Goal: Task Accomplishment & Management: Use online tool/utility

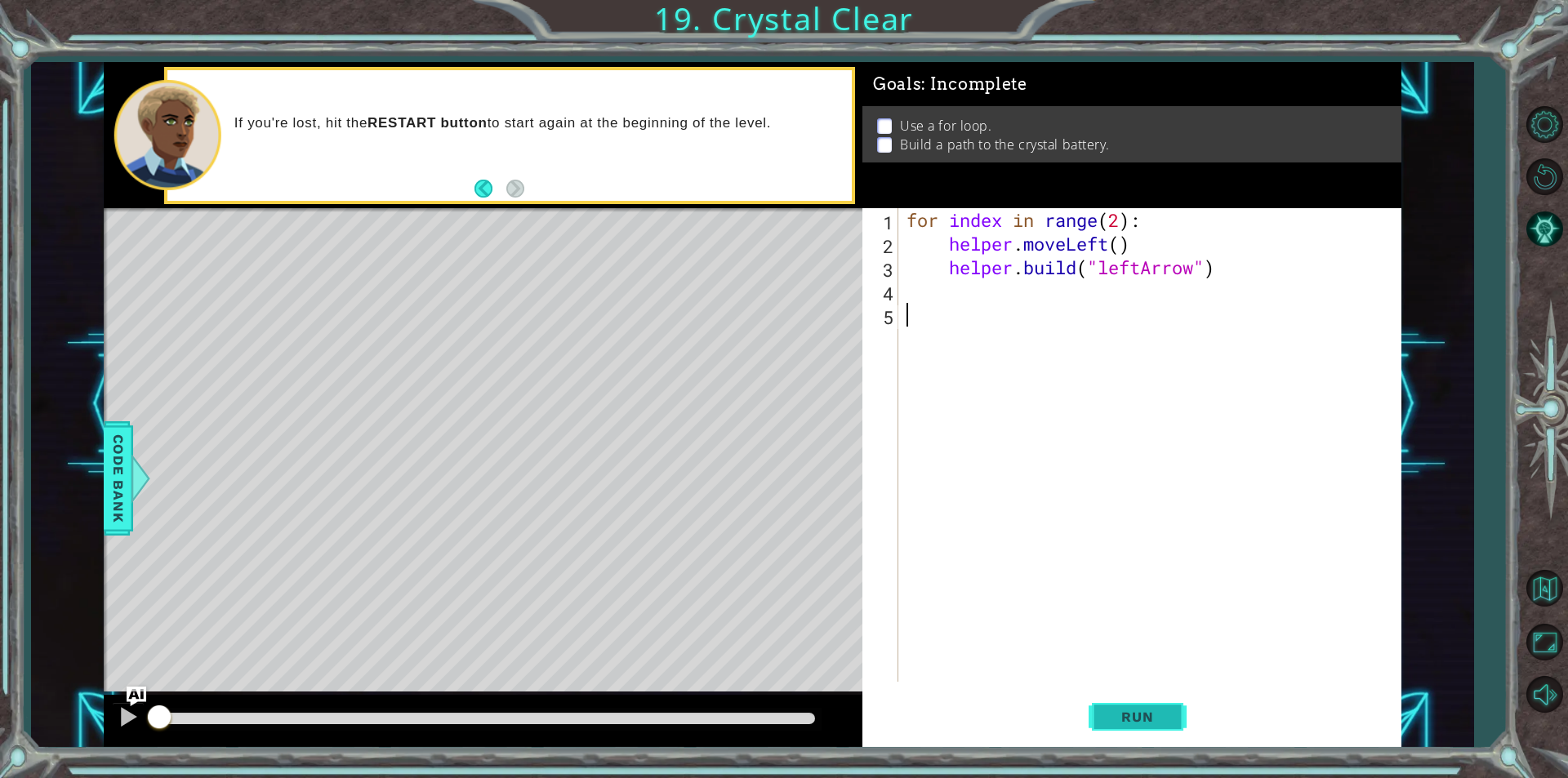
click at [1153, 717] on span "Run" at bounding box center [1137, 716] width 64 height 16
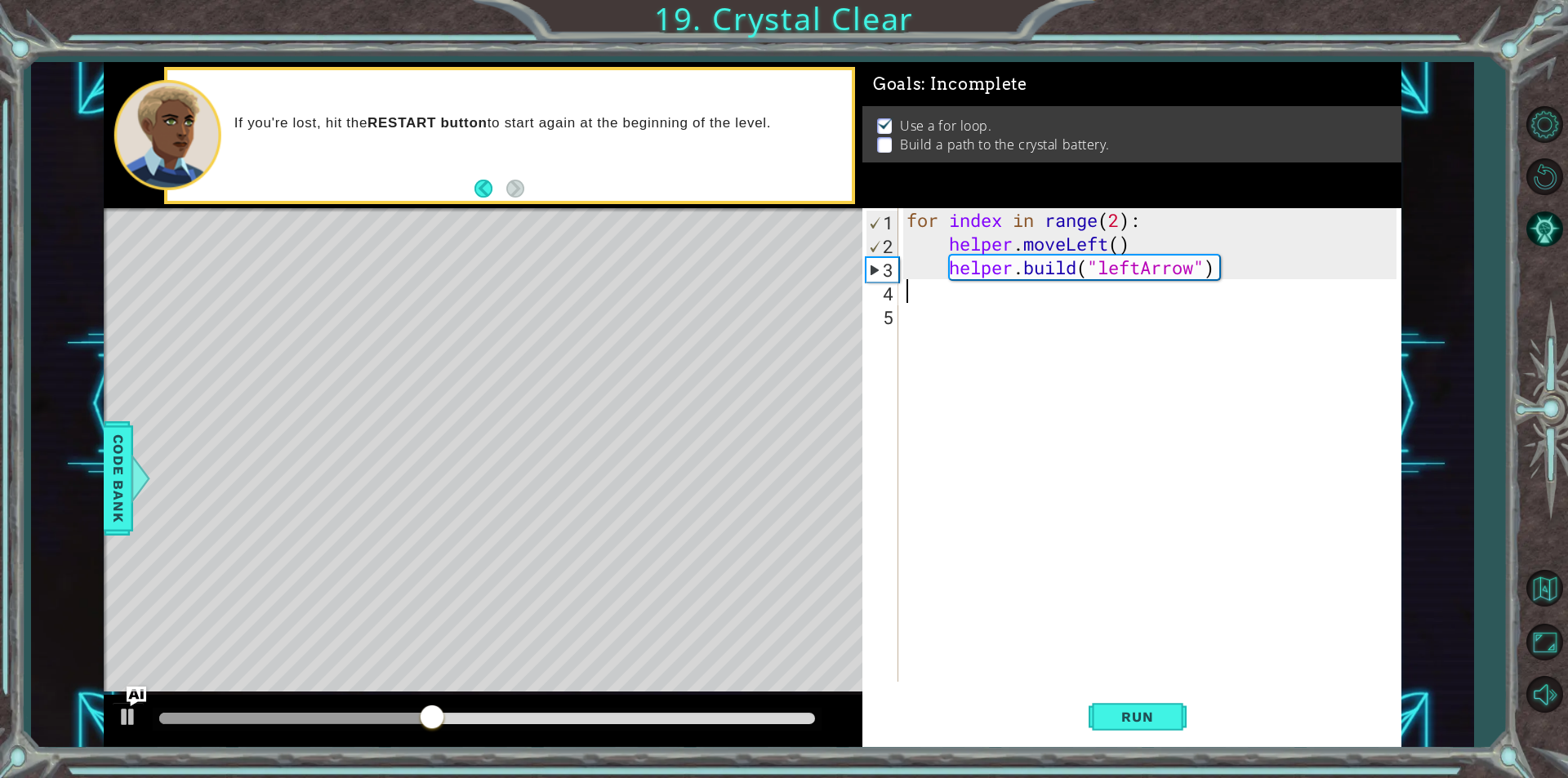
click at [950, 298] on div "for index in range ( 2 ) : helper . moveLeft ( ) helper . build ( "leftArrow" )" at bounding box center [1154, 468] width 501 height 520
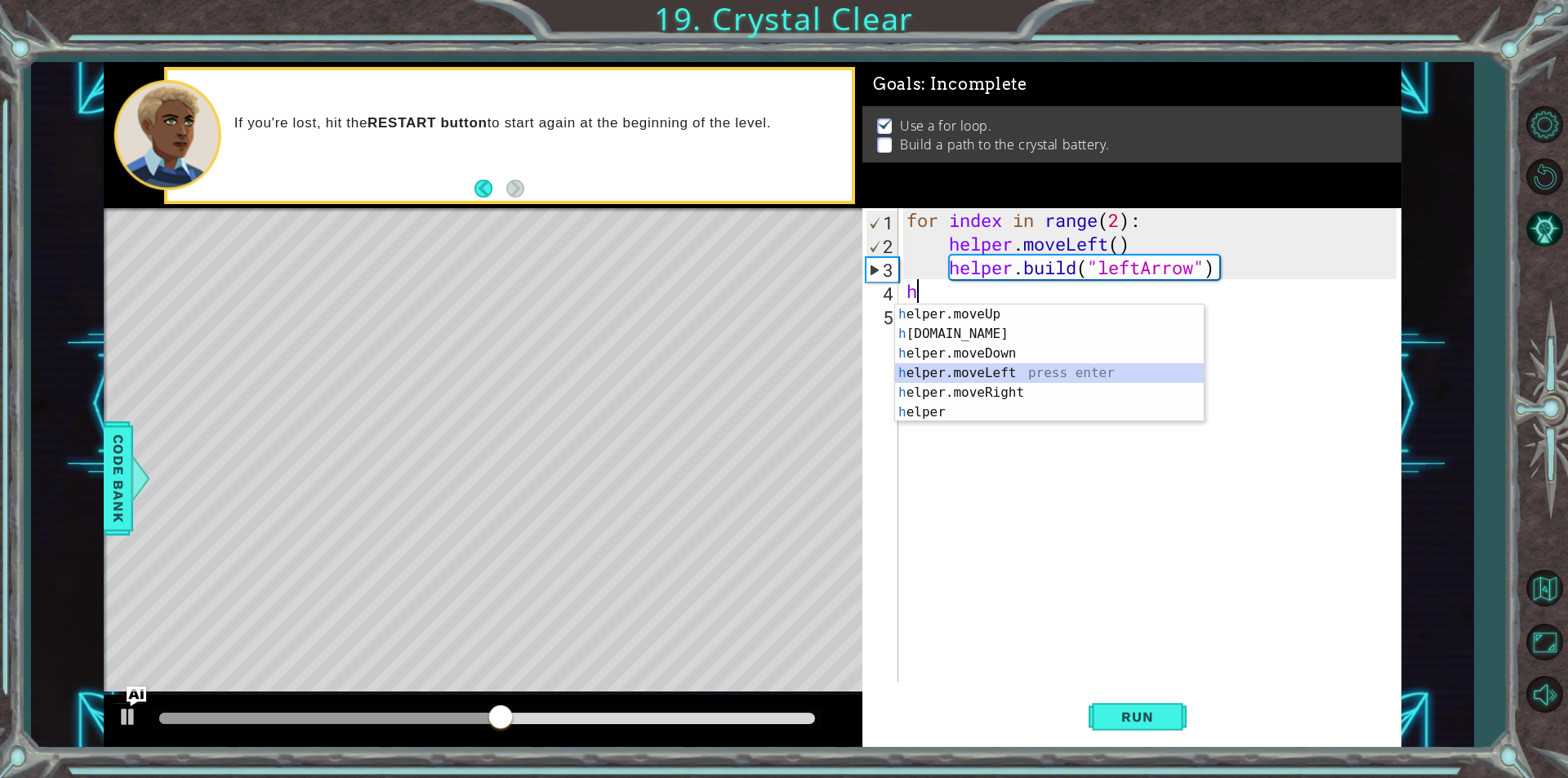
click at [1004, 370] on div "h elper.moveUp press enter h [DOMAIN_NAME] press enter h elper.moveDown press e…" at bounding box center [1049, 382] width 309 height 156
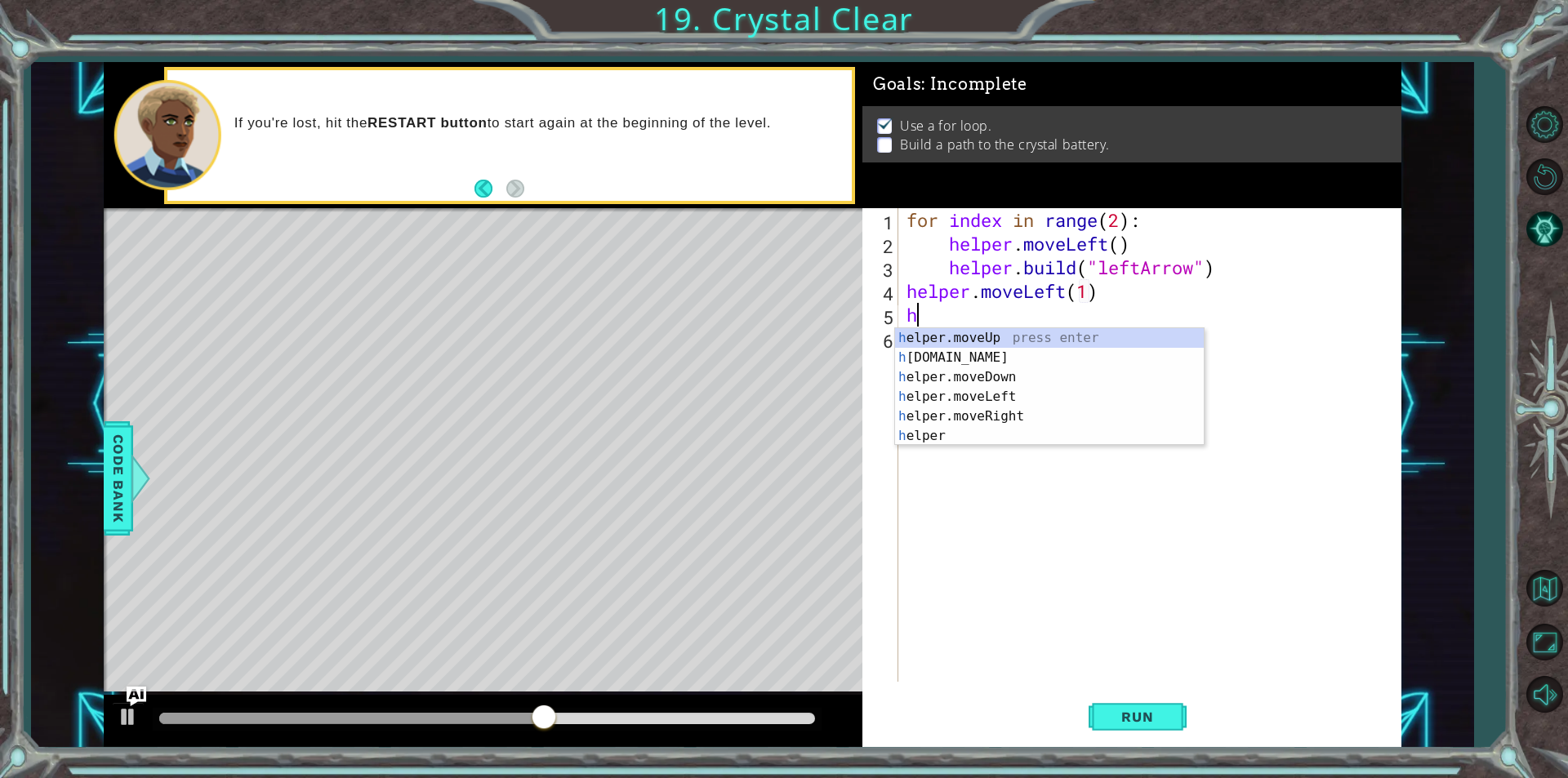
scroll to position [0, 9]
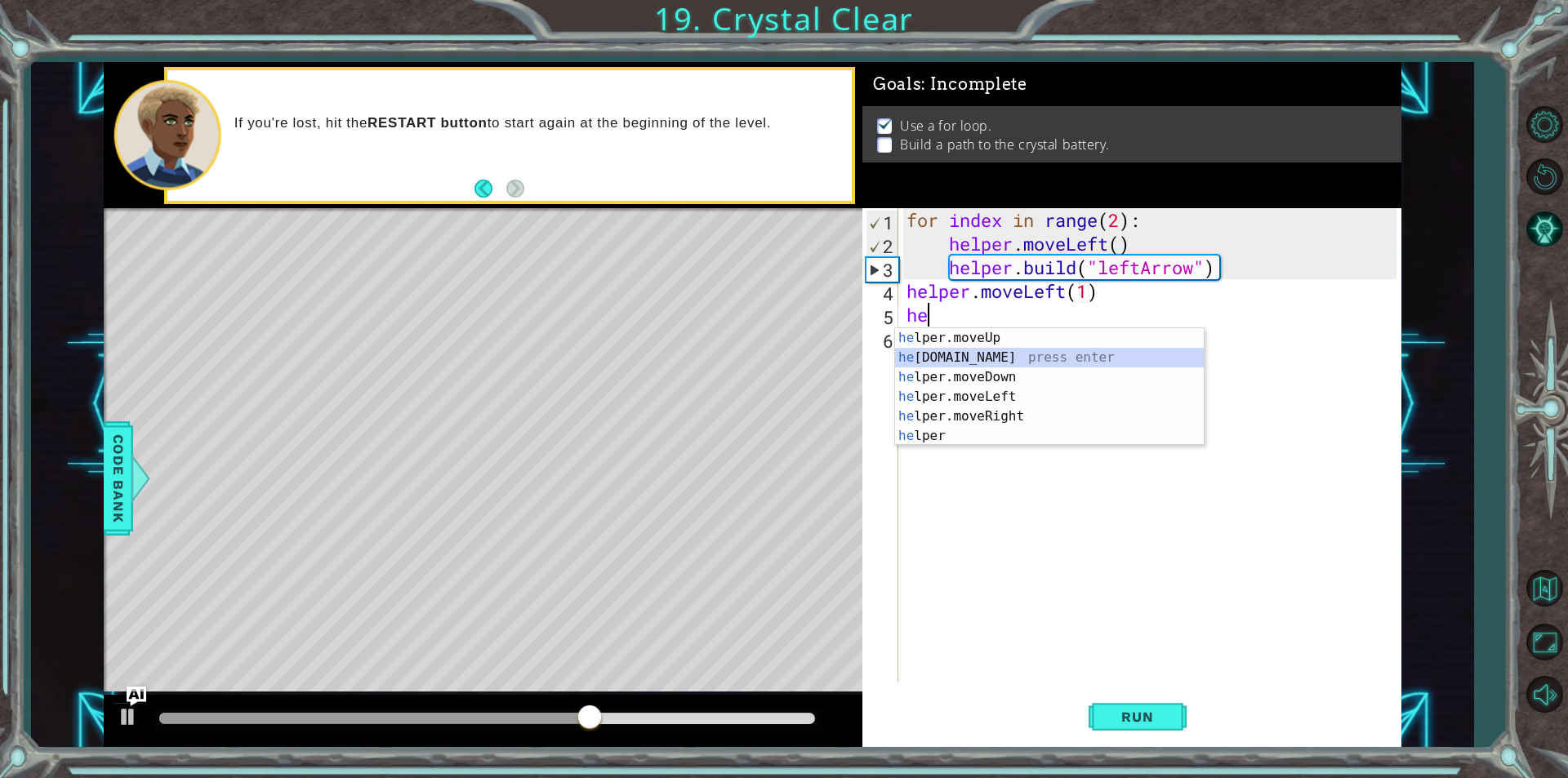
click at [975, 355] on div "he lper.moveUp press enter he [DOMAIN_NAME] press enter he lper.moveDown press …" at bounding box center [1049, 406] width 309 height 156
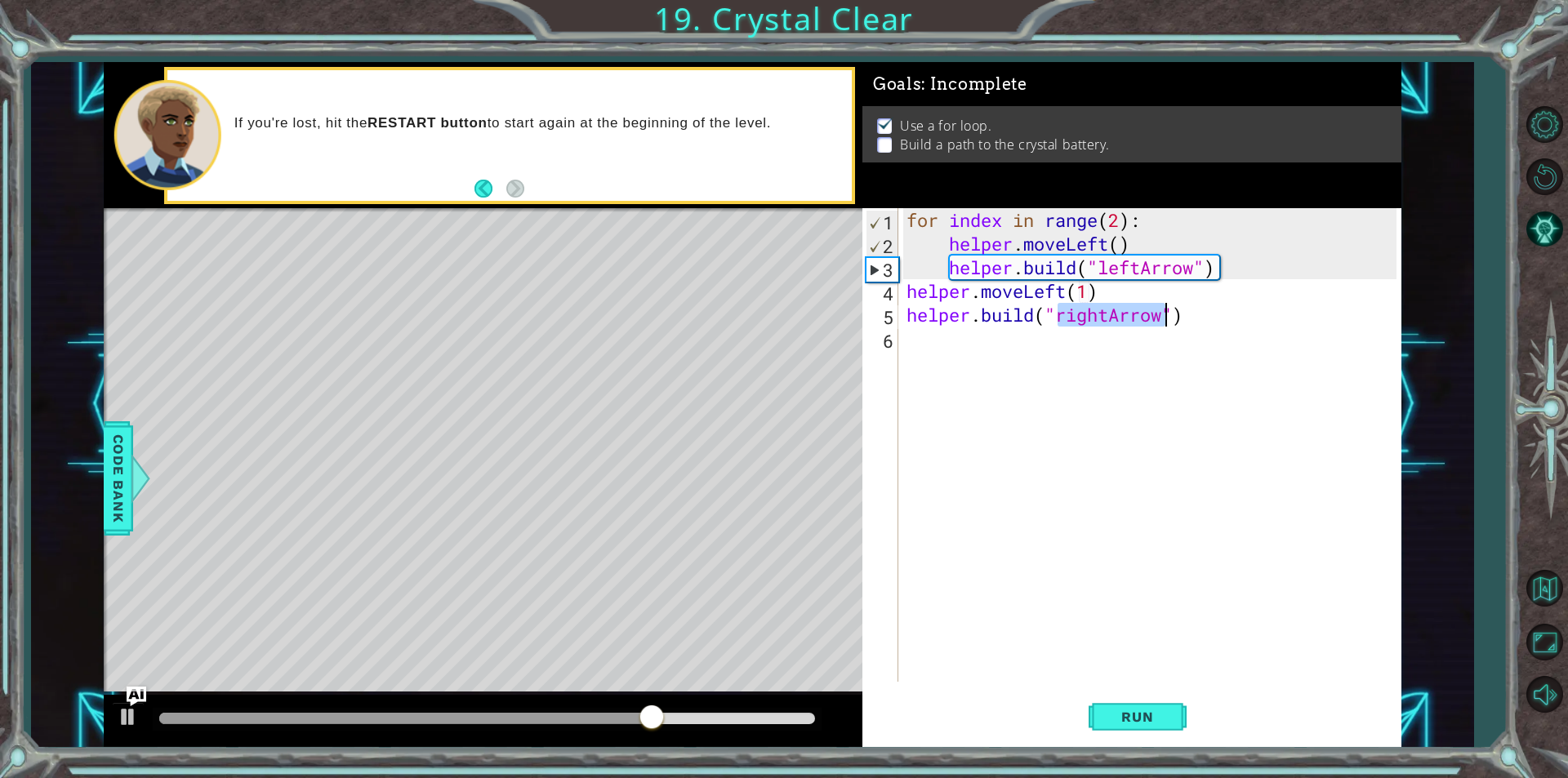
click at [1104, 315] on div "for index in range ( 2 ) : helper . moveLeft ( ) helper . build ( "leftArrow" )…" at bounding box center [1150, 445] width 493 height 474
drag, startPoint x: 1115, startPoint y: 319, endPoint x: 1055, endPoint y: 325, distance: 60.3
click at [1055, 325] on div "for index in range ( 2 ) : helper . moveLeft ( ) helper . build ( "leftArrow" )…" at bounding box center [1154, 468] width 501 height 520
click at [1066, 319] on div "for index in range ( 2 ) : helper . moveLeft ( ) helper . build ( "leftArrow" )…" at bounding box center [1150, 445] width 493 height 474
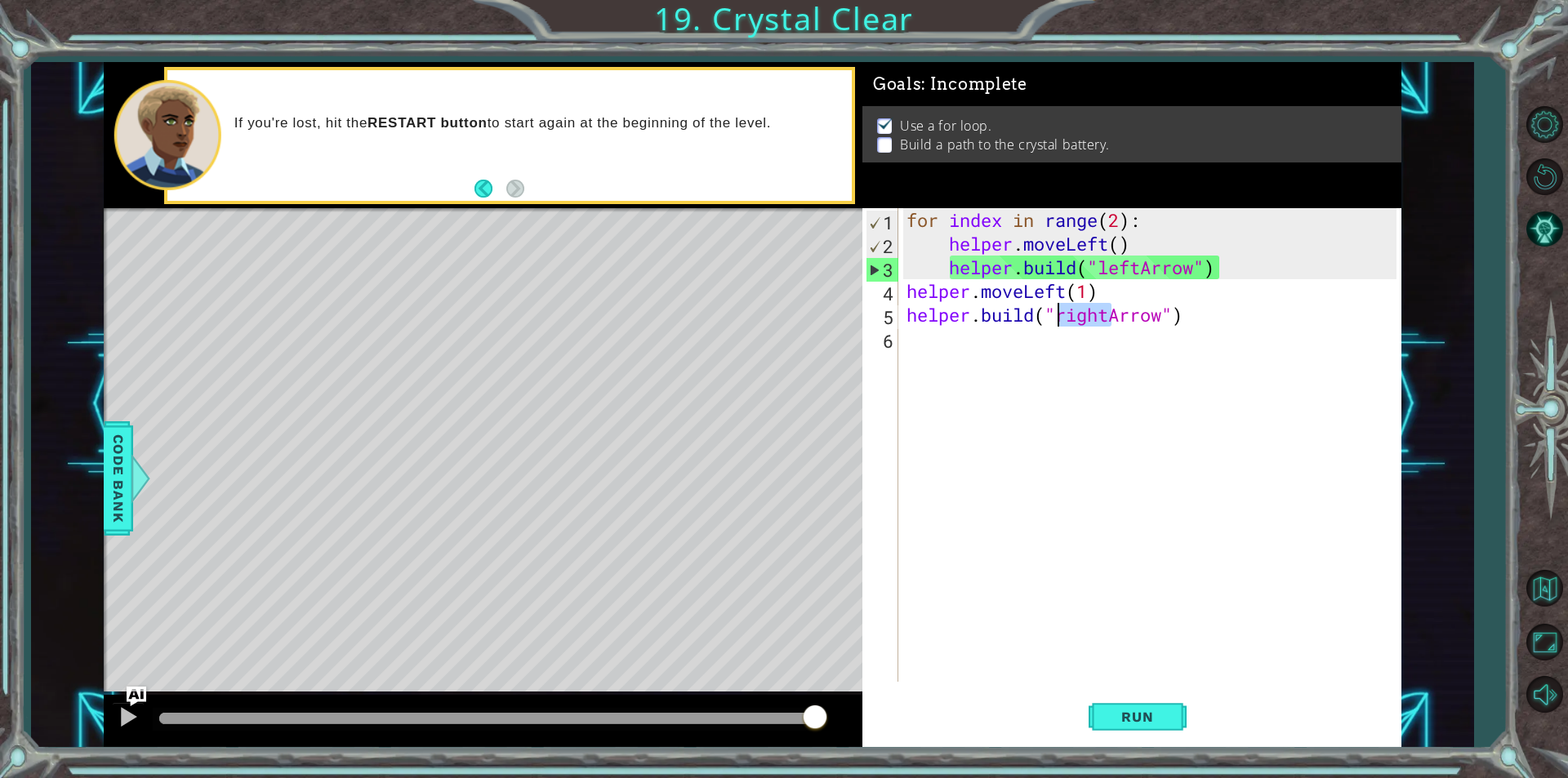
drag, startPoint x: 1112, startPoint y: 309, endPoint x: 1055, endPoint y: 320, distance: 58.1
click at [1055, 320] on div "for index in range ( 2 ) : helper . moveLeft ( ) helper . build ( "leftArrow" )…" at bounding box center [1154, 468] width 501 height 520
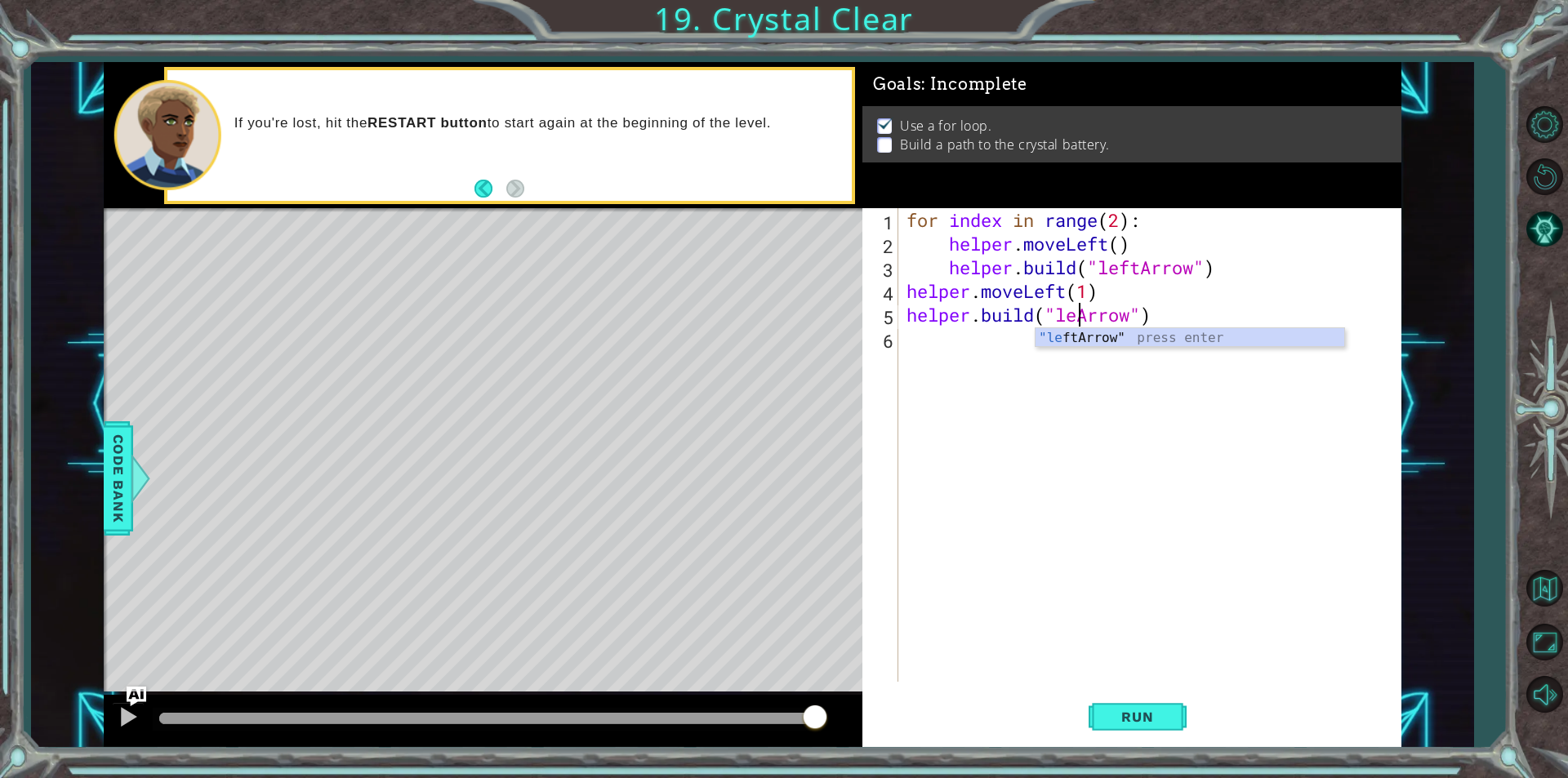
scroll to position [0, 9]
click at [1137, 704] on button "Run" at bounding box center [1137, 716] width 98 height 54
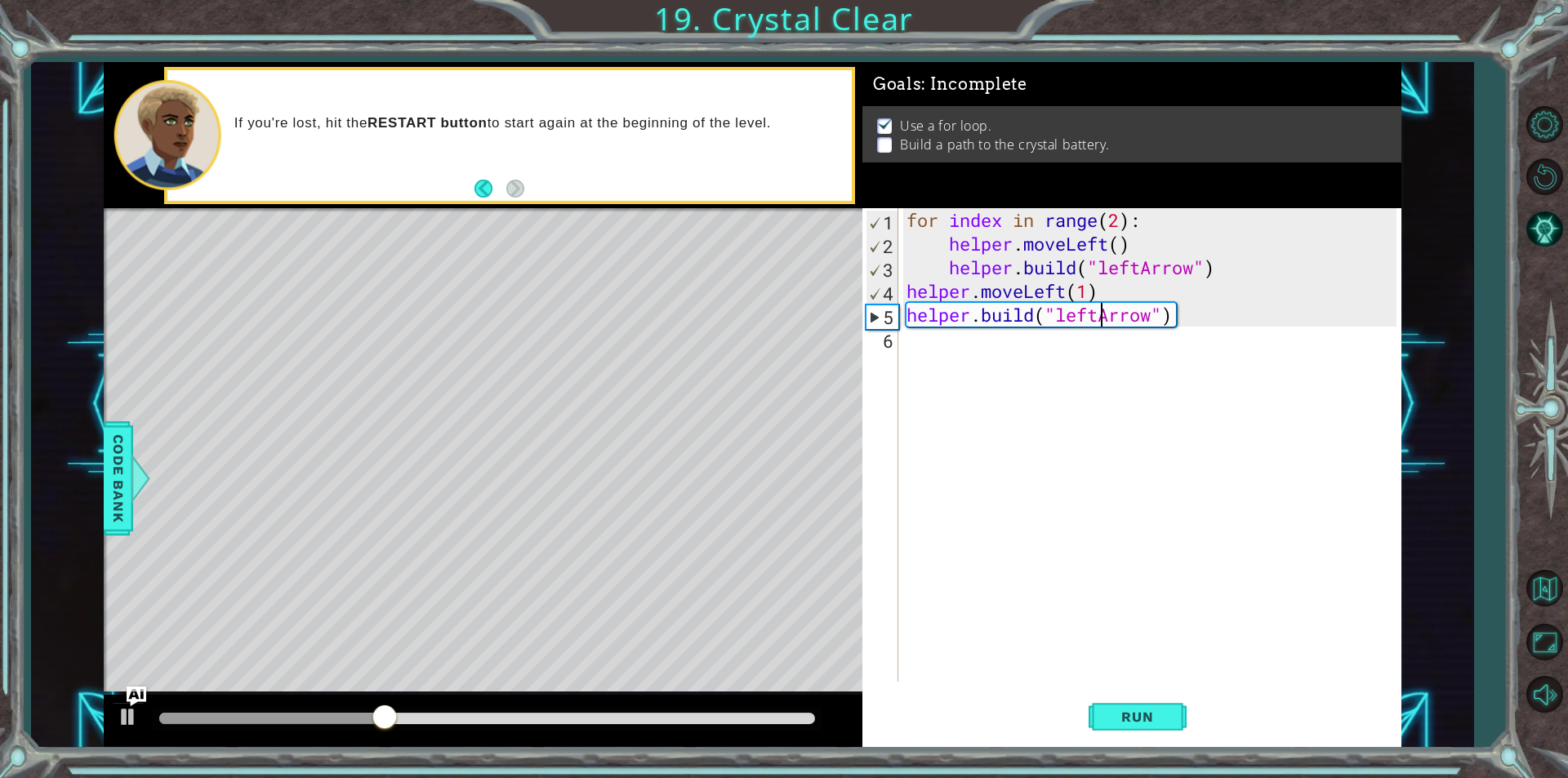
scroll to position [0, 3]
type textarea "[DOMAIN_NAME]("leftArrow")"
click at [910, 344] on div "for index in range ( 2 ) : helper . moveLeft ( ) helper . build ( "leftArrow" )…" at bounding box center [1154, 468] width 501 height 520
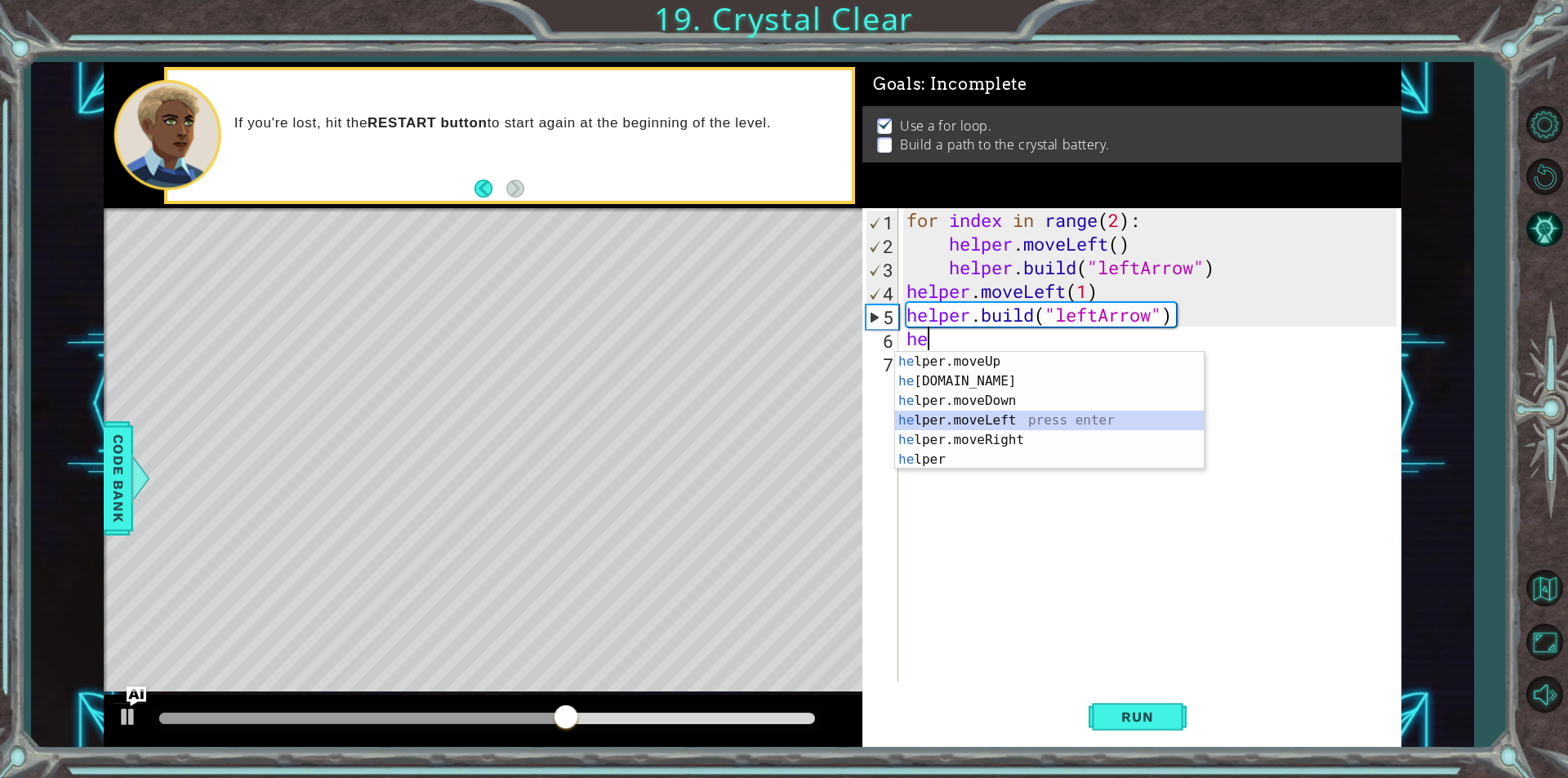
click at [957, 415] on div "he lper.moveUp press enter he [DOMAIN_NAME] press enter he lper.moveDown press …" at bounding box center [1049, 429] width 309 height 156
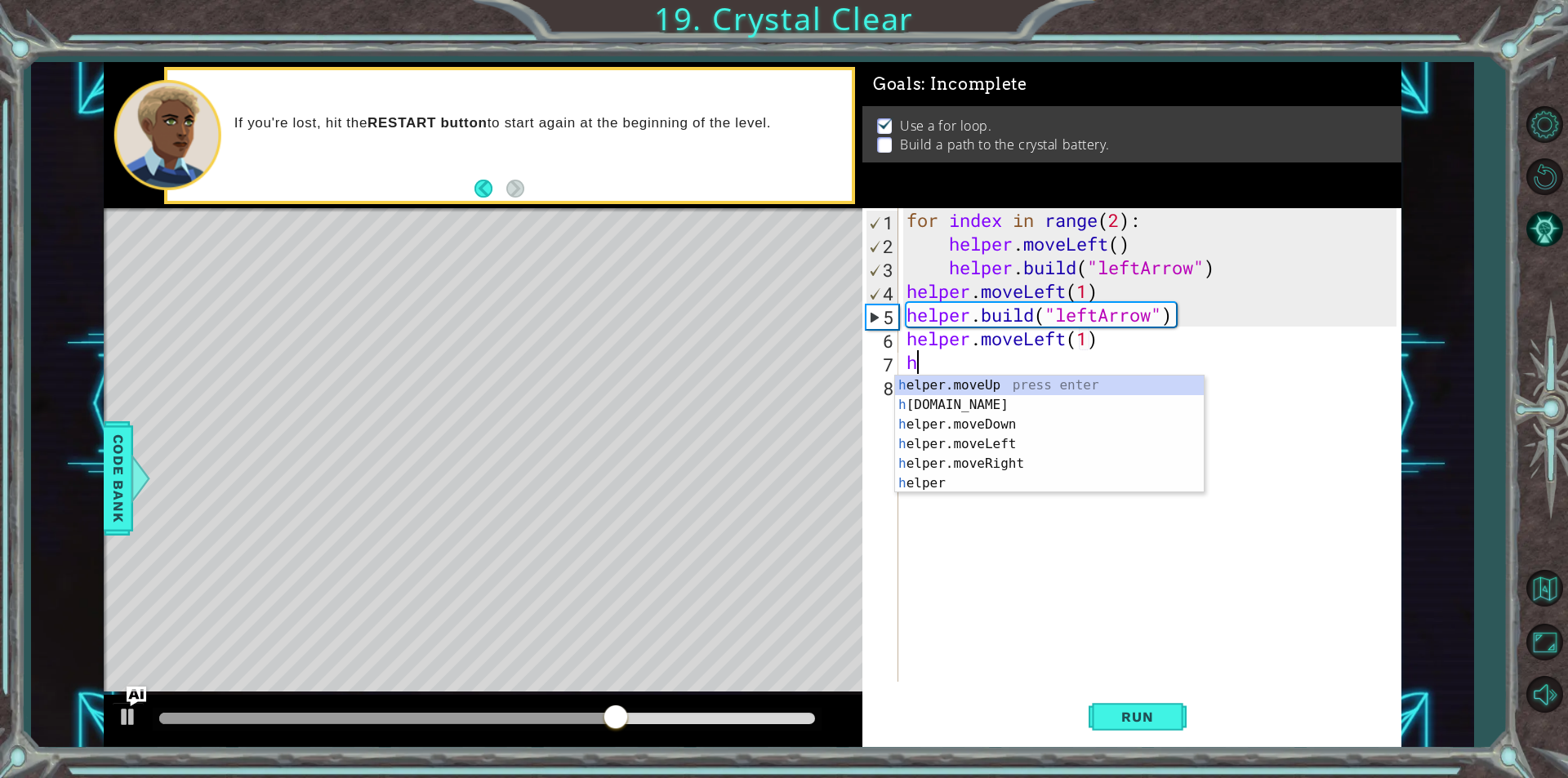
scroll to position [0, 9]
click at [994, 446] on div "hel per.moveUp press enter hel per.moveDown press enter hel per.moveLeft press …" at bounding box center [1049, 453] width 309 height 156
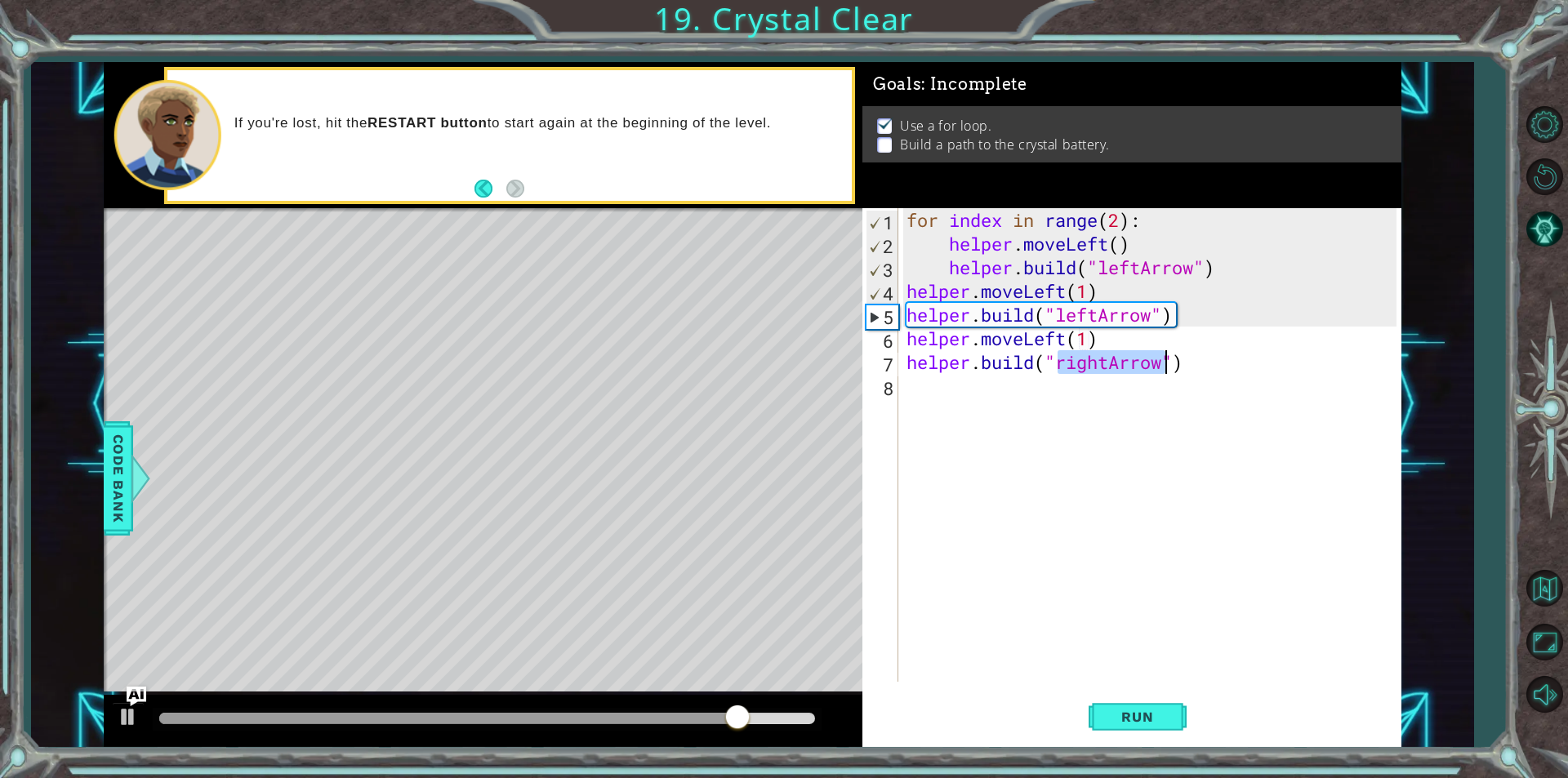
scroll to position [0, 9]
type textarea "[DOMAIN_NAME]("rightArrow")"
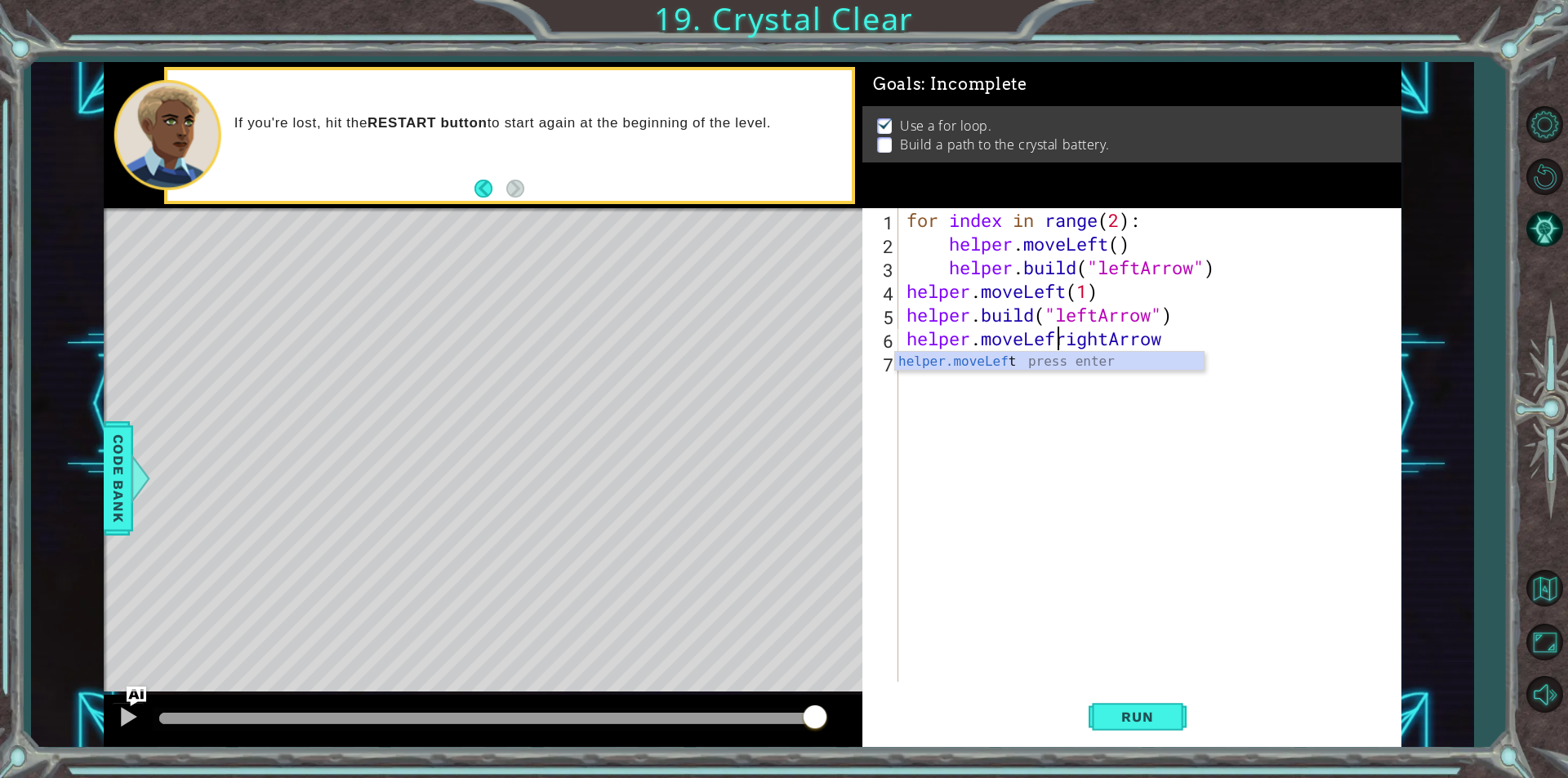
scroll to position [0, 8]
type textarea "helper.moveLeft(1)"
click at [934, 369] on div "for index in range ( 2 ) : helper . moveLeft ( ) helper . build ( "leftArrow" )…" at bounding box center [1154, 468] width 501 height 520
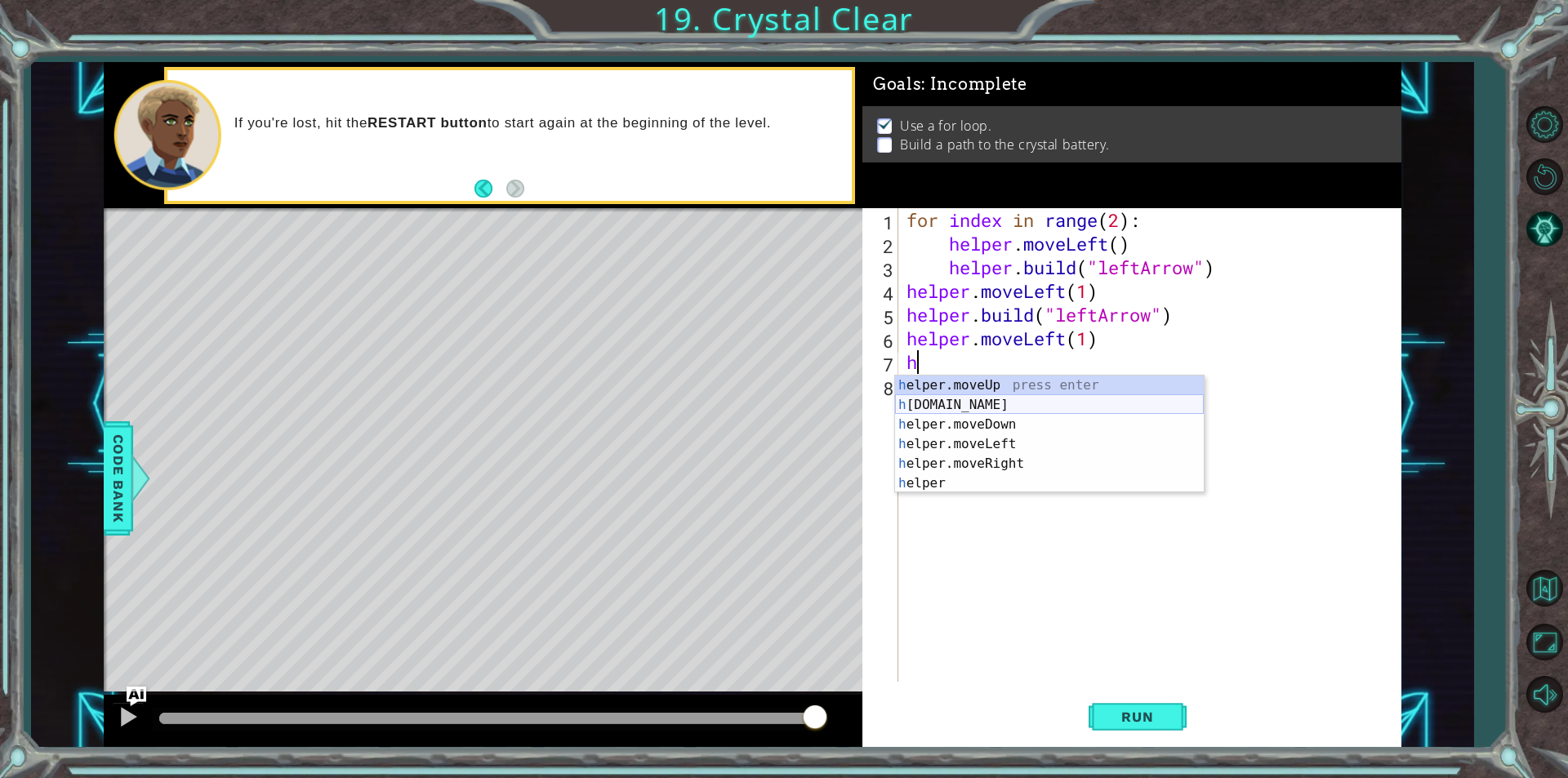
click at [898, 407] on div "h elper.moveUp press enter h [DOMAIN_NAME] press enter h elper.moveDown press e…" at bounding box center [1049, 453] width 309 height 156
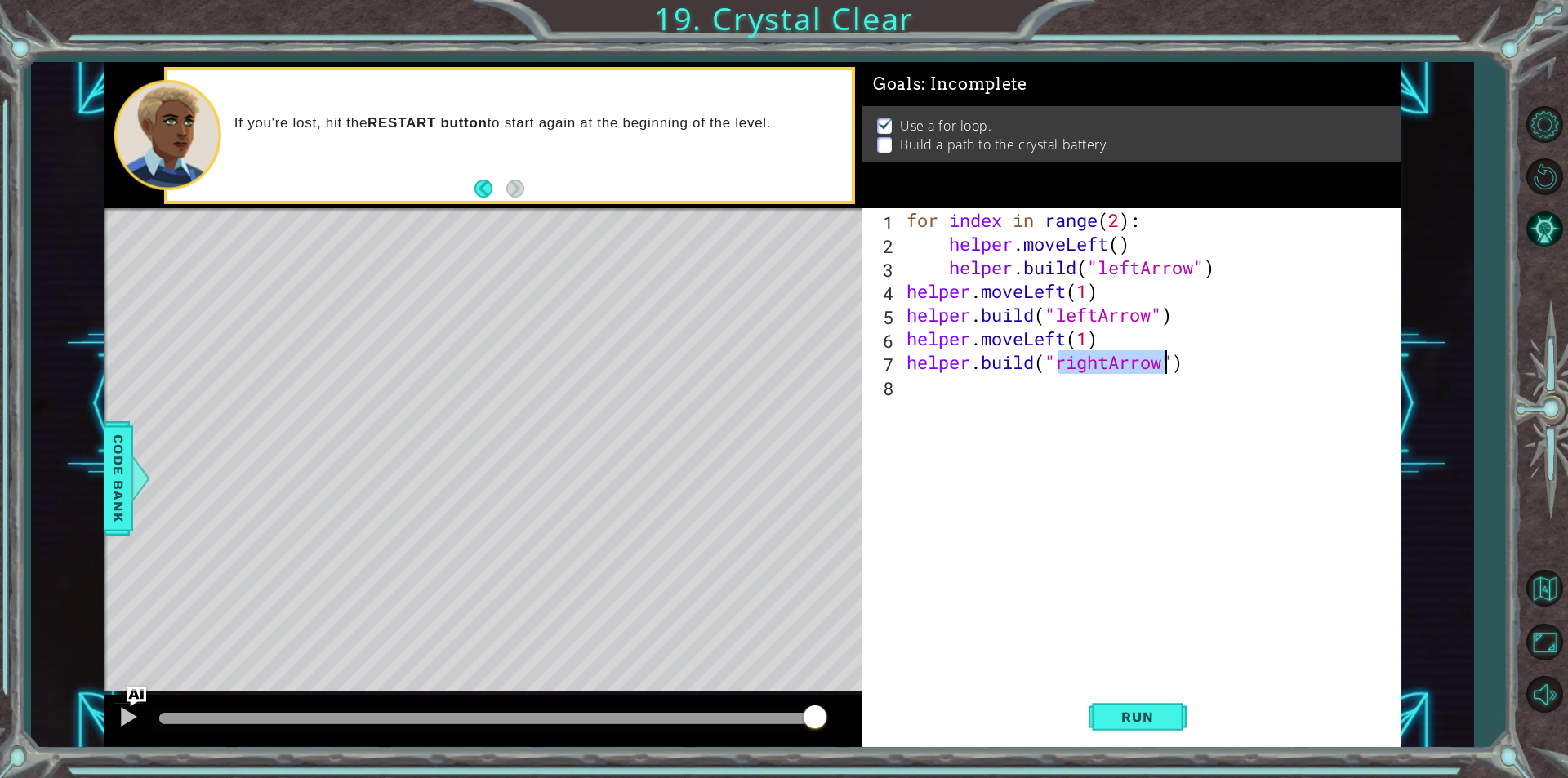
type textarea "[DOMAIN_NAME]("rightArrow")"
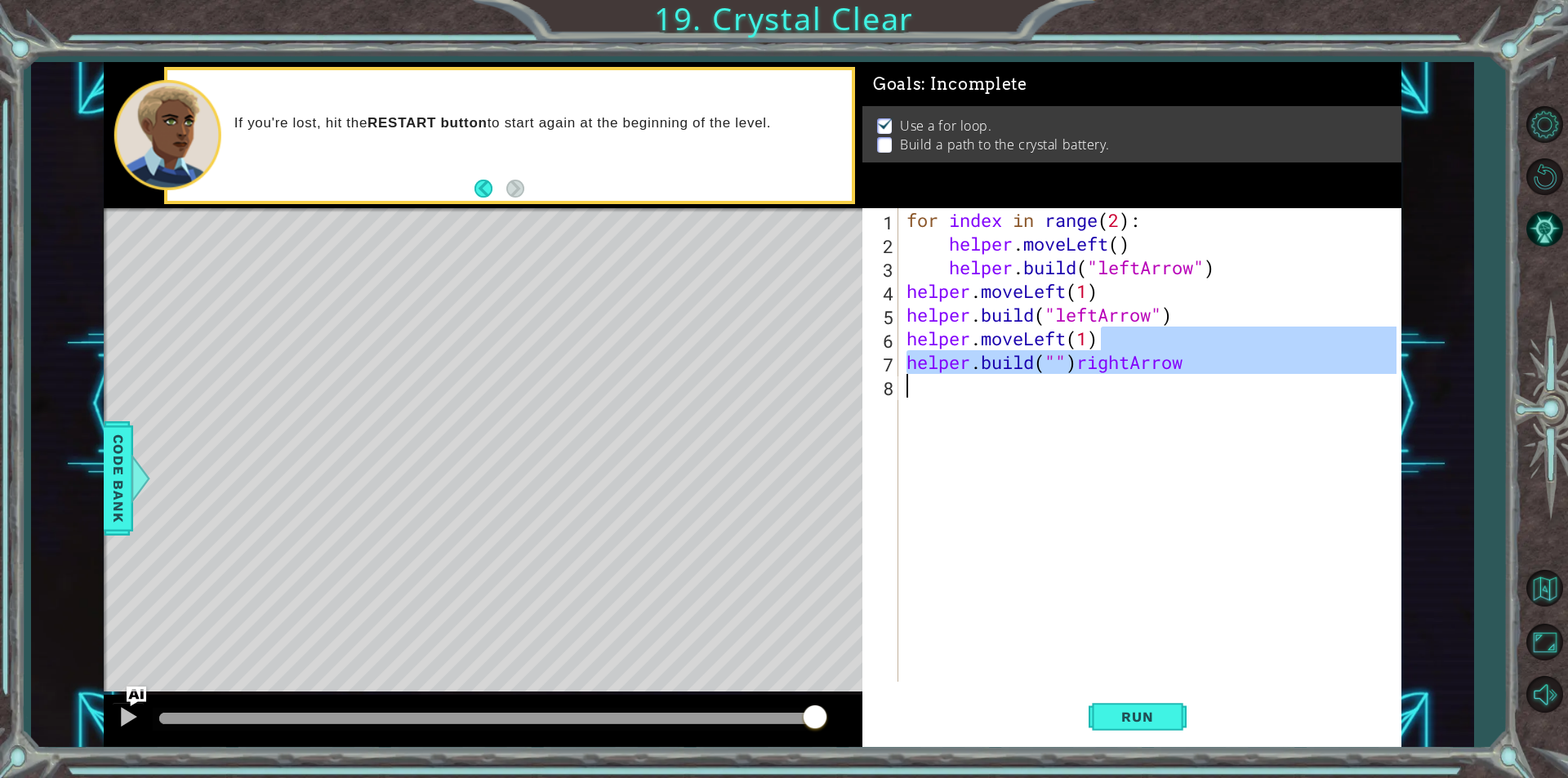
drag, startPoint x: 1205, startPoint y: 350, endPoint x: 1202, endPoint y: 381, distance: 31.1
click at [1202, 381] on div "for index in range ( 2 ) : helper . moveLeft ( ) helper . build ( "leftArrow" )…" at bounding box center [1154, 468] width 501 height 520
type textarea "helper.moveLeft(1)"
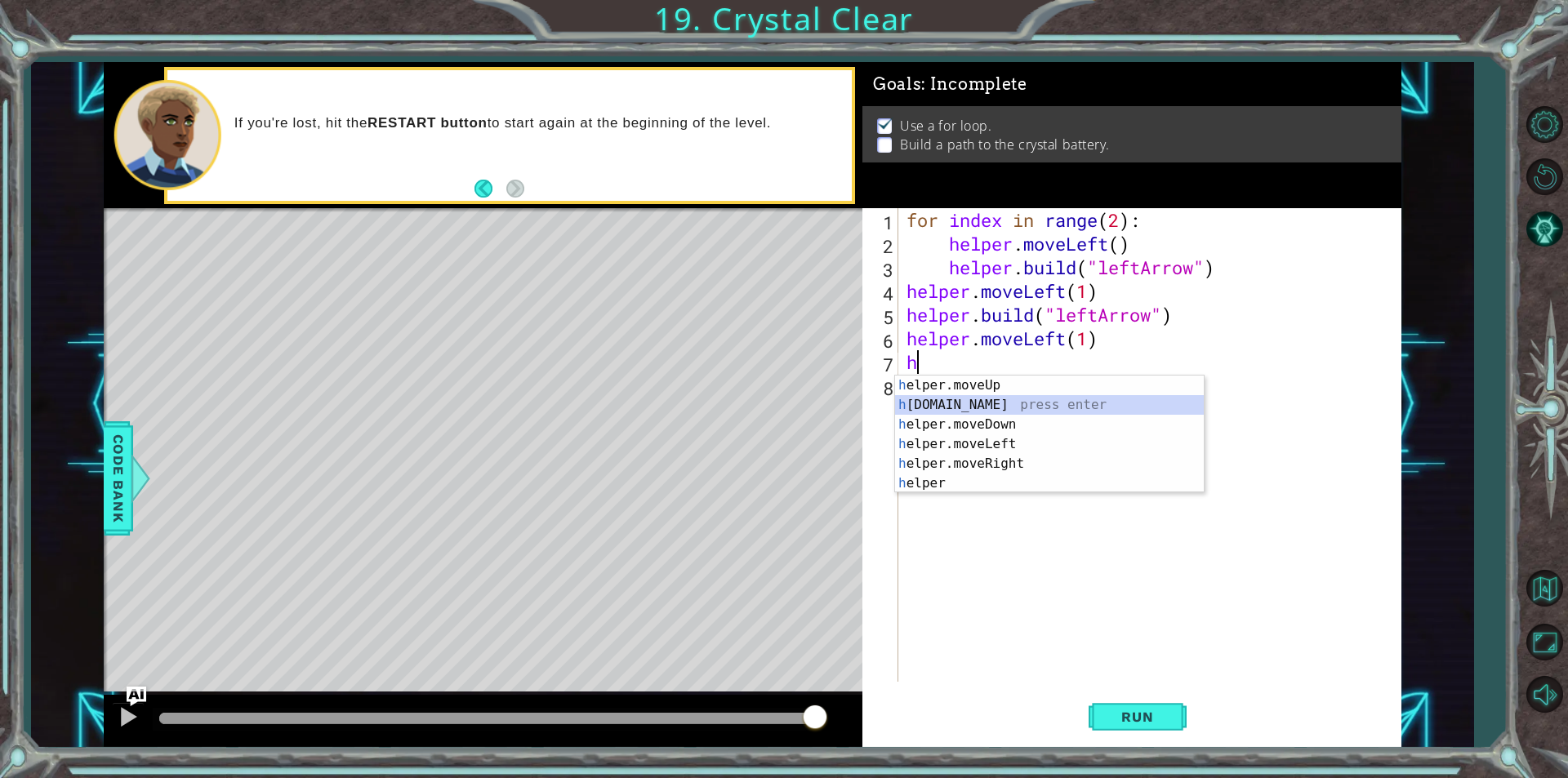
click at [1096, 403] on div "h elper.moveUp press enter h [DOMAIN_NAME] press enter h elper.moveDown press e…" at bounding box center [1049, 453] width 309 height 156
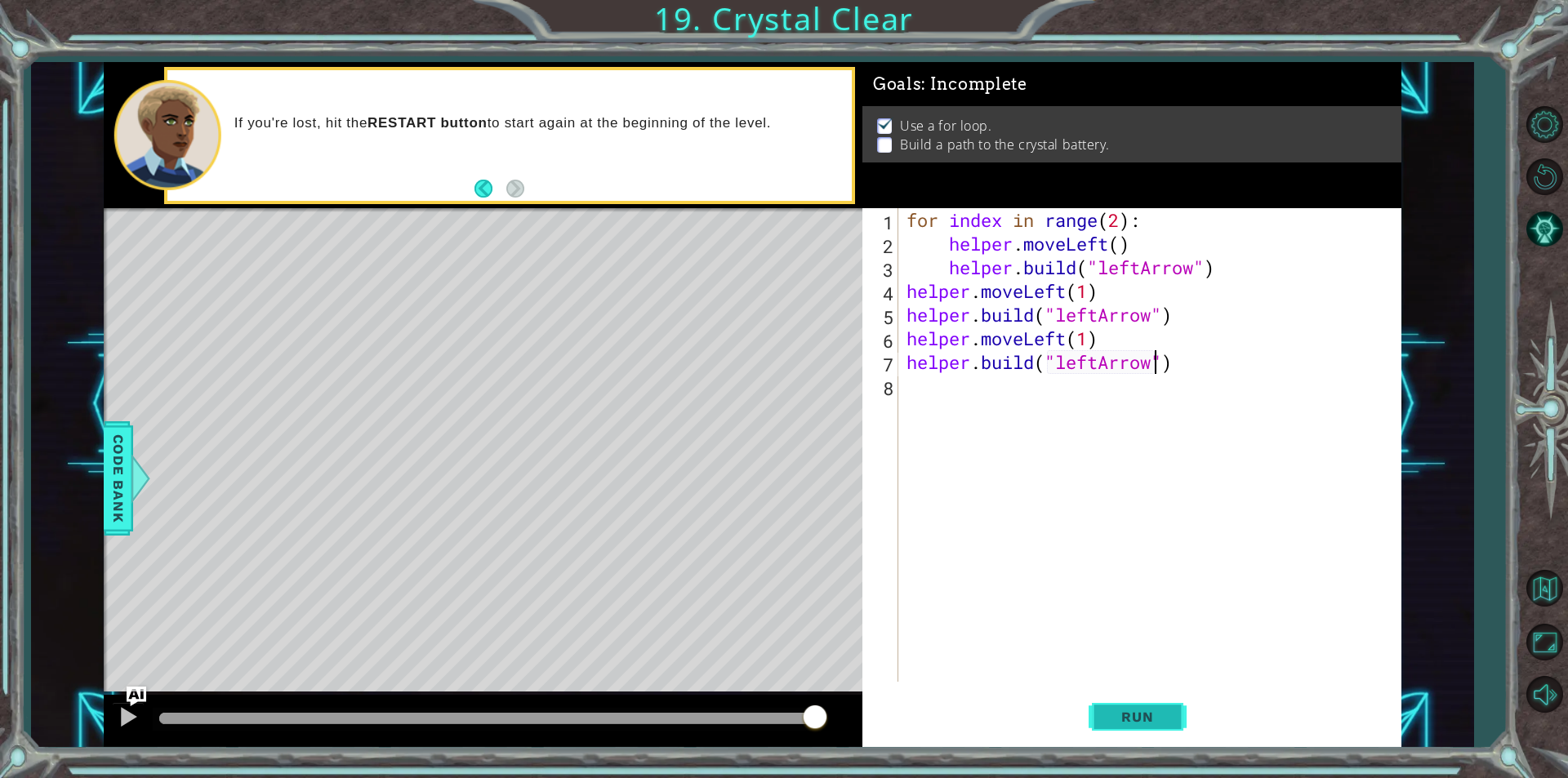
type textarea "[DOMAIN_NAME]("leftArrow")"
click at [1132, 698] on button "Run" at bounding box center [1137, 716] width 98 height 54
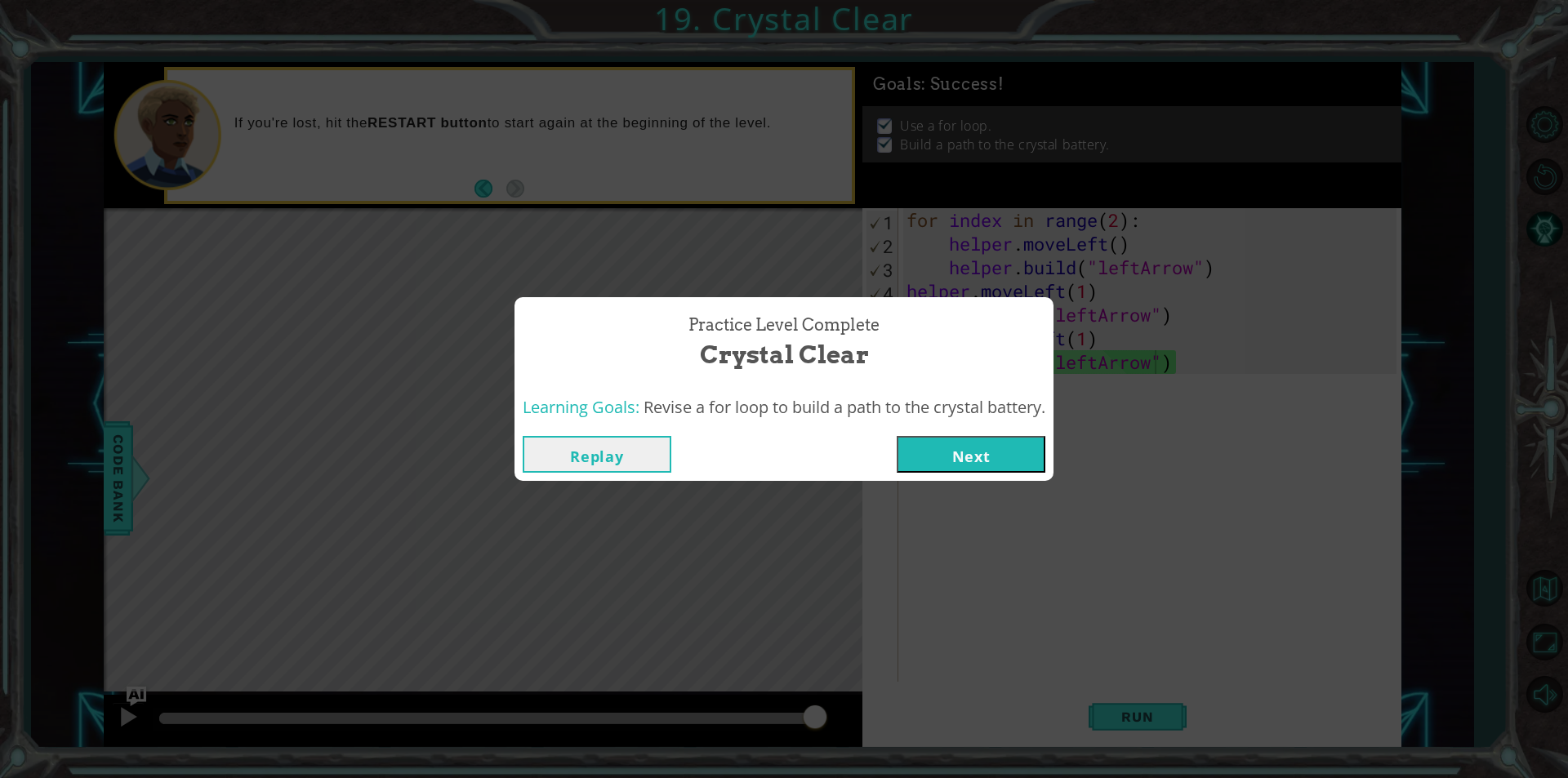
click at [978, 466] on button "Next" at bounding box center [971, 454] width 149 height 37
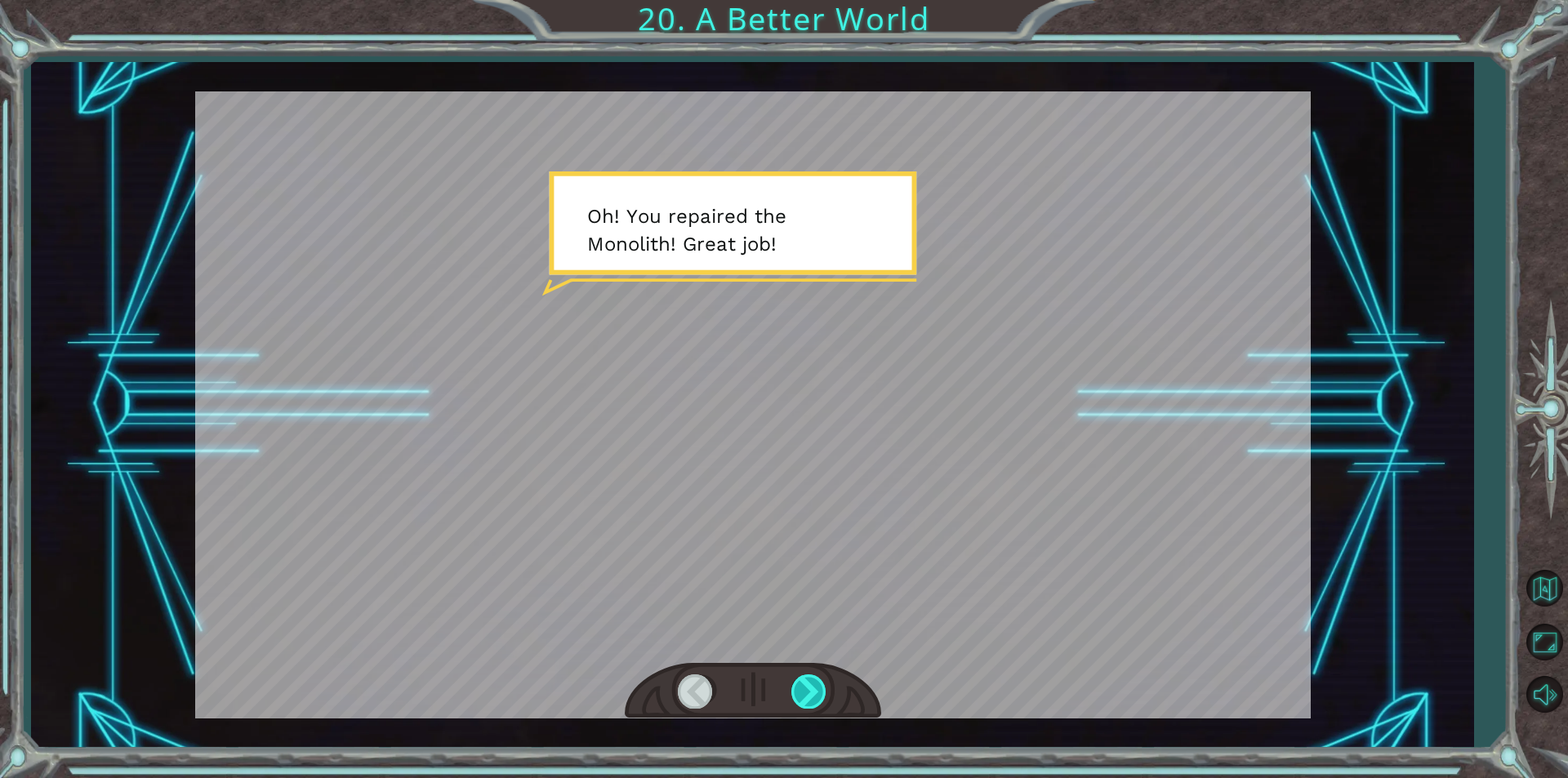
click at [807, 685] on div at bounding box center [810, 690] width 37 height 33
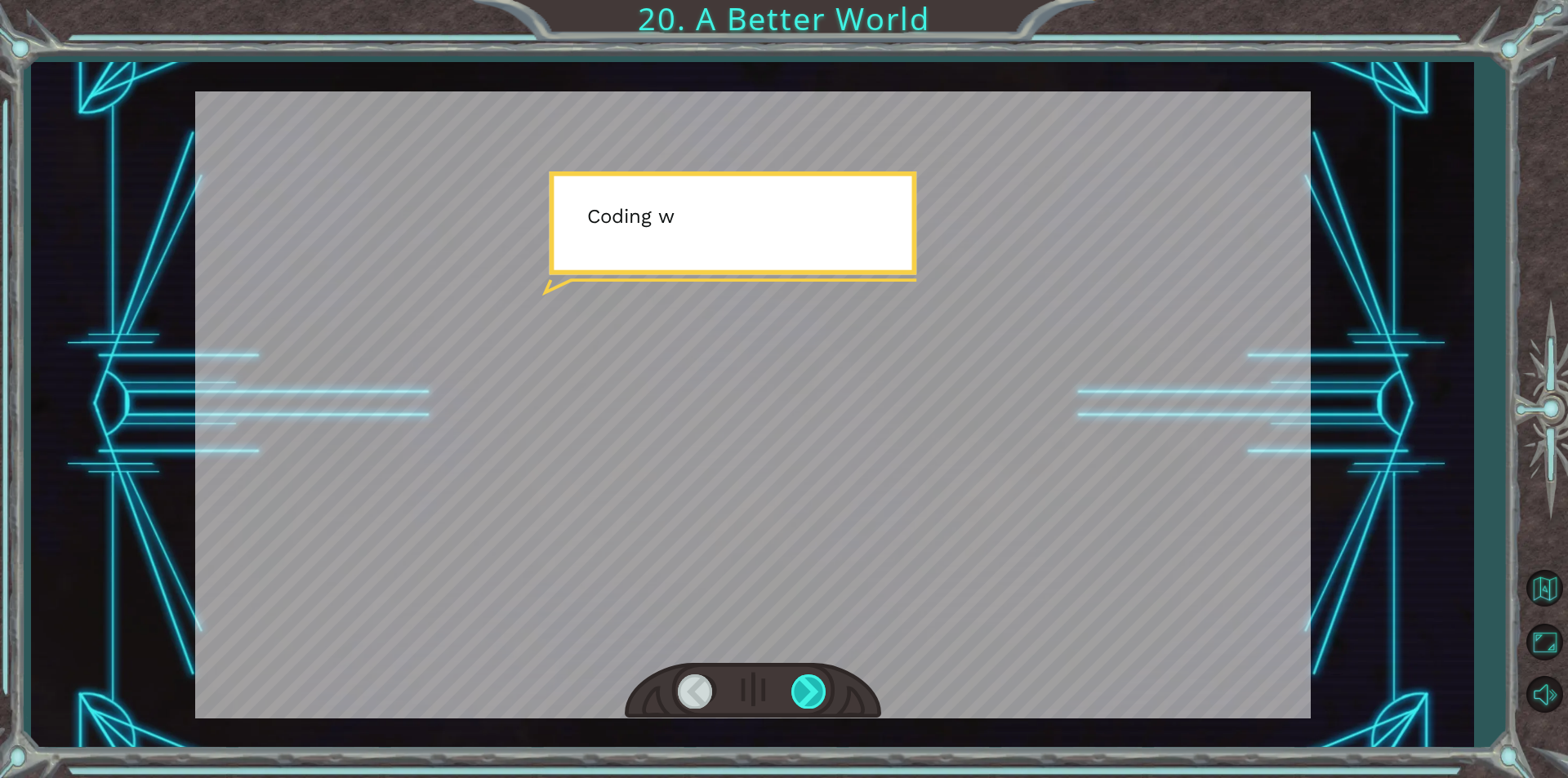
click at [807, 685] on div at bounding box center [810, 690] width 37 height 33
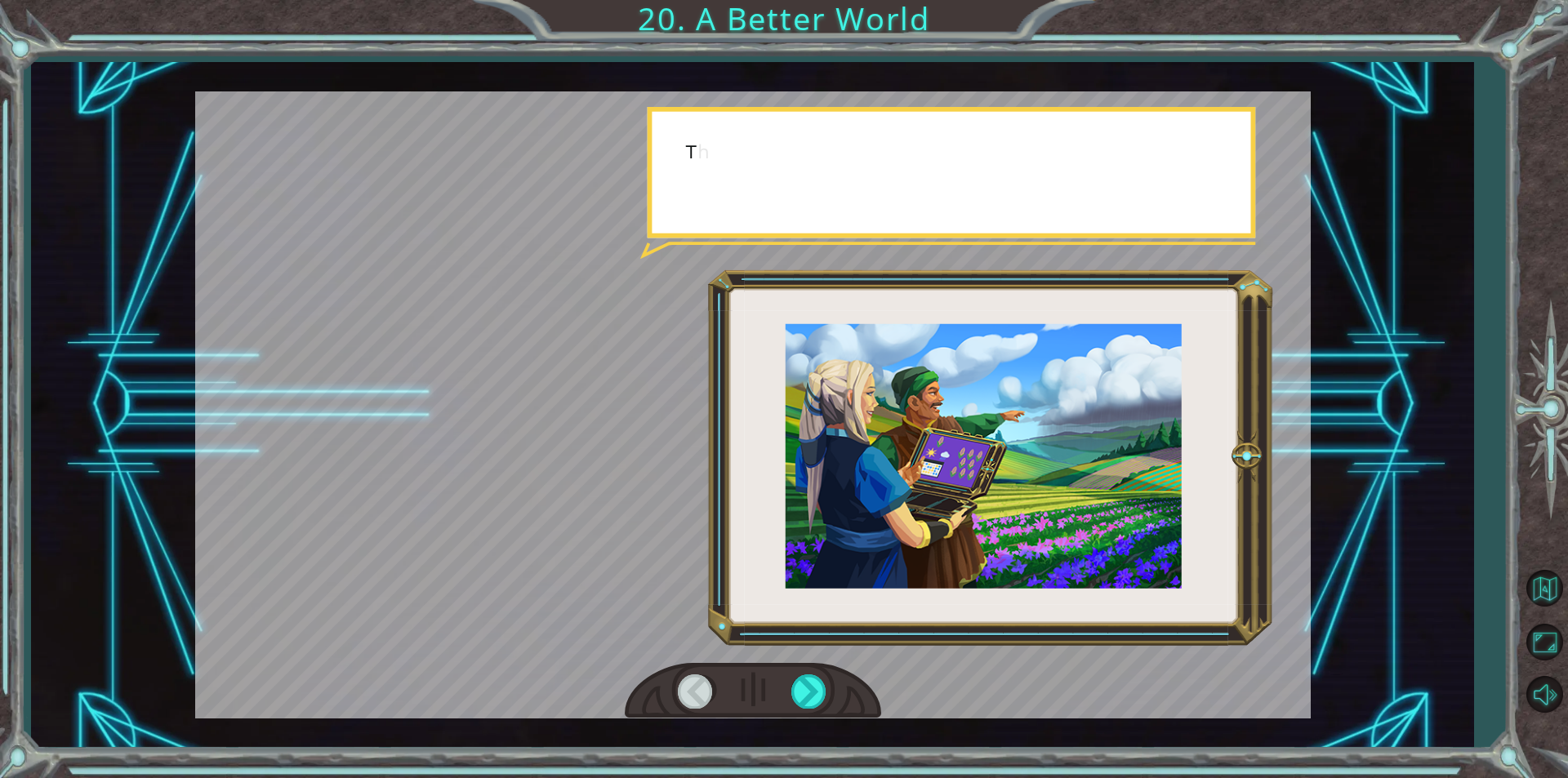
click at [832, 679] on div at bounding box center [753, 690] width 256 height 56
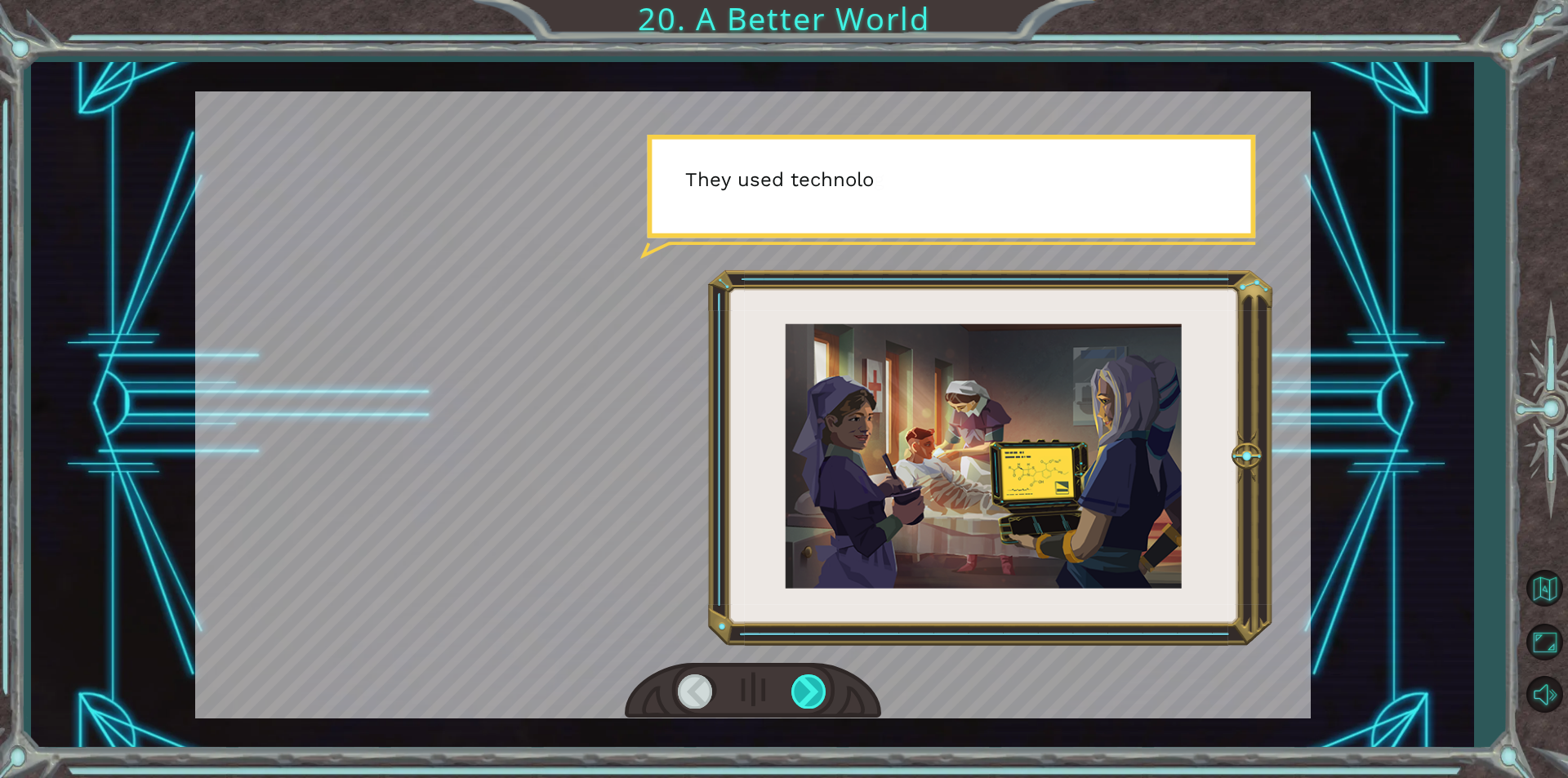
click at [821, 684] on div at bounding box center [810, 690] width 37 height 33
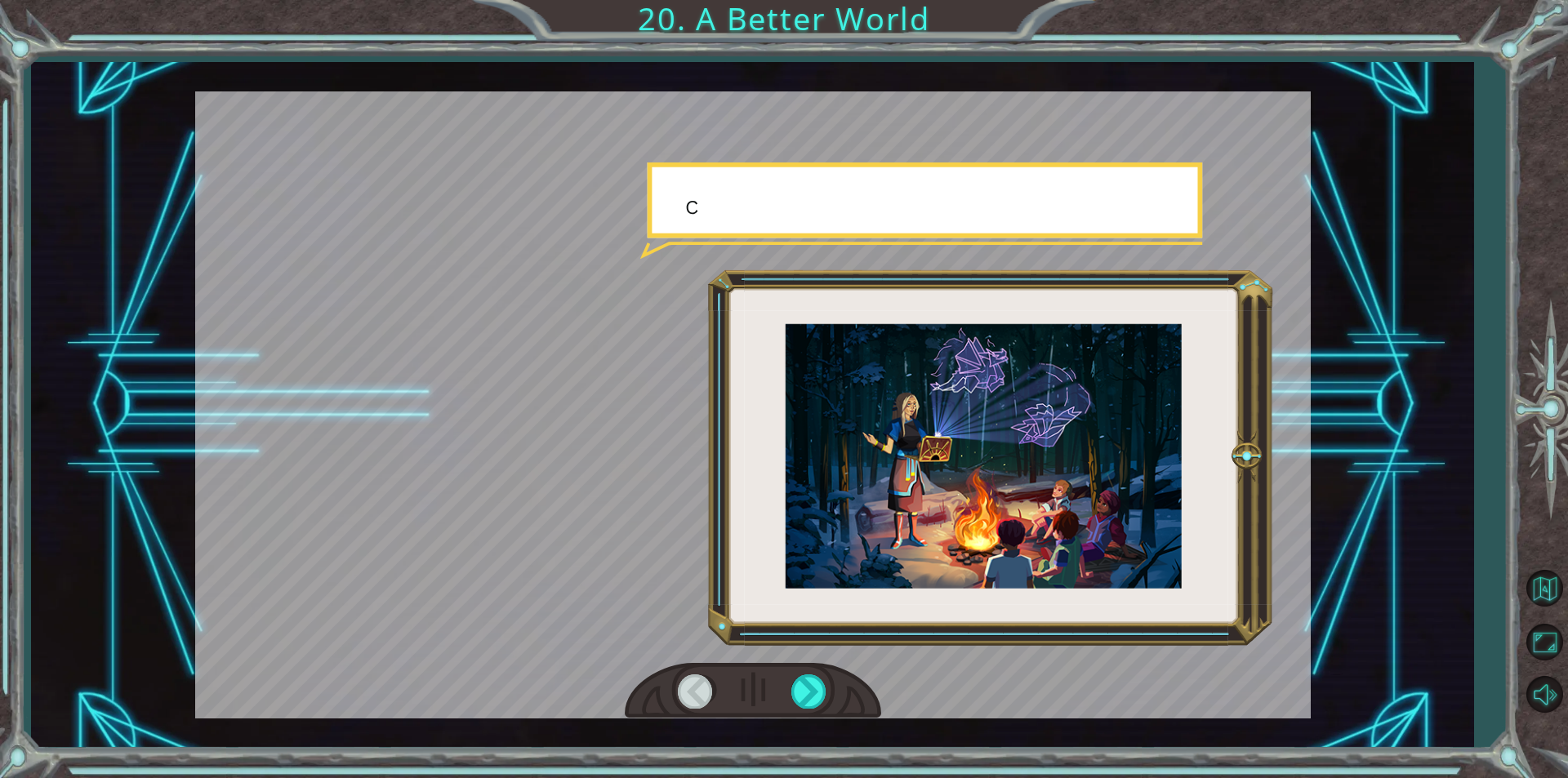
click at [828, 684] on div at bounding box center [753, 690] width 256 height 56
click at [830, 684] on div at bounding box center [753, 690] width 256 height 56
click at [817, 686] on div at bounding box center [810, 690] width 37 height 33
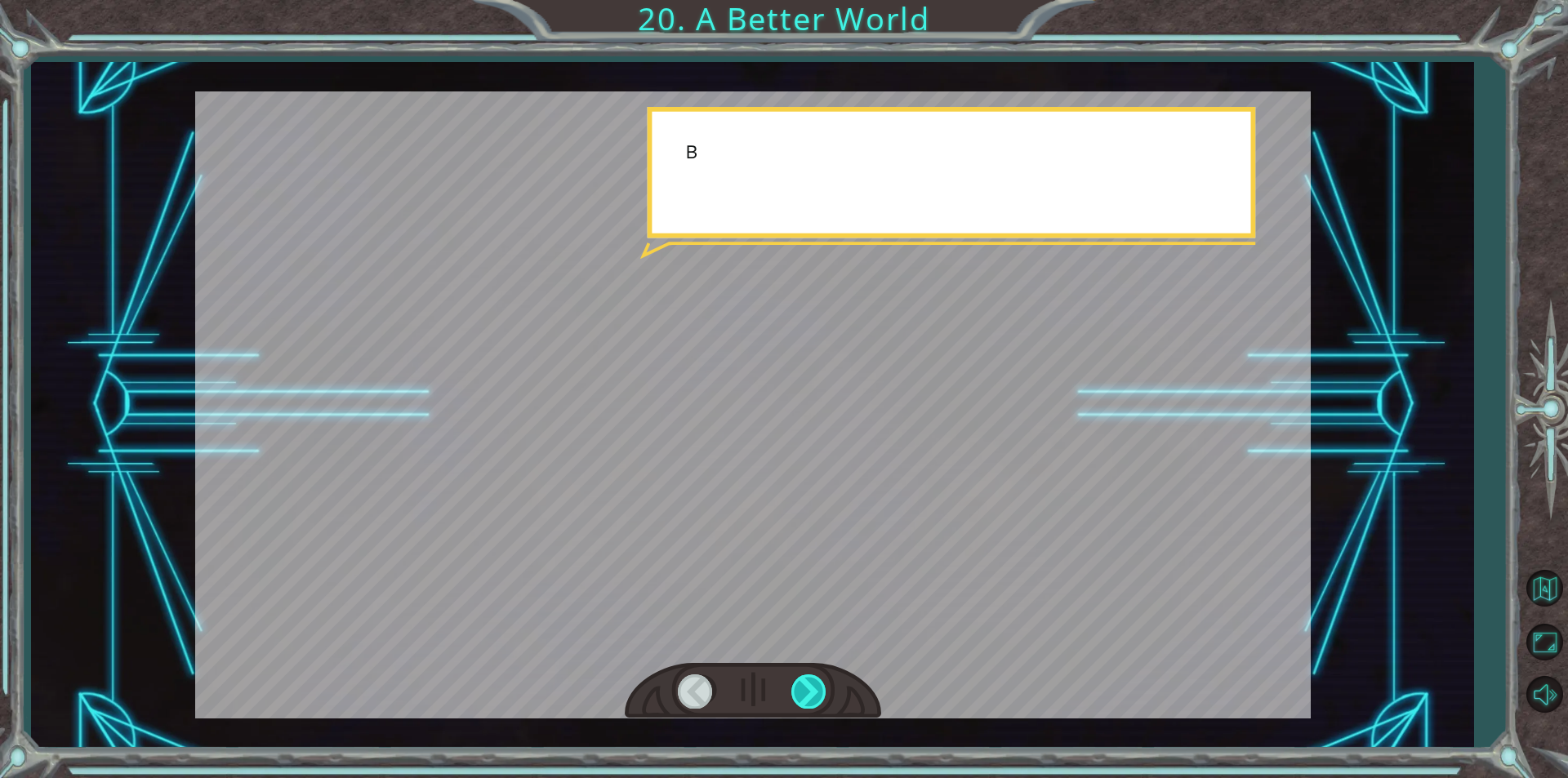
click at [817, 686] on div at bounding box center [810, 690] width 37 height 33
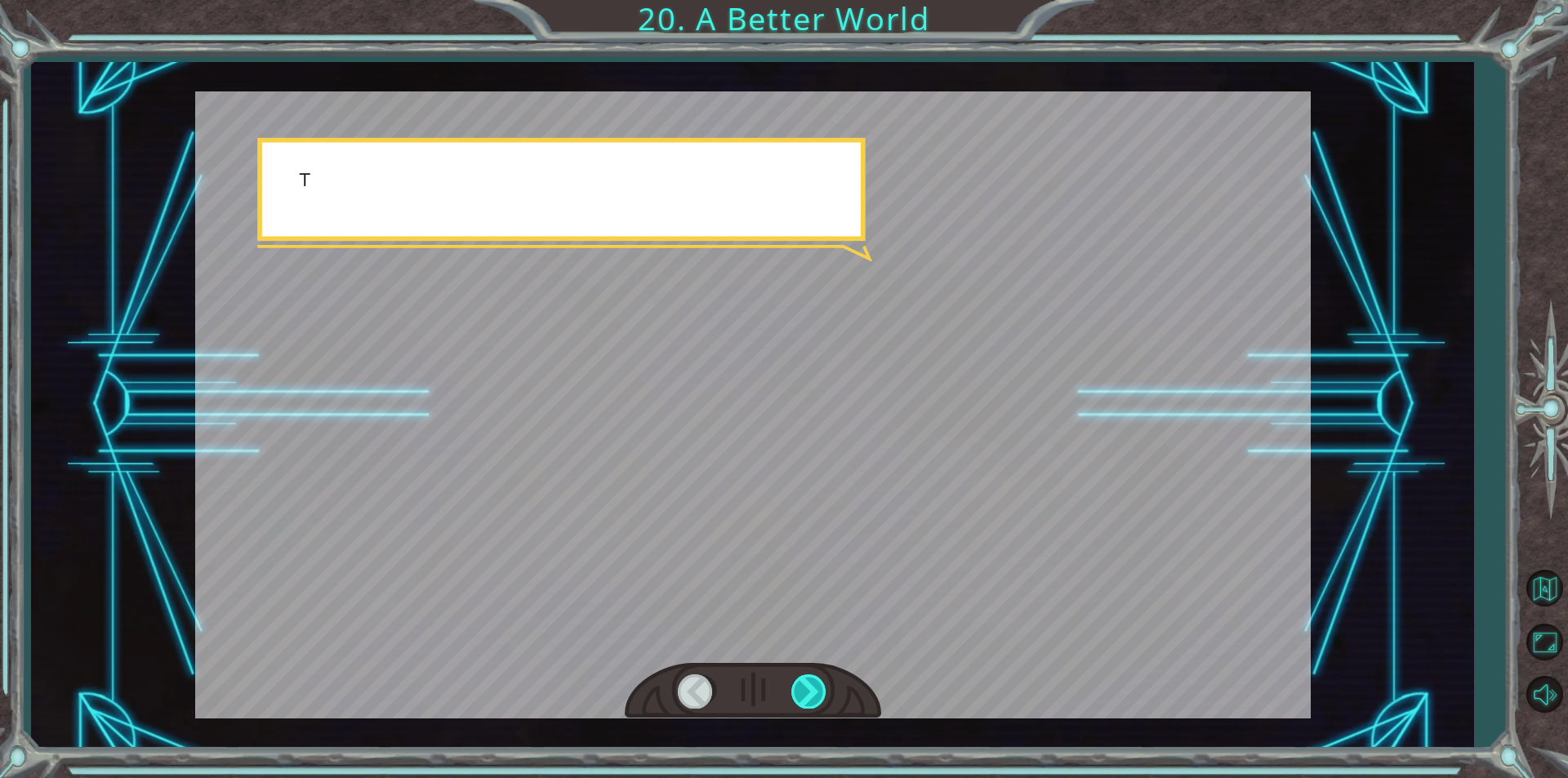
click at [817, 686] on div at bounding box center [810, 690] width 37 height 33
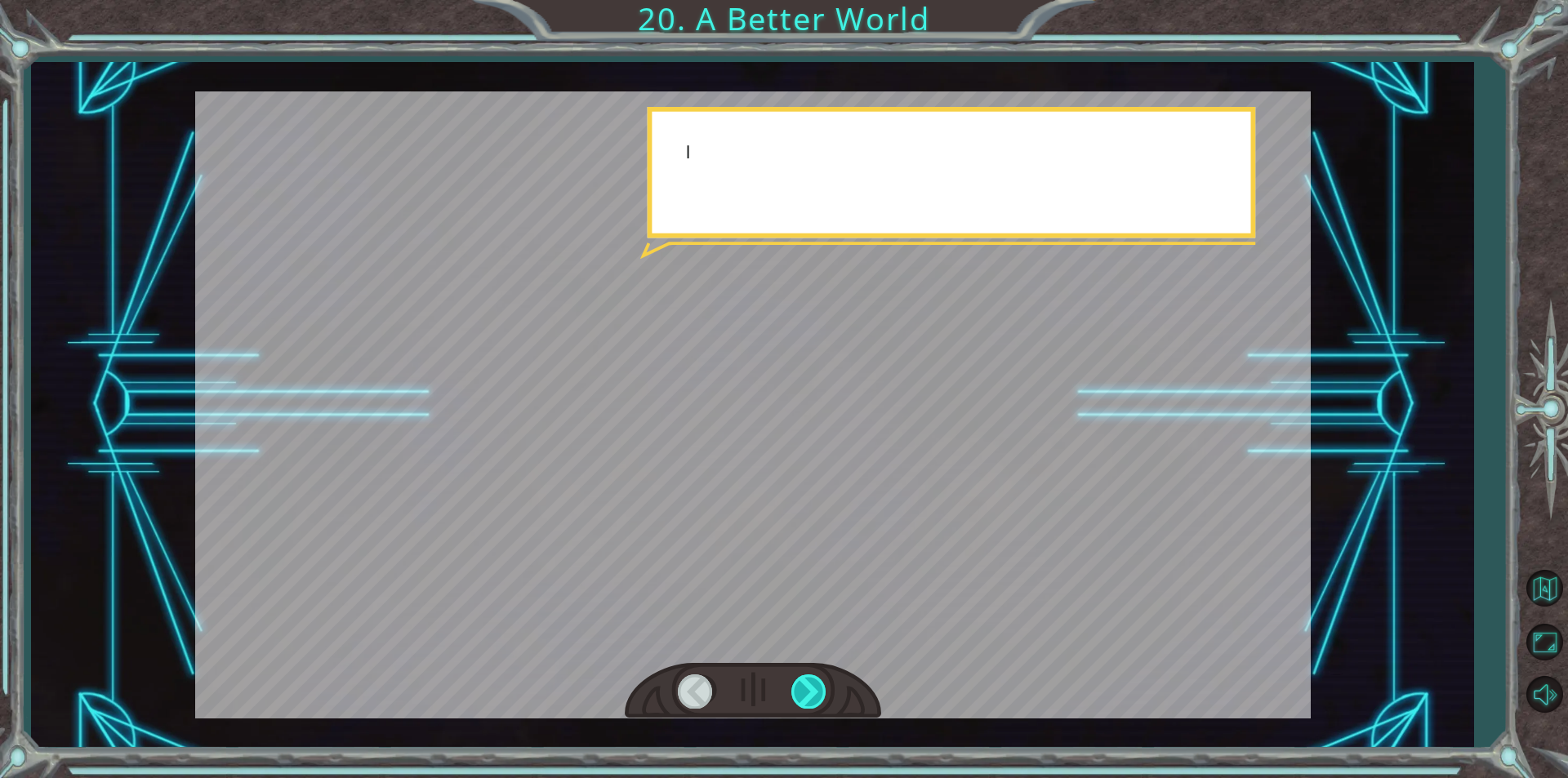
click at [817, 686] on div at bounding box center [810, 690] width 37 height 33
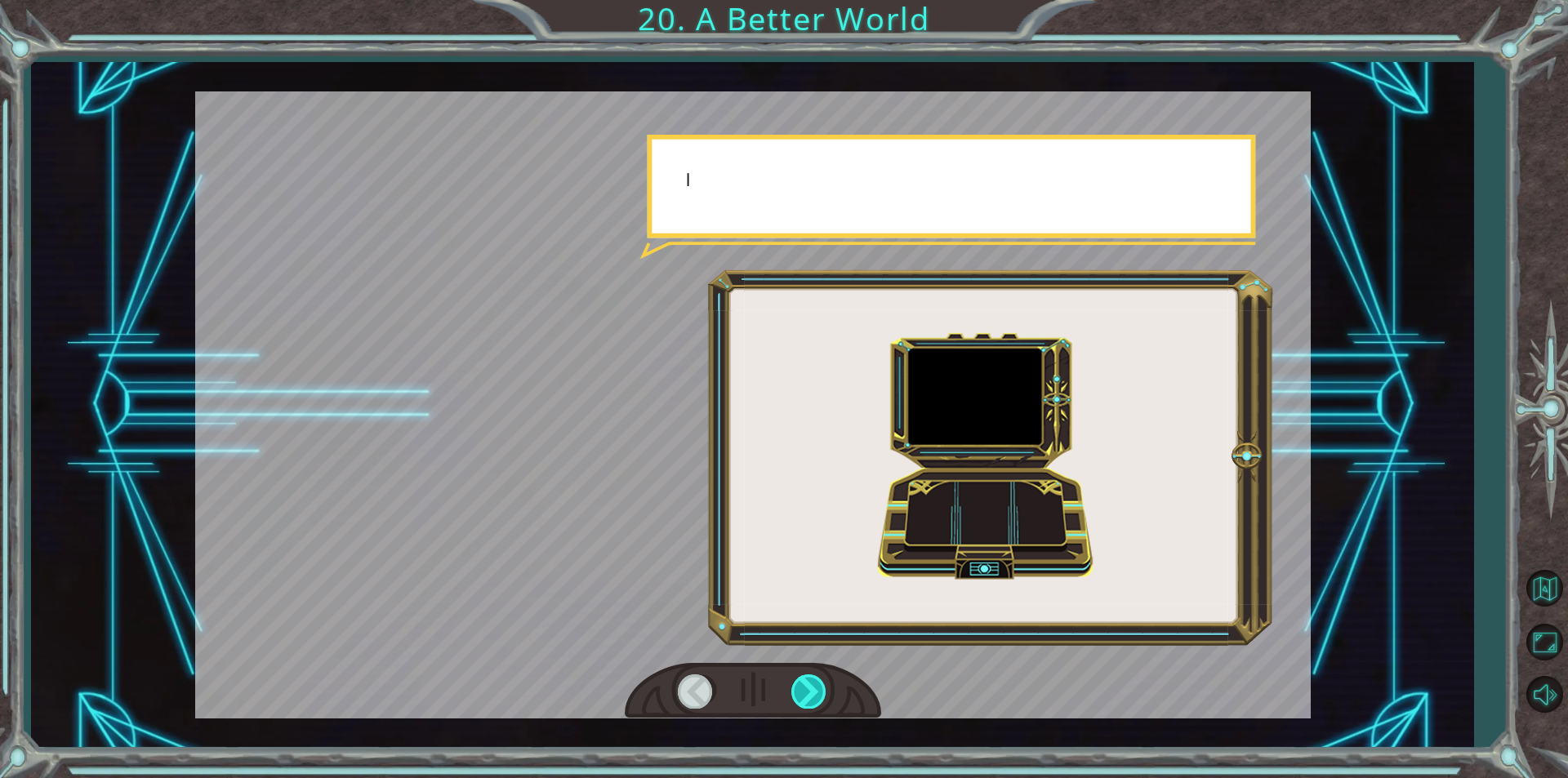
click at [817, 686] on div at bounding box center [810, 690] width 37 height 33
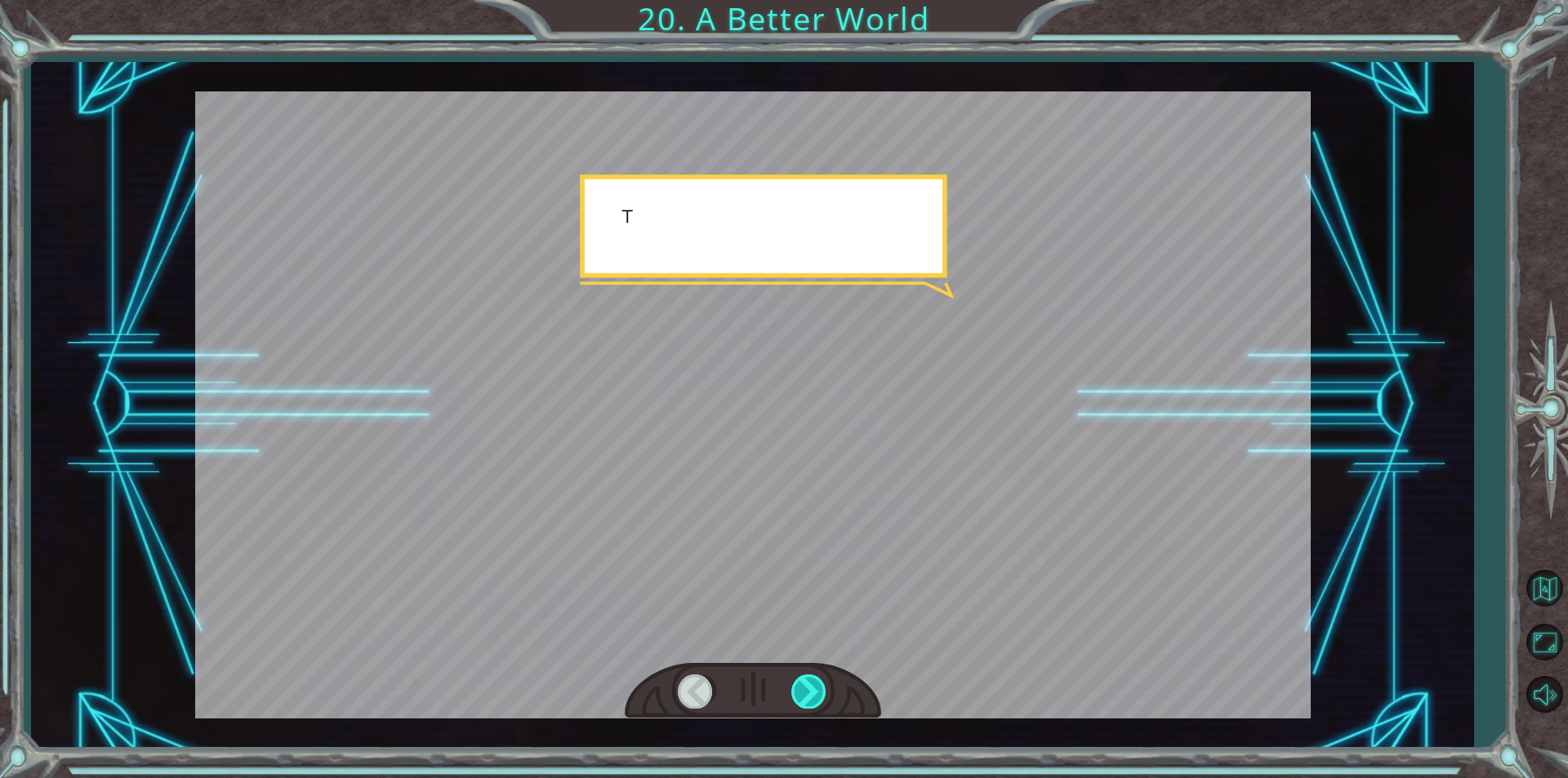
click at [817, 686] on div at bounding box center [810, 690] width 37 height 33
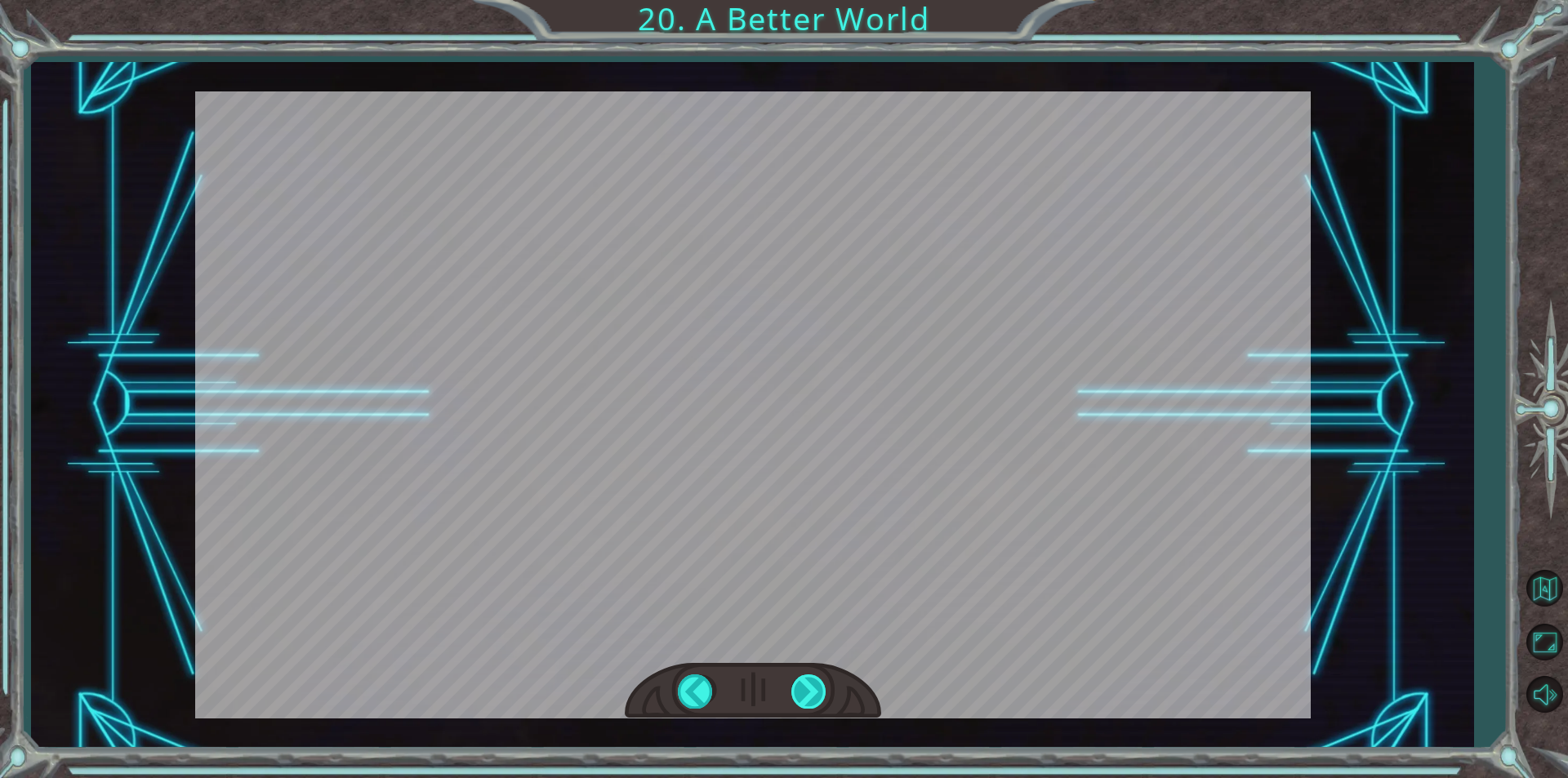
click at [817, 686] on div at bounding box center [810, 690] width 37 height 33
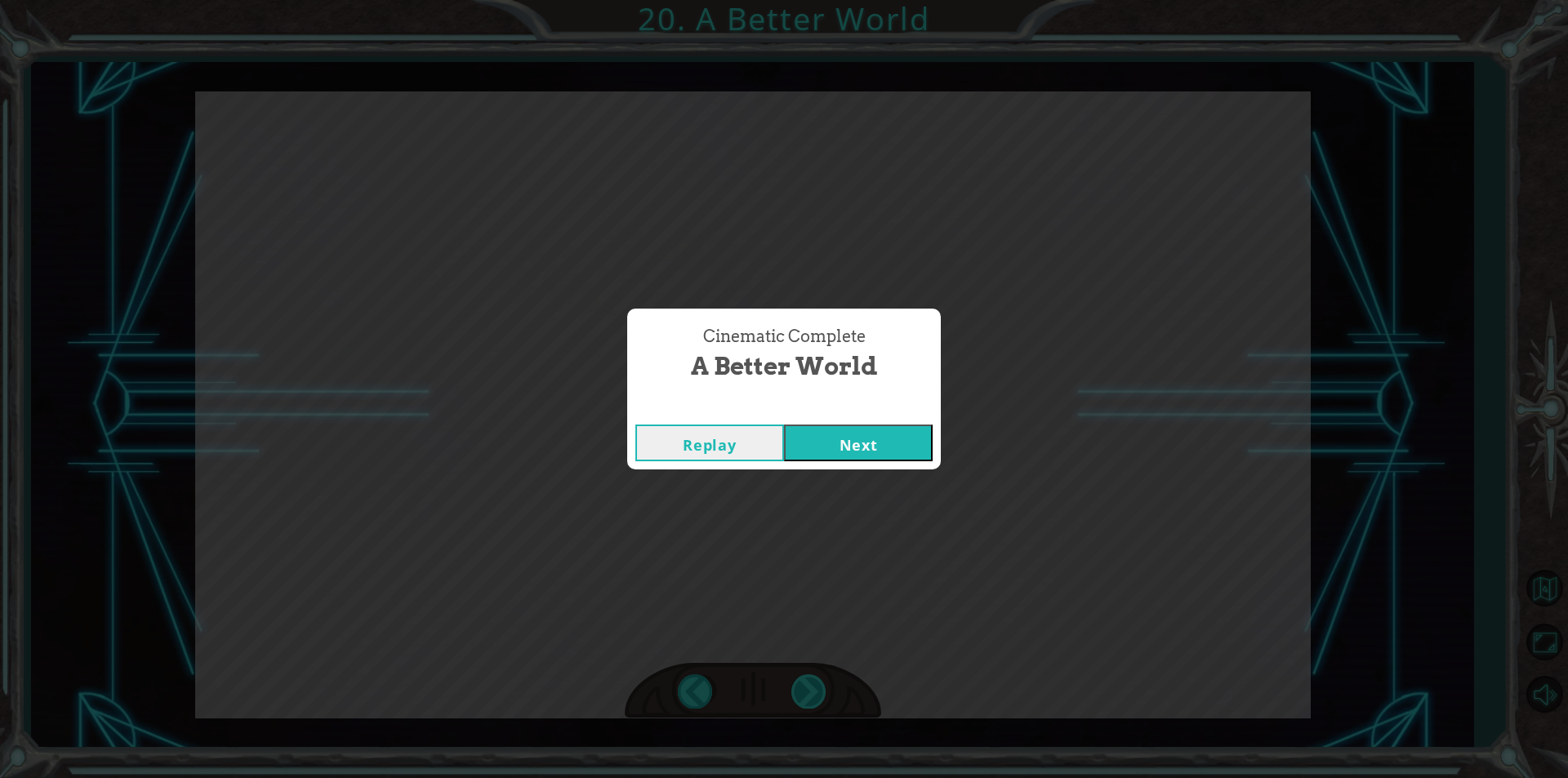
click at [817, 686] on div "Cinematic Complete A Better World Replay Next" at bounding box center [784, 389] width 1568 height 778
click at [842, 445] on button "Next" at bounding box center [858, 443] width 149 height 37
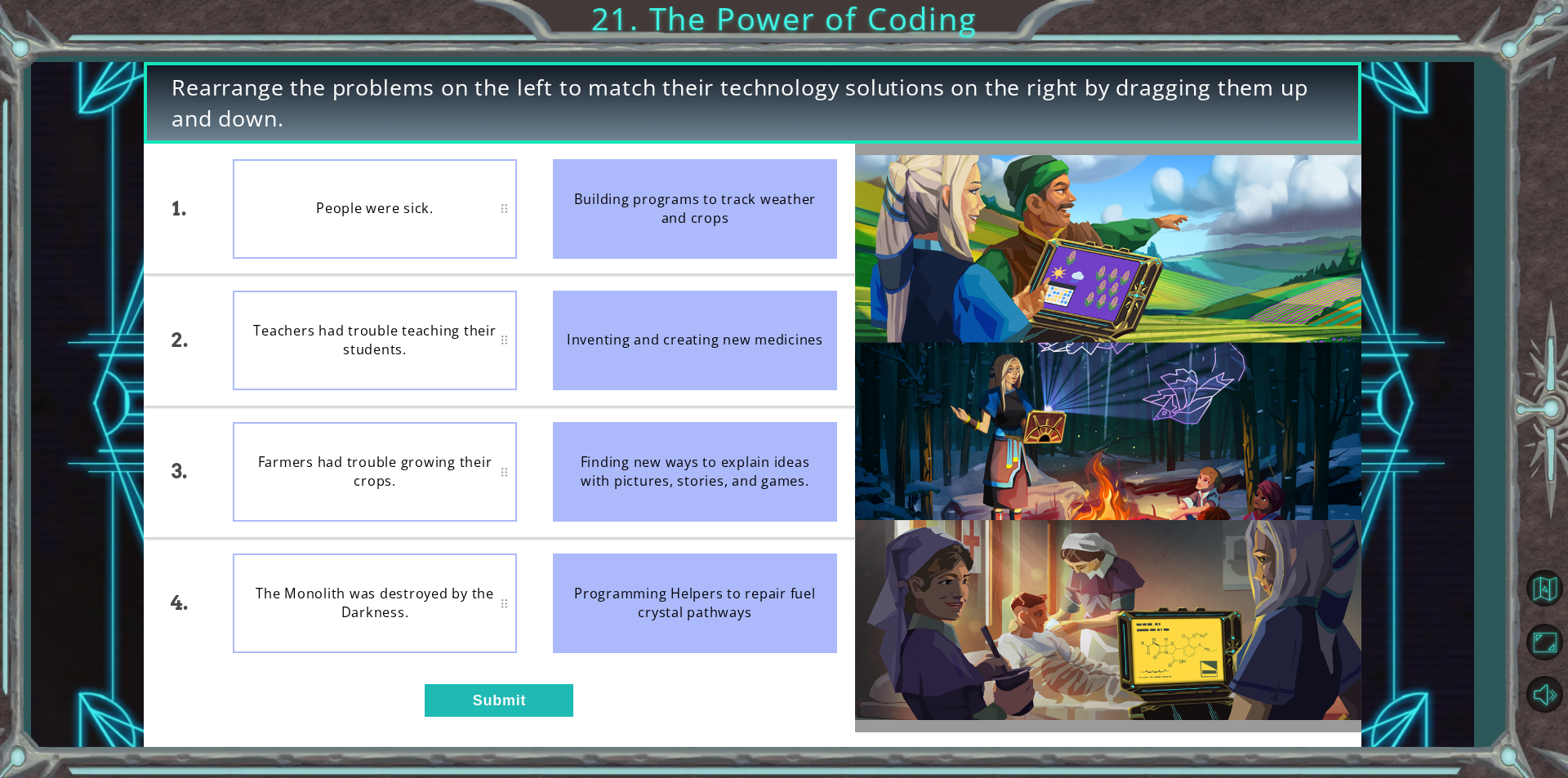
click at [621, 232] on div "Building programs to track weather and crops" at bounding box center [695, 208] width 284 height 100
drag, startPoint x: 613, startPoint y: 249, endPoint x: 492, endPoint y: 406, distance: 198.2
click at [516, 381] on div "1. 2. 3. 4. People were sick. Teachers had trouble teaching their students. Far…" at bounding box center [500, 407] width 711 height 525
click at [515, 705] on button "Submit" at bounding box center [499, 700] width 149 height 32
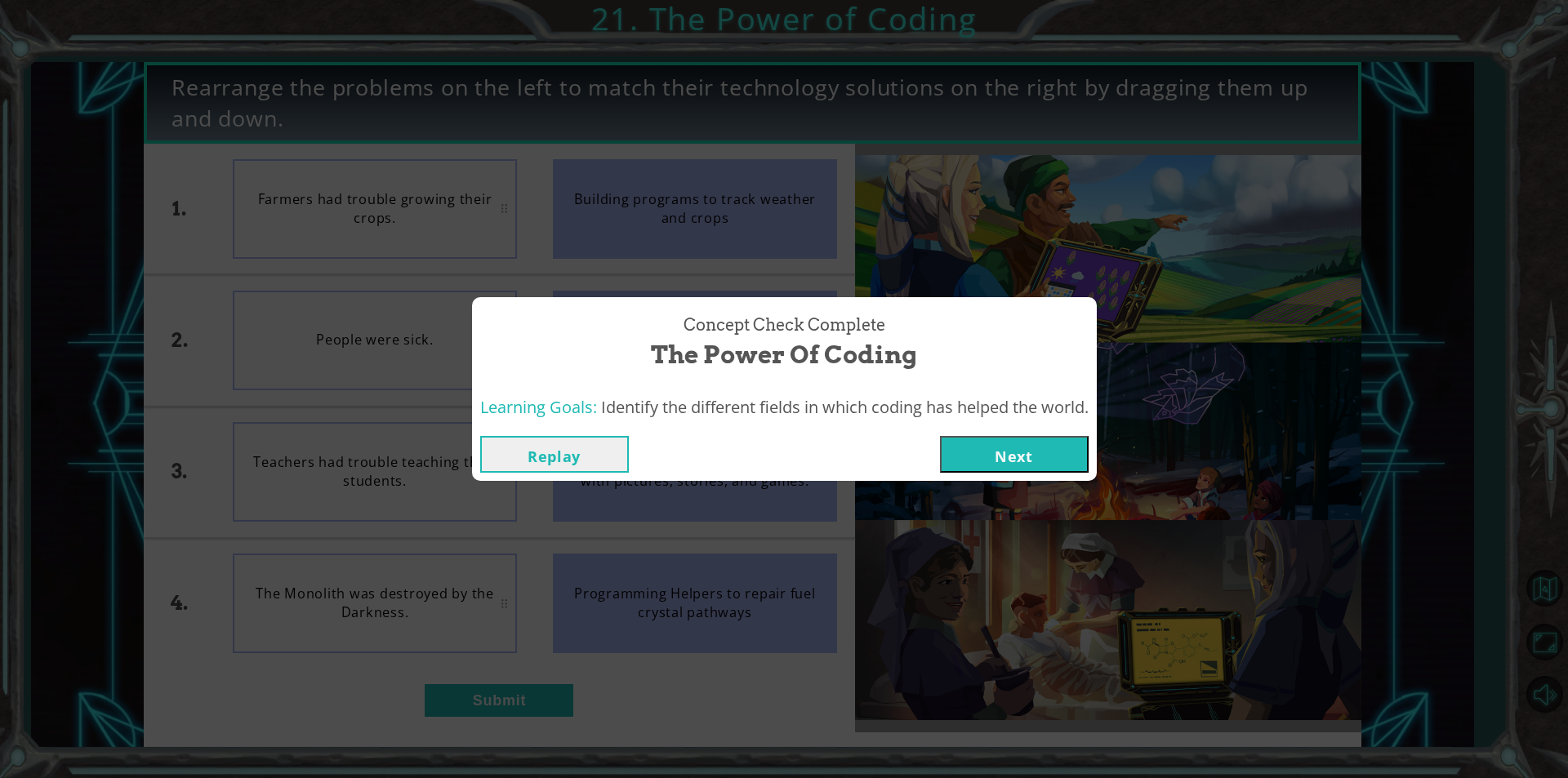
click at [997, 438] on button "Next" at bounding box center [1013, 454] width 149 height 37
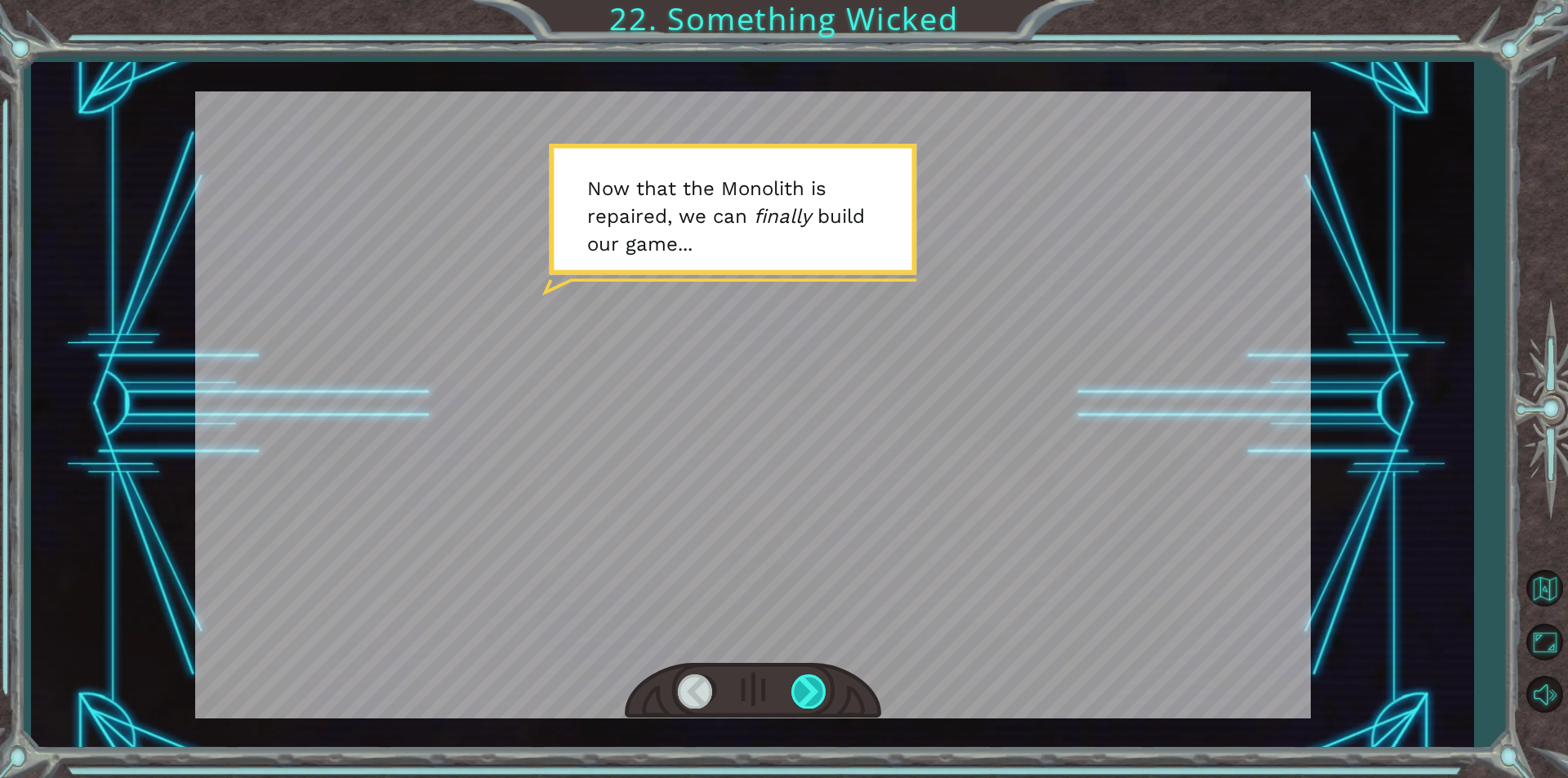
click at [795, 683] on div at bounding box center [810, 690] width 37 height 33
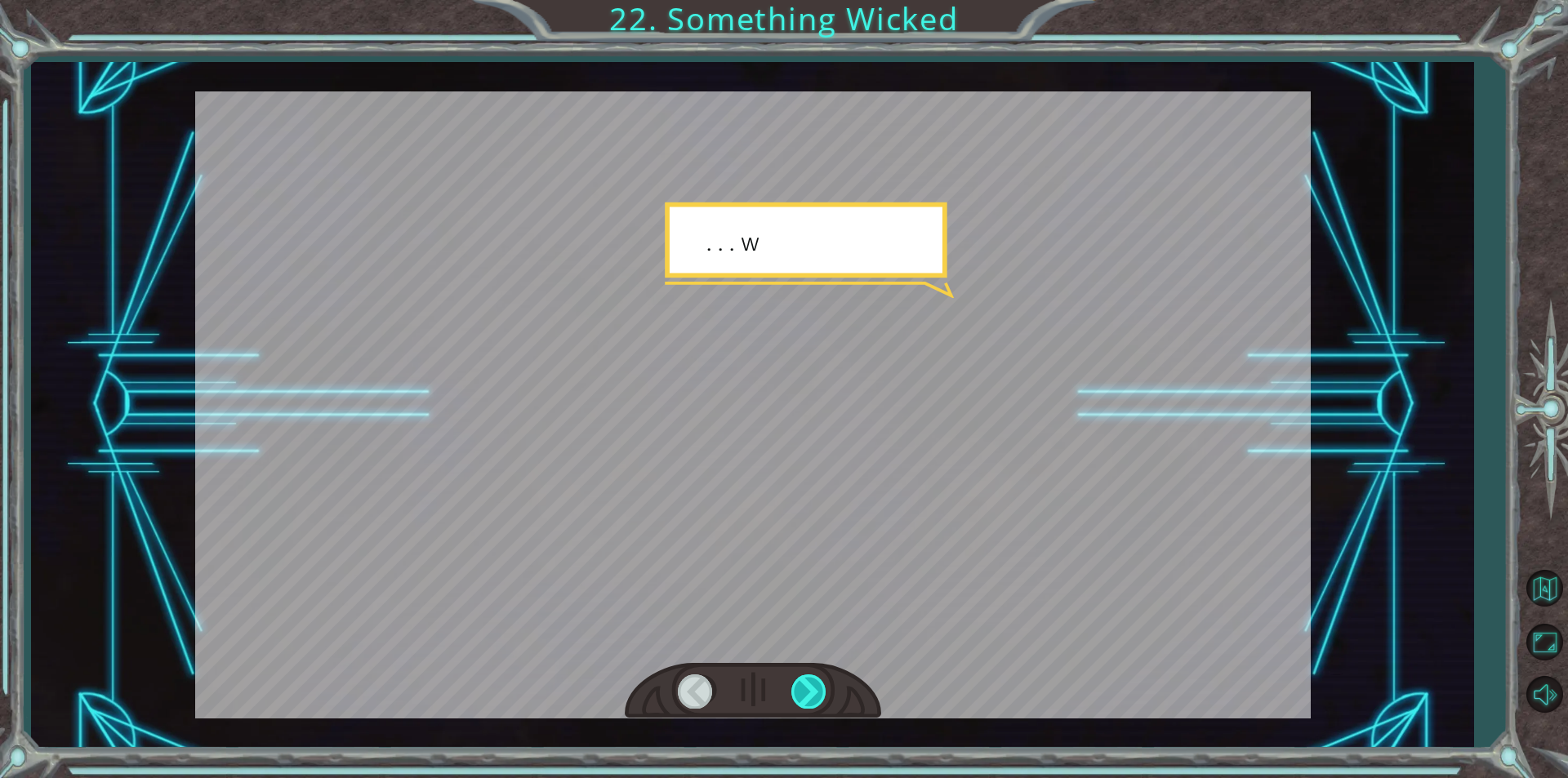
click at [795, 683] on div at bounding box center [810, 690] width 37 height 33
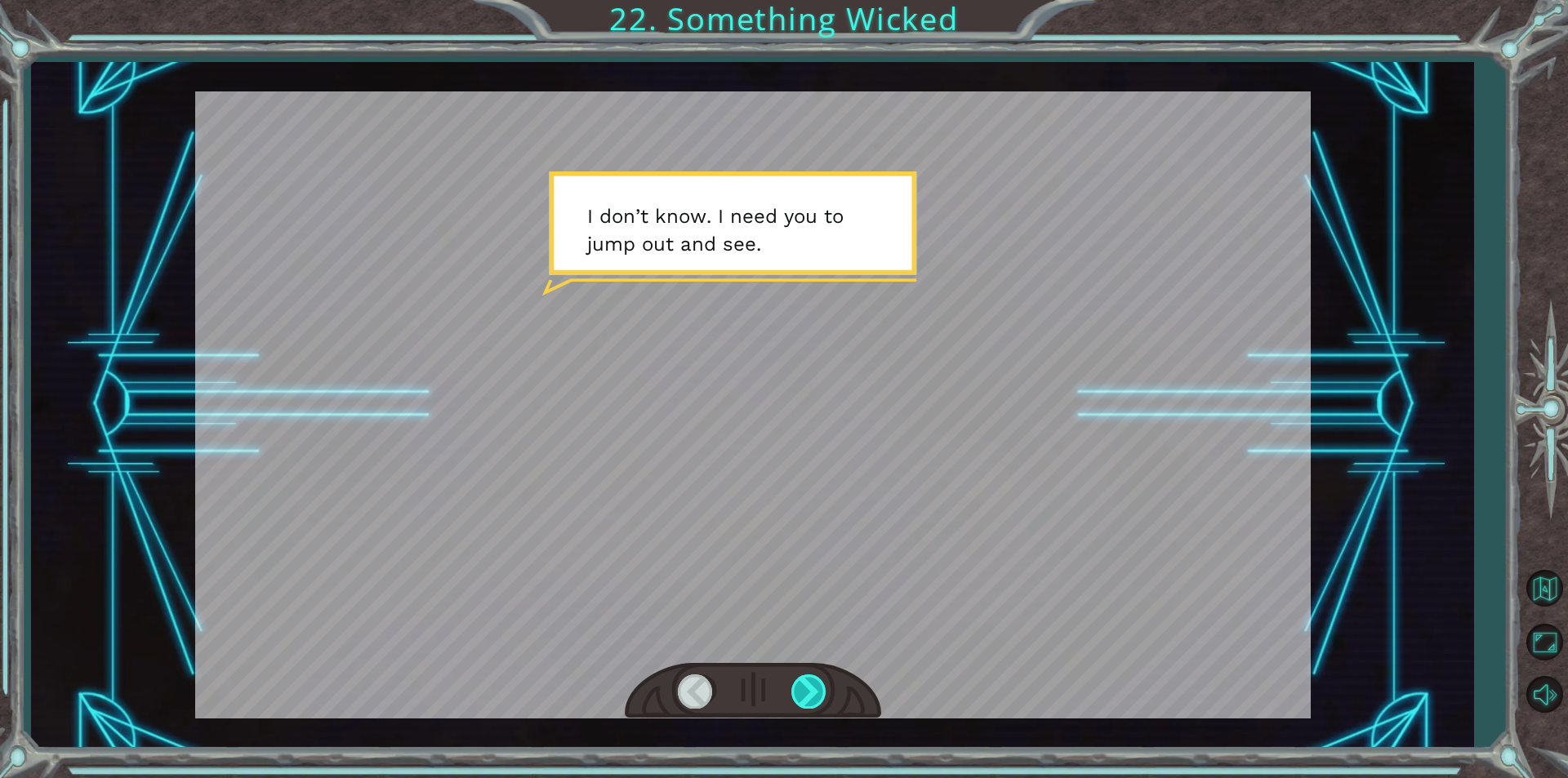
click at [795, 683] on div at bounding box center [810, 690] width 37 height 33
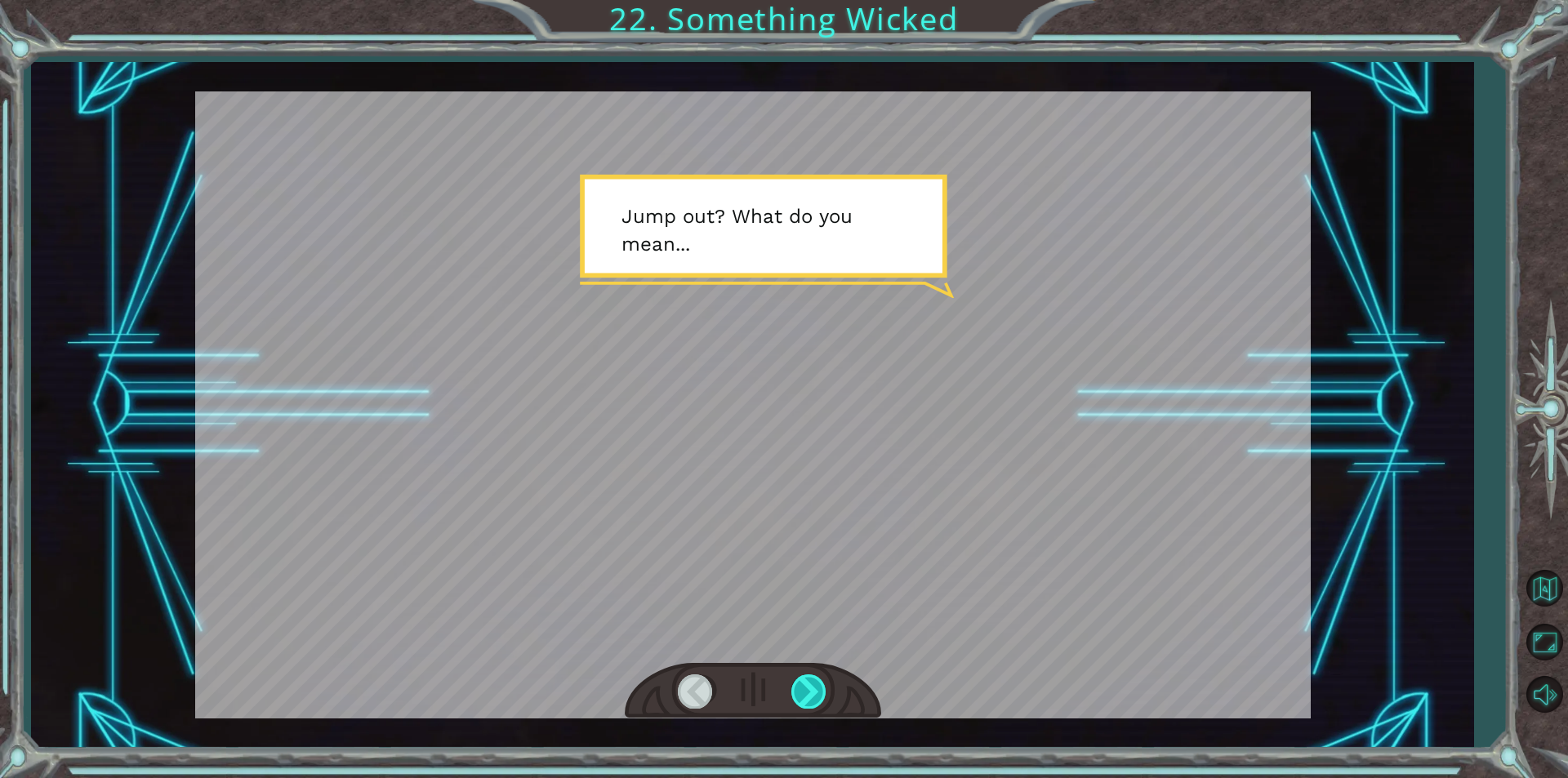
click at [795, 683] on div at bounding box center [810, 690] width 37 height 33
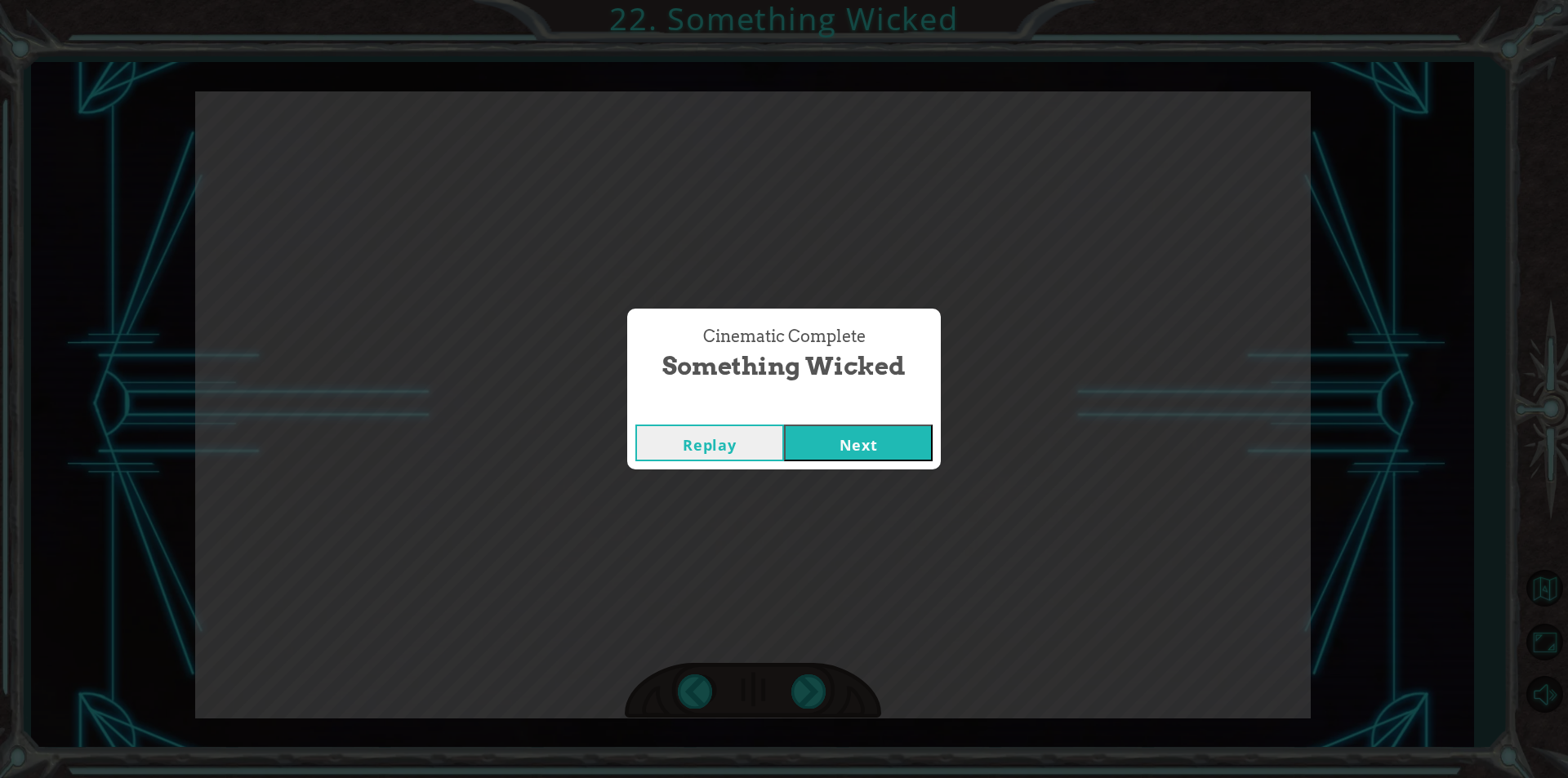
click at [853, 441] on button "Next" at bounding box center [858, 443] width 149 height 37
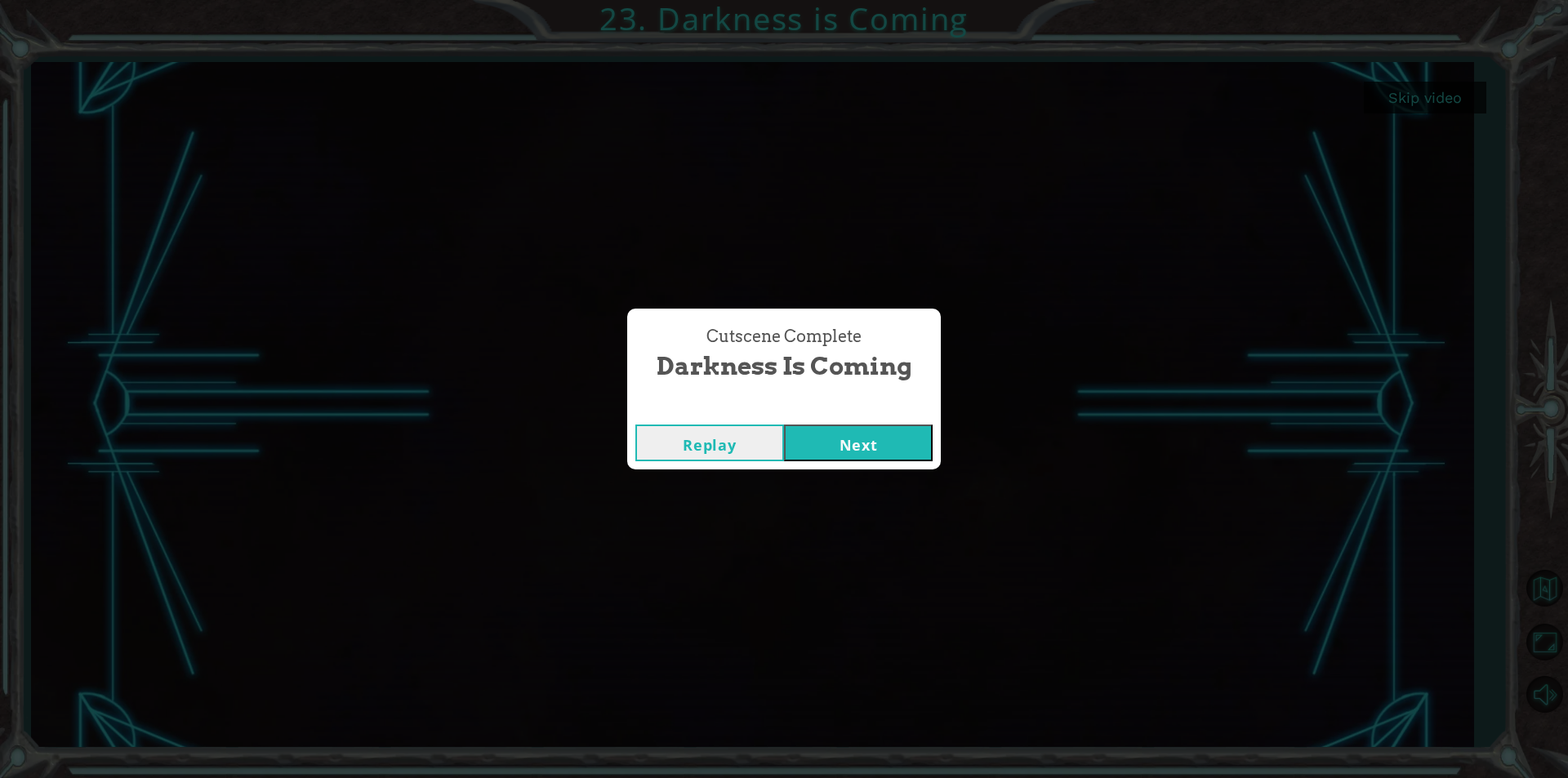
click at [827, 462] on div "Replay Next" at bounding box center [783, 443] width 314 height 53
click at [858, 422] on div "Replay Next" at bounding box center [783, 443] width 314 height 53
click at [882, 456] on button "Next" at bounding box center [858, 443] width 149 height 37
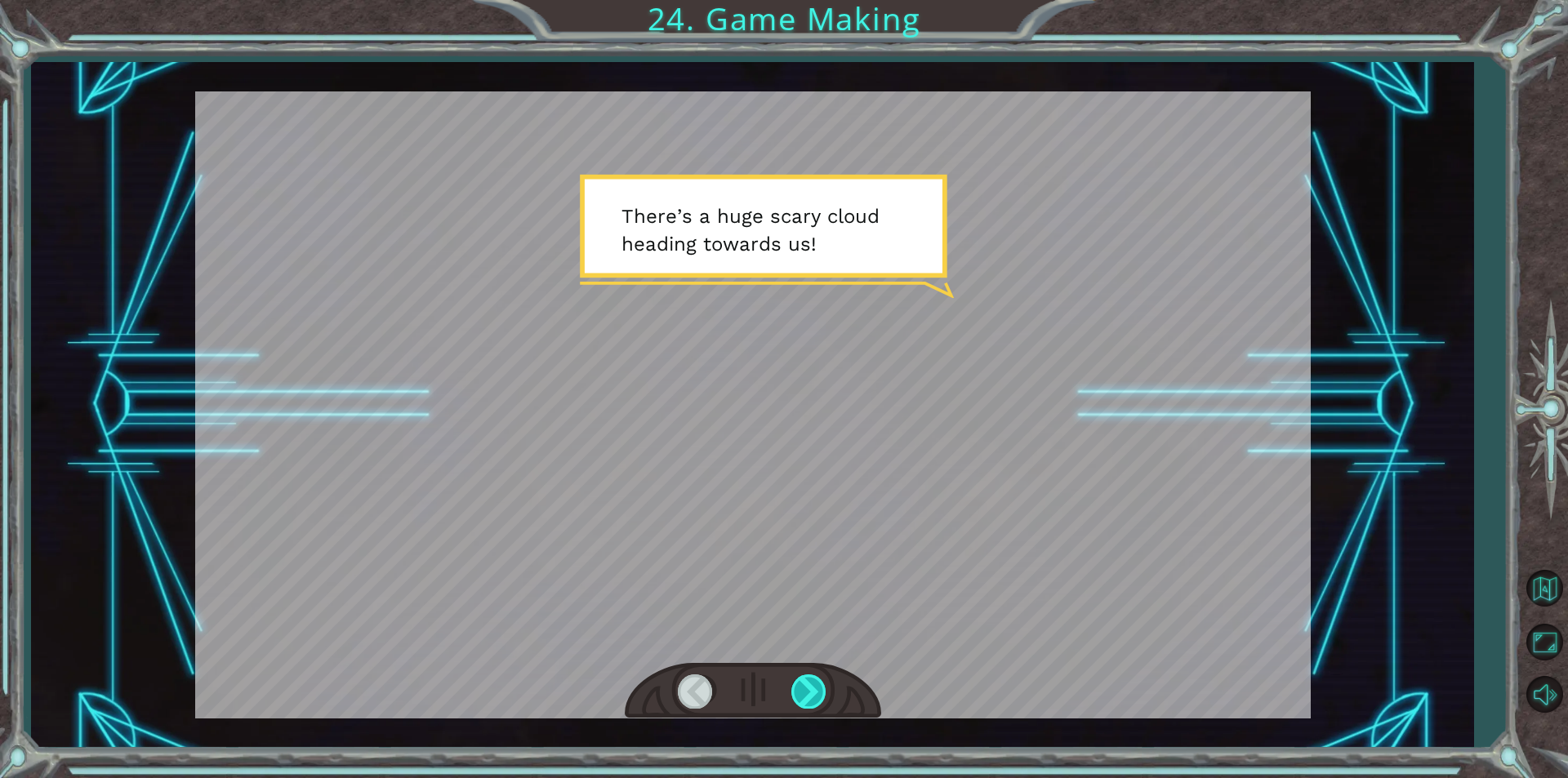
click at [809, 682] on div at bounding box center [810, 690] width 37 height 33
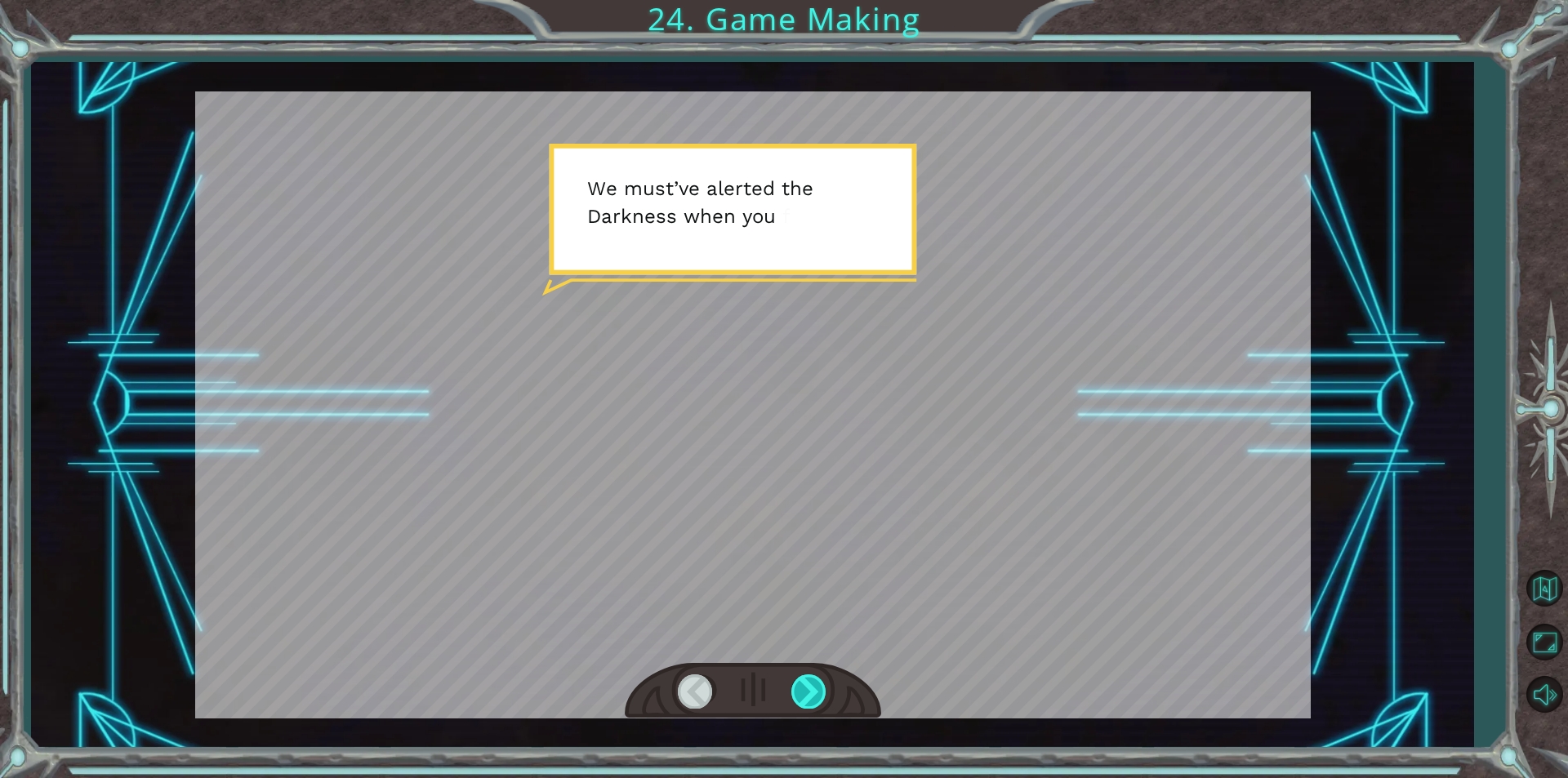
click at [809, 682] on div at bounding box center [810, 690] width 37 height 33
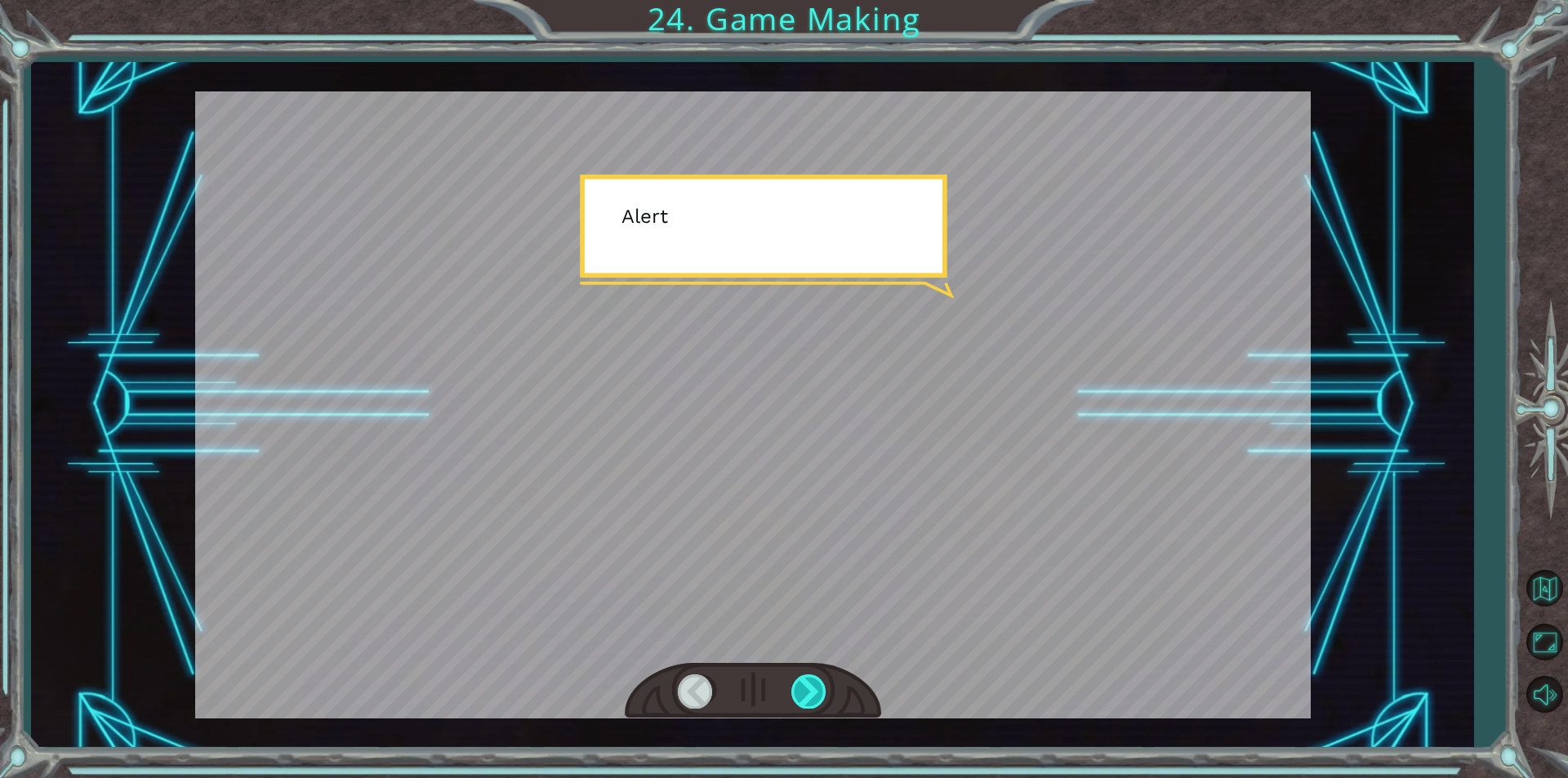
click at [809, 682] on div at bounding box center [810, 690] width 37 height 33
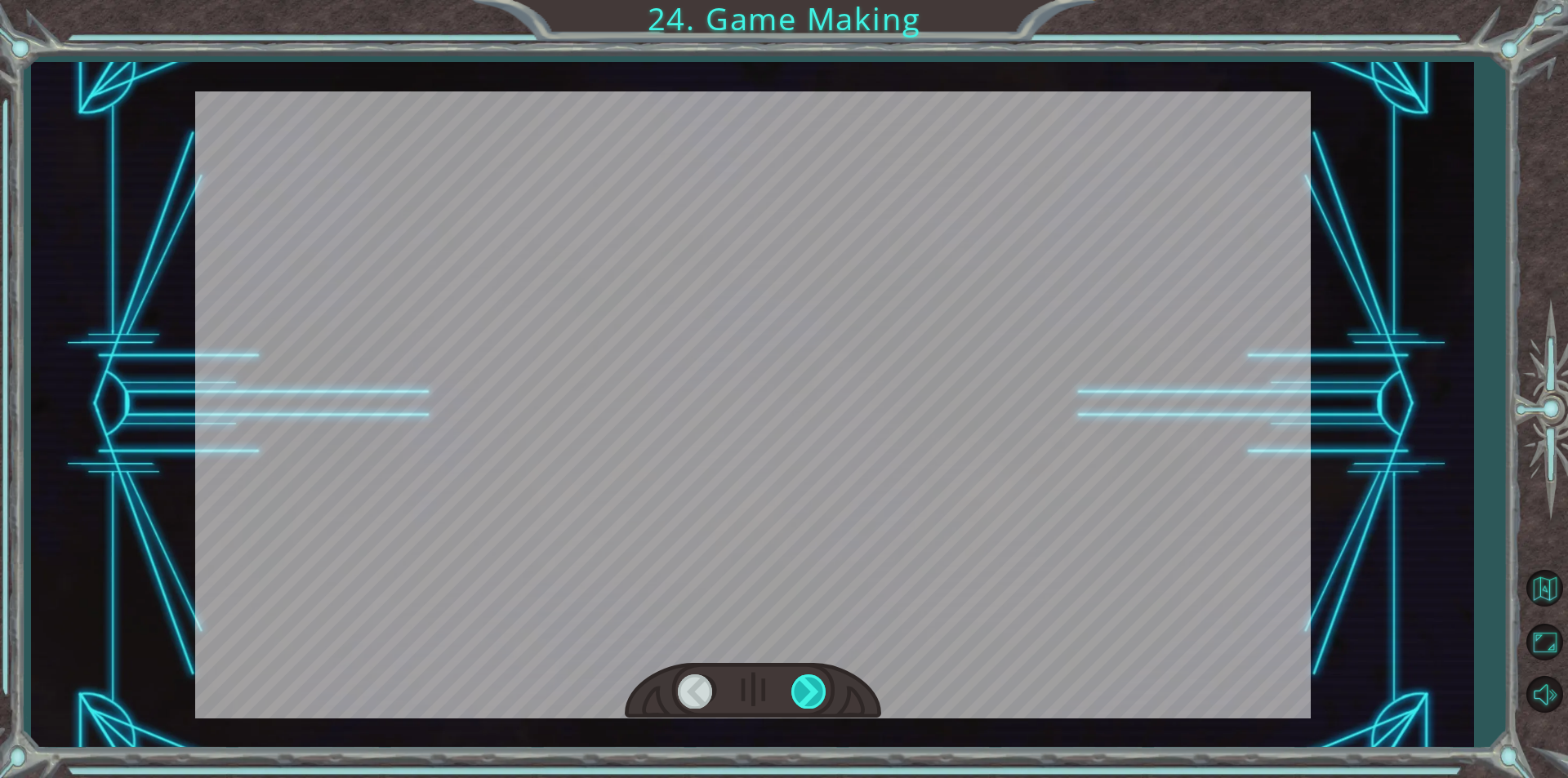
click at [809, 682] on div at bounding box center [810, 690] width 37 height 33
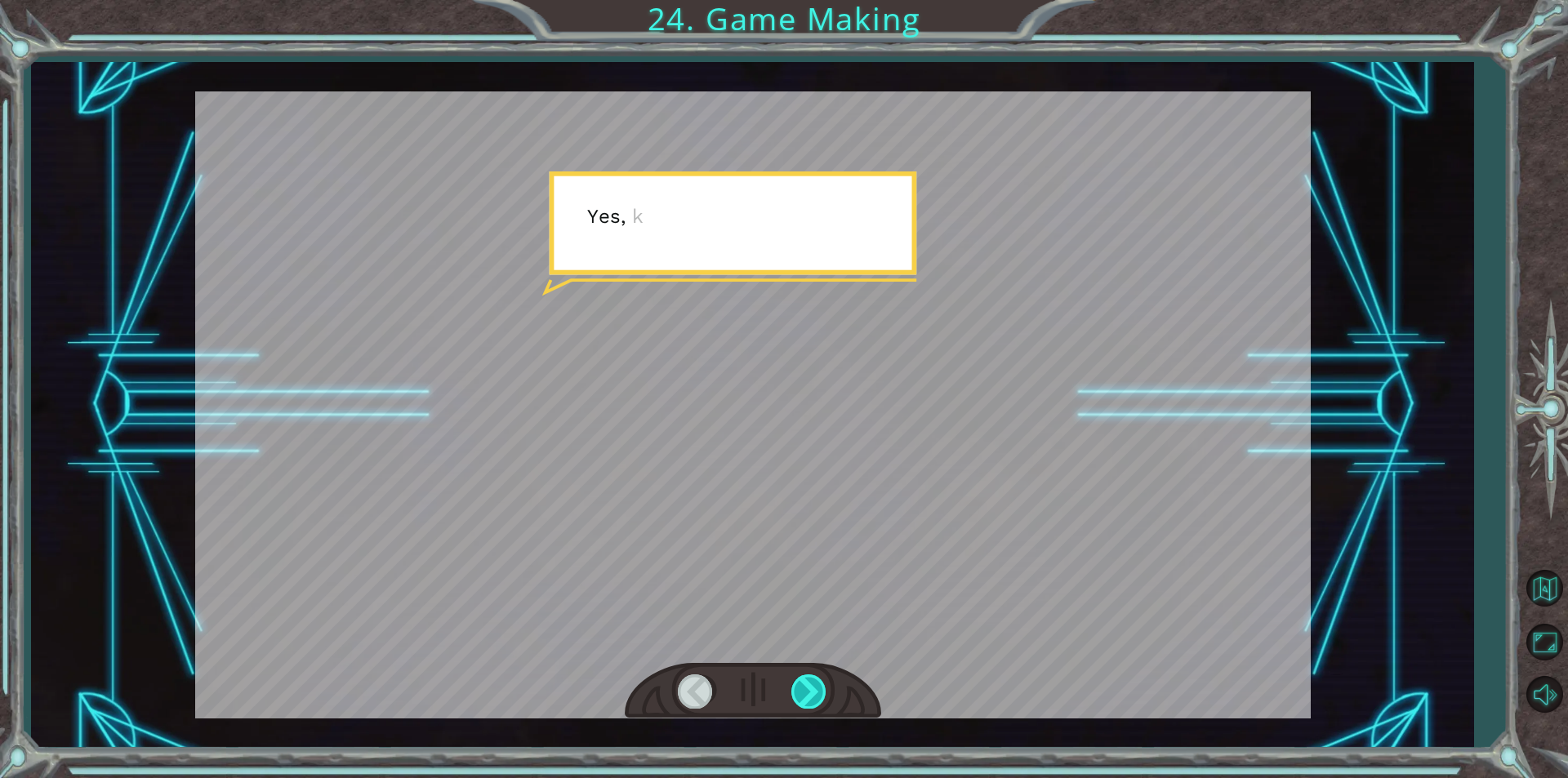
click at [809, 682] on div at bounding box center [810, 690] width 37 height 33
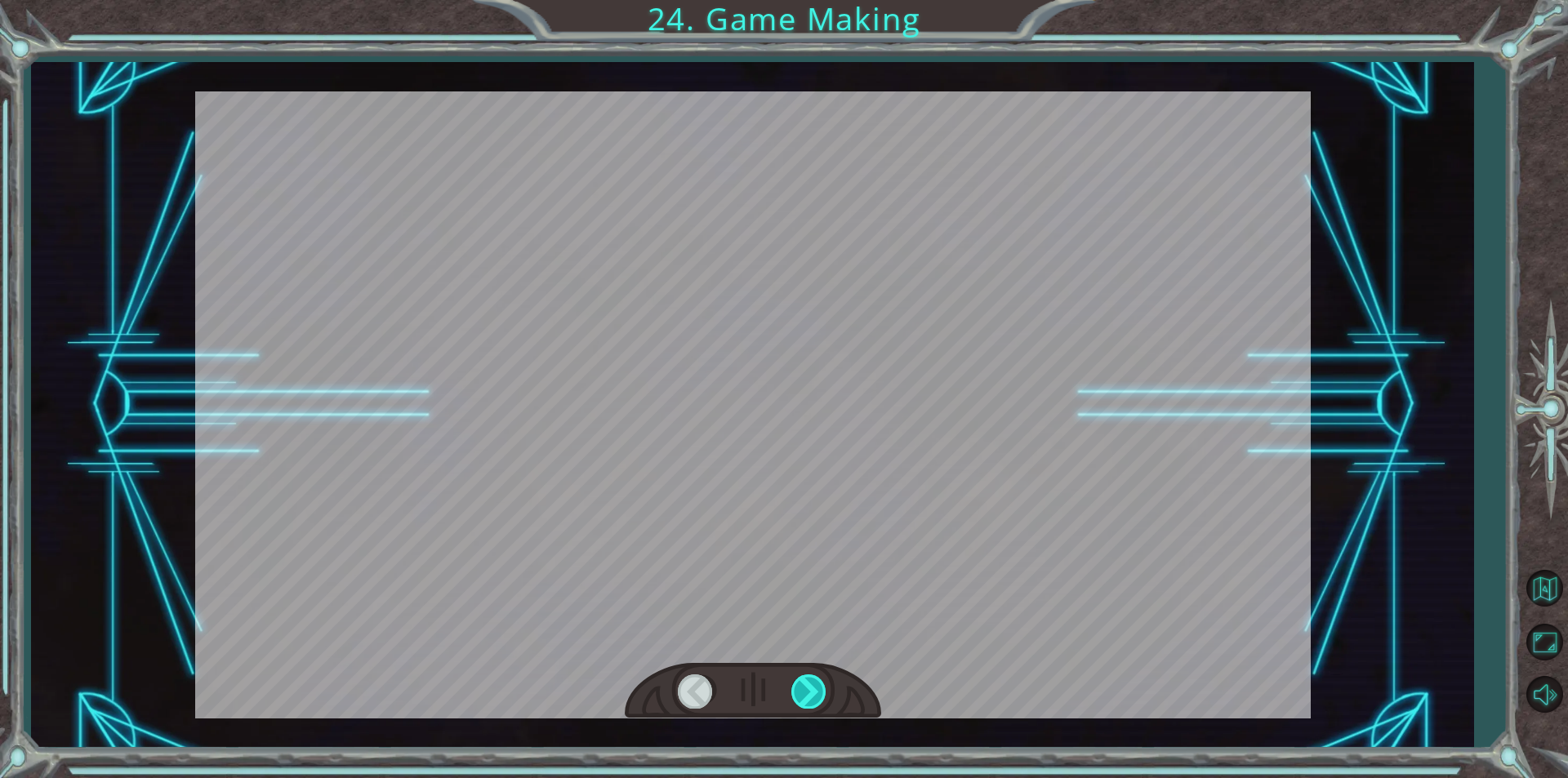
click at [809, 682] on div at bounding box center [810, 690] width 37 height 33
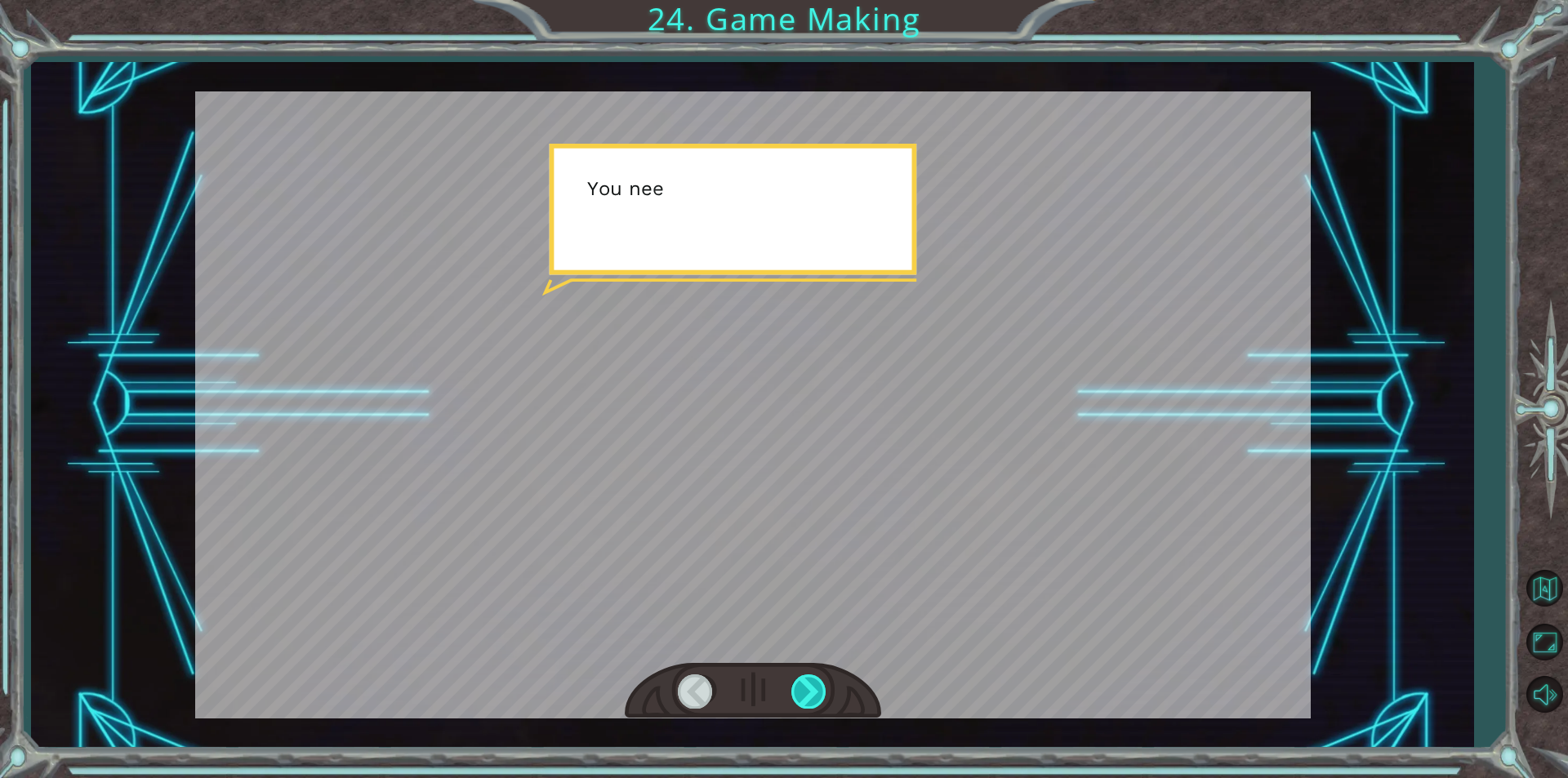
click at [809, 682] on div at bounding box center [810, 690] width 37 height 33
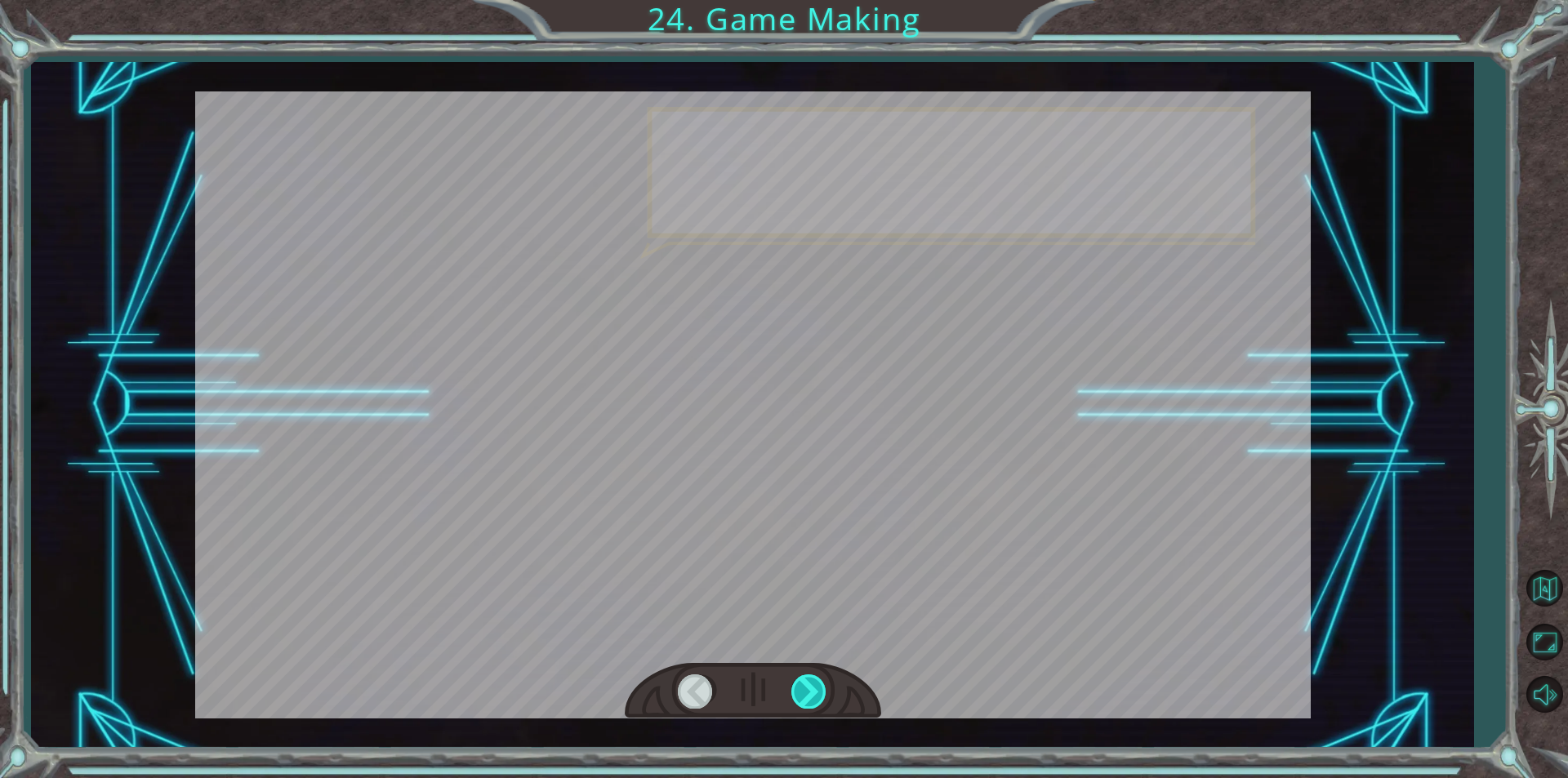
click at [809, 682] on div at bounding box center [810, 690] width 37 height 33
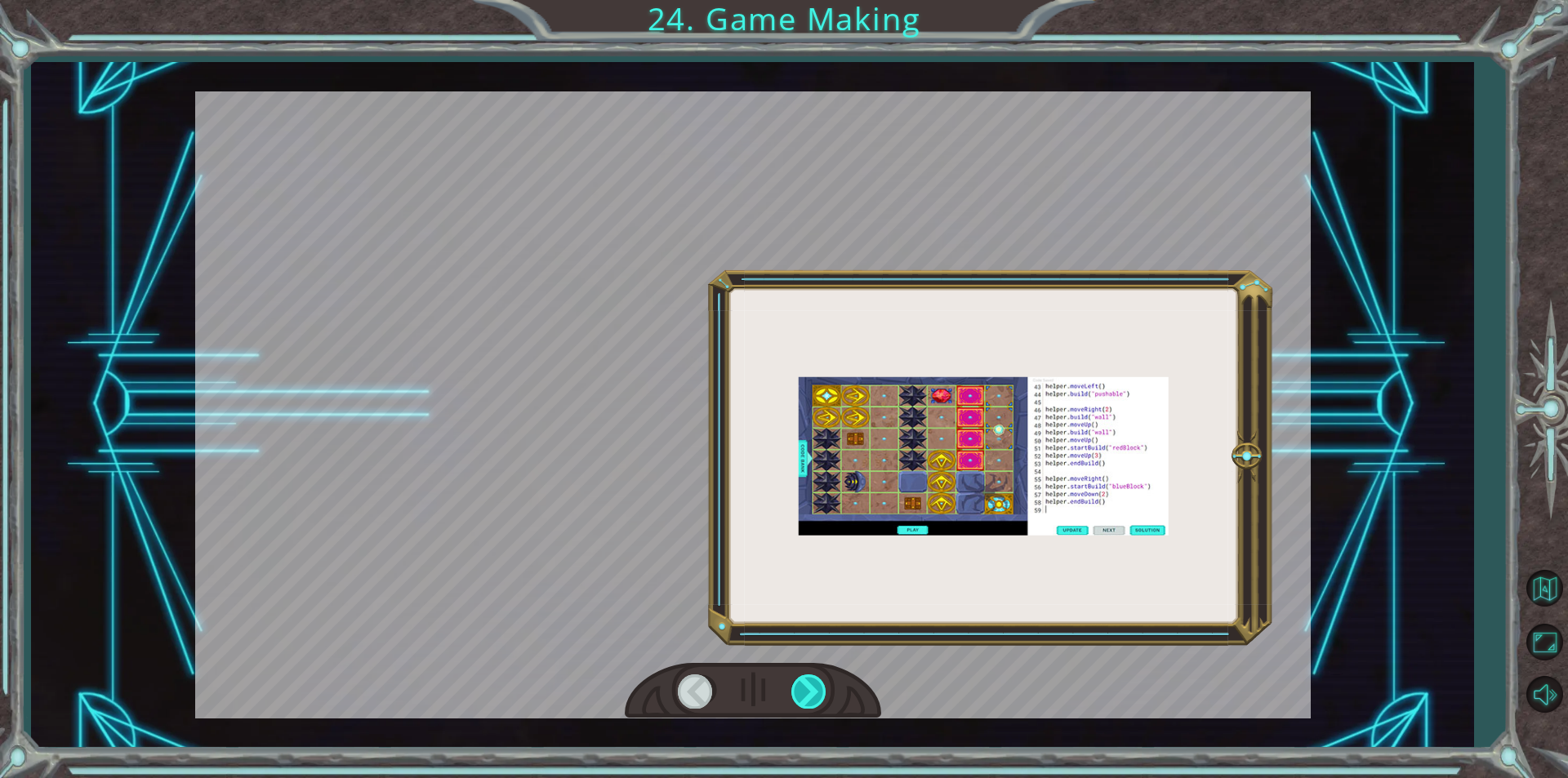
click at [809, 682] on div at bounding box center [810, 690] width 37 height 33
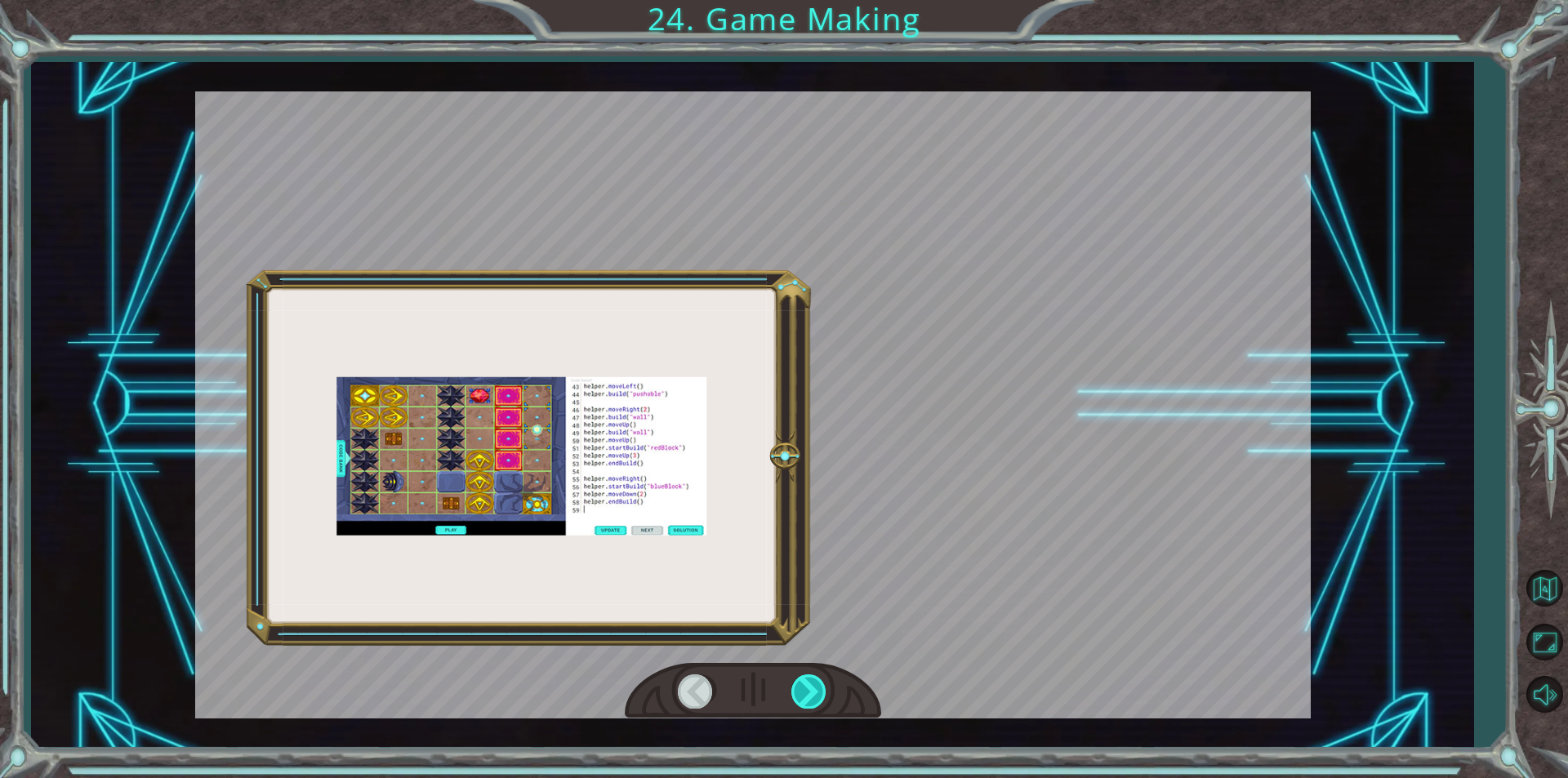
click at [809, 682] on div at bounding box center [810, 690] width 37 height 33
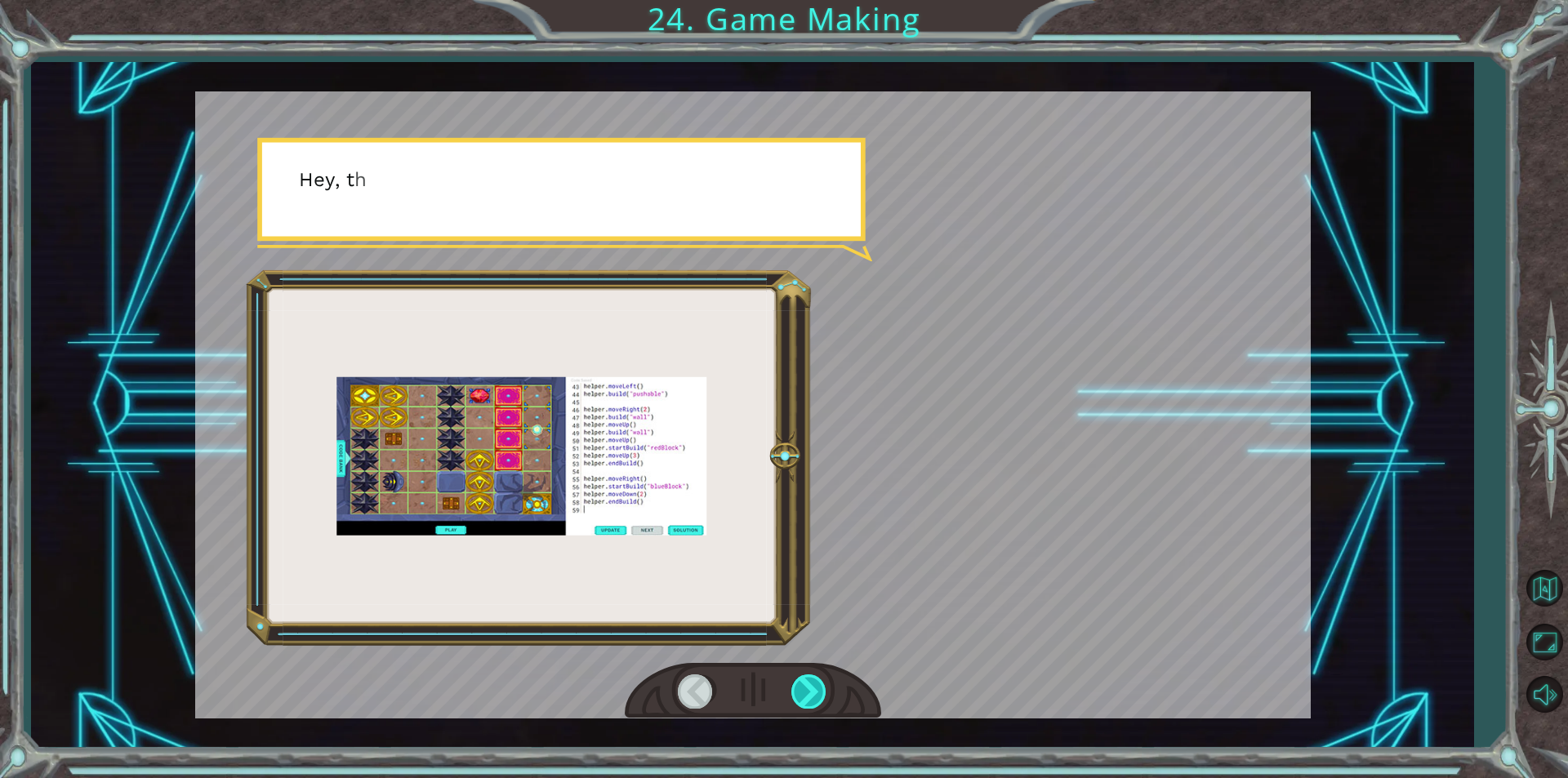
click at [809, 682] on div at bounding box center [810, 690] width 37 height 33
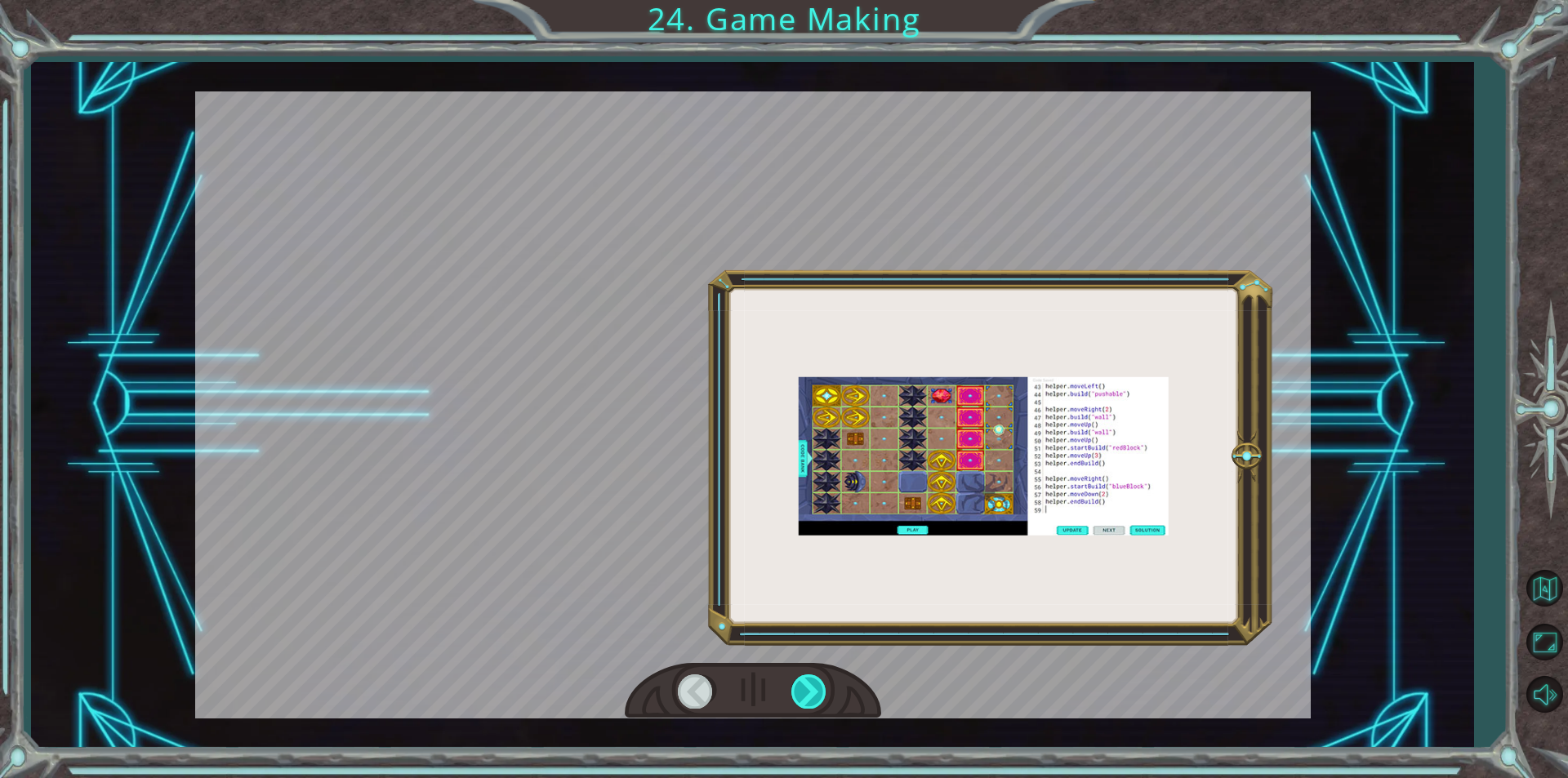
click at [809, 682] on div at bounding box center [810, 690] width 37 height 33
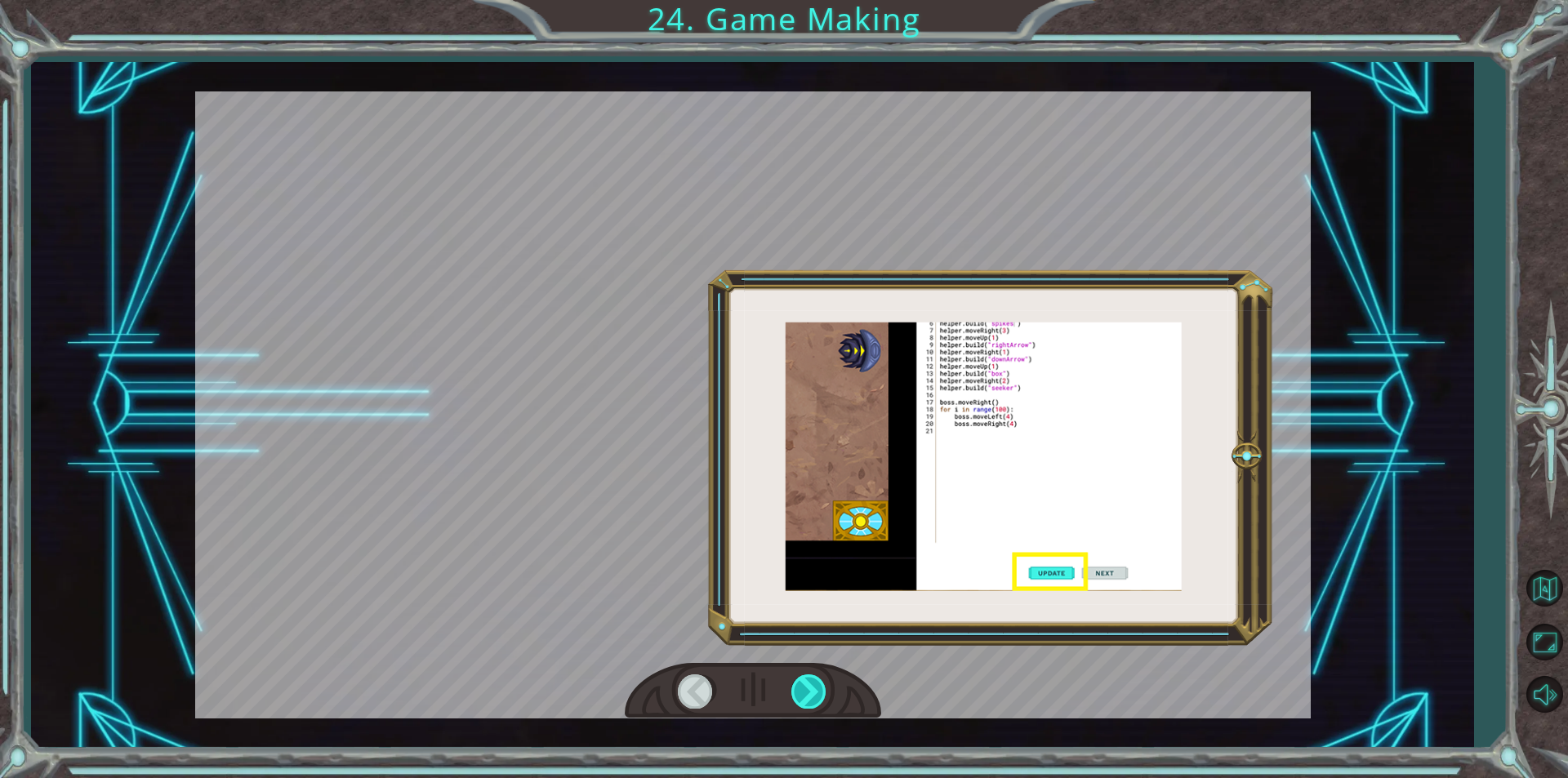
click at [809, 682] on div at bounding box center [810, 690] width 37 height 33
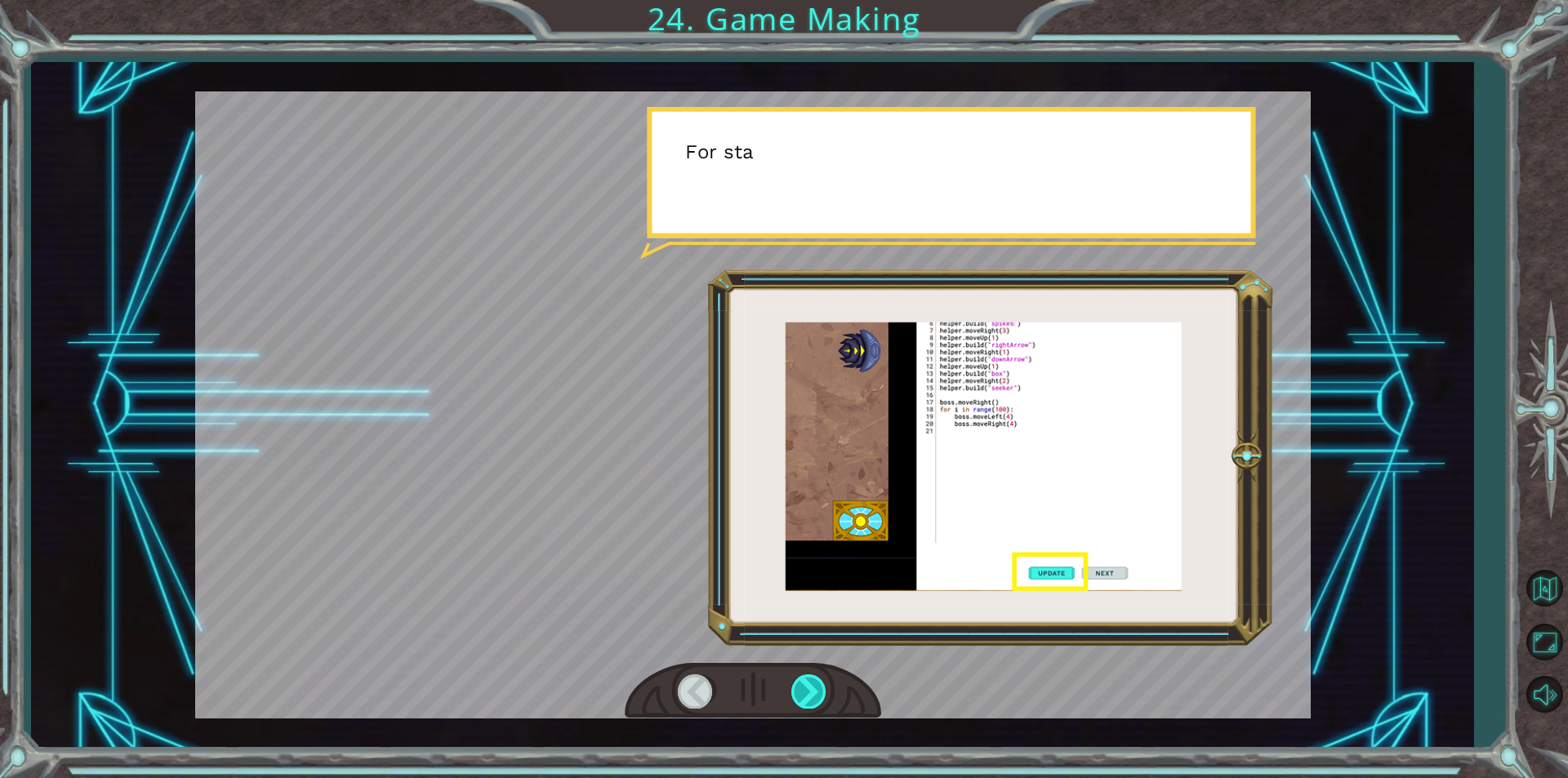
click at [809, 682] on div at bounding box center [810, 690] width 37 height 33
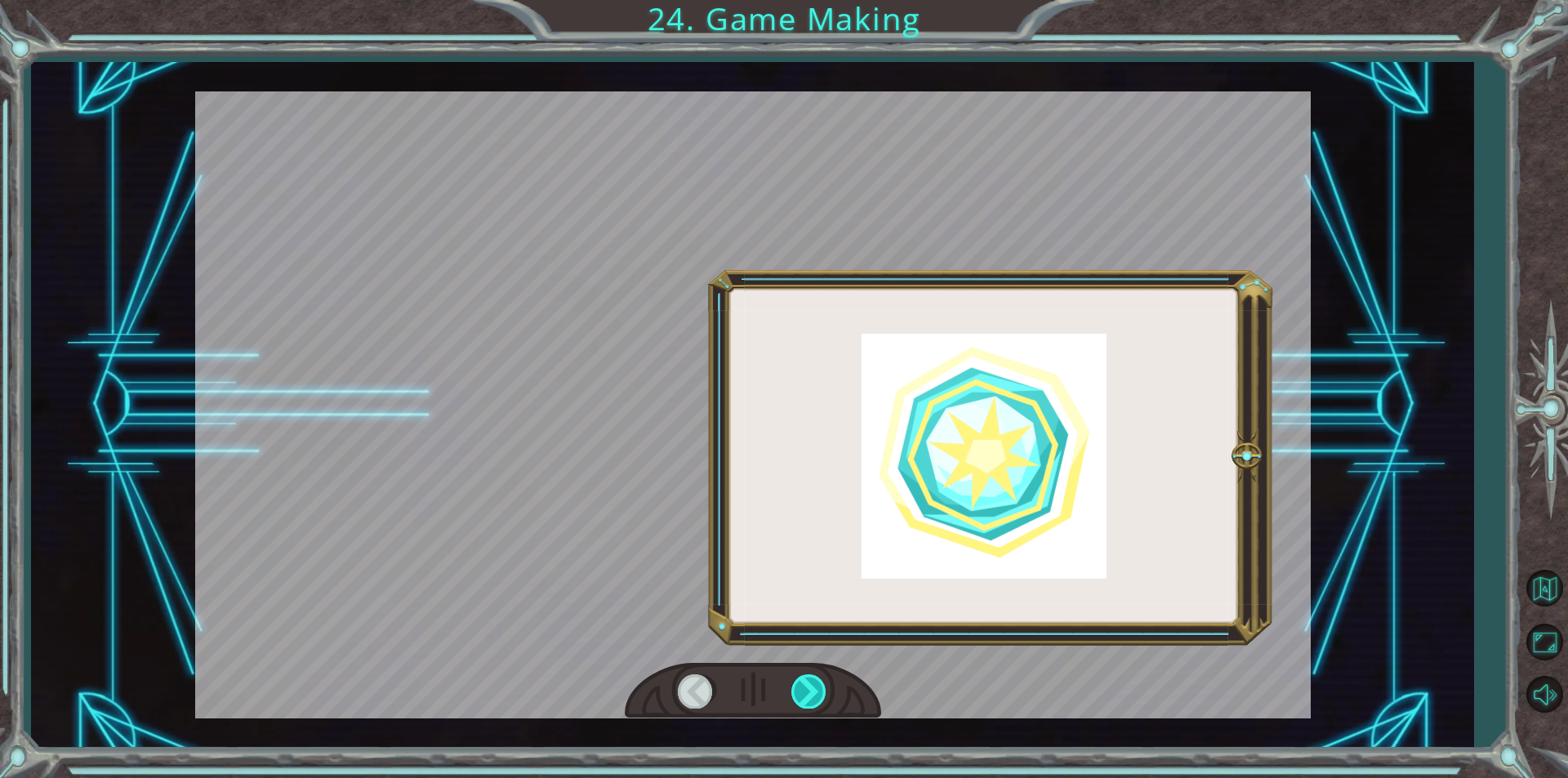
click at [809, 682] on div at bounding box center [810, 690] width 37 height 33
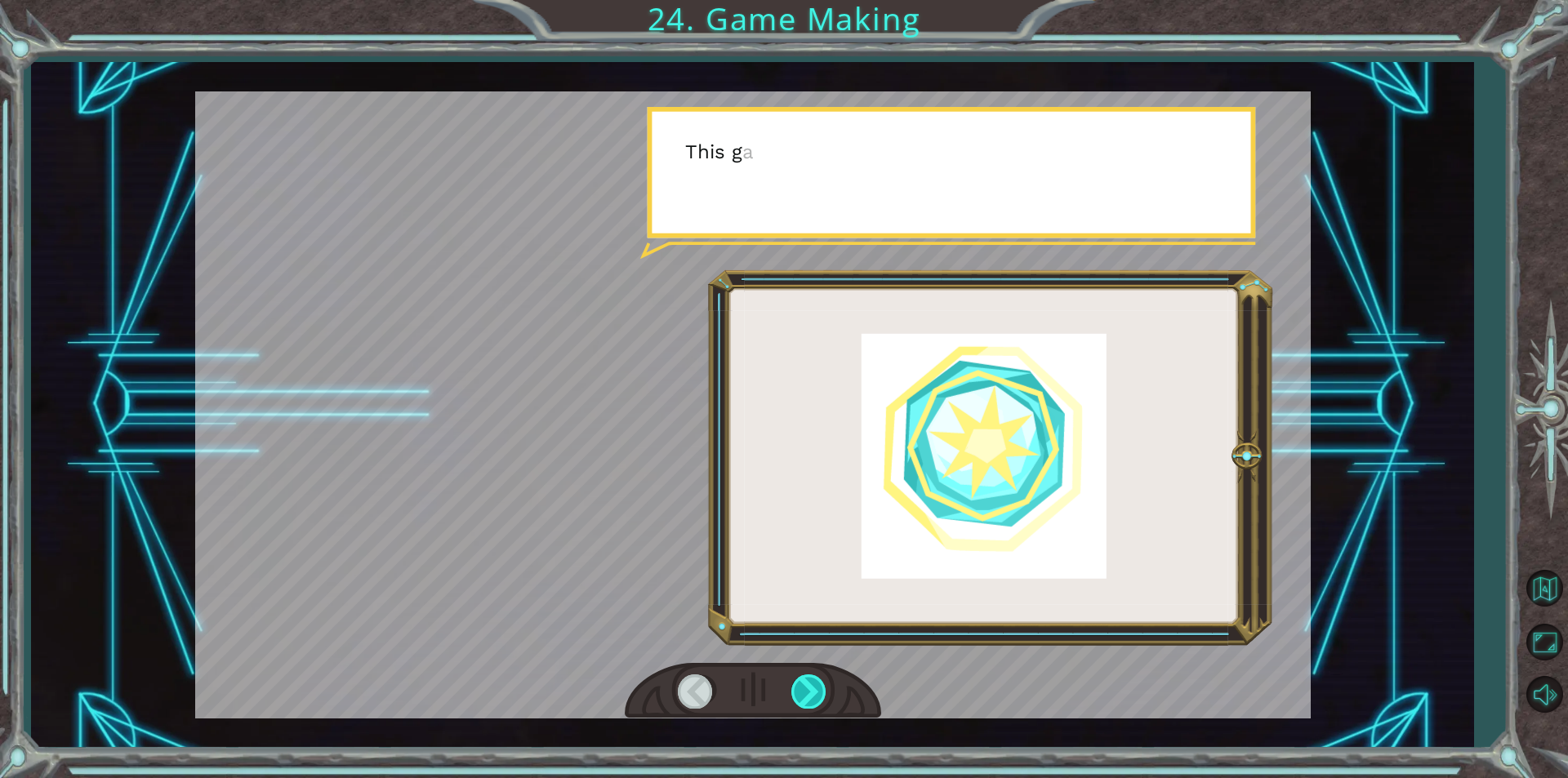
click at [809, 682] on div at bounding box center [810, 690] width 37 height 33
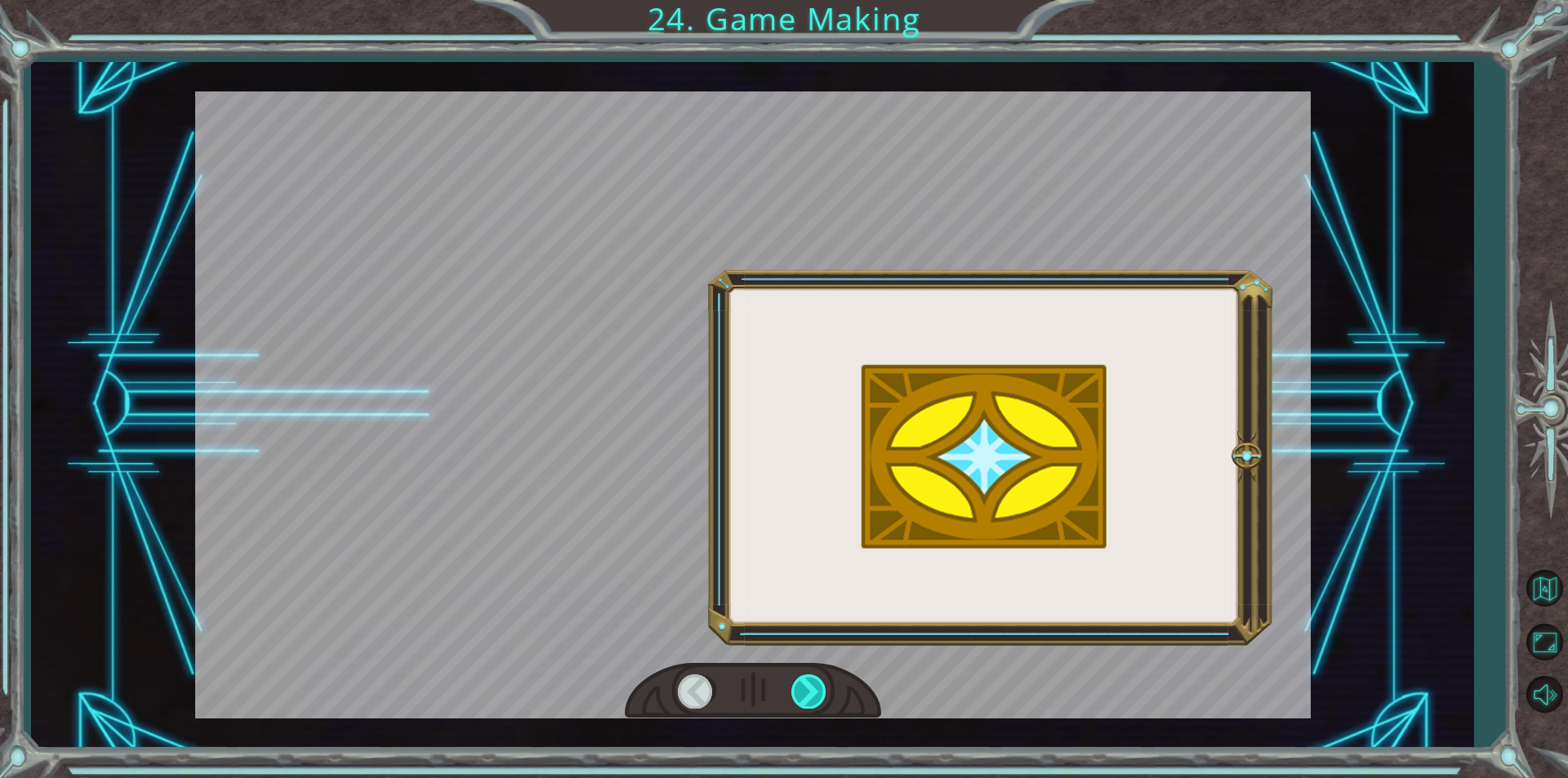
click at [809, 682] on div at bounding box center [810, 690] width 37 height 33
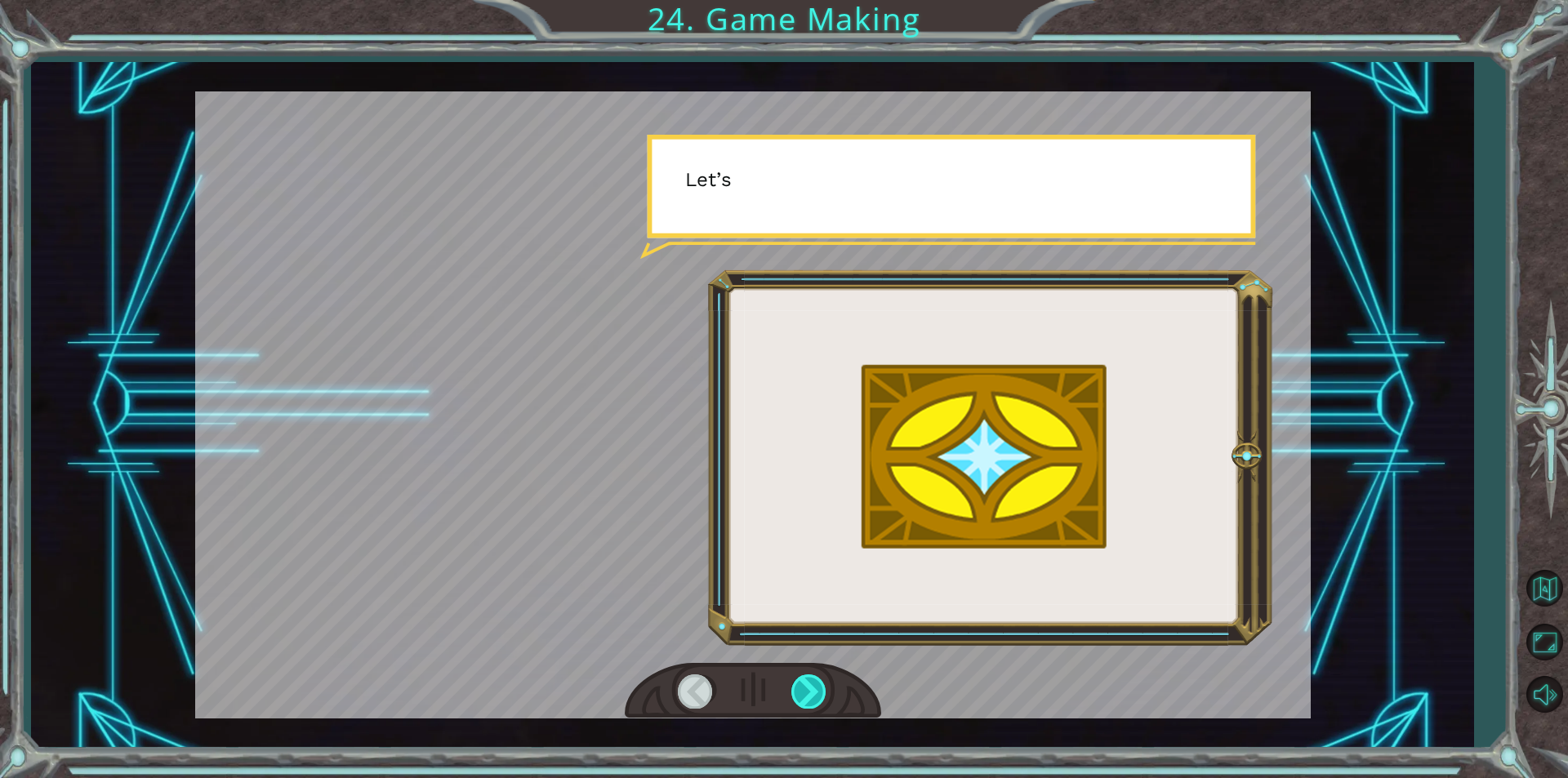
click at [809, 682] on div at bounding box center [810, 690] width 37 height 33
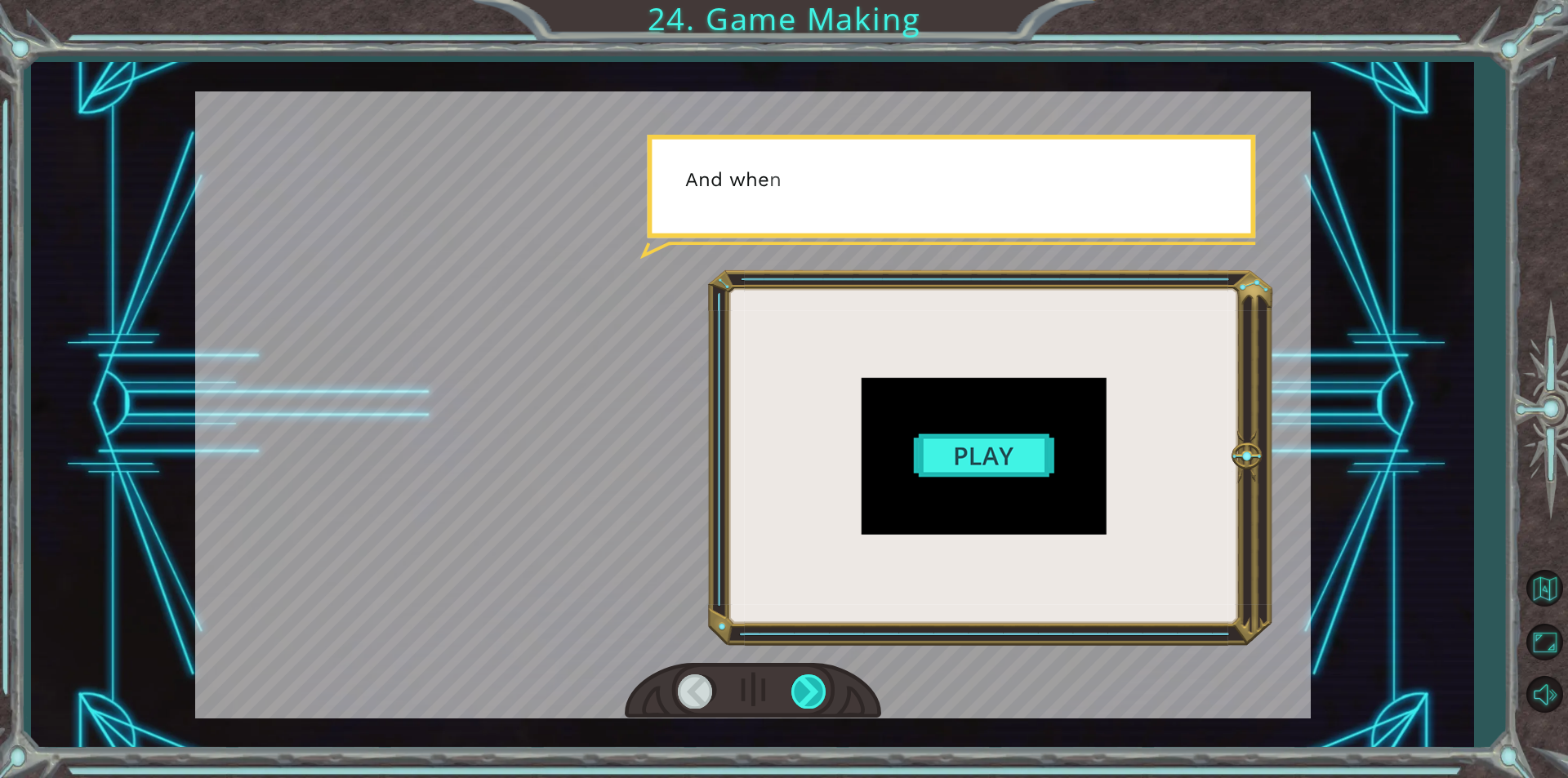
click at [809, 682] on div at bounding box center [810, 690] width 37 height 33
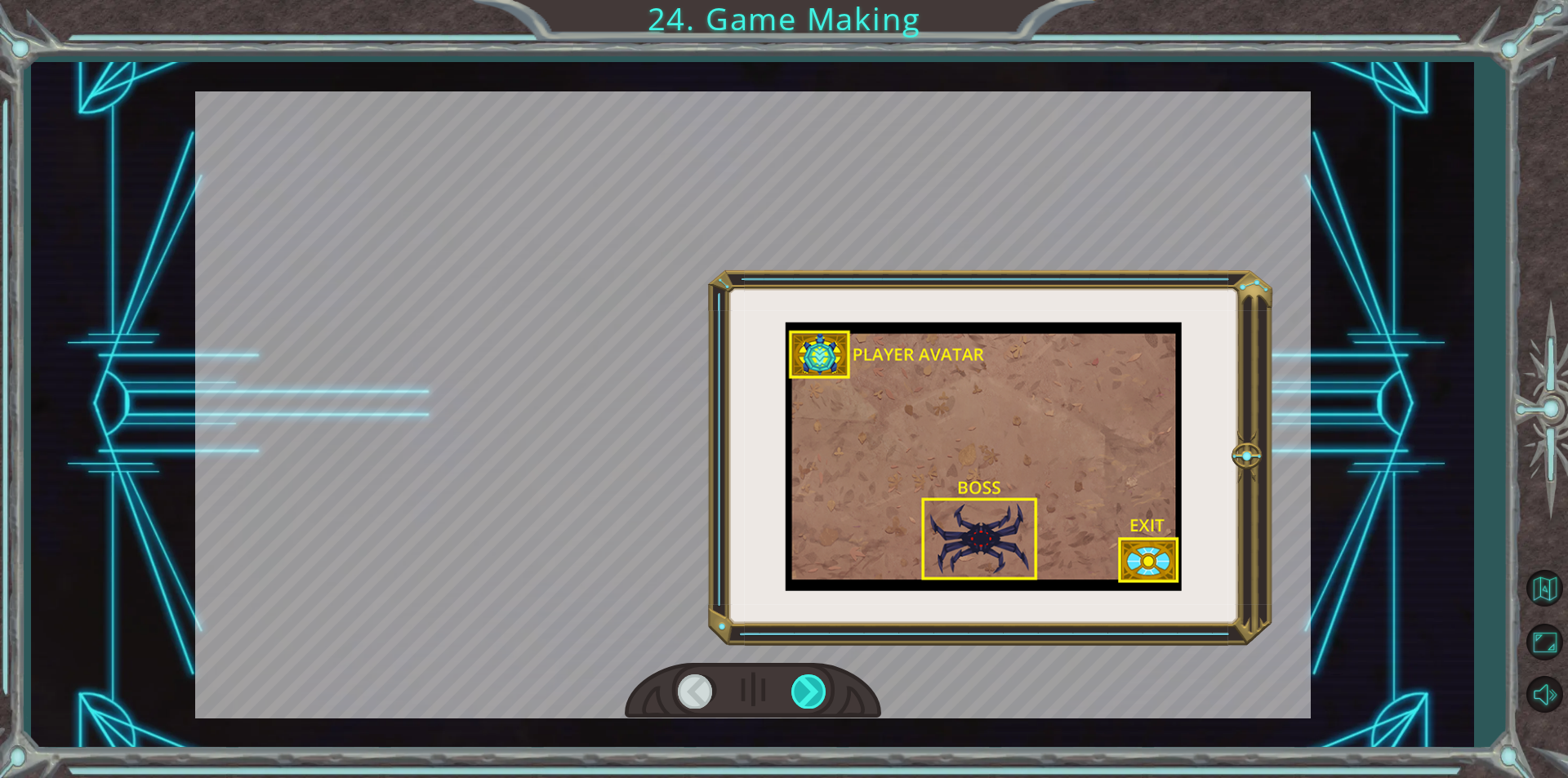
click at [809, 682] on div at bounding box center [810, 690] width 37 height 33
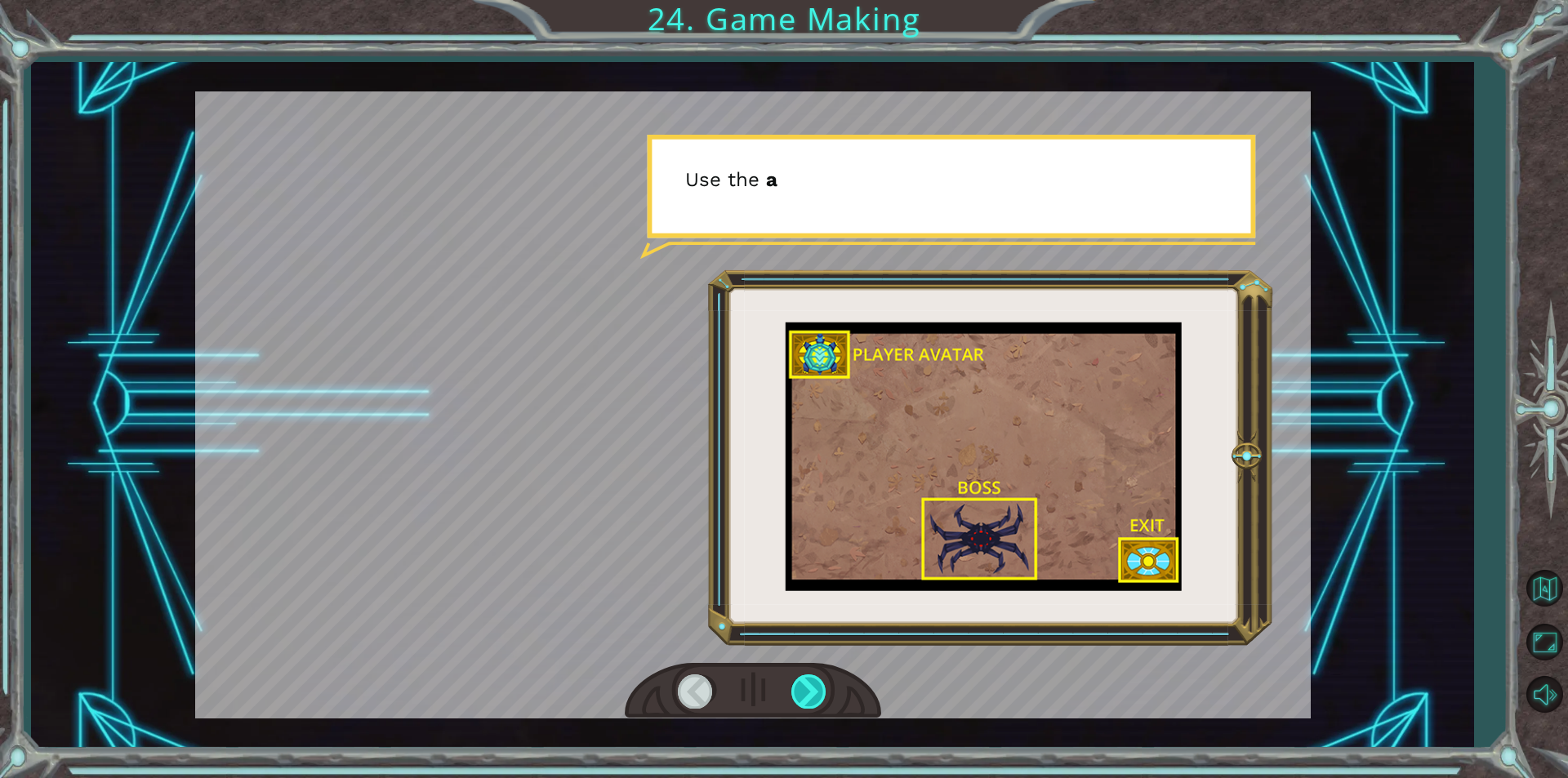
click at [809, 682] on div at bounding box center [810, 690] width 37 height 33
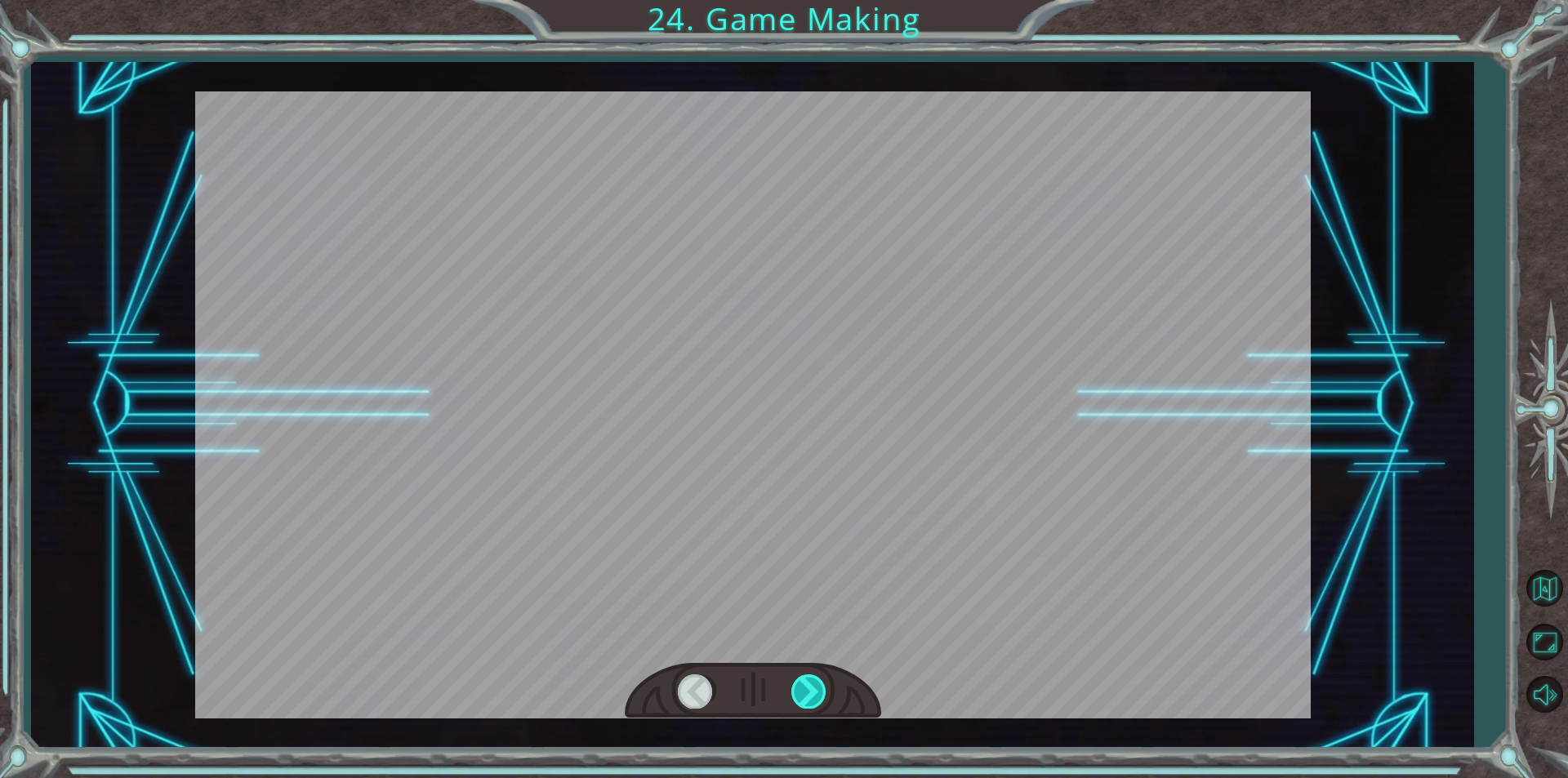
click at [809, 682] on div at bounding box center [810, 690] width 37 height 33
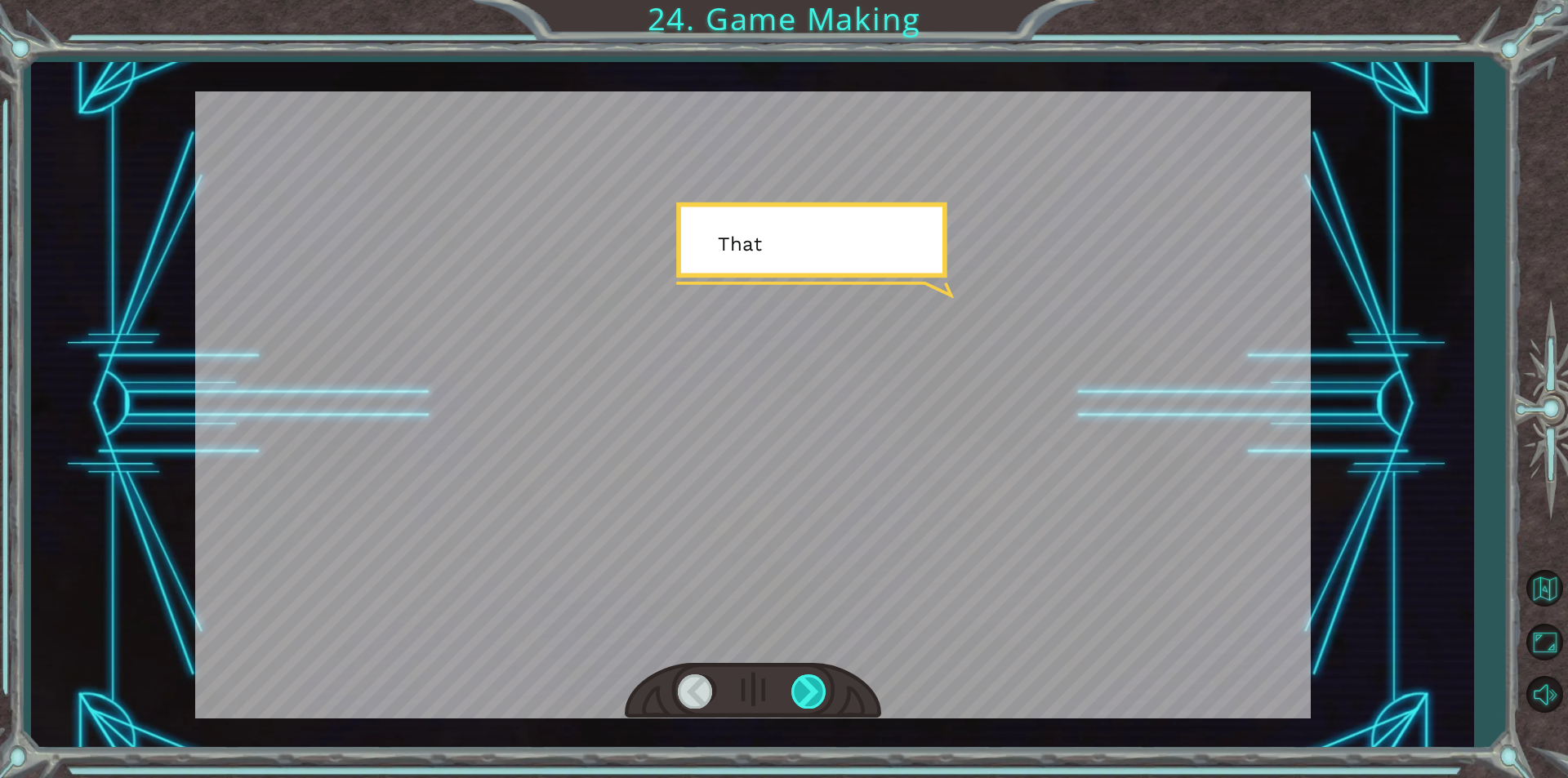
click at [809, 682] on div at bounding box center [810, 690] width 37 height 33
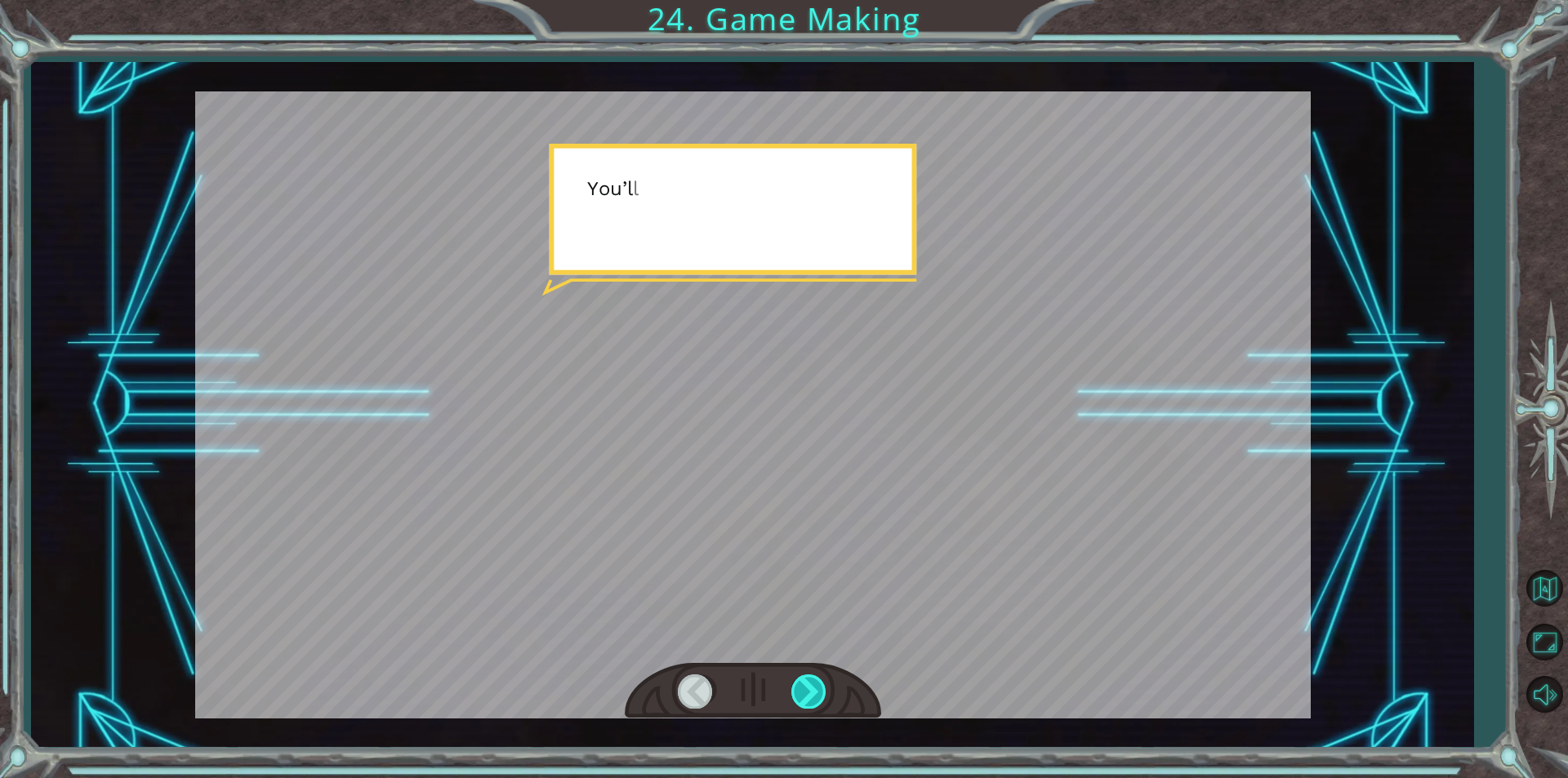
click at [809, 682] on div at bounding box center [810, 690] width 37 height 33
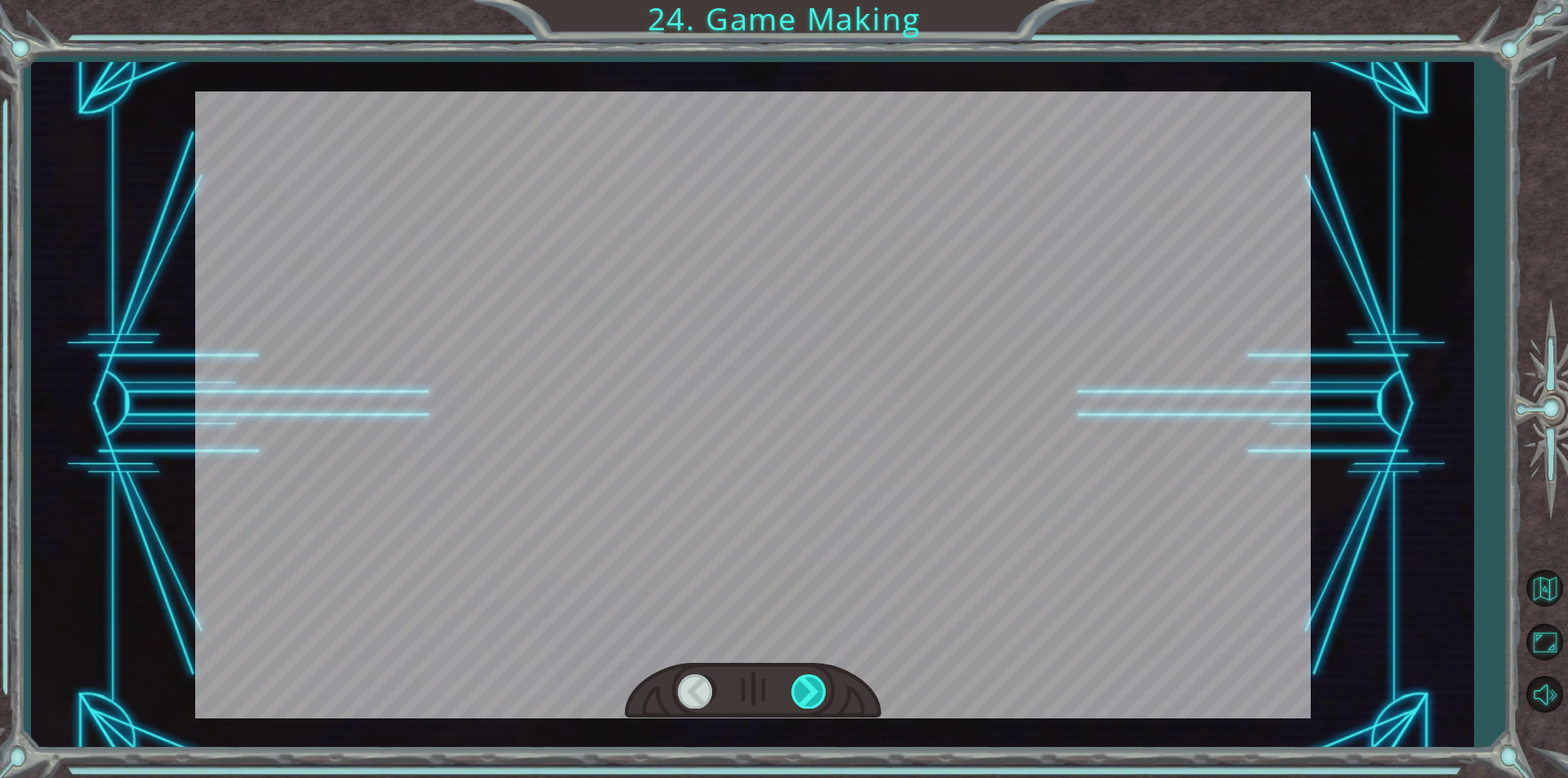
click at [809, 682] on div at bounding box center [810, 690] width 37 height 33
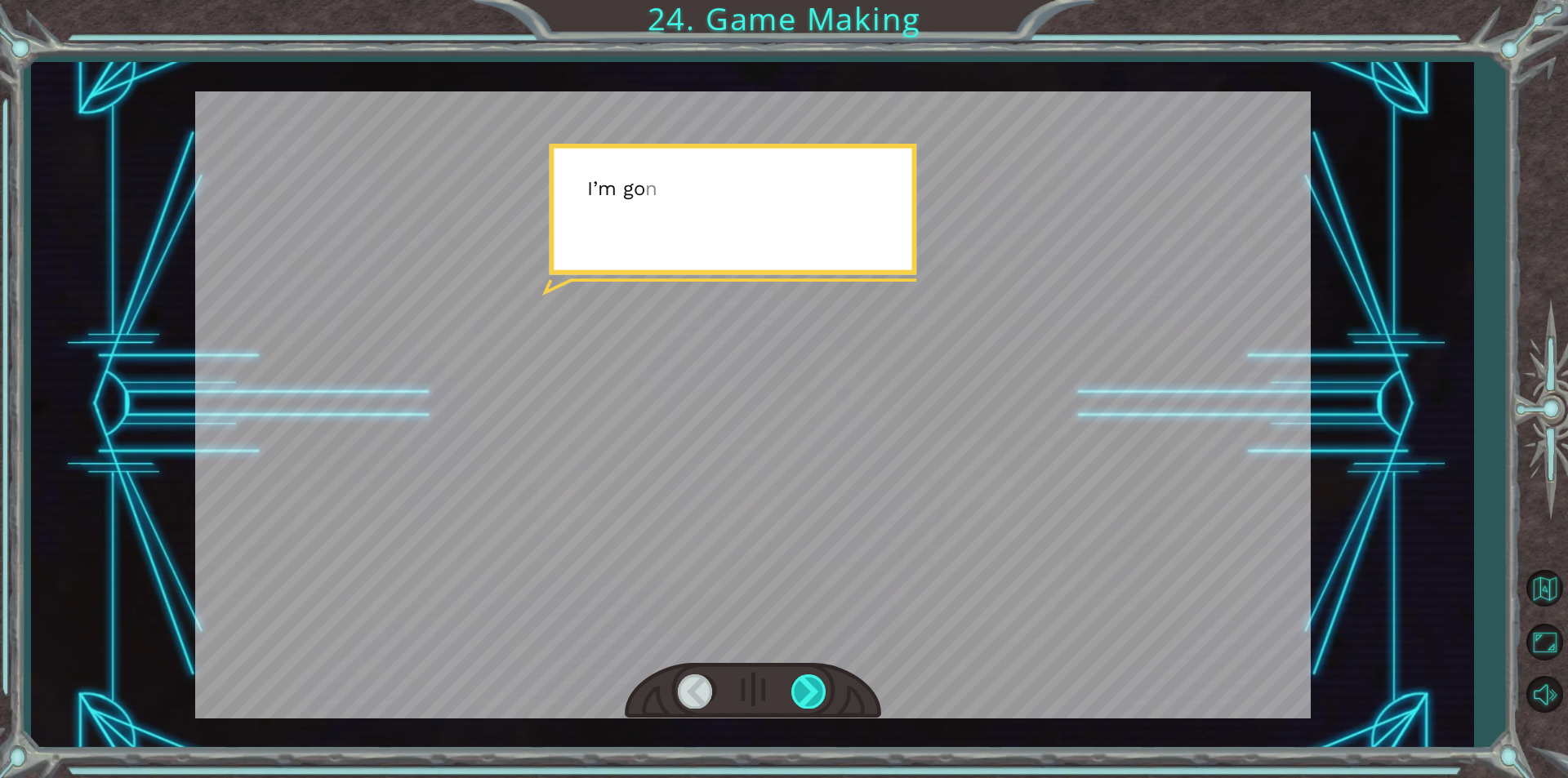
click at [809, 682] on div at bounding box center [810, 690] width 37 height 33
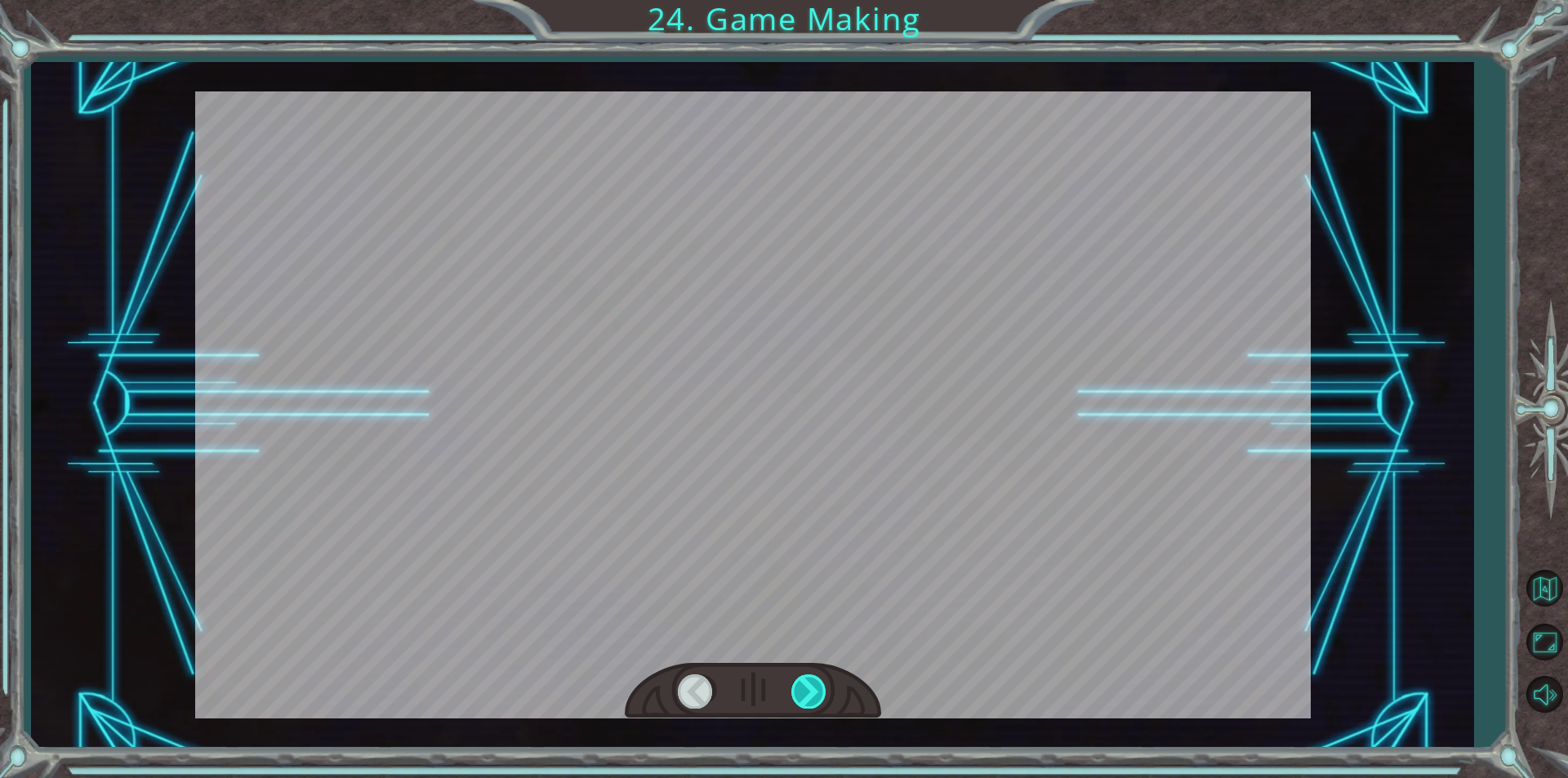
click at [809, 682] on div at bounding box center [810, 690] width 37 height 33
click at [814, 676] on div at bounding box center [810, 690] width 37 height 33
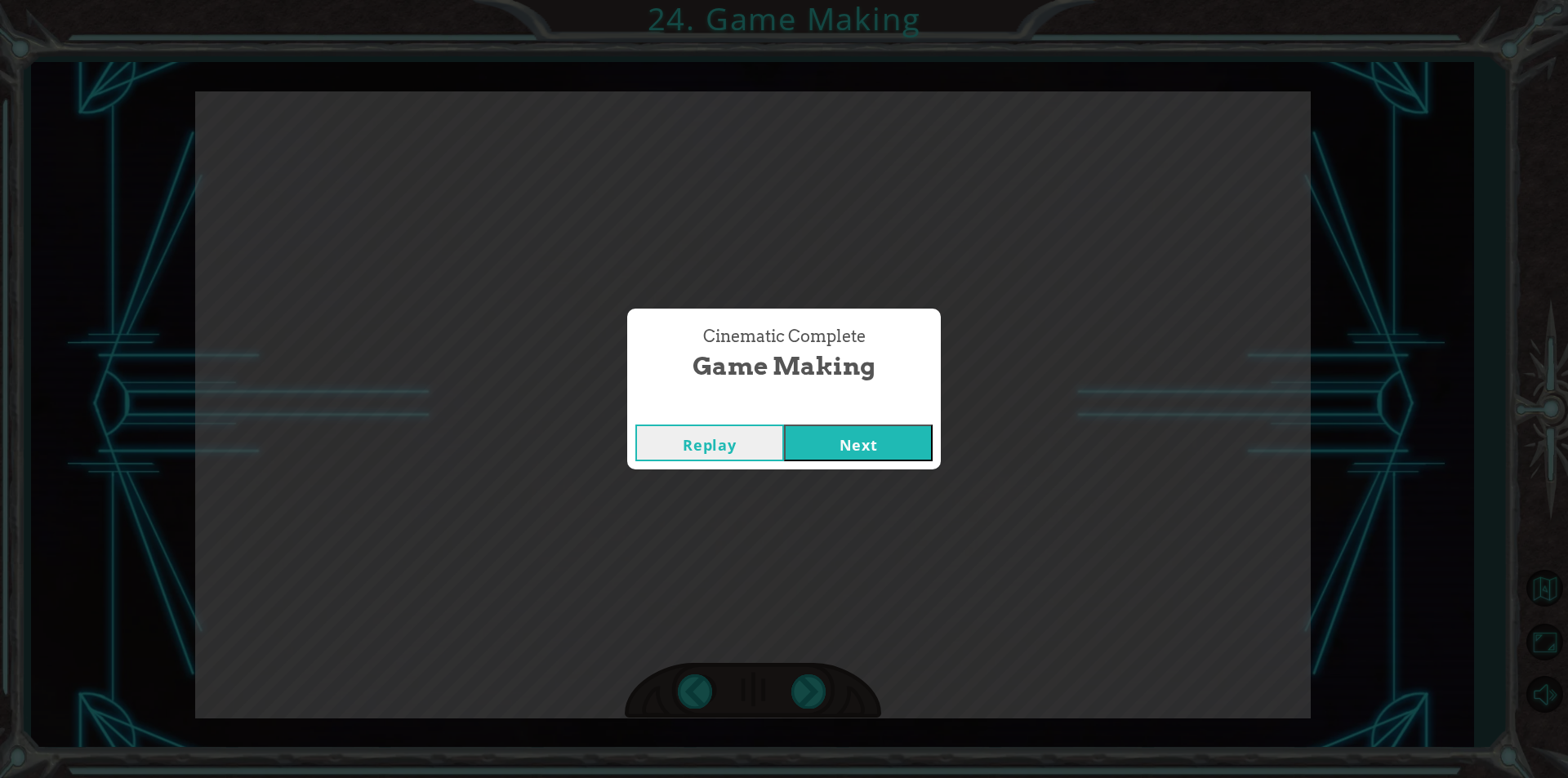
click at [842, 443] on button "Next" at bounding box center [858, 443] width 149 height 37
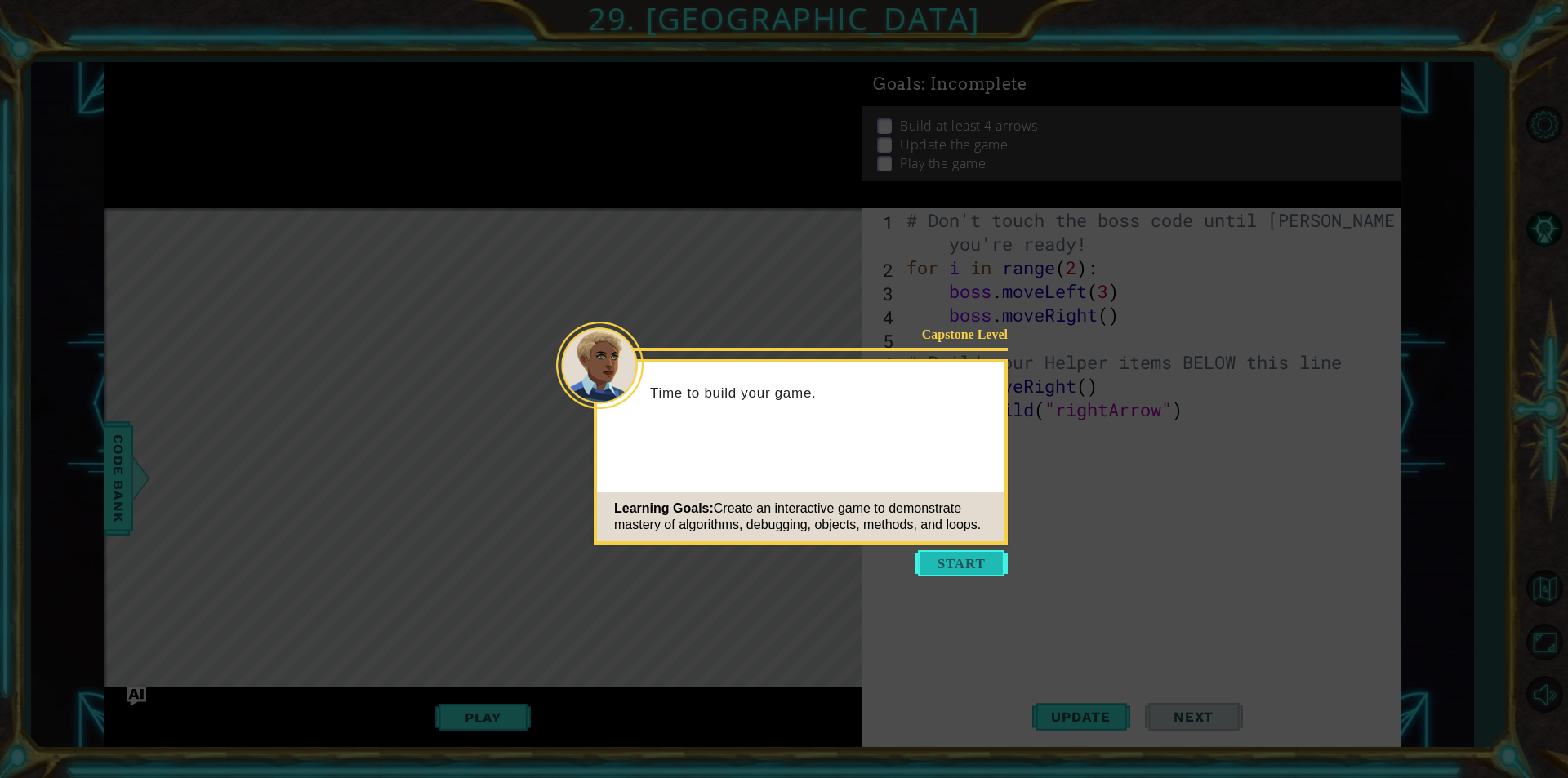
click at [992, 569] on button "Start" at bounding box center [961, 563] width 93 height 27
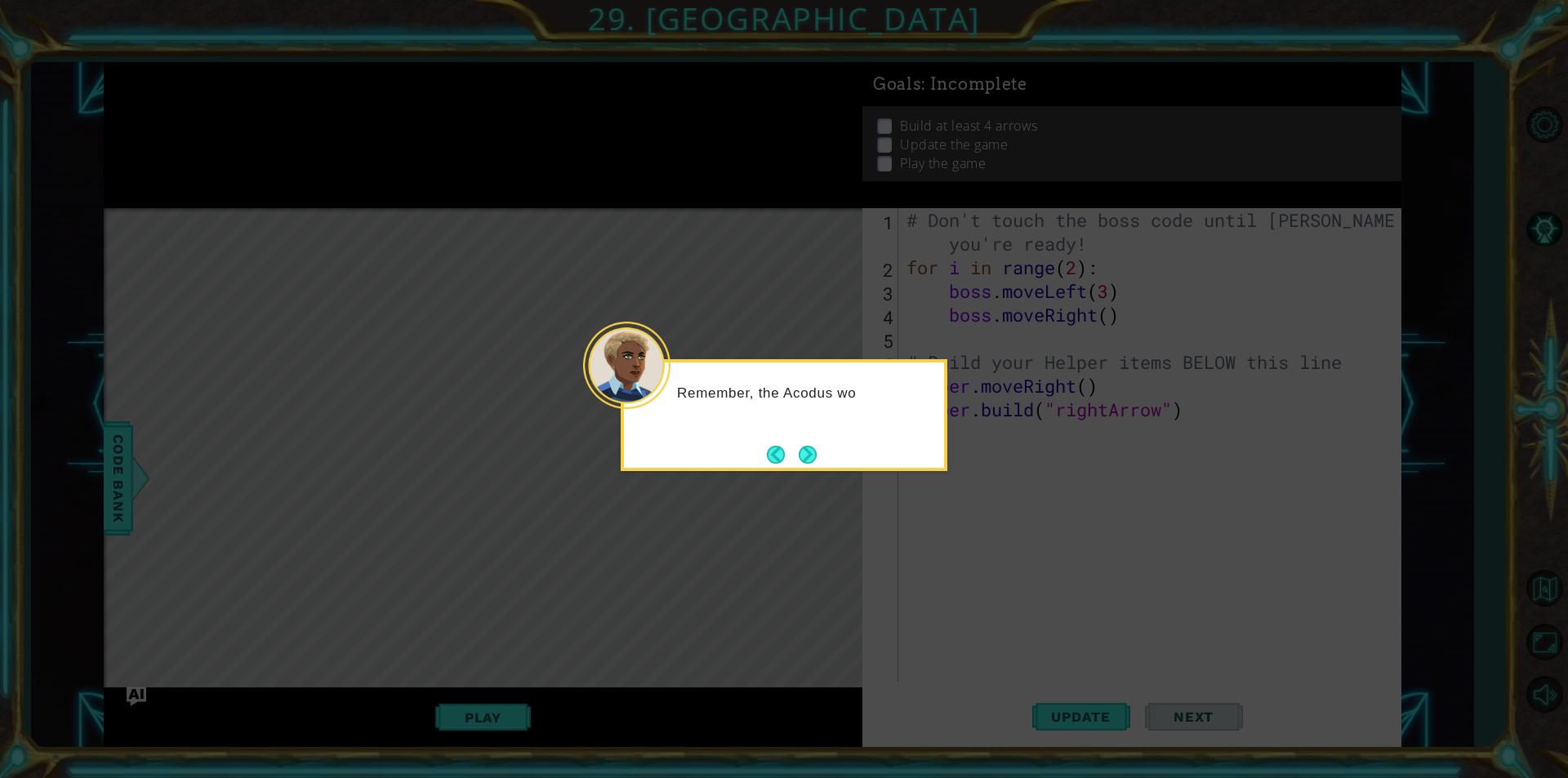
click at [816, 454] on button "Next" at bounding box center [807, 454] width 18 height 18
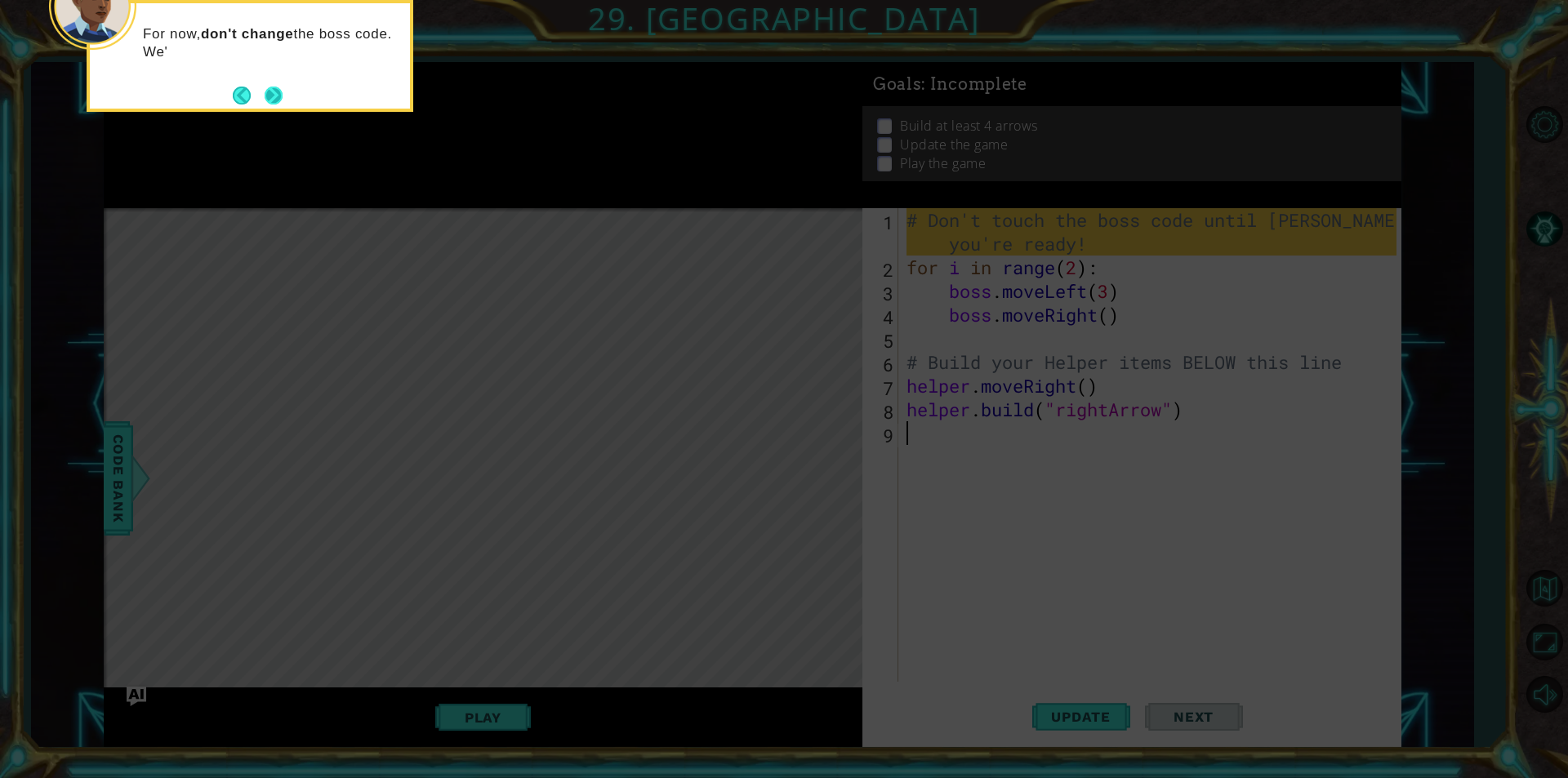
click at [265, 97] on button "Next" at bounding box center [273, 95] width 18 height 18
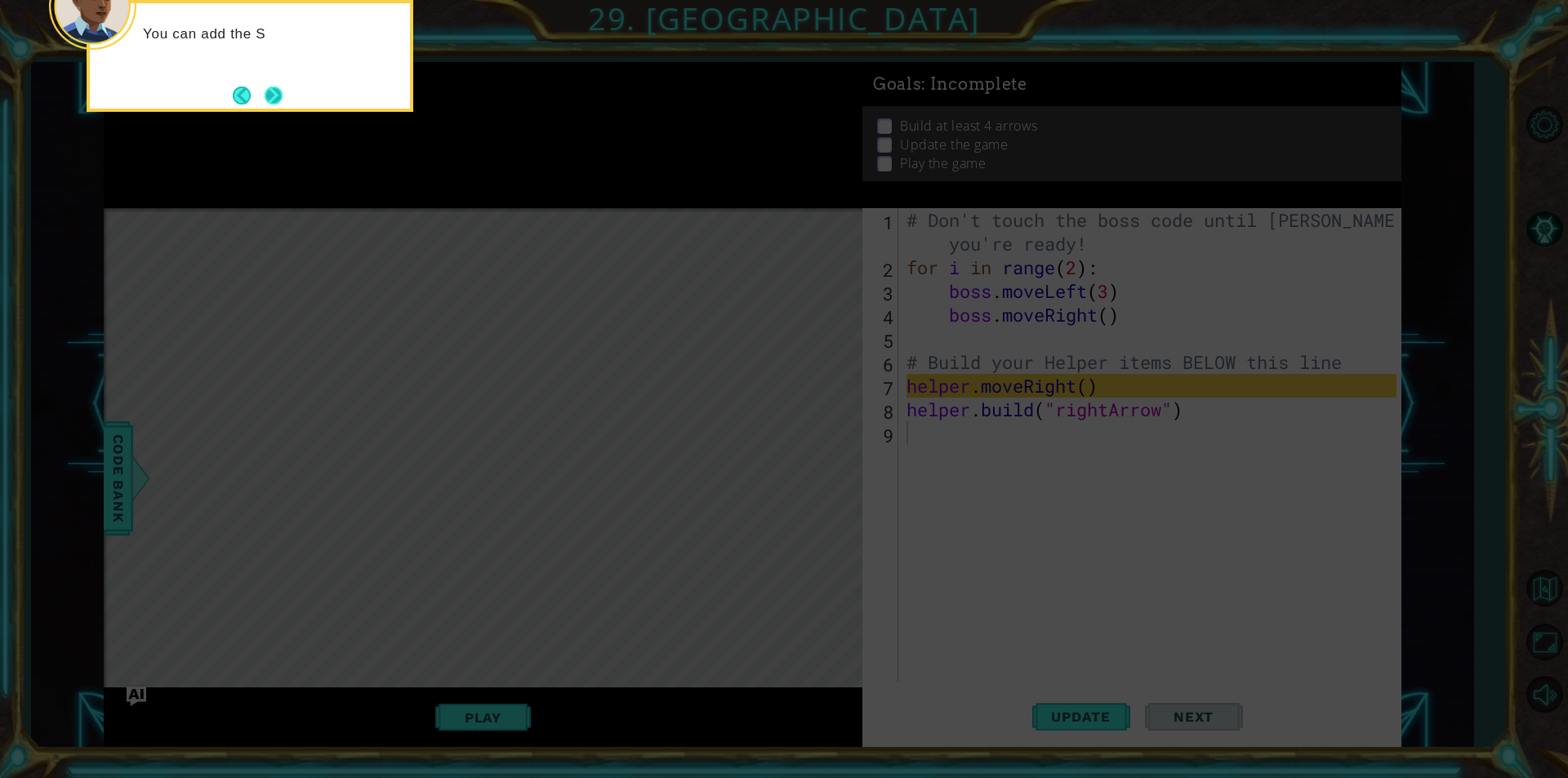
click at [275, 104] on button "Next" at bounding box center [273, 95] width 18 height 18
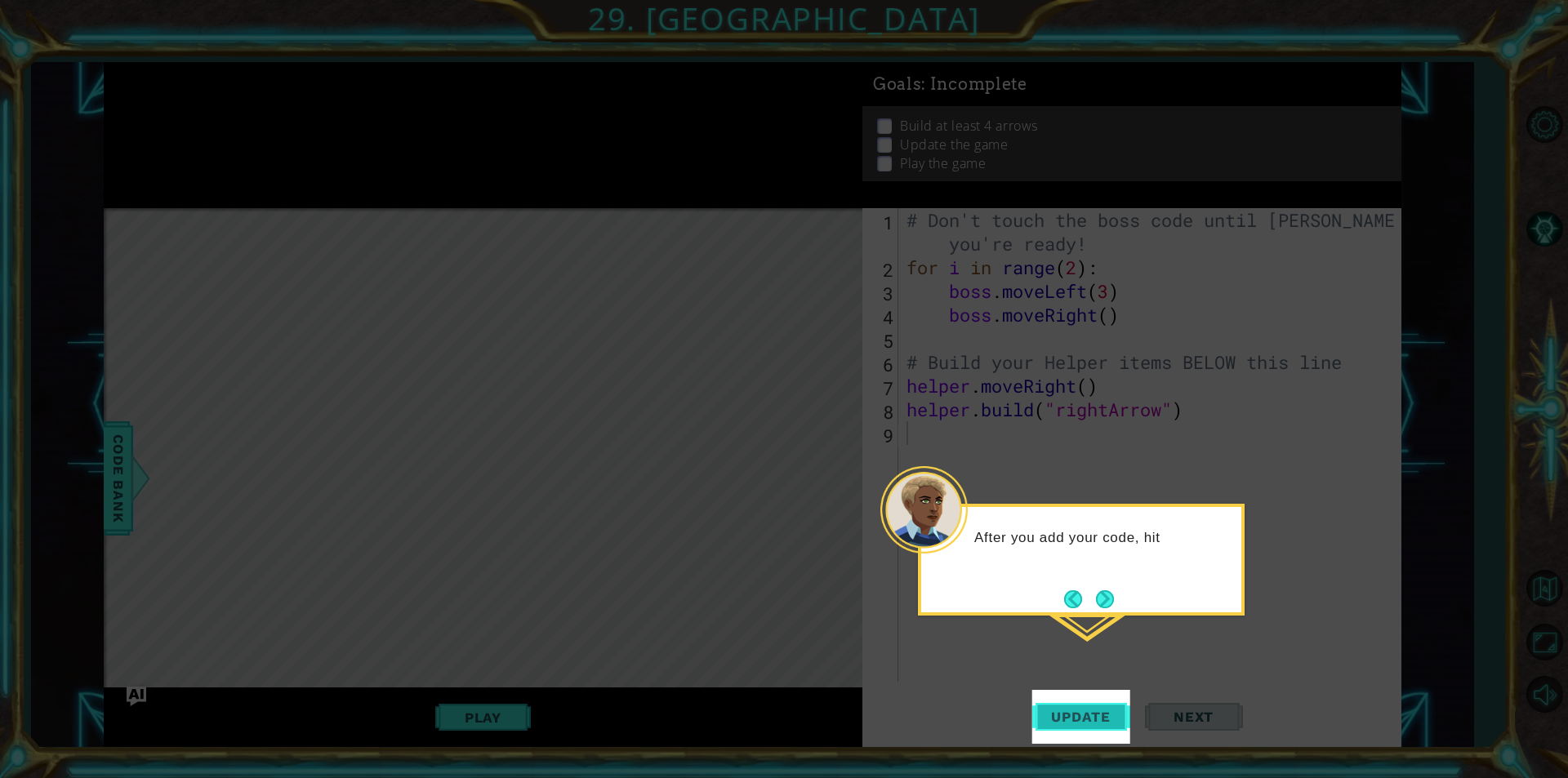
click at [1112, 727] on button "Update" at bounding box center [1081, 716] width 98 height 54
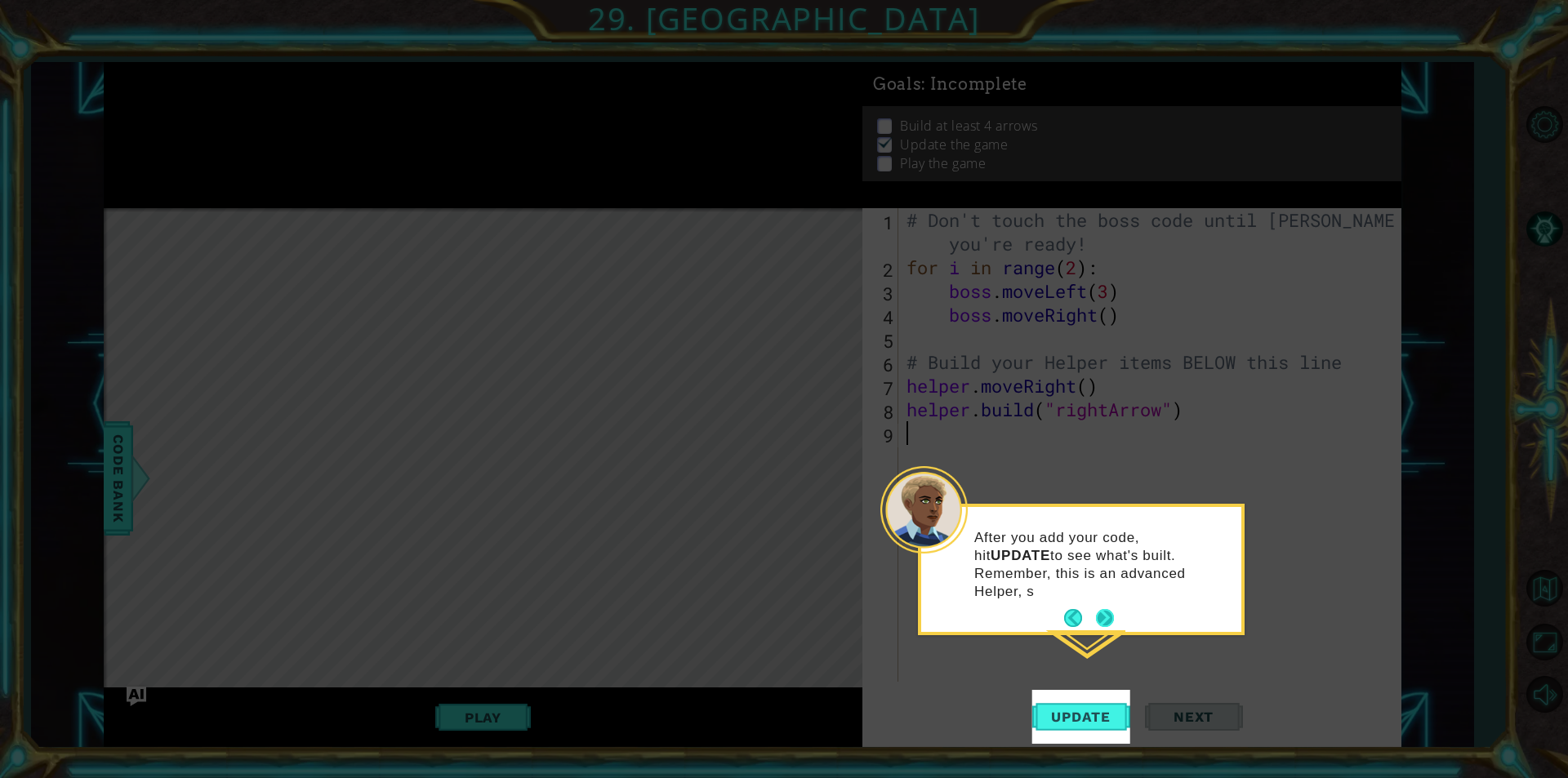
click at [1096, 608] on button "Next" at bounding box center [1104, 617] width 18 height 18
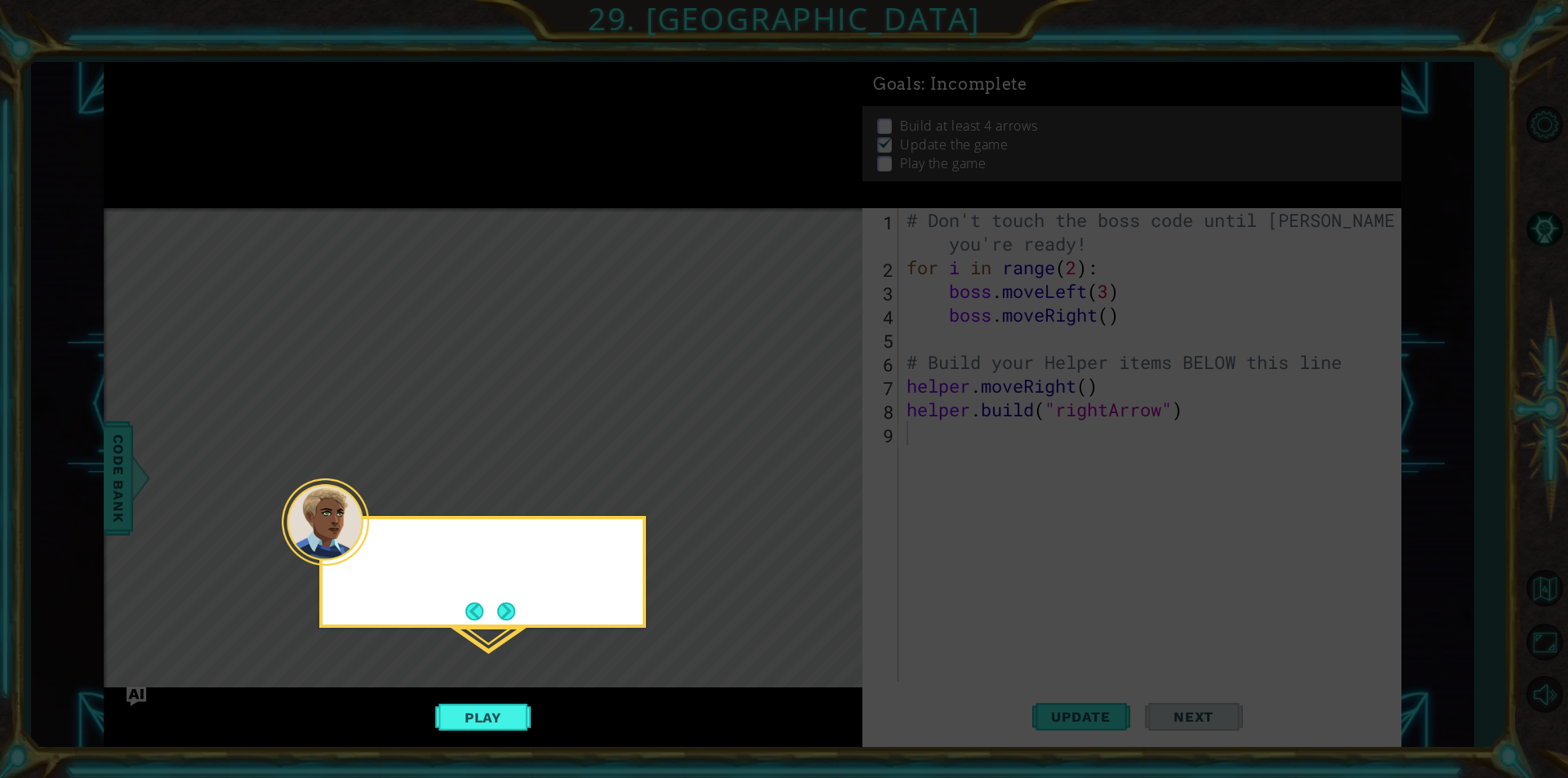
click at [1096, 602] on icon at bounding box center [784, 389] width 1568 height 778
click at [516, 612] on button "Next" at bounding box center [507, 611] width 19 height 19
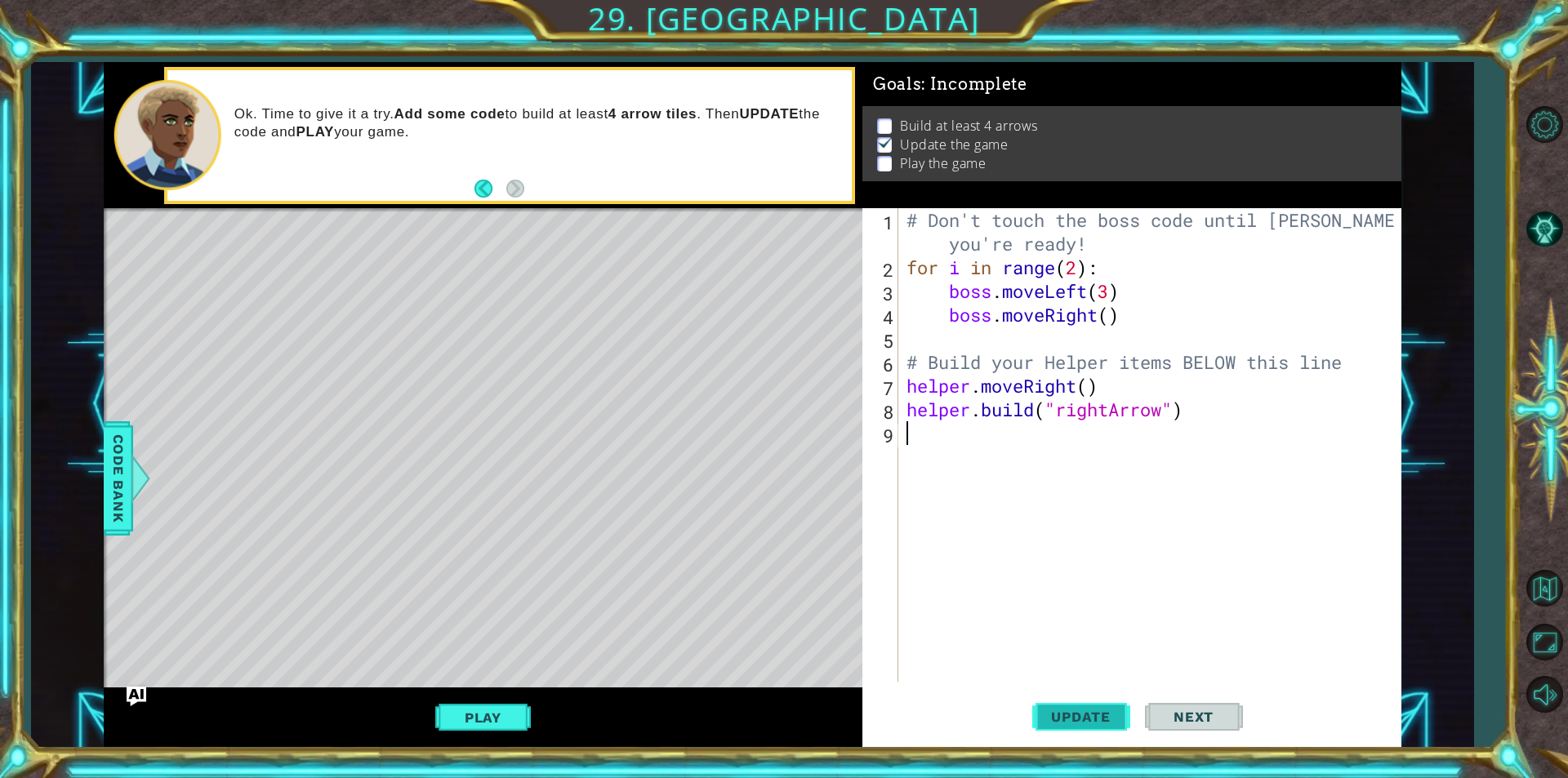
click at [1085, 694] on button "Update" at bounding box center [1081, 716] width 98 height 54
click at [1120, 721] on span "Update" at bounding box center [1080, 716] width 92 height 16
click at [1195, 712] on span "Next" at bounding box center [1193, 716] width 73 height 16
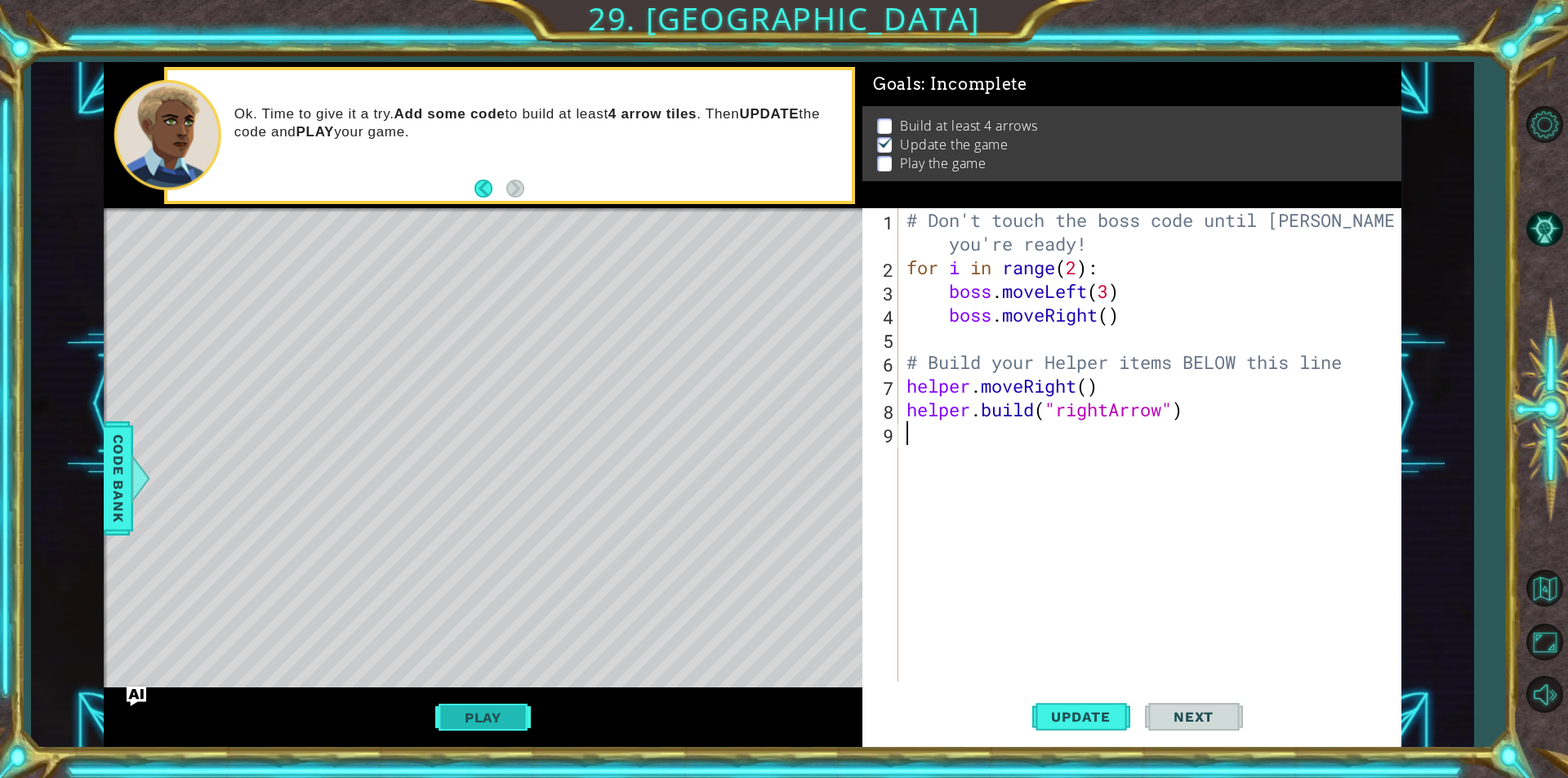
click at [507, 727] on button "Play" at bounding box center [483, 717] width 96 height 31
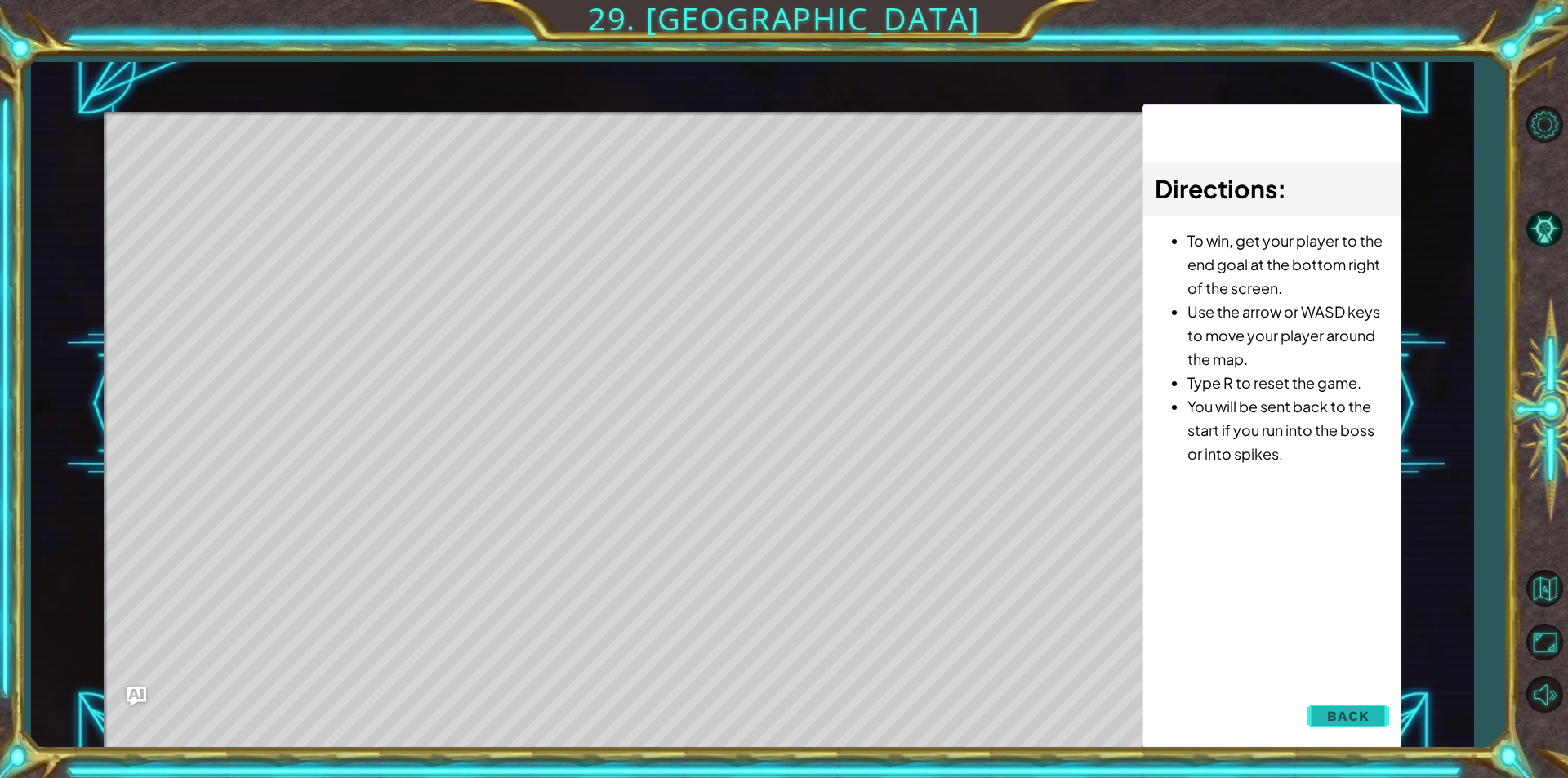
click at [1360, 715] on span "Back" at bounding box center [1348, 715] width 42 height 16
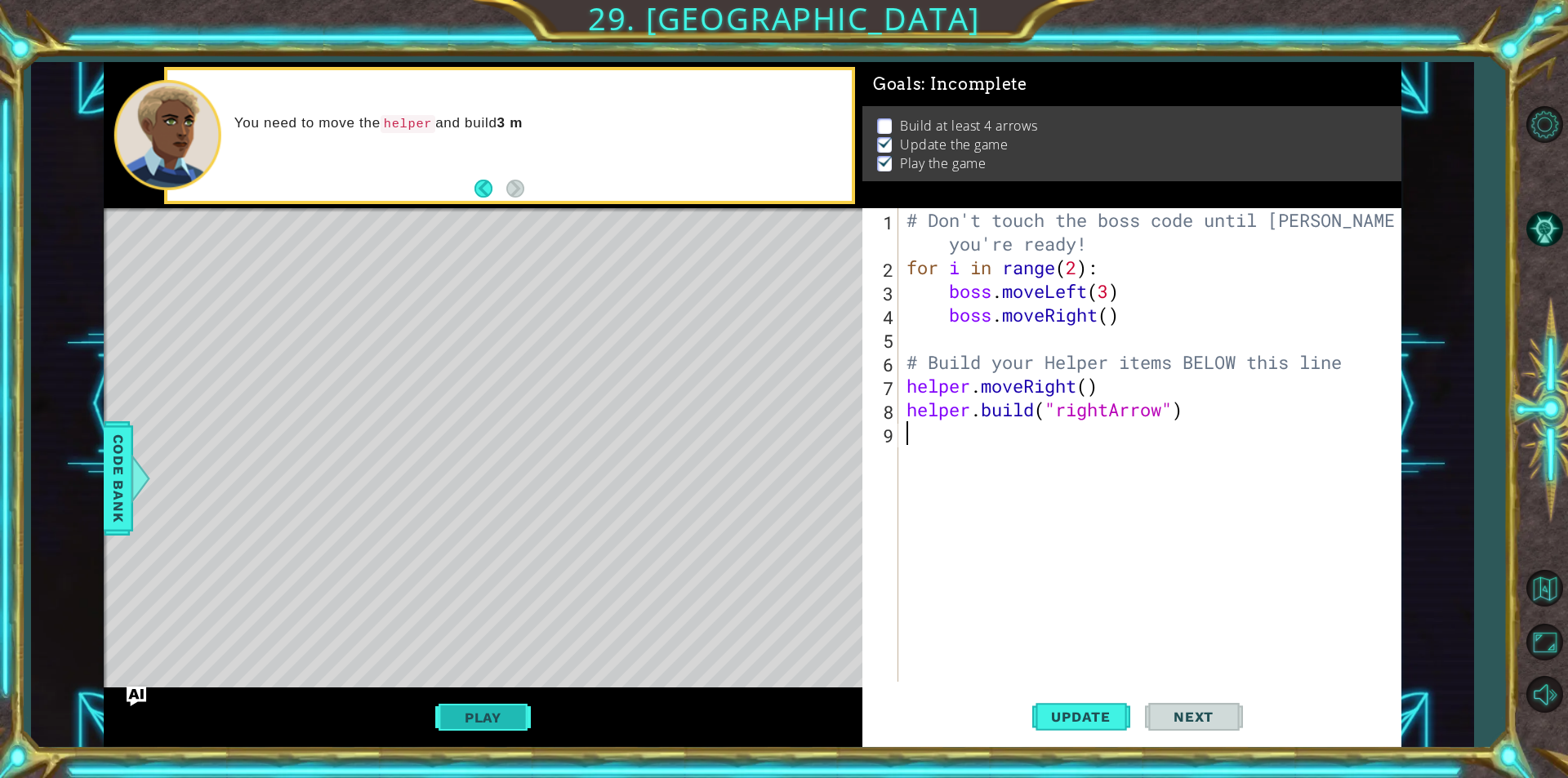
click at [486, 732] on button "Play" at bounding box center [483, 717] width 96 height 31
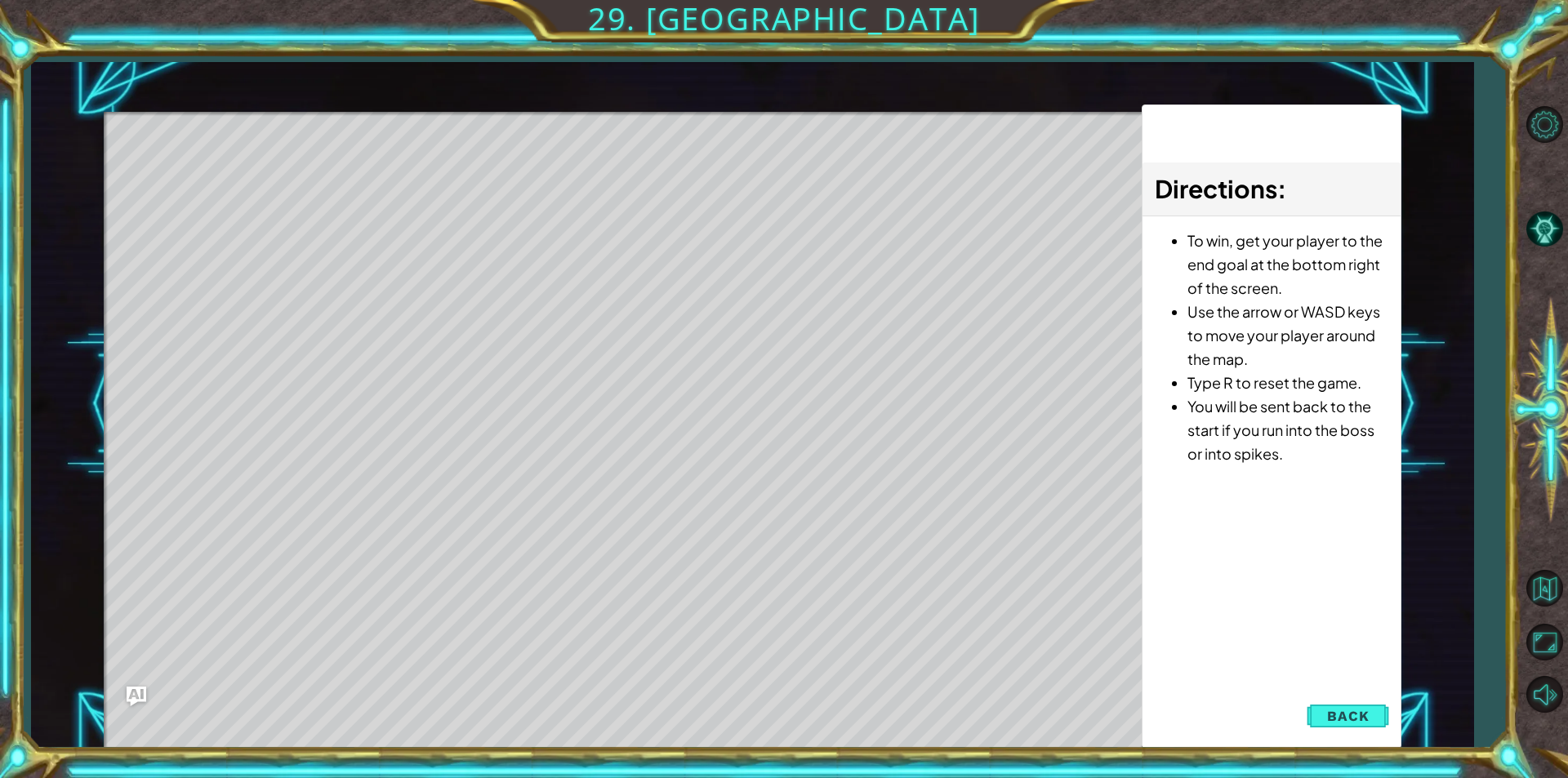
drag, startPoint x: 251, startPoint y: 203, endPoint x: 368, endPoint y: 202, distance: 117.0
click at [368, 202] on div "Level Map" at bounding box center [481, 352] width 755 height 480
drag, startPoint x: 368, startPoint y: 202, endPoint x: 1231, endPoint y: 664, distance: 978.9
click at [1174, 656] on div "1 ההההההההההההההההההההההההההההההההההההההההההההההההההההההההההההההההההההההההההההה…" at bounding box center [752, 404] width 1298 height 685
click at [1333, 720] on span "Back" at bounding box center [1348, 715] width 42 height 16
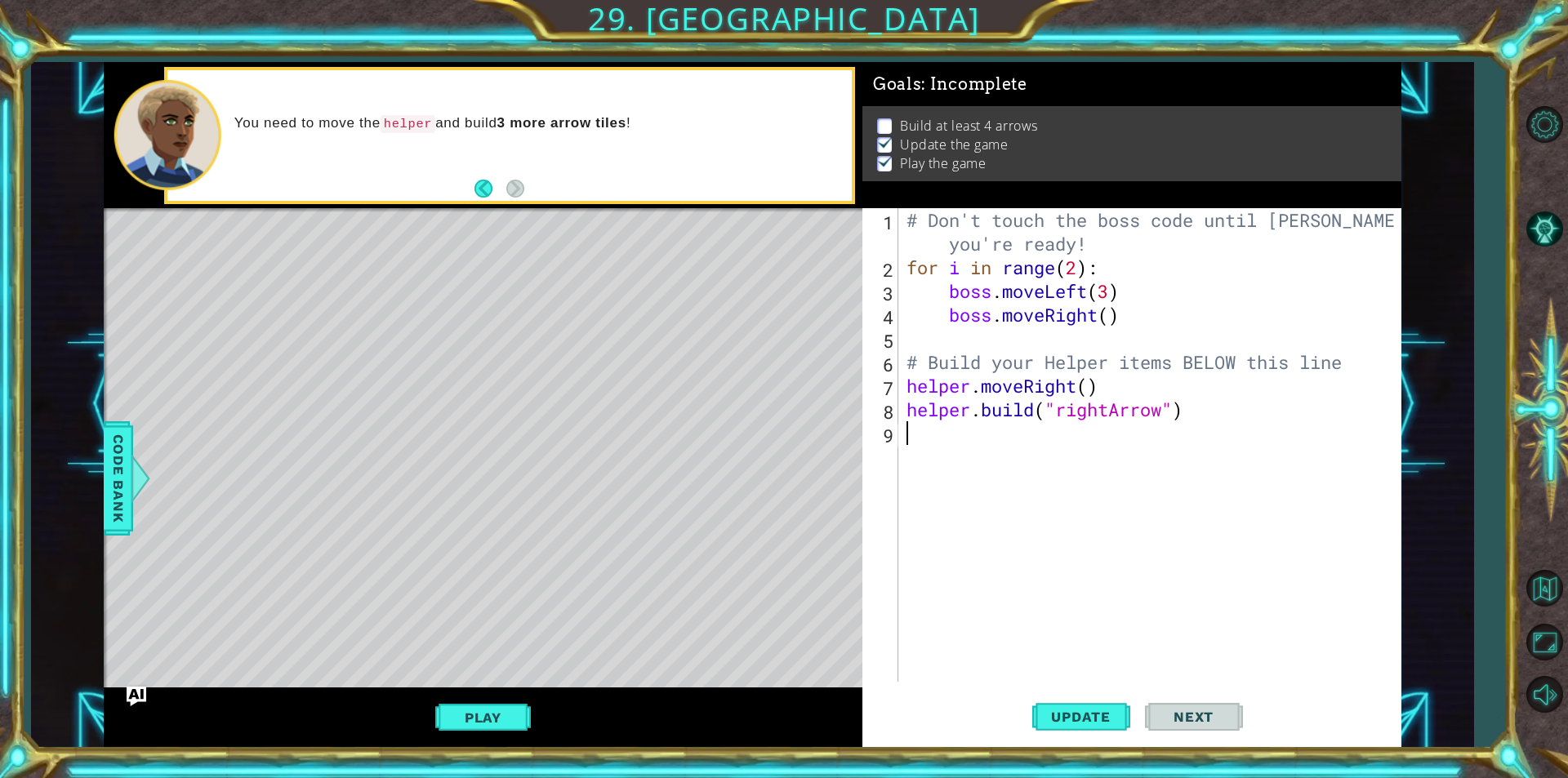
click at [975, 450] on div "# Don't touch the boss code until [PERSON_NAME] says you're ready! for i in ran…" at bounding box center [1154, 480] width 501 height 544
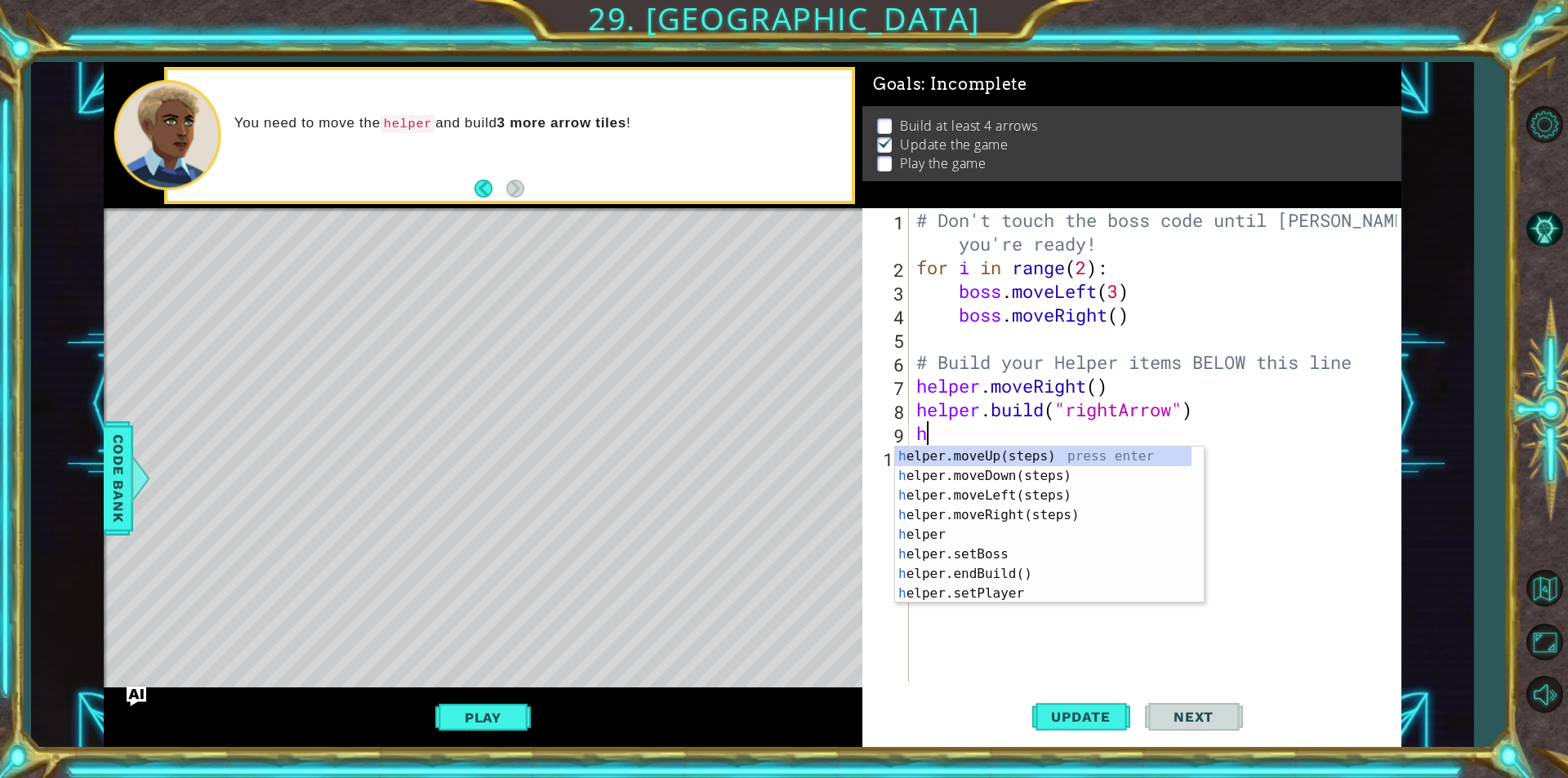
type textarea "he"
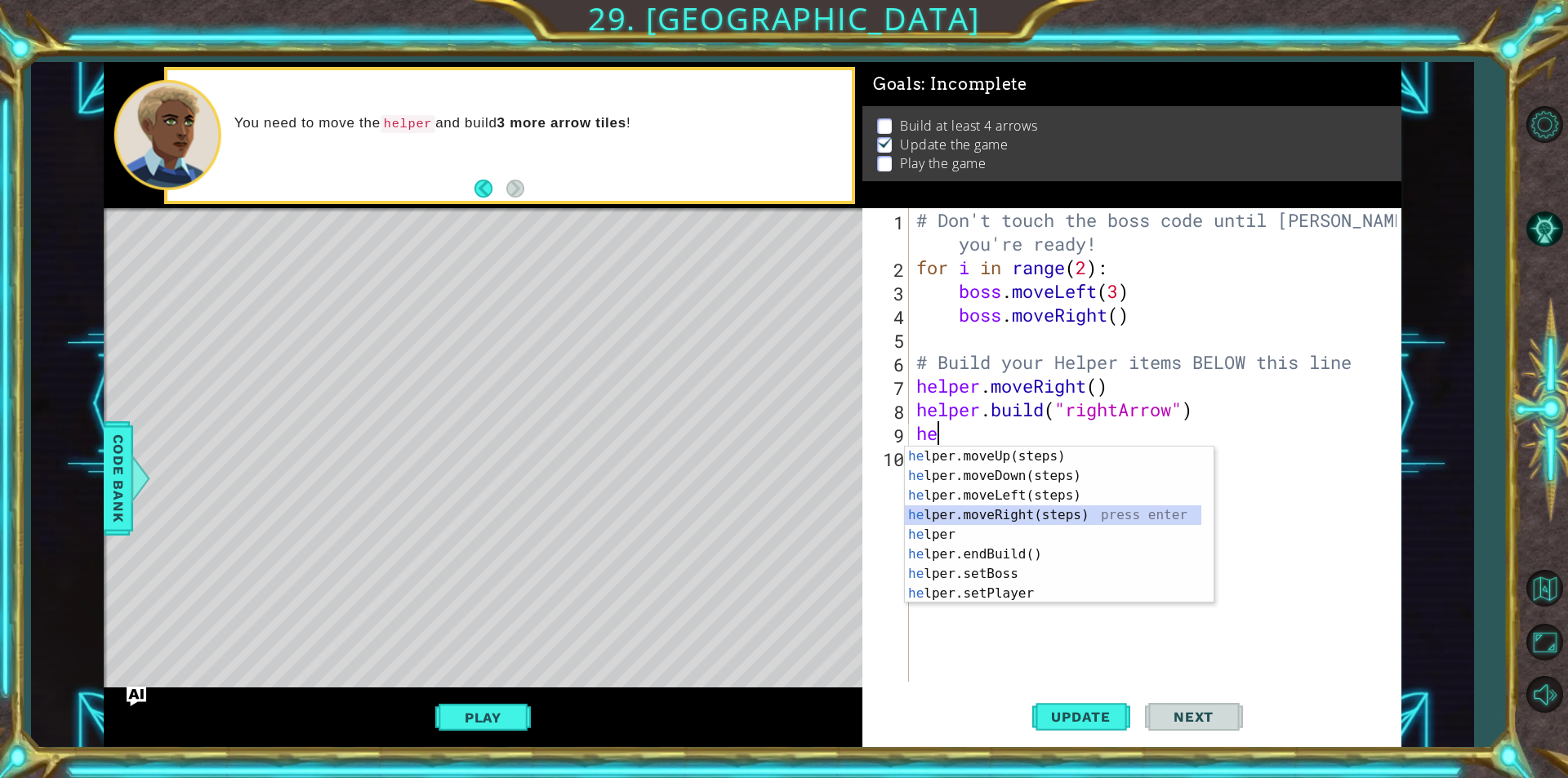
click at [1039, 520] on div "he lper.moveUp(steps) press enter he lper.moveDown(steps) press enter he lper.m…" at bounding box center [1052, 544] width 297 height 196
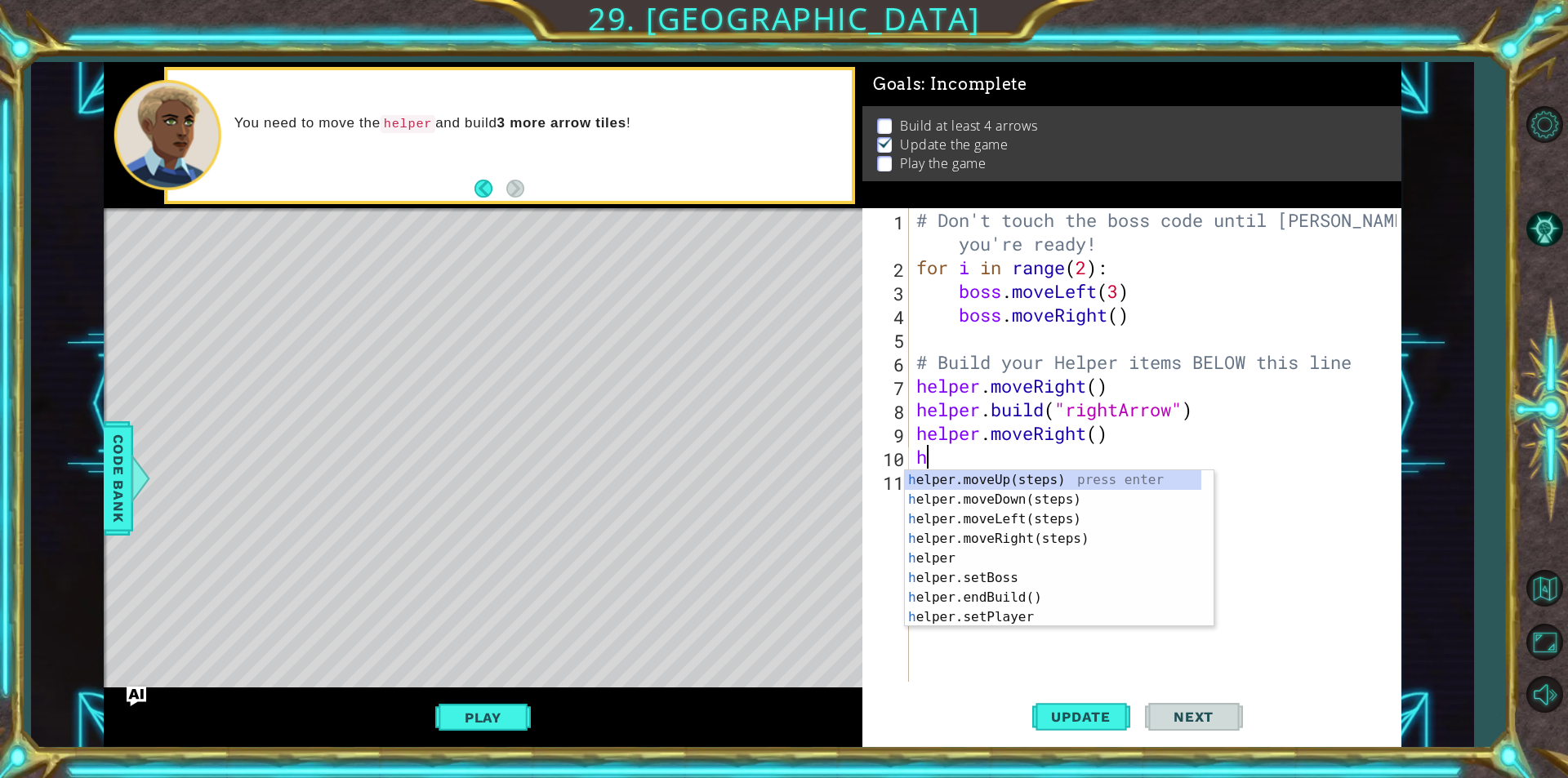
type textarea "he"
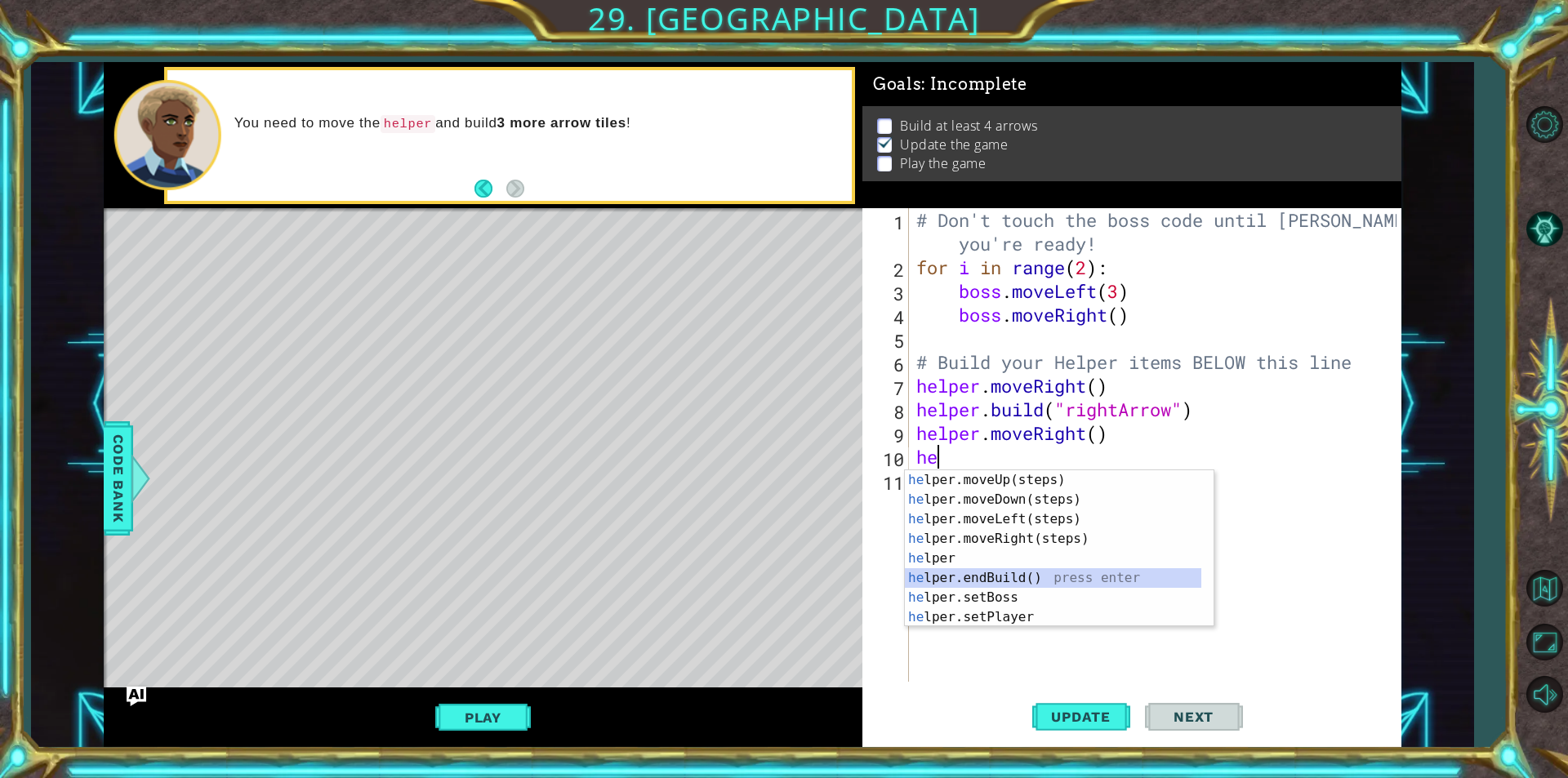
click at [1015, 568] on div "he lper.moveUp(steps) press enter he lper.moveDown(steps) press enter he lper.m…" at bounding box center [1052, 568] width 297 height 196
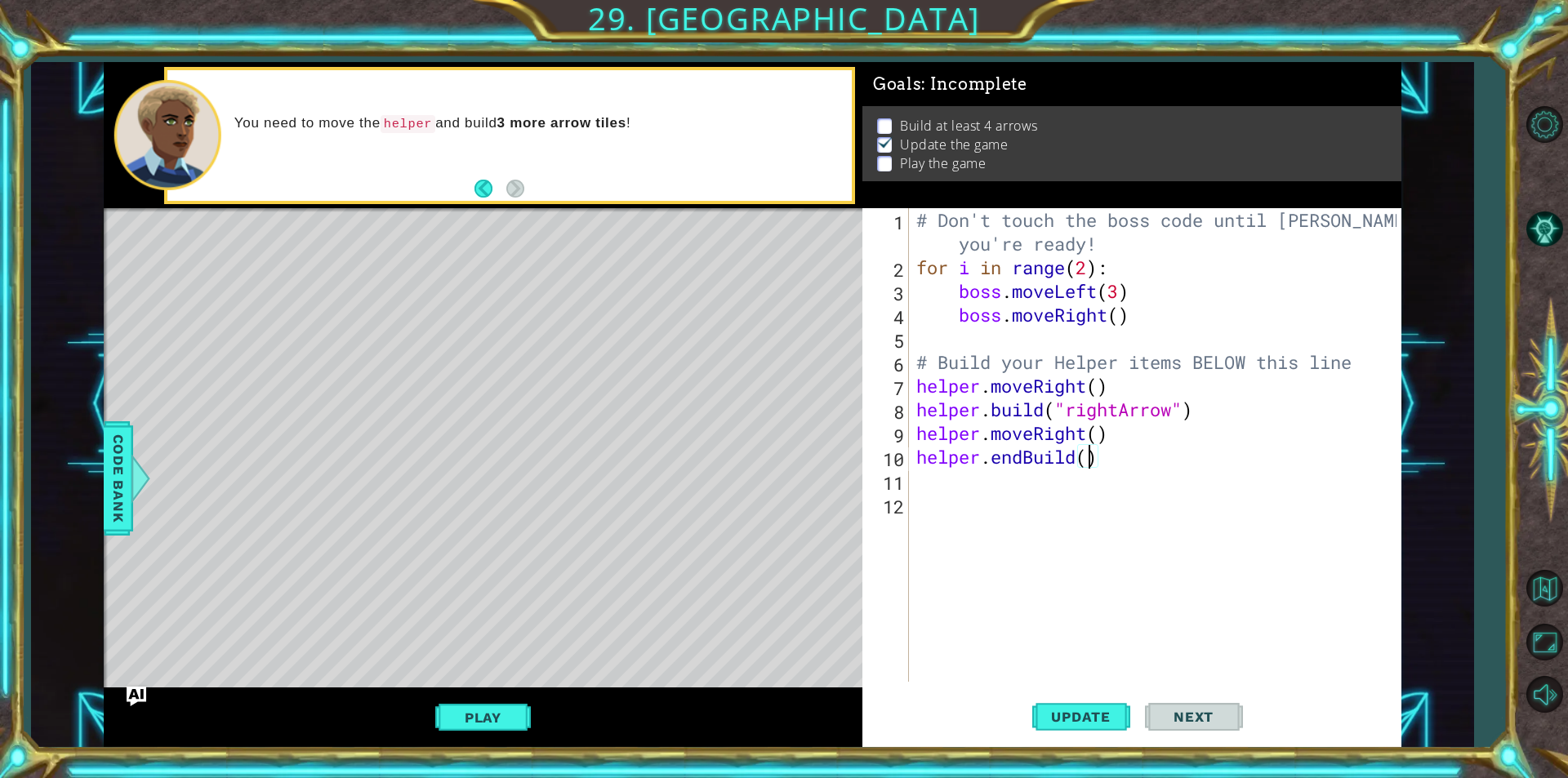
click at [1091, 463] on div "# Don't touch the boss code until [PERSON_NAME] says you're ready! for i in ran…" at bounding box center [1158, 480] width 491 height 544
click at [1031, 464] on div "# Don't touch the boss code until [PERSON_NAME] says you're ready! for i in ran…" at bounding box center [1158, 480] width 491 height 544
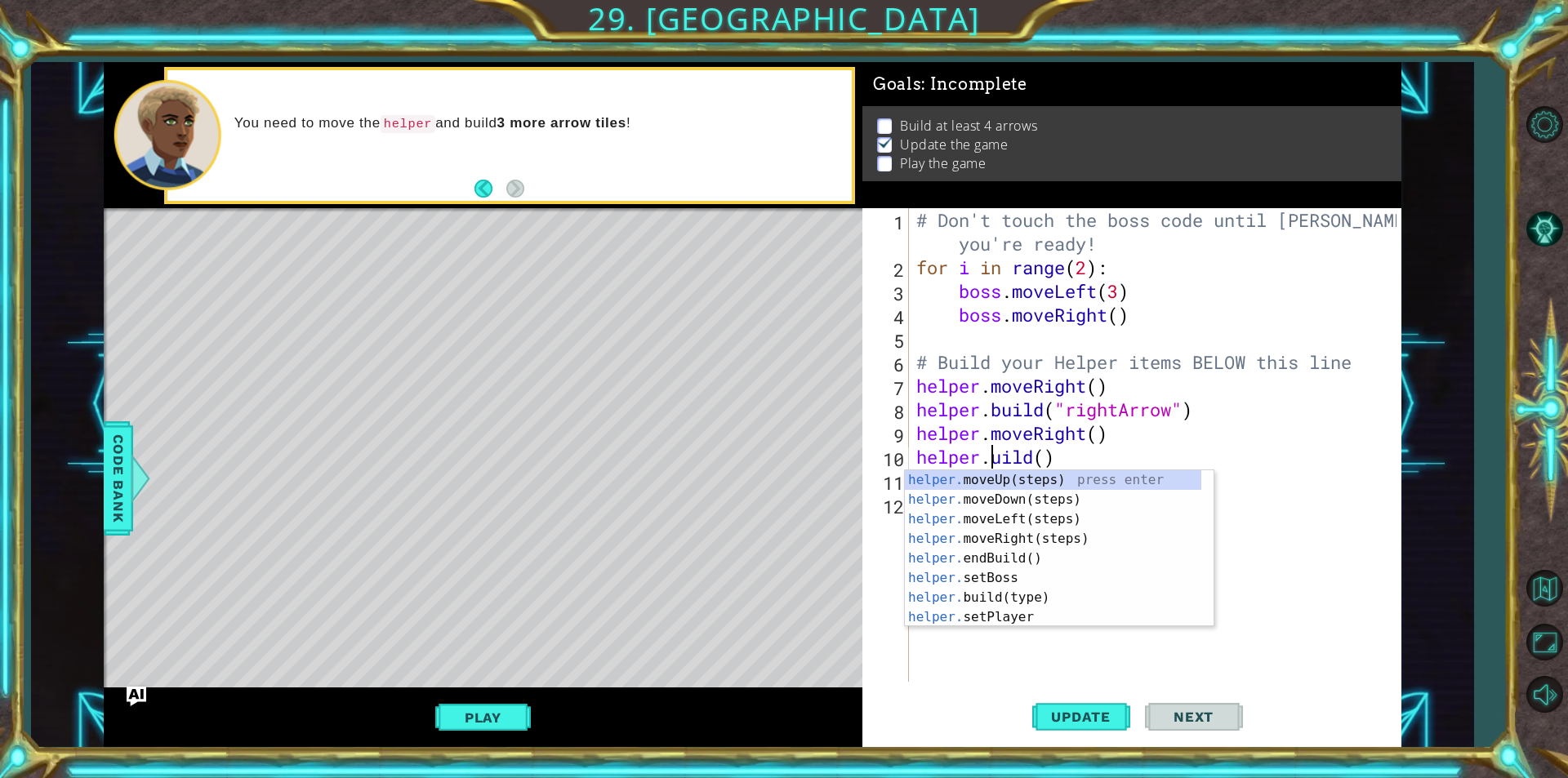
scroll to position [0, 3]
click at [1057, 458] on div "# Don't touch the boss code until [PERSON_NAME] says you're ready! for i in ran…" at bounding box center [1158, 480] width 491 height 544
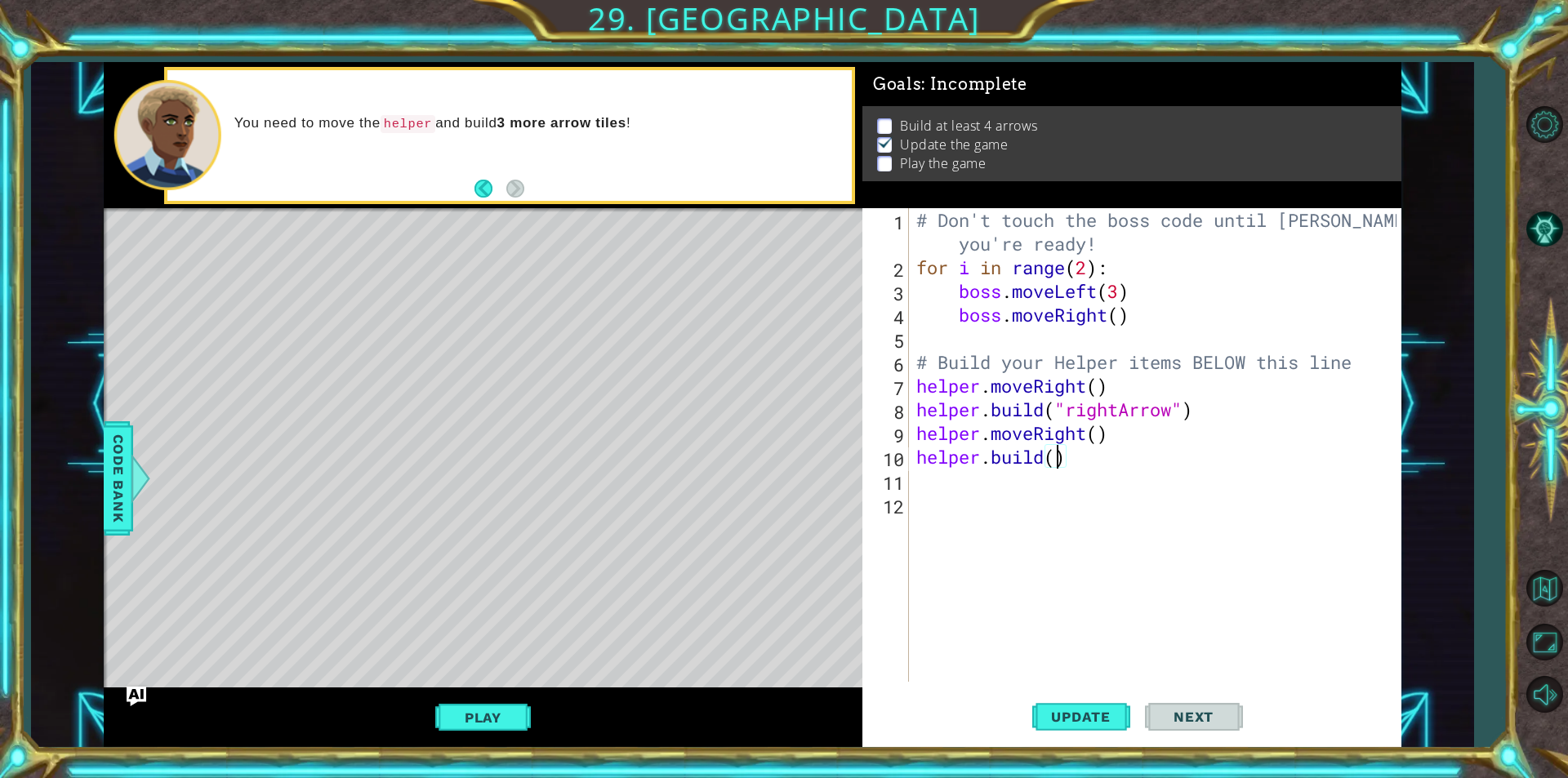
scroll to position [0, 7]
click at [1068, 481] on div "" rightArrow" press enter" at bounding box center [1199, 499] width 309 height 59
type textarea "[DOMAIN_NAME]("rightArrow")"
click at [1105, 711] on span "Update" at bounding box center [1080, 716] width 92 height 16
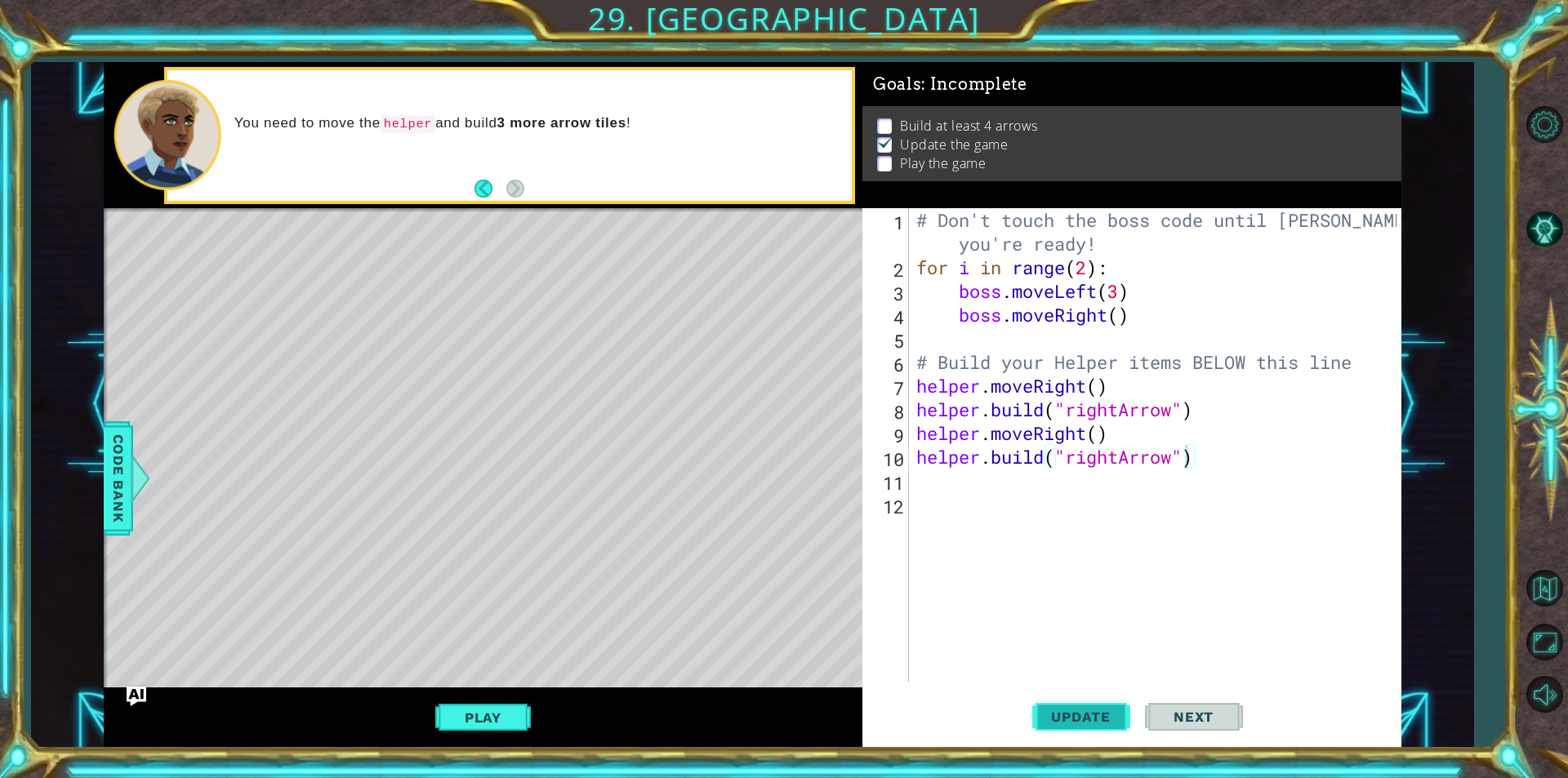
click at [1078, 722] on span "Update" at bounding box center [1080, 716] width 92 height 16
click at [1173, 720] on span "Next" at bounding box center [1193, 716] width 73 height 16
click at [947, 489] on div "# Don't touch the boss code until [PERSON_NAME] says you're ready! for i in ran…" at bounding box center [1158, 480] width 491 height 544
type textarea "h"
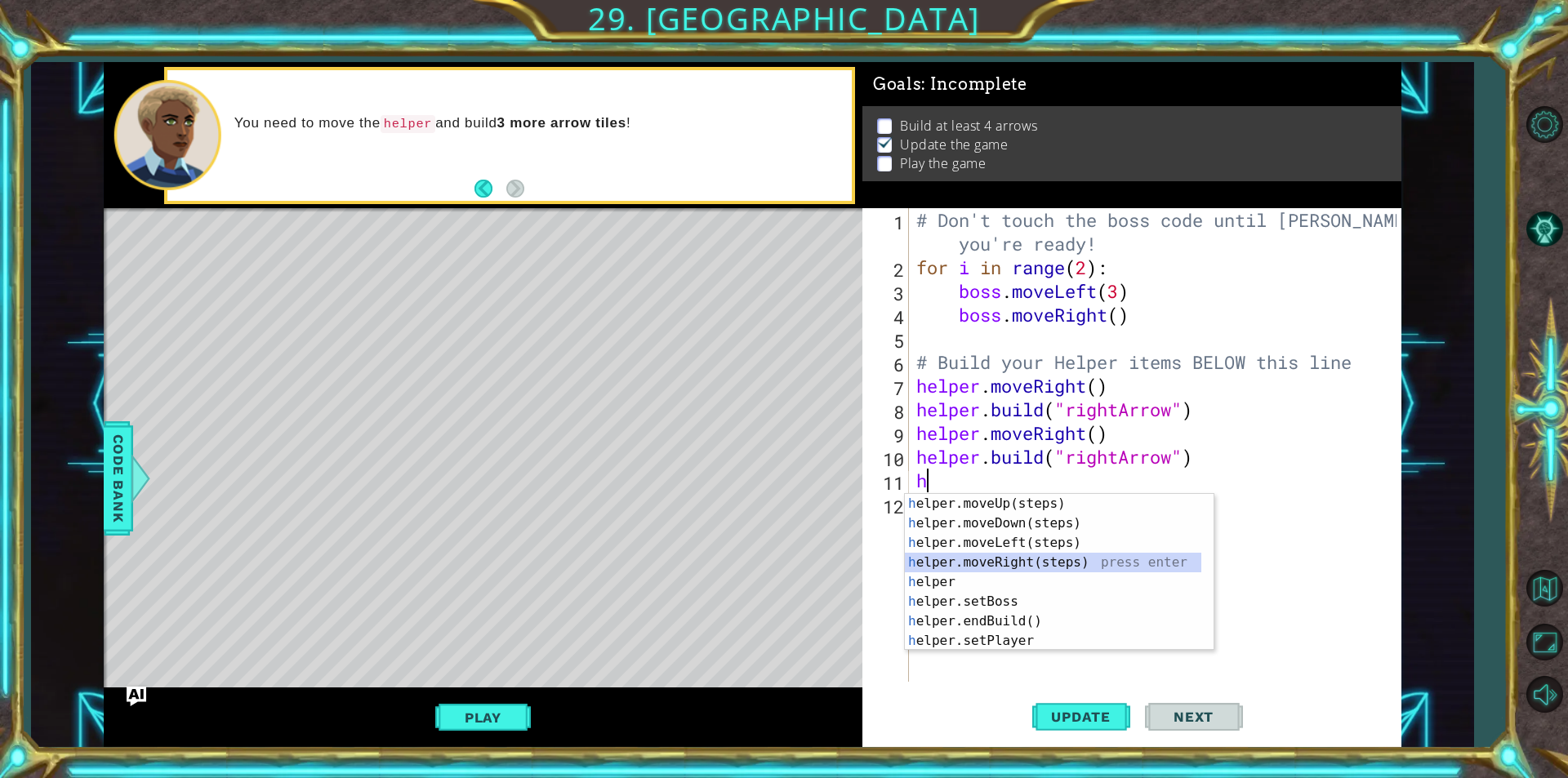
click at [990, 556] on div "h elper.moveUp(steps) press enter h elper.moveDown(steps) press enter h elper.m…" at bounding box center [1059, 591] width 309 height 196
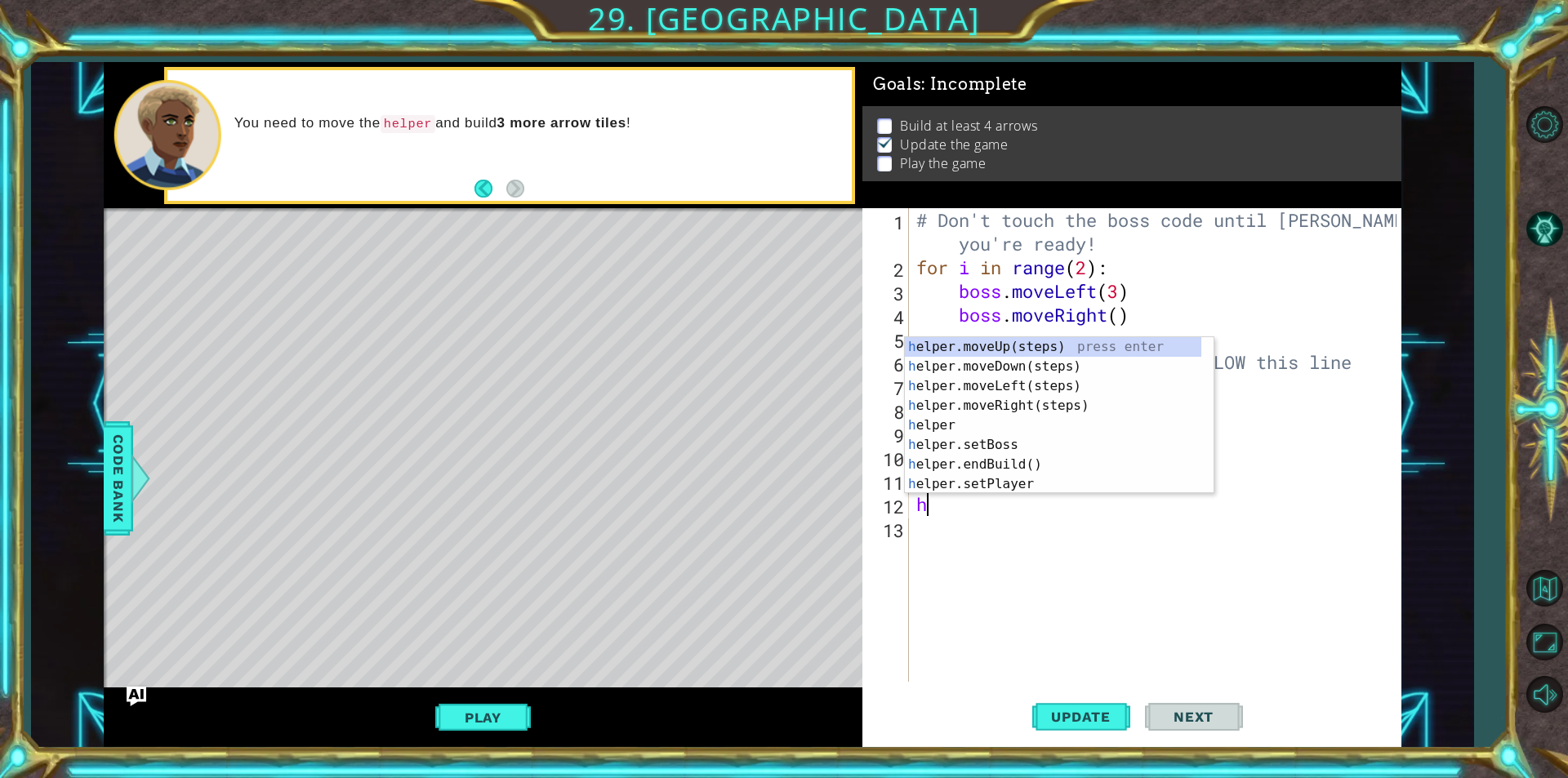
type textarea "he"
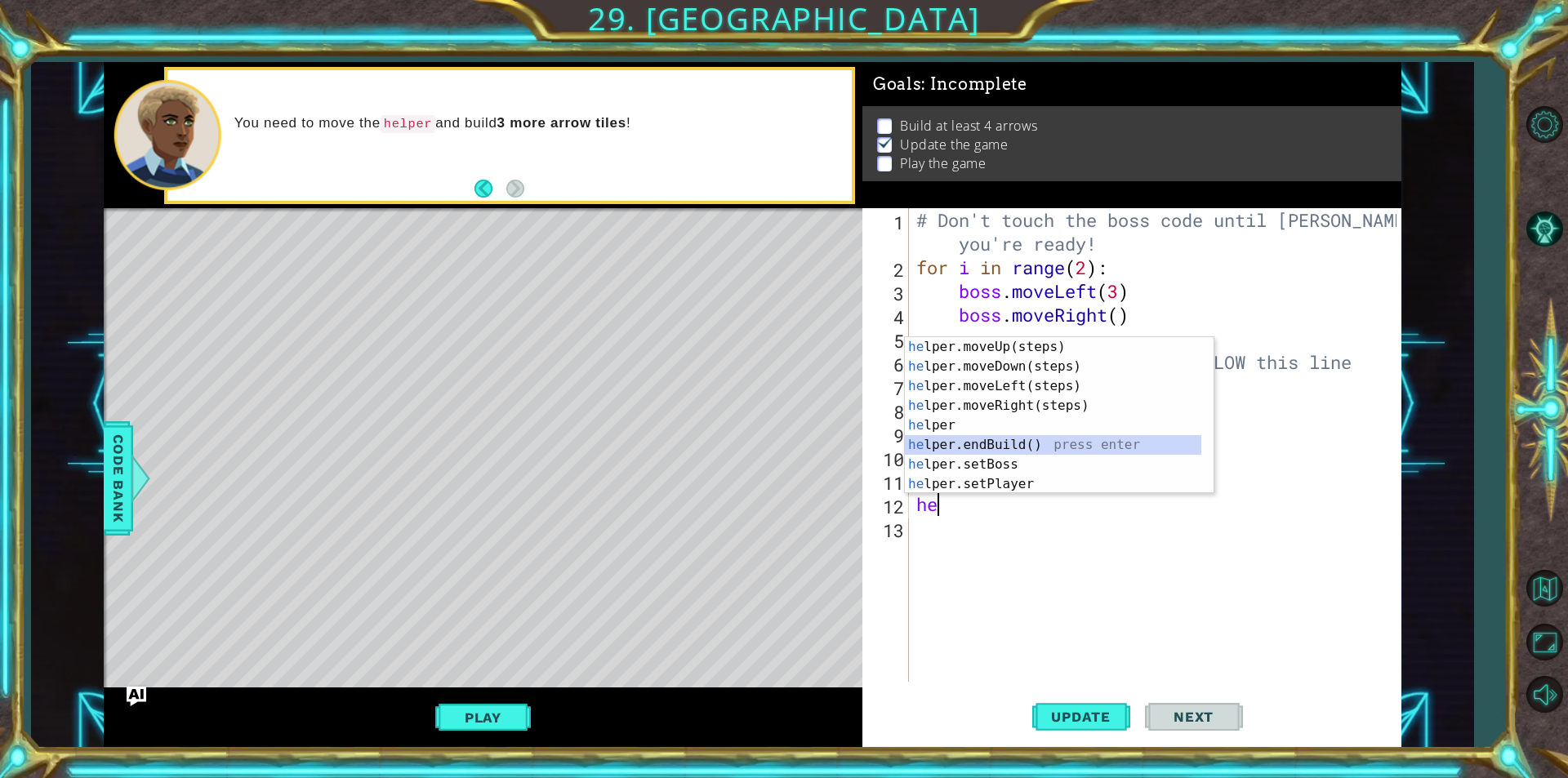
click at [1035, 454] on div "he lper.moveUp(steps) press enter he lper.moveDown(steps) press enter he lper.m…" at bounding box center [1052, 435] width 297 height 196
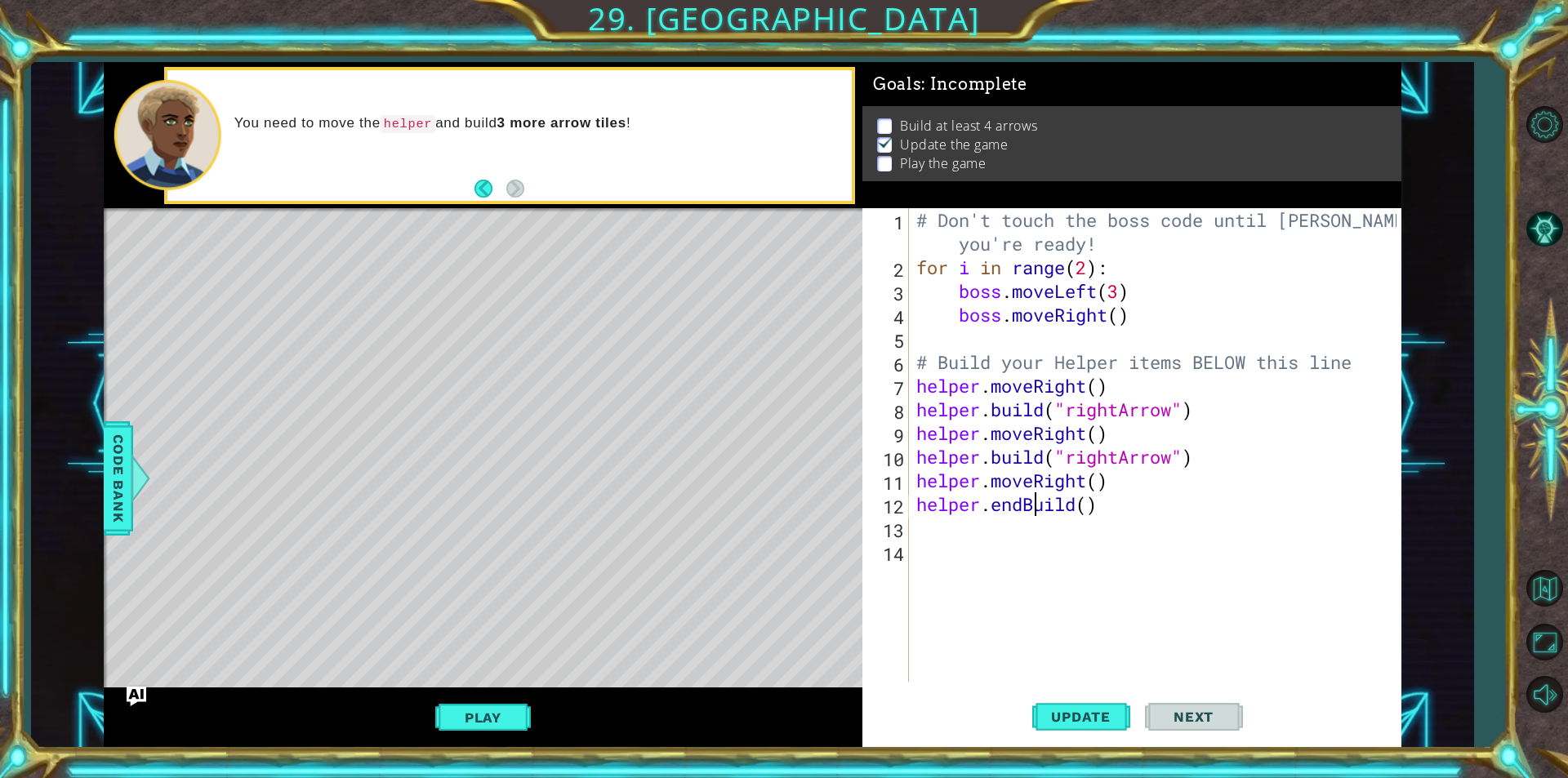
drag, startPoint x: 1039, startPoint y: 492, endPoint x: 1037, endPoint y: 503, distance: 11.2
click at [1037, 501] on div "# Don't touch the boss code until [PERSON_NAME] says you're ready! for i in ran…" at bounding box center [1158, 480] width 491 height 544
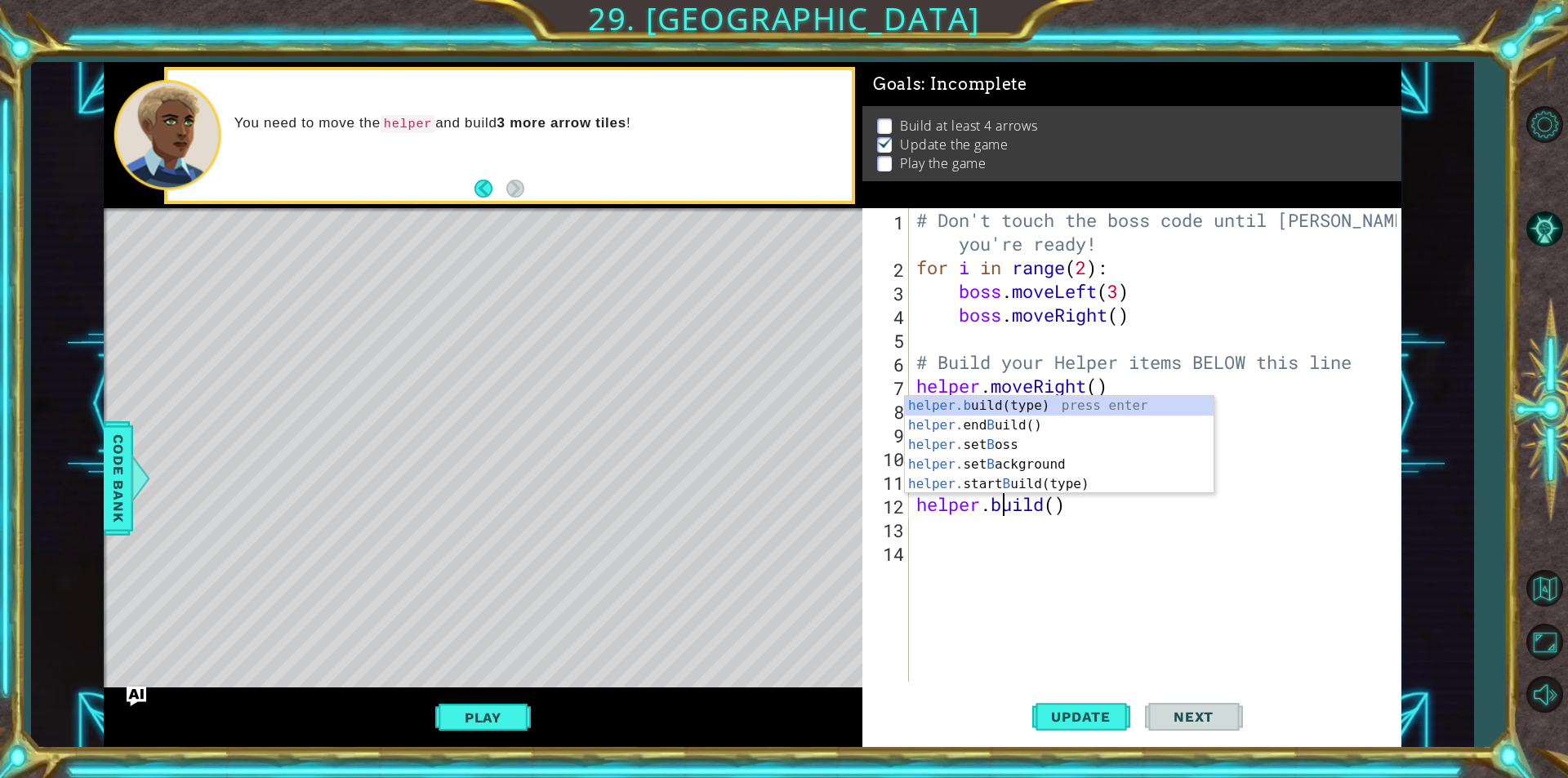
scroll to position [0, 3]
click at [1051, 513] on div "# Don't touch the boss code until [PERSON_NAME] says you're ready! for i in ran…" at bounding box center [1158, 480] width 491 height 544
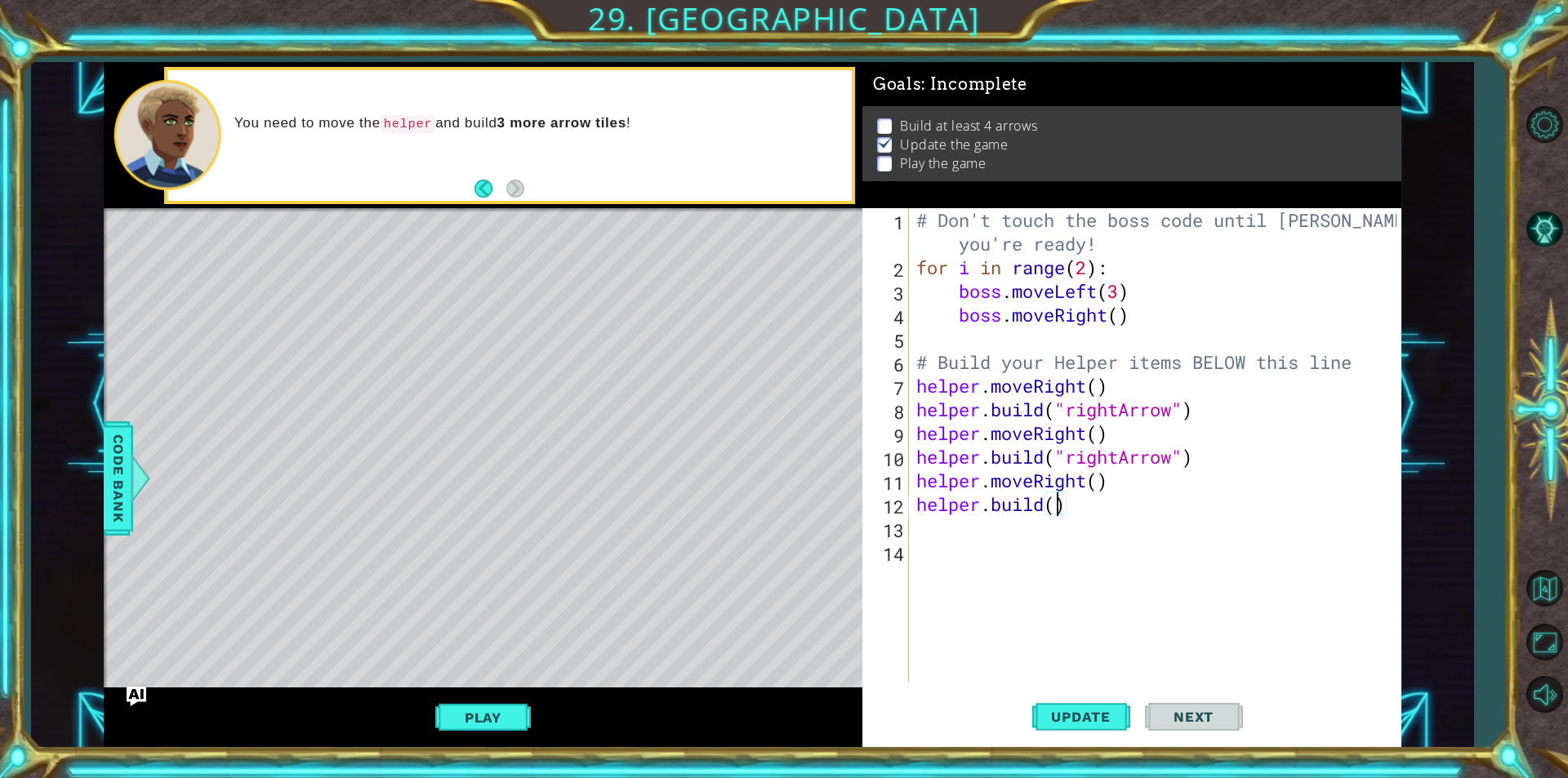
scroll to position [0, 7]
type textarea "[DOMAIN_NAME]("rightArrow")"
drag, startPoint x: 1062, startPoint y: 706, endPoint x: 1216, endPoint y: 698, distance: 154.2
click at [1069, 706] on button "Update" at bounding box center [1081, 716] width 98 height 54
click at [1217, 721] on span "Next" at bounding box center [1193, 716] width 73 height 16
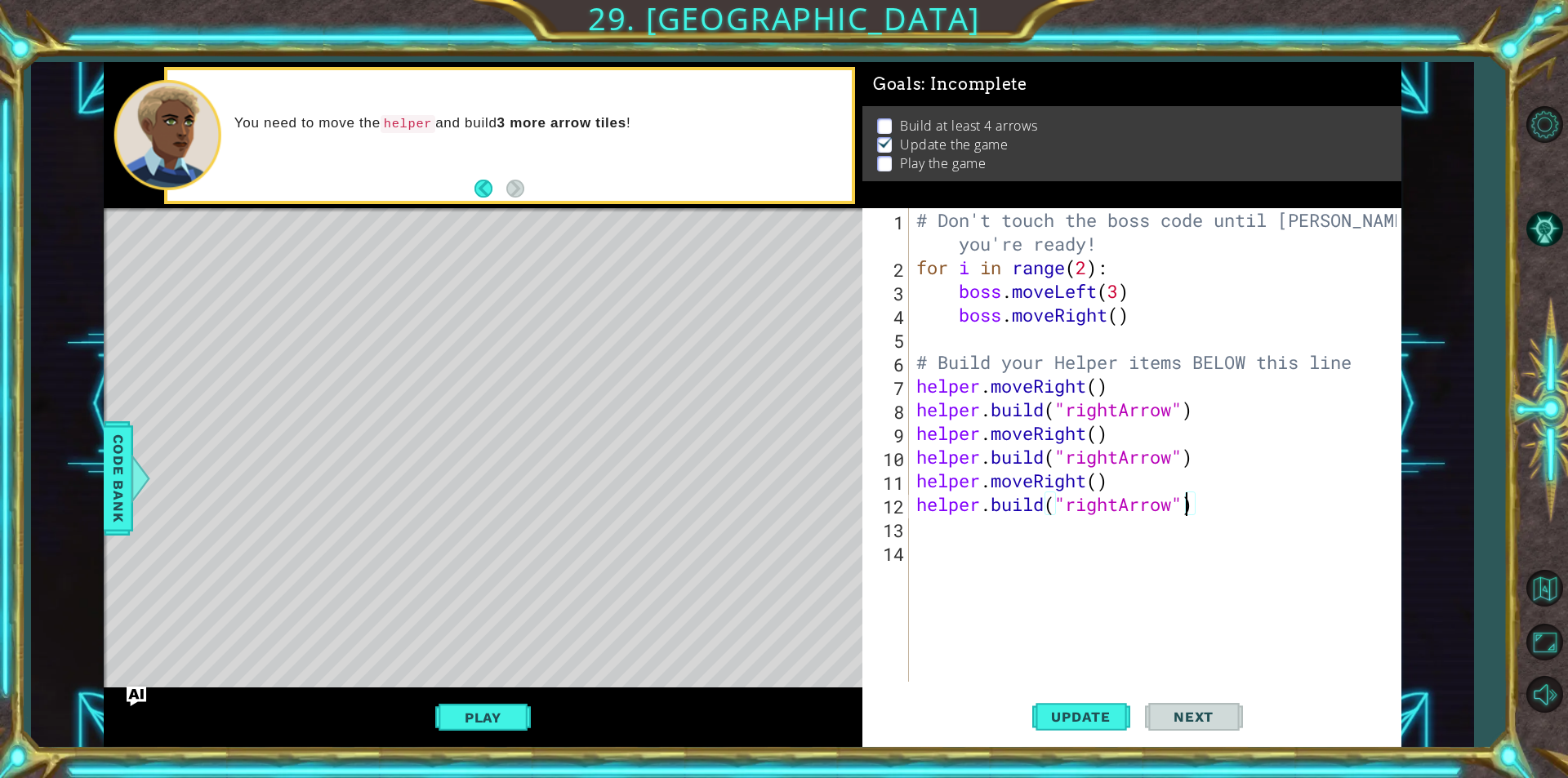
click at [657, 282] on div "Level Map" at bounding box center [481, 448] width 755 height 480
click at [762, 397] on div "Level Map" at bounding box center [481, 448] width 755 height 480
drag, startPoint x: 912, startPoint y: 522, endPoint x: 894, endPoint y: 522, distance: 18.0
click at [912, 520] on div "[DOMAIN_NAME]("rightArrow") 1 2 3 4 5 6 7 8 9 10 11 12 13 14 # Don't touch the …" at bounding box center [1128, 445] width 534 height 474
click at [923, 538] on div "# Don't touch the boss code until [PERSON_NAME] says you're ready! for i in ran…" at bounding box center [1158, 480] width 491 height 544
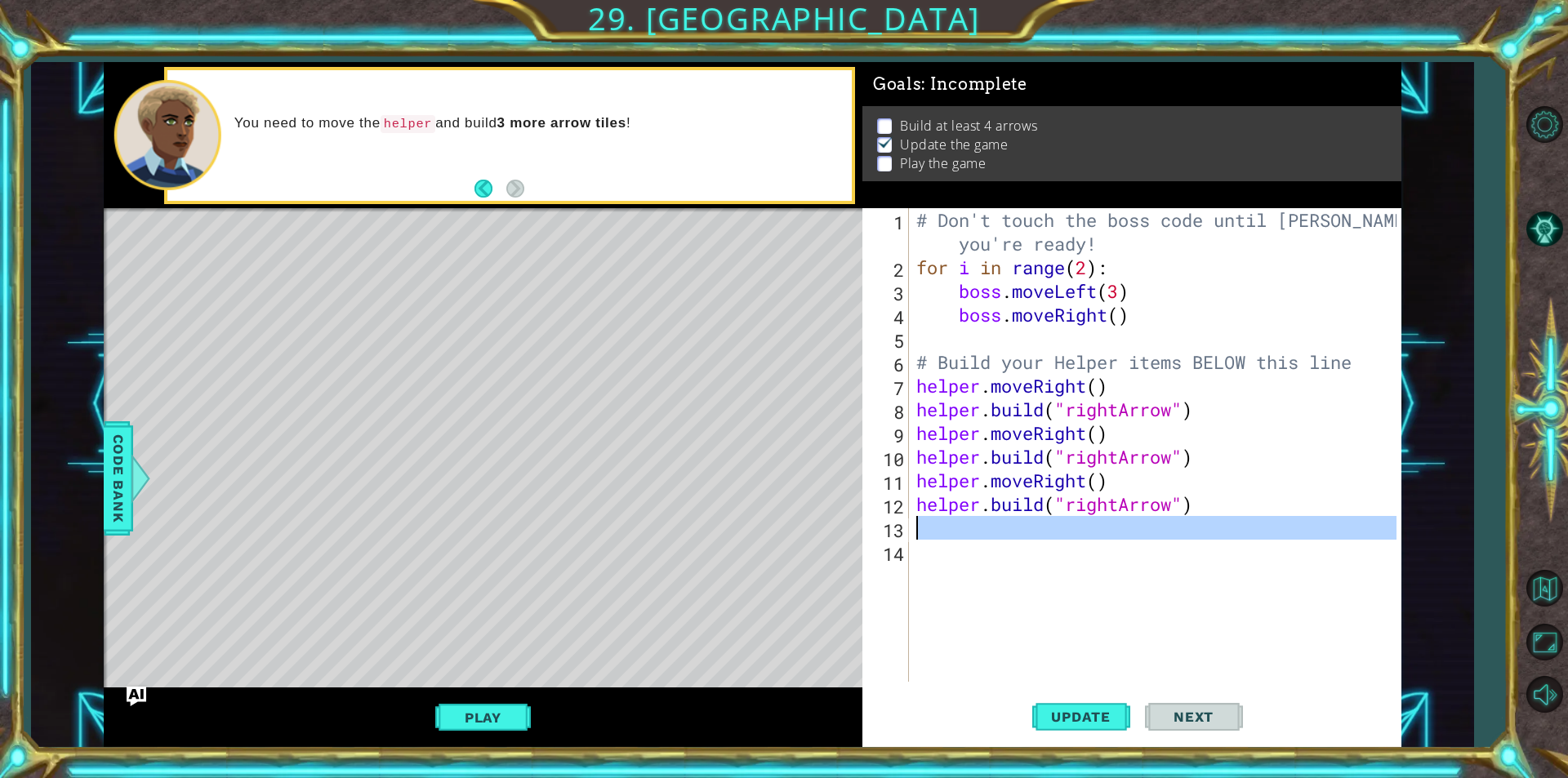
scroll to position [0, 0]
type textarea "h"
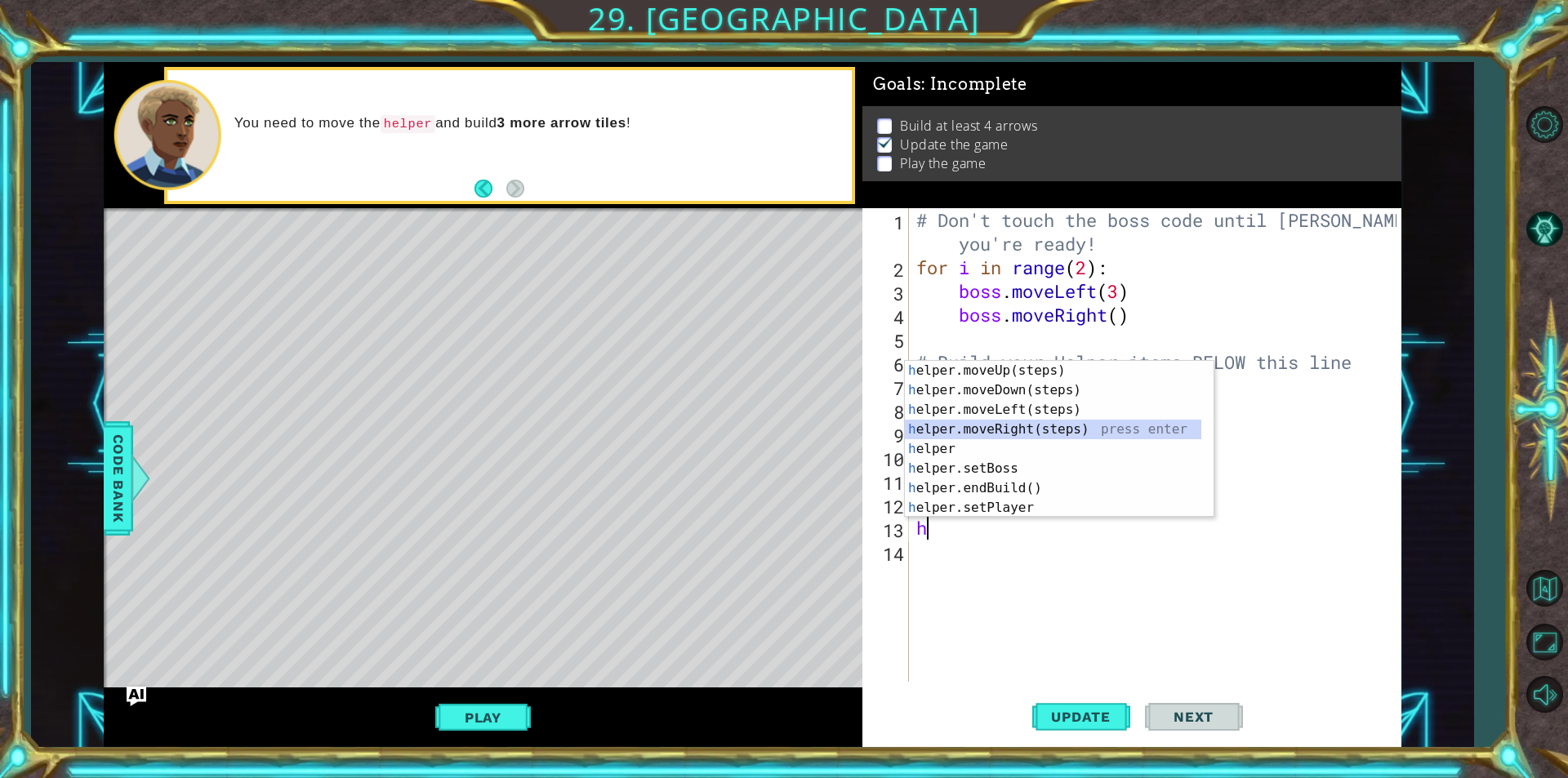
click at [921, 435] on div "h elper.moveUp(steps) press enter h elper.moveDown(steps) press enter h elper.m…" at bounding box center [1052, 459] width 297 height 196
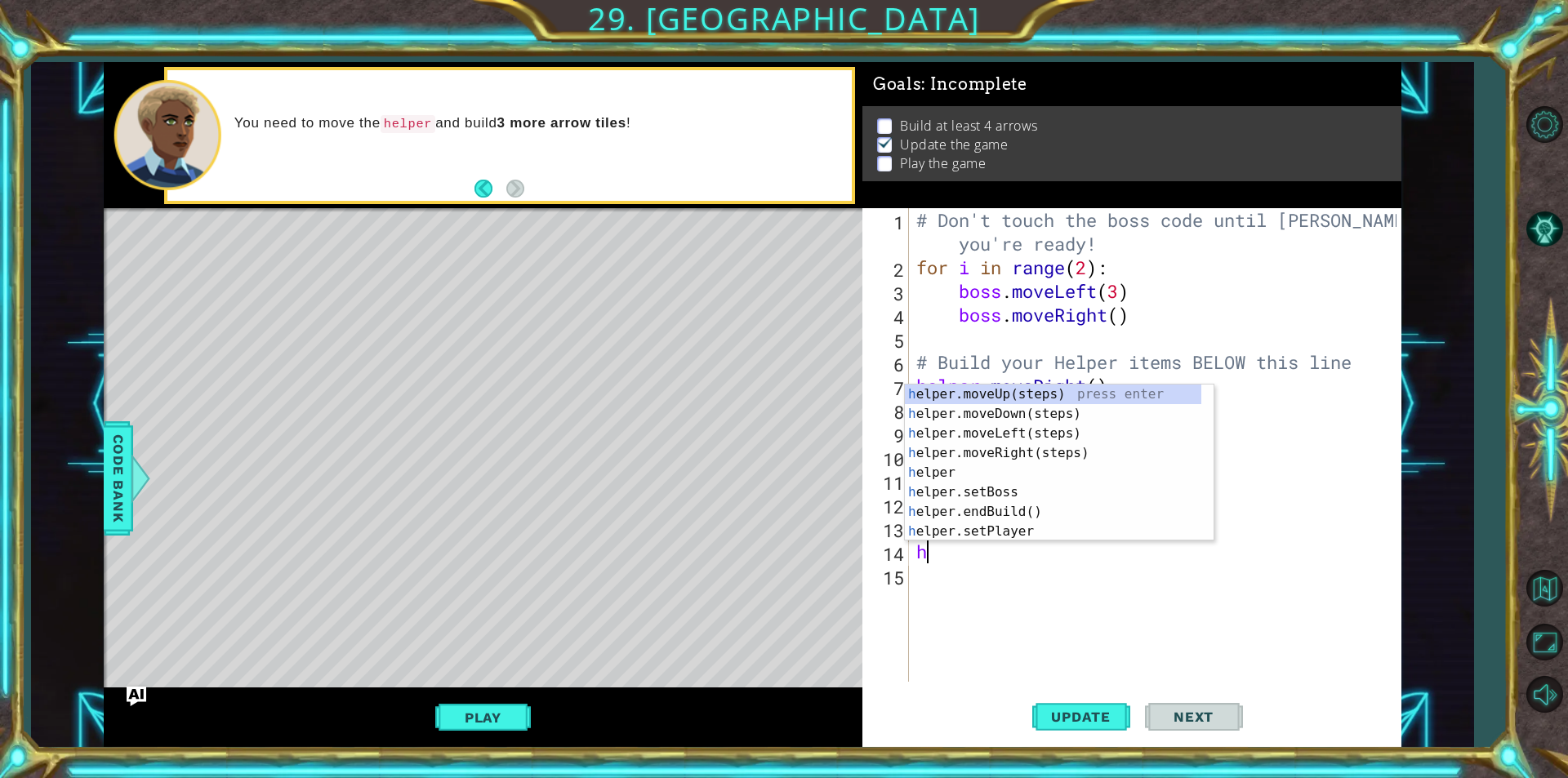
type textarea "he"
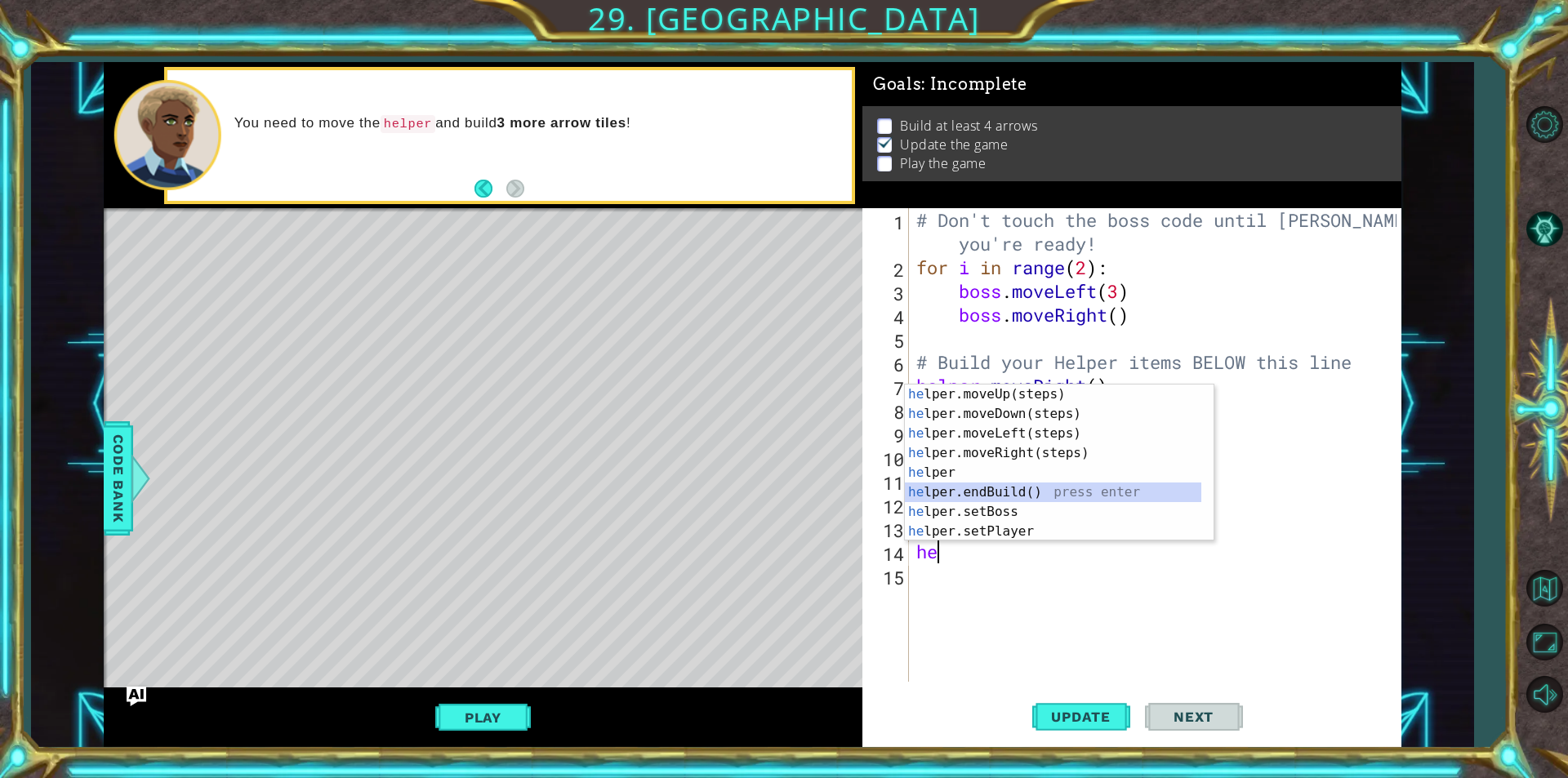
click at [948, 497] on div "he lper.moveUp(steps) press enter he lper.moveDown(steps) press enter he lper.m…" at bounding box center [1052, 482] width 297 height 196
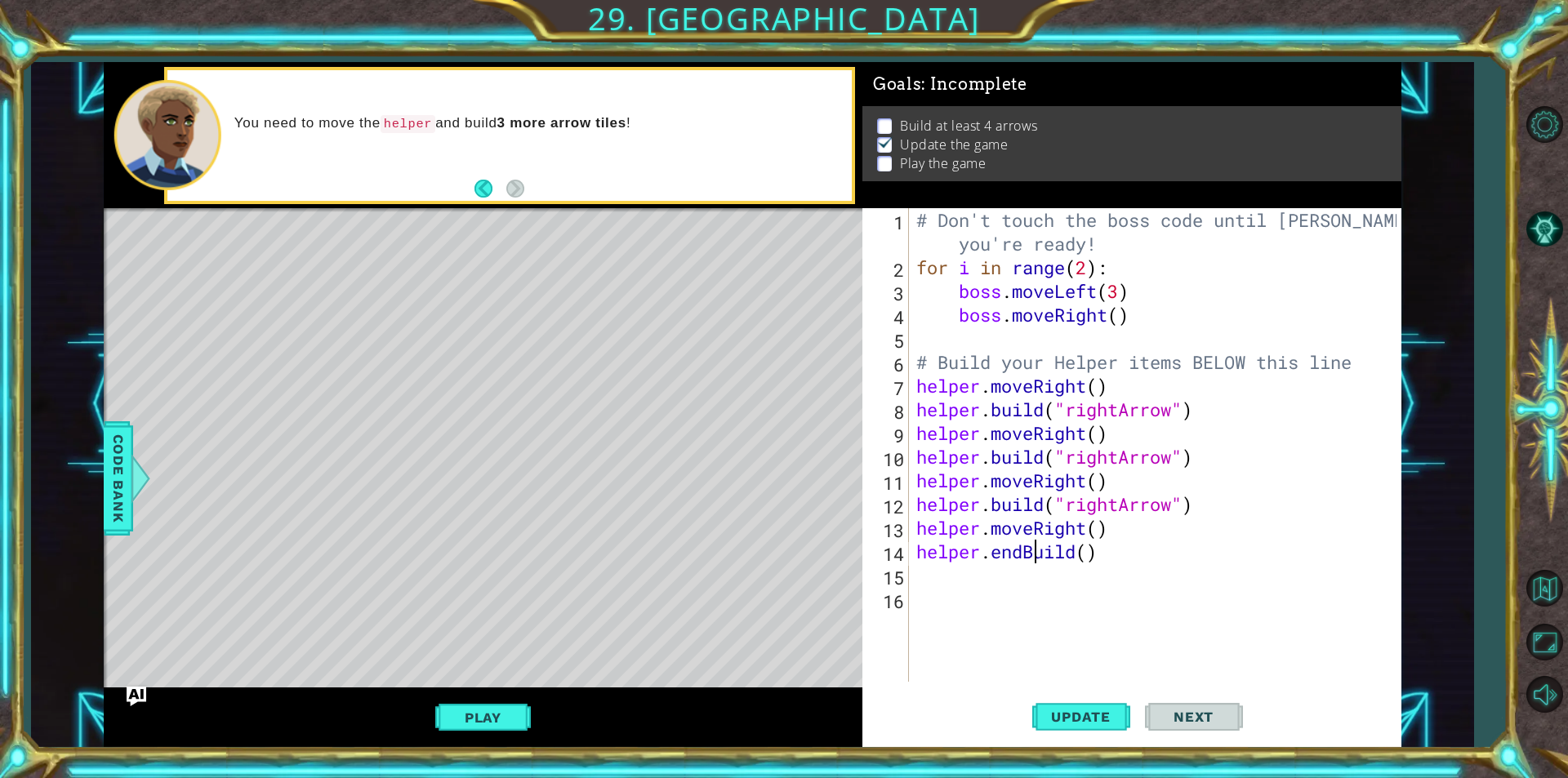
click at [1034, 562] on div "# Don't touch the boss code until [PERSON_NAME] says you're ready! for i in ran…" at bounding box center [1158, 480] width 491 height 544
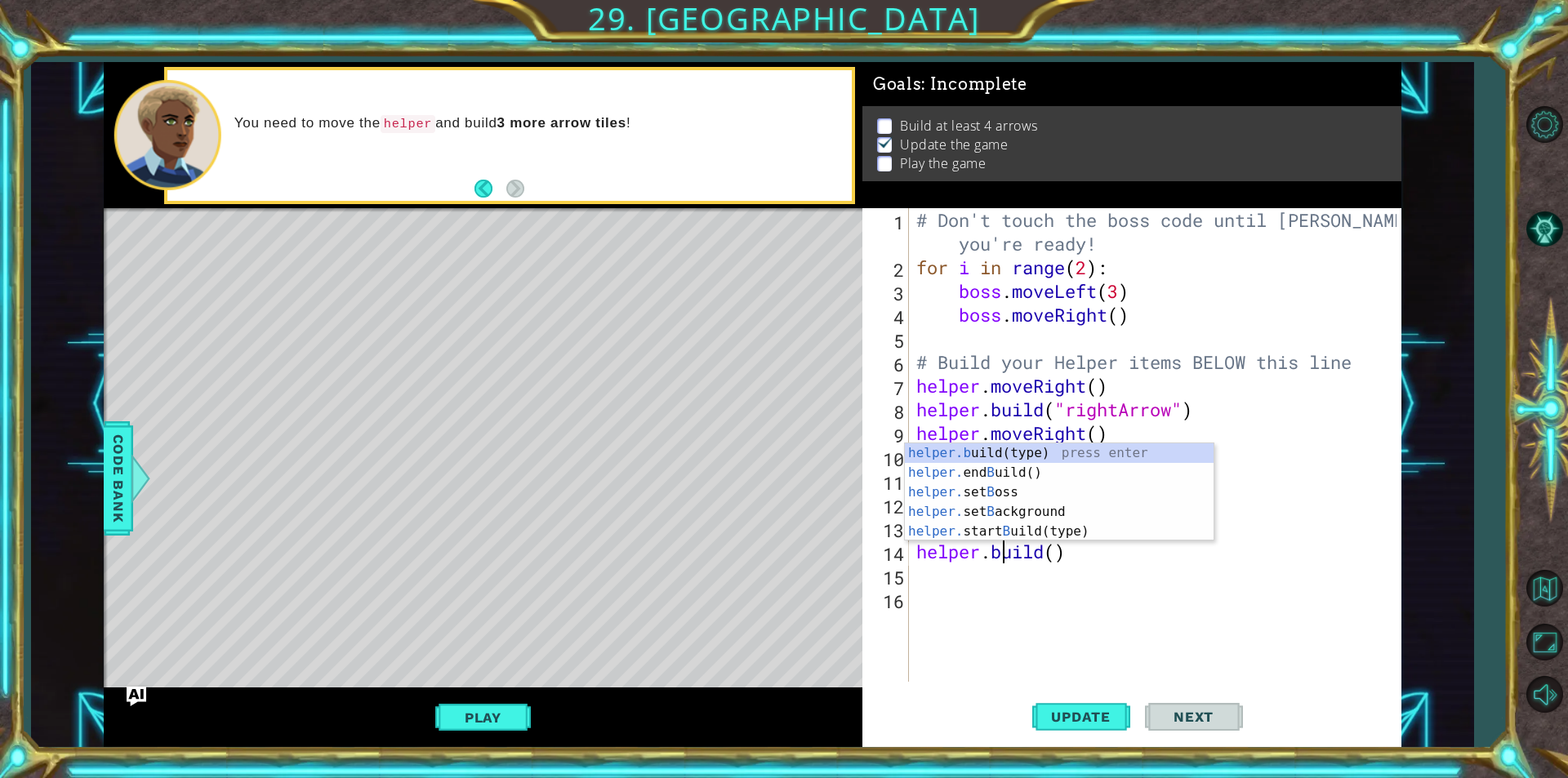
scroll to position [0, 3]
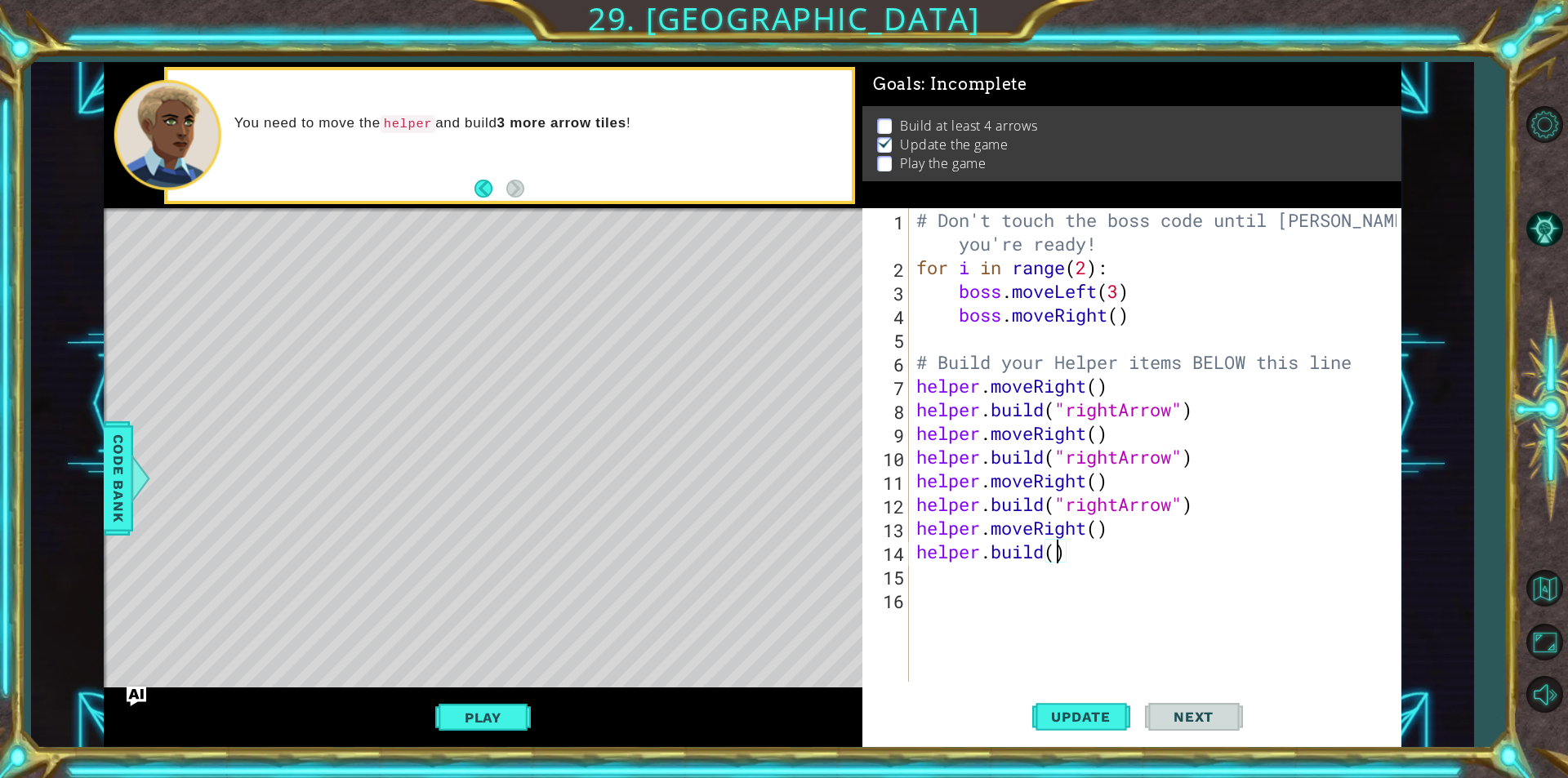
click at [1058, 555] on div "# Don't touch the boss code until [PERSON_NAME] says you're ready! for i in ran…" at bounding box center [1158, 480] width 491 height 544
click at [1095, 703] on button "Update" at bounding box center [1081, 716] width 98 height 54
click at [478, 188] on button "Back" at bounding box center [490, 188] width 32 height 18
drag, startPoint x: 944, startPoint y: 582, endPoint x: 918, endPoint y: 524, distance: 63.6
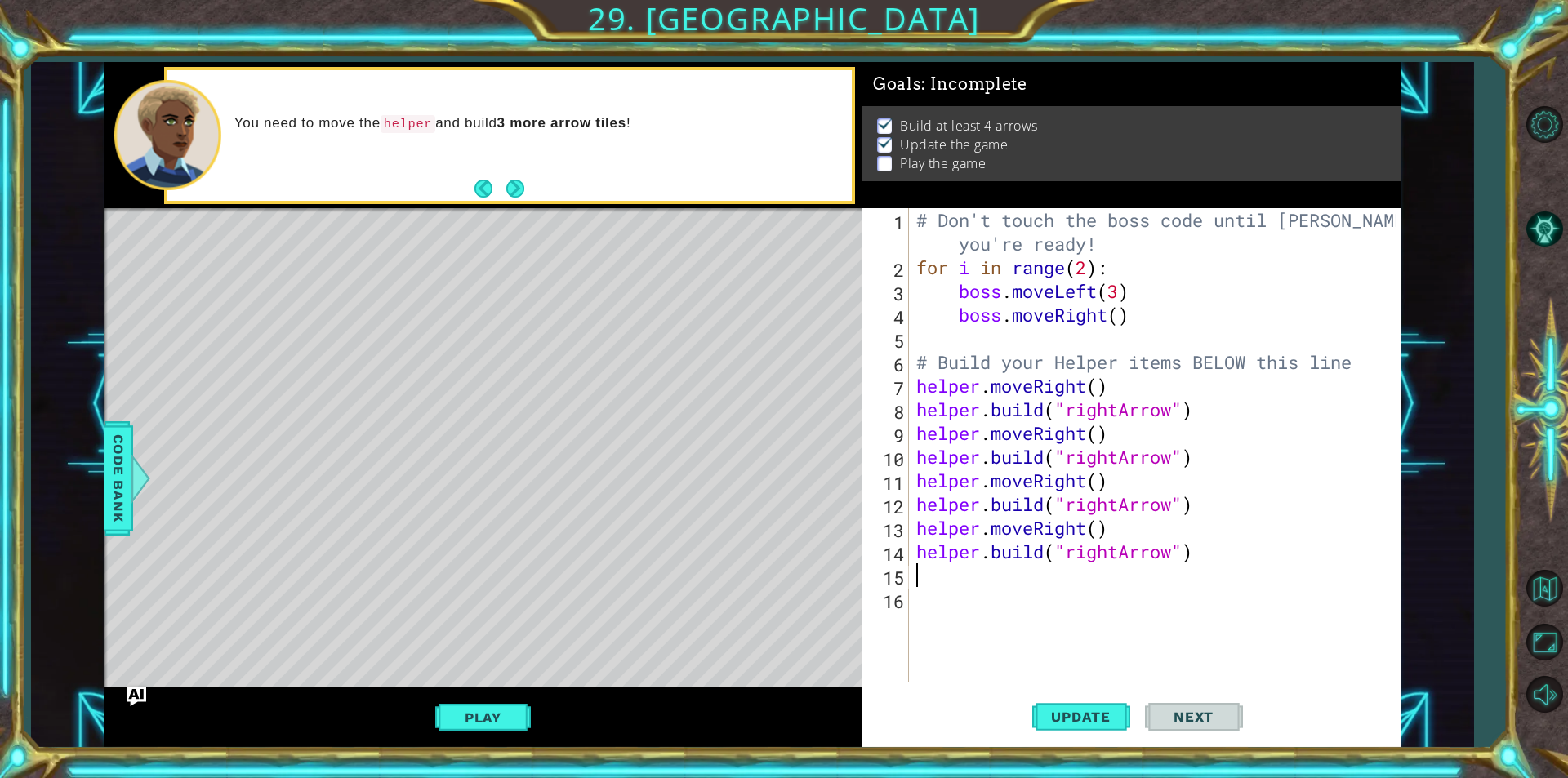
click at [931, 550] on div "# Don't touch the boss code until [PERSON_NAME] says you're ready! for i in ran…" at bounding box center [1158, 480] width 491 height 544
type textarea "[DOMAIN_NAME]("rightArrow")"
click at [923, 573] on div "# Don't touch the boss code until [PERSON_NAME] says you're ready! for i in ran…" at bounding box center [1154, 445] width 483 height 474
type textarea "he"
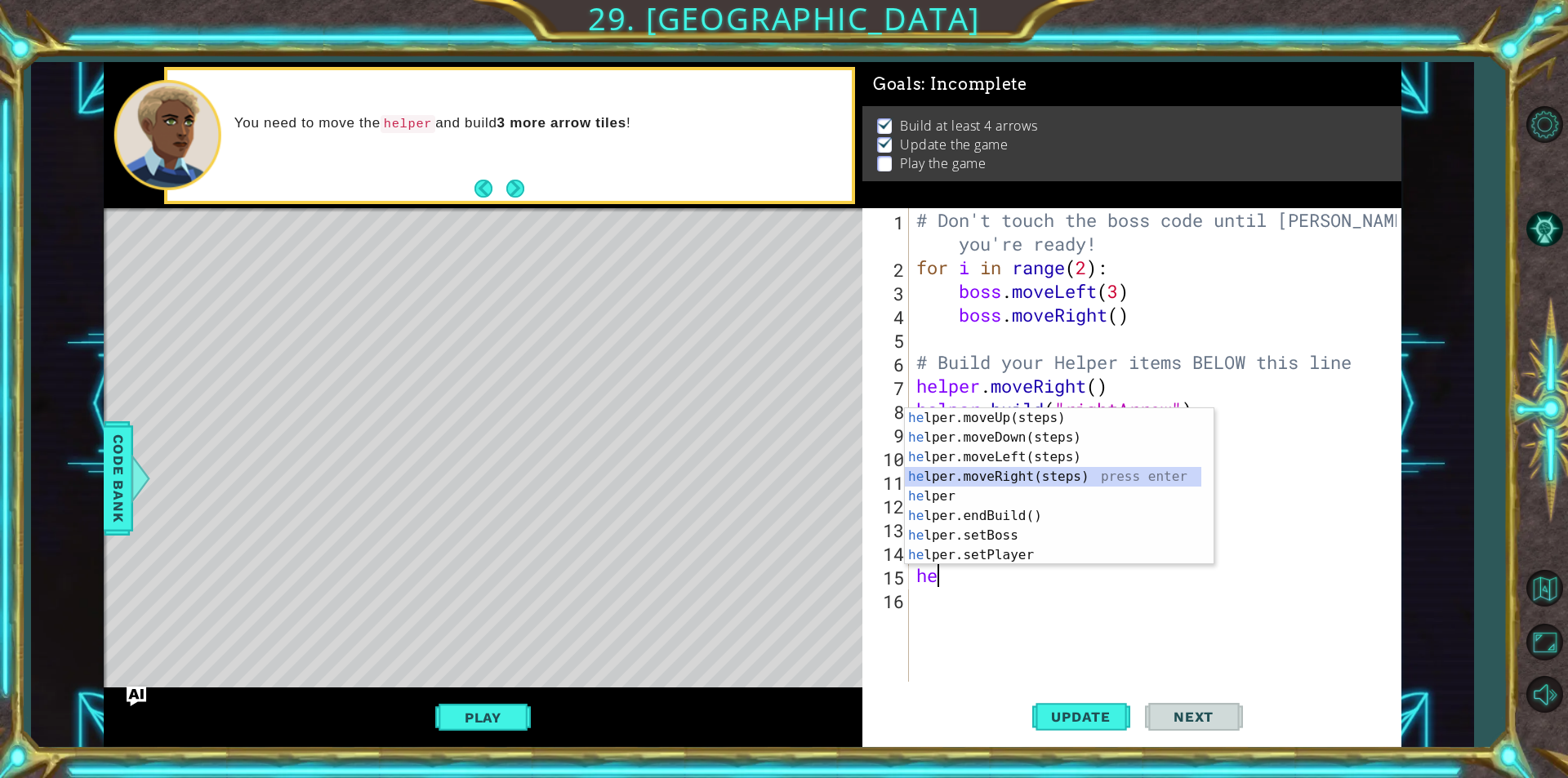
click at [1008, 467] on div "he lper.moveUp(steps) press enter he lper.moveDown(steps) press enter he lper.m…" at bounding box center [1052, 506] width 297 height 196
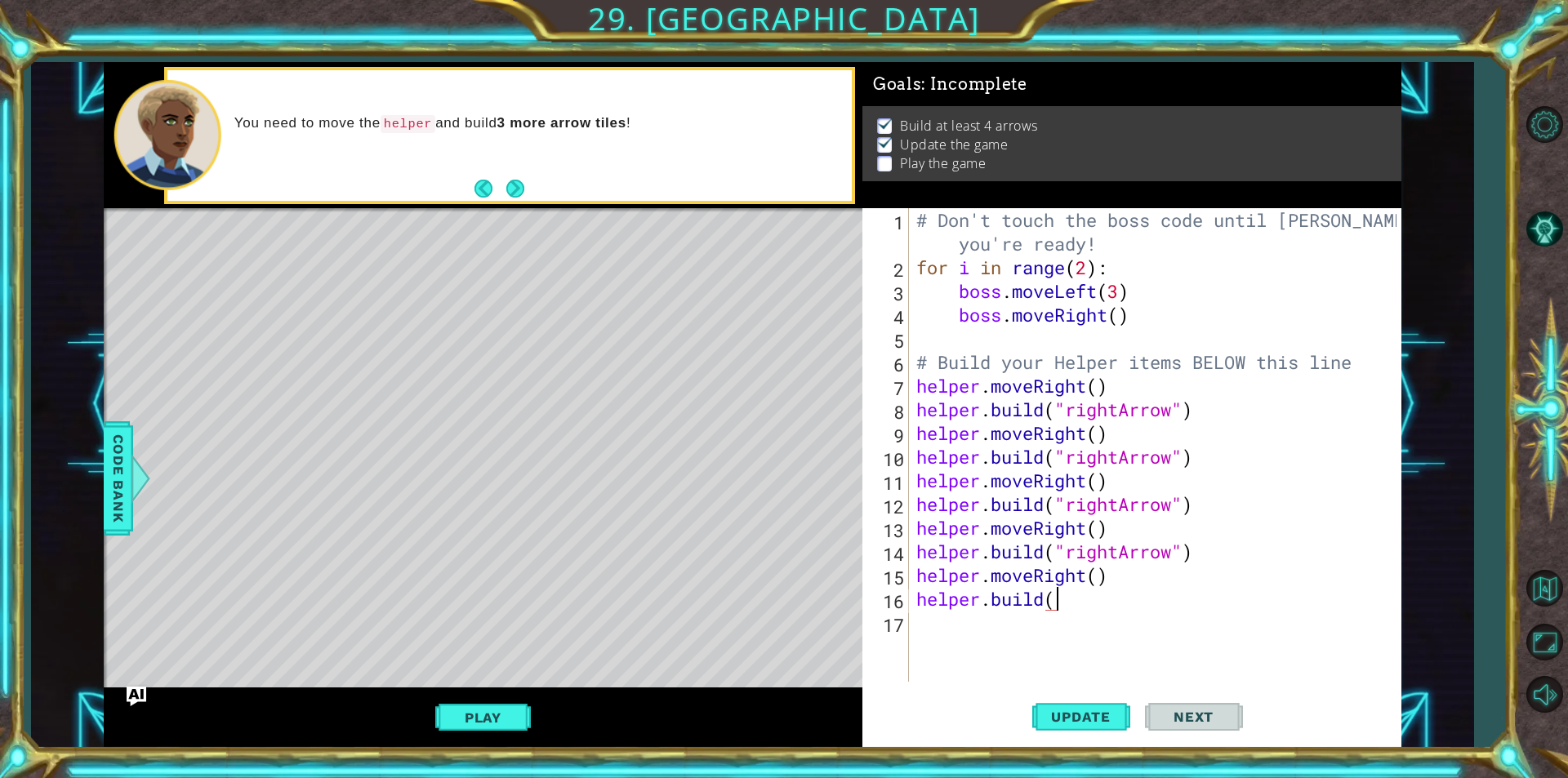
scroll to position [0, 6]
click at [1053, 691] on button "Update" at bounding box center [1081, 716] width 98 height 54
type textarea "[DOMAIN_NAME]("rightArrow")"
click at [1121, 715] on span "Update" at bounding box center [1080, 716] width 92 height 16
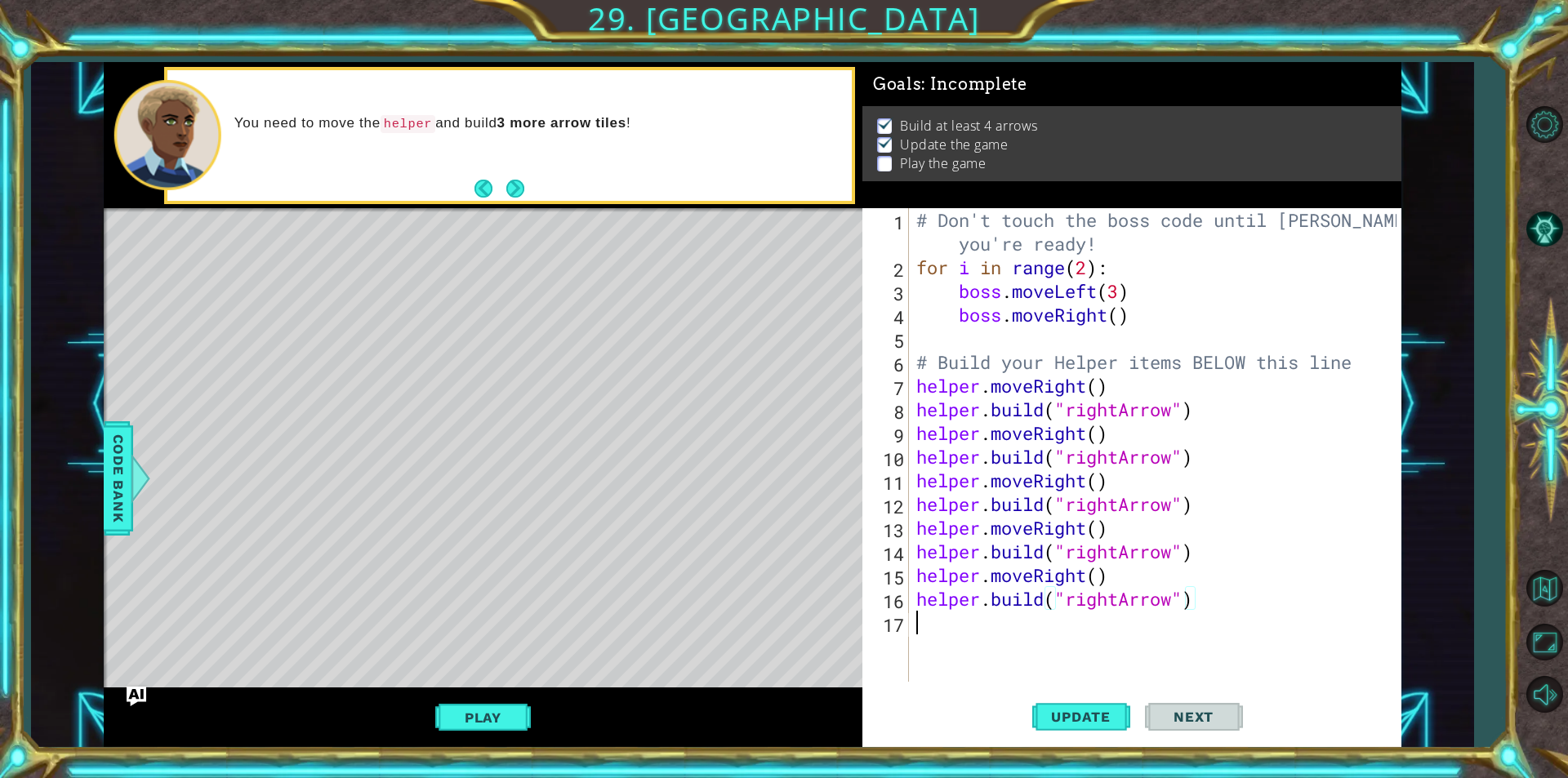
click at [982, 639] on div "# Don't touch the boss code until [PERSON_NAME] says you're ready! for i in ran…" at bounding box center [1158, 480] width 491 height 544
type textarea "he"
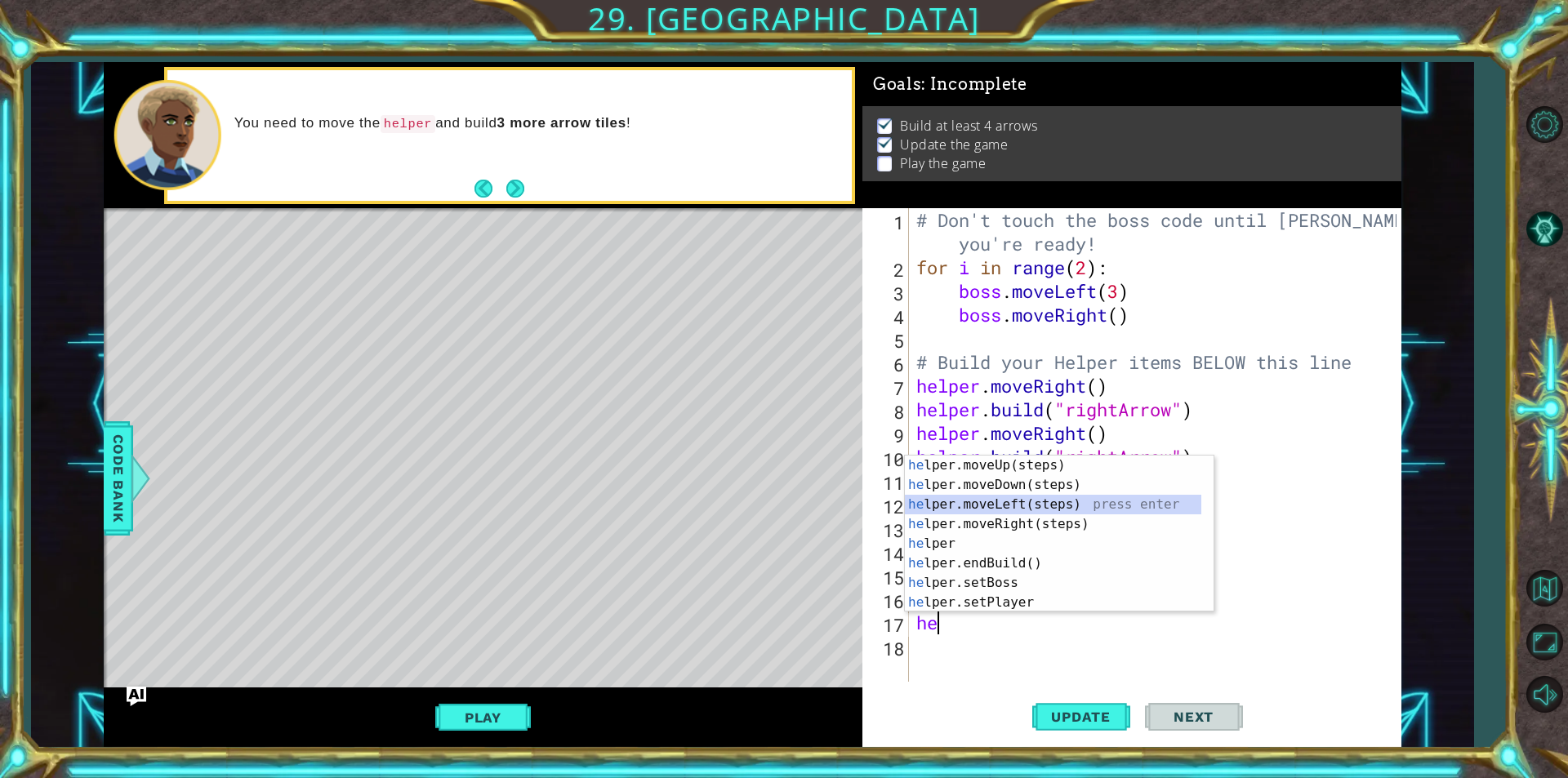
click at [1011, 511] on div "he lper.moveUp(steps) press enter he lper.moveDown(steps) press enter he lper.m…" at bounding box center [1052, 553] width 297 height 196
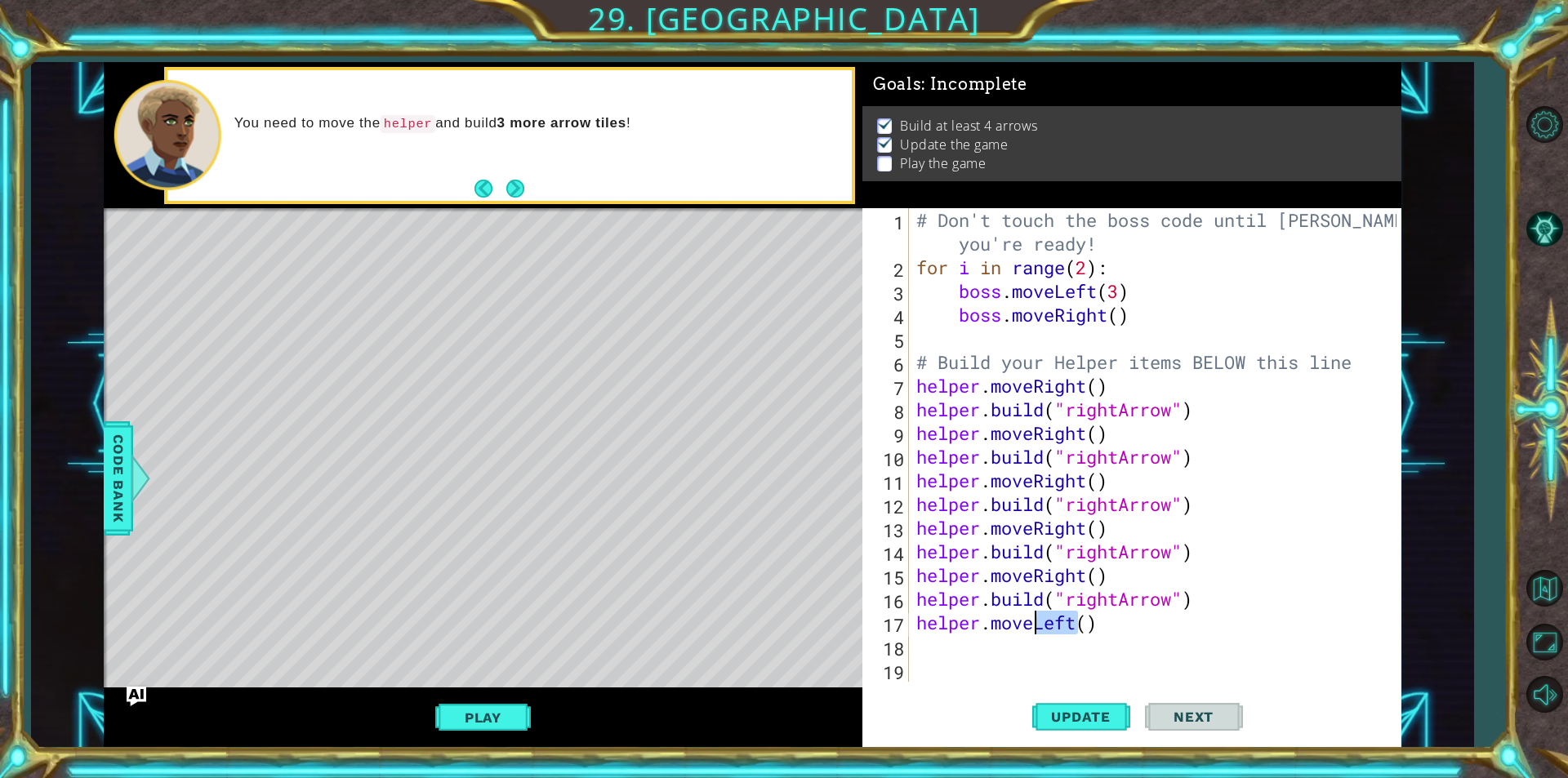
drag, startPoint x: 1081, startPoint y: 624, endPoint x: 1030, endPoint y: 633, distance: 51.8
click at [1030, 633] on div "# Don't touch the boss code until [PERSON_NAME] says you're ready! for i in ran…" at bounding box center [1158, 480] width 491 height 544
type textarea "helper.moveRight()"
click at [954, 651] on div "# Don't touch the boss code until [PERSON_NAME] says you're ready! for i in ran…" at bounding box center [1158, 480] width 491 height 544
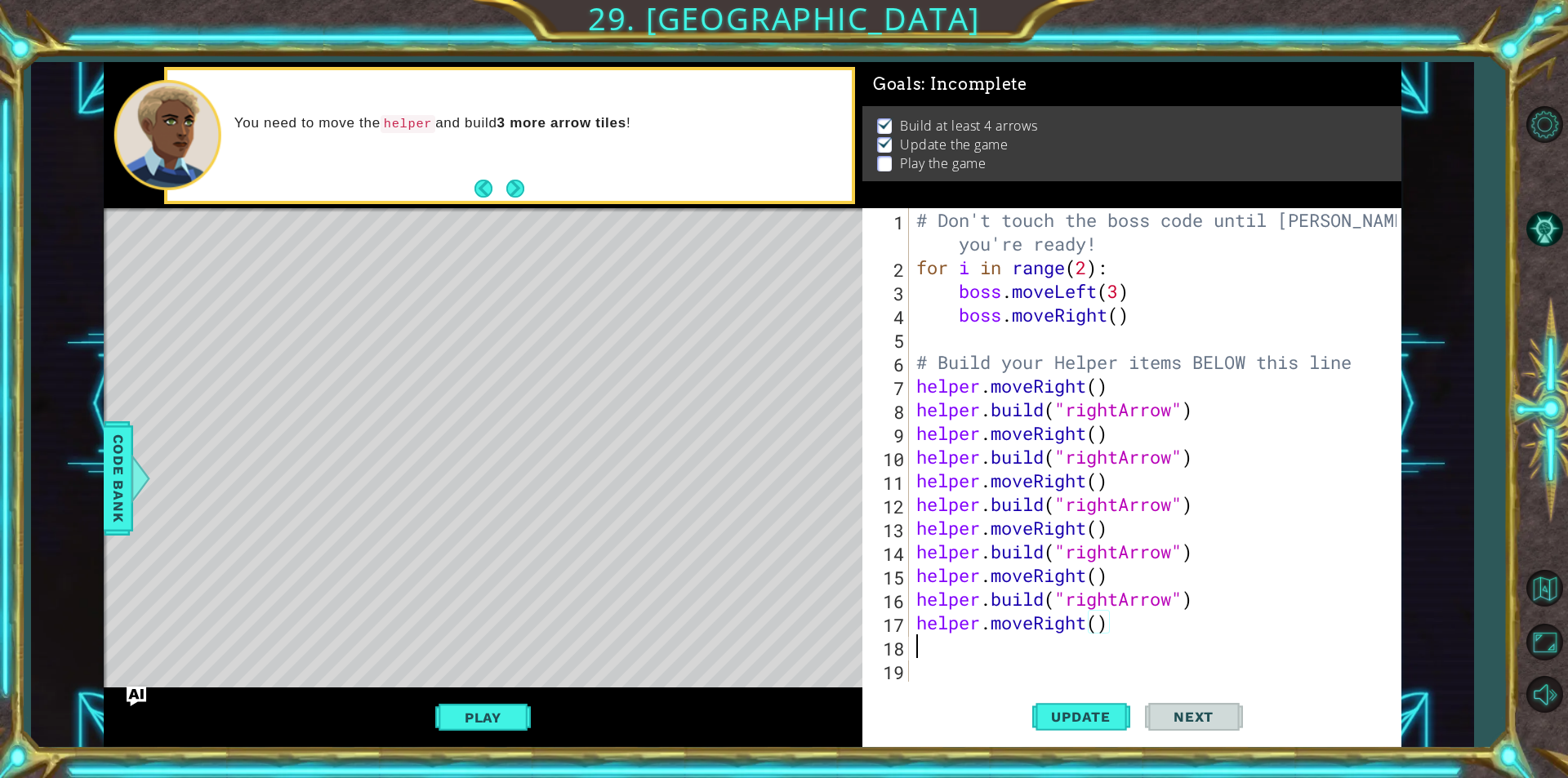
scroll to position [0, 0]
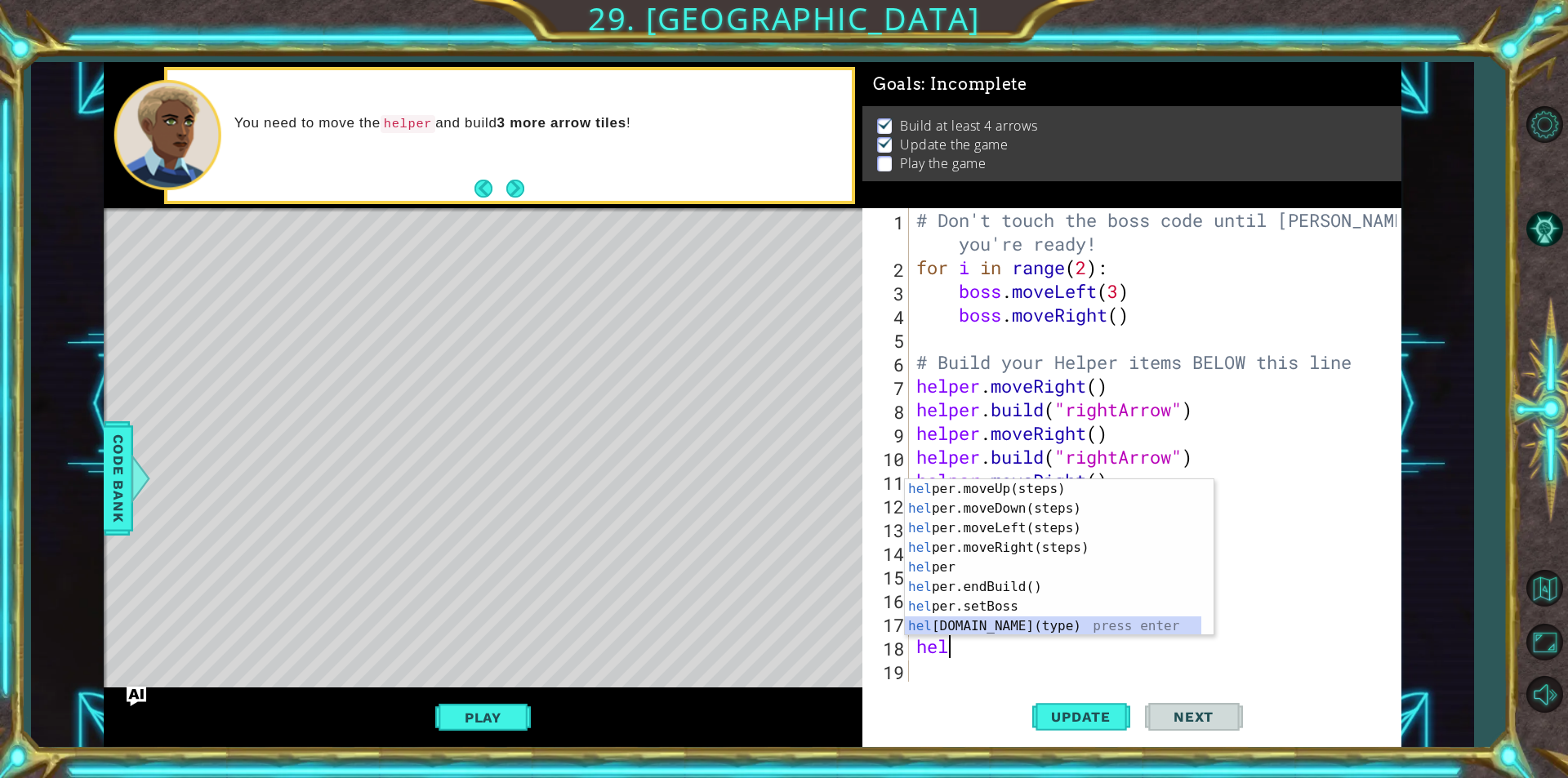
click at [962, 626] on div "hel per.moveUp(steps) press enter hel per.moveDown(steps) press enter hel per.m…" at bounding box center [1052, 577] width 297 height 196
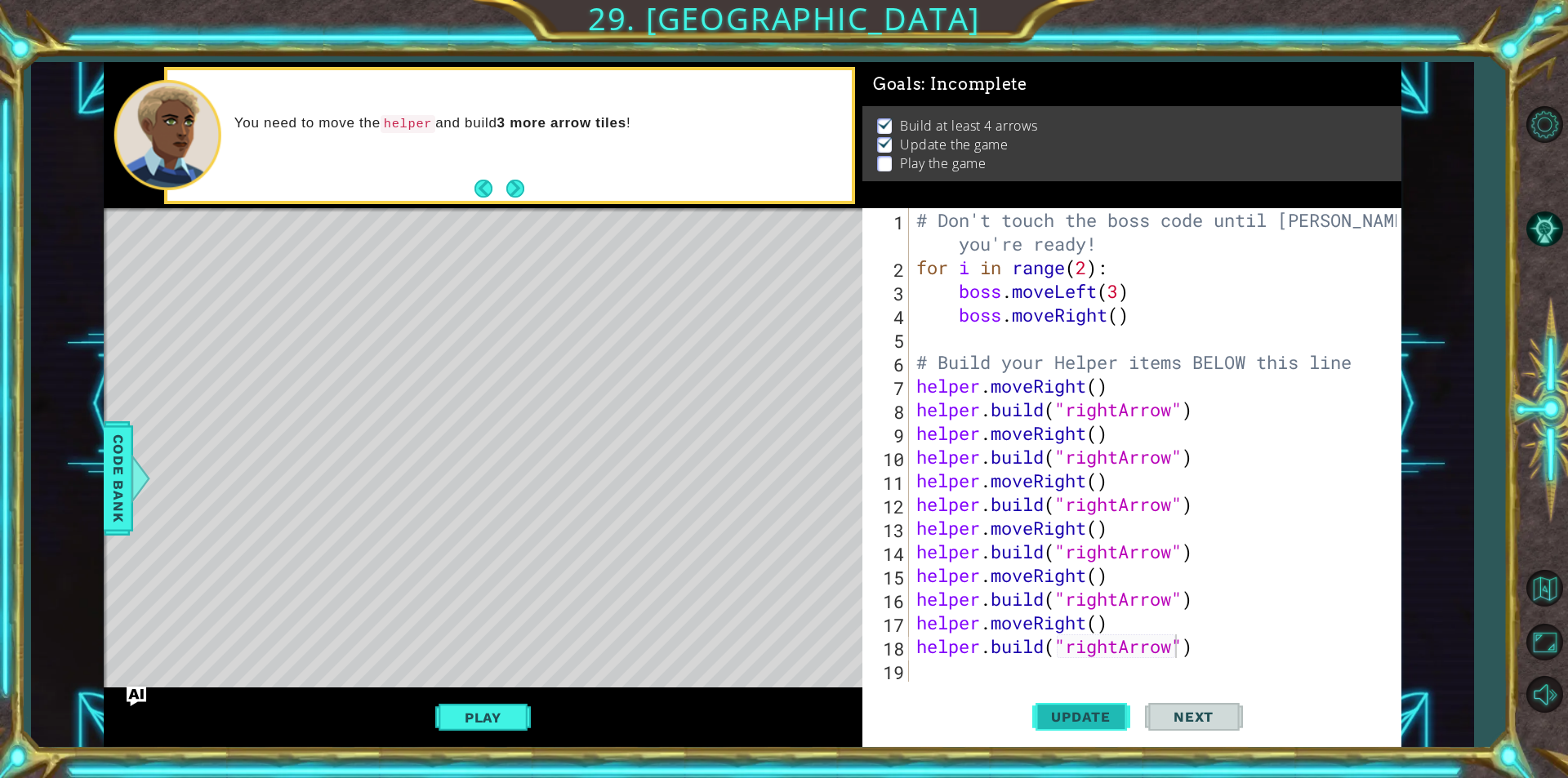
click at [1087, 738] on button "Update" at bounding box center [1081, 716] width 98 height 54
click at [1120, 644] on div "# Don't touch the boss code until [PERSON_NAME] says you're ready! for i in ran…" at bounding box center [1158, 480] width 491 height 544
type textarea "[DOMAIN_NAME]("downArrow")"
click at [1059, 715] on span "Update" at bounding box center [1080, 716] width 92 height 16
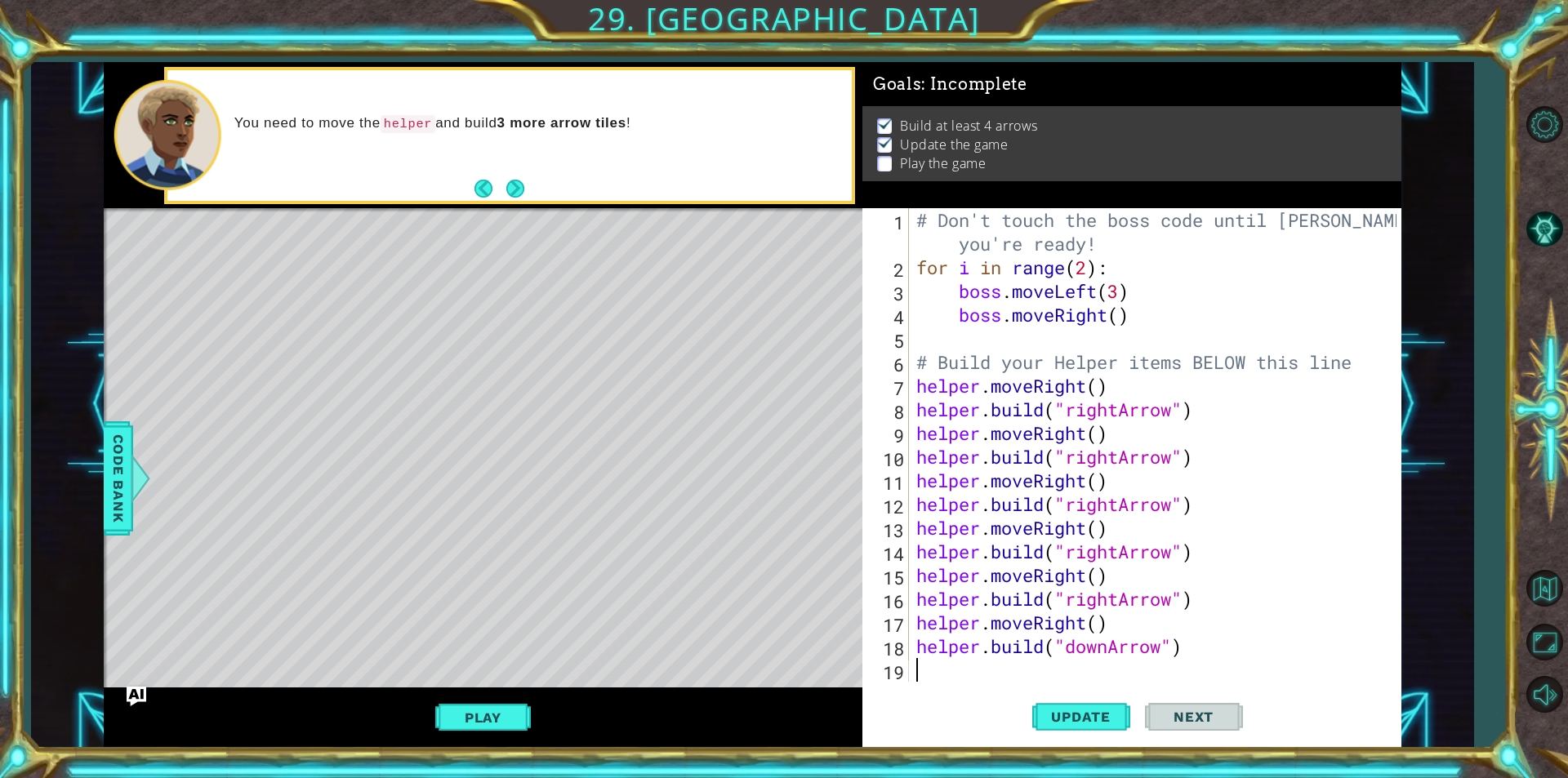
click at [922, 661] on div "# Don't touch the boss code until [PERSON_NAME] says you're ready! for i in ran…" at bounding box center [1158, 480] width 491 height 544
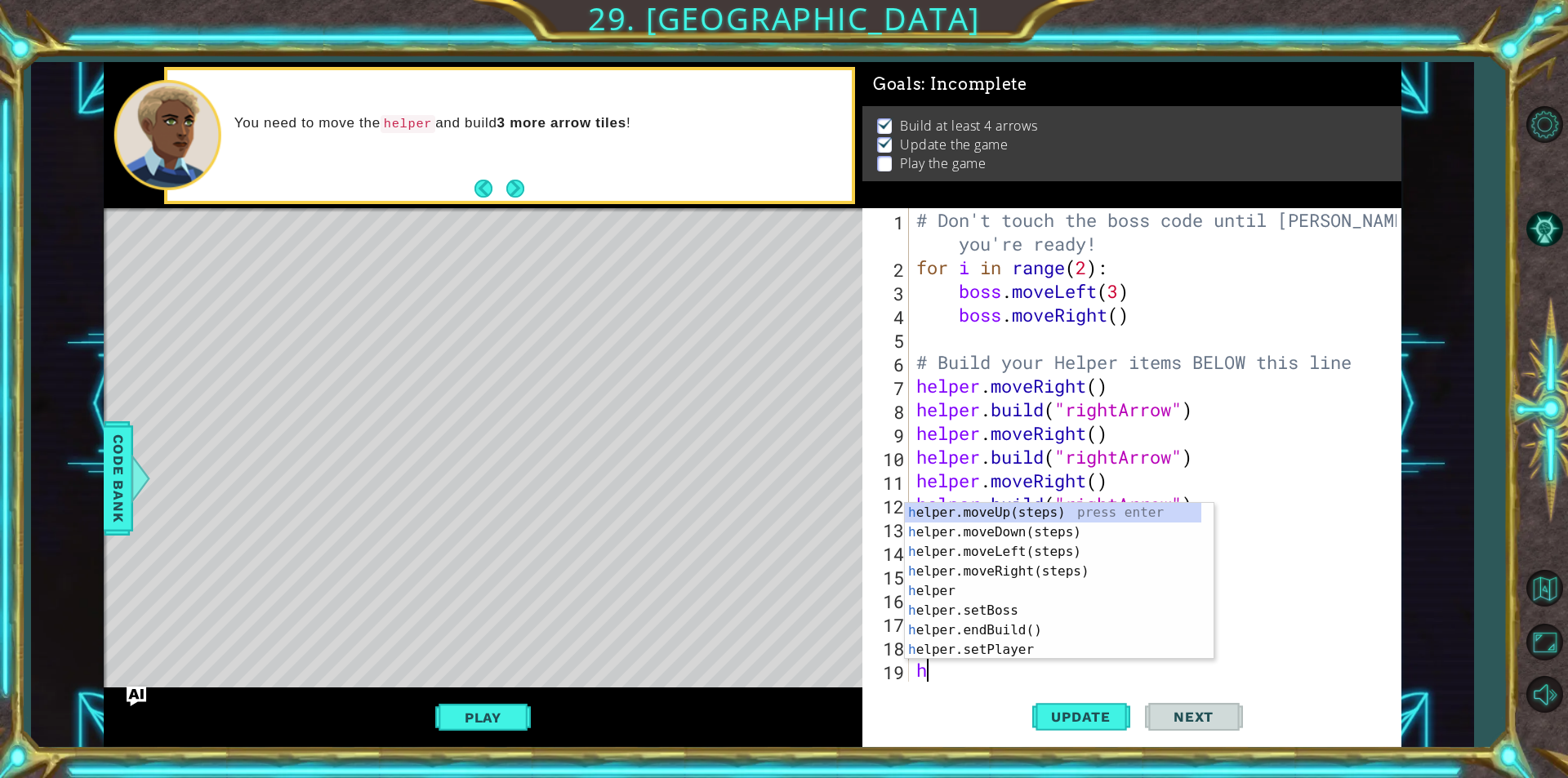
type textarea "he"
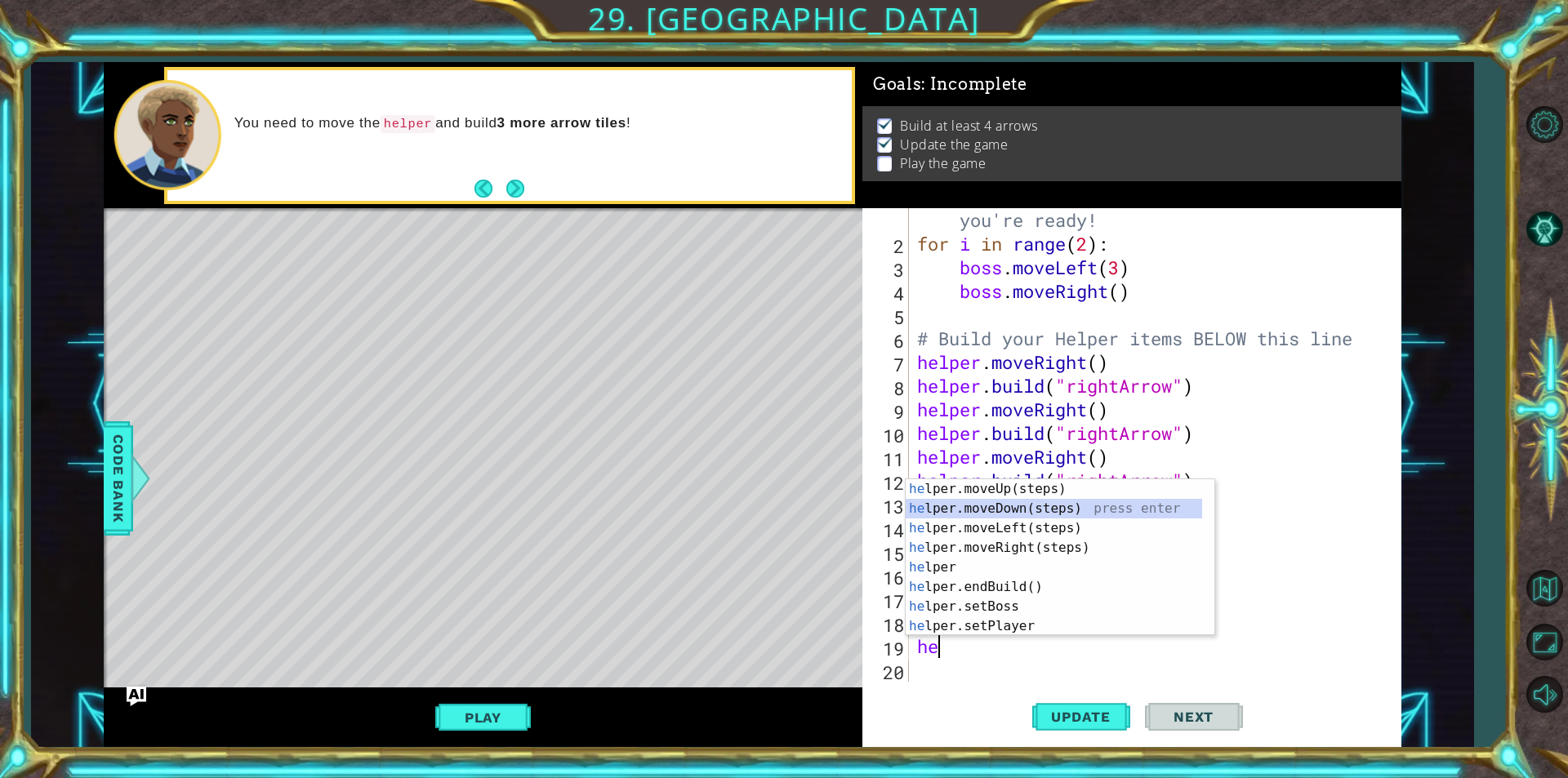
click at [952, 508] on div "he lper.moveUp(steps) press enter he lper.moveDown(steps) press enter he lper.m…" at bounding box center [1053, 577] width 297 height 196
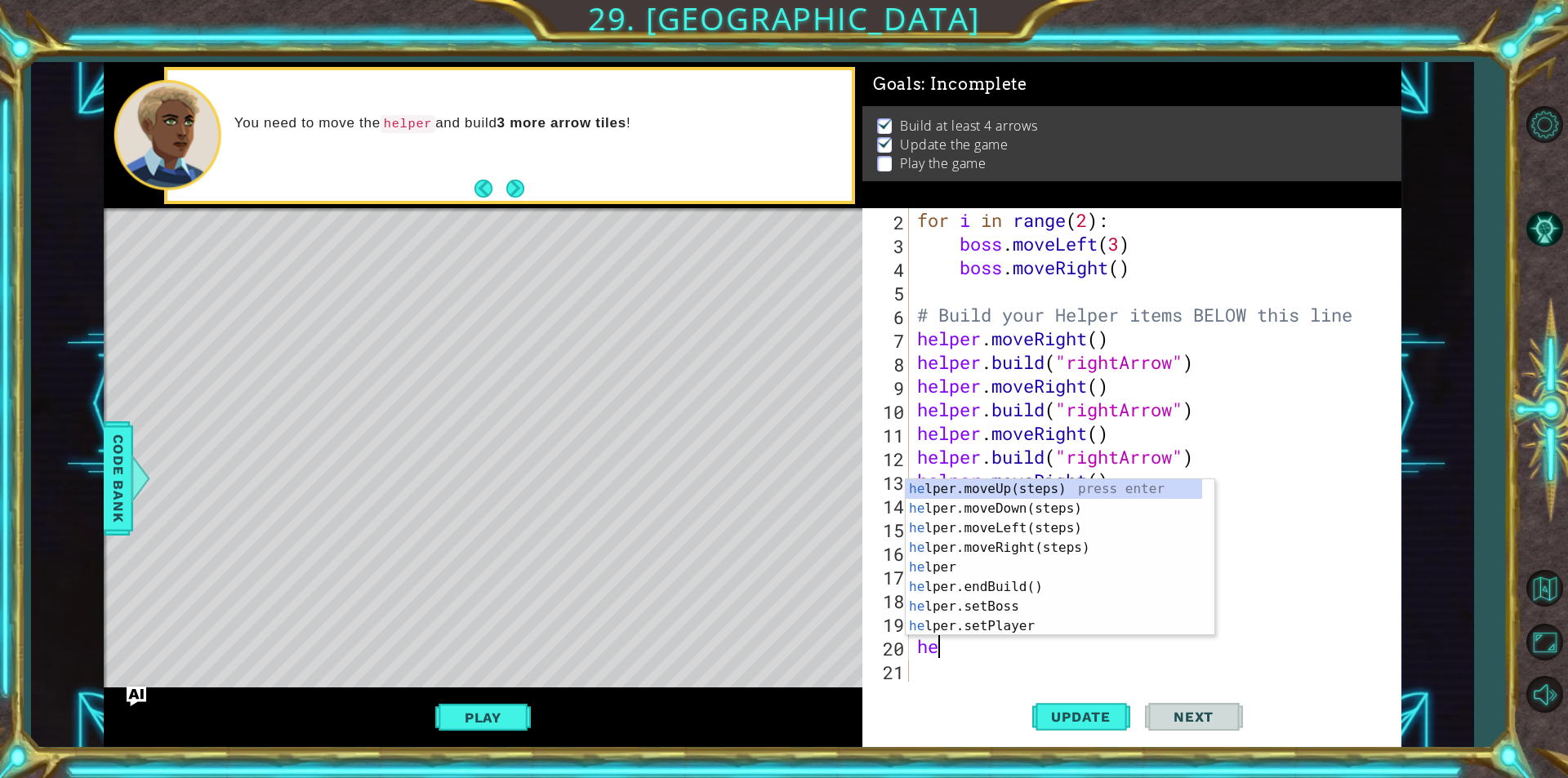
type textarea "h"
click at [1007, 601] on div "h elper.moveUp(steps) press enter h elper.moveDown(steps) press enter h elper.m…" at bounding box center [1053, 577] width 297 height 196
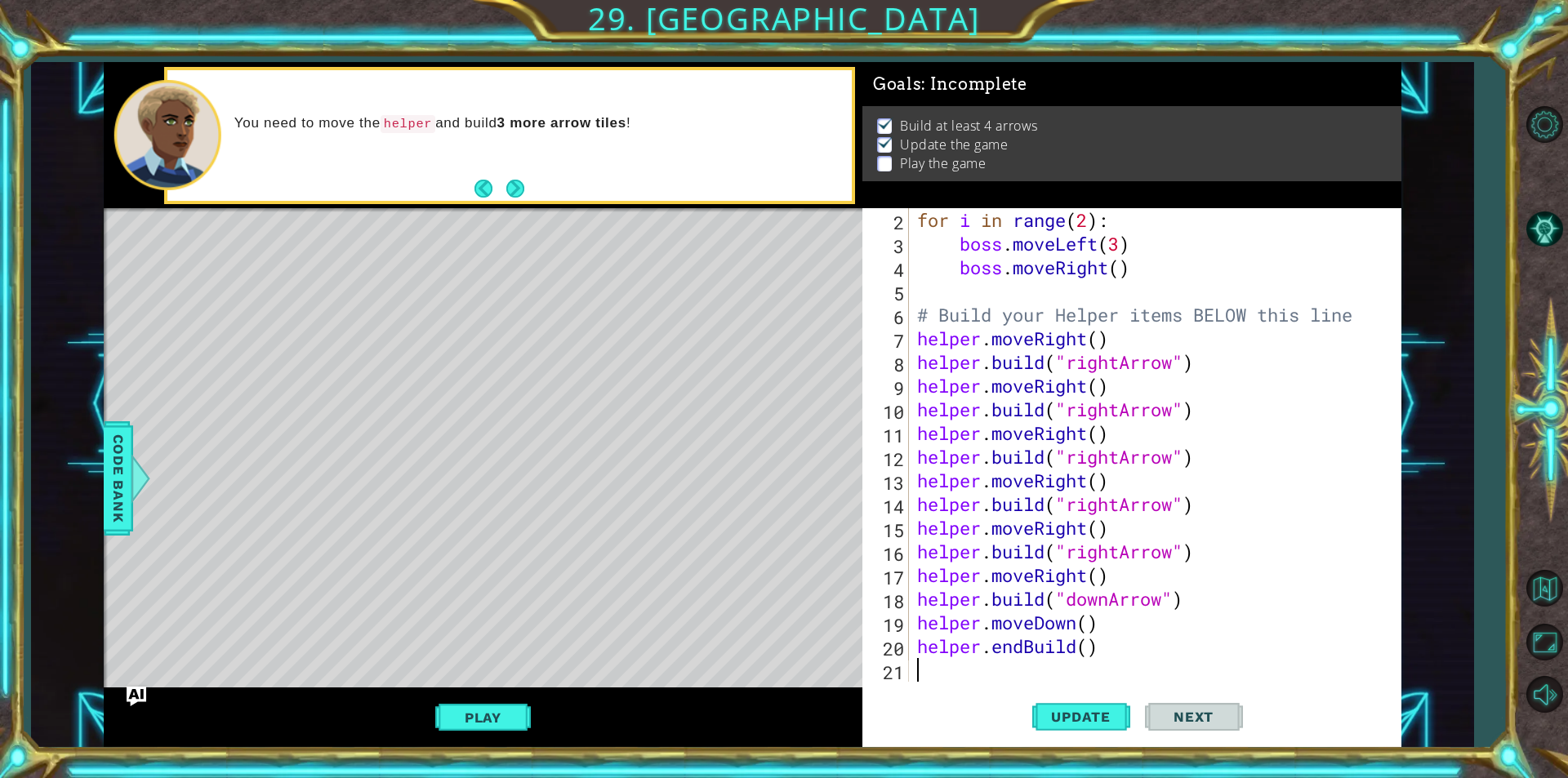
scroll to position [71, 0]
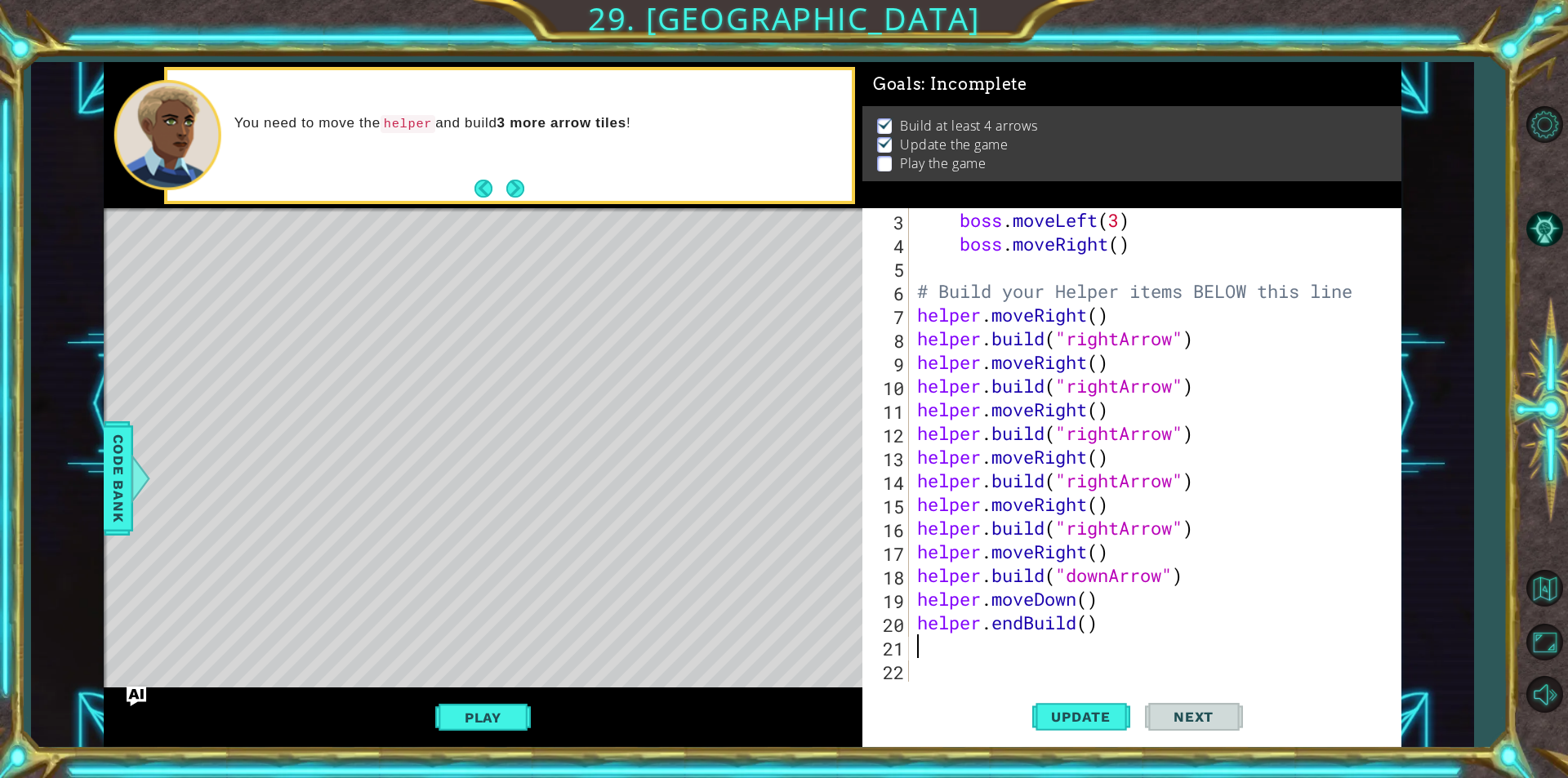
click at [1032, 629] on div "boss . moveLeft ( 3 ) boss . moveRight ( ) # Build your Helper items BELOW this…" at bounding box center [1153, 468] width 479 height 520
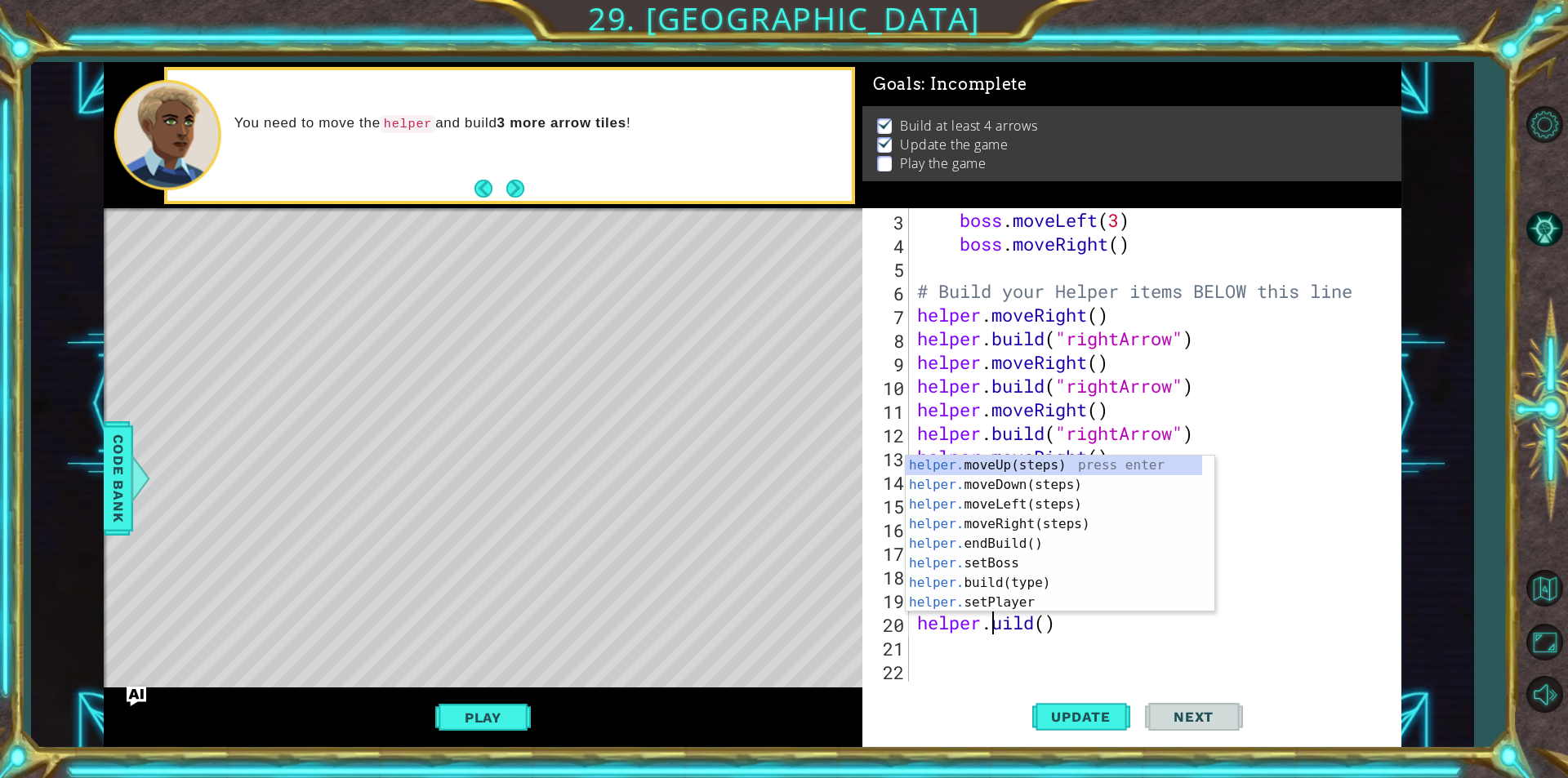
scroll to position [0, 3]
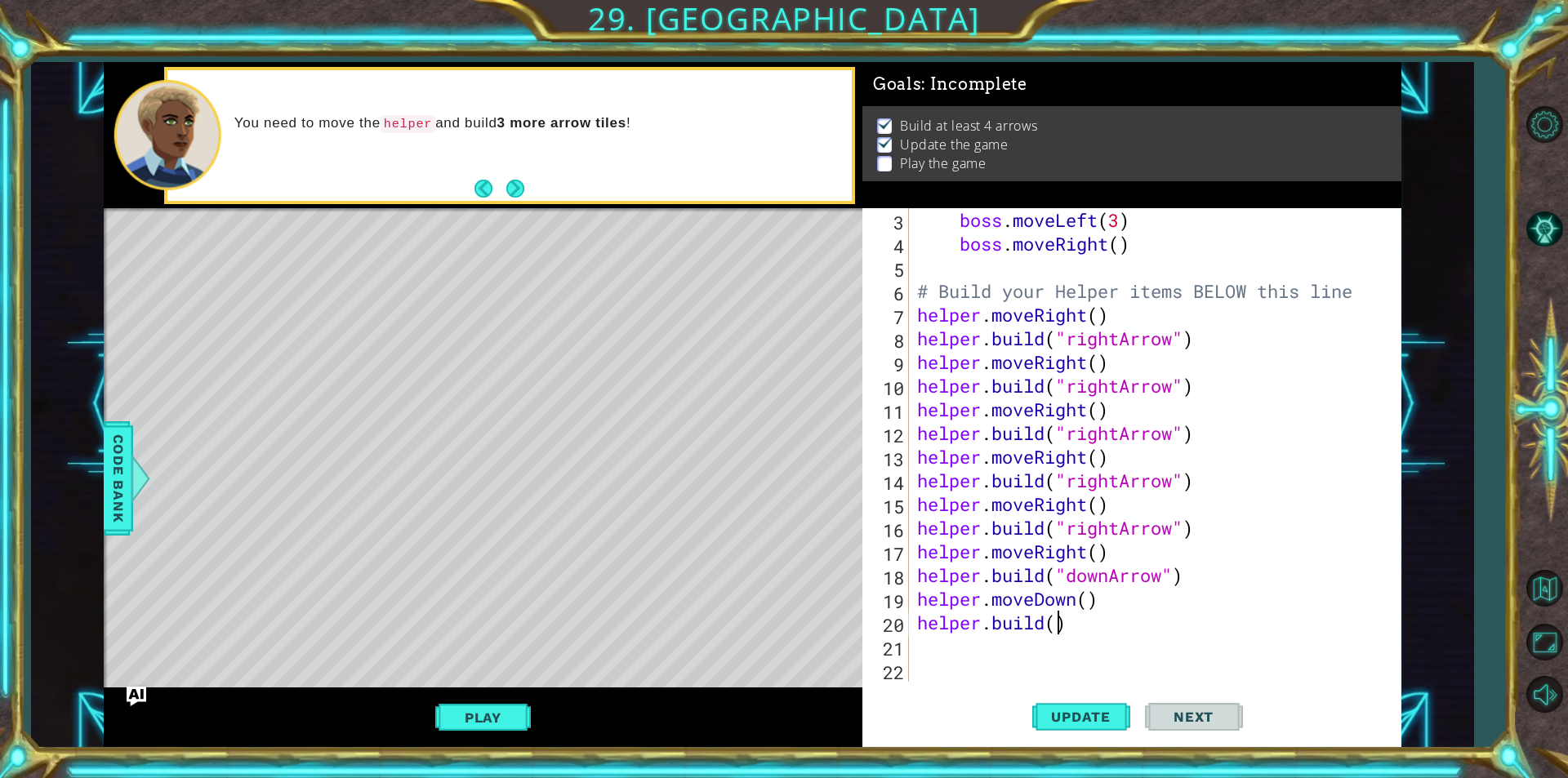
click at [1056, 624] on div "boss . moveLeft ( 3 ) boss . moveRight ( ) # Build your Helper items BELOW this…" at bounding box center [1153, 468] width 479 height 520
type textarea "[DOMAIN_NAME]("downArrow")"
click at [1096, 704] on button "Update" at bounding box center [1081, 716] width 98 height 54
click at [922, 643] on div "boss . moveLeft ( 3 ) boss . moveRight ( ) # Build your Helper items BELOW this…" at bounding box center [1153, 468] width 479 height 520
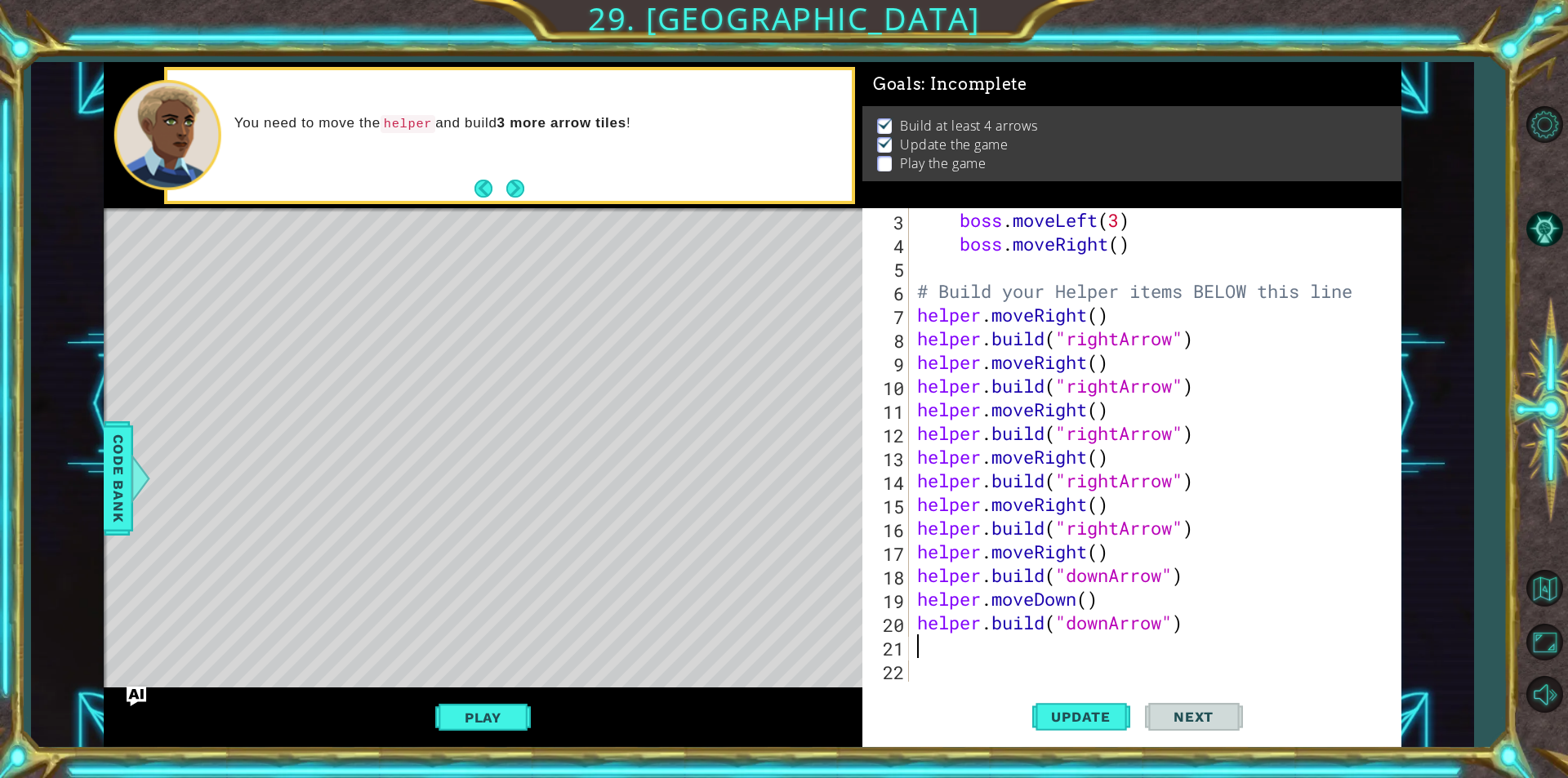
scroll to position [0, 0]
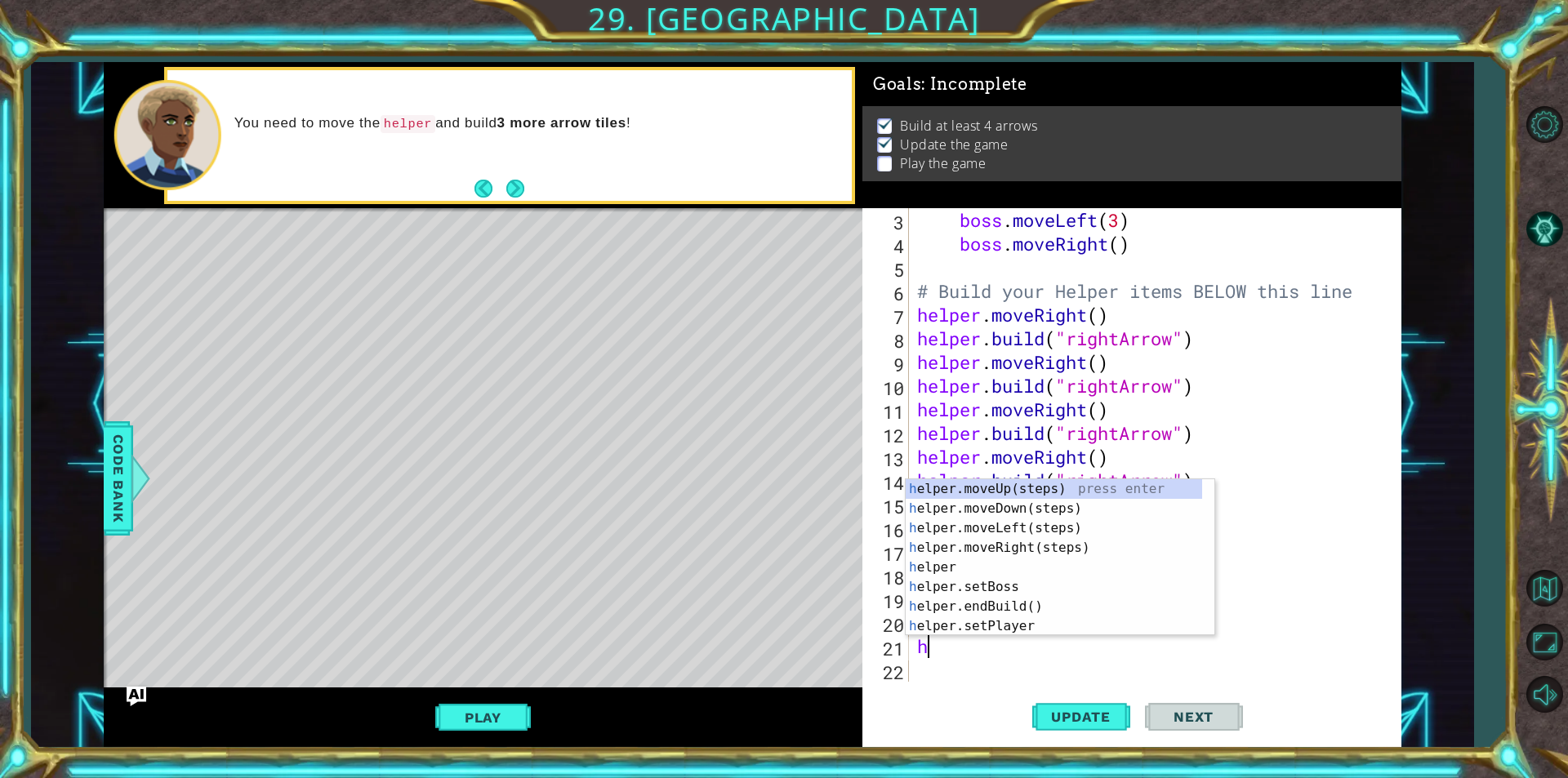
type textarea "he"
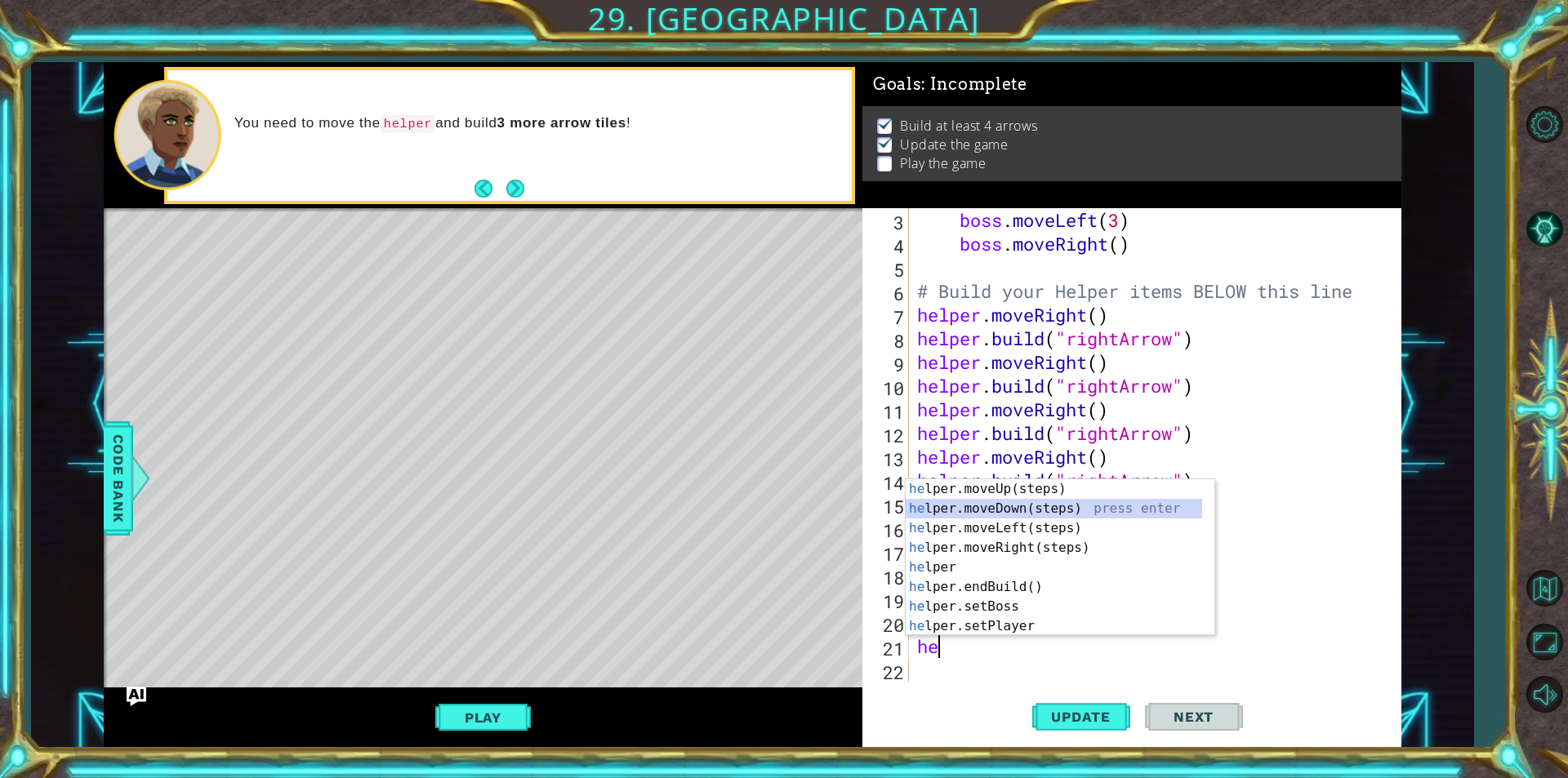
click at [1042, 509] on div "he lper.moveUp(steps) press enter he lper.moveDown(steps) press enter he lper.m…" at bounding box center [1053, 577] width 297 height 196
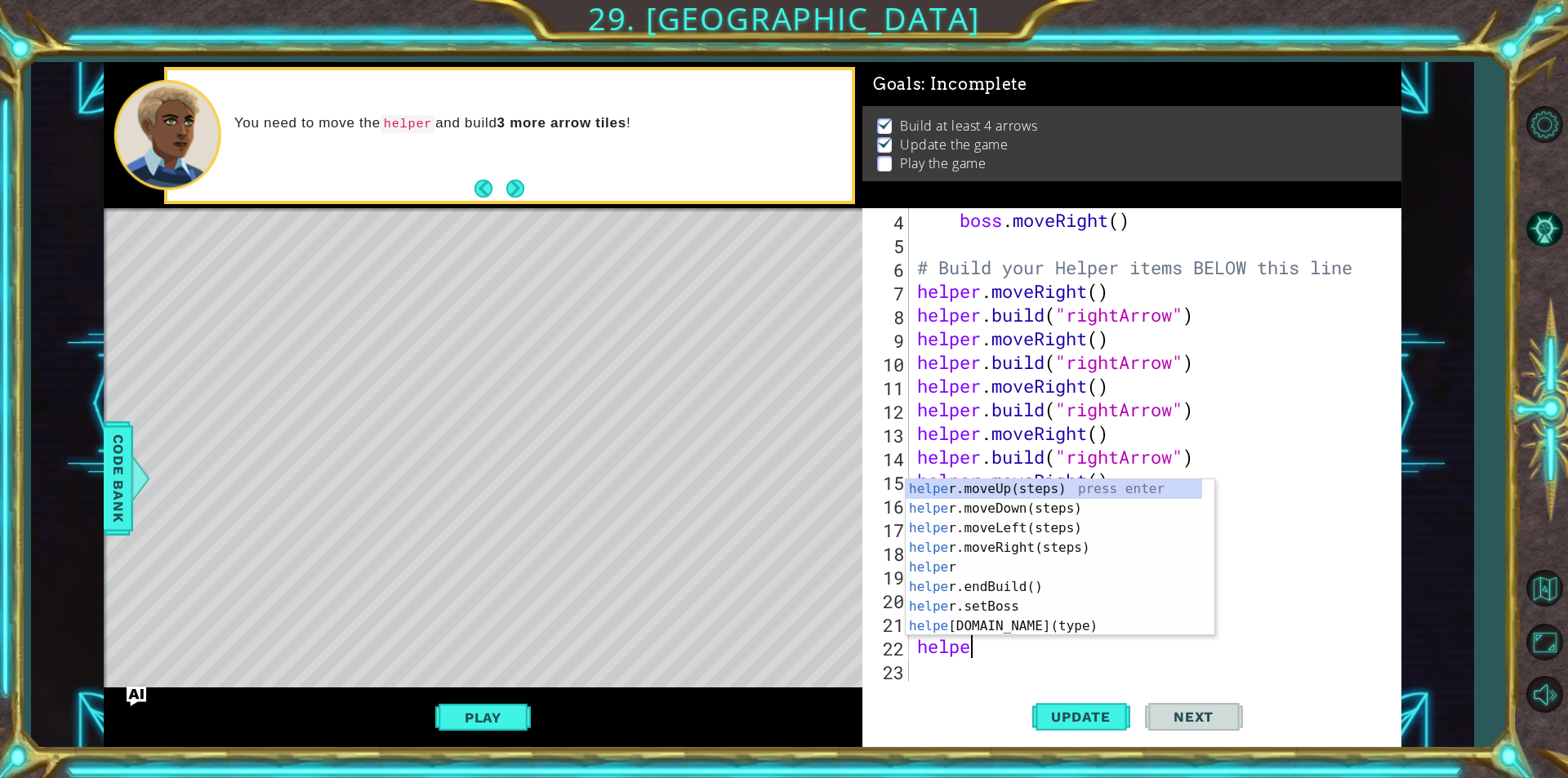
scroll to position [0, 2]
click at [1070, 622] on div "helper press enter helper .moveUp(steps) press enter helper .moveDown(steps) pr…" at bounding box center [1053, 577] width 297 height 196
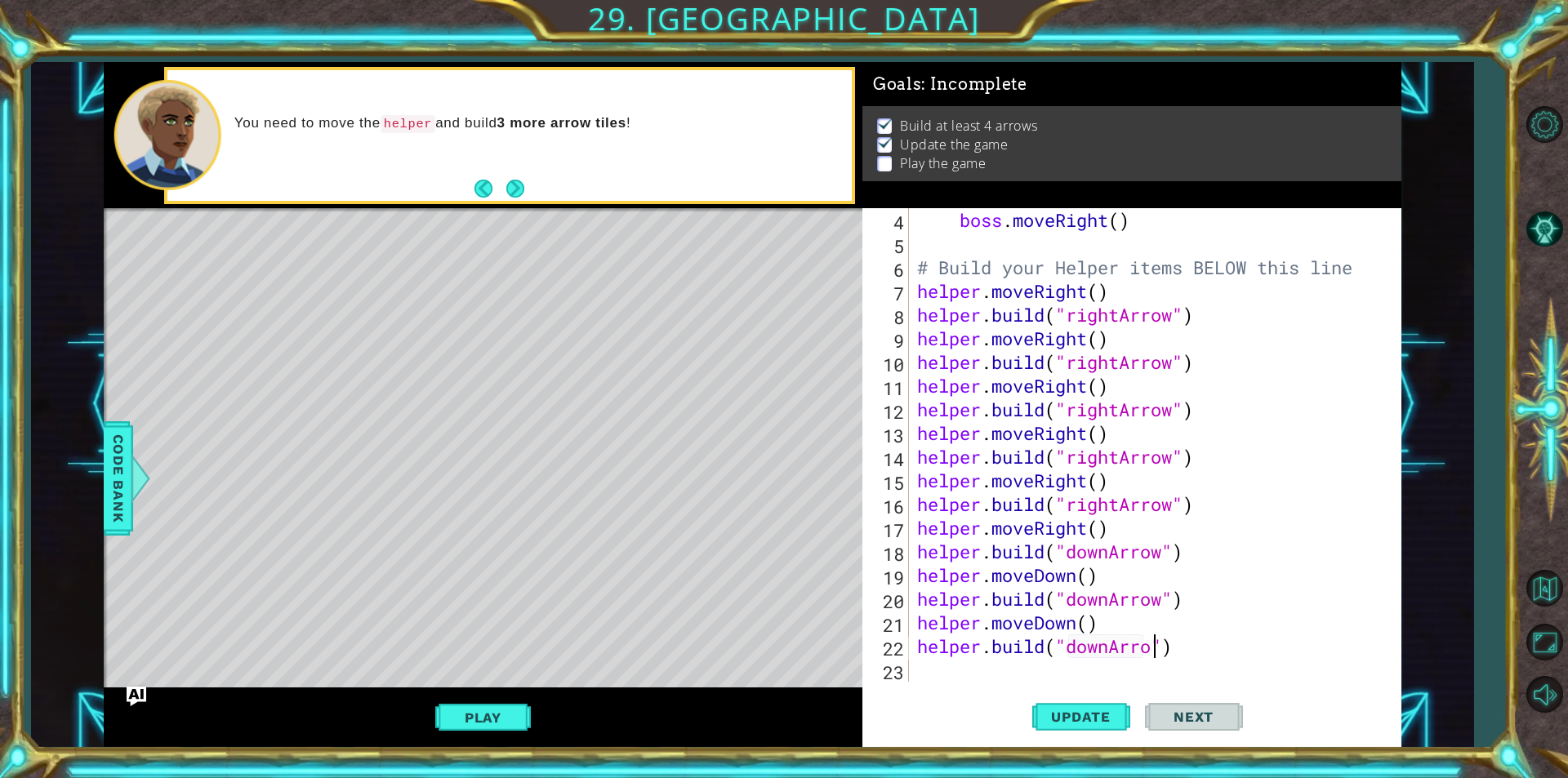
scroll to position [0, 10]
type textarea "[DOMAIN_NAME]("downArrow")"
click at [1104, 714] on span "Update" at bounding box center [1080, 716] width 92 height 16
click at [923, 665] on div "boss . moveRight ( ) # Build your Helper items BELOW this line helper . moveRig…" at bounding box center [1153, 468] width 479 height 520
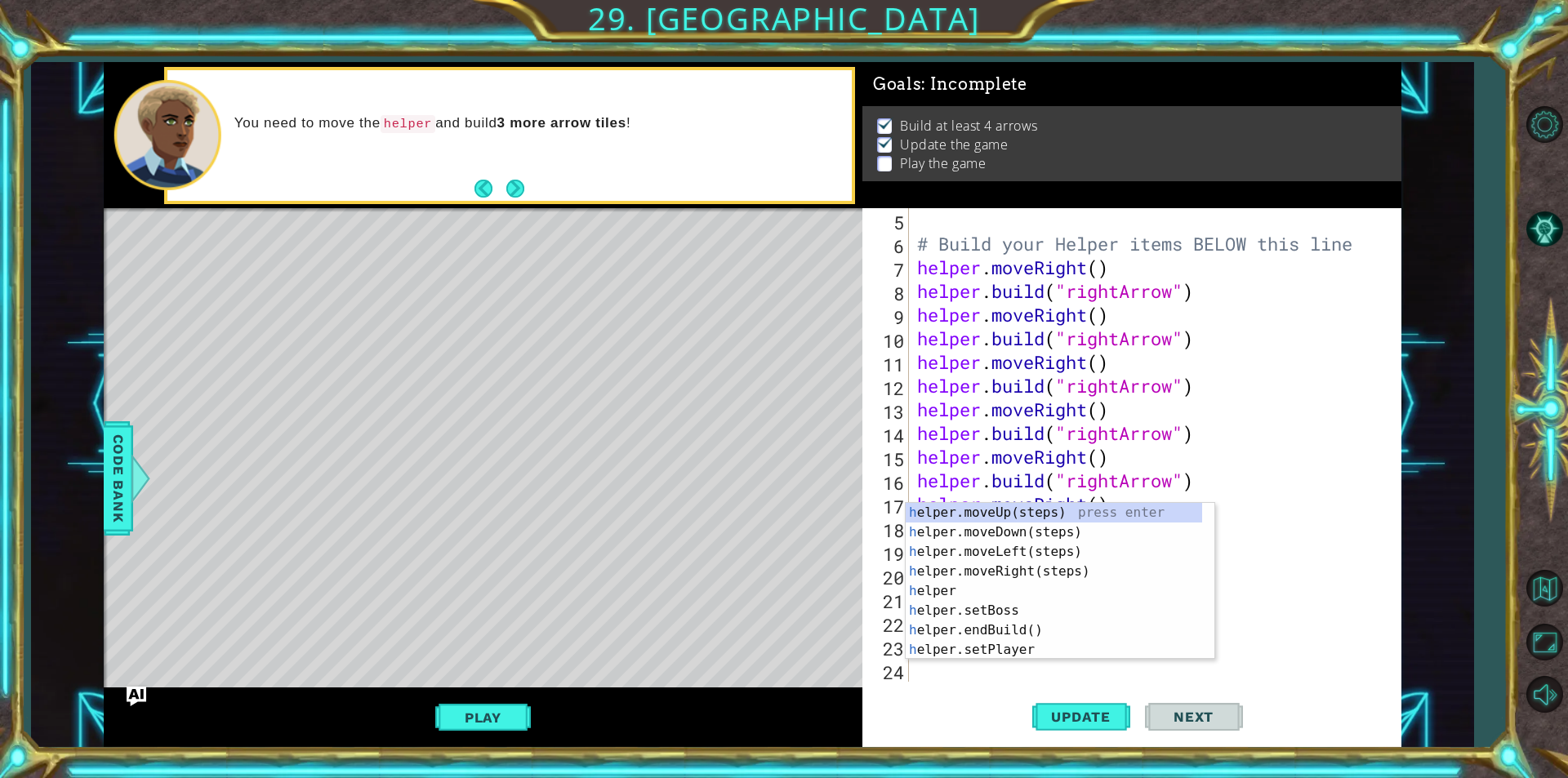
type textarea "he"
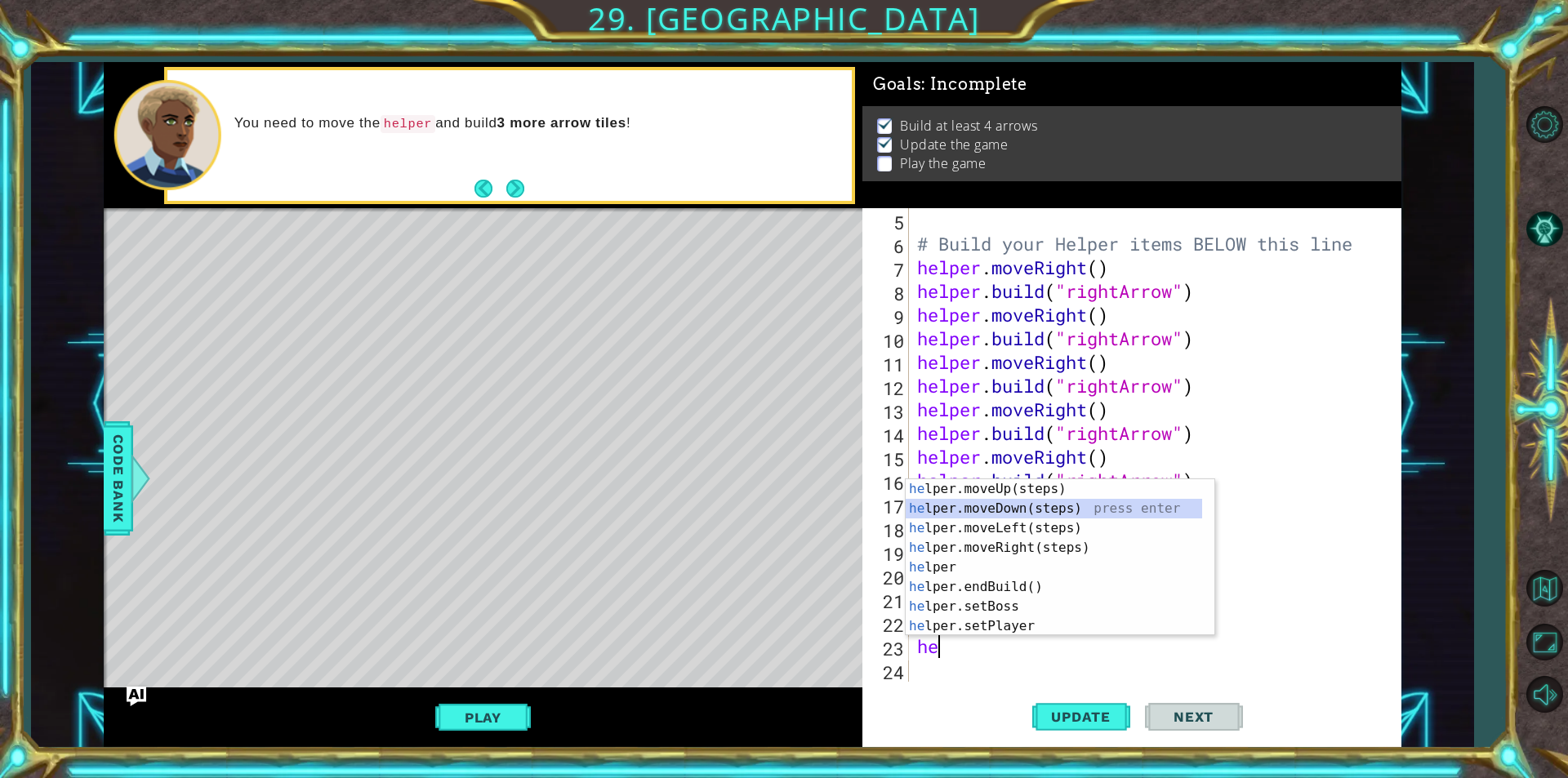
click at [1048, 508] on div "he lper.moveUp(steps) press enter he lper.moveDown(steps) press enter he lper.m…" at bounding box center [1053, 577] width 297 height 196
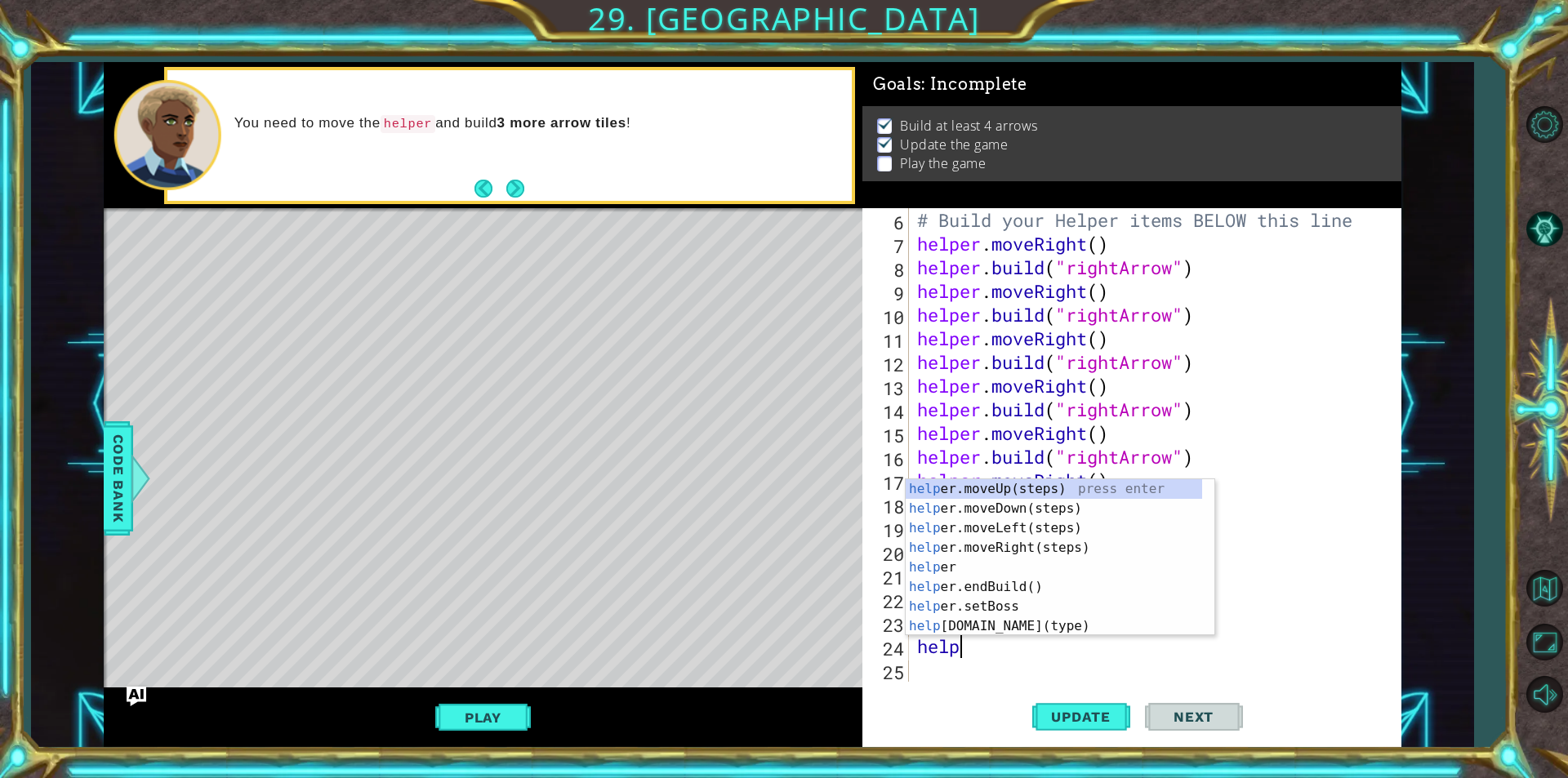
scroll to position [0, 1]
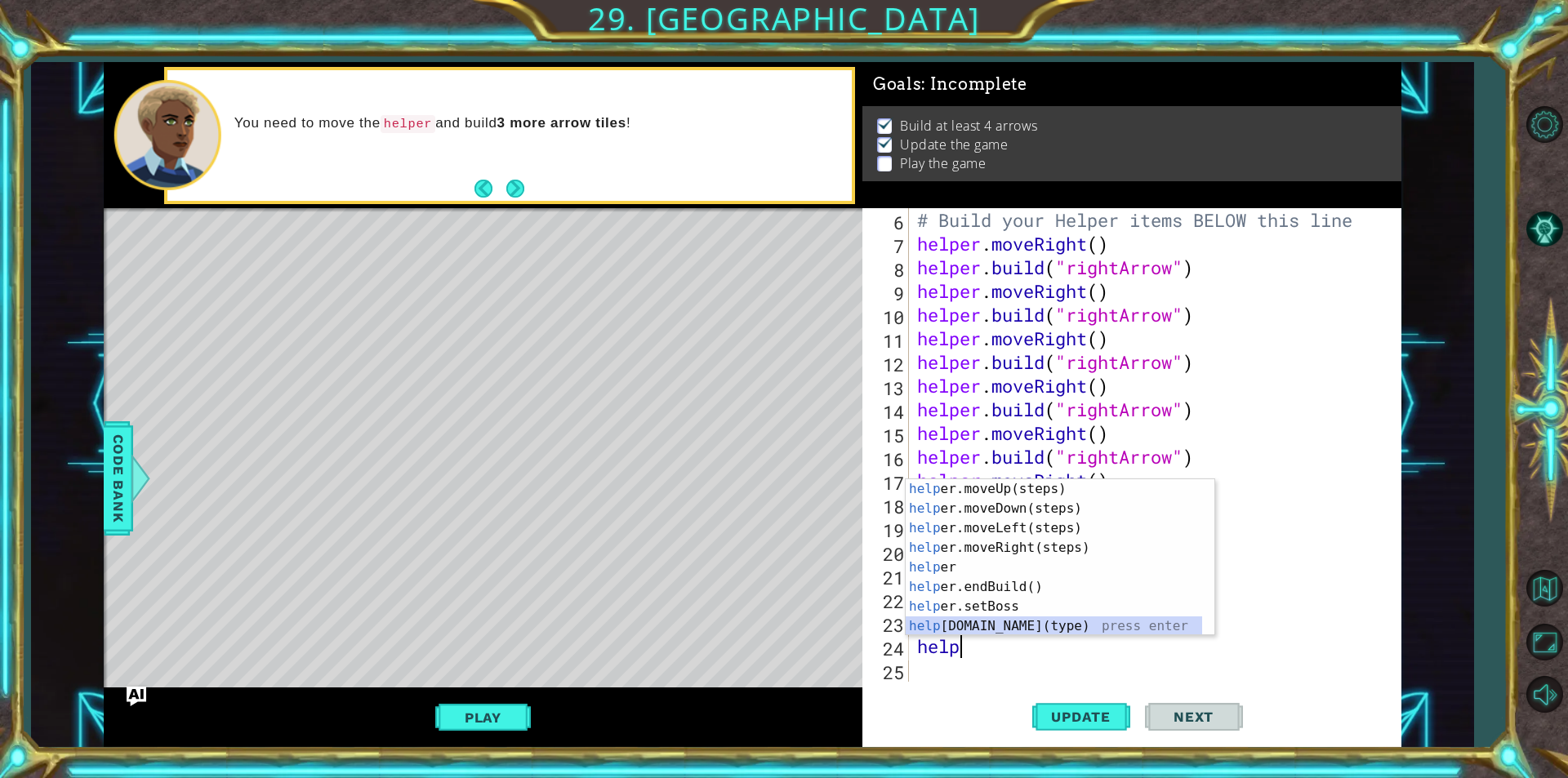
click at [963, 633] on div "help er.moveUp(steps) press enter help er.moveDown(steps) press enter help er.m…" at bounding box center [1053, 577] width 297 height 196
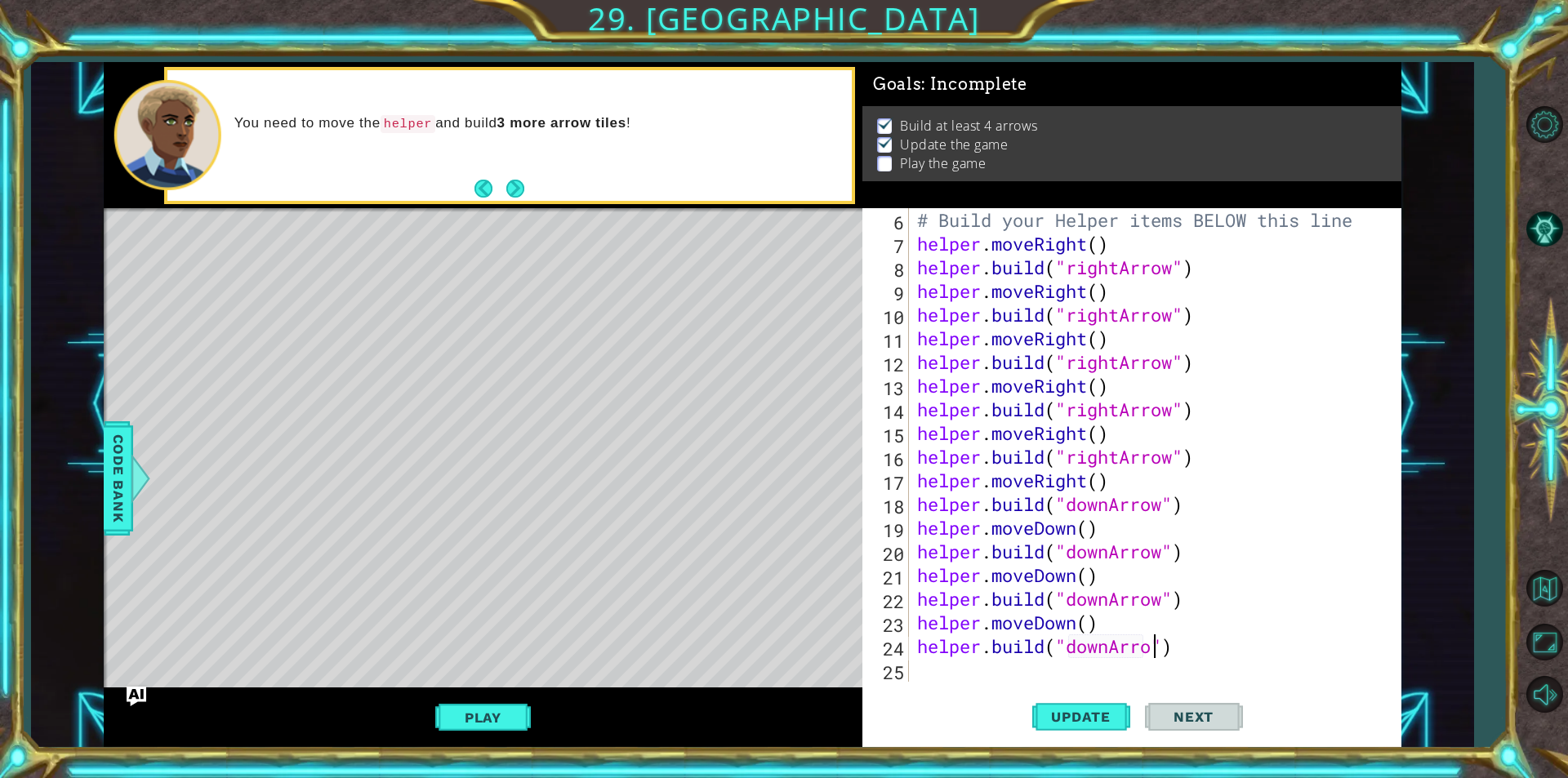
scroll to position [0, 10]
type textarea "[DOMAIN_NAME]("downArrow")"
click at [1096, 702] on button "Update" at bounding box center [1081, 716] width 98 height 54
click at [958, 672] on div "# Build your Helper items BELOW this line helper . moveRight ( ) helper . build…" at bounding box center [1153, 468] width 479 height 520
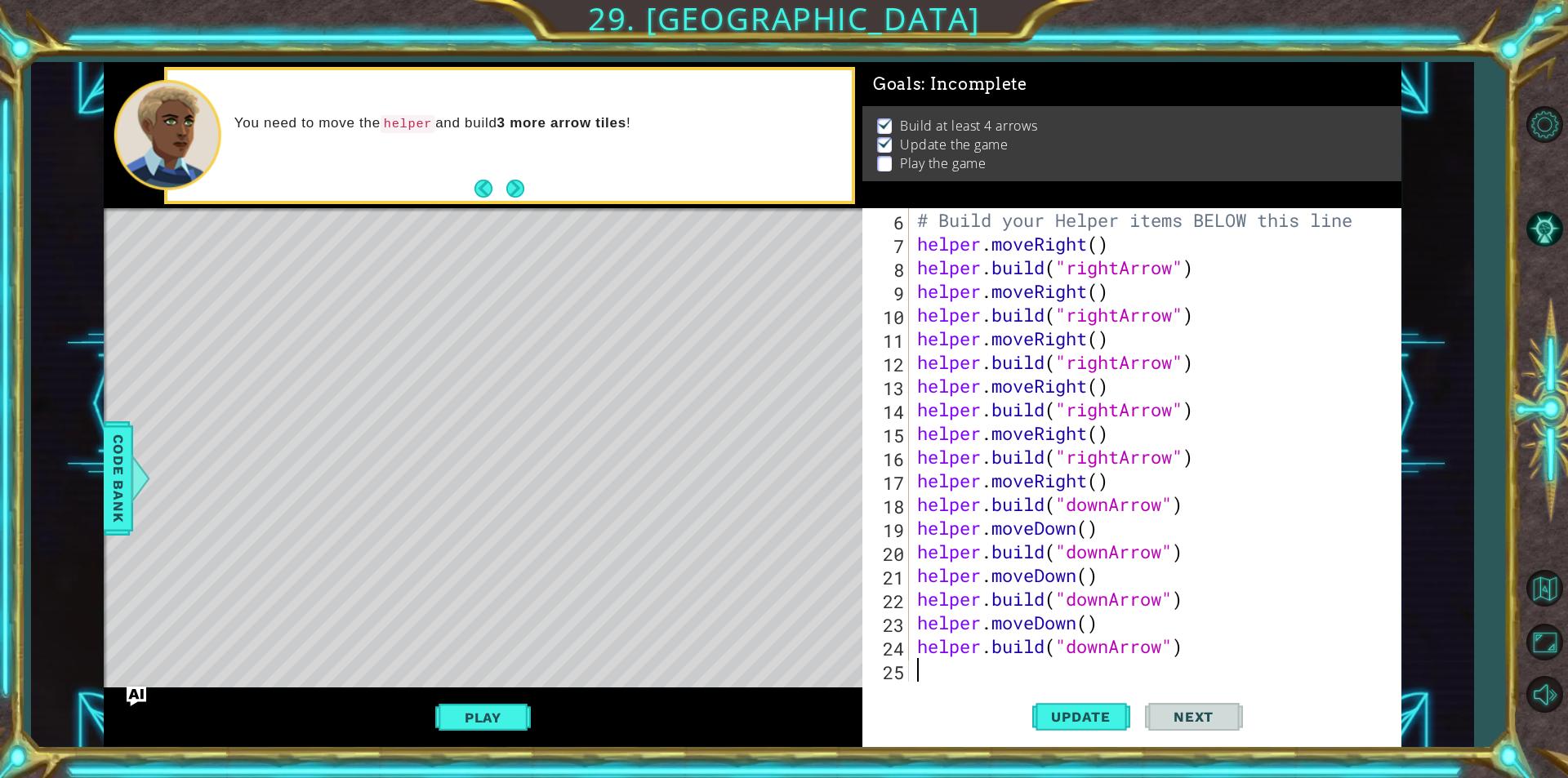
type textarea "h"
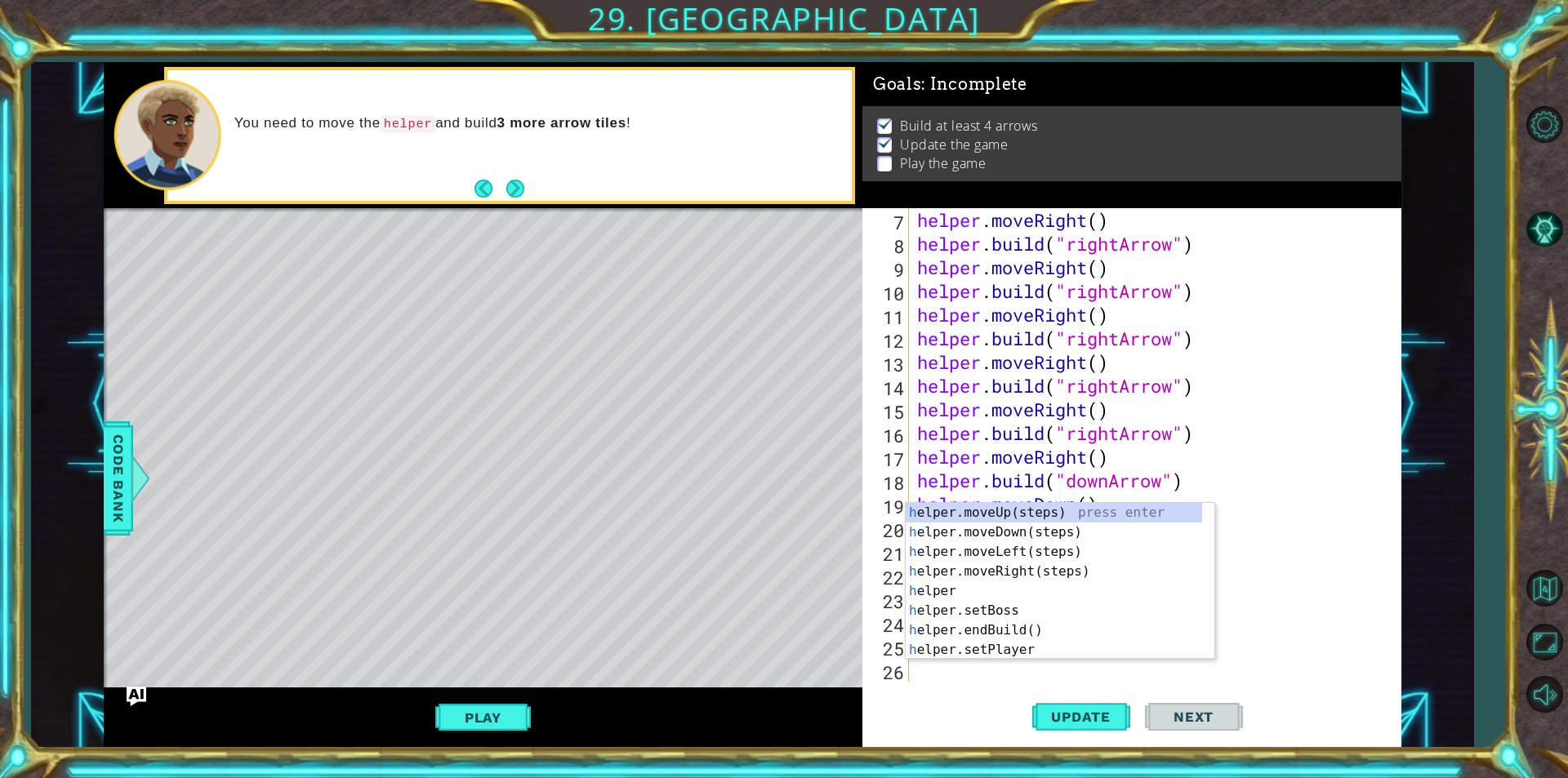
scroll to position [166, 0]
click at [1017, 520] on div "h elper.moveUp(steps) press enter h elper.moveDown(steps) press enter h elper.m…" at bounding box center [1053, 601] width 297 height 196
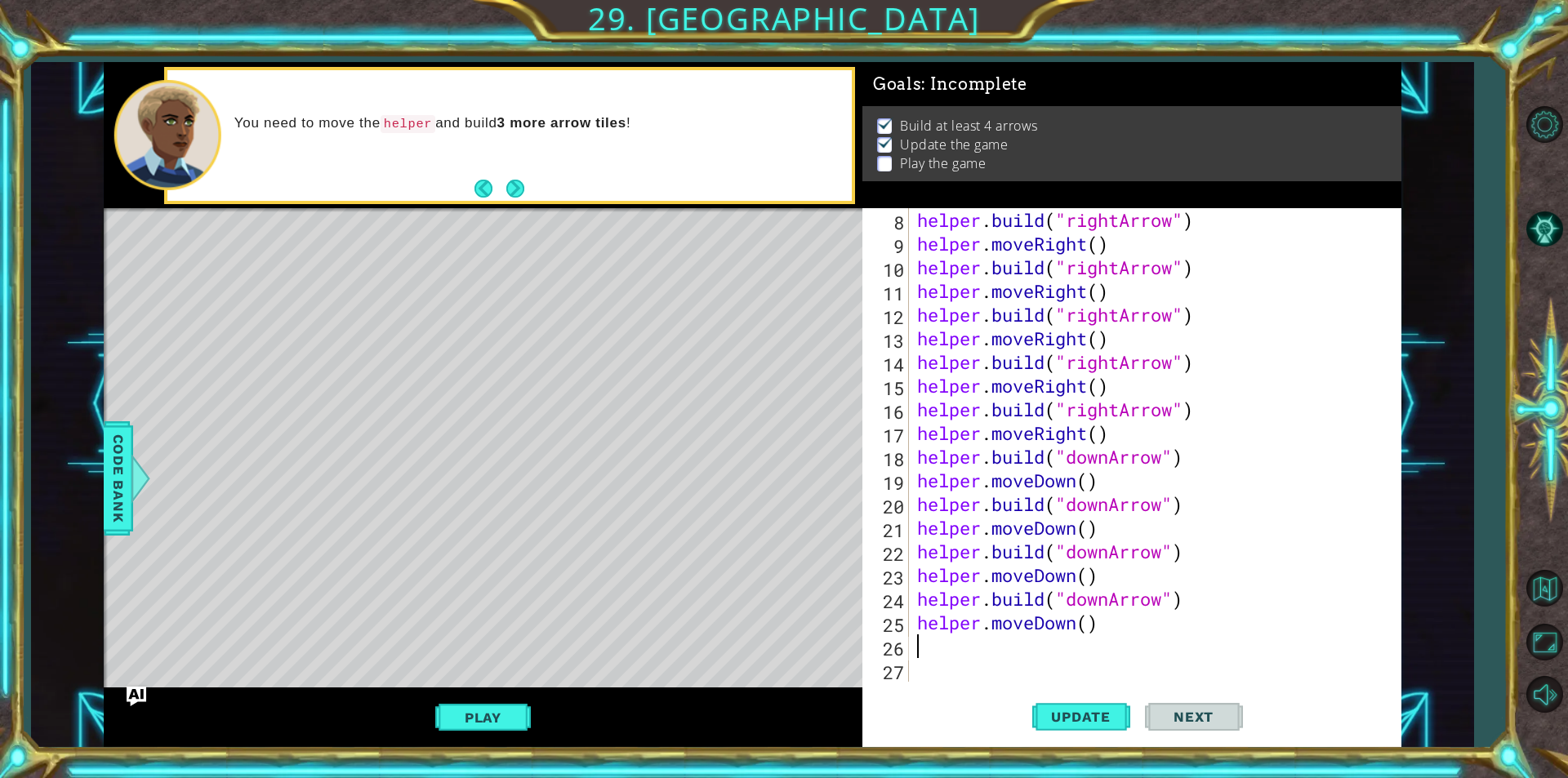
scroll to position [190, 0]
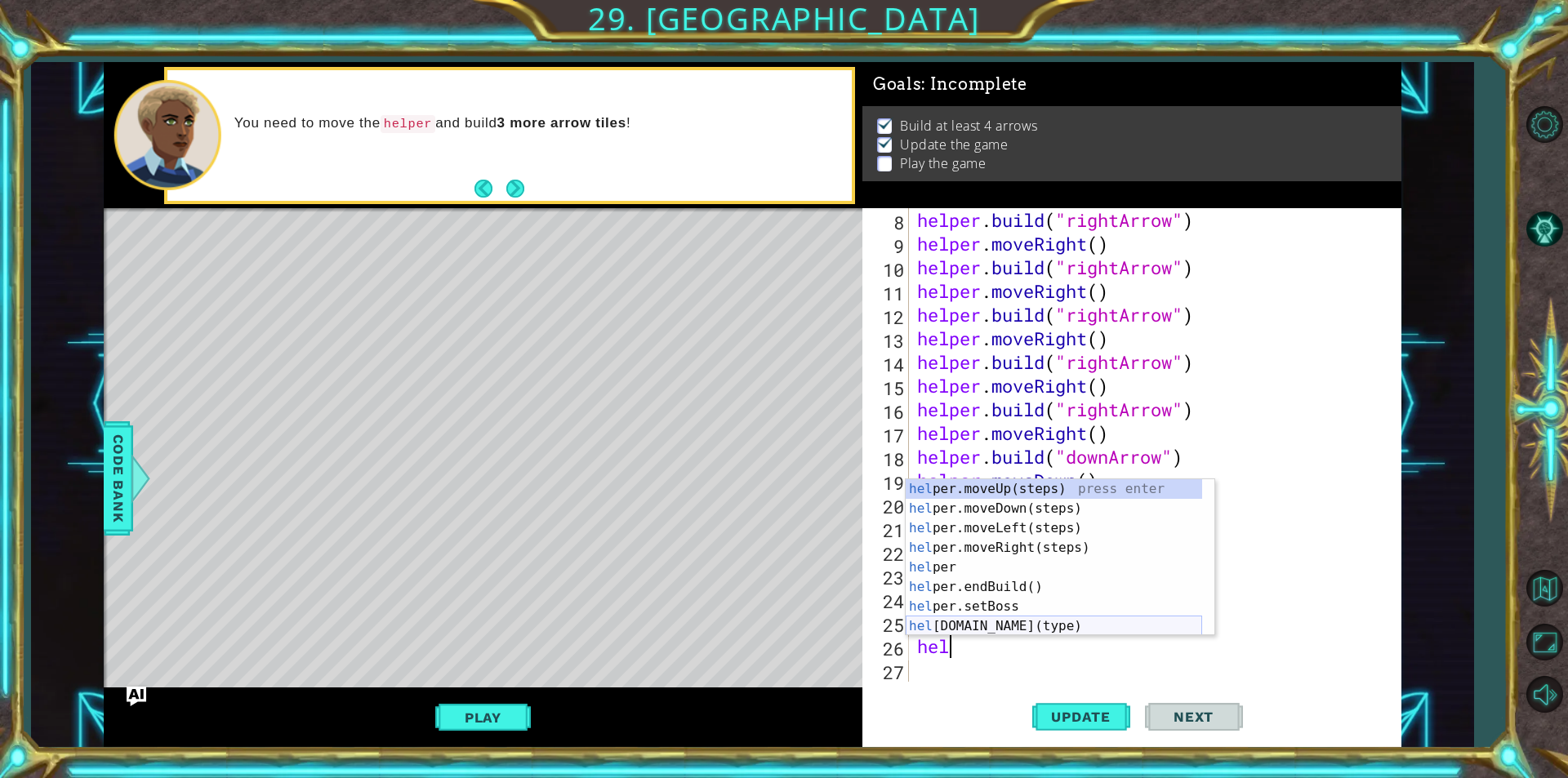
click at [1004, 632] on div "hel per.moveUp(steps) press enter hel per.moveDown(steps) press enter hel per.m…" at bounding box center [1053, 577] width 297 height 196
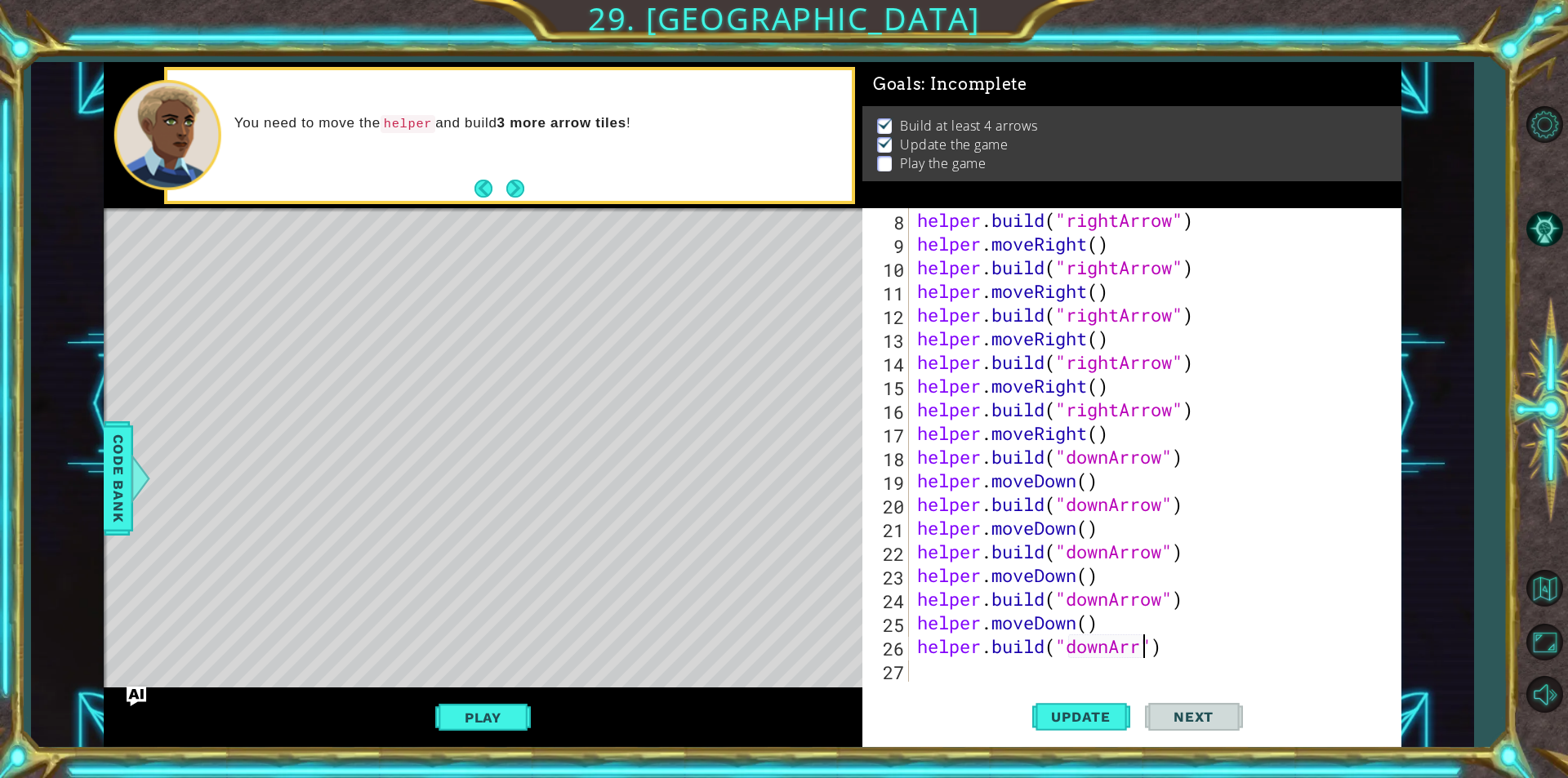
scroll to position [0, 10]
type textarea "[DOMAIN_NAME]("downArrow")"
click at [1115, 697] on button "Update" at bounding box center [1081, 716] width 98 height 54
click at [1084, 707] on button "Update" at bounding box center [1081, 716] width 98 height 54
click at [953, 676] on div "helper . build ( "rightArrow" ) helper . moveRight ( ) helper . build ( "rightA…" at bounding box center [1153, 468] width 479 height 520
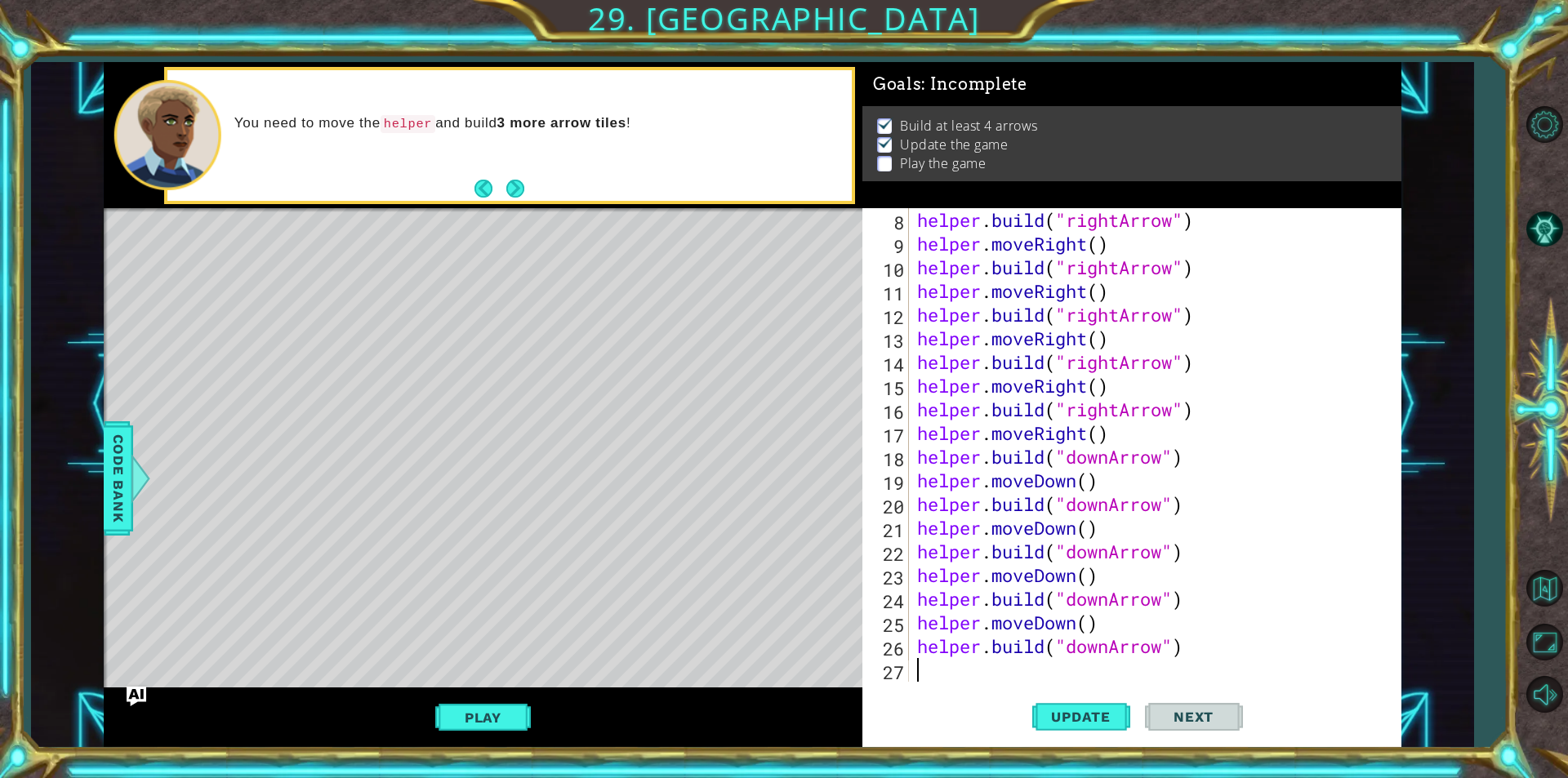
scroll to position [0, 0]
type textarea "h"
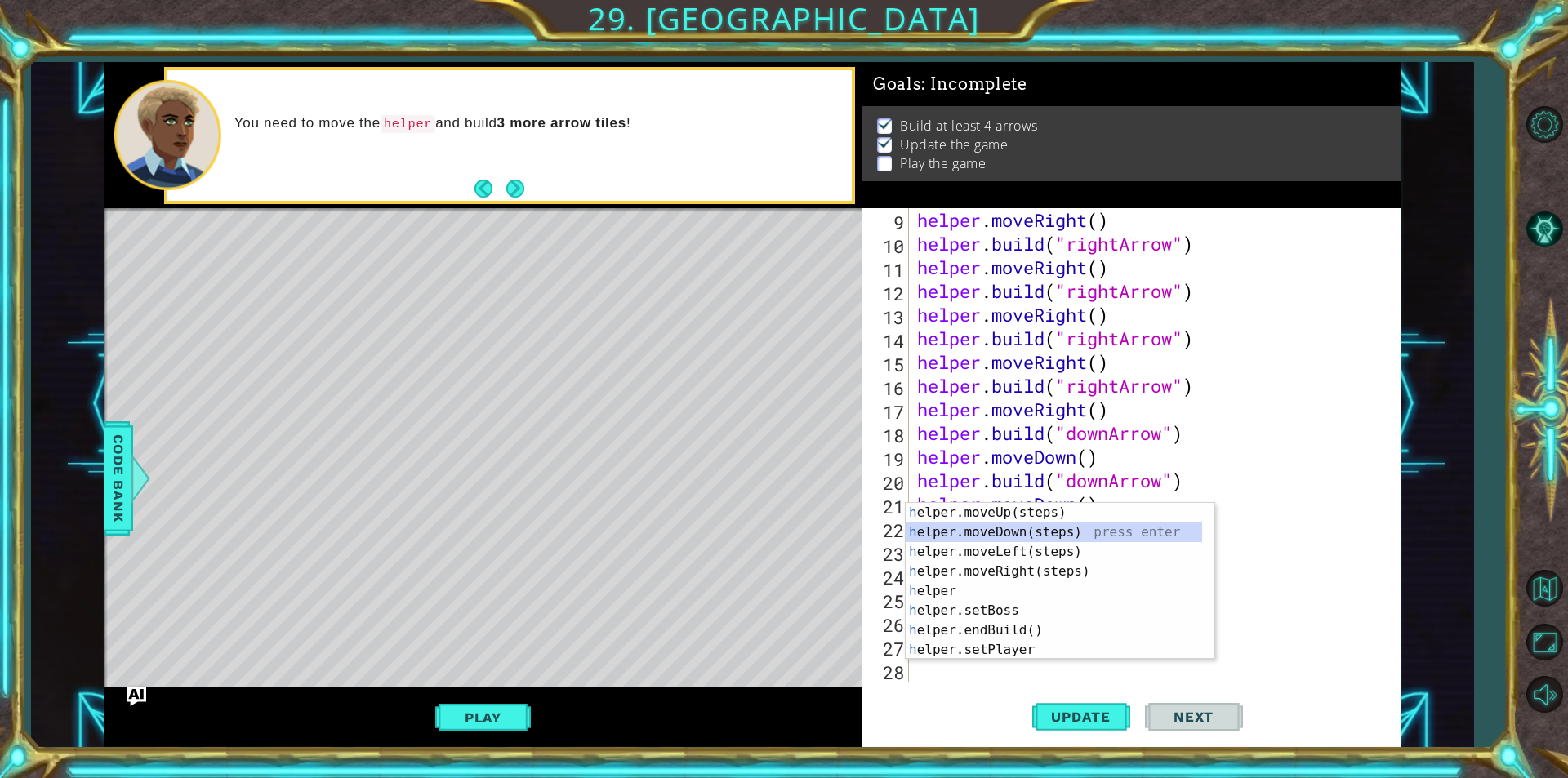
click at [1108, 528] on div "h elper.moveUp(steps) press enter h elper.moveDown(steps) press enter h elper.m…" at bounding box center [1053, 601] width 297 height 196
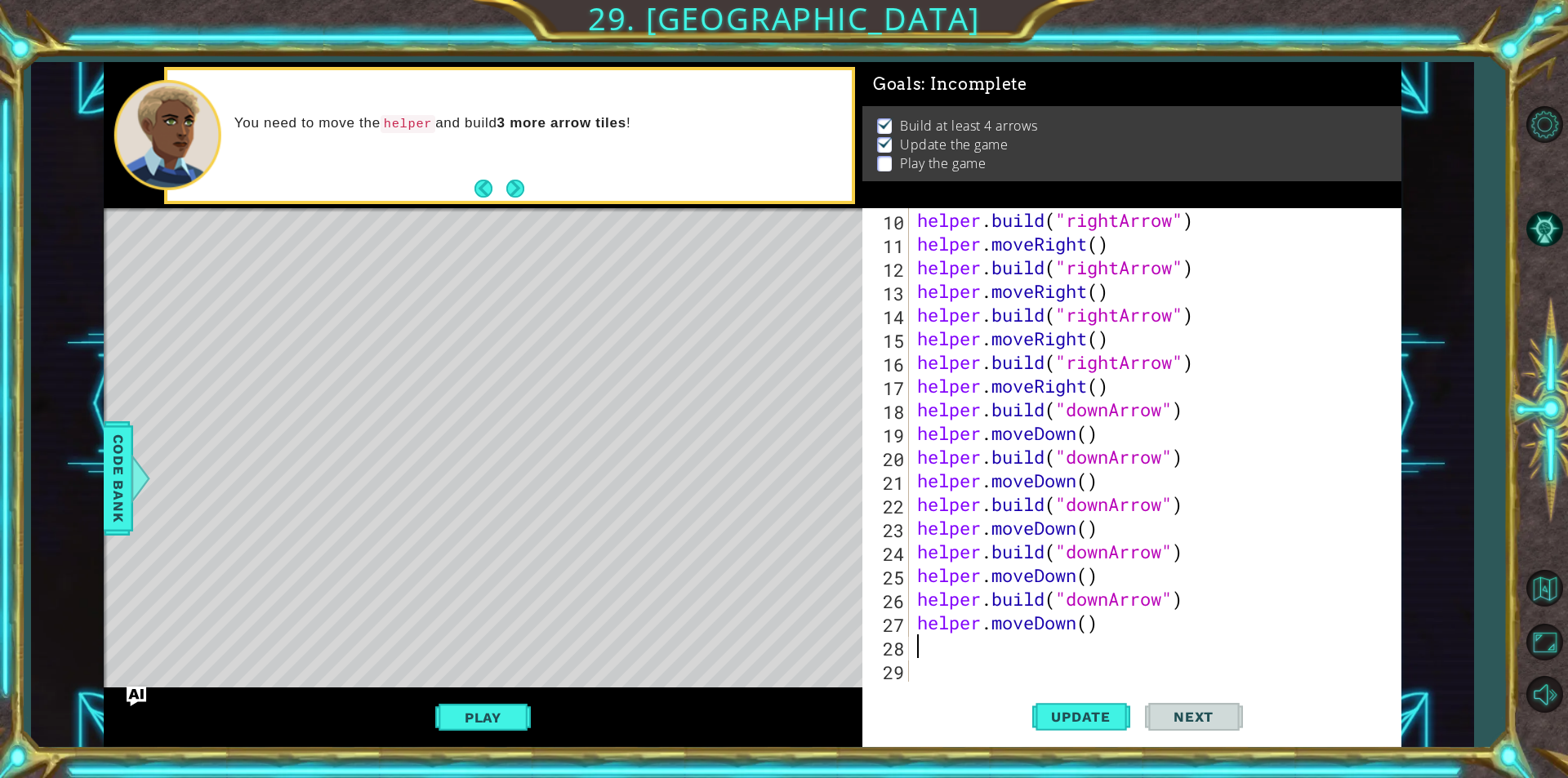
scroll to position [237, 0]
click at [1078, 705] on button "Update" at bounding box center [1081, 716] width 98 height 54
click at [456, 715] on button "Play" at bounding box center [483, 717] width 96 height 31
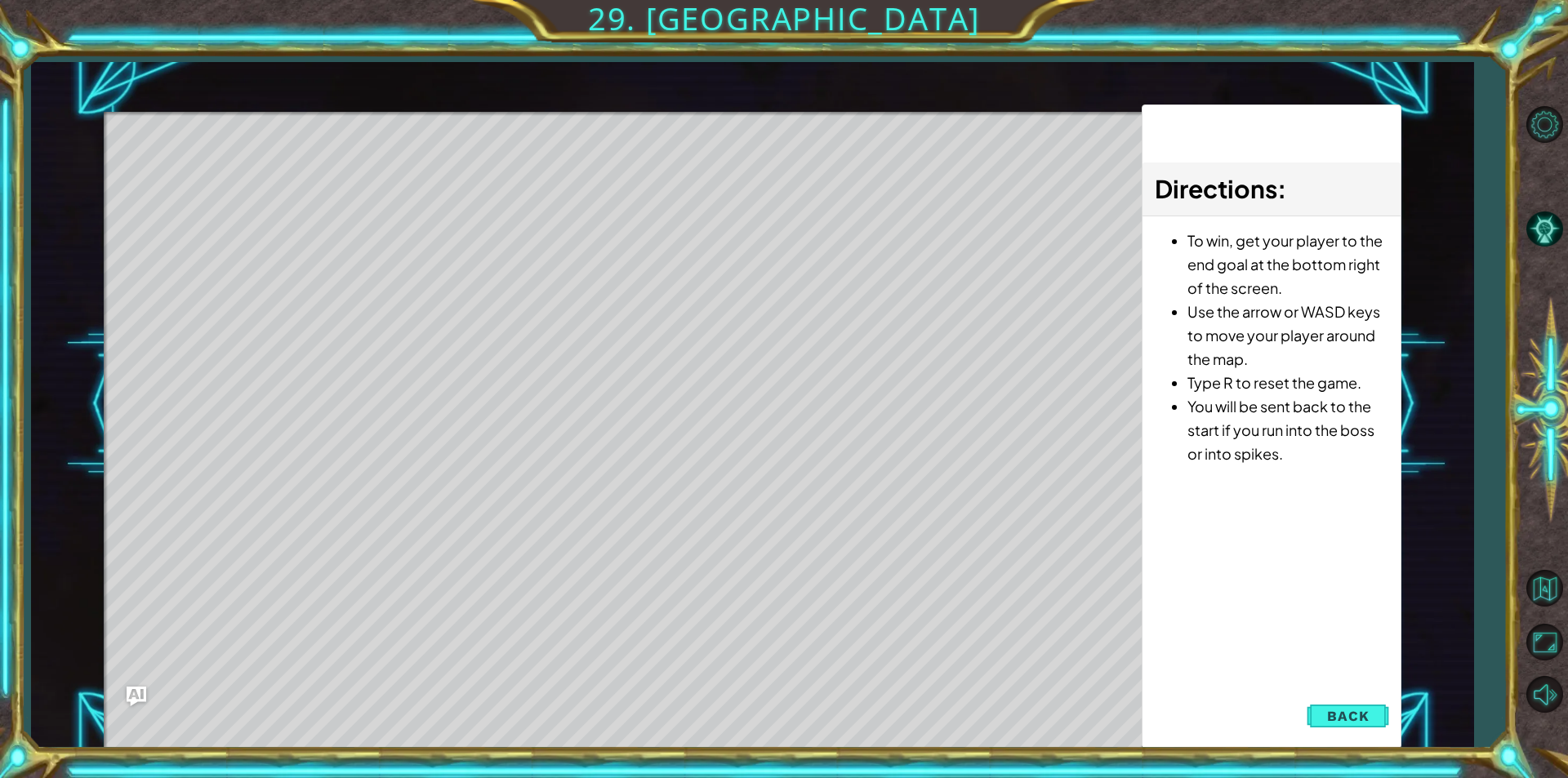
click at [321, 182] on div "Level Map" at bounding box center [481, 352] width 755 height 480
drag, startPoint x: 215, startPoint y: 196, endPoint x: 324, endPoint y: 173, distance: 111.4
click at [324, 173] on div "Level Map" at bounding box center [481, 352] width 755 height 480
click at [1322, 718] on button "Back" at bounding box center [1347, 715] width 82 height 32
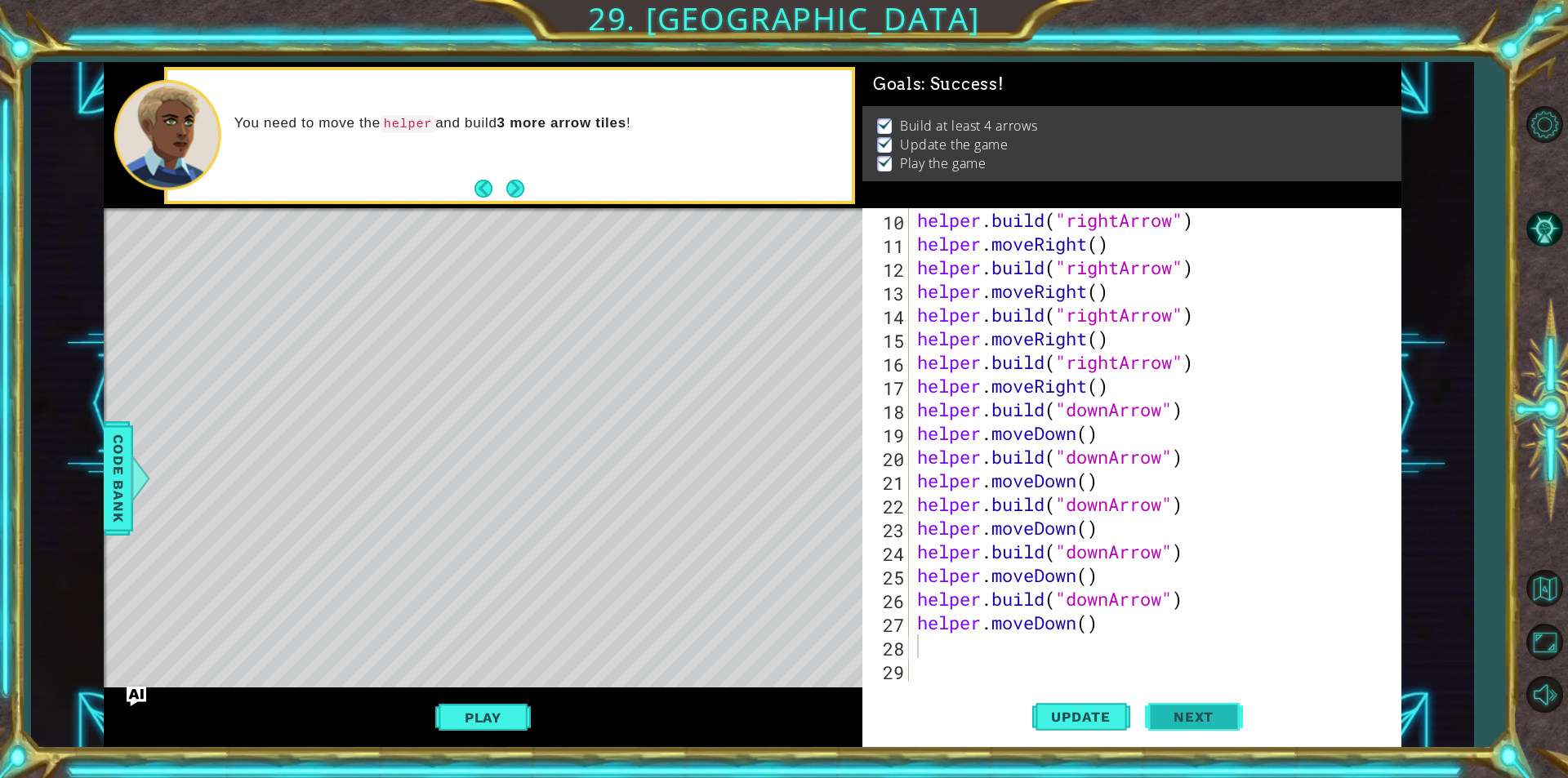
click at [1195, 715] on span "Next" at bounding box center [1193, 716] width 73 height 16
click at [1214, 719] on body "1 ההההההההההההההההההההההההההההההההההההההההההההההההההההההההההההההההההההההההההההה…" at bounding box center [784, 389] width 1568 height 778
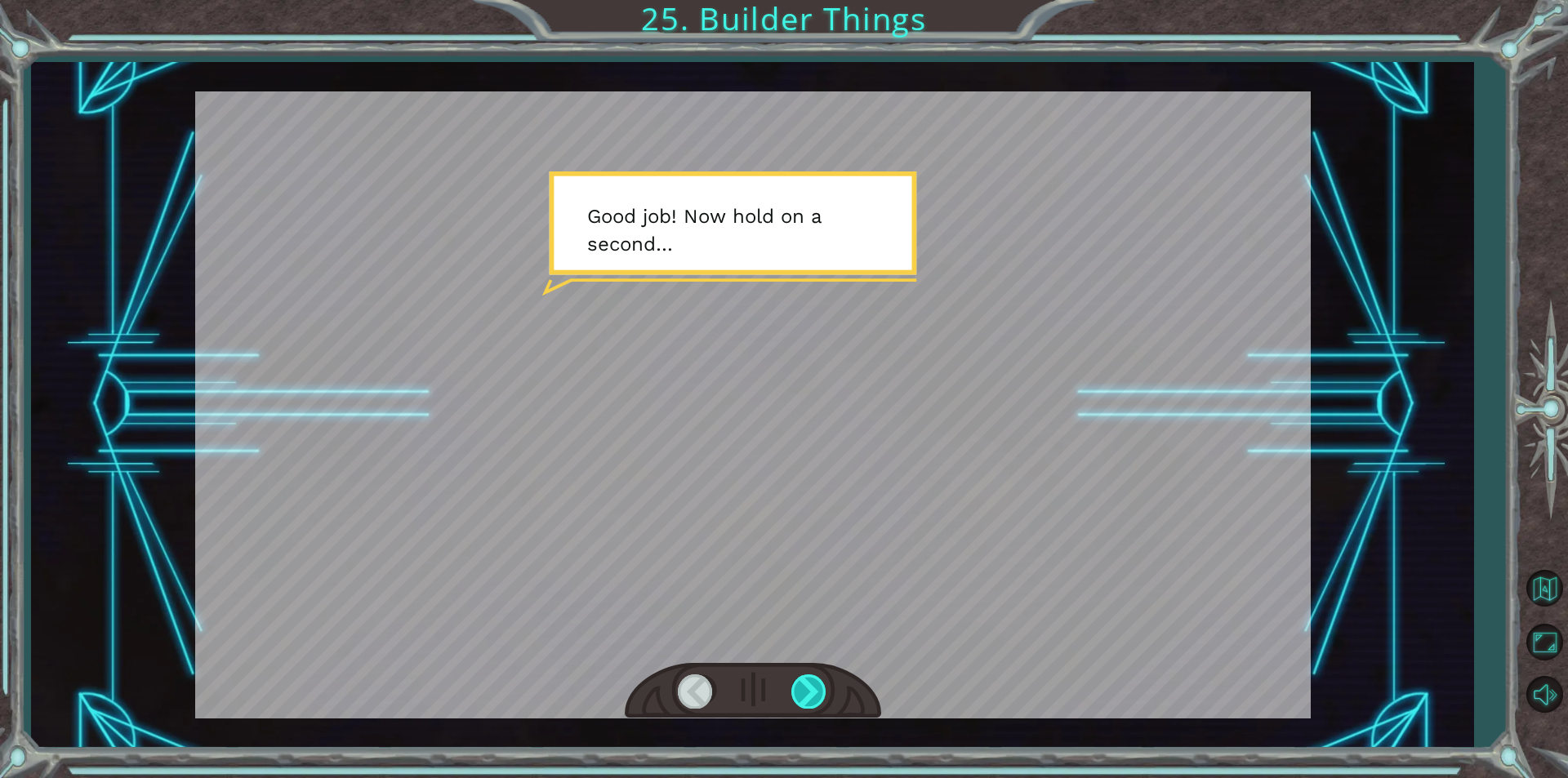
click at [815, 700] on div at bounding box center [810, 690] width 37 height 33
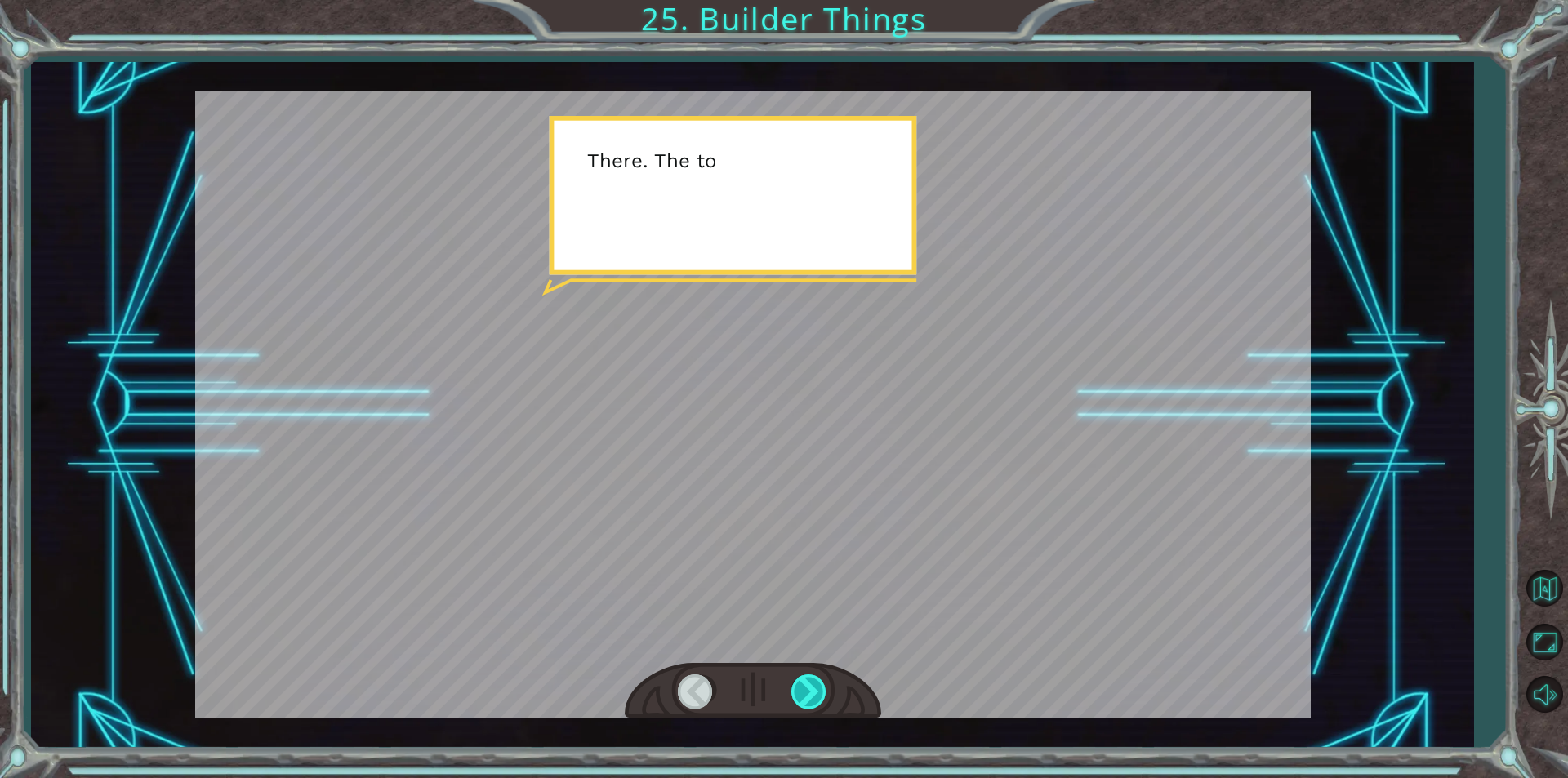
click at [815, 700] on div at bounding box center [810, 690] width 37 height 33
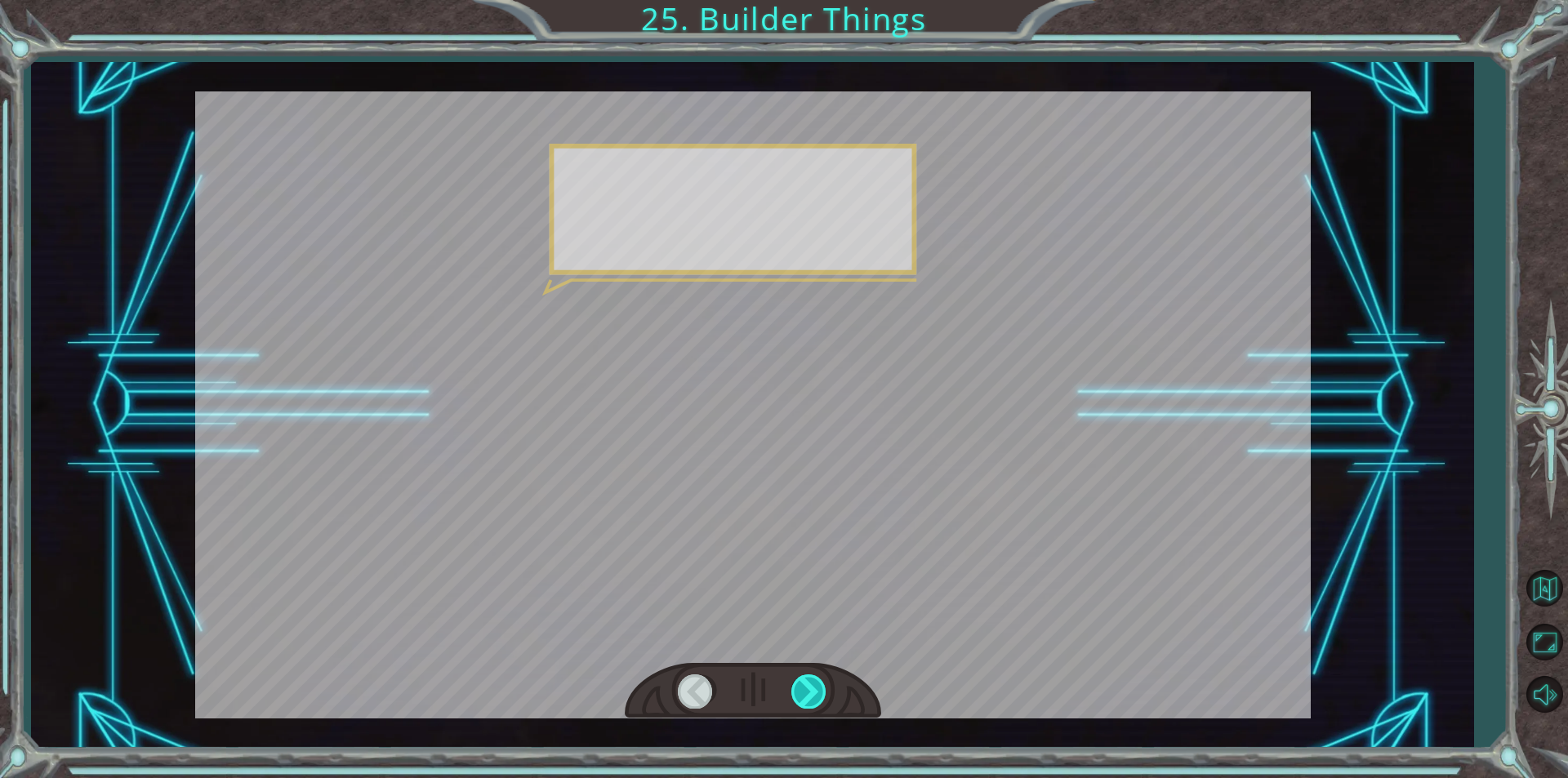
click at [815, 700] on div at bounding box center [810, 690] width 37 height 33
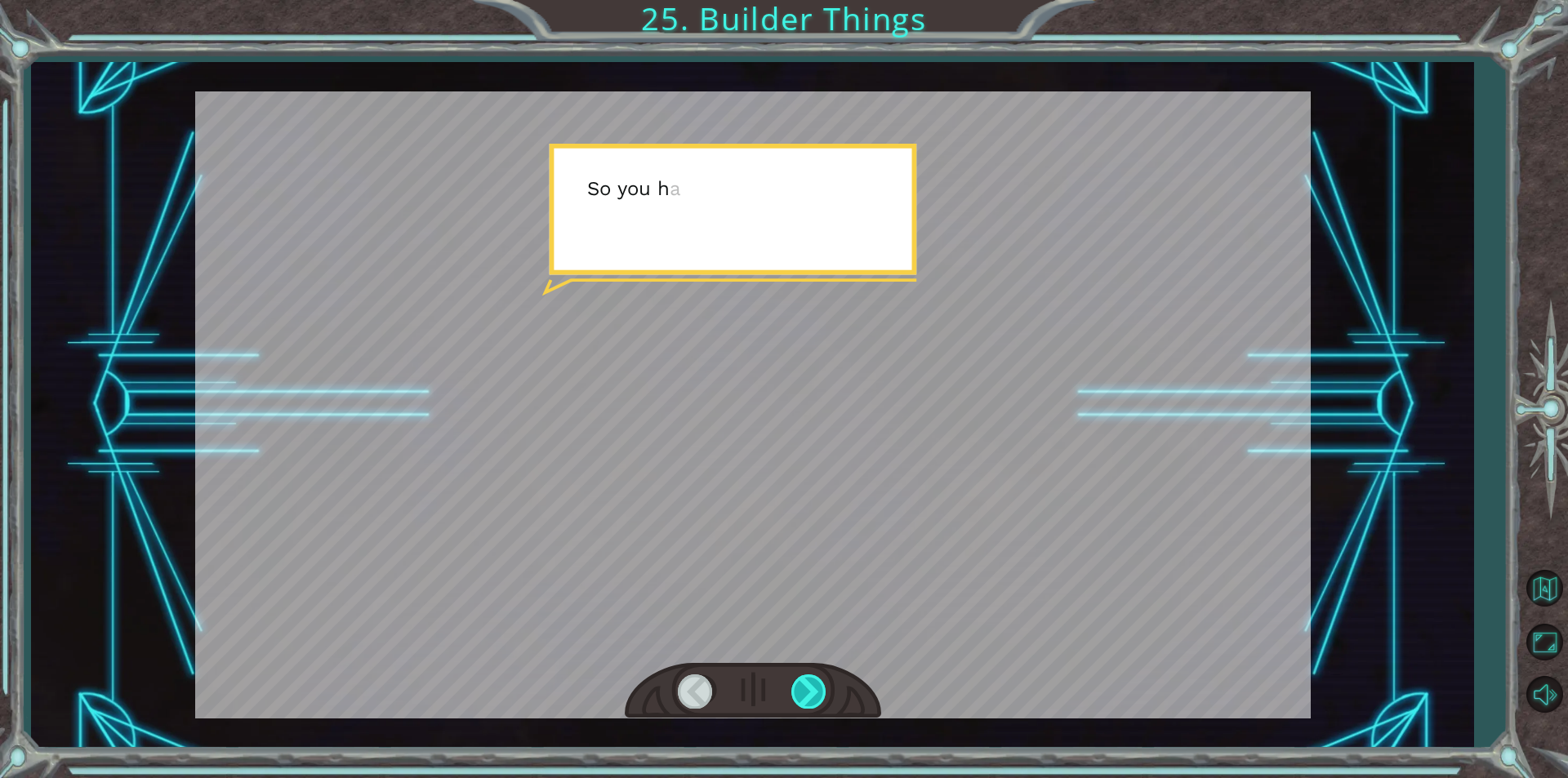
click at [815, 700] on div at bounding box center [810, 690] width 37 height 33
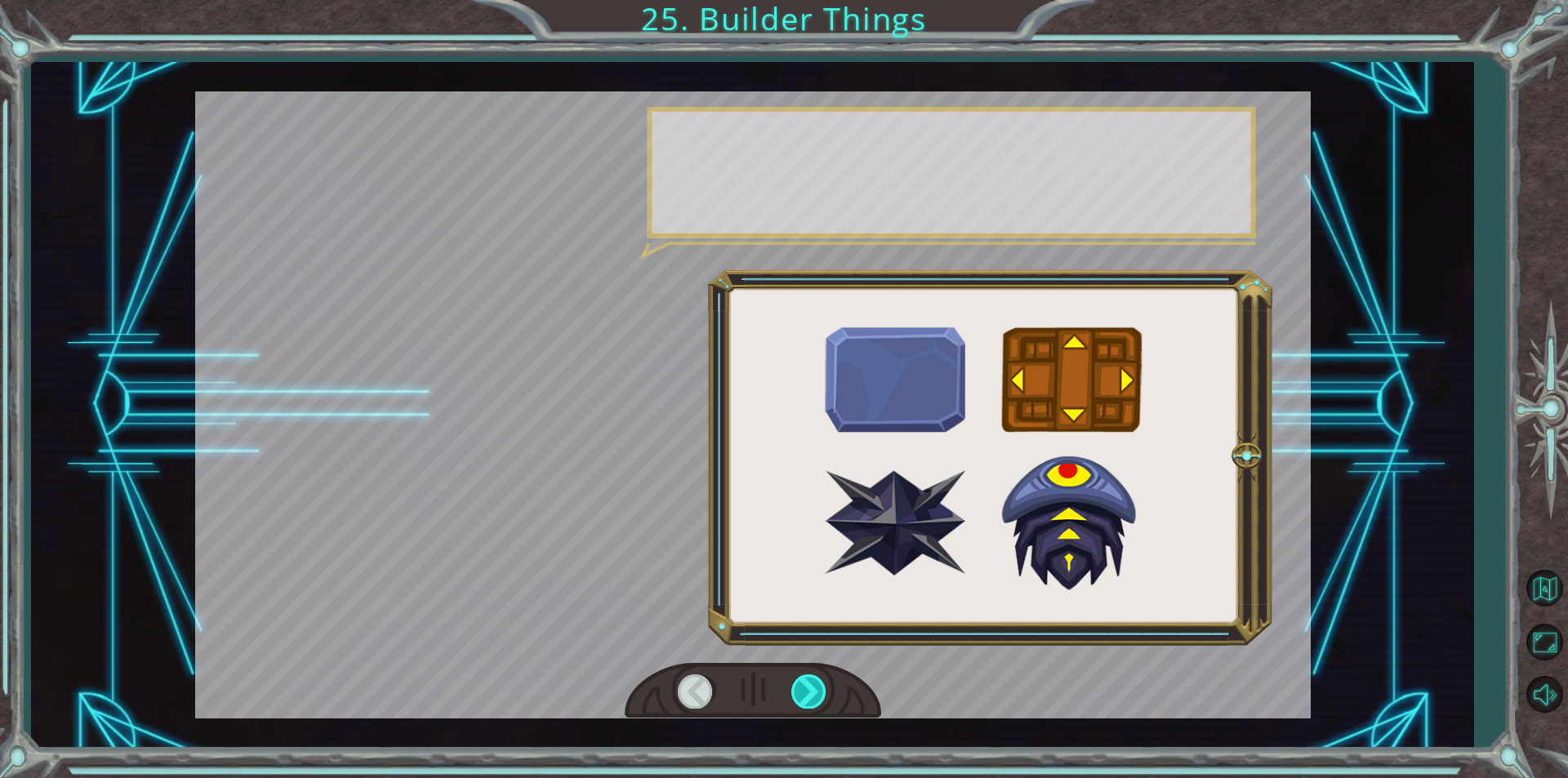
click at [815, 700] on div at bounding box center [810, 690] width 37 height 33
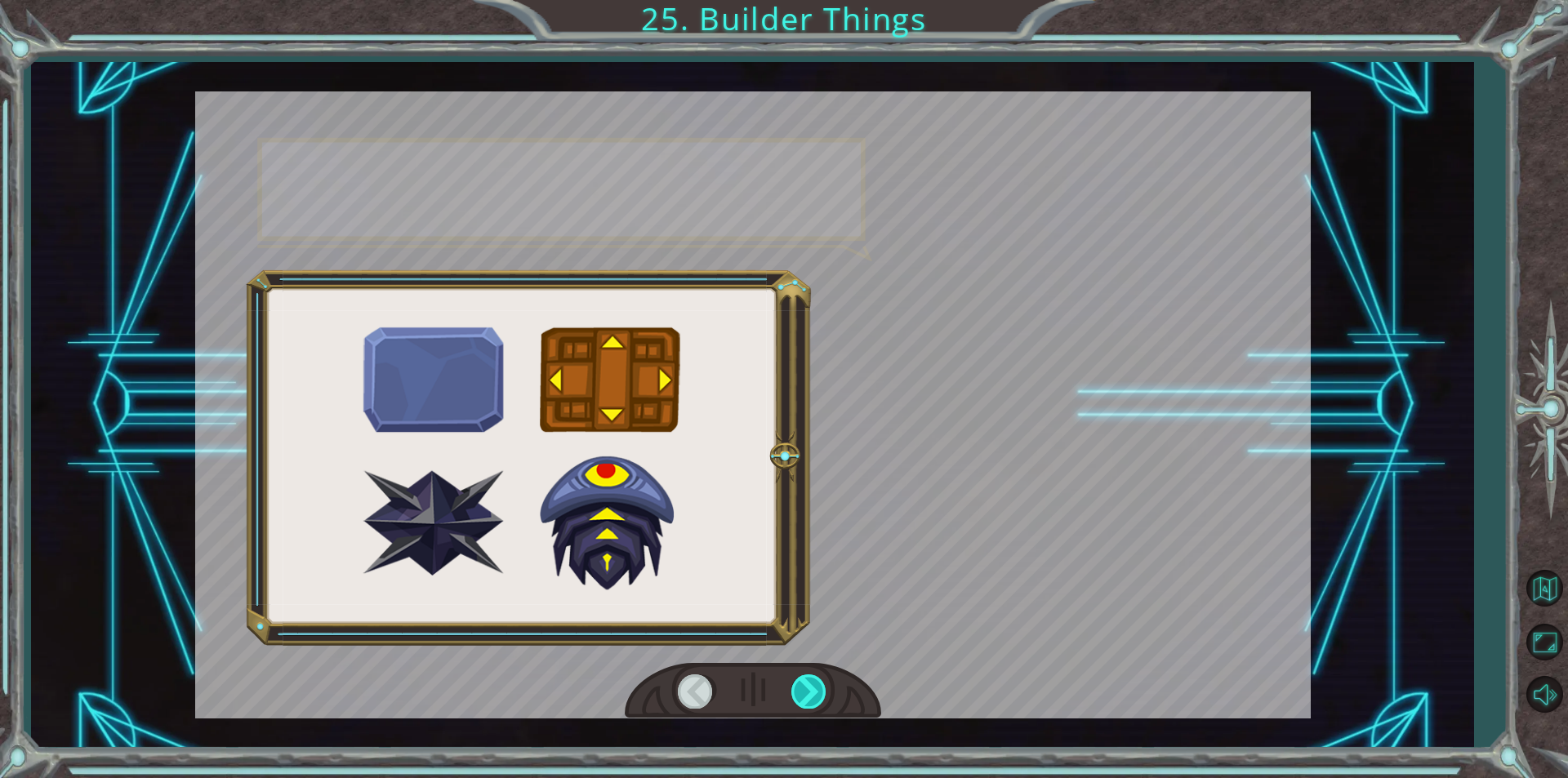
click at [815, 700] on div at bounding box center [810, 690] width 37 height 33
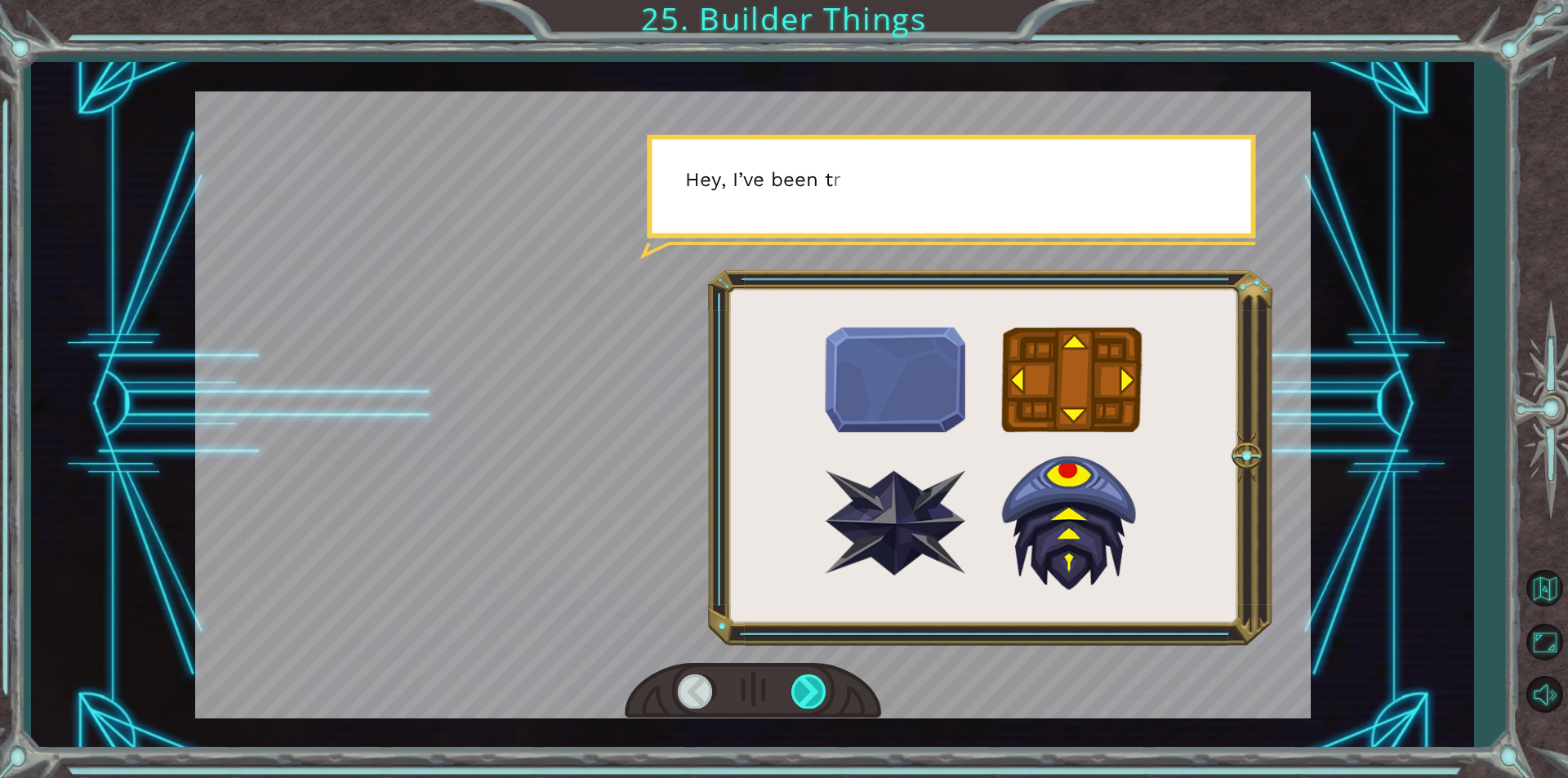
click at [815, 700] on div at bounding box center [810, 690] width 37 height 33
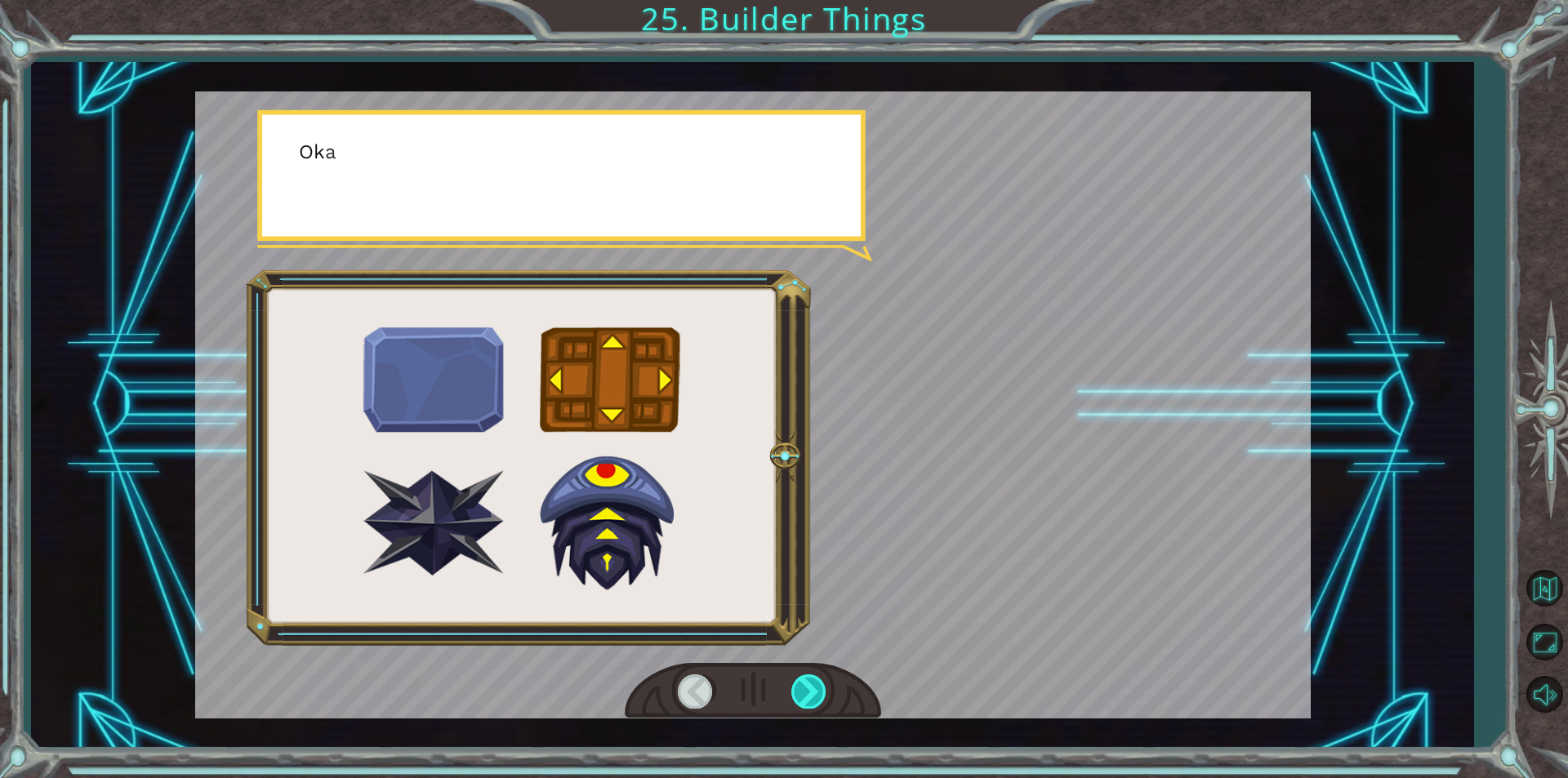
click at [815, 700] on div at bounding box center [810, 690] width 37 height 33
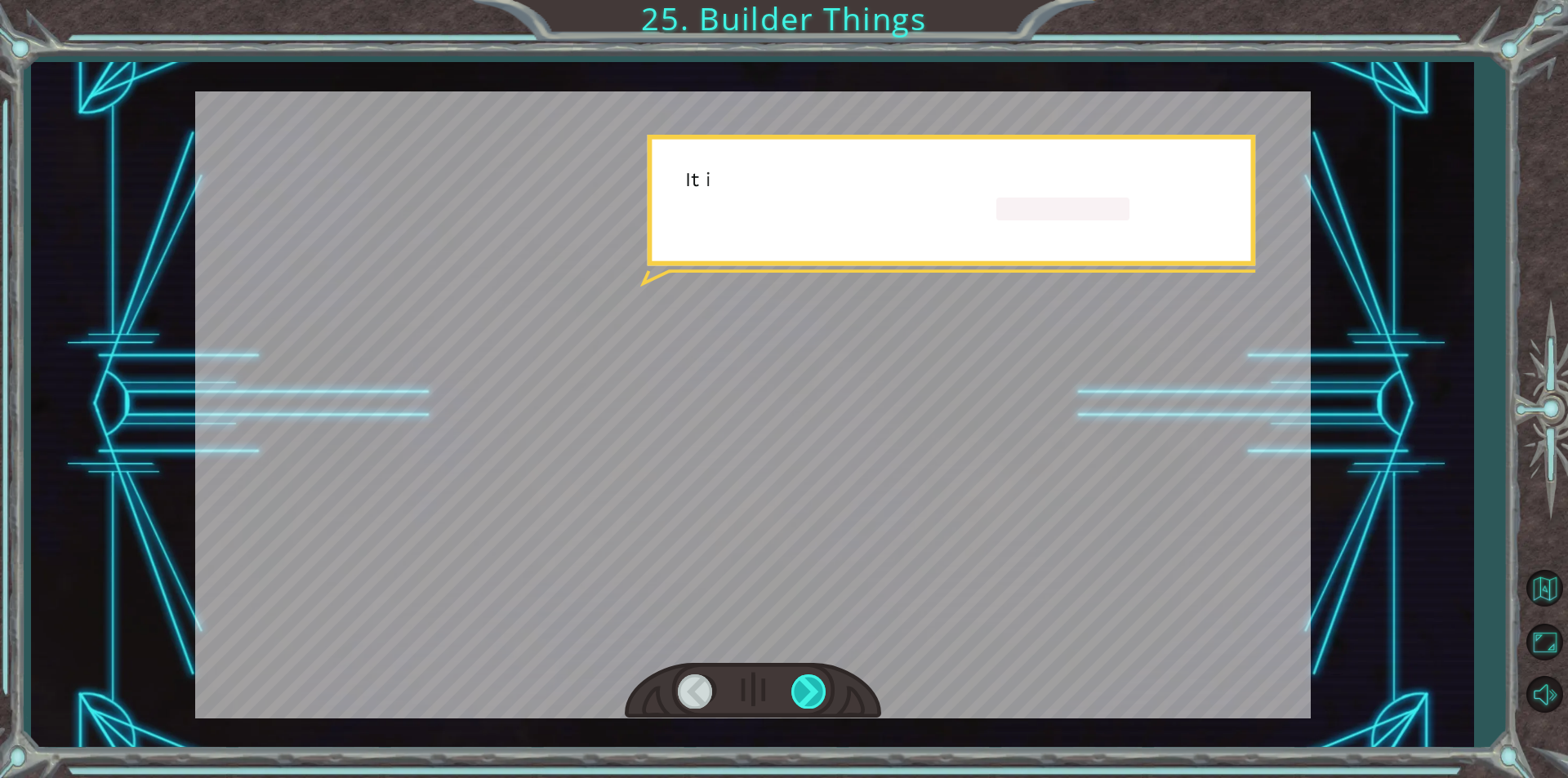
click at [815, 700] on div at bounding box center [810, 690] width 37 height 33
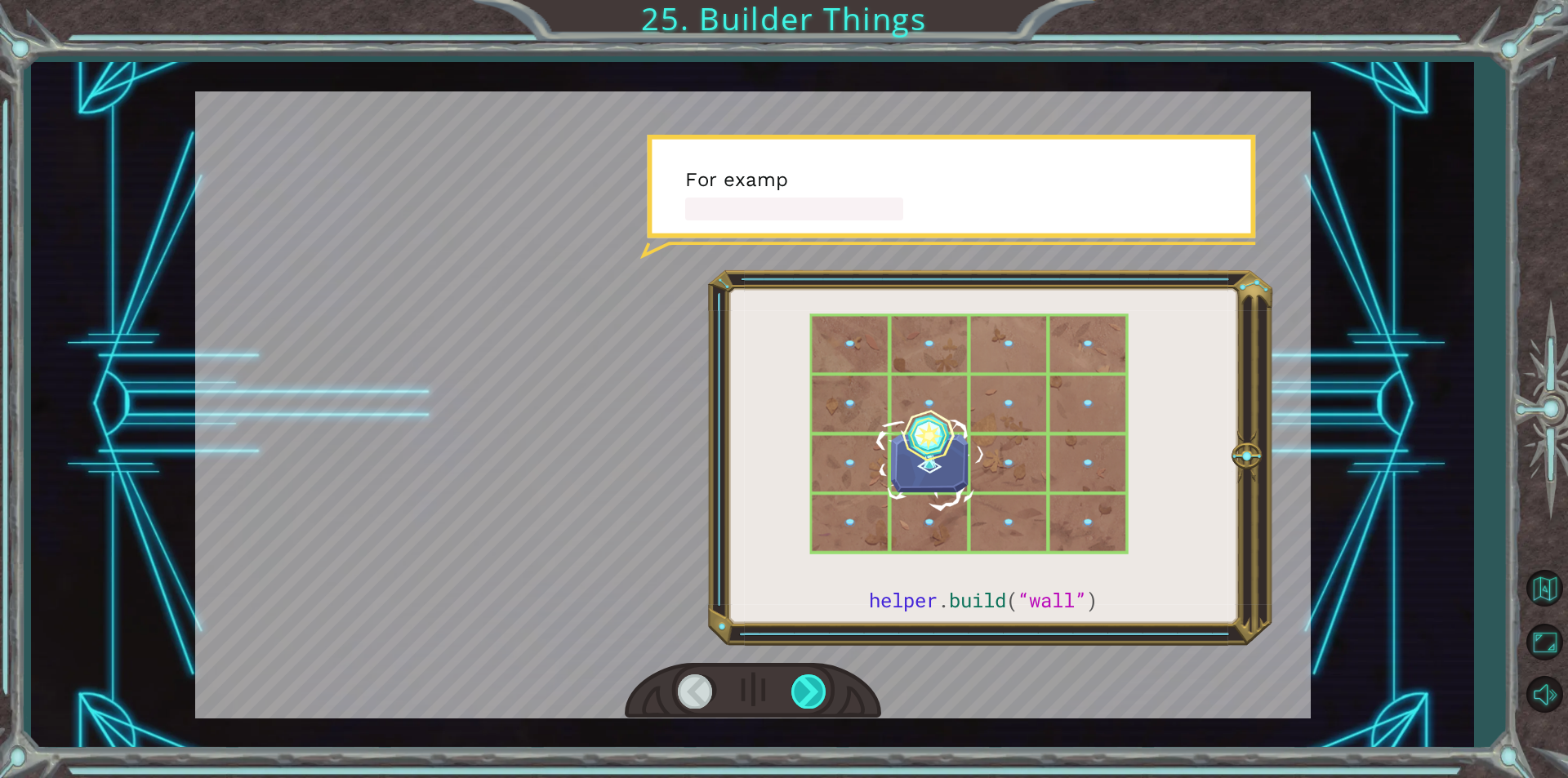
click at [815, 700] on div at bounding box center [810, 690] width 37 height 33
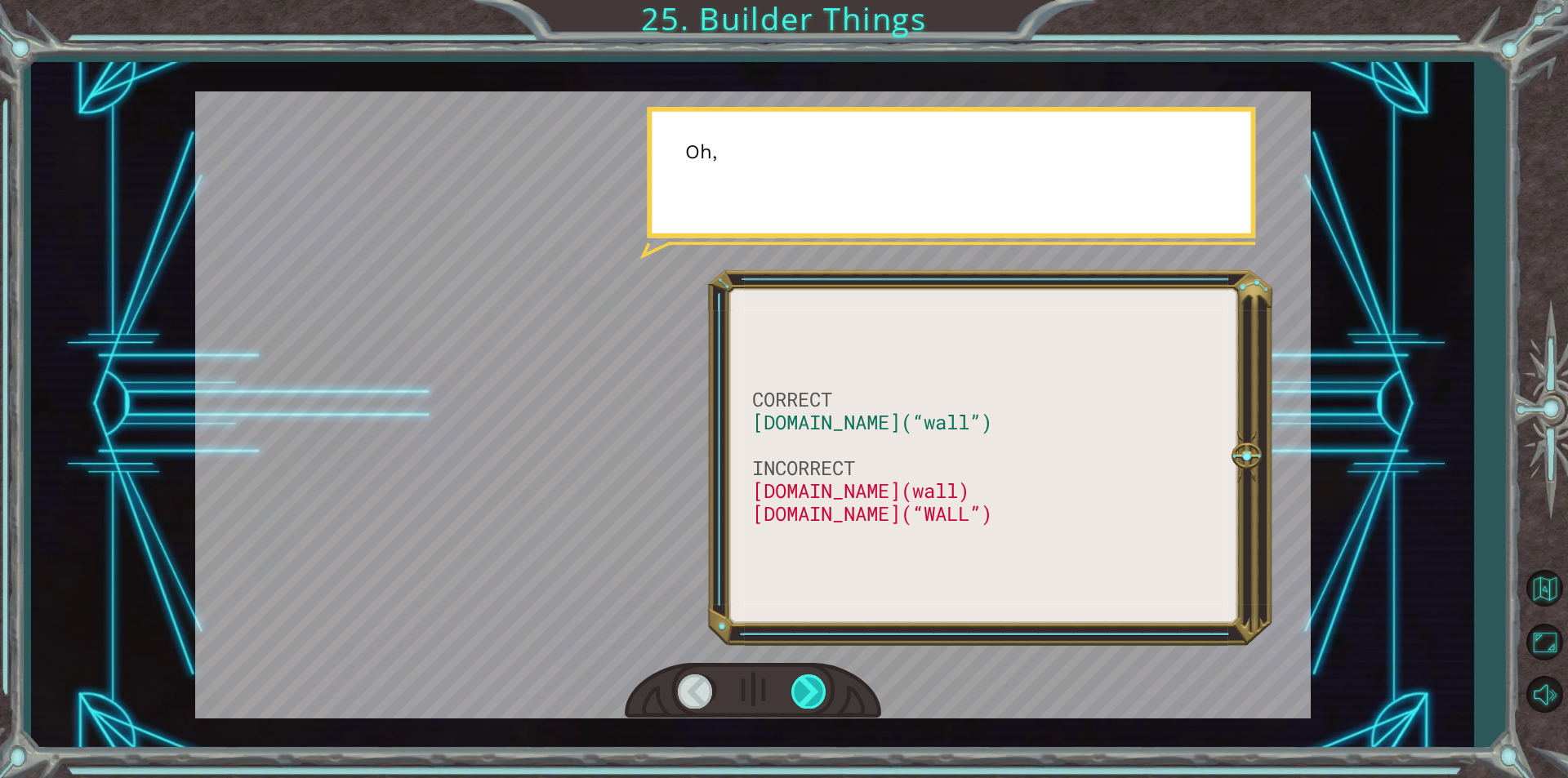
click at [815, 700] on div at bounding box center [810, 690] width 37 height 33
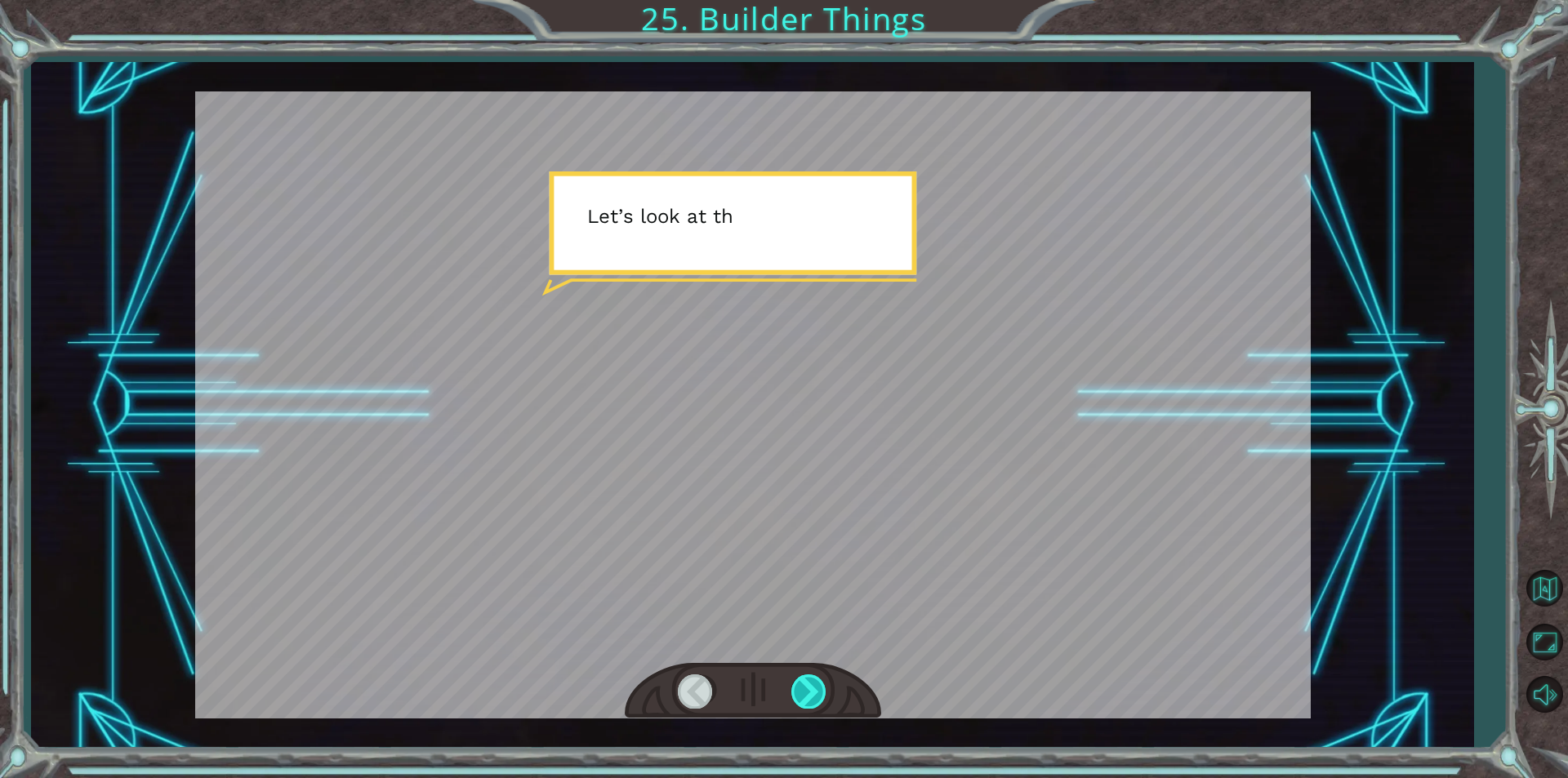
click at [815, 700] on div at bounding box center [810, 690] width 37 height 33
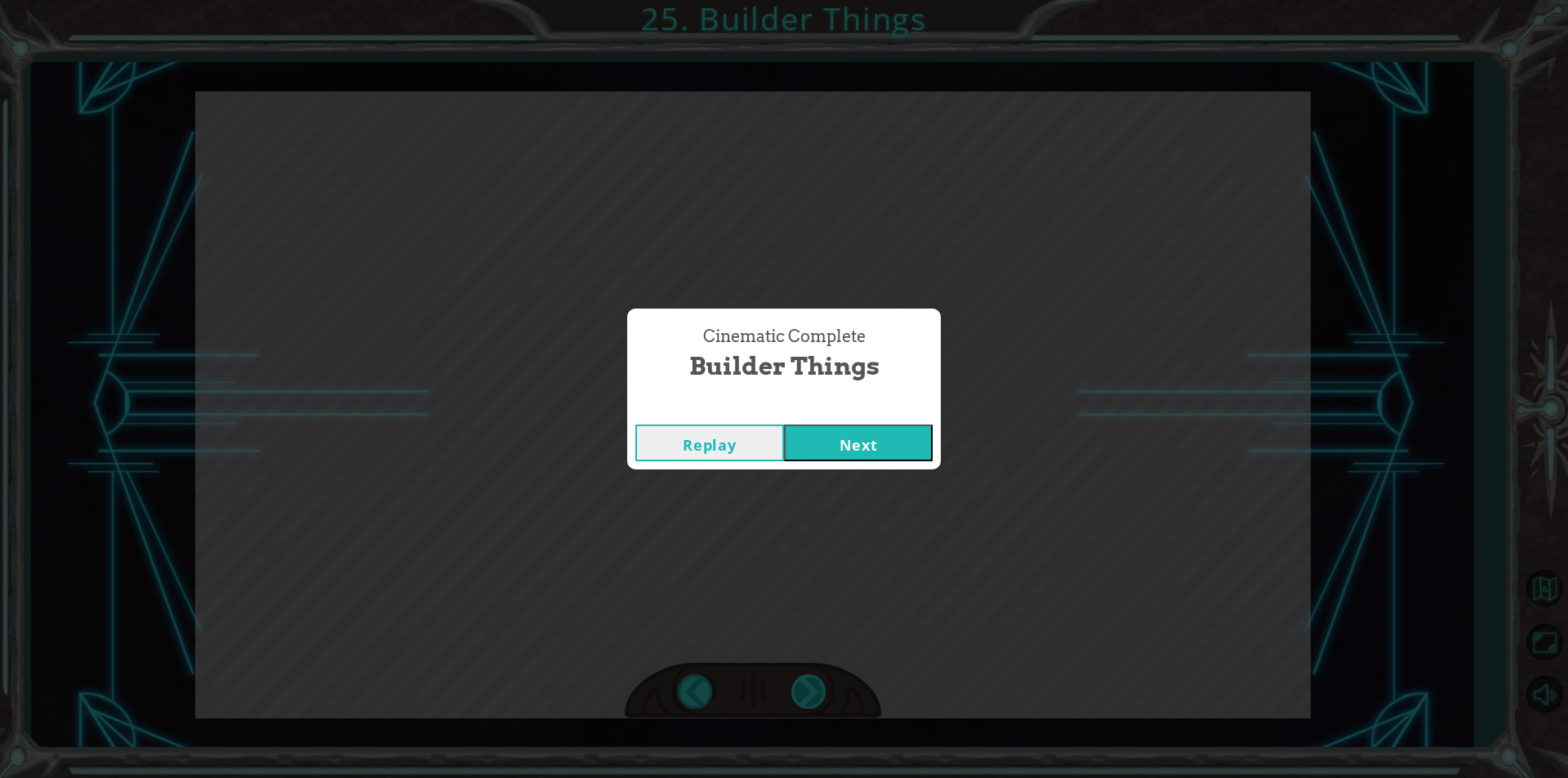
click at [815, 700] on div "Cinematic Complete Builder Things Replay Next" at bounding box center [784, 389] width 1568 height 778
click at [874, 438] on button "Next" at bounding box center [858, 443] width 149 height 37
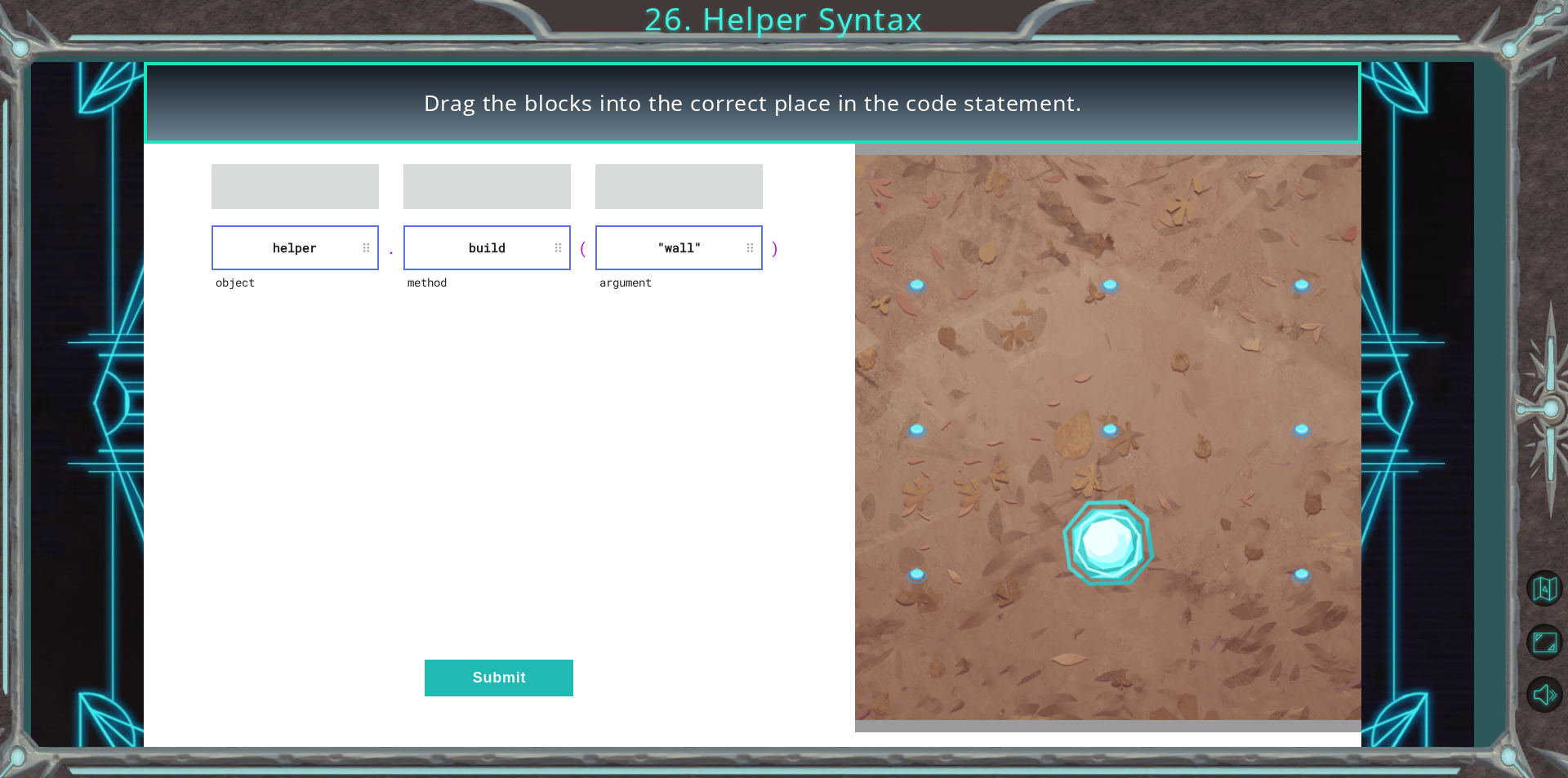
drag, startPoint x: 510, startPoint y: 642, endPoint x: 520, endPoint y: 657, distance: 18.0
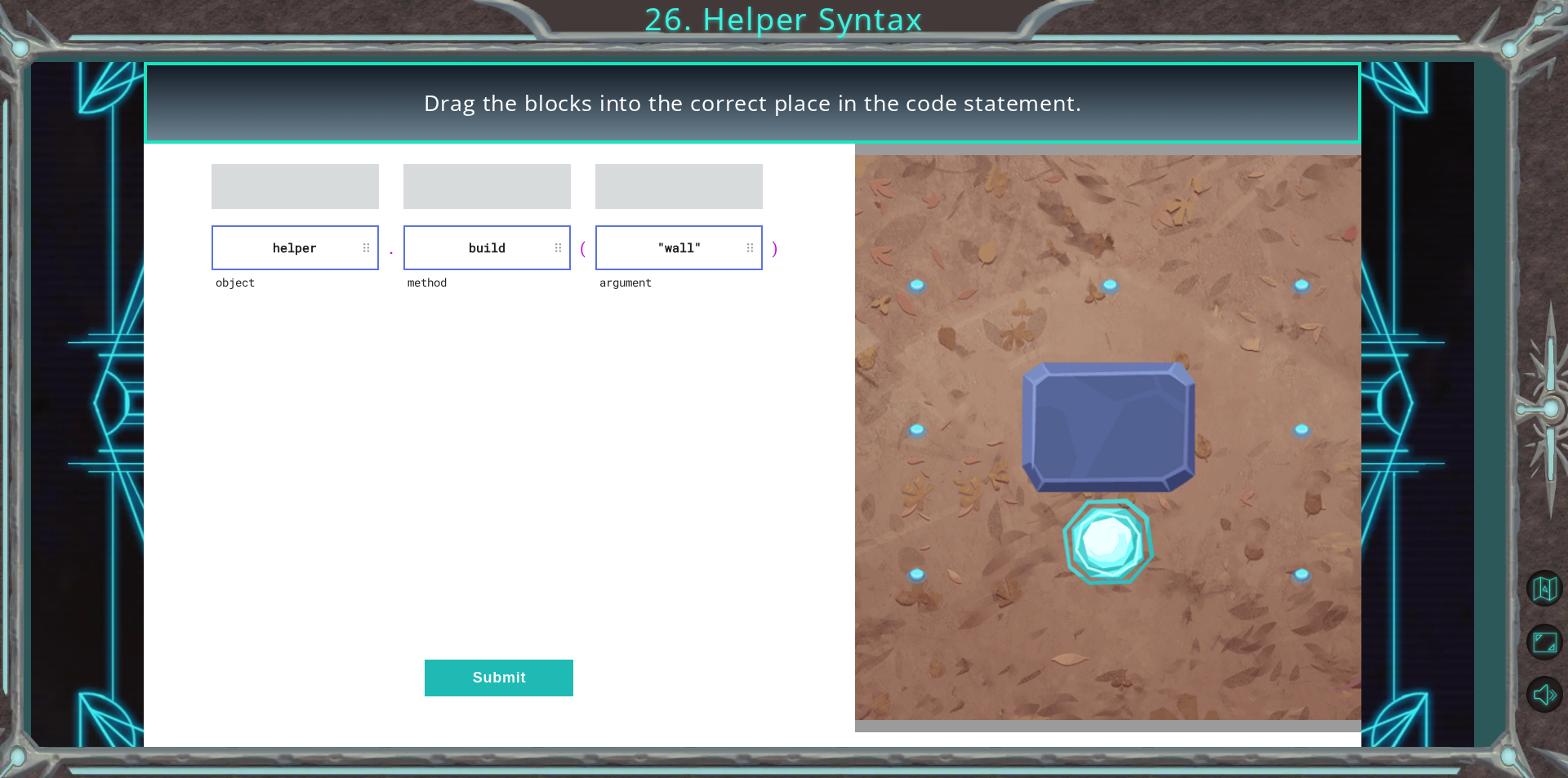
click at [520, 657] on div "object helper . method build ( argument "wall" ) Submit" at bounding box center [500, 438] width 711 height 588
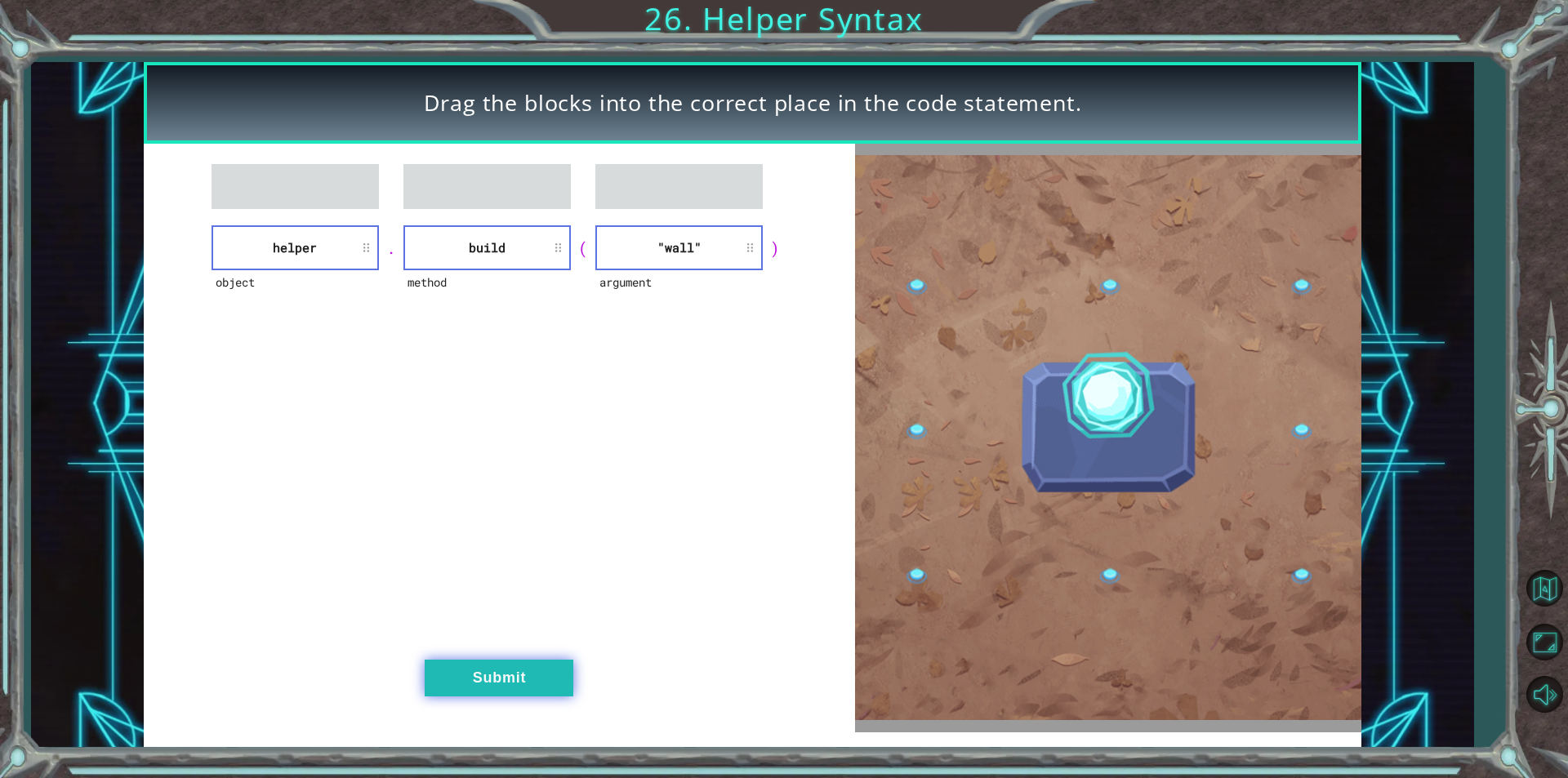
click at [525, 663] on button "Submit" at bounding box center [499, 678] width 149 height 37
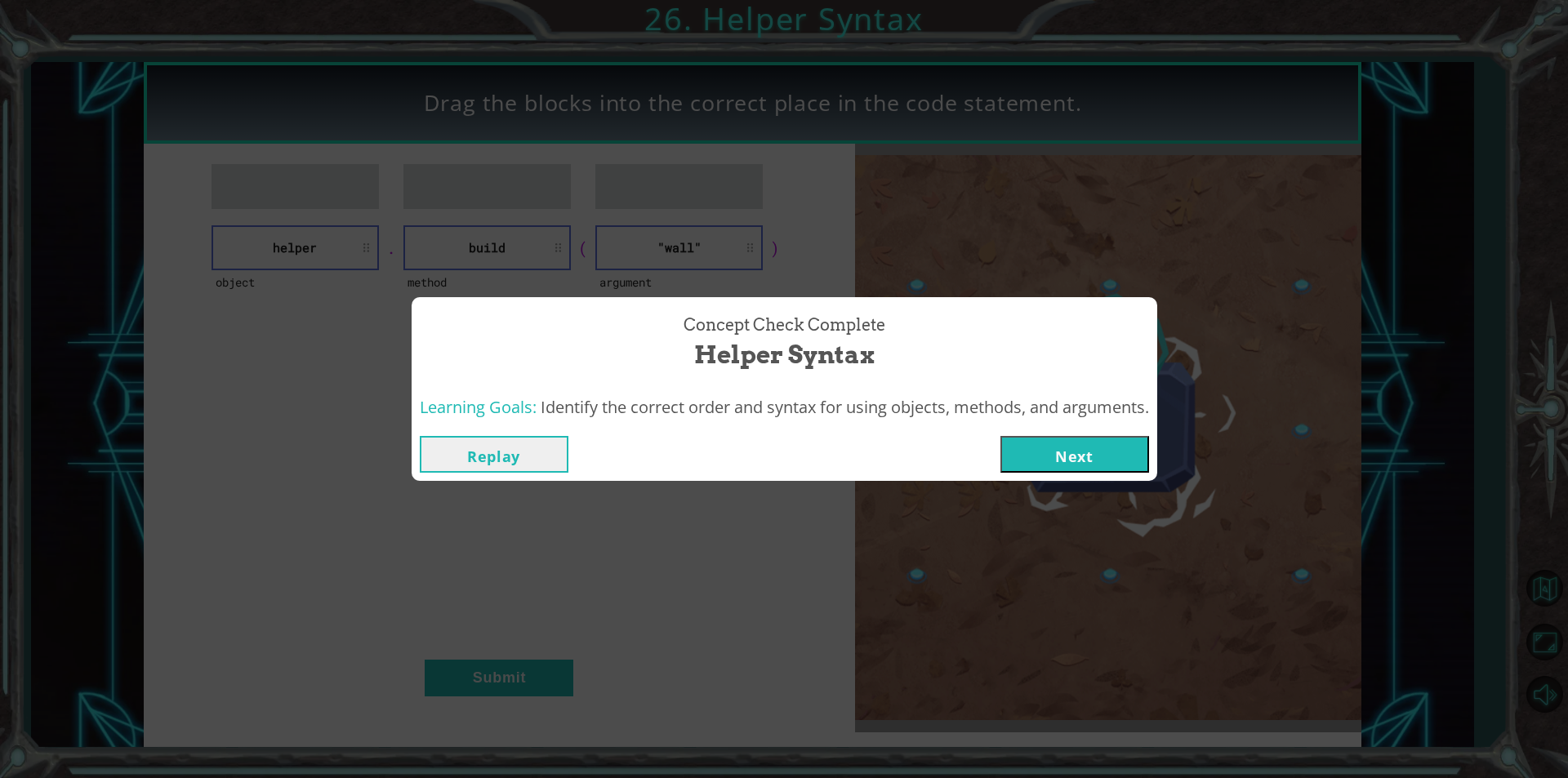
click at [1078, 456] on button "Next" at bounding box center [1074, 454] width 149 height 37
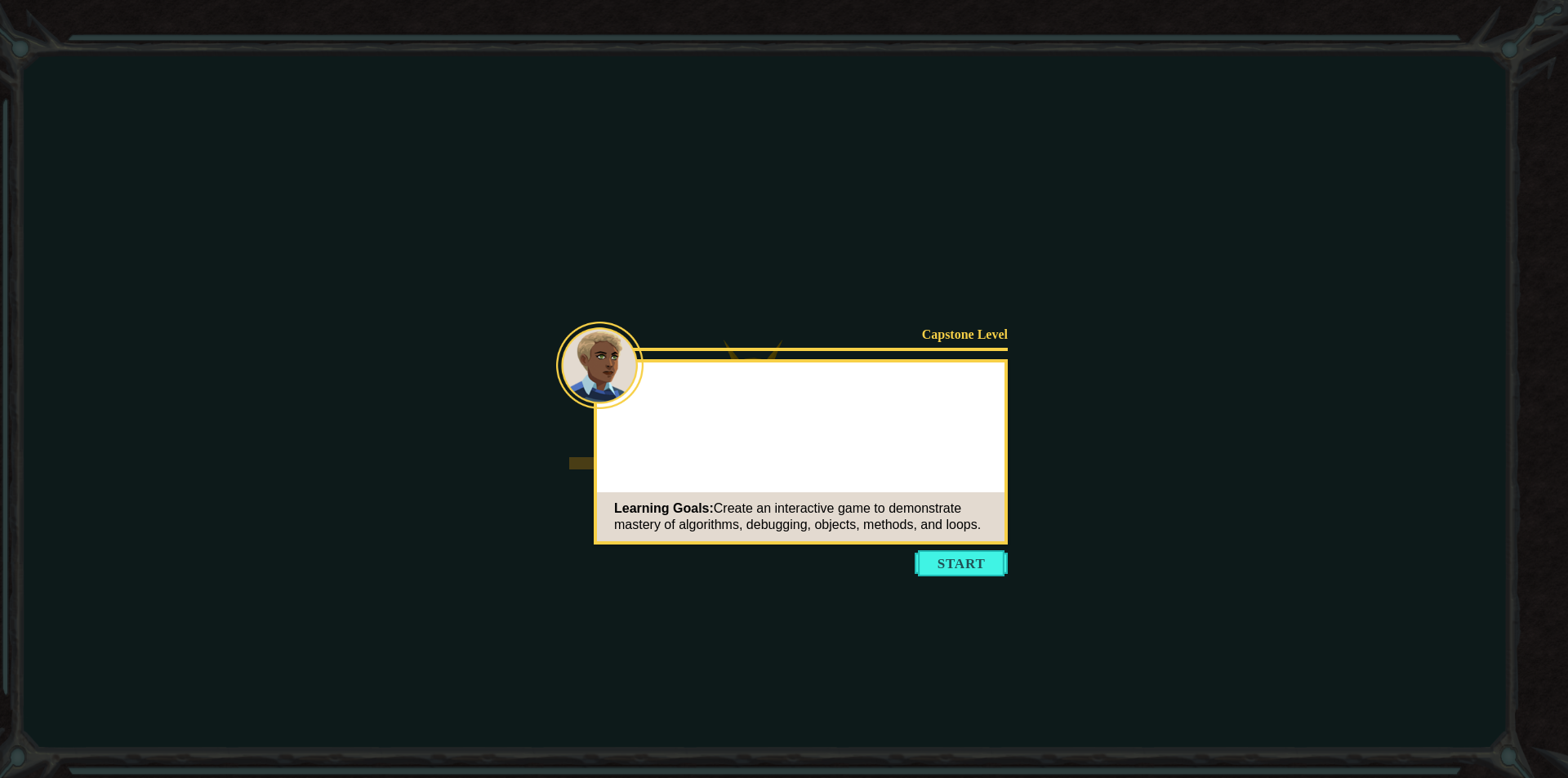
click at [926, 580] on icon at bounding box center [784, 389] width 1568 height 778
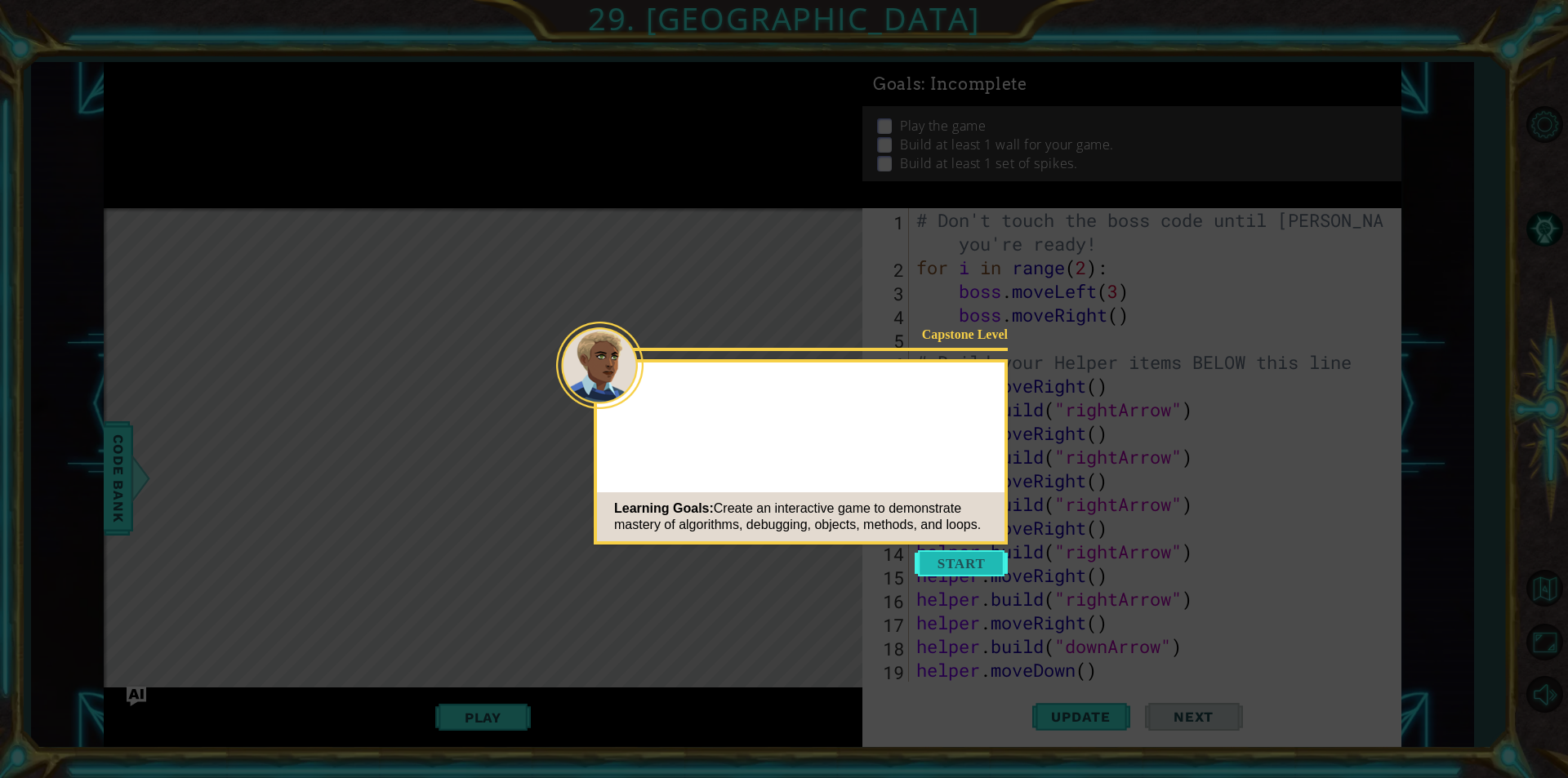
click at [930, 558] on button "Start" at bounding box center [961, 563] width 93 height 27
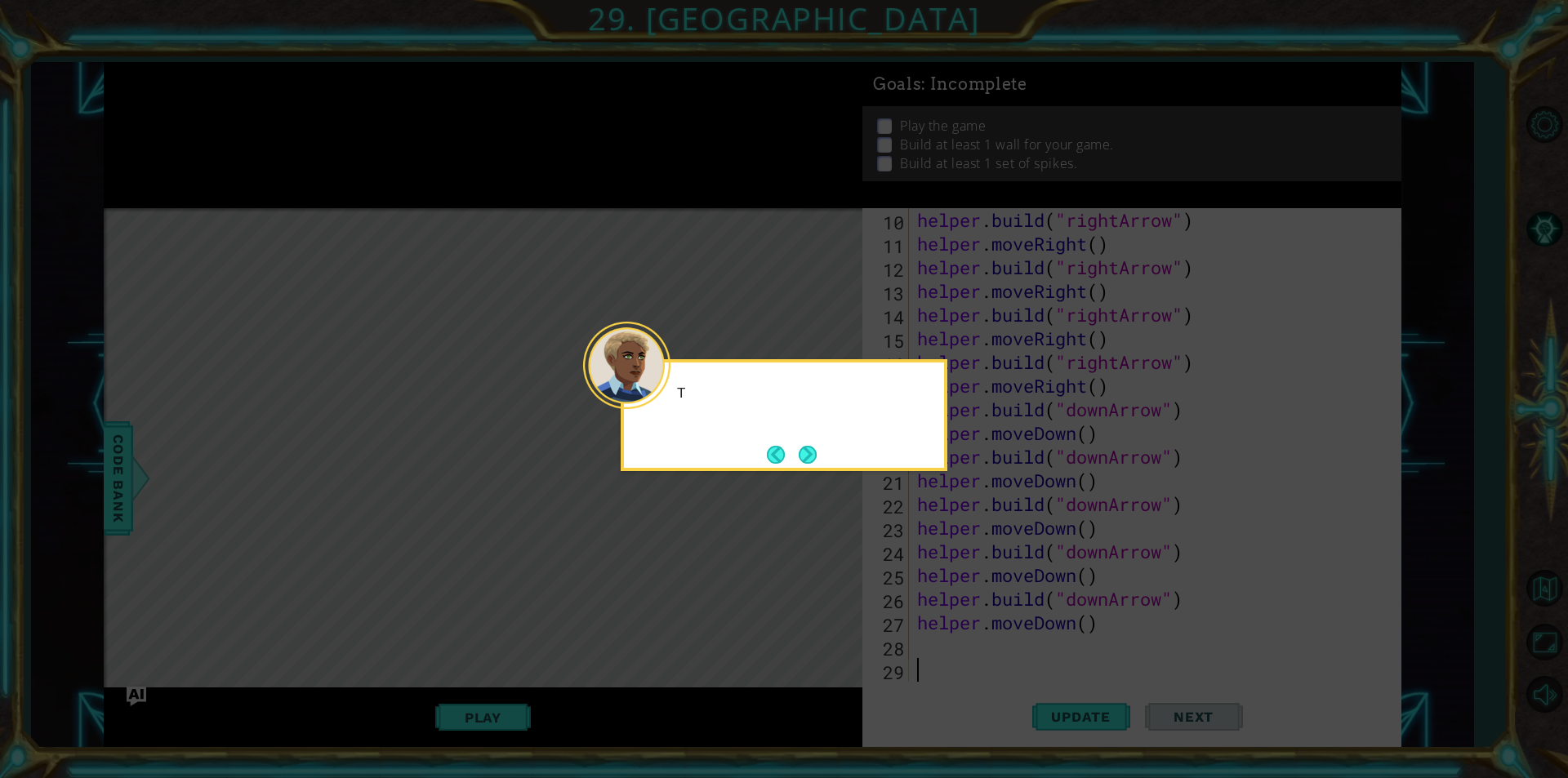
scroll to position [237, 0]
click at [803, 463] on button "Next" at bounding box center [807, 454] width 18 height 18
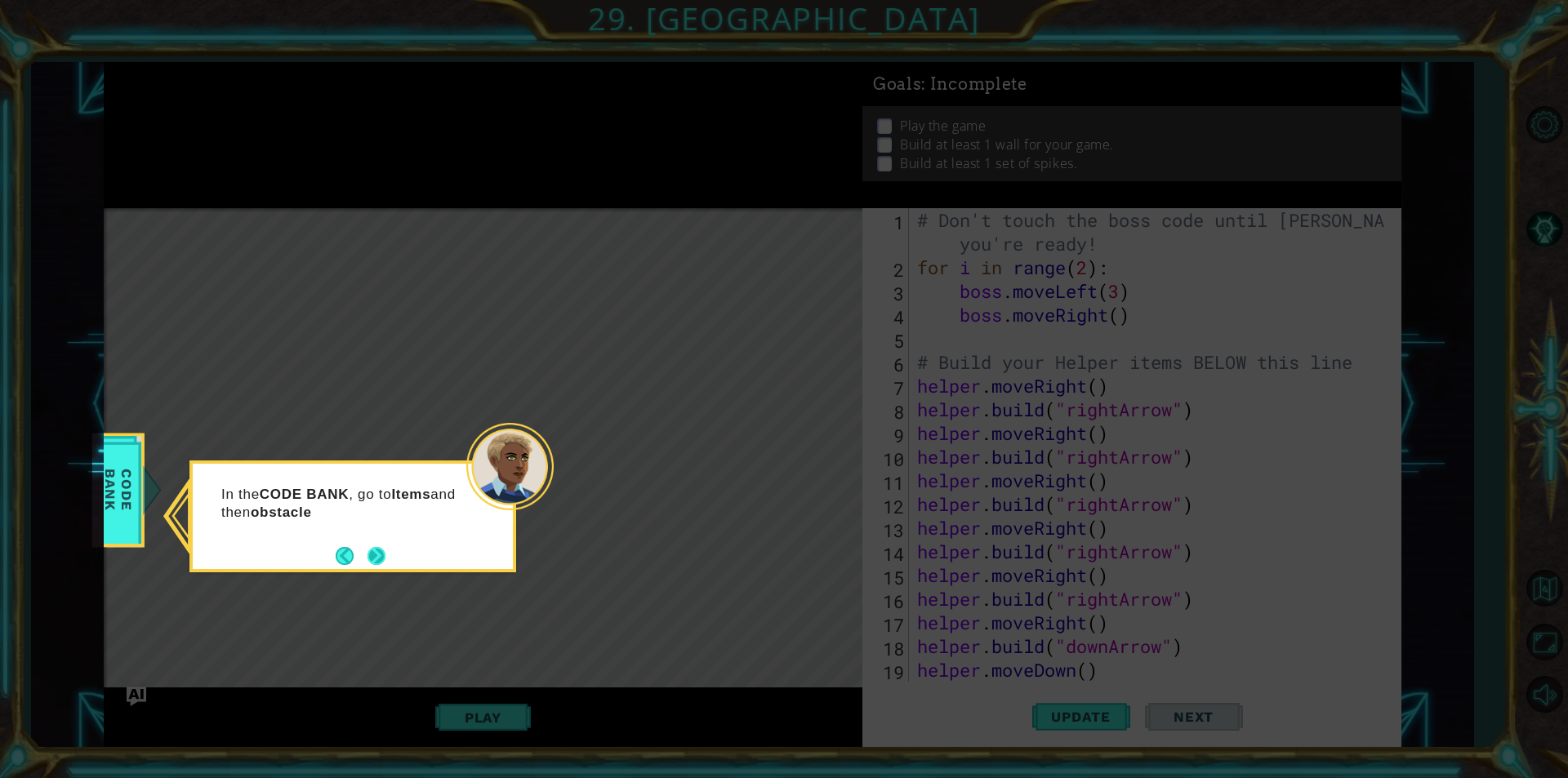
click at [378, 554] on button "Next" at bounding box center [376, 555] width 18 height 18
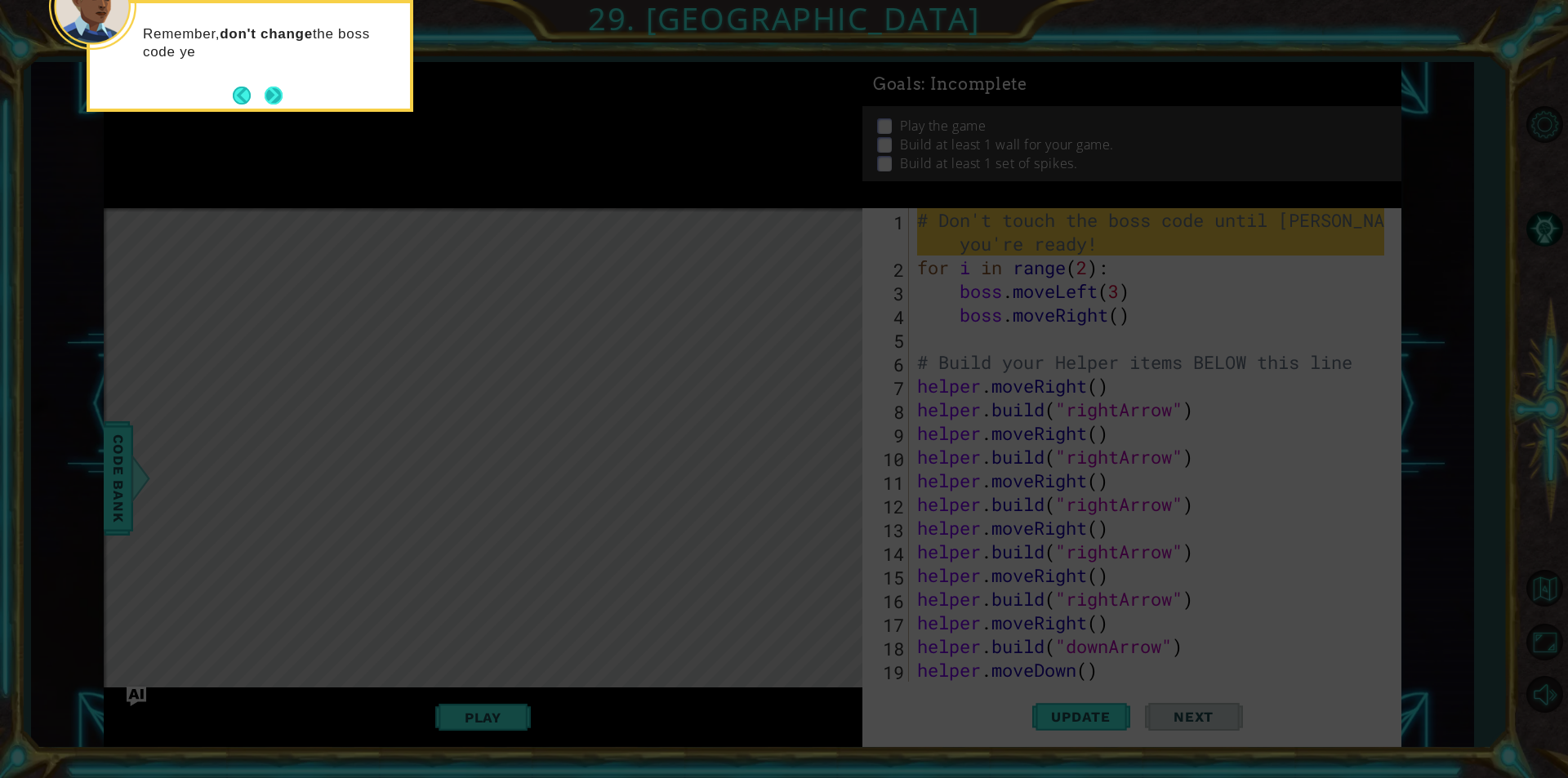
click at [283, 100] on button "Next" at bounding box center [273, 95] width 18 height 18
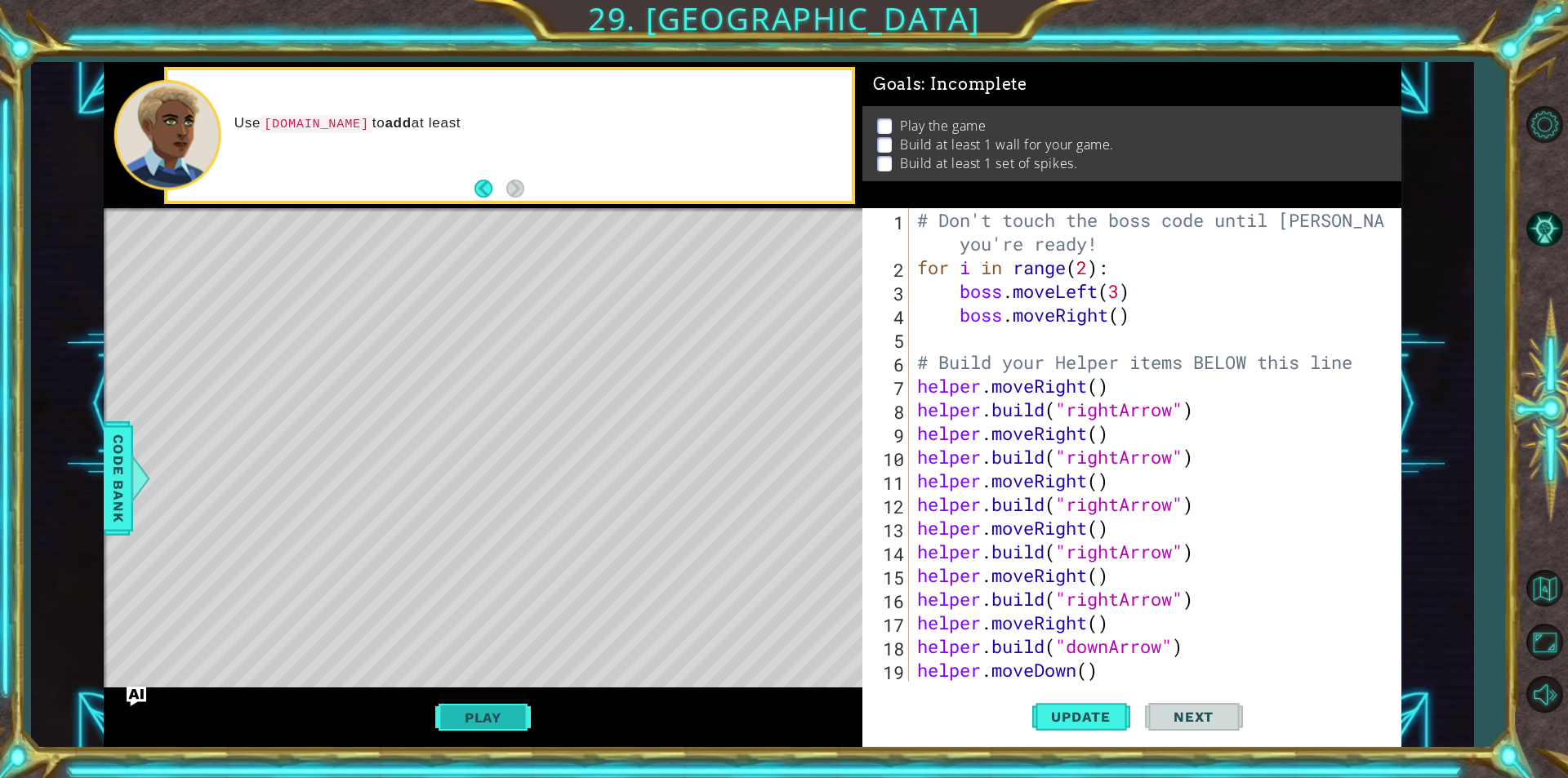
click at [522, 715] on button "Play" at bounding box center [483, 717] width 96 height 31
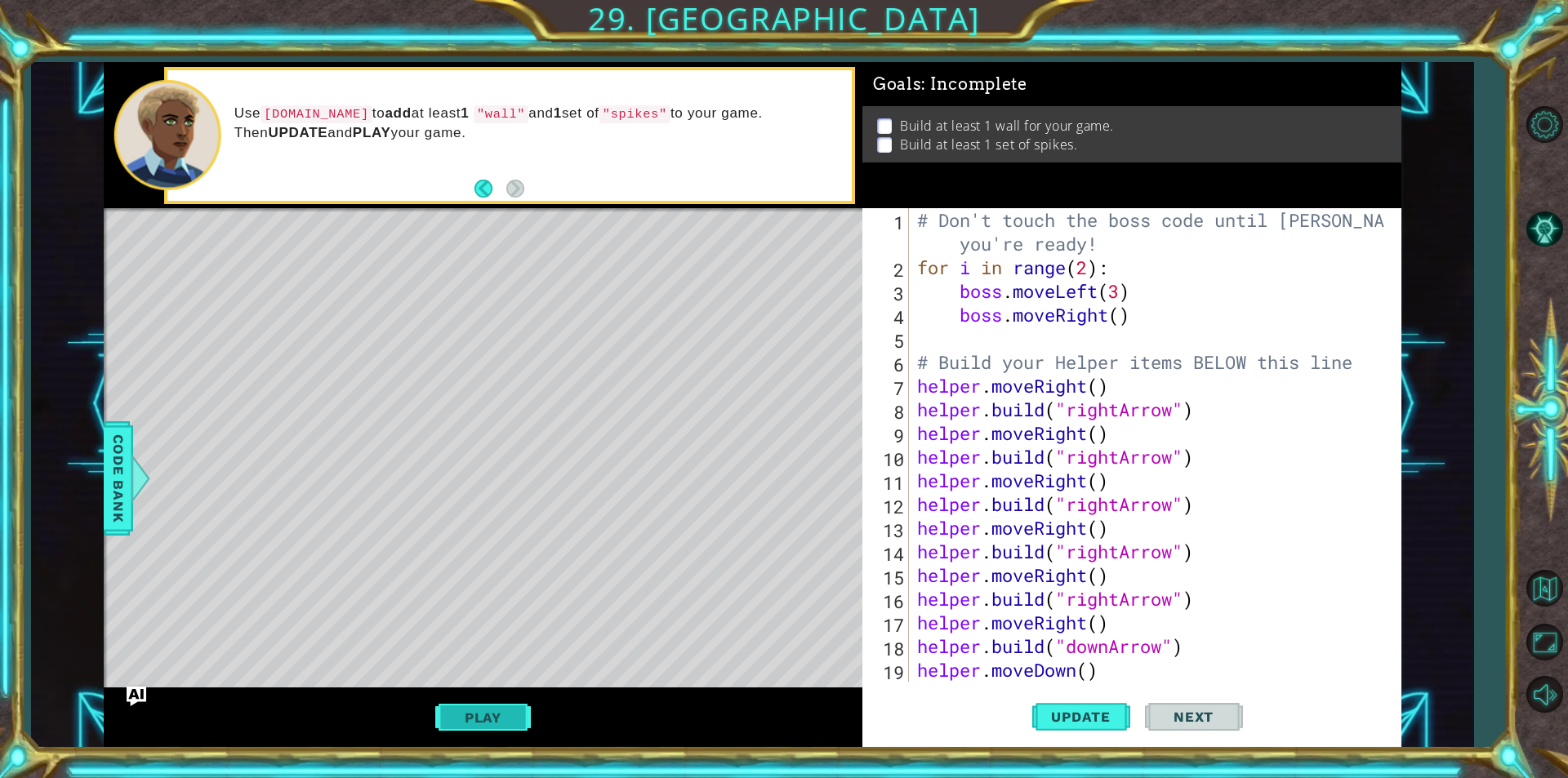
click at [494, 713] on button "Play" at bounding box center [483, 717] width 96 height 31
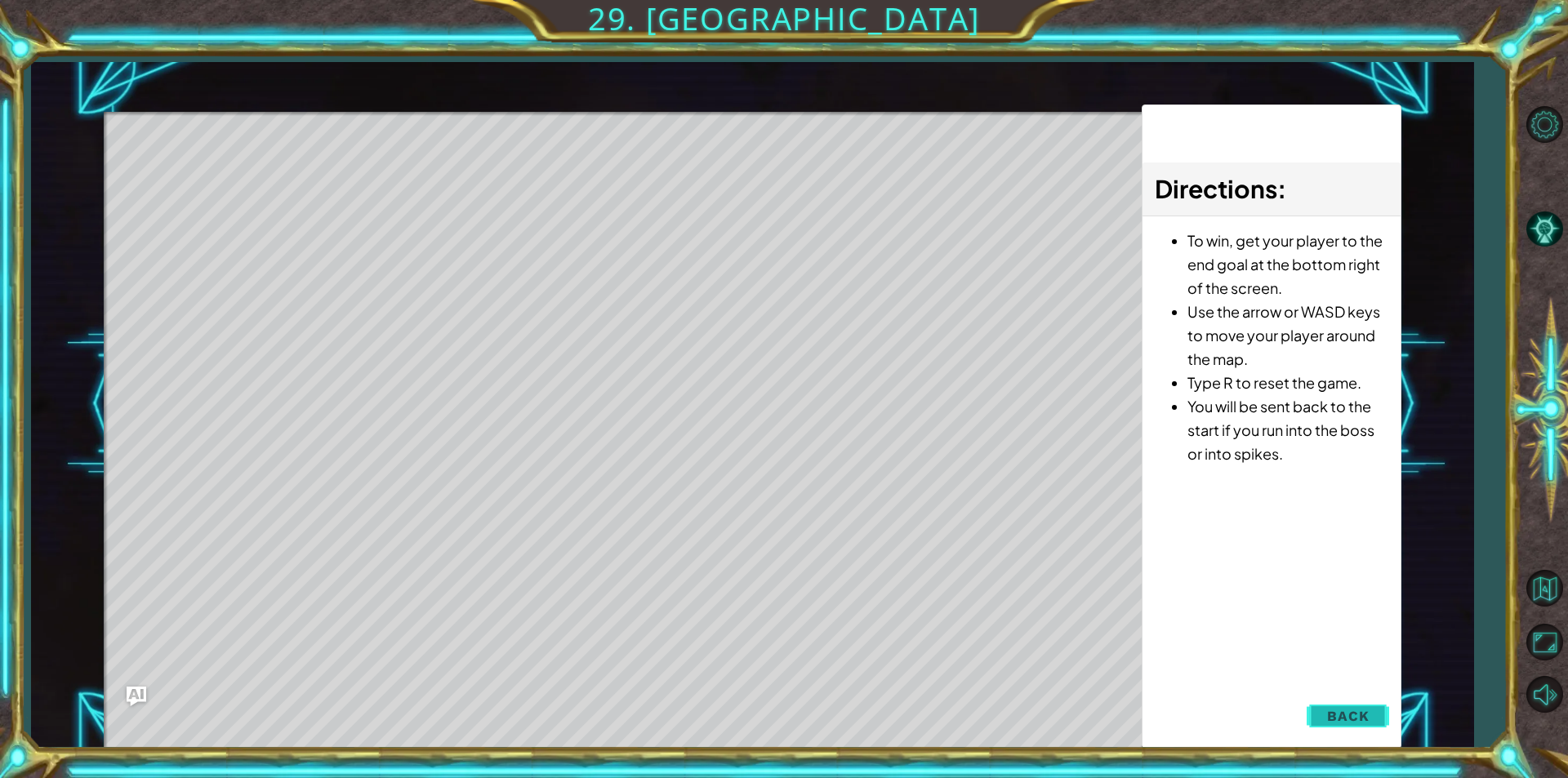
click at [1350, 714] on span "Back" at bounding box center [1348, 715] width 42 height 16
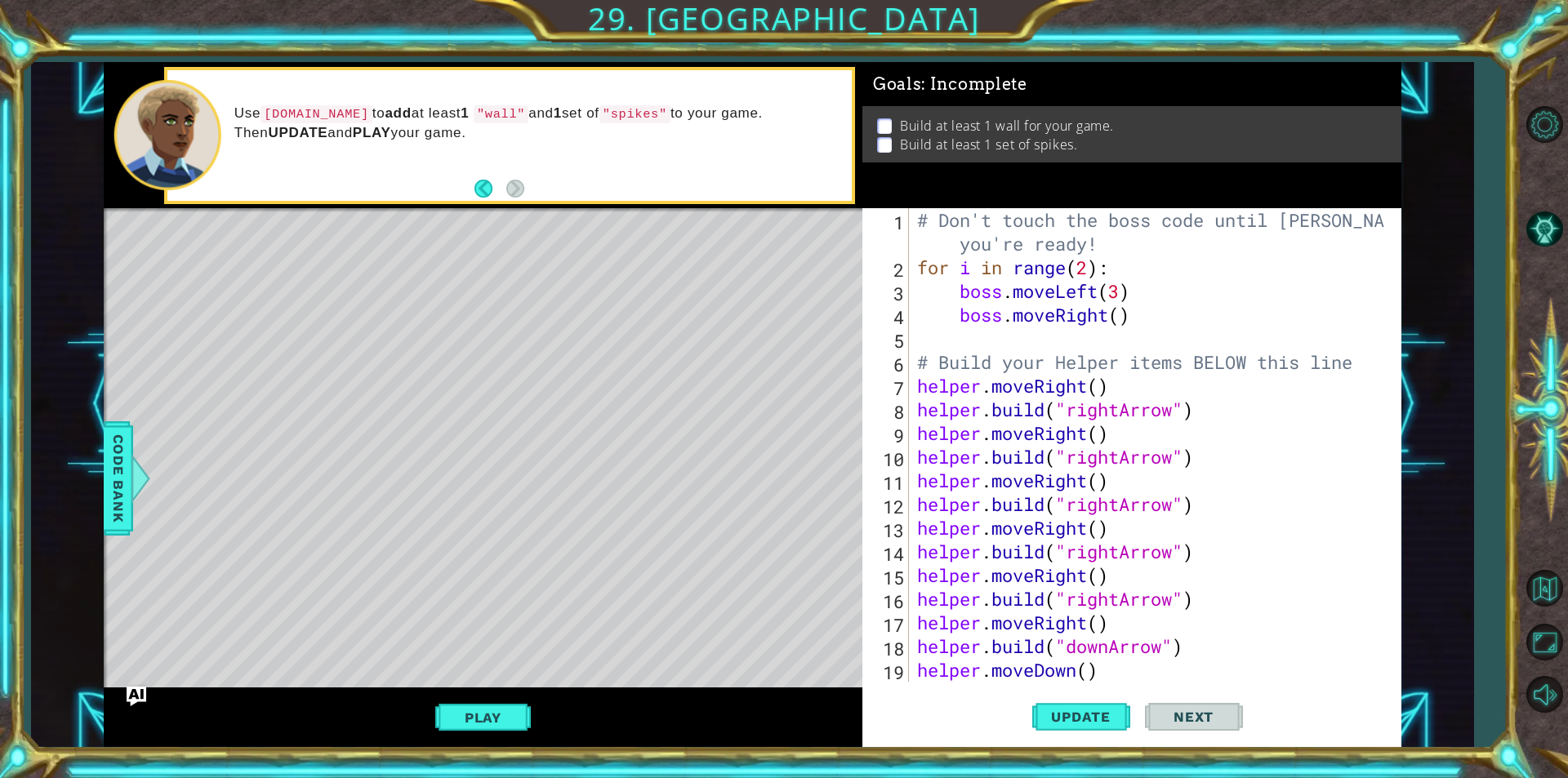
click at [1191, 713] on span "Next" at bounding box center [1193, 716] width 73 height 16
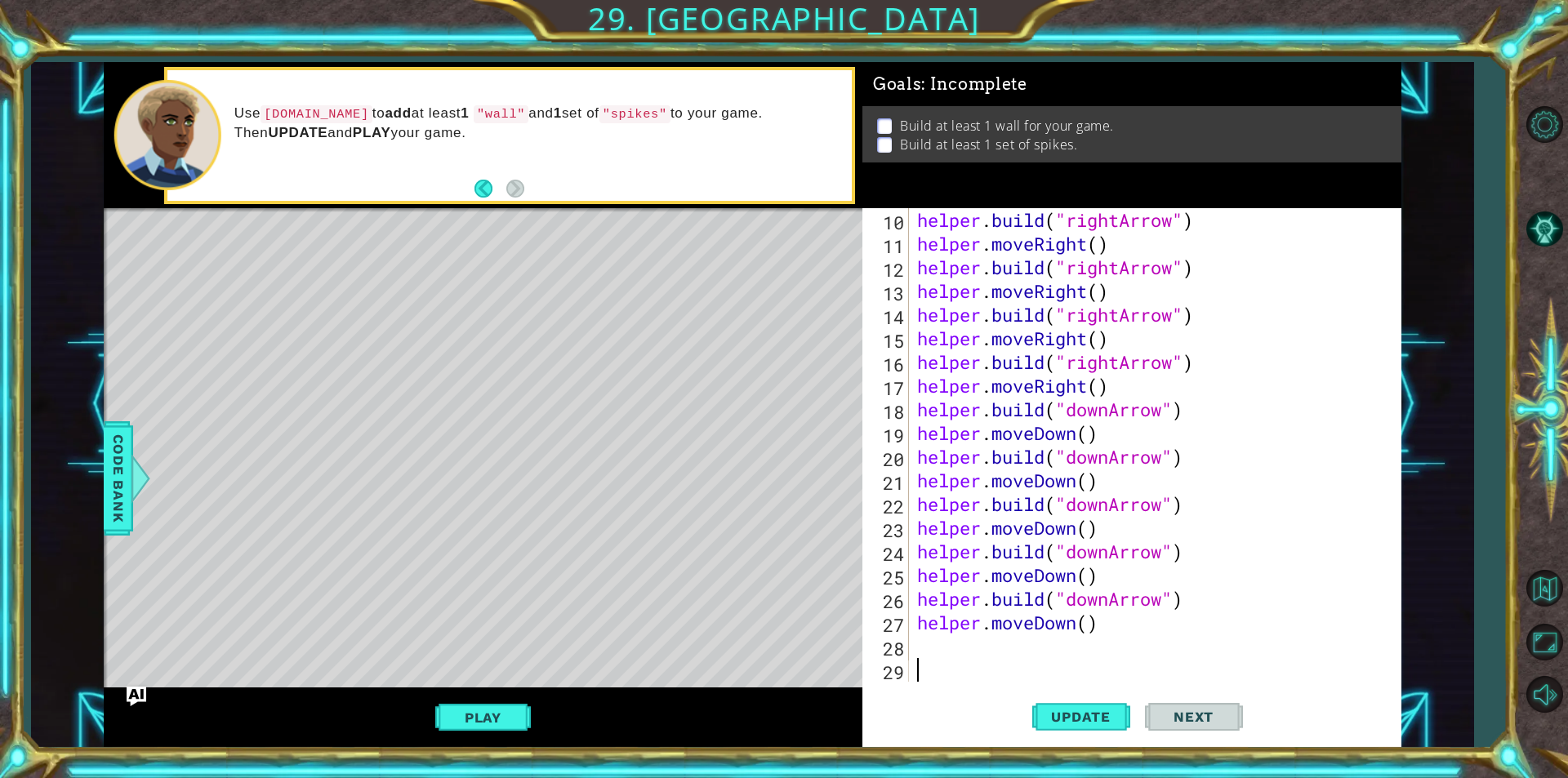
scroll to position [237, 0]
click at [932, 649] on div "helper . build ( "rightArrow" ) helper . moveRight ( ) helper . build ( "rightA…" at bounding box center [1153, 468] width 479 height 520
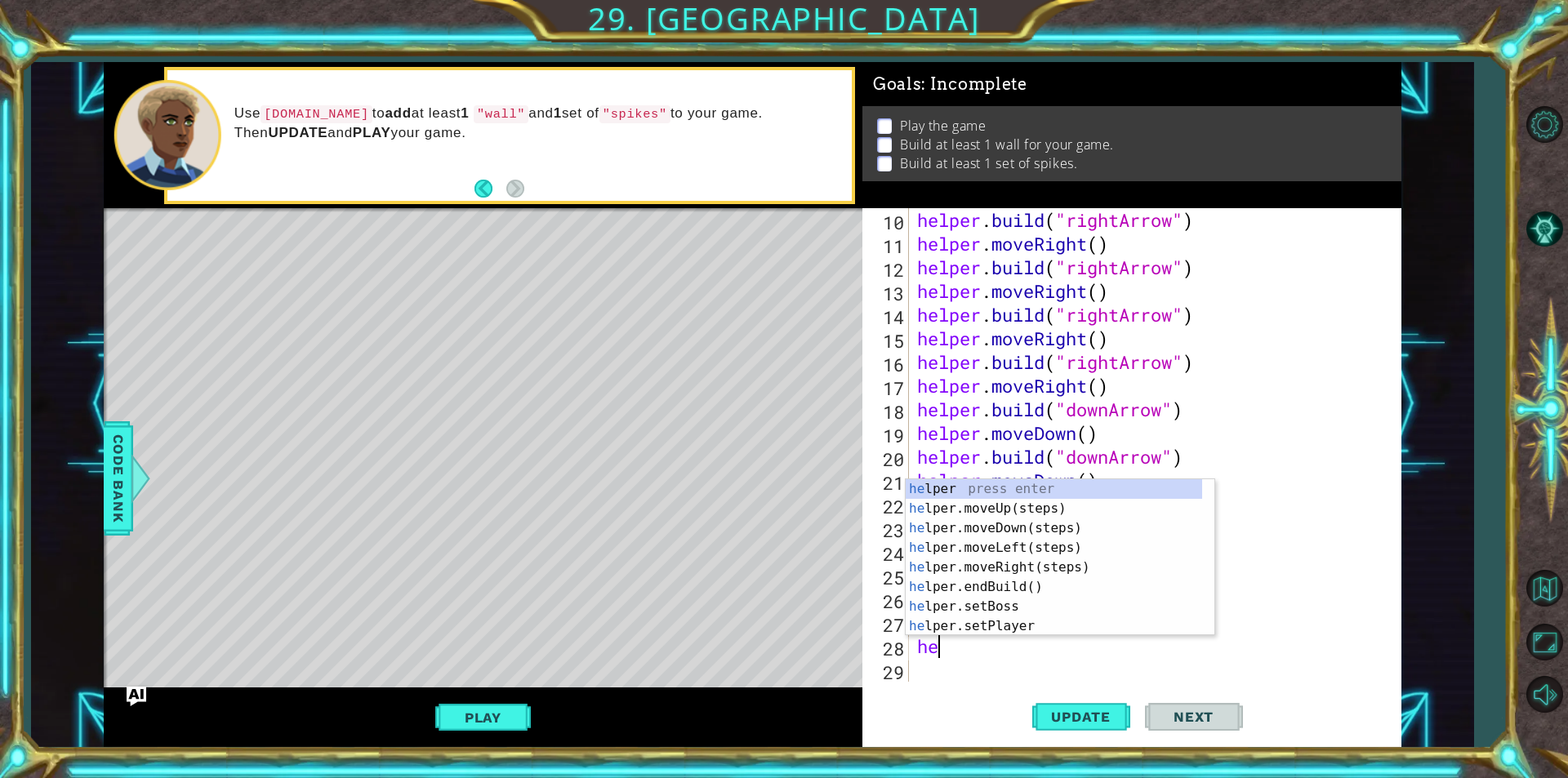
type textarea "hel"
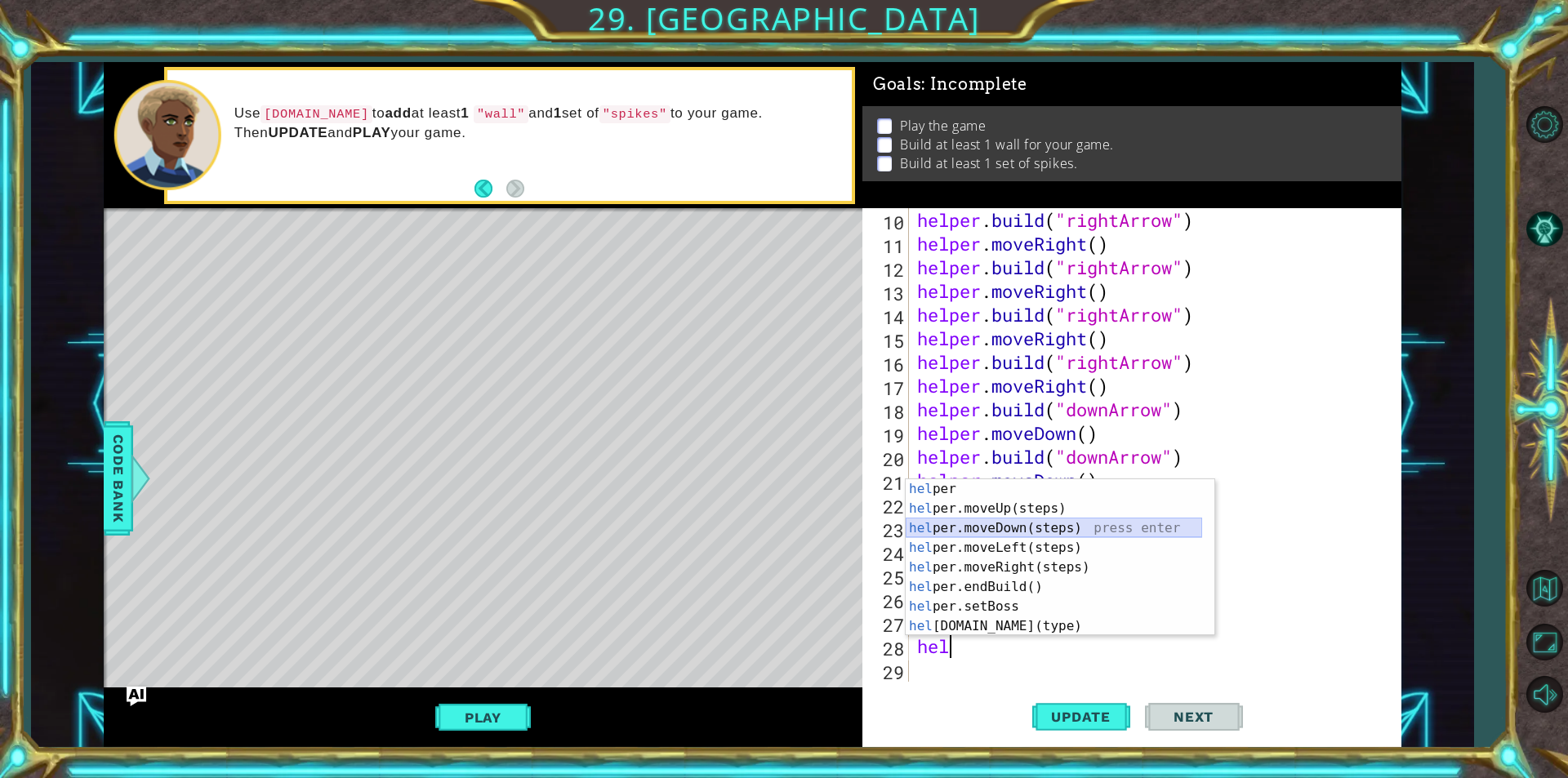
click at [932, 534] on div "hel per press enter hel per.moveUp(steps) press enter hel per.moveDown(steps) p…" at bounding box center [1053, 577] width 297 height 196
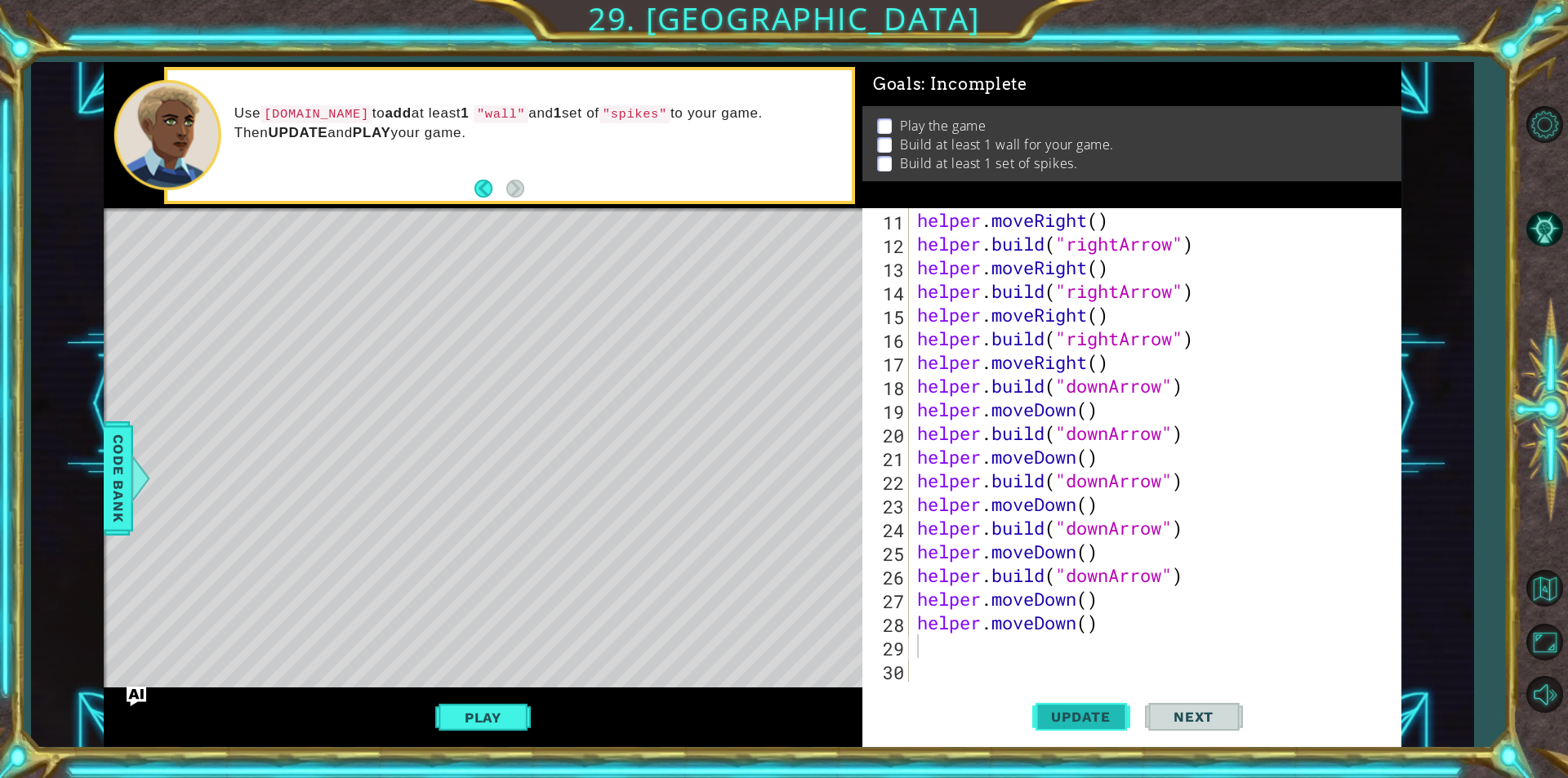
click at [1074, 728] on button "Update" at bounding box center [1081, 716] width 98 height 54
click at [1034, 629] on div "helper . moveRight ( ) helper . build ( "rightArrow" ) helper . moveRight ( ) h…" at bounding box center [1153, 468] width 479 height 520
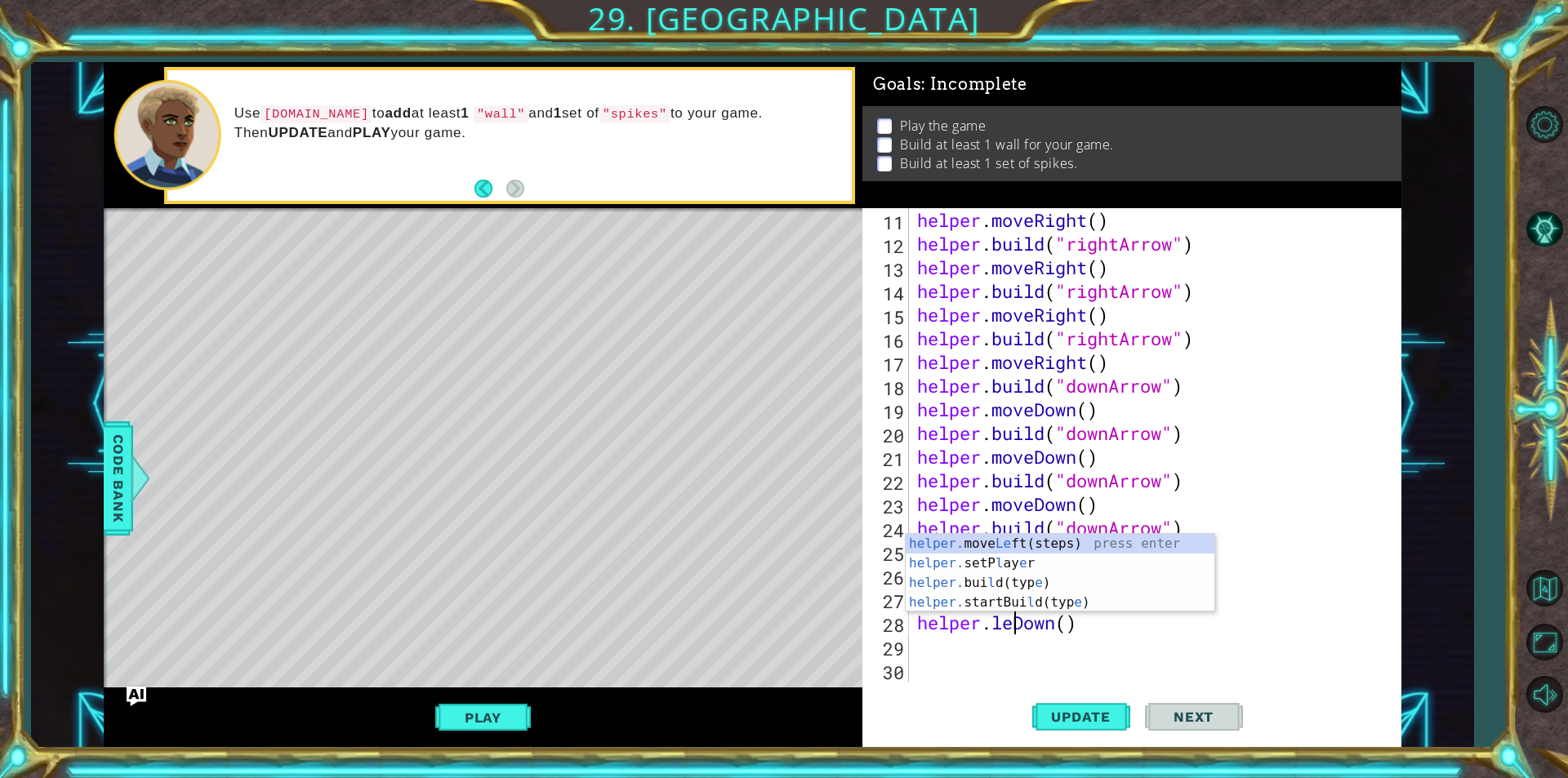
scroll to position [0, 5]
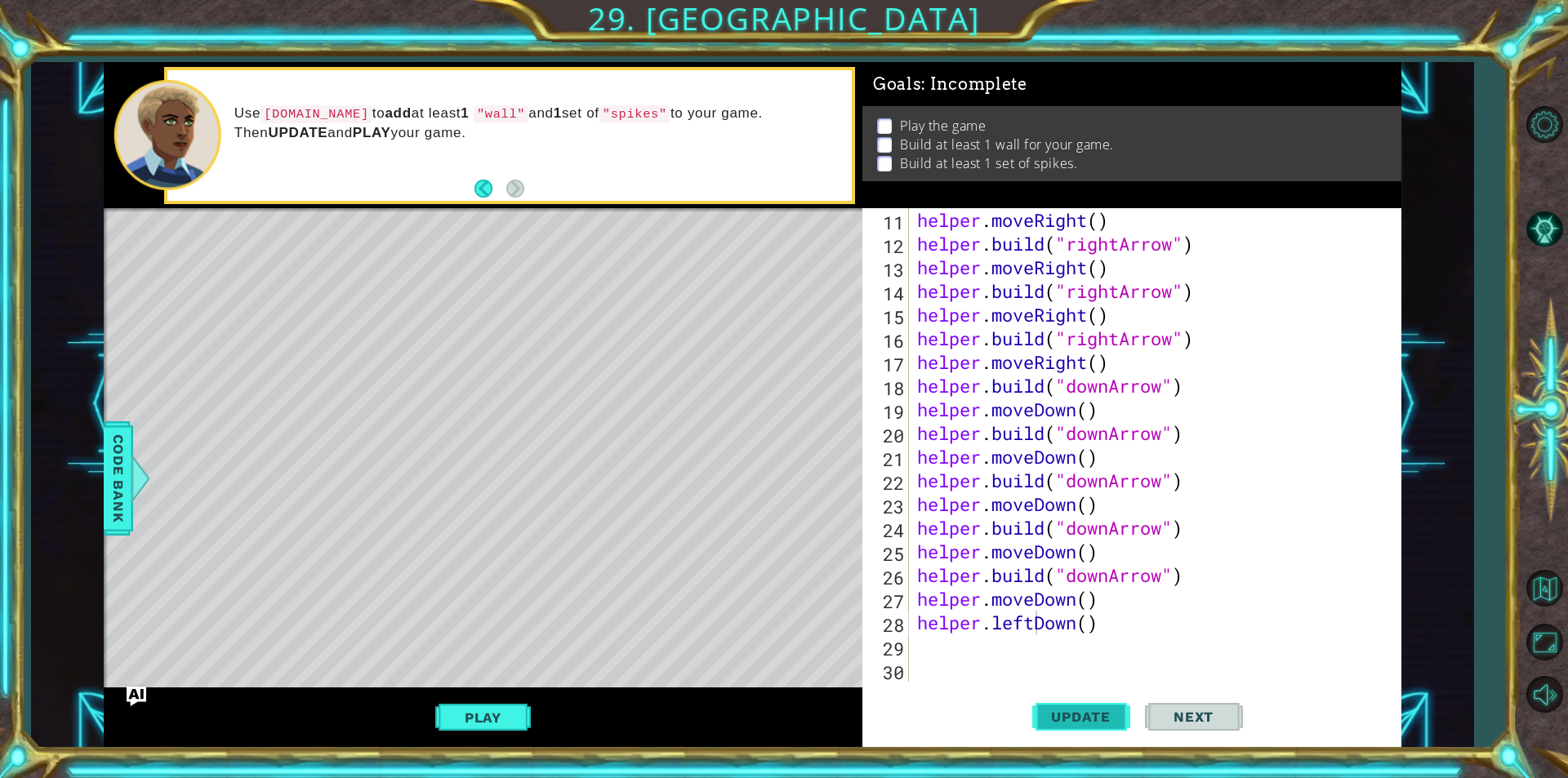
click at [1049, 721] on span "Update" at bounding box center [1080, 716] width 92 height 16
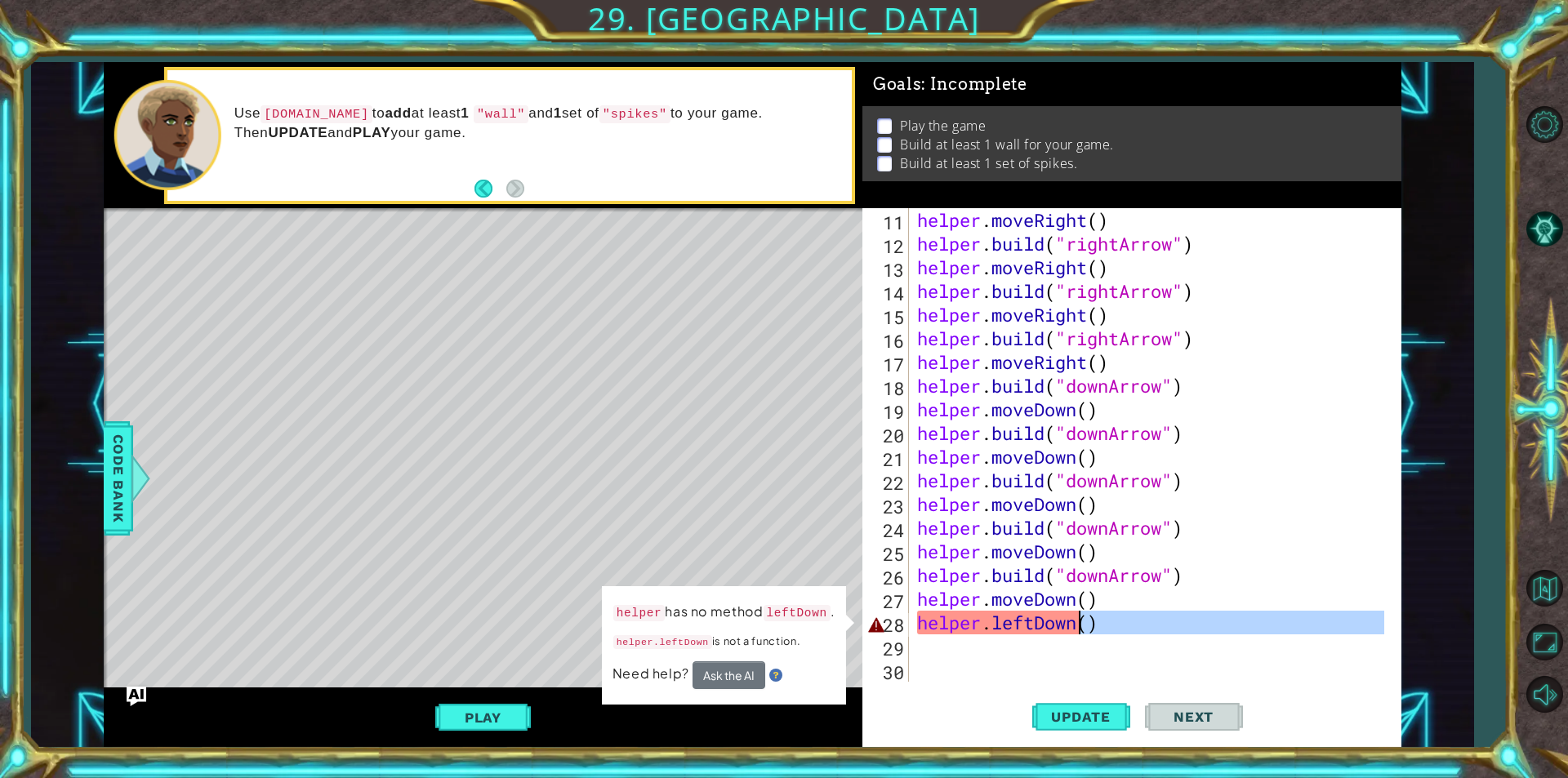
click at [1076, 633] on div "helper . moveRight ( ) helper . build ( "rightArrow" ) helper . moveRight ( ) h…" at bounding box center [1153, 468] width 479 height 520
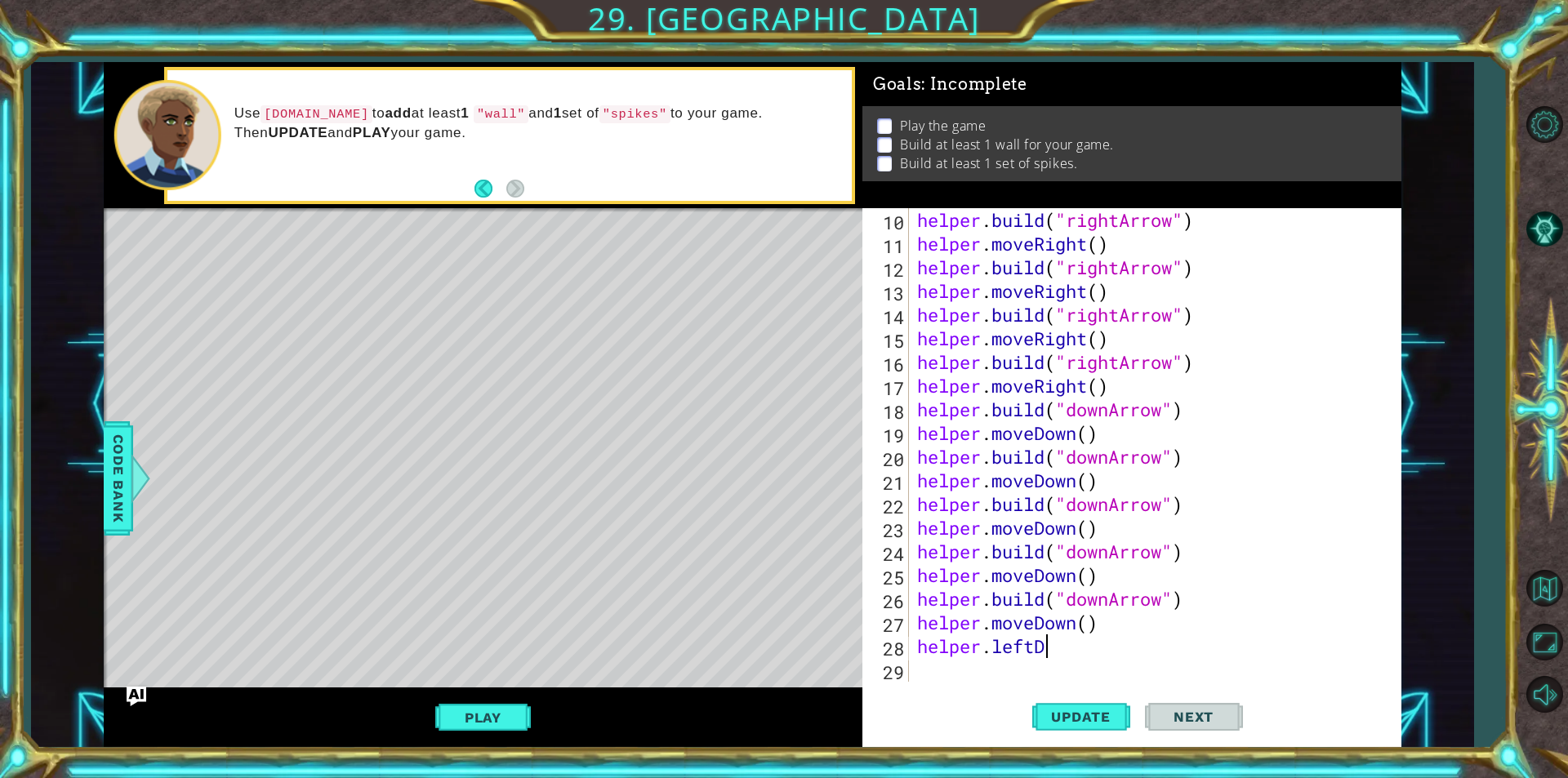
type textarea "helper.left"
click at [997, 631] on div "helper. move Left (steps) press enter" at bounding box center [1060, 645] width 309 height 59
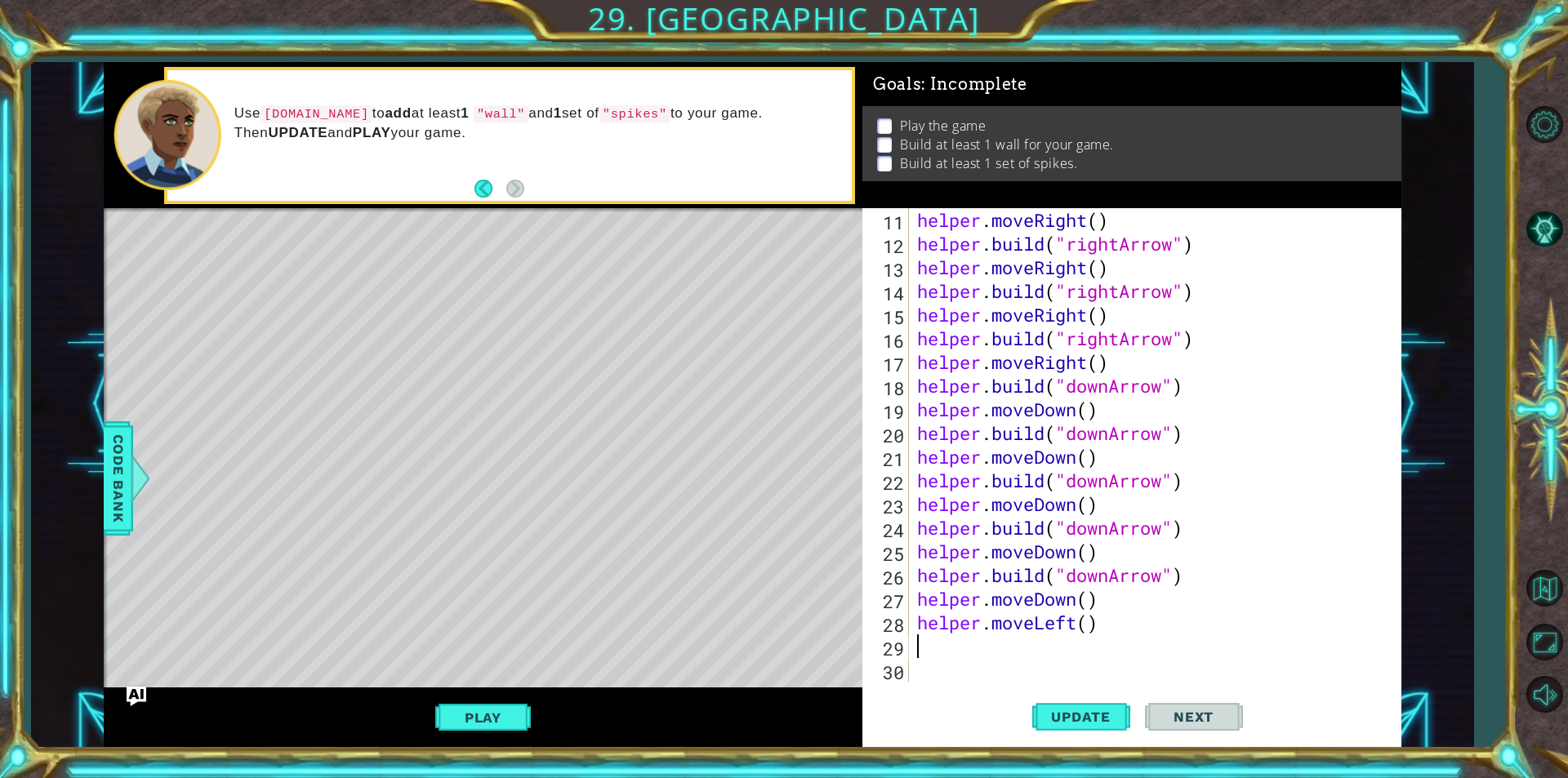
scroll to position [261, 0]
click at [1104, 718] on span "Update" at bounding box center [1080, 716] width 92 height 16
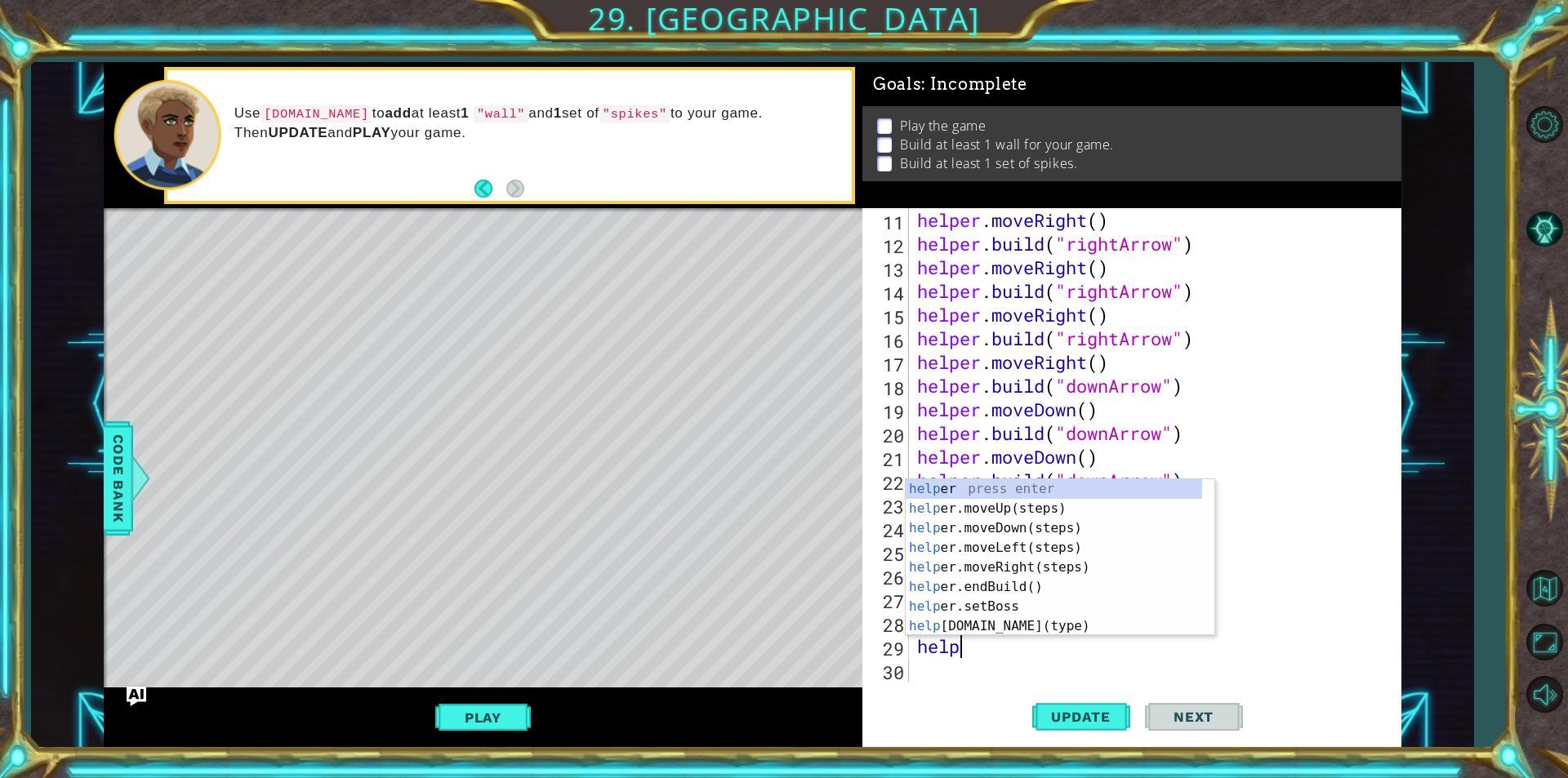
scroll to position [0, 1]
click at [1064, 625] on div "help er press enter help er.moveUp(steps) press enter help er.moveDown(steps) p…" at bounding box center [1053, 577] width 297 height 196
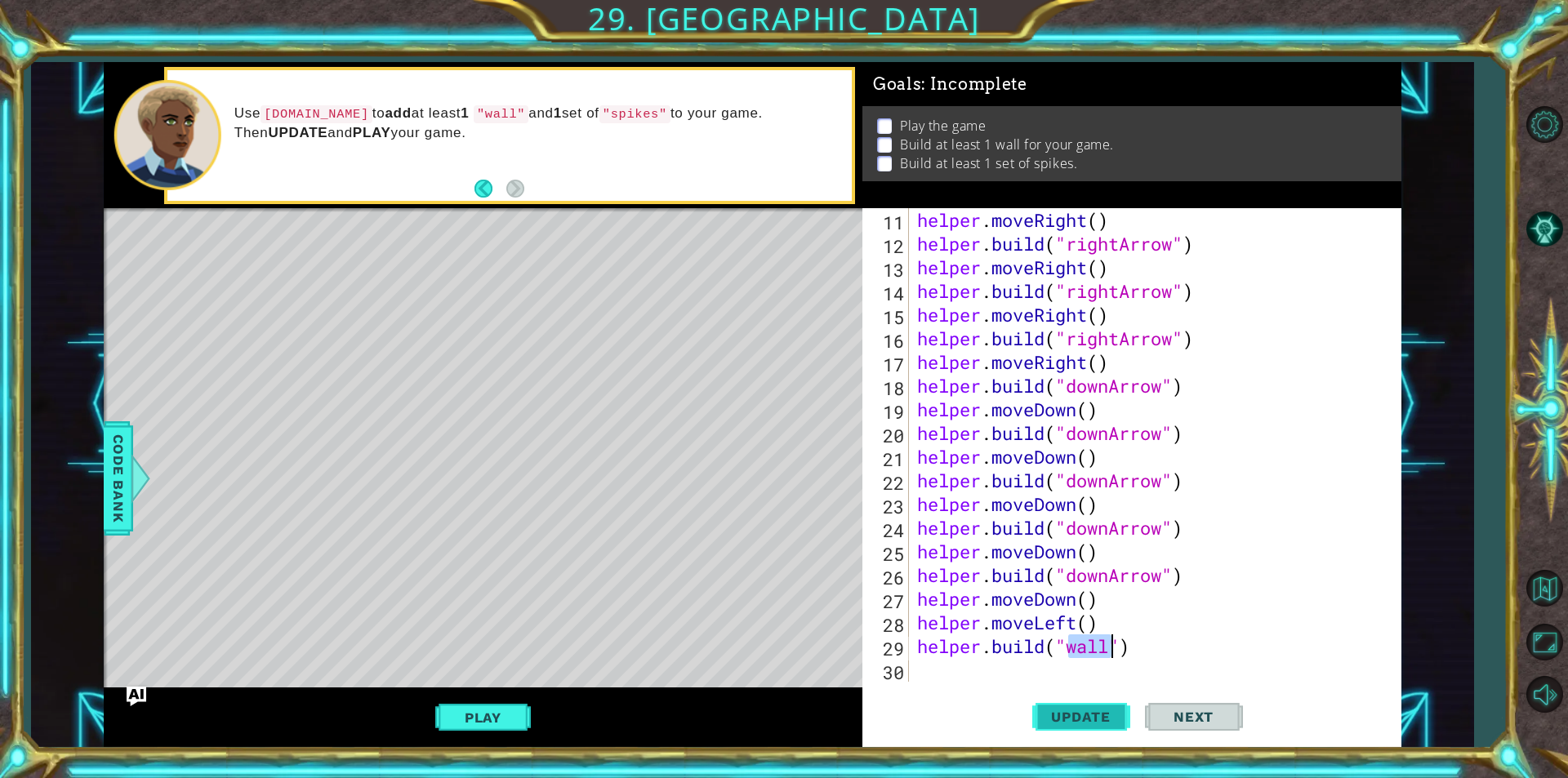
type textarea "[DOMAIN_NAME]("wall")"
click at [1112, 715] on span "Update" at bounding box center [1080, 716] width 92 height 16
click at [1011, 668] on div "helper . moveRight ( ) helper . build ( "rightArrow" ) helper . moveRight ( ) h…" at bounding box center [1153, 468] width 479 height 520
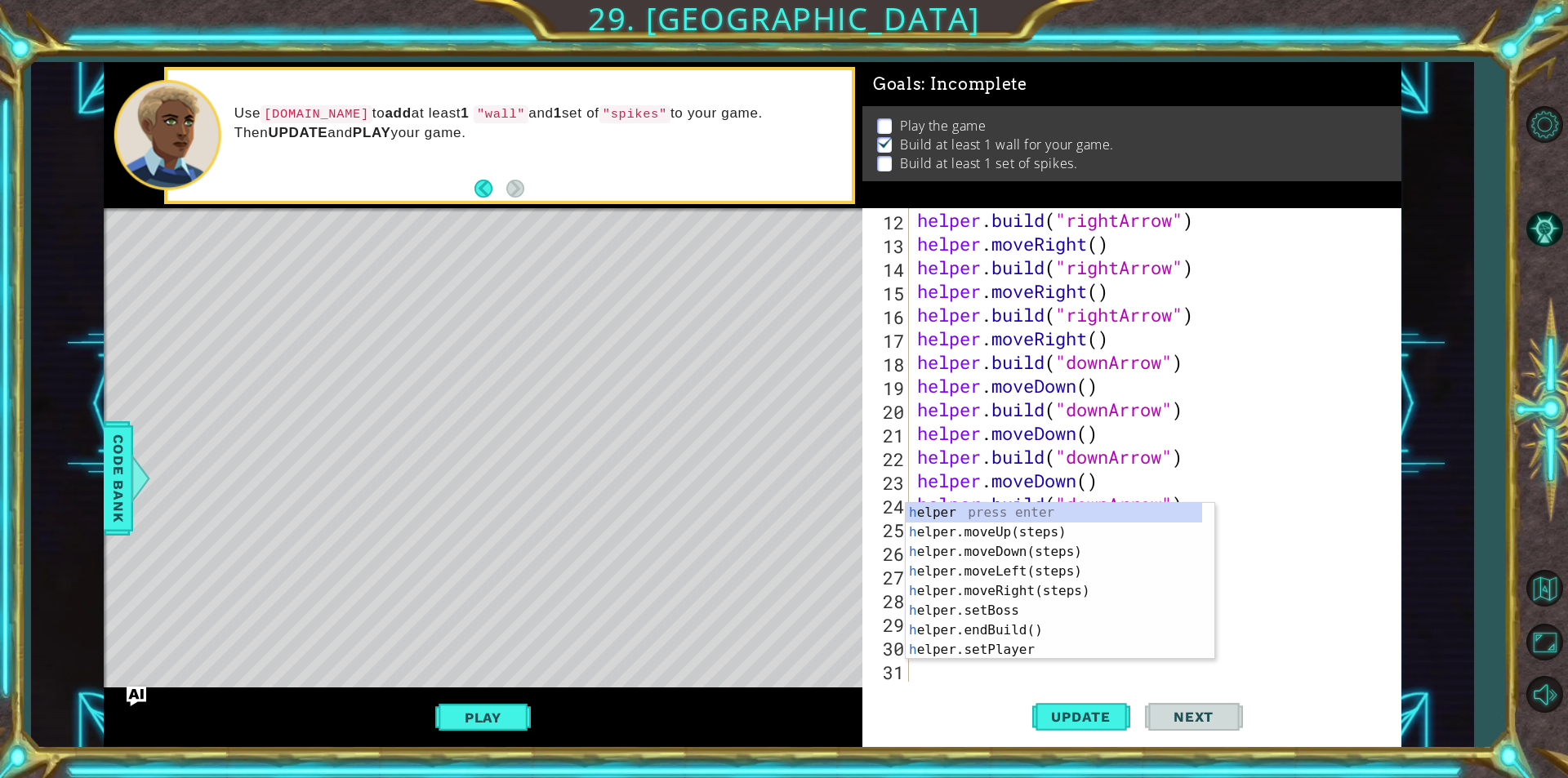
scroll to position [284, 0]
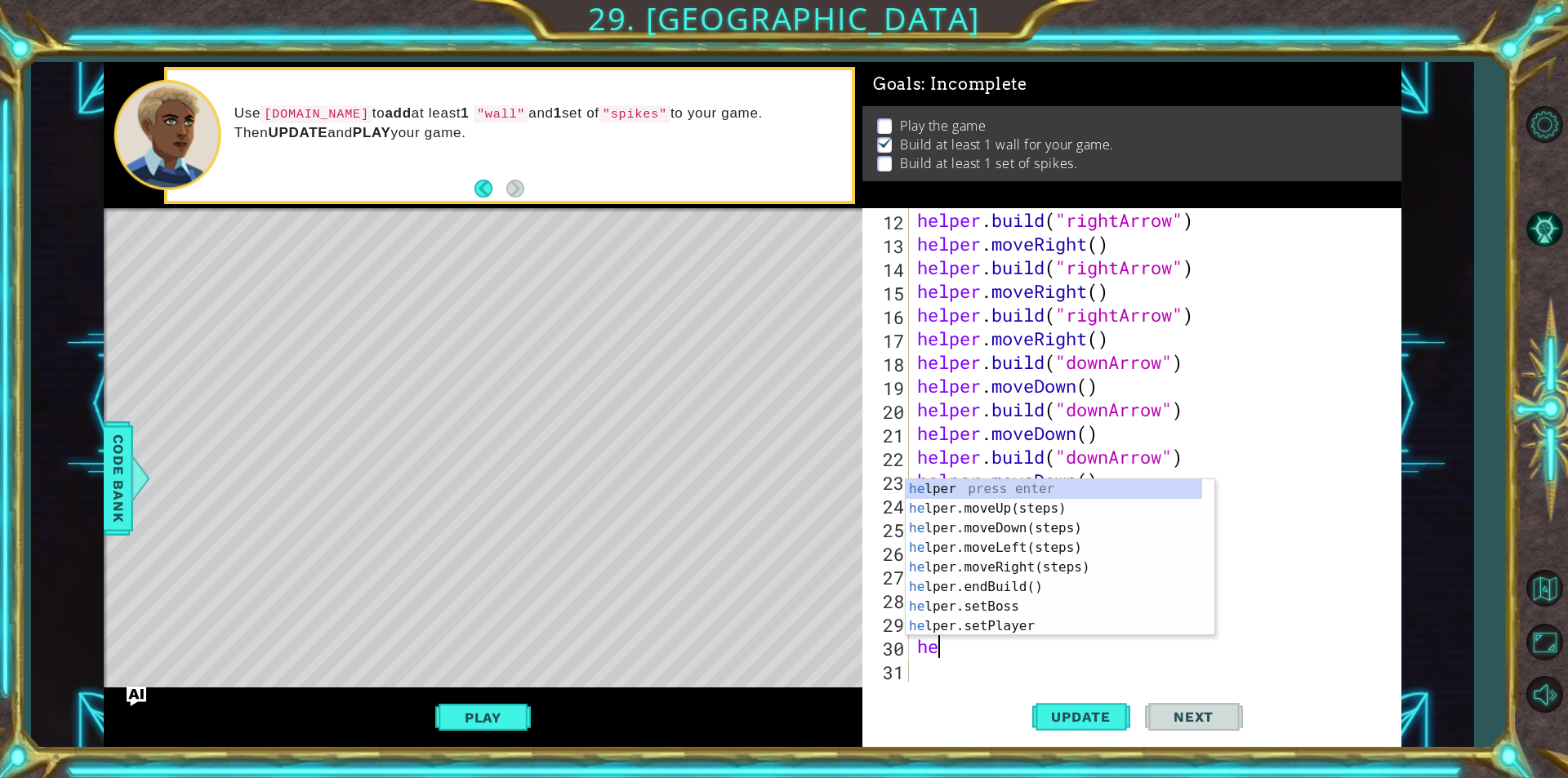
type textarea "her"
click at [983, 511] on div "he lpe r press enter he lpe r .moveUp(steps) press enter he lpe r .moveDown(ste…" at bounding box center [1053, 577] width 297 height 196
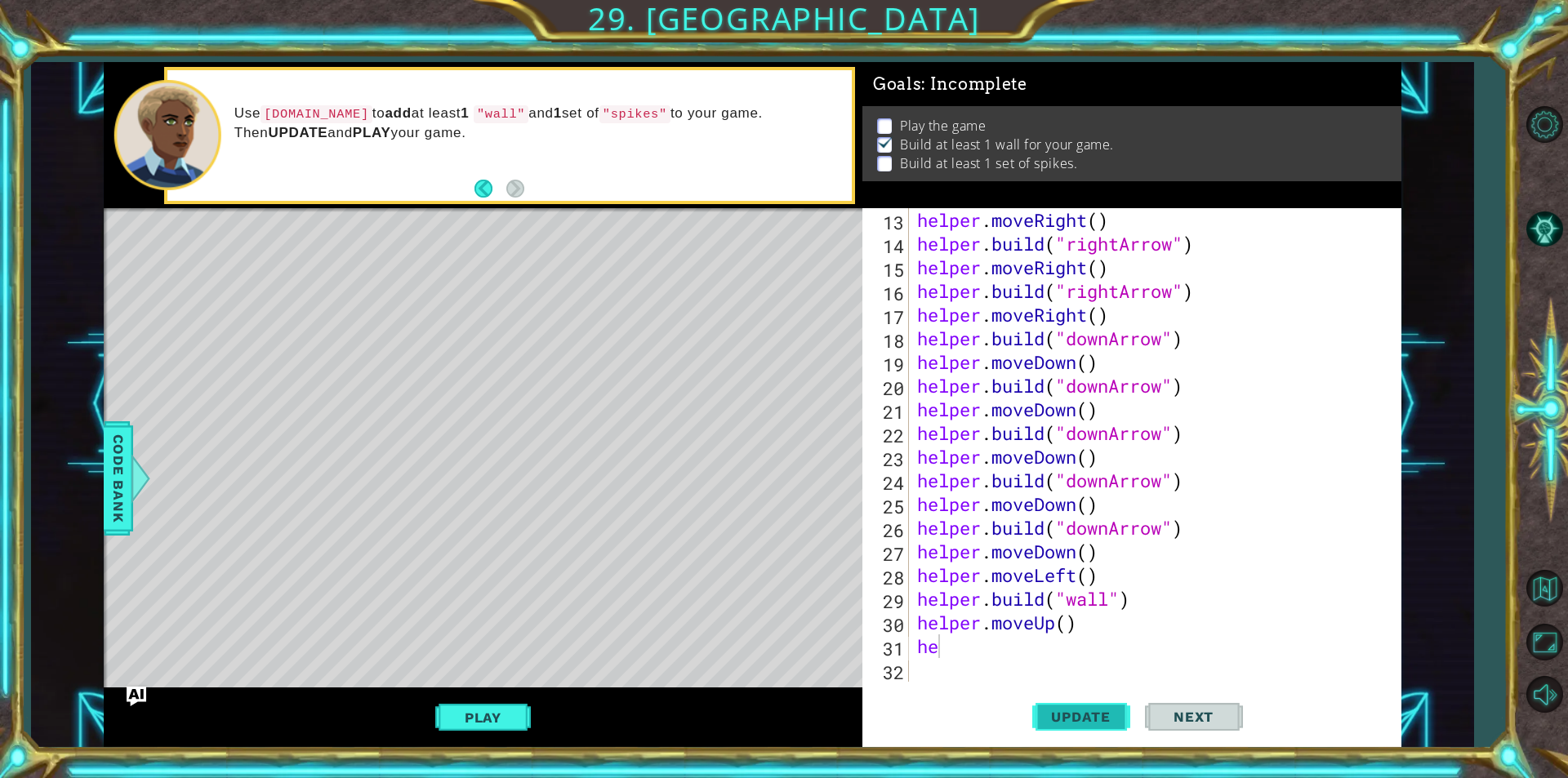
click at [1064, 717] on span "Update" at bounding box center [1080, 716] width 92 height 16
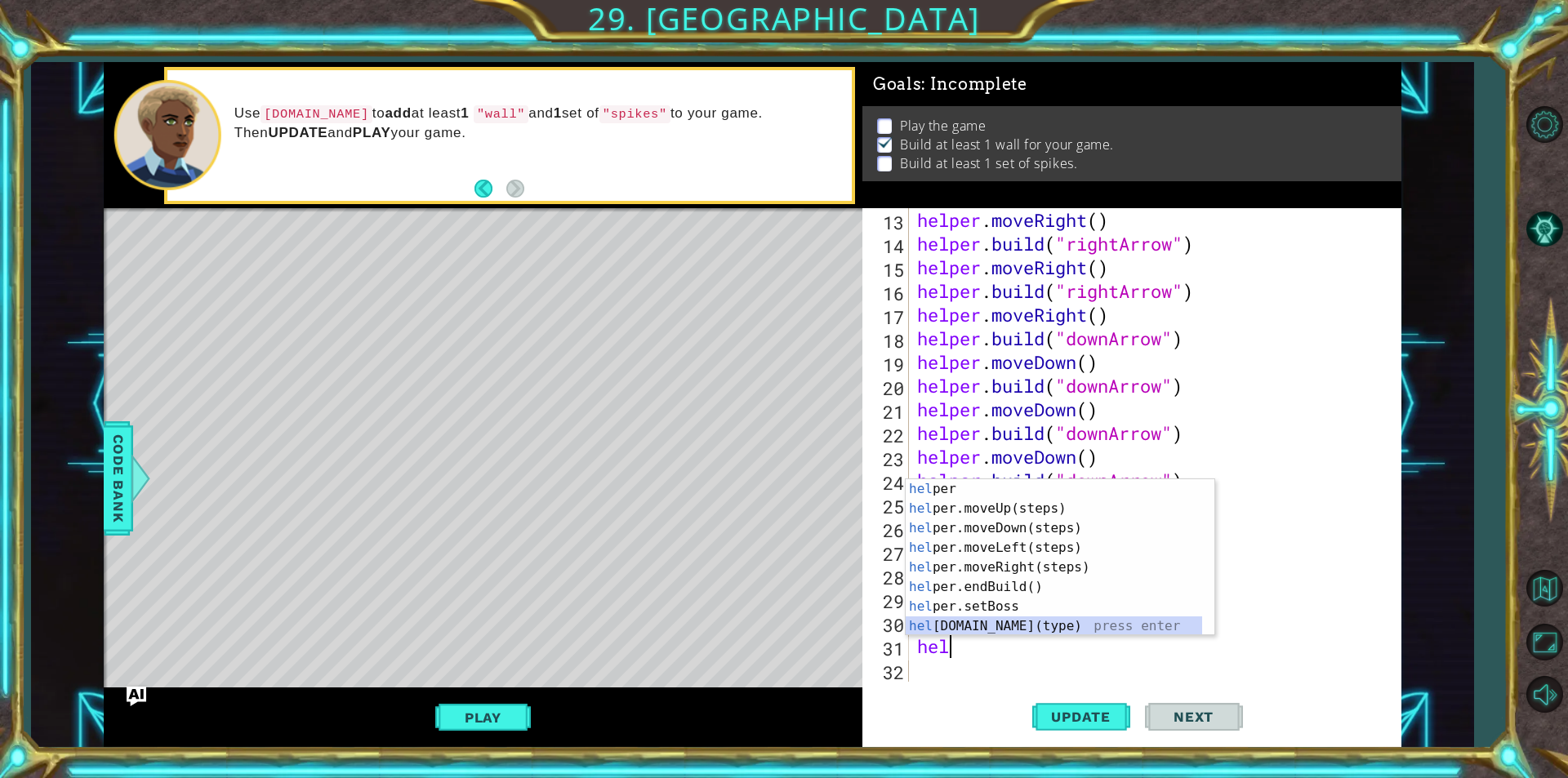
click at [921, 625] on div "hel per press enter hel per.moveUp(steps) press enter hel per.moveDown(steps) p…" at bounding box center [1053, 577] width 297 height 196
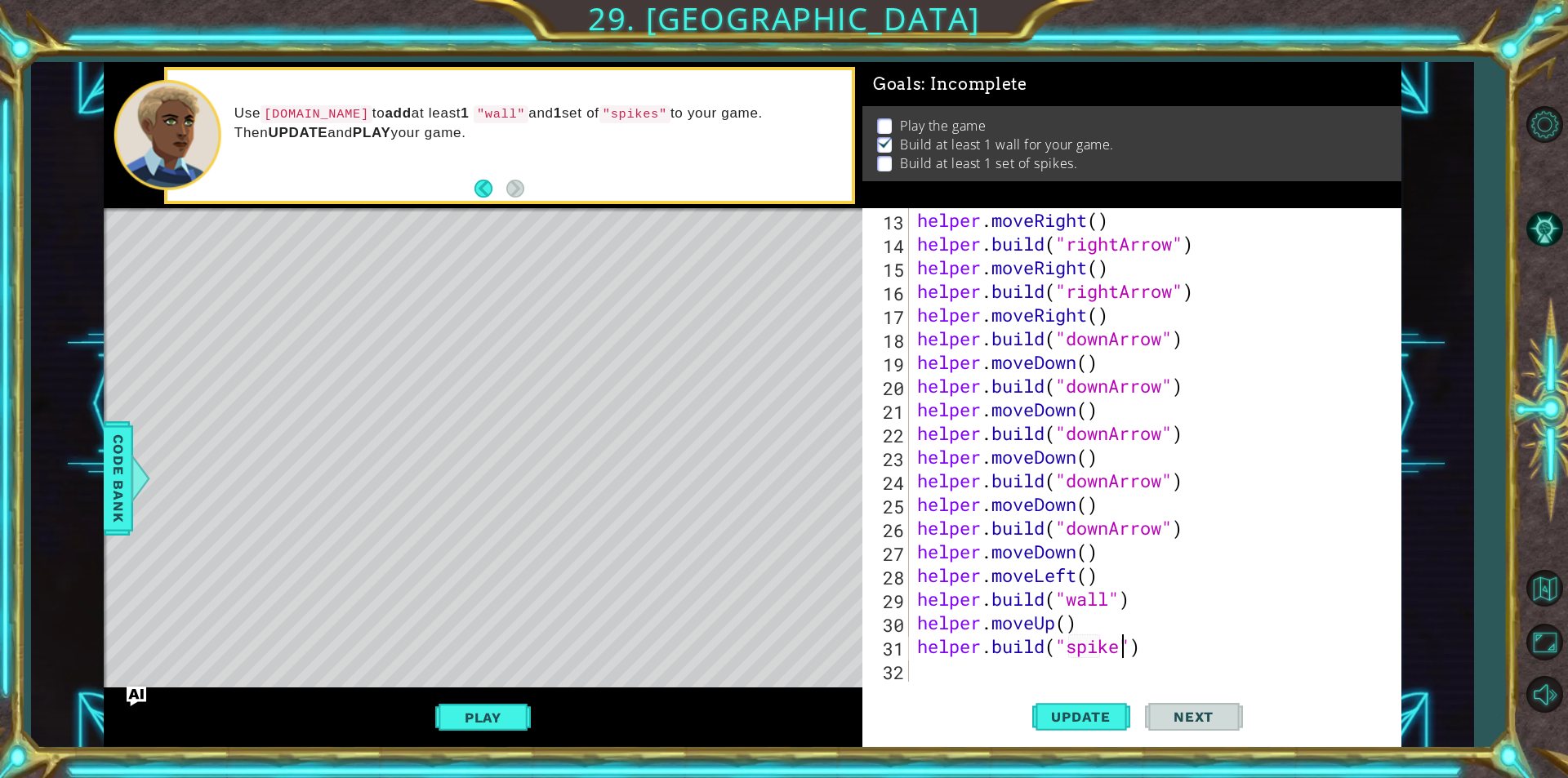
scroll to position [0, 9]
type textarea "[DOMAIN_NAME]("spikes")"
click at [1103, 702] on button "Update" at bounding box center [1081, 716] width 98 height 54
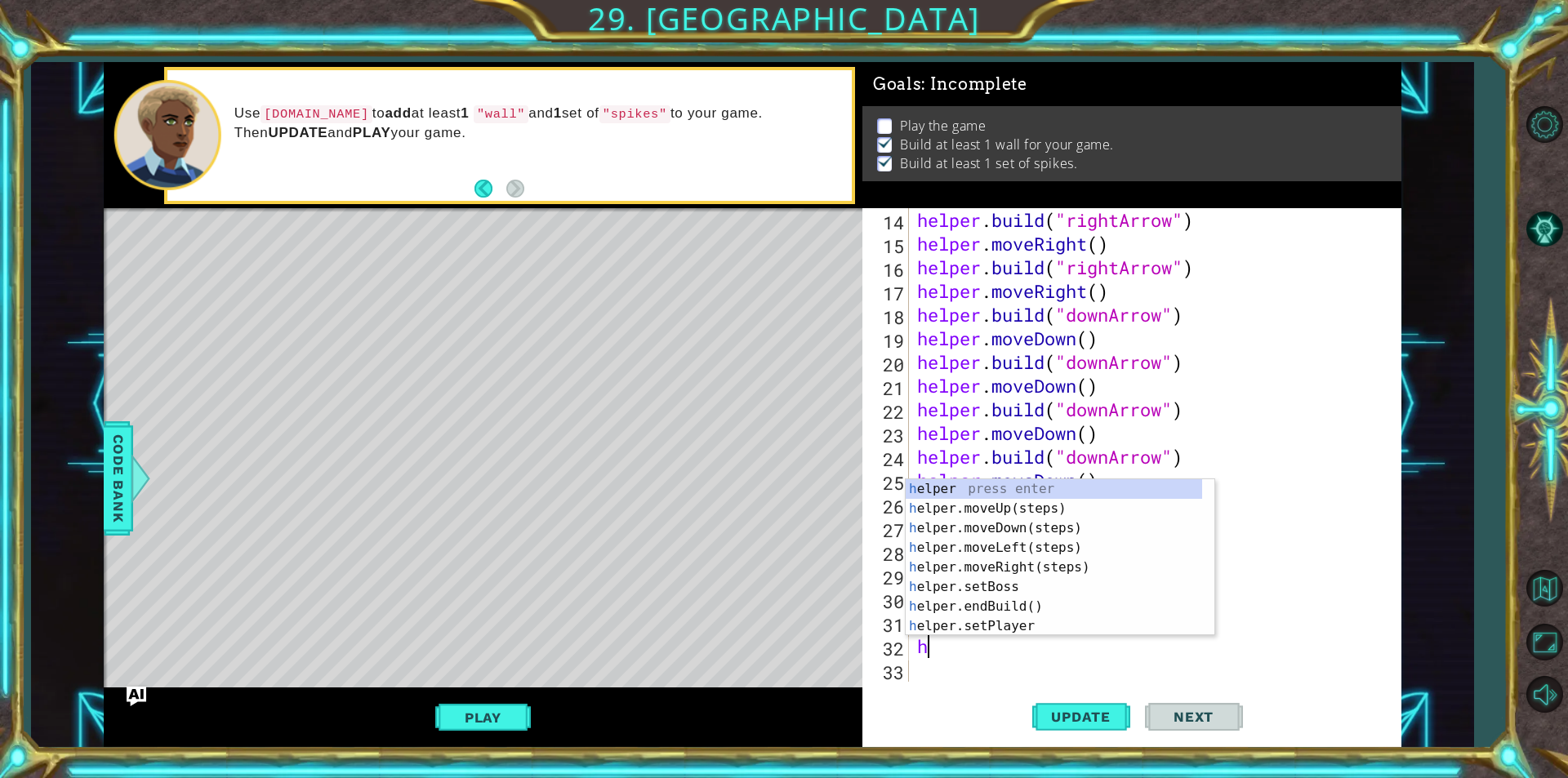
type textarea "he"
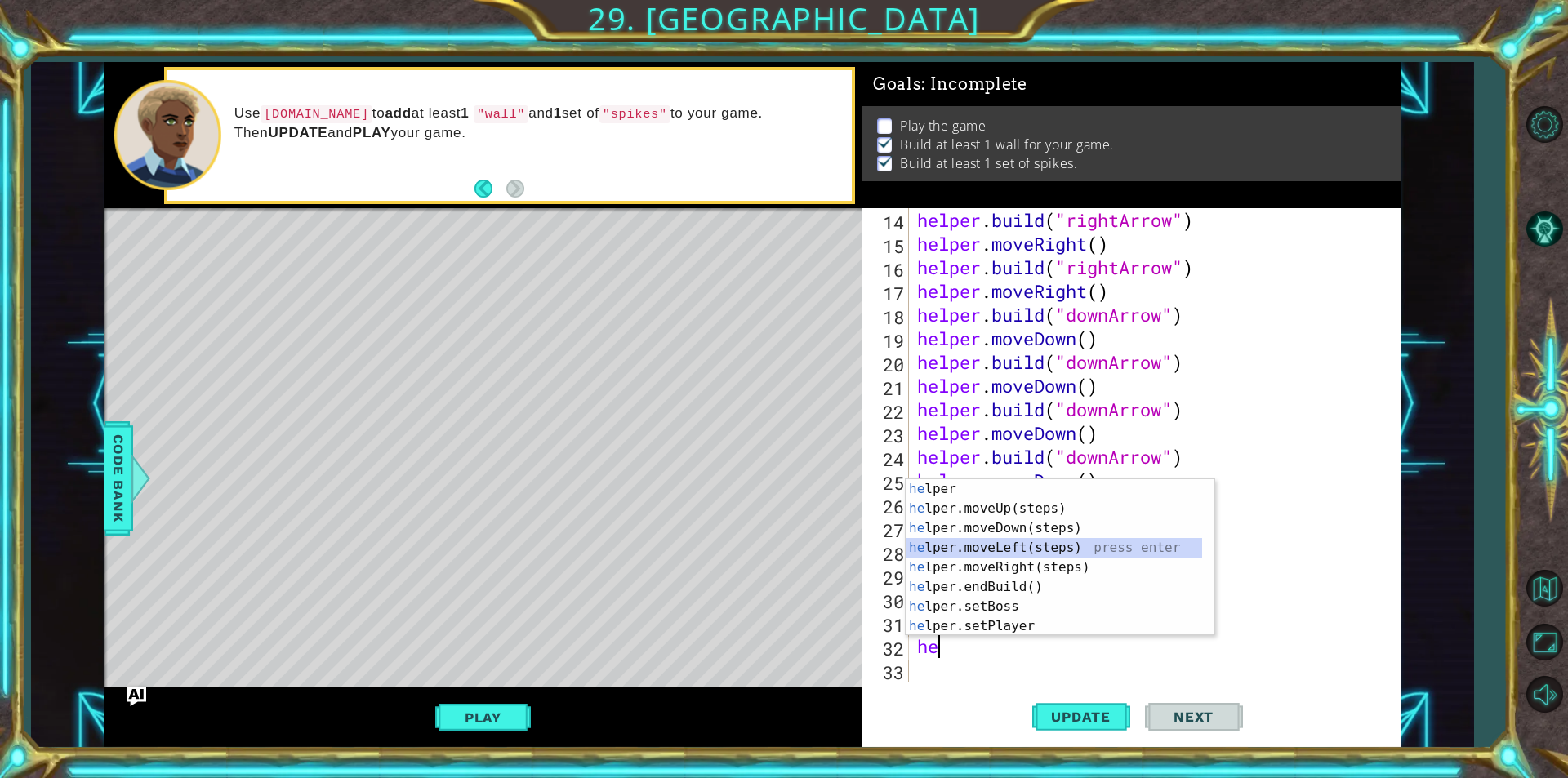
click at [1023, 547] on div "he lper press enter he lper.moveUp(steps) press enter he lper.moveDown(steps) p…" at bounding box center [1053, 577] width 297 height 196
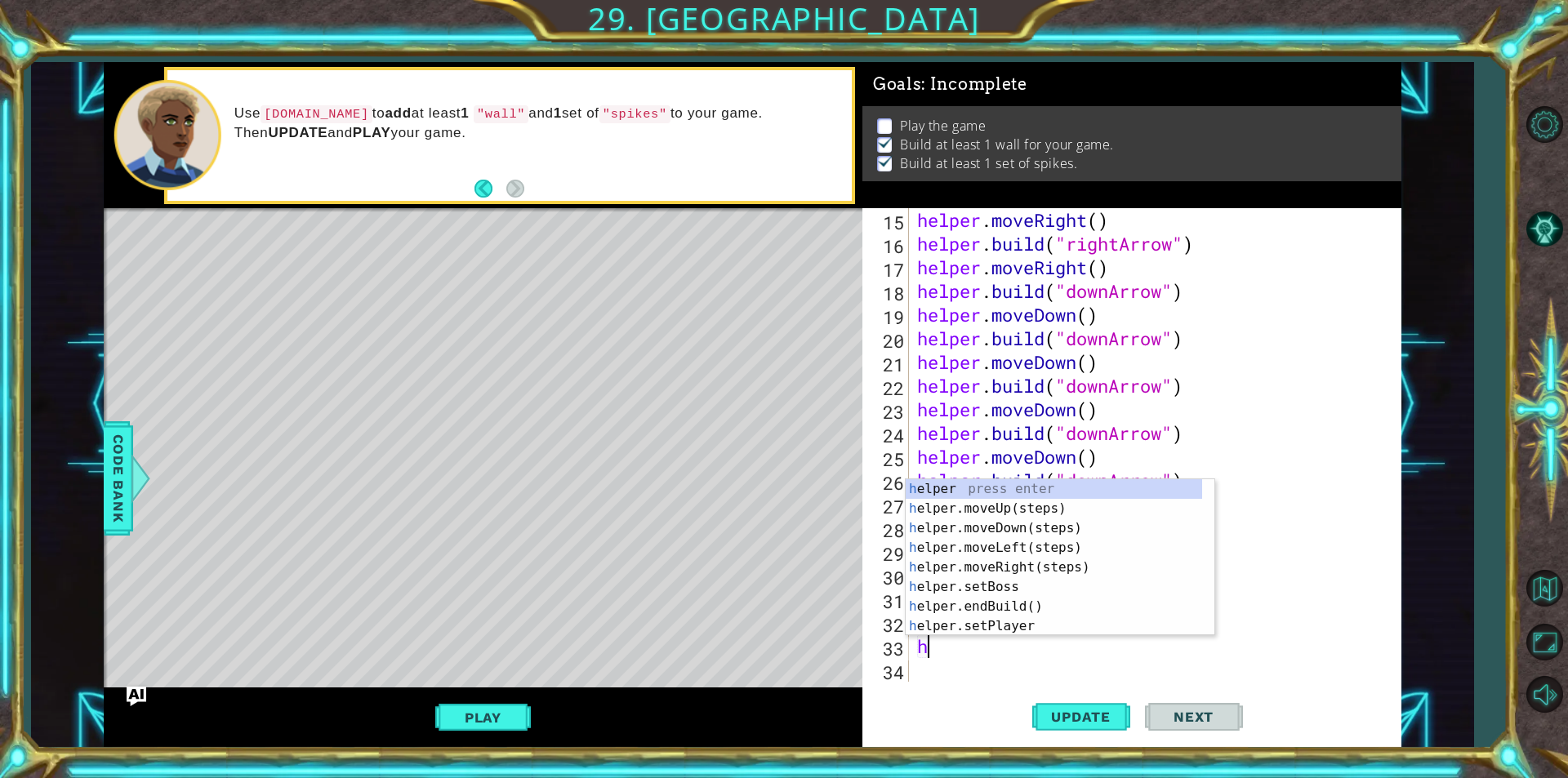
type textarea "he"
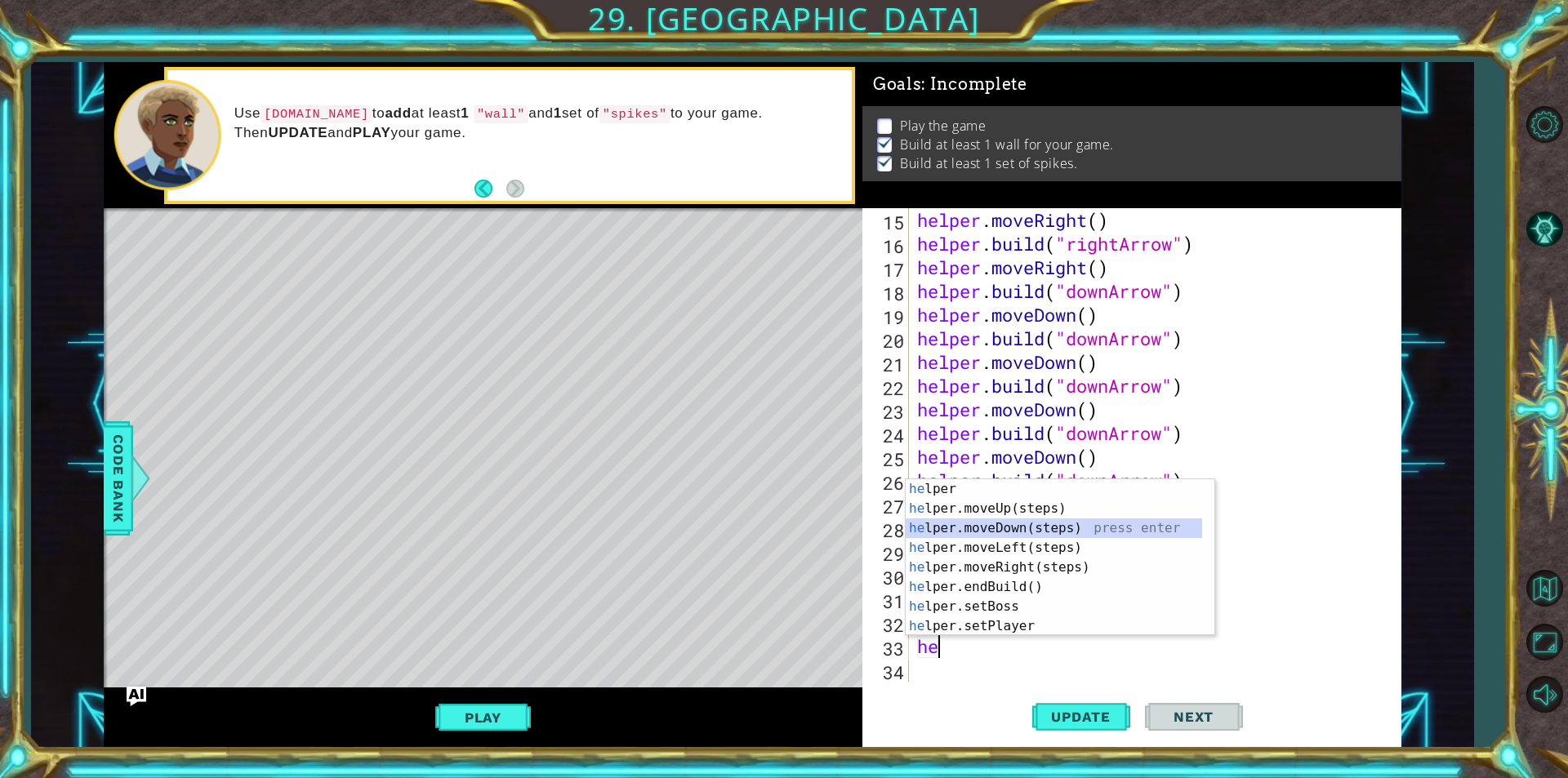
click at [1012, 537] on div "he lper press enter he lper.moveUp(steps) press enter he lper.moveDown(steps) p…" at bounding box center [1053, 577] width 297 height 196
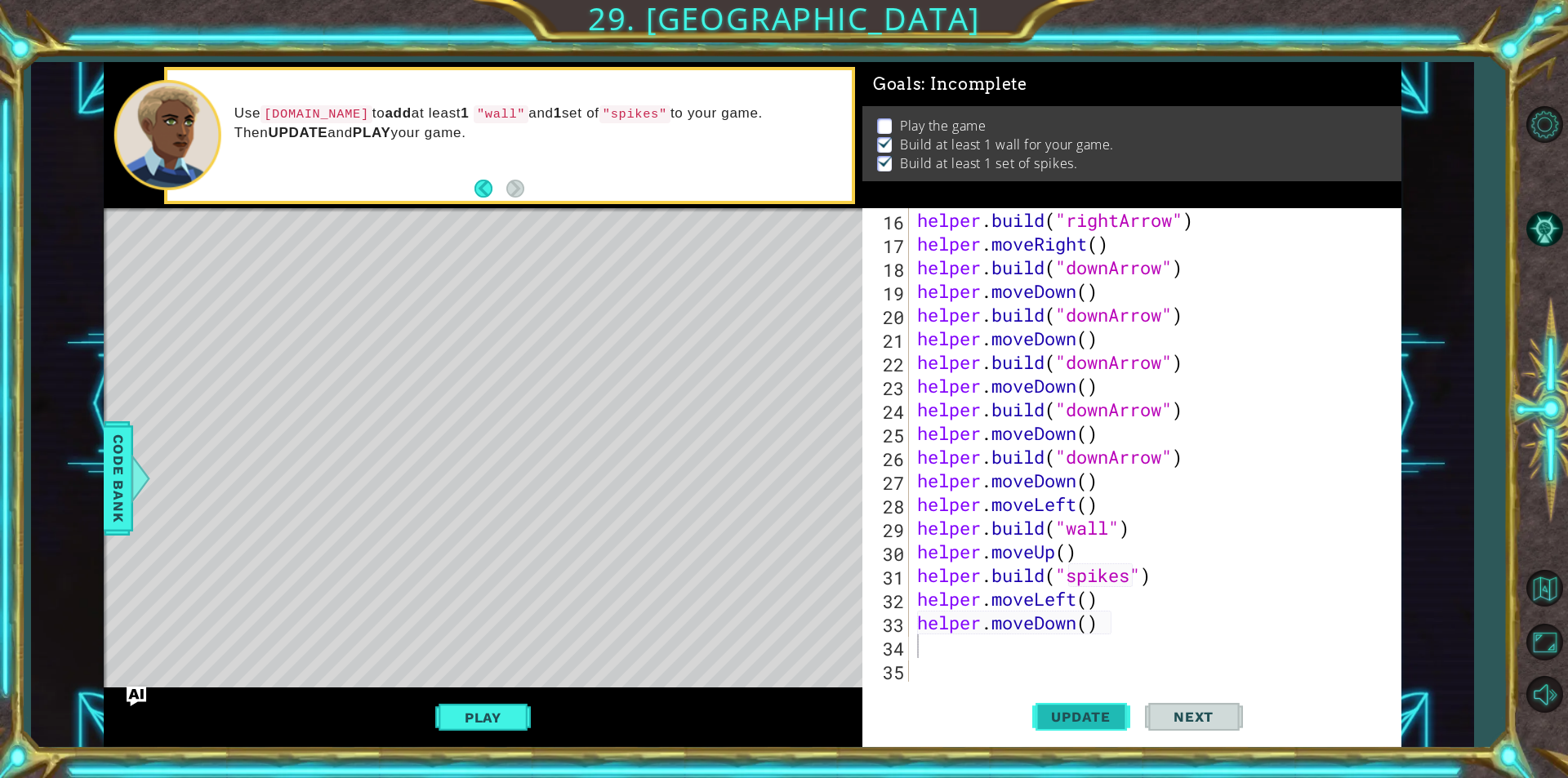
click at [1063, 740] on button "Update" at bounding box center [1081, 716] width 98 height 54
click at [1064, 722] on span "Update" at bounding box center [1080, 716] width 92 height 16
click at [1072, 597] on div "helper . build ( "rightArrow" ) helper . moveRight ( ) helper . build ( "downAr…" at bounding box center [1153, 468] width 479 height 520
click at [1079, 597] on div "helper . build ( "rightArrow" ) helper . moveRight ( ) helper . build ( "downAr…" at bounding box center [1153, 468] width 479 height 520
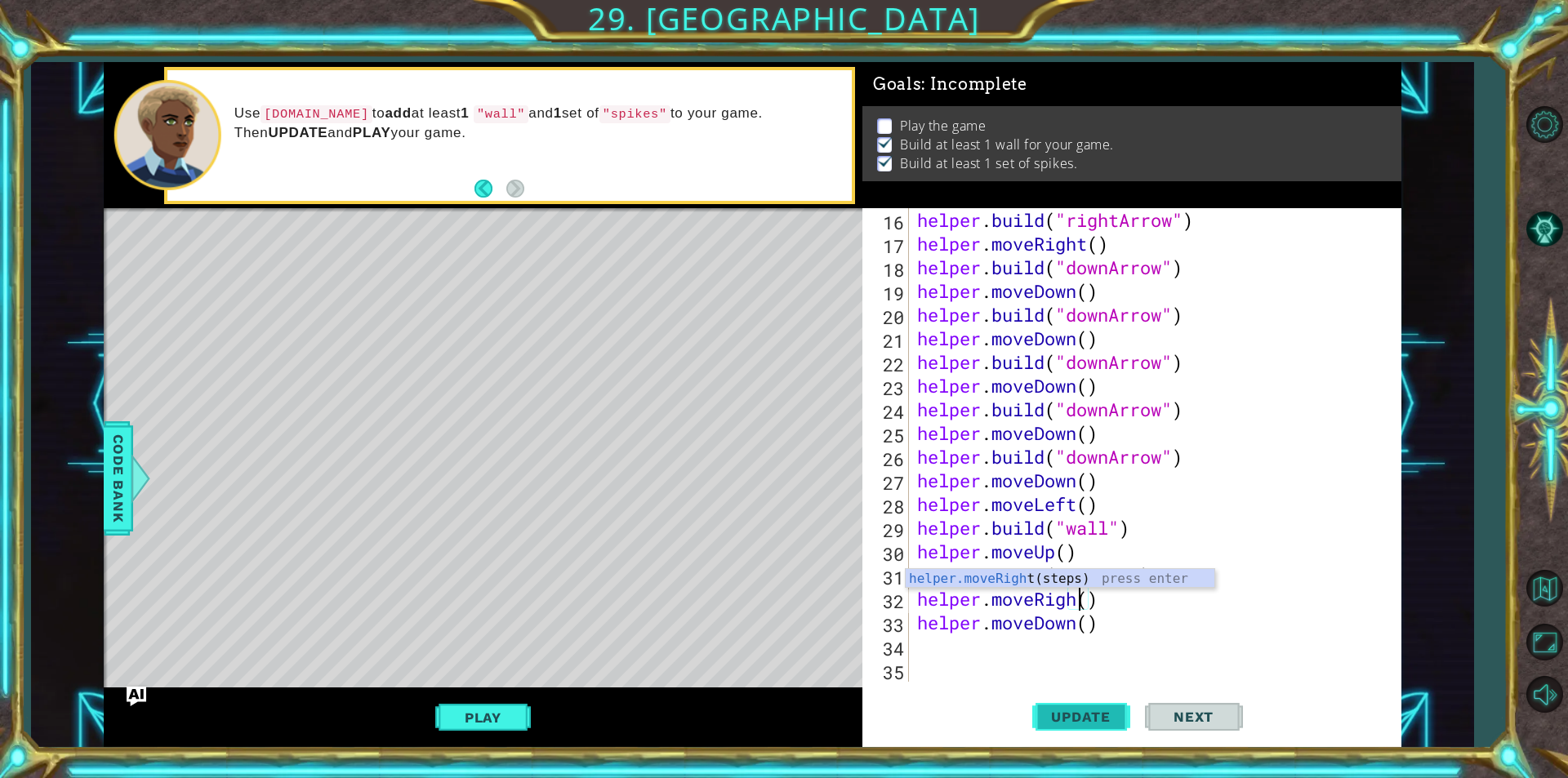
scroll to position [0, 8]
click at [1076, 721] on span "Update" at bounding box center [1080, 716] width 92 height 16
click at [465, 705] on button "Play" at bounding box center [483, 717] width 96 height 31
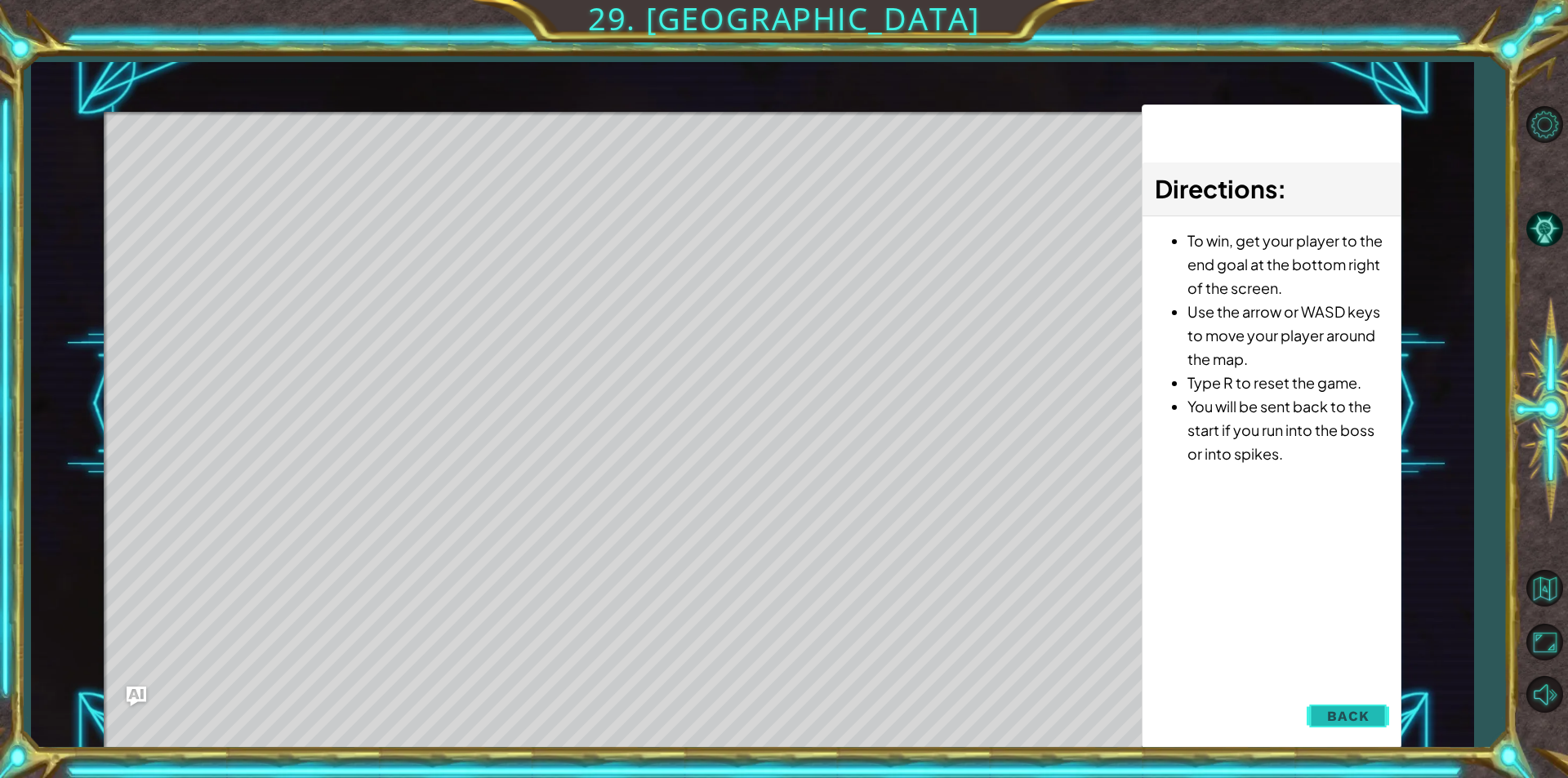
click at [1328, 716] on span "Back" at bounding box center [1348, 715] width 42 height 16
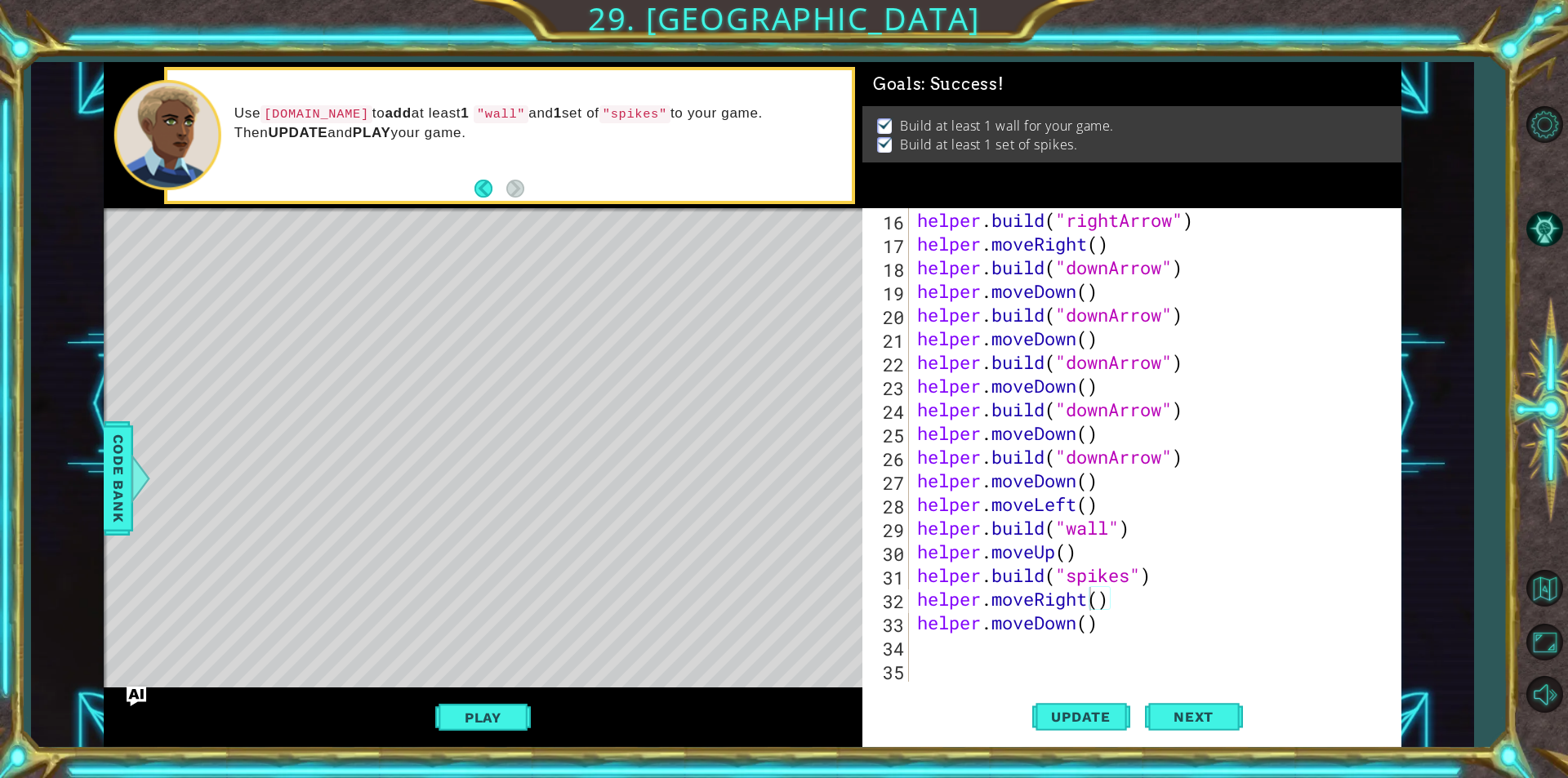
type textarea "[DOMAIN_NAME]("spikes")"
drag, startPoint x: 1156, startPoint y: 570, endPoint x: 914, endPoint y: 579, distance: 242.2
click at [914, 579] on div "helper . build ( "rightArrow" ) helper . moveRight ( ) helper . build ( "downAr…" at bounding box center [1153, 468] width 479 height 520
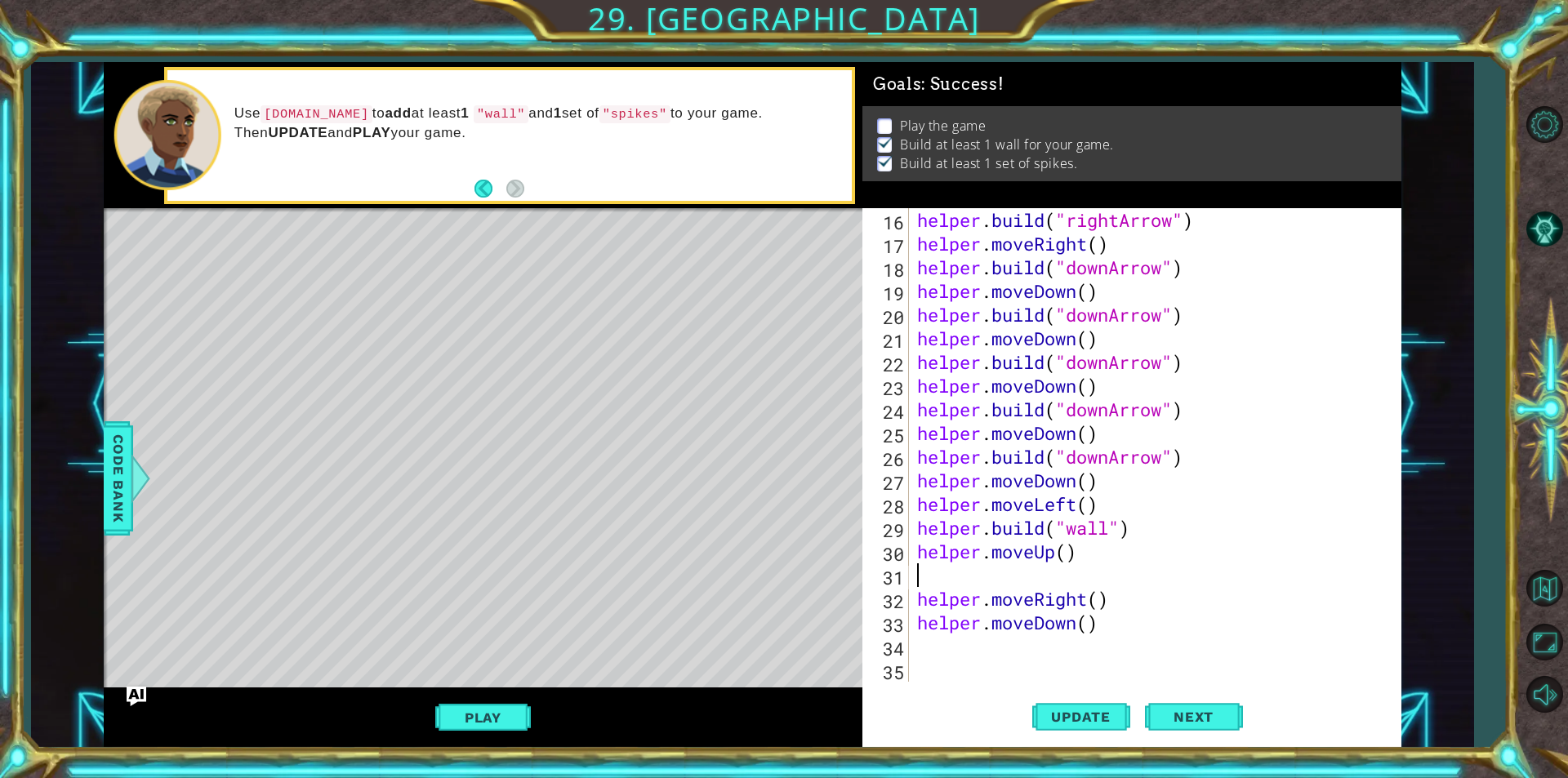
scroll to position [0, 0]
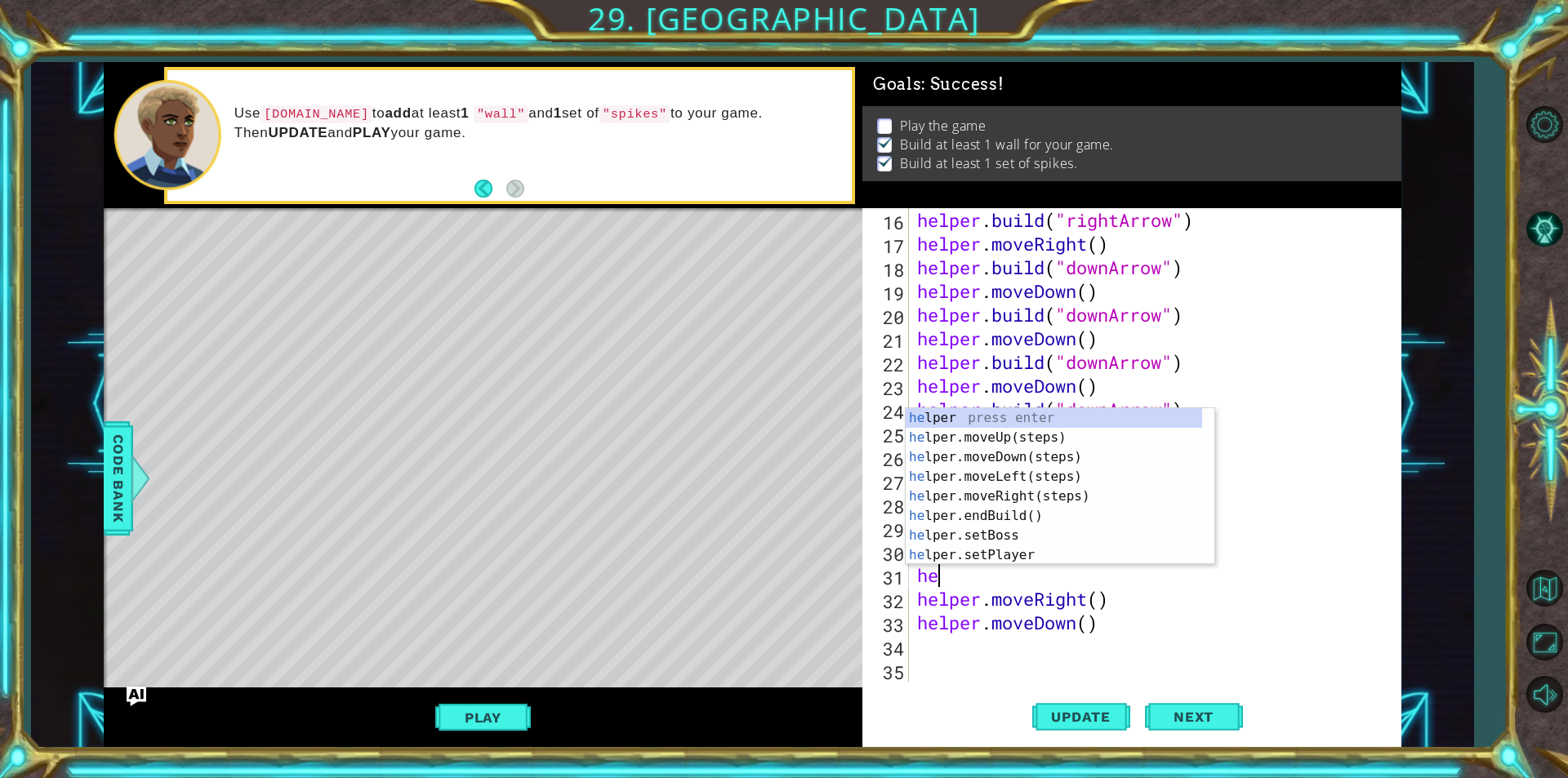
type textarea "hel"
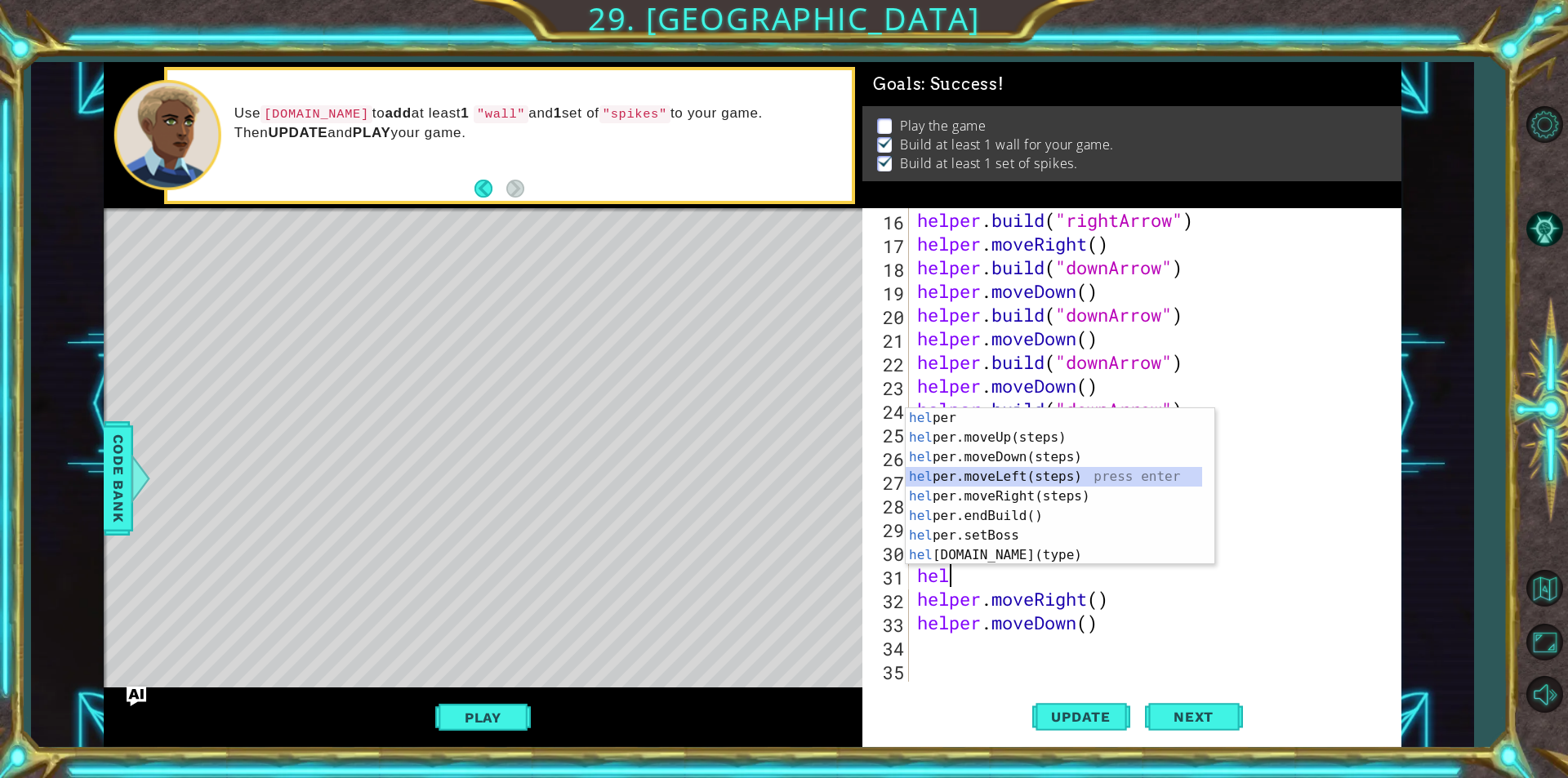
click at [998, 473] on div "hel per press enter hel per.moveUp(steps) press enter hel per.moveDown(steps) p…" at bounding box center [1053, 506] width 297 height 196
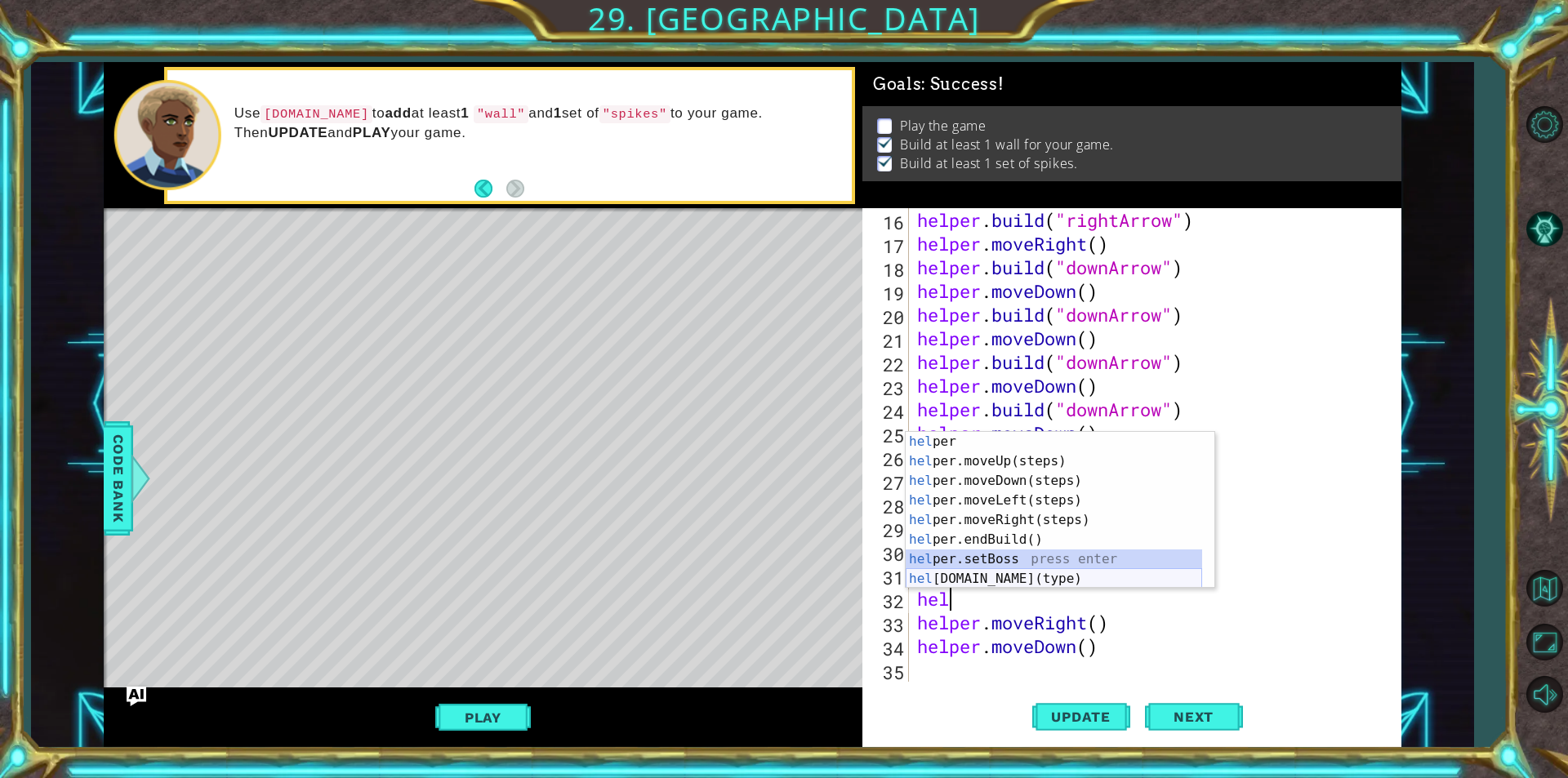
drag, startPoint x: 972, startPoint y: 568, endPoint x: 982, endPoint y: 585, distance: 19.7
click at [982, 585] on div "hel per press enter hel per.moveUp(steps) press enter hel per.moveDown(steps) p…" at bounding box center [1053, 530] width 297 height 196
click at [1091, 567] on div "helper. moveUp(steps) press enter helper. moveDown(steps) press enter helper. m…" at bounding box center [1053, 530] width 297 height 196
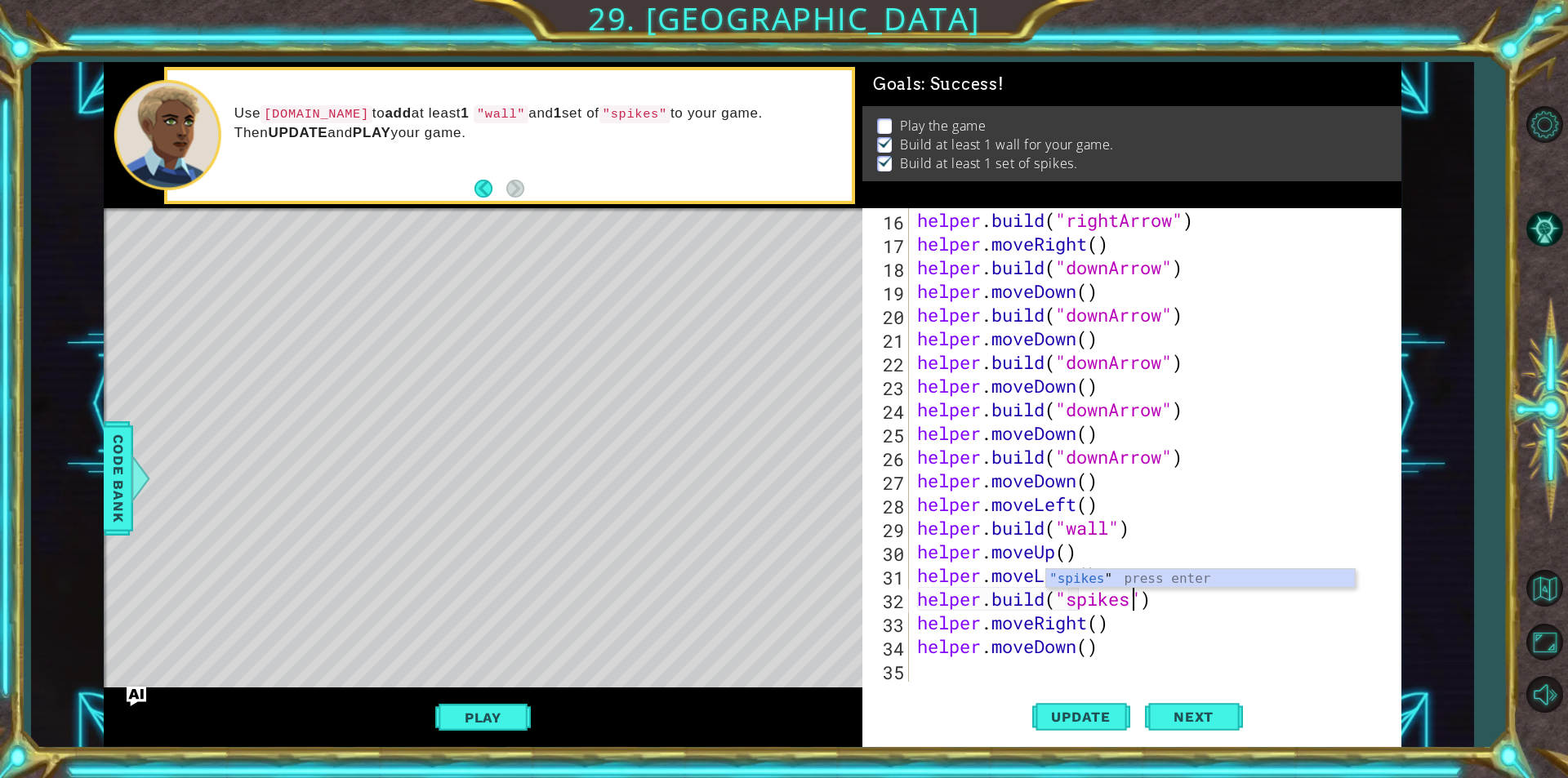
scroll to position [0, 9]
type textarea "[DOMAIN_NAME]("spikes")"
click at [1199, 704] on button "Next" at bounding box center [1193, 717] width 98 height 54
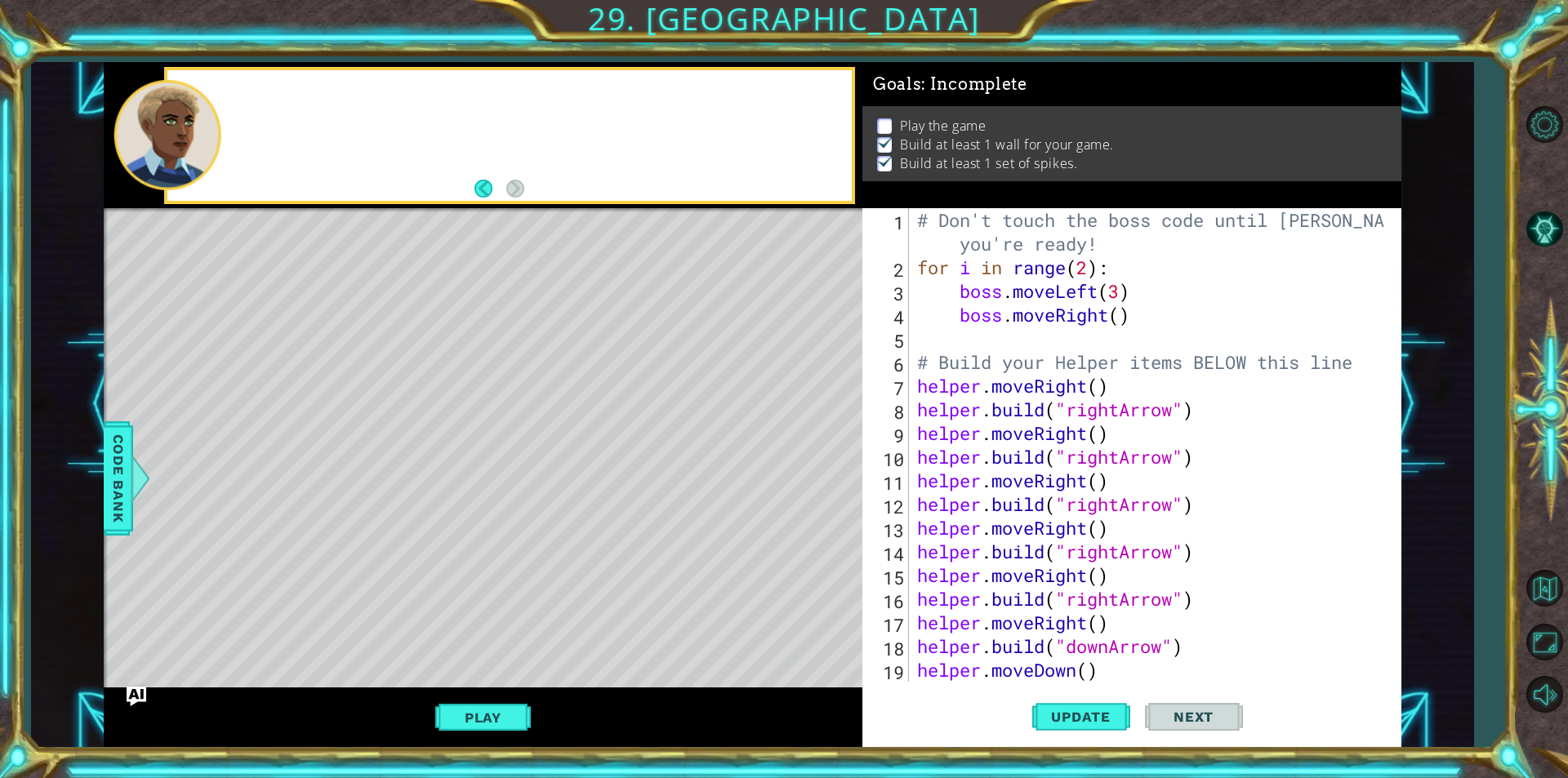
scroll to position [0, 0]
click at [487, 730] on button "Play" at bounding box center [483, 717] width 96 height 31
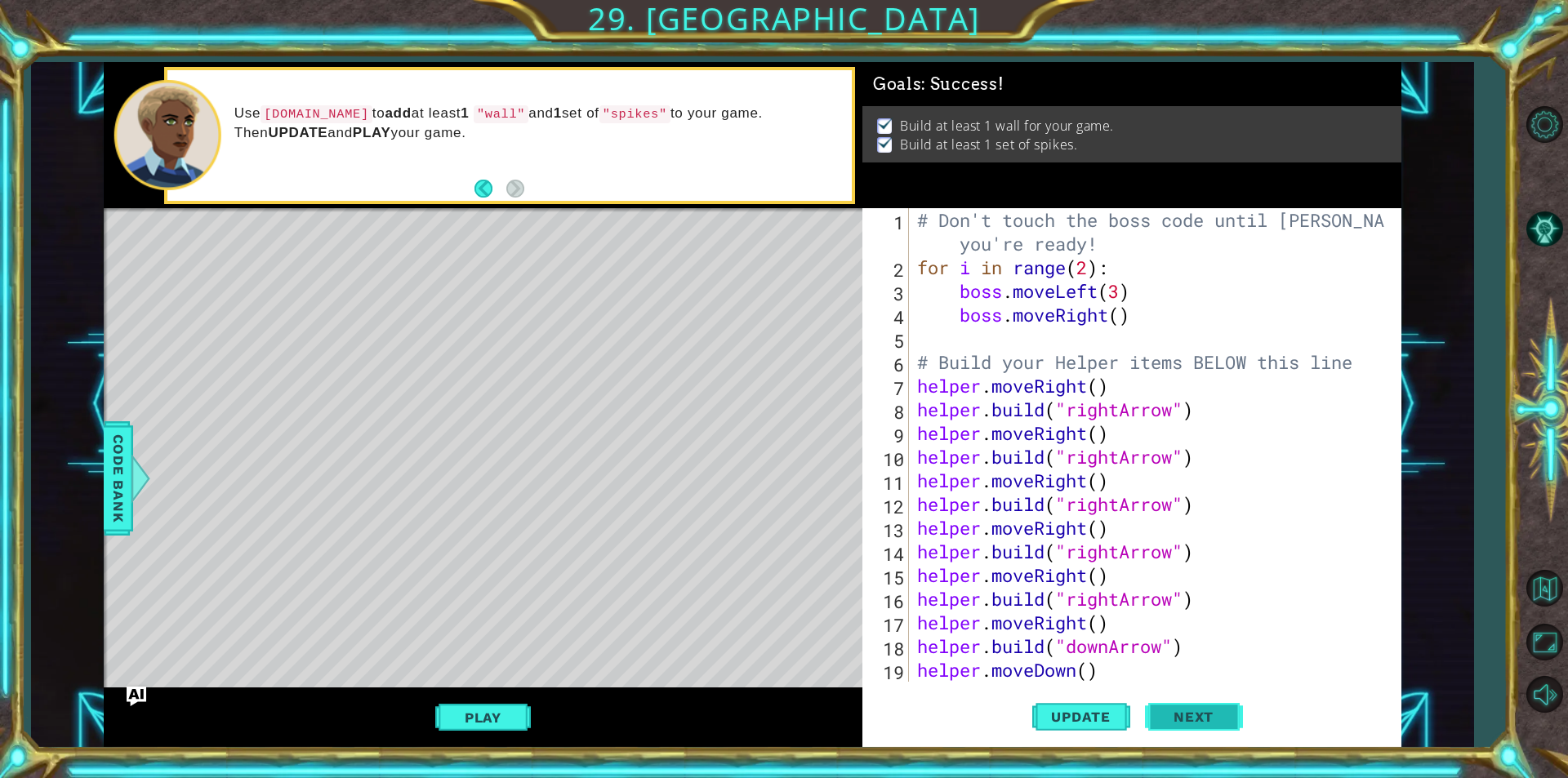
click at [1167, 715] on span "Next" at bounding box center [1193, 716] width 73 height 16
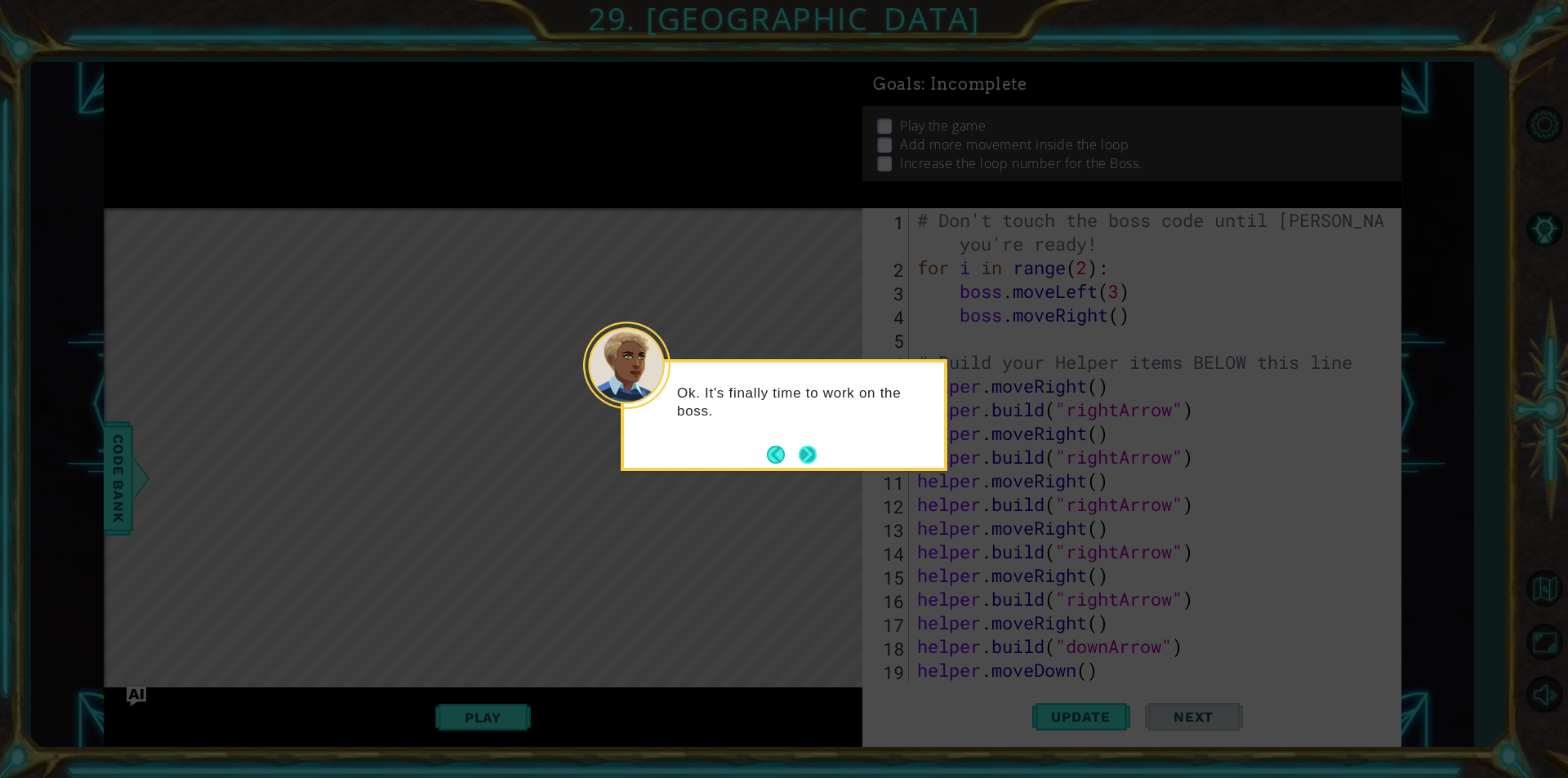
click at [814, 461] on button "Next" at bounding box center [807, 454] width 18 height 18
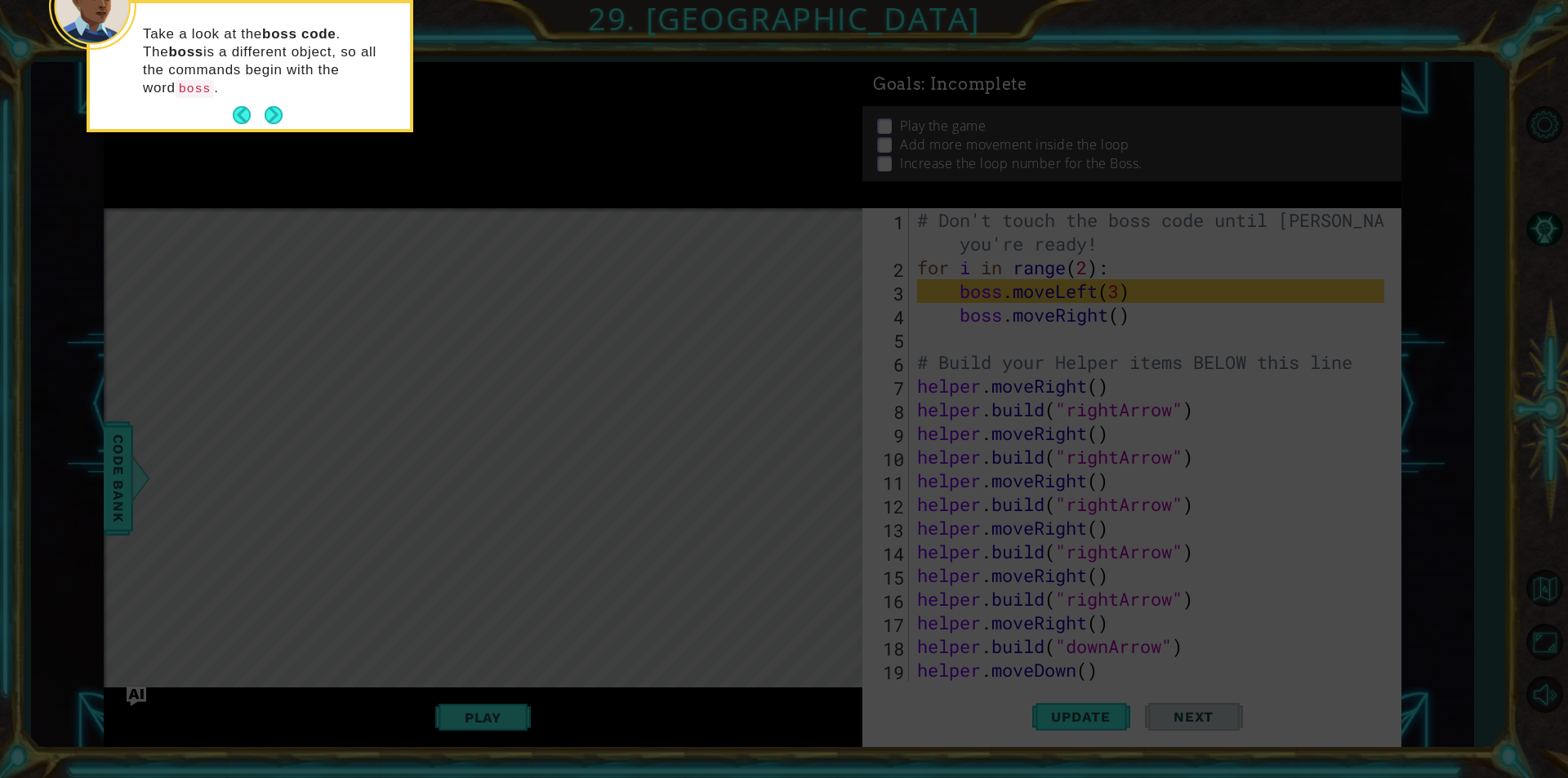
drag, startPoint x: 274, startPoint y: 89, endPoint x: 274, endPoint y: 98, distance: 9.0
click at [274, 106] on button "Next" at bounding box center [273, 115] width 18 height 18
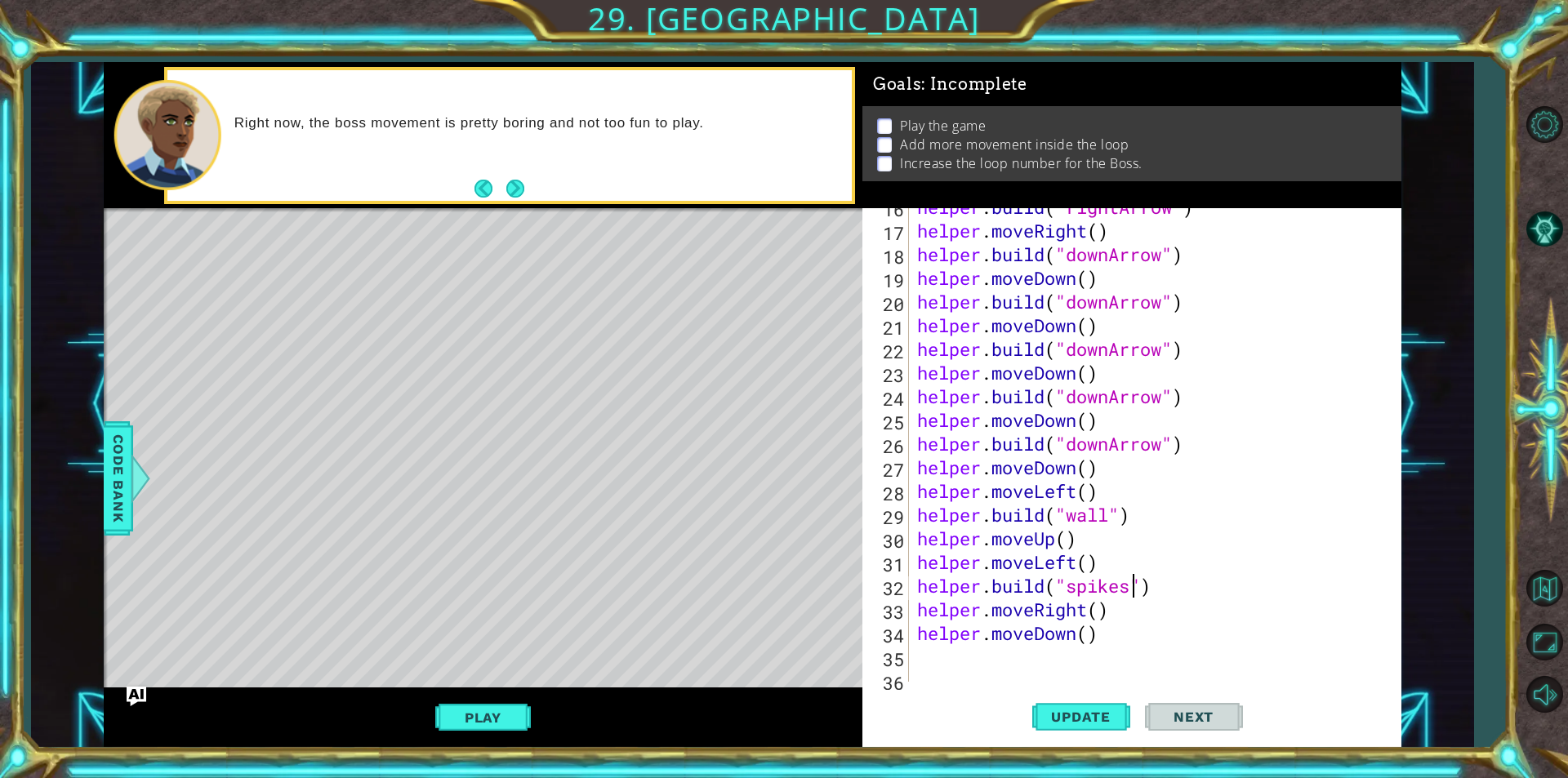
scroll to position [403, 0]
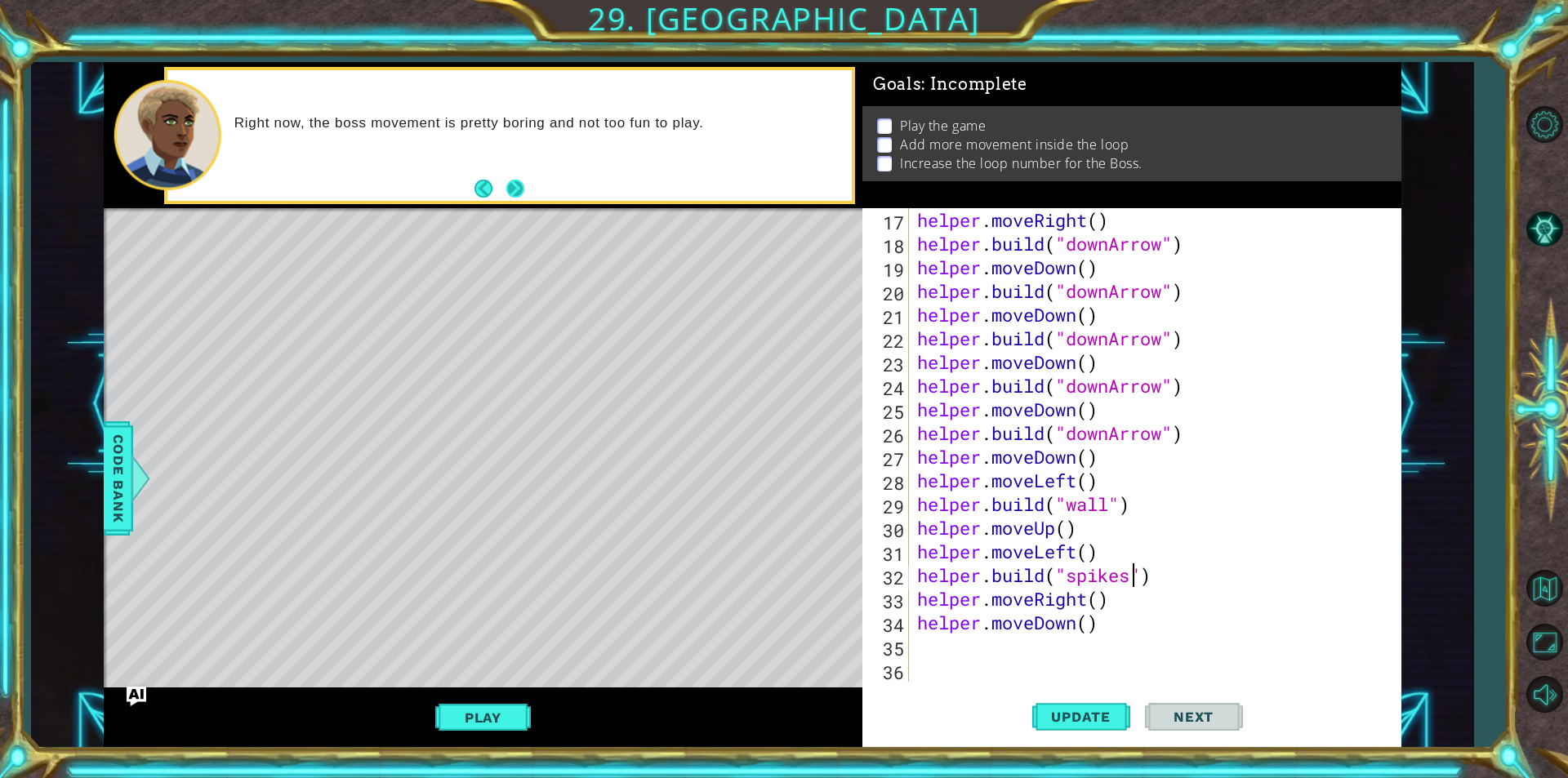
click at [506, 191] on button "Next" at bounding box center [515, 188] width 18 height 18
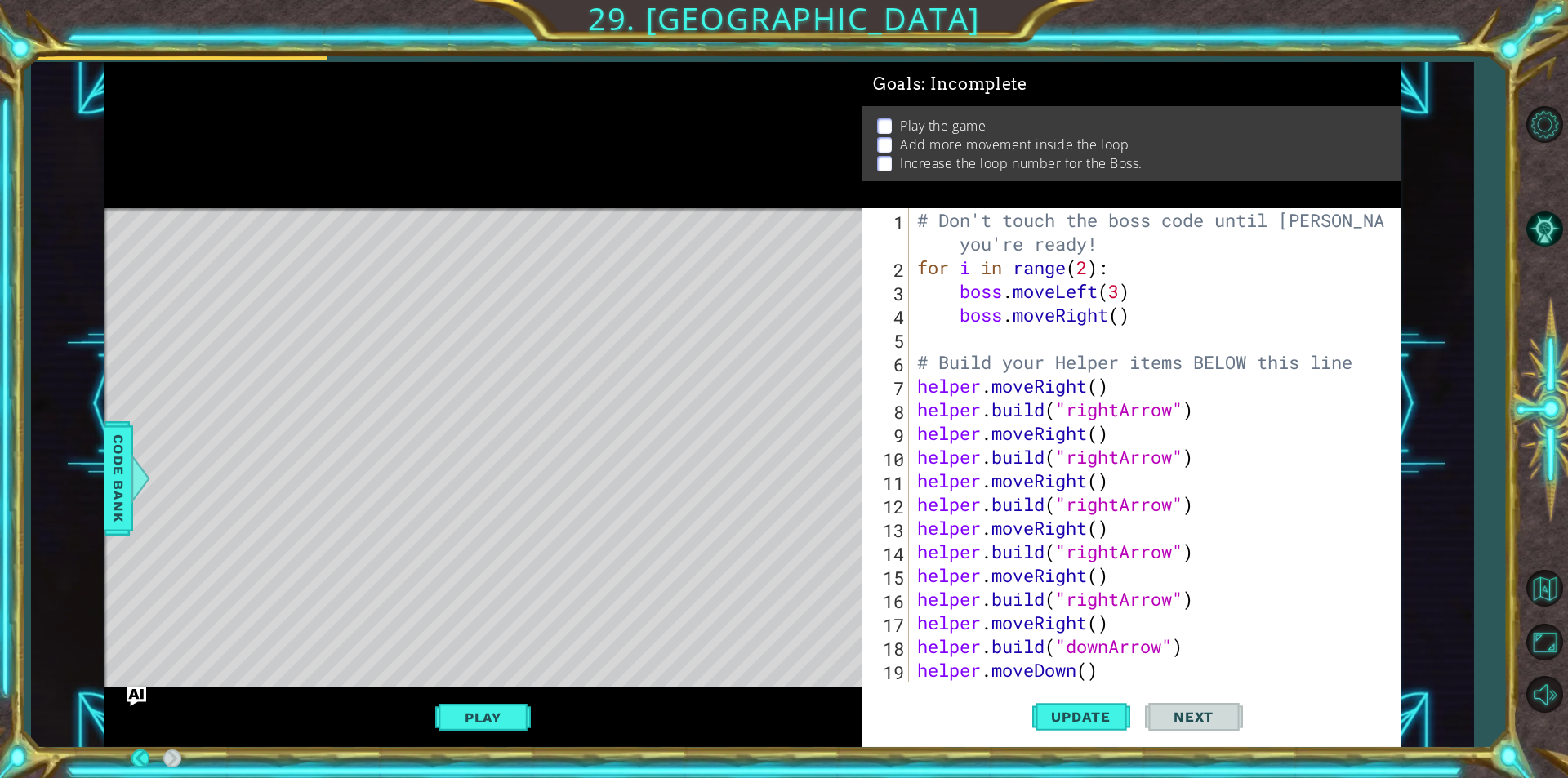
scroll to position [0, 0]
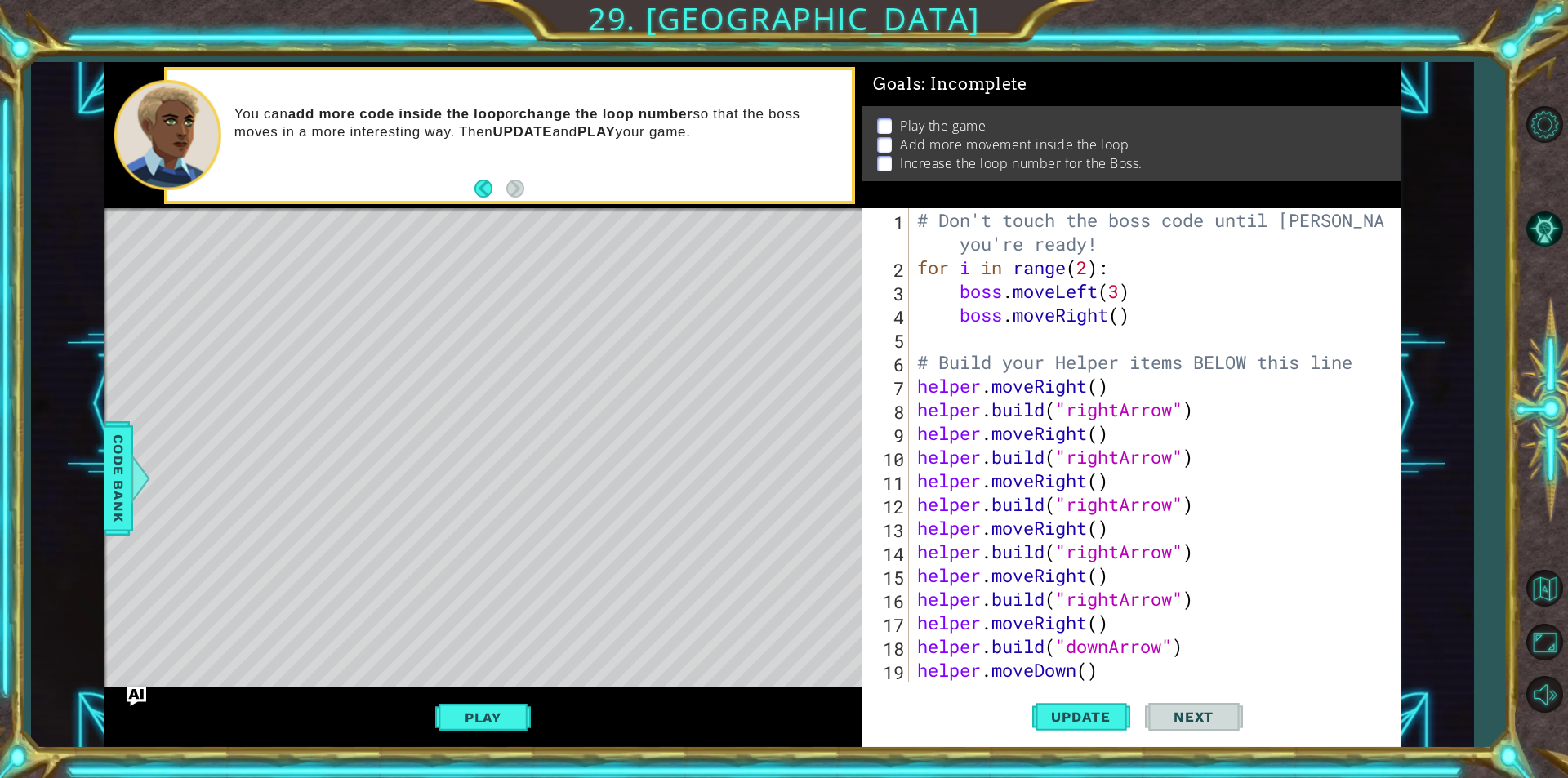
click at [950, 337] on div "# Don't touch the boss code until [PERSON_NAME] says you're ready! for i in ran…" at bounding box center [1153, 480] width 479 height 544
type textarea "b"
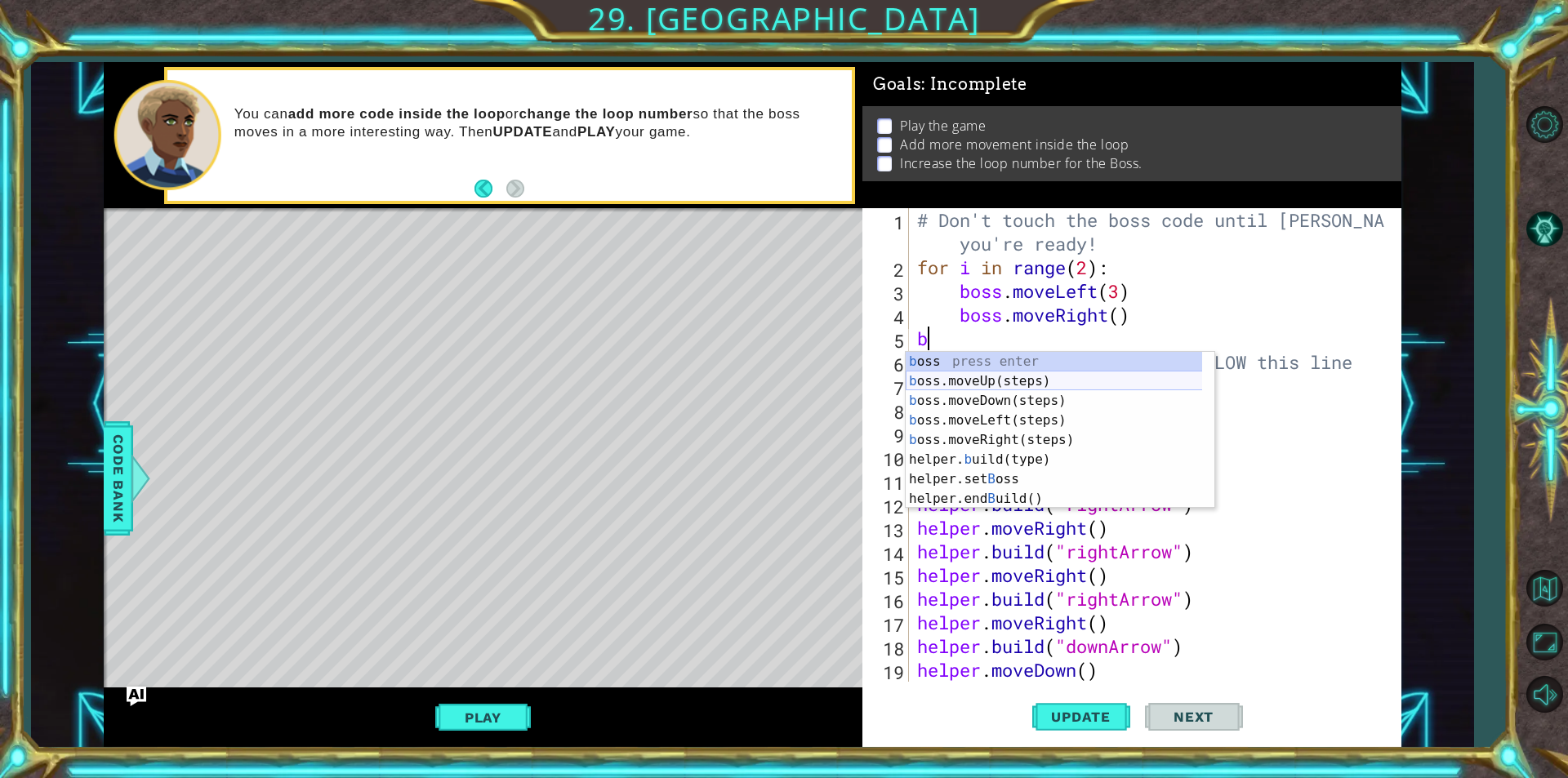
click at [1067, 378] on div "b oss press enter b oss.moveUp(steps) press enter b oss.moveDown(steps) press e…" at bounding box center [1060, 449] width 309 height 196
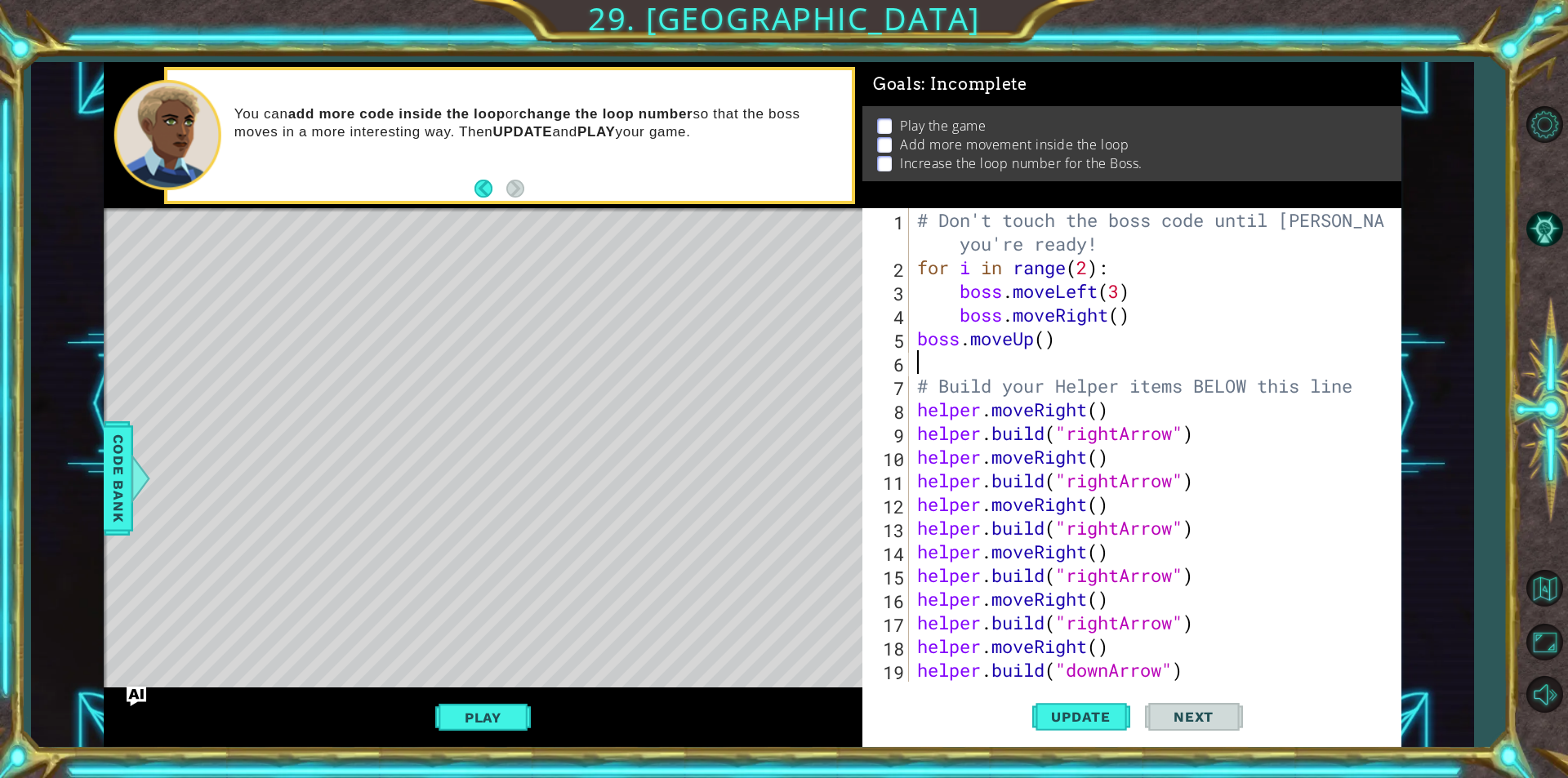
click at [1045, 350] on div "# Don't touch the boss code until [PERSON_NAME] says you're ready! for i in ran…" at bounding box center [1153, 480] width 479 height 544
click at [1044, 327] on div "# Don't touch the boss code until [PERSON_NAME] says you're ready! for i in ran…" at bounding box center [1153, 480] width 479 height 544
click at [939, 375] on div "# Don't touch the boss code until [PERSON_NAME] says you're ready! for i in ran…" at bounding box center [1153, 480] width 479 height 544
type textarea "# Build your Helper items BELOW this line"
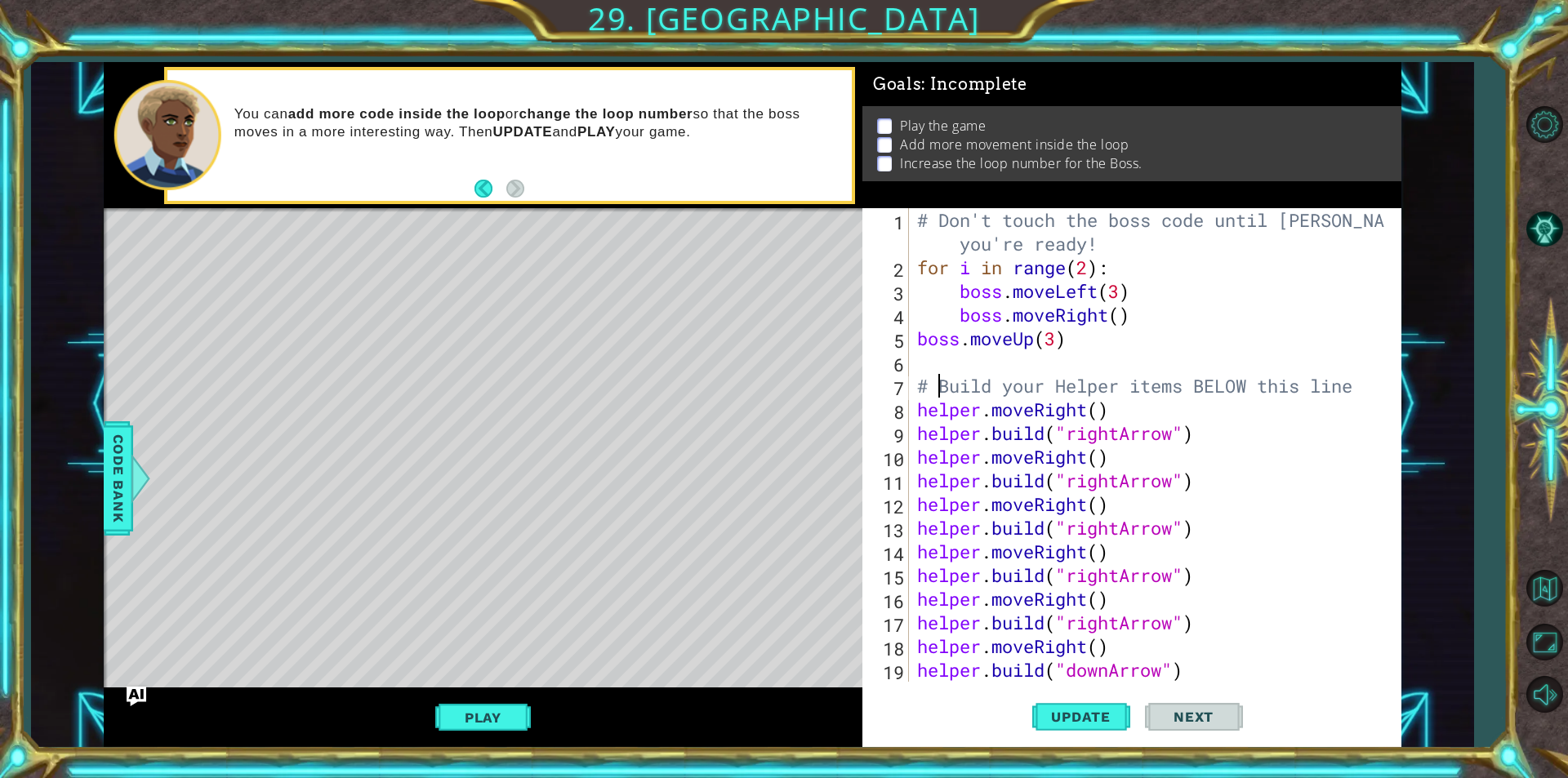
click at [942, 358] on div "# Don't touch the boss code until [PERSON_NAME] says you're ready! for i in ran…" at bounding box center [1153, 480] width 479 height 544
type textarea "b"
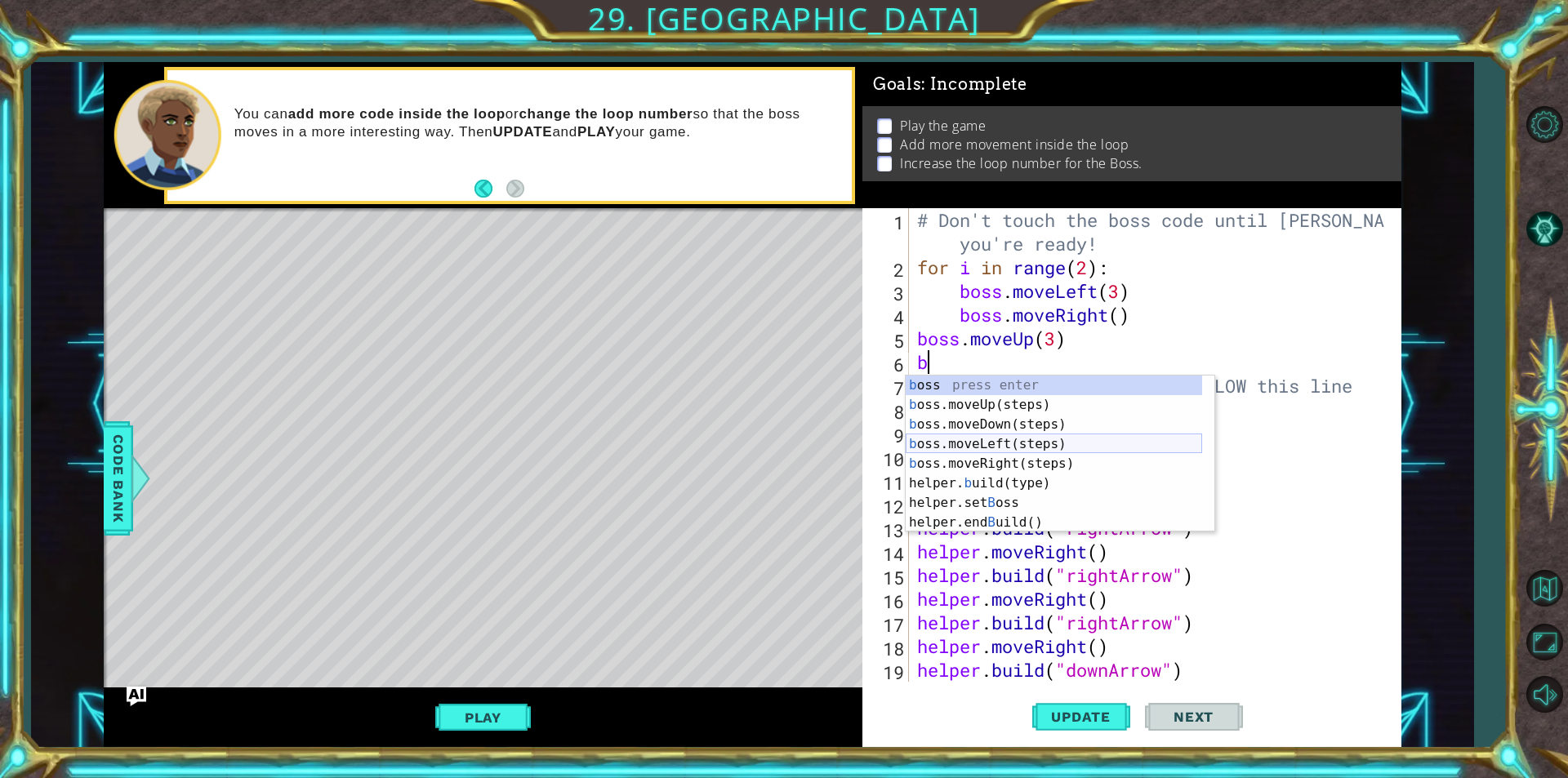
click at [973, 448] on div "b oss press enter b oss.moveUp(steps) press enter b oss.moveDown(steps) press e…" at bounding box center [1053, 473] width 297 height 196
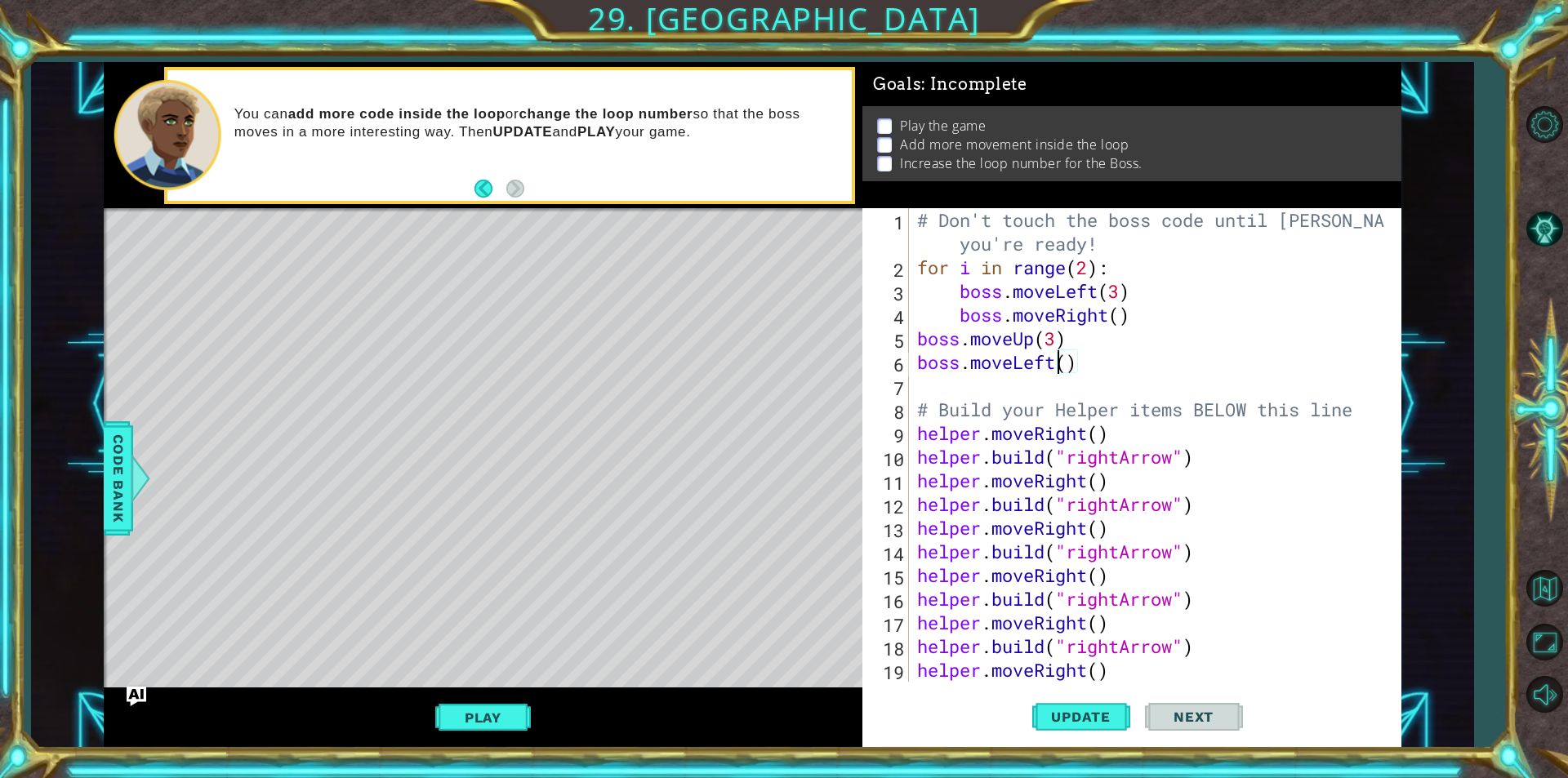
click at [1060, 364] on div "# Don't touch the boss code until [PERSON_NAME] says you're ready! for i in ran…" at bounding box center [1153, 480] width 479 height 544
click at [1065, 370] on div "# Don't touch the boss code until [PERSON_NAME] says you're ready! for i in ran…" at bounding box center [1153, 480] width 479 height 544
type textarea "boss.moveLeft(2)"
click at [979, 397] on div "# Don't touch the boss code until [PERSON_NAME] says you're ready! for i in ran…" at bounding box center [1153, 480] width 479 height 544
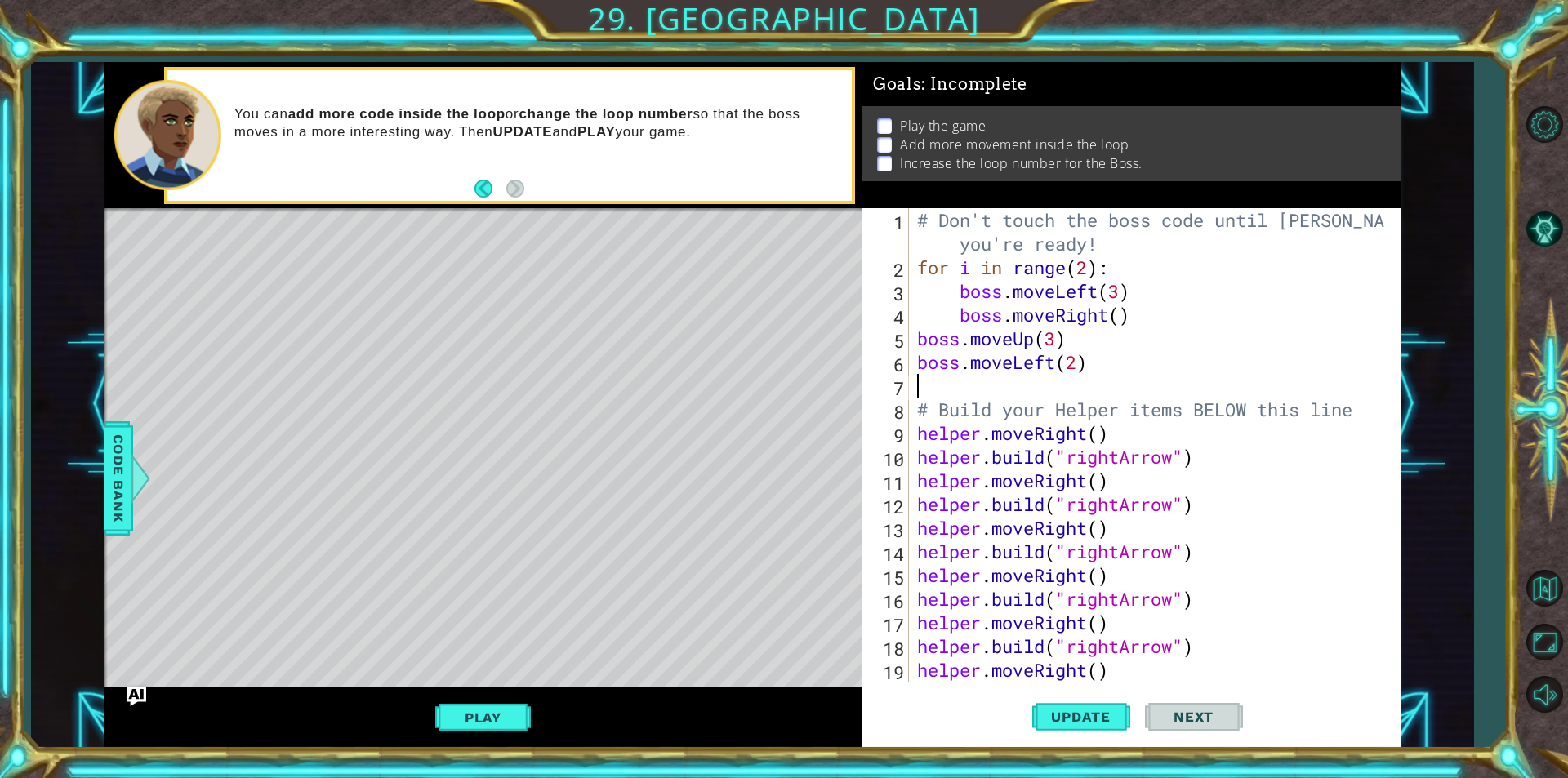
scroll to position [0, 0]
type textarea "b"
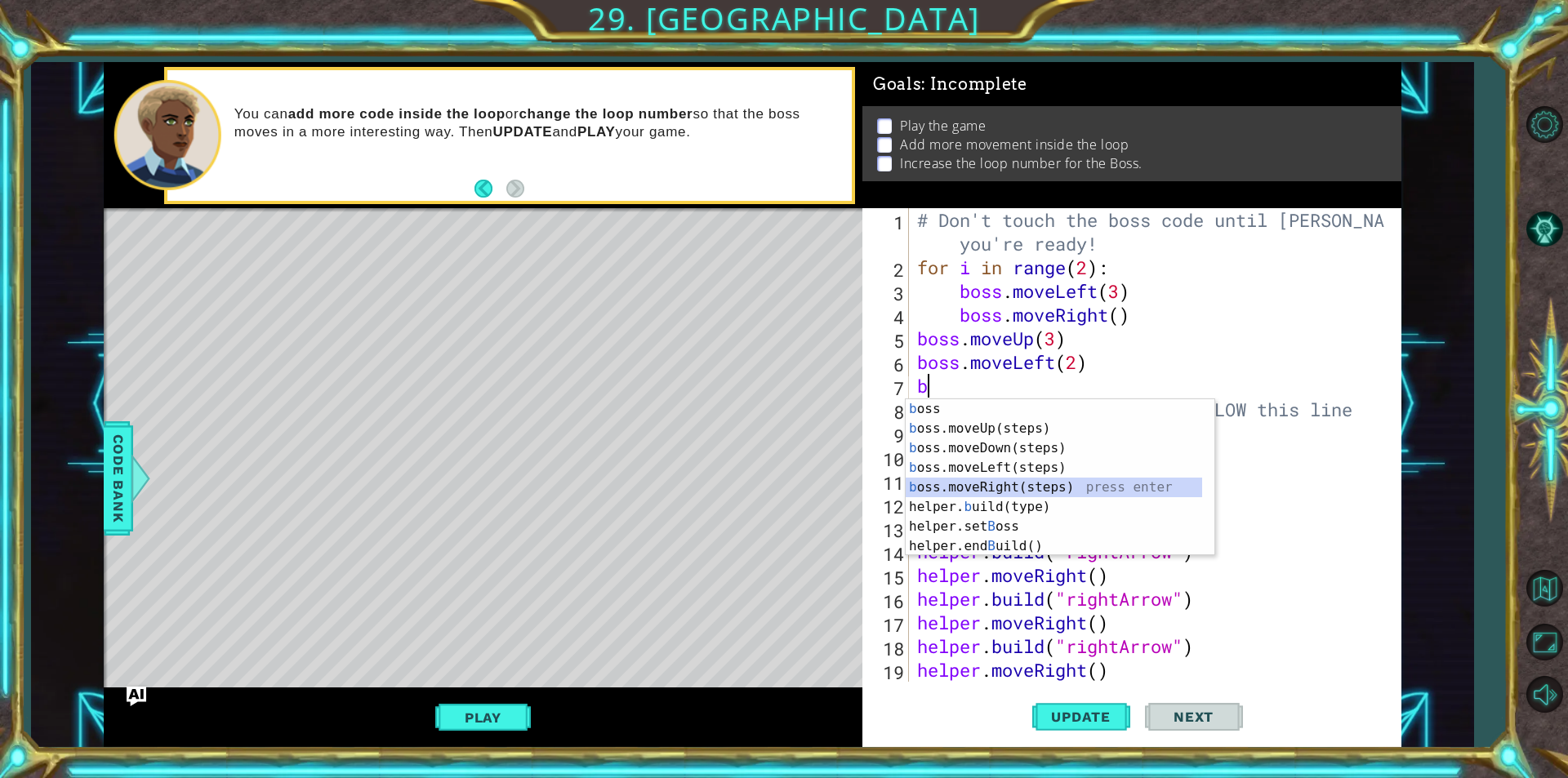
click at [968, 485] on div "b oss press enter b oss.moveUp(steps) press enter b oss.moveDown(steps) press e…" at bounding box center [1053, 497] width 297 height 196
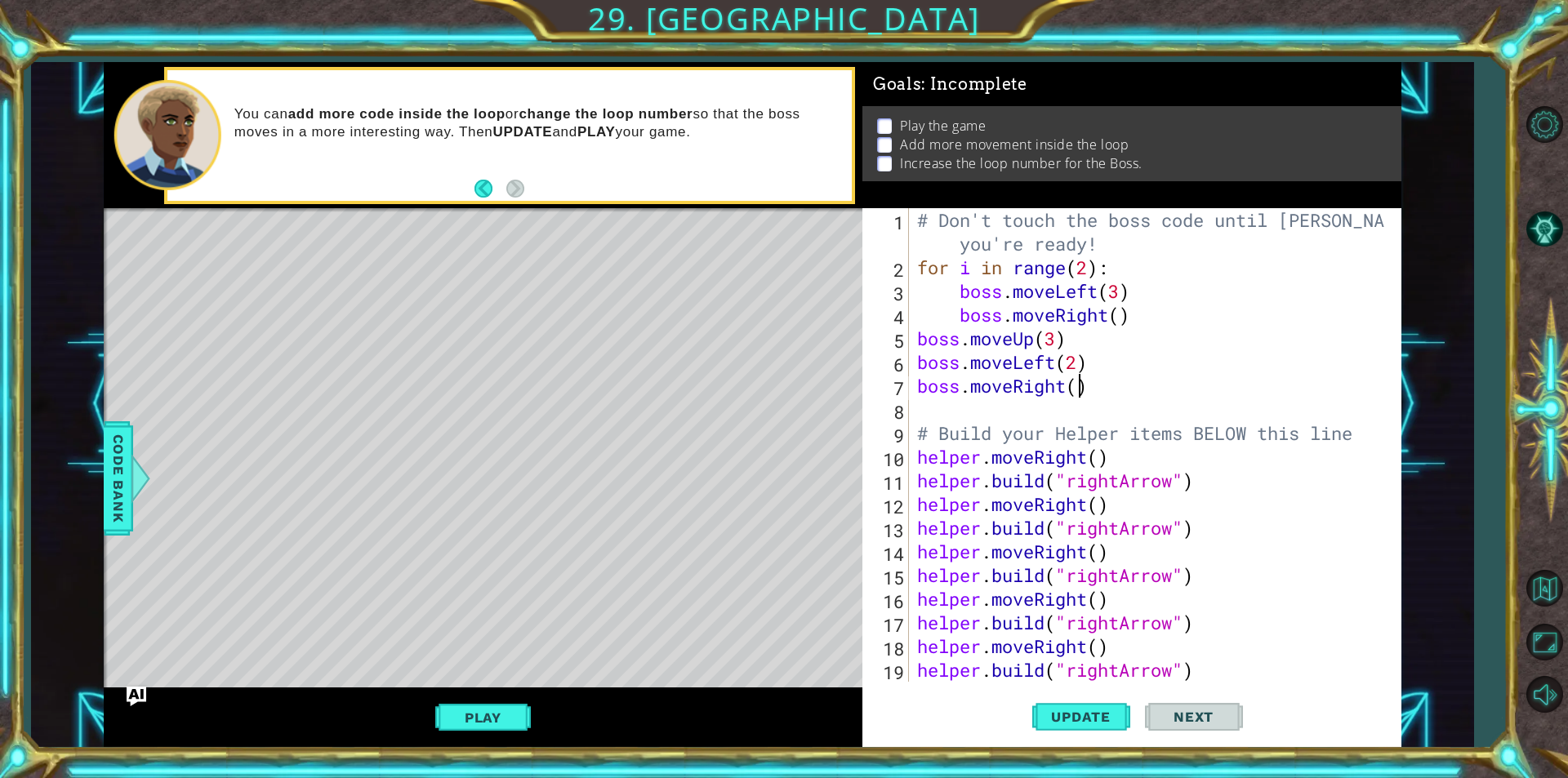
click at [1077, 382] on div "# Don't touch the boss code until [PERSON_NAME] says you're ready! for i in ran…" at bounding box center [1153, 480] width 479 height 544
type textarea "boss.moveRight(1)"
click at [492, 718] on button "Play" at bounding box center [483, 717] width 96 height 31
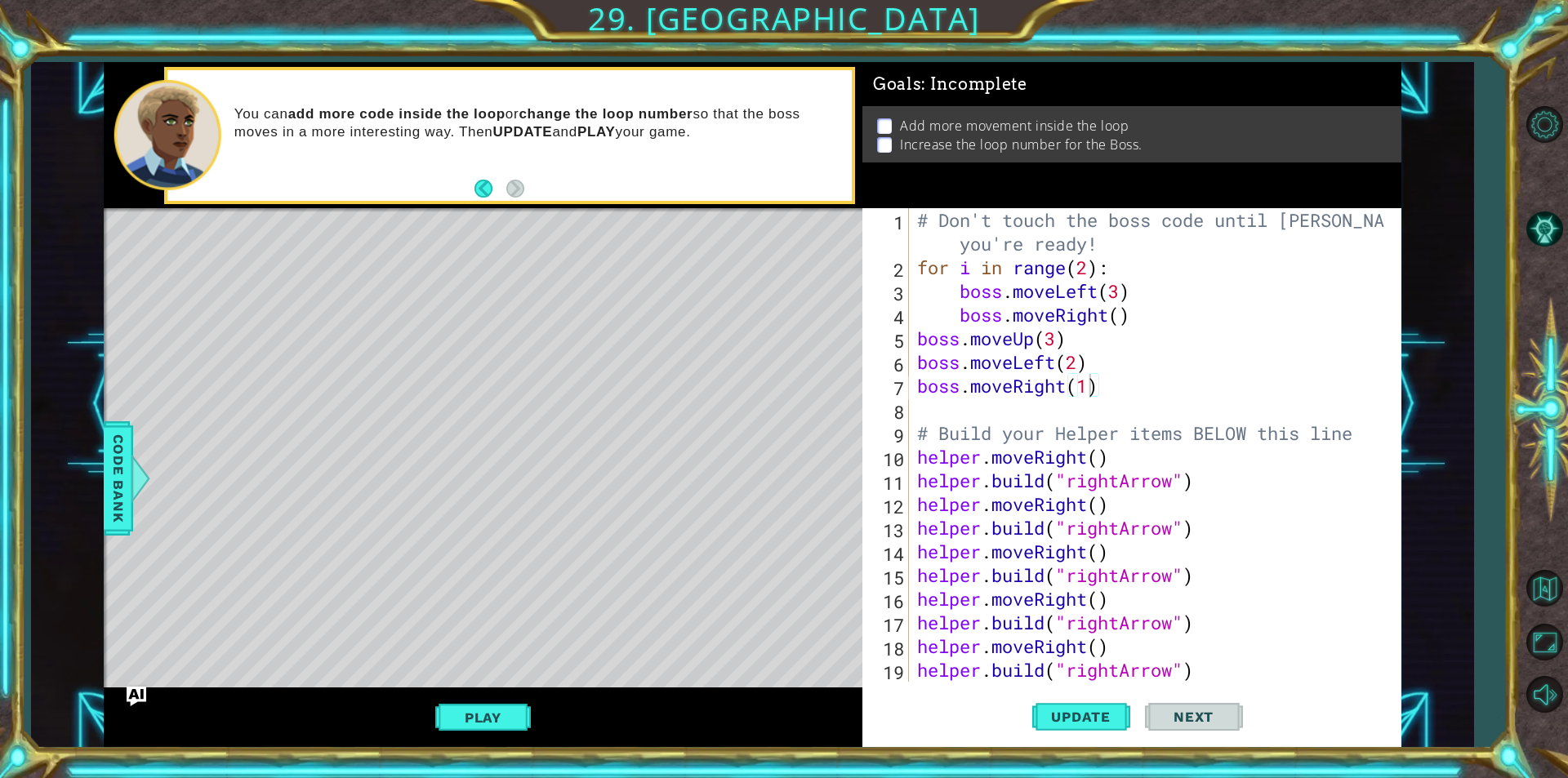
click at [886, 153] on div "Add more movement inside the loop Increase the loop number for the Boss." at bounding box center [1131, 134] width 538 height 56
click at [1002, 421] on div "# Don't touch the boss code until [PERSON_NAME] says you're ready! for i in ran…" at bounding box center [1153, 480] width 479 height 544
type textarea "b"
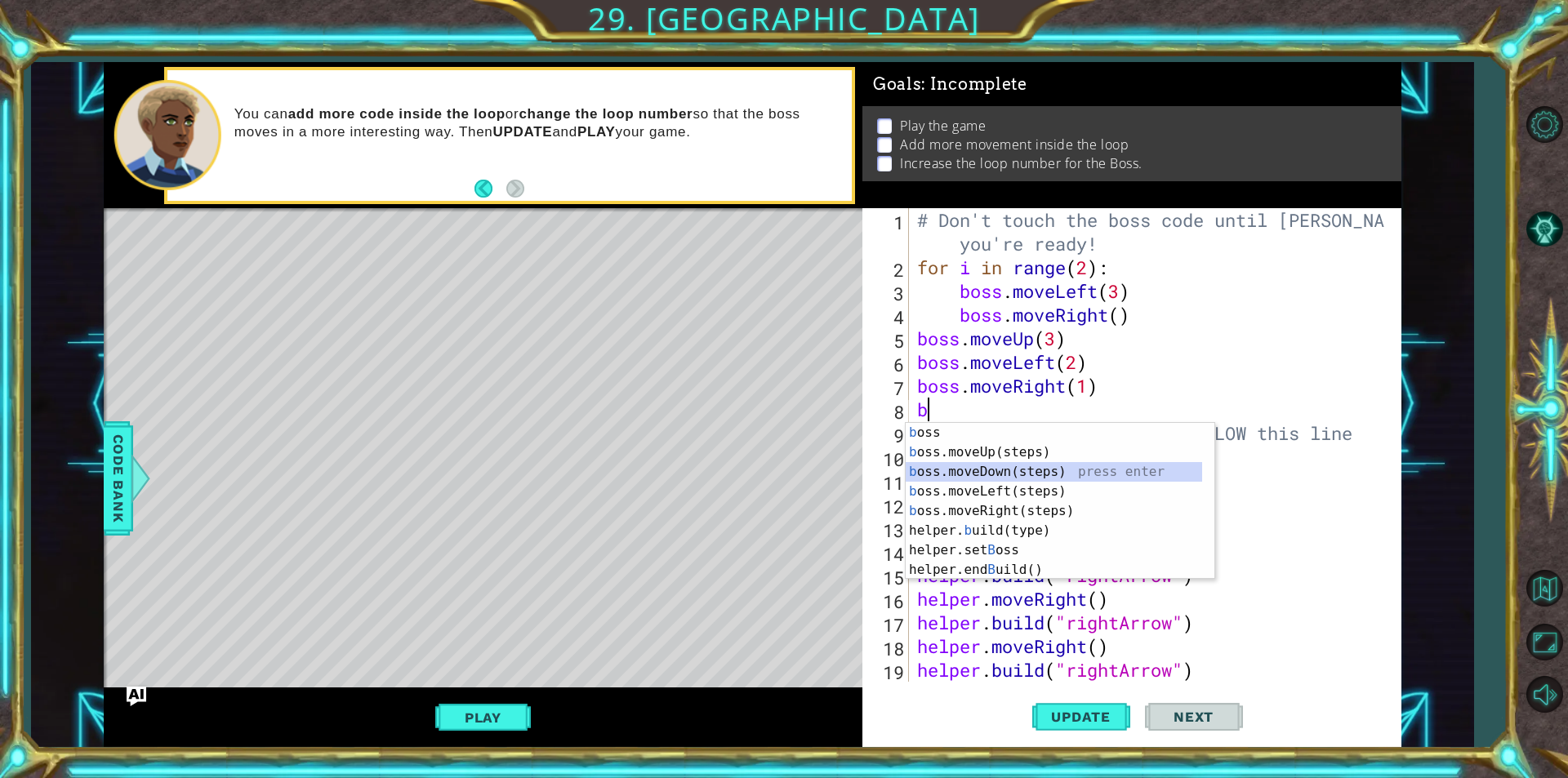
click at [983, 474] on div "b oss press enter b oss.moveUp(steps) press enter b oss.moveDown(steps) press e…" at bounding box center [1053, 520] width 297 height 196
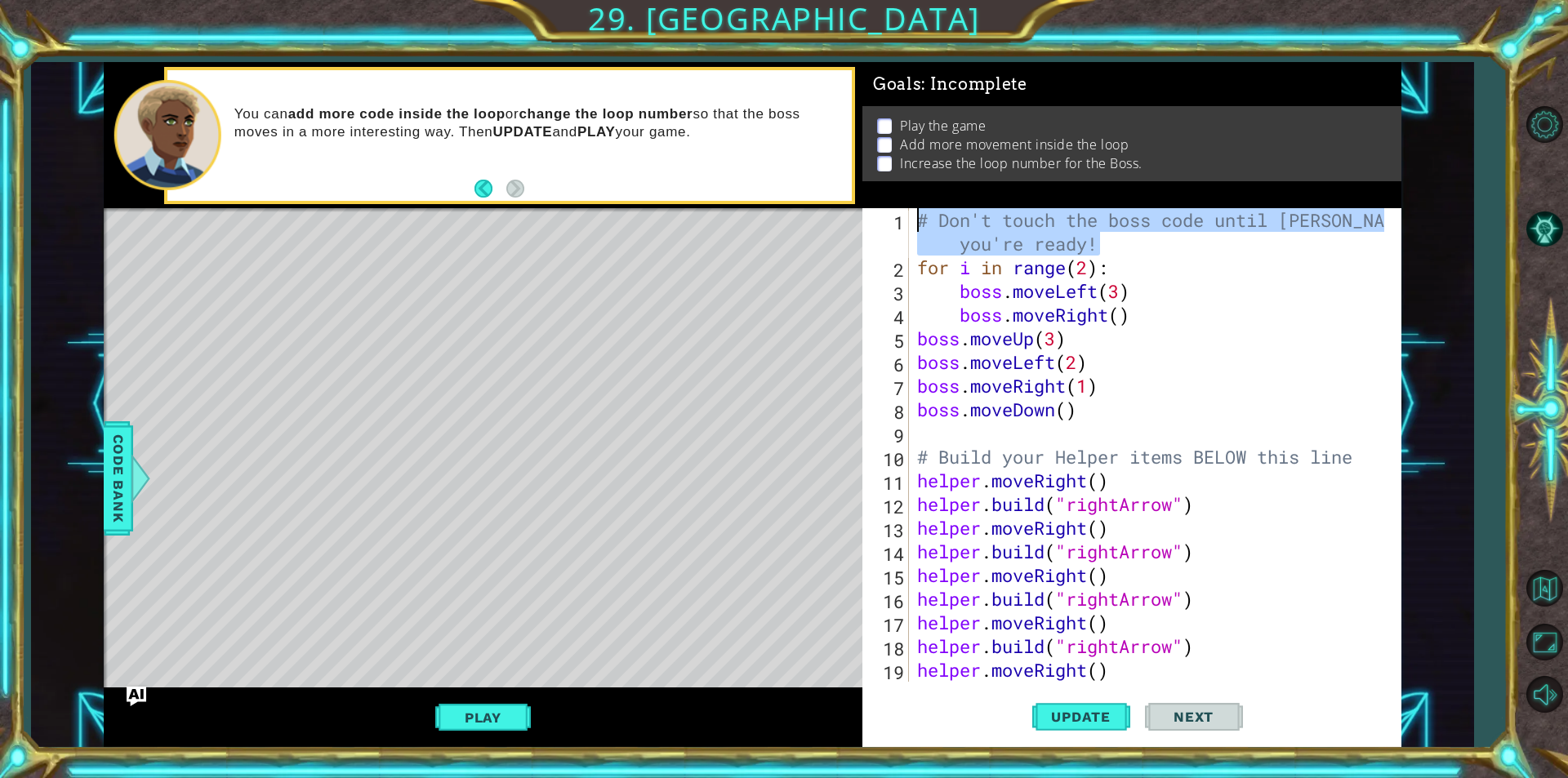
drag, startPoint x: 1123, startPoint y: 242, endPoint x: 858, endPoint y: 191, distance: 269.9
click at [858, 191] on div "1 ההההההההההההההההההההההההההההההההההההההההההההההההההההההההההההההההההההההההההההה…" at bounding box center [752, 404] width 1298 height 685
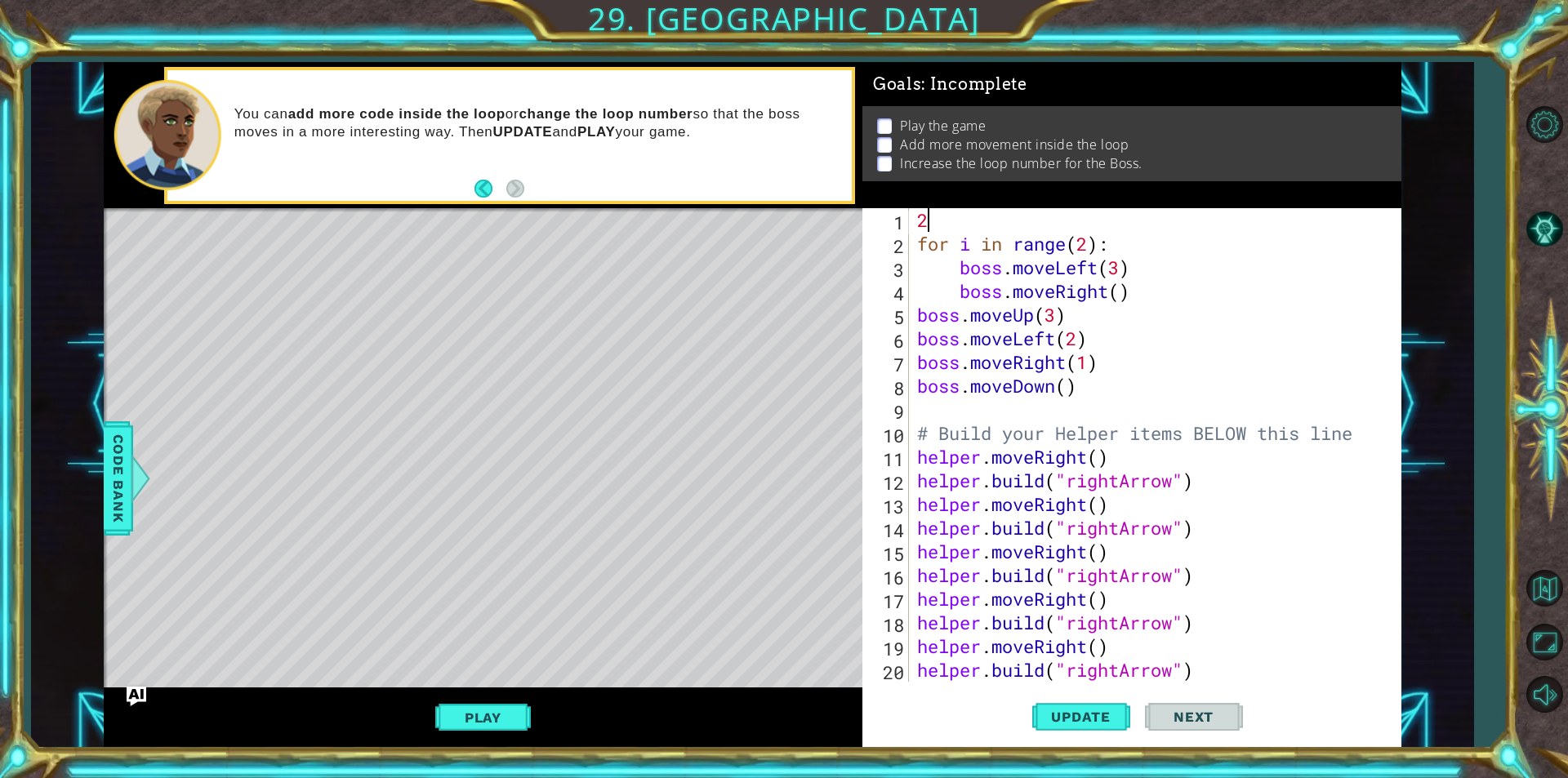
click at [1021, 702] on div "2 1 2 3 4 5 6 7 8 9 10 11 12 13 14 15 16 17 18 19 20 21 2 for i in range ( 2 ) …" at bounding box center [1131, 478] width 538 height 538
click at [1042, 713] on span "Update" at bounding box center [1080, 716] width 92 height 16
click at [489, 716] on button "Play" at bounding box center [483, 717] width 96 height 31
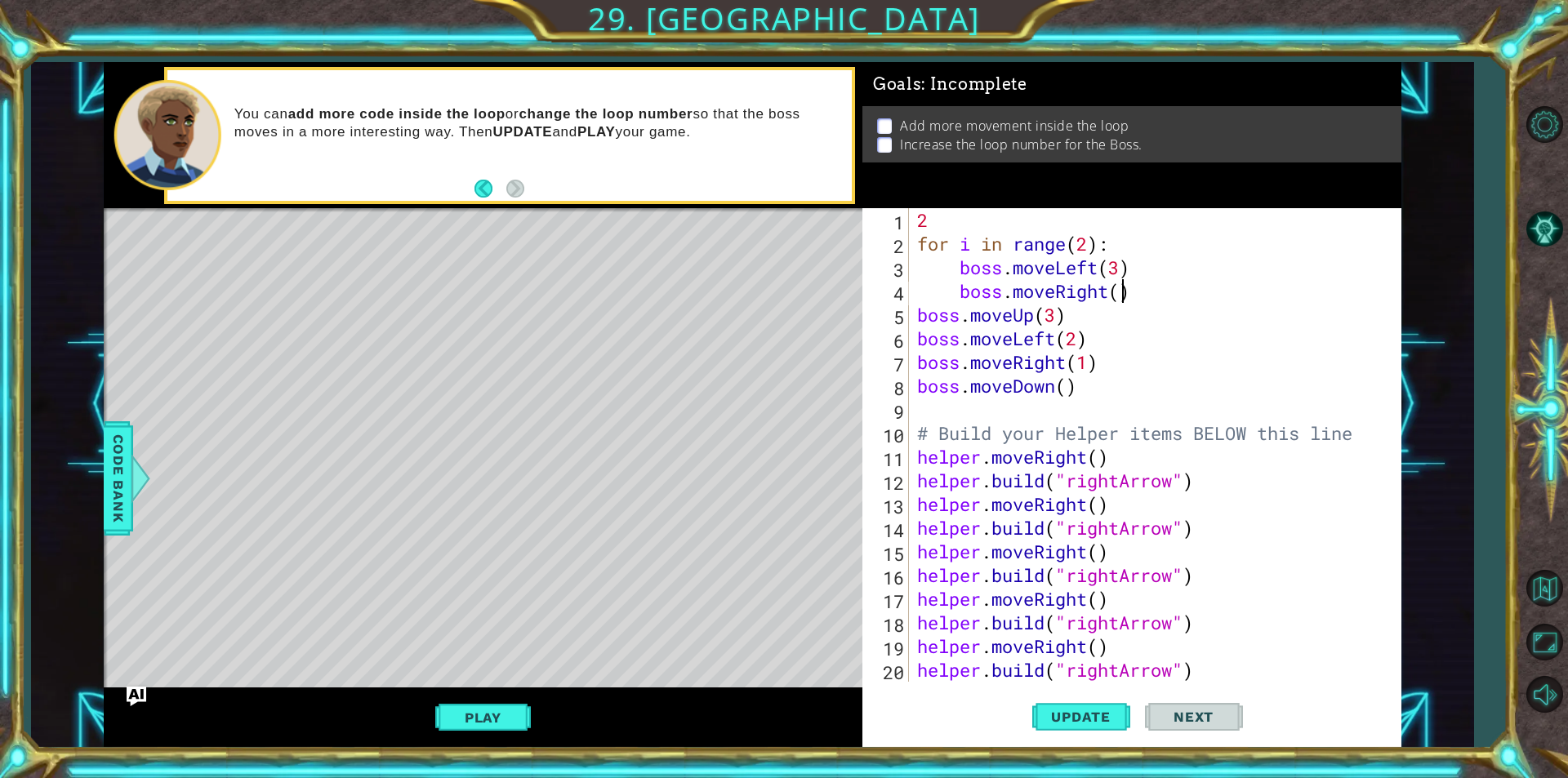
click at [1121, 298] on div "2 for i in range ( 2 ) : boss . moveLeft ( 3 ) boss . moveRight ( ) boss . move…" at bounding box center [1153, 468] width 479 height 520
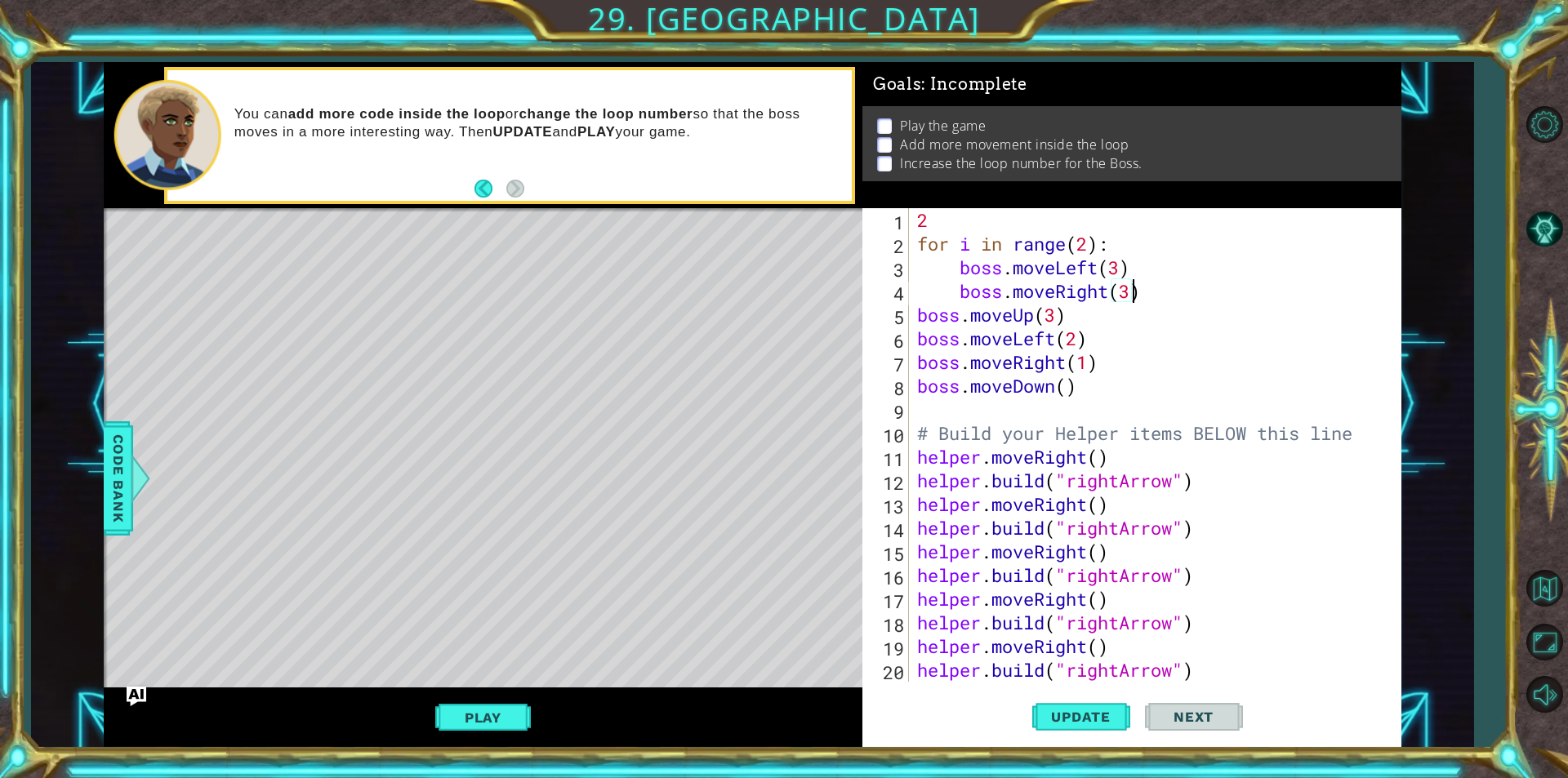
scroll to position [0, 9]
click at [1122, 267] on div "2 for i in range ( 2 ) : boss . moveLeft ( 3 ) boss . moveRight ( 3 ) boss . mo…" at bounding box center [1153, 468] width 479 height 520
click at [1073, 717] on span "Update" at bounding box center [1080, 716] width 92 height 16
click at [500, 702] on button "Play" at bounding box center [483, 717] width 96 height 31
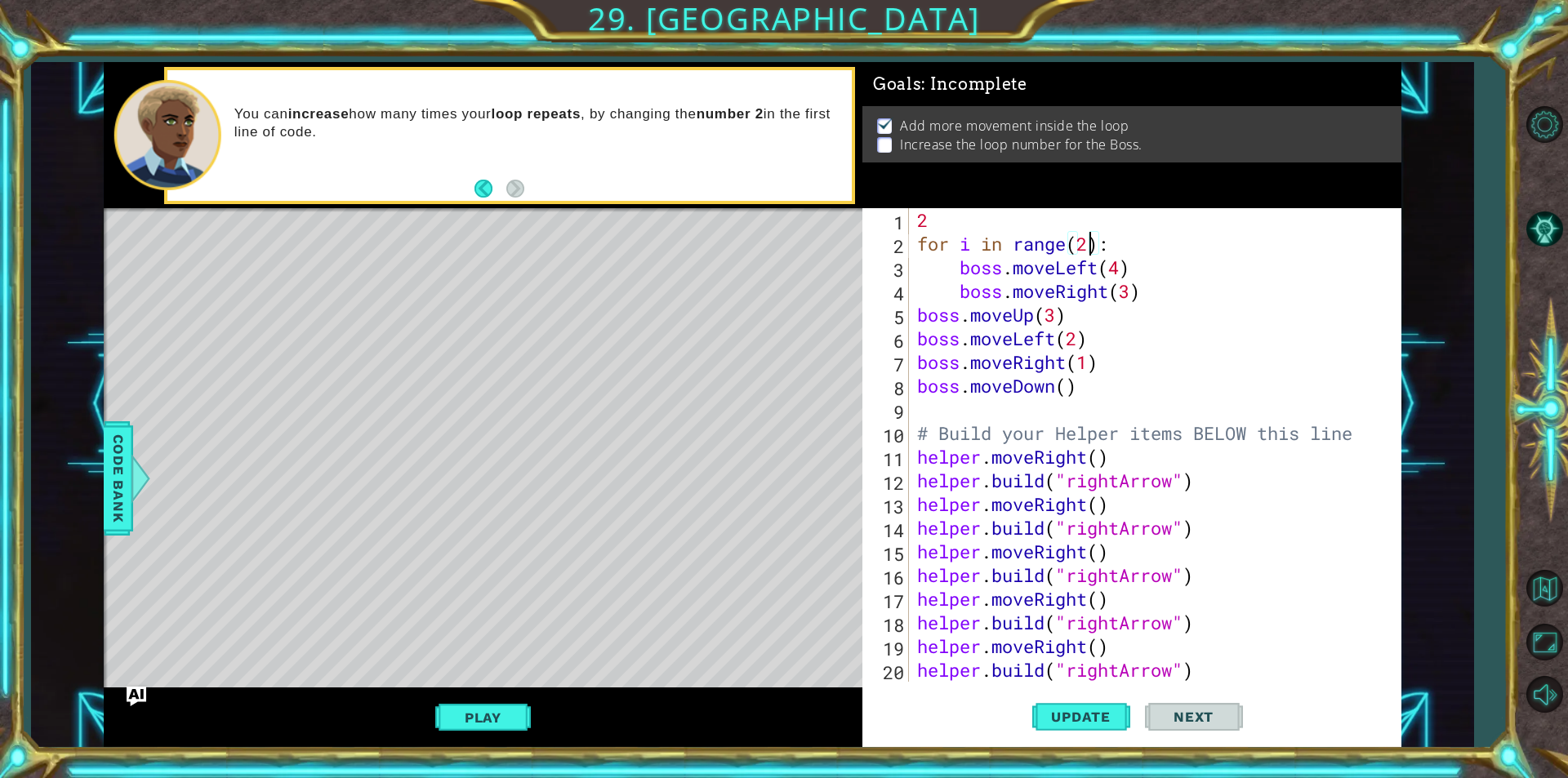
click at [1094, 246] on div "2 for i in range ( 2 ) : boss . moveLeft ( 4 ) boss . moveRight ( 3 ) boss . mo…" at bounding box center [1153, 468] width 479 height 520
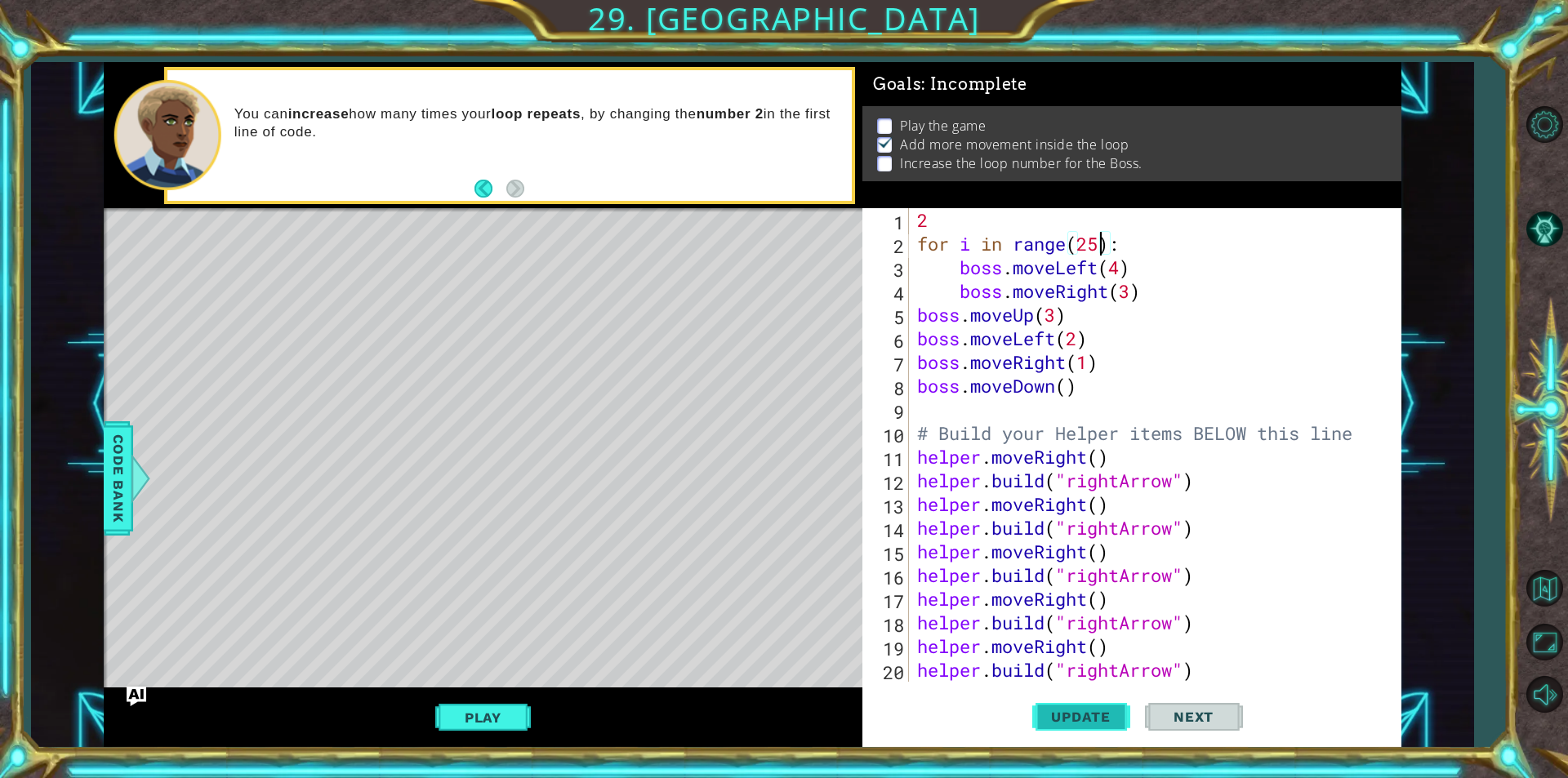
type textarea "for i in range(25):"
click at [1096, 707] on button "Update" at bounding box center [1081, 716] width 98 height 54
click at [504, 709] on button "Play" at bounding box center [483, 717] width 96 height 31
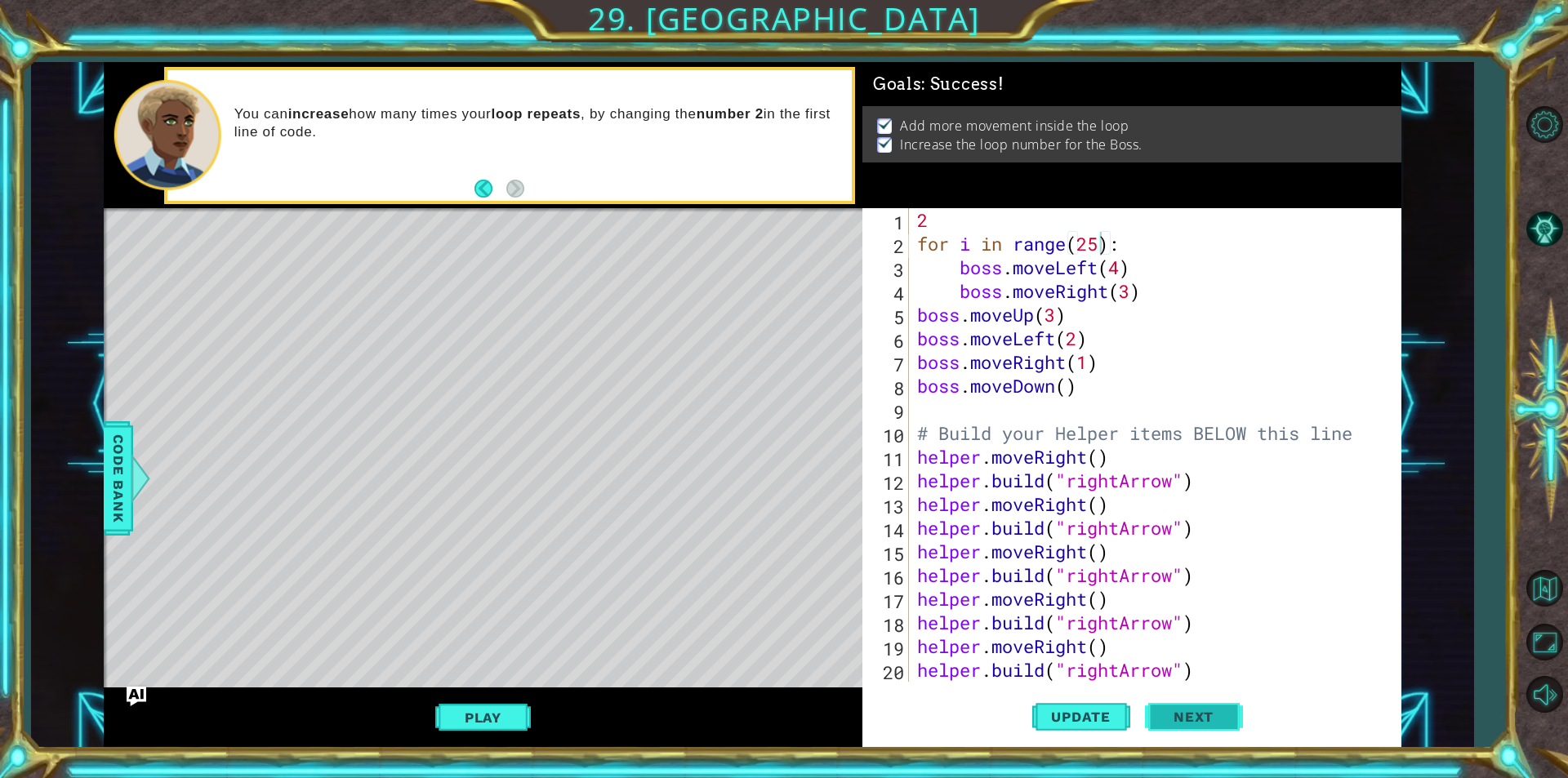
click at [1228, 721] on button "Next" at bounding box center [1193, 716] width 98 height 54
click at [1228, 721] on body "1 ההההההההההההההההההההההההההההההההההההההההההההההההההההההההההההההההההההההההההההה…" at bounding box center [784, 389] width 1568 height 778
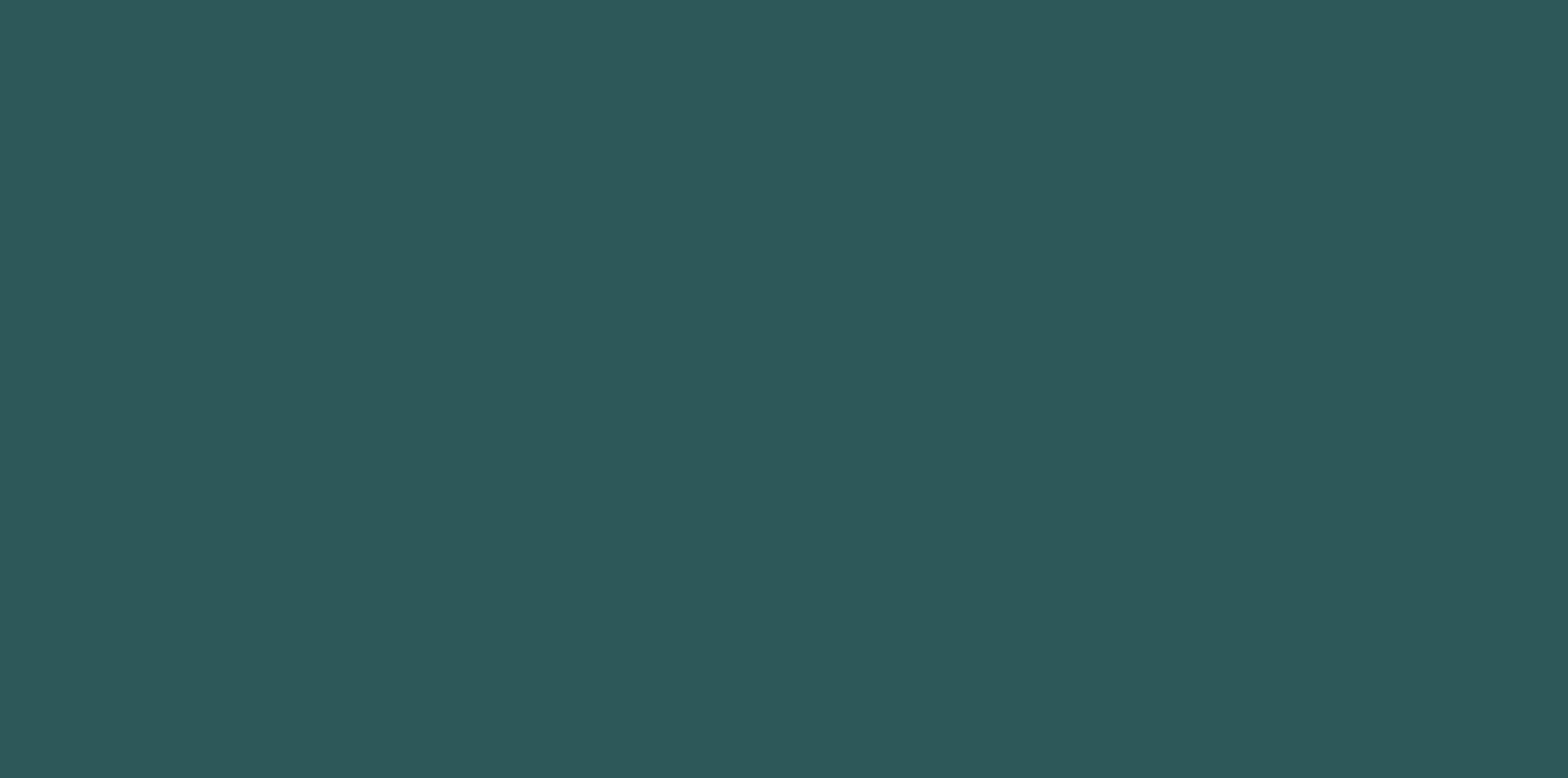
click at [1209, 700] on body "1 2 3 4 5 6 7 8 9 h ero press enter h ero.jumpUp press enter h ero.moveUp press…" at bounding box center [784, 389] width 1568 height 778
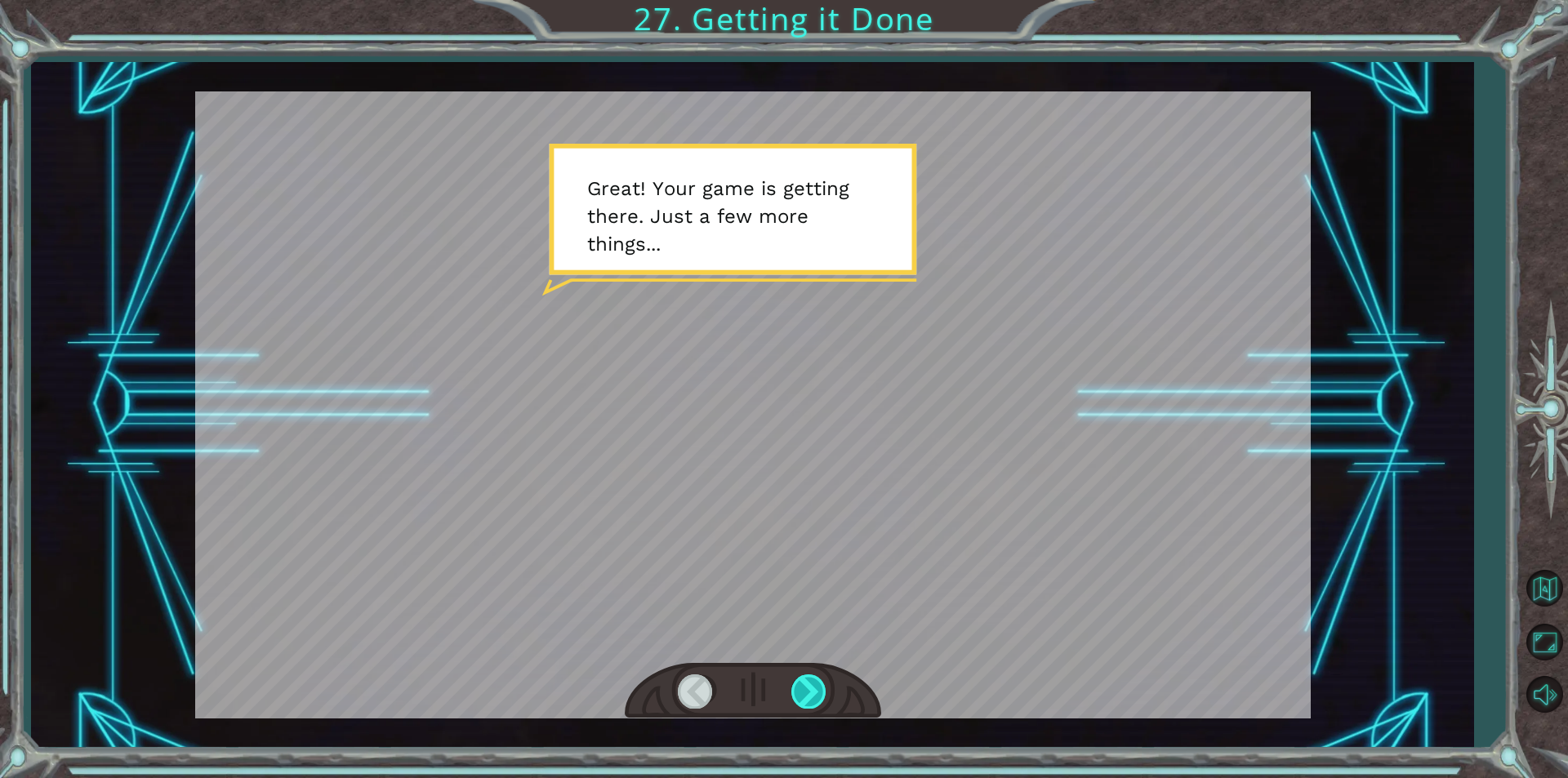
click at [801, 698] on div at bounding box center [810, 690] width 37 height 33
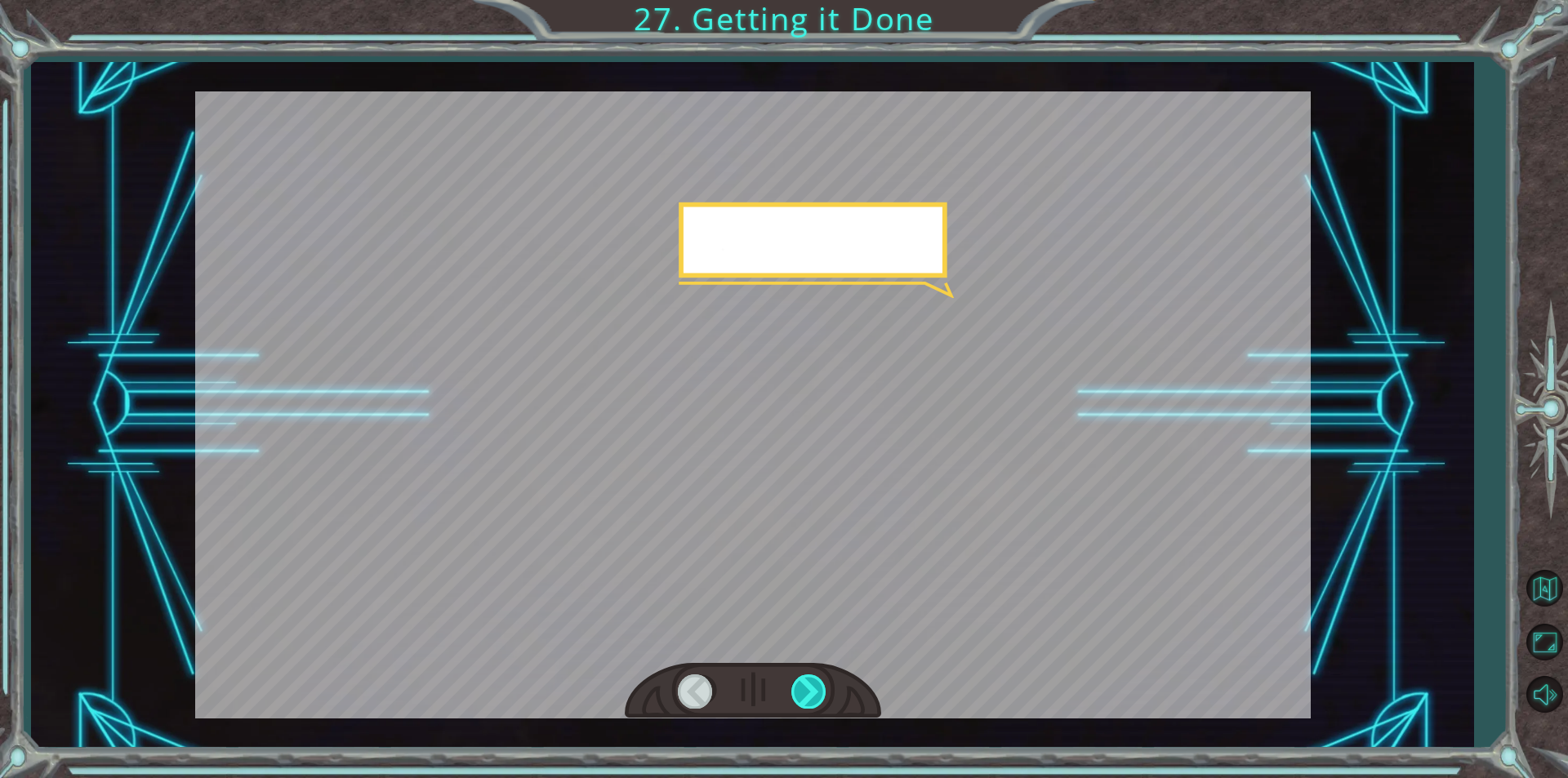
drag, startPoint x: 801, startPoint y: 698, endPoint x: 821, endPoint y: 703, distance: 20.6
click at [815, 697] on div at bounding box center [810, 690] width 37 height 33
click at [821, 703] on div at bounding box center [810, 690] width 37 height 33
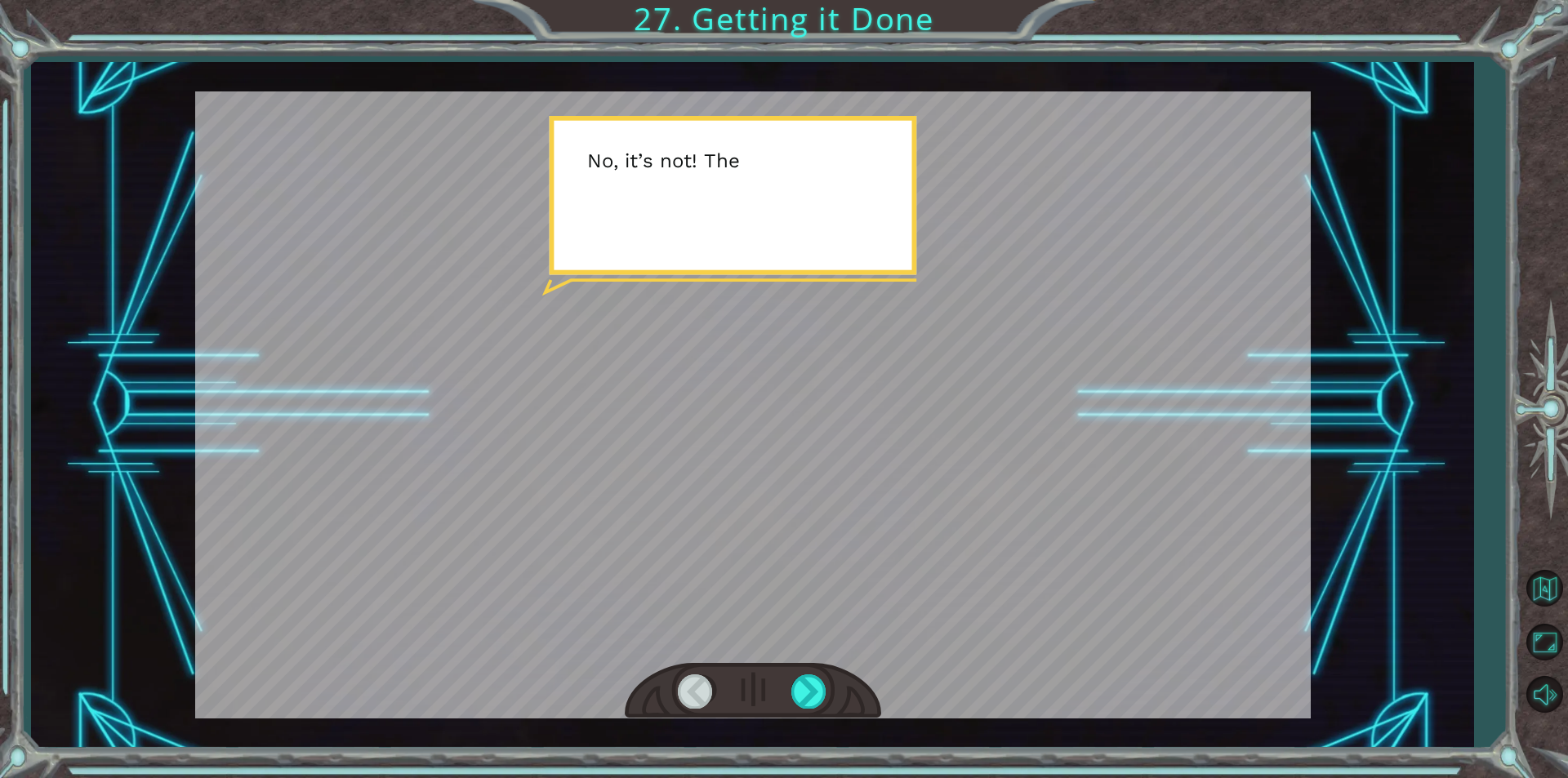
click at [810, 671] on div at bounding box center [753, 690] width 256 height 56
click at [799, 685] on div at bounding box center [810, 690] width 37 height 33
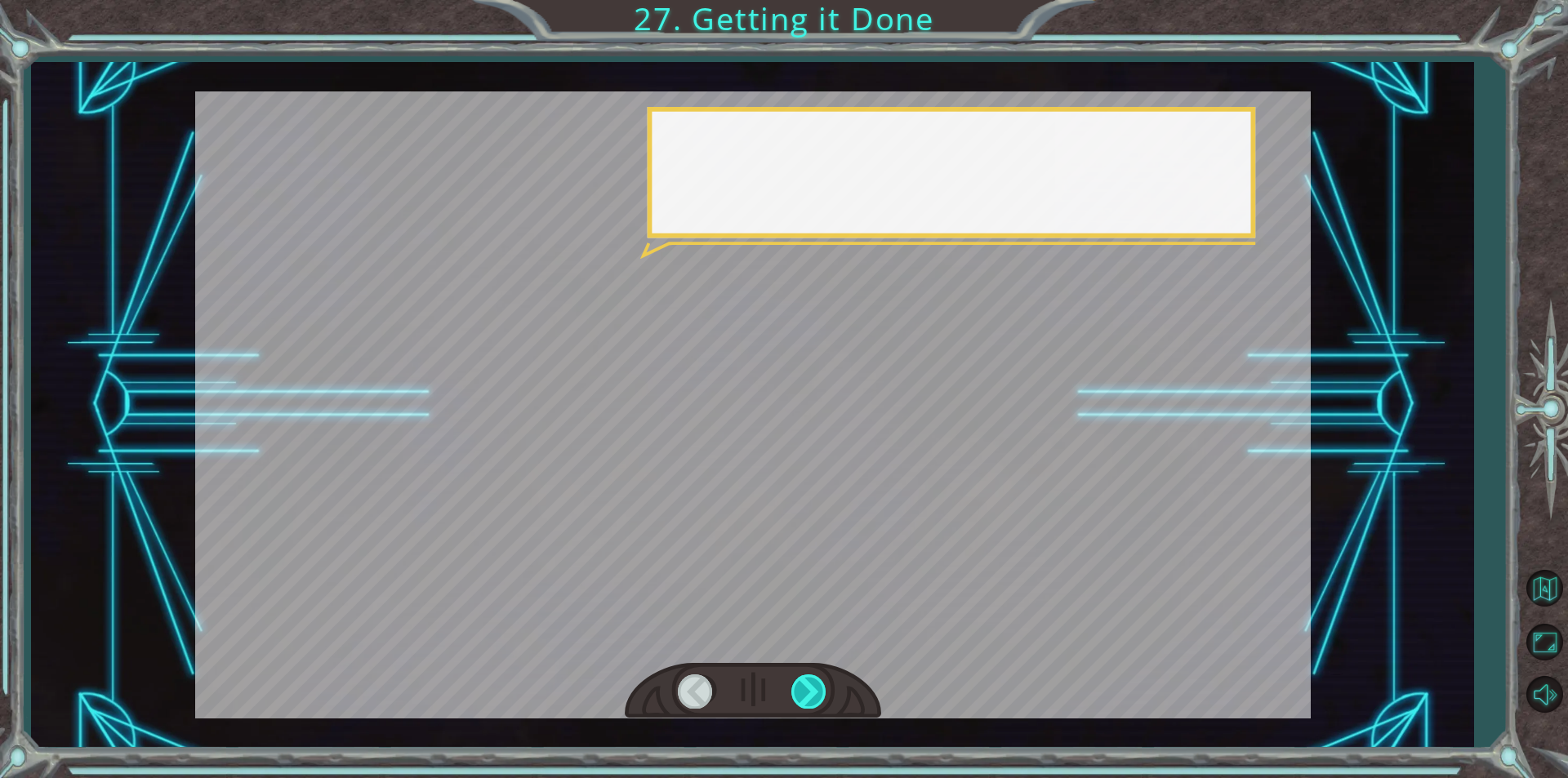
click at [802, 685] on div at bounding box center [810, 690] width 37 height 33
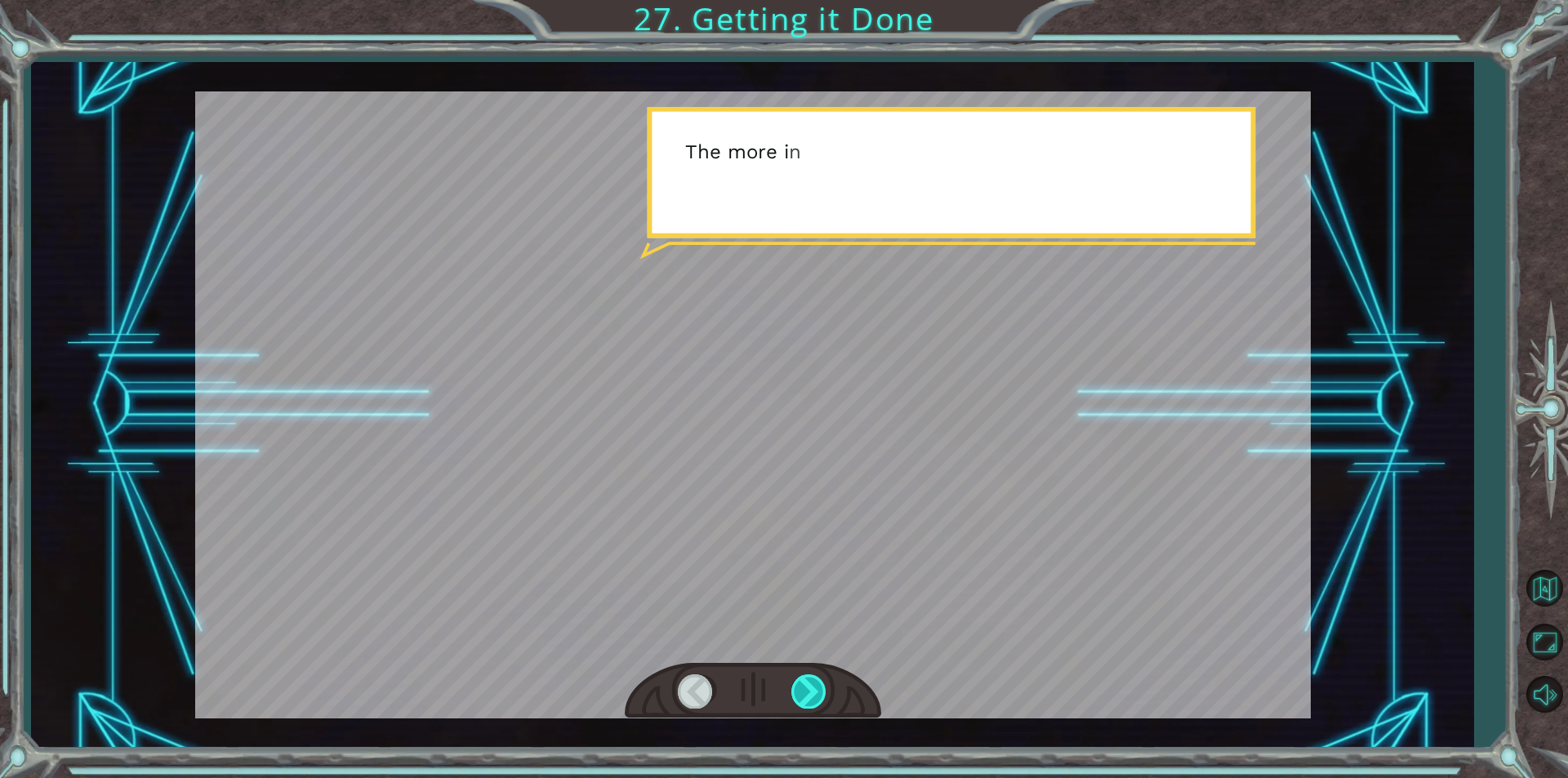
click at [802, 685] on div at bounding box center [810, 690] width 37 height 33
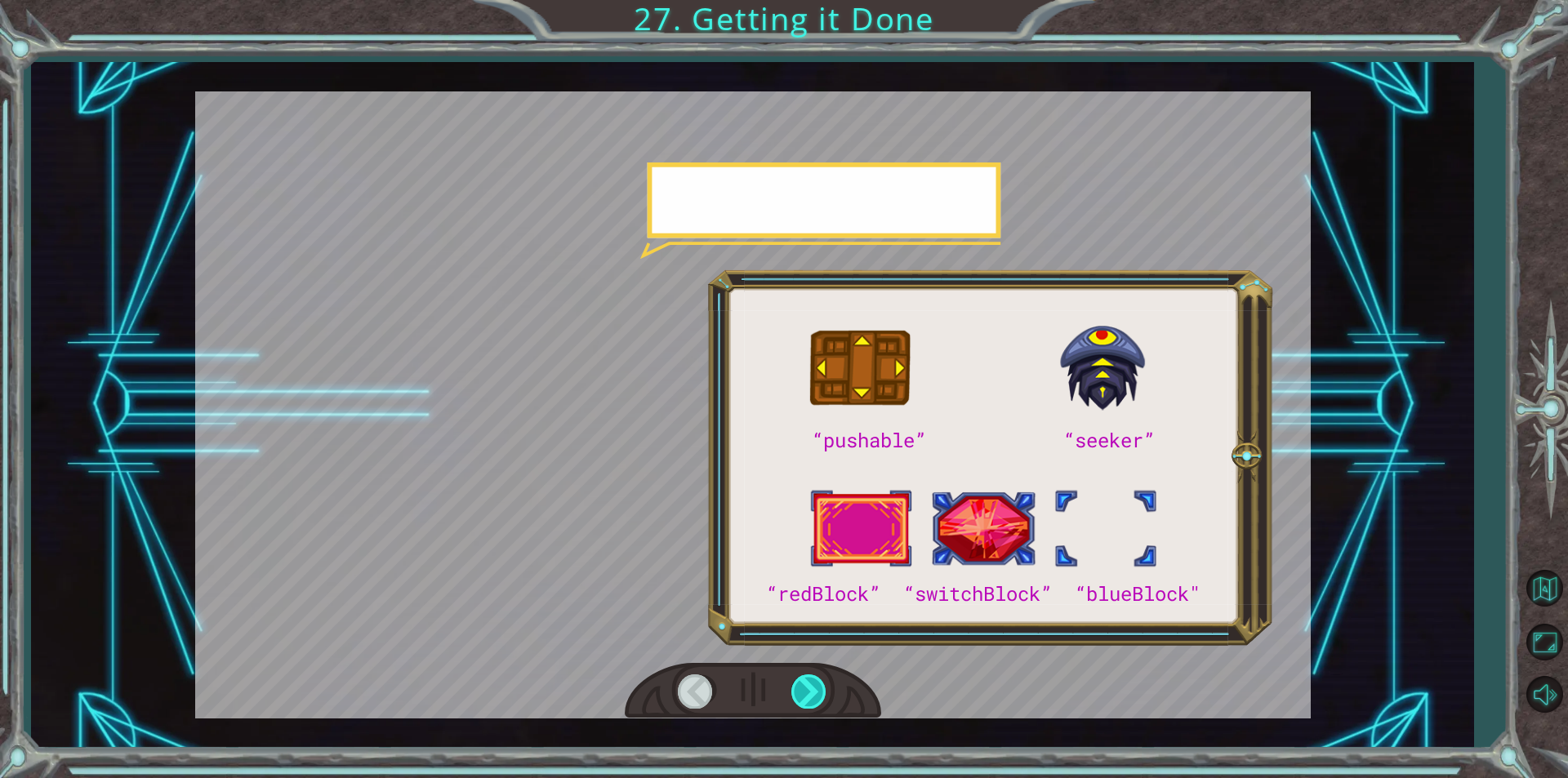
click at [802, 685] on div at bounding box center [810, 690] width 37 height 33
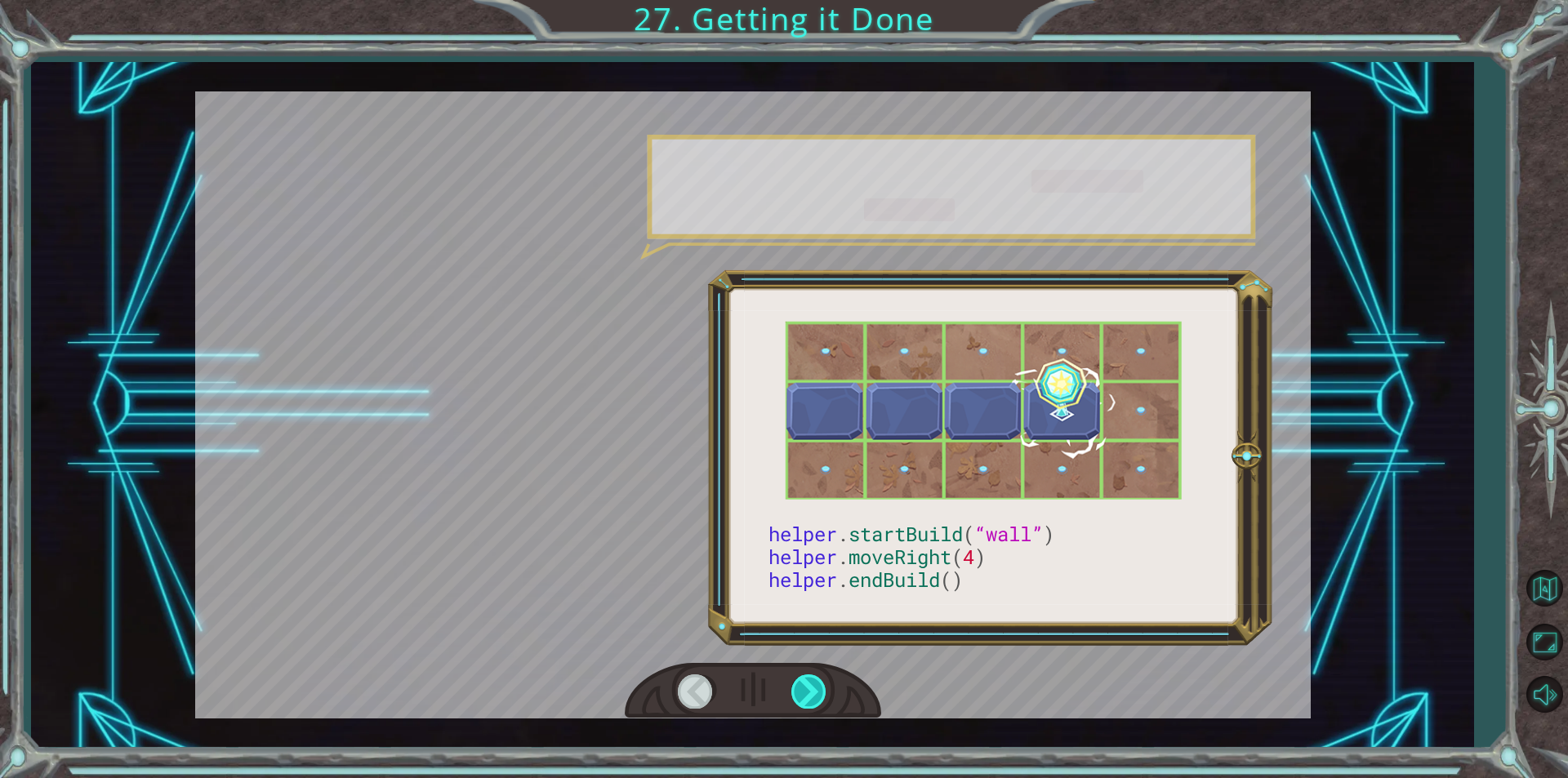
click at [812, 682] on div at bounding box center [810, 690] width 37 height 33
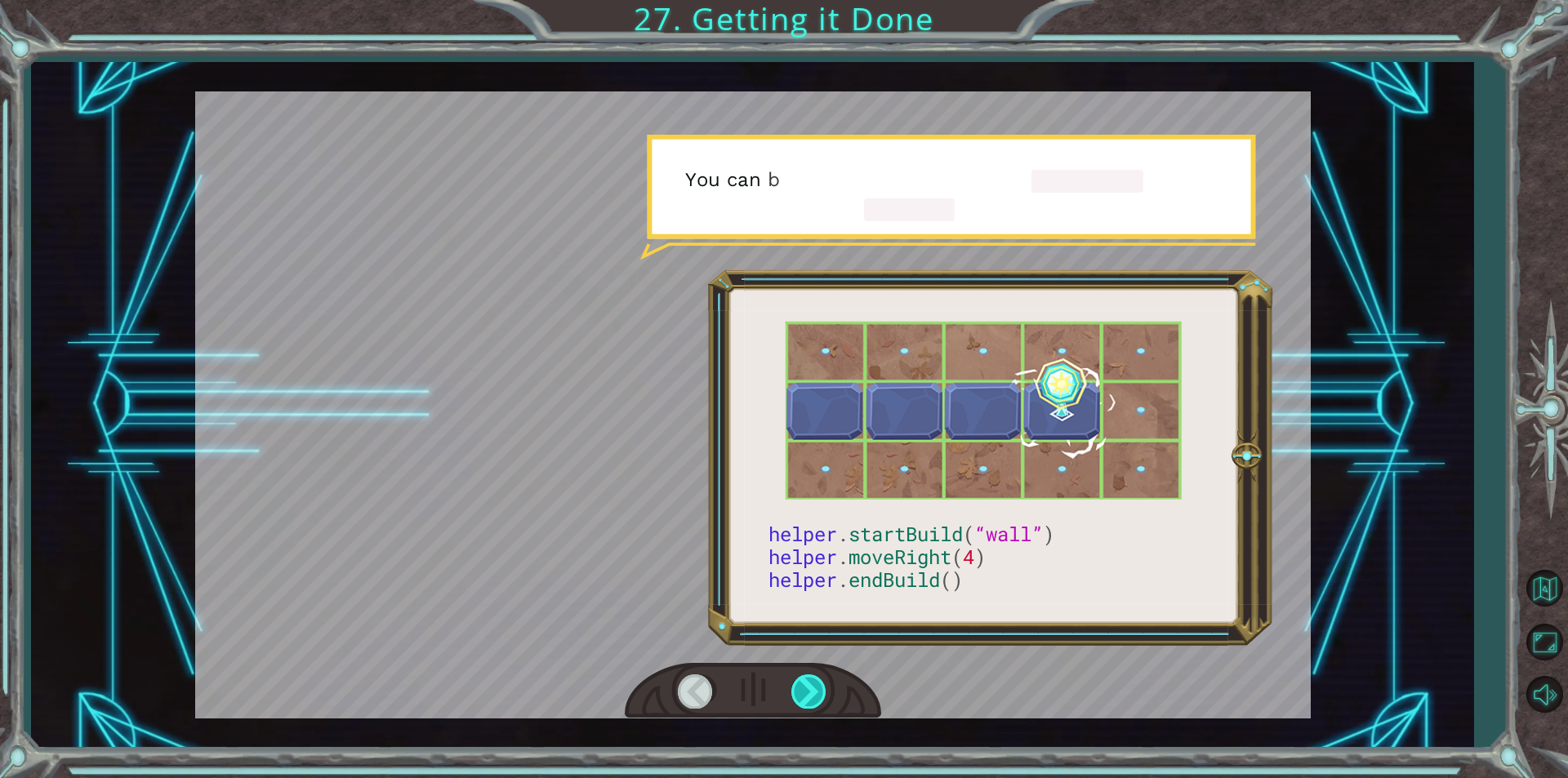
click at [812, 682] on div at bounding box center [810, 690] width 37 height 33
drag, startPoint x: 812, startPoint y: 682, endPoint x: 812, endPoint y: 669, distance: 13.0
click at [812, 670] on div at bounding box center [753, 690] width 256 height 56
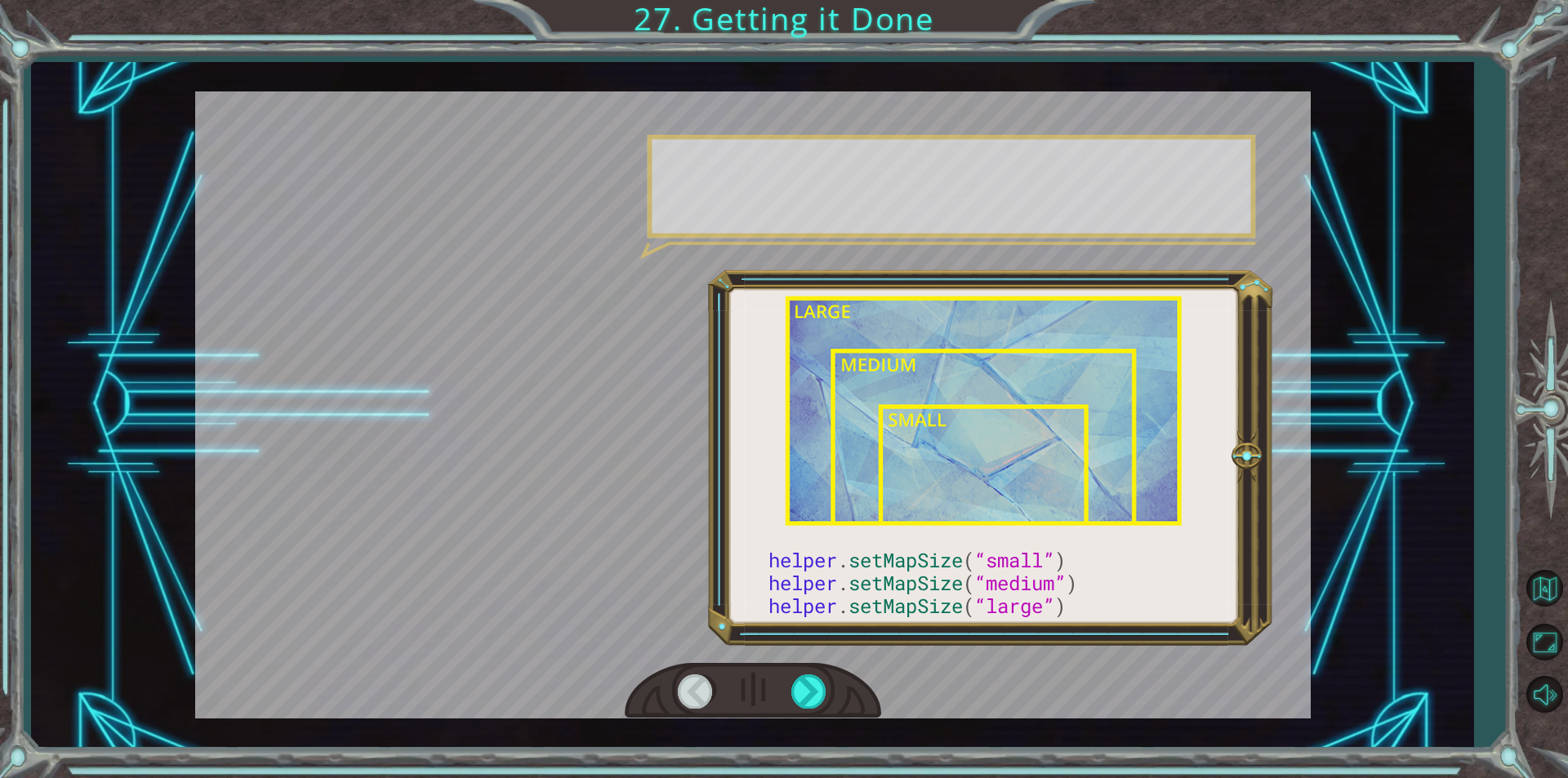
click at [812, 669] on div at bounding box center [753, 690] width 256 height 56
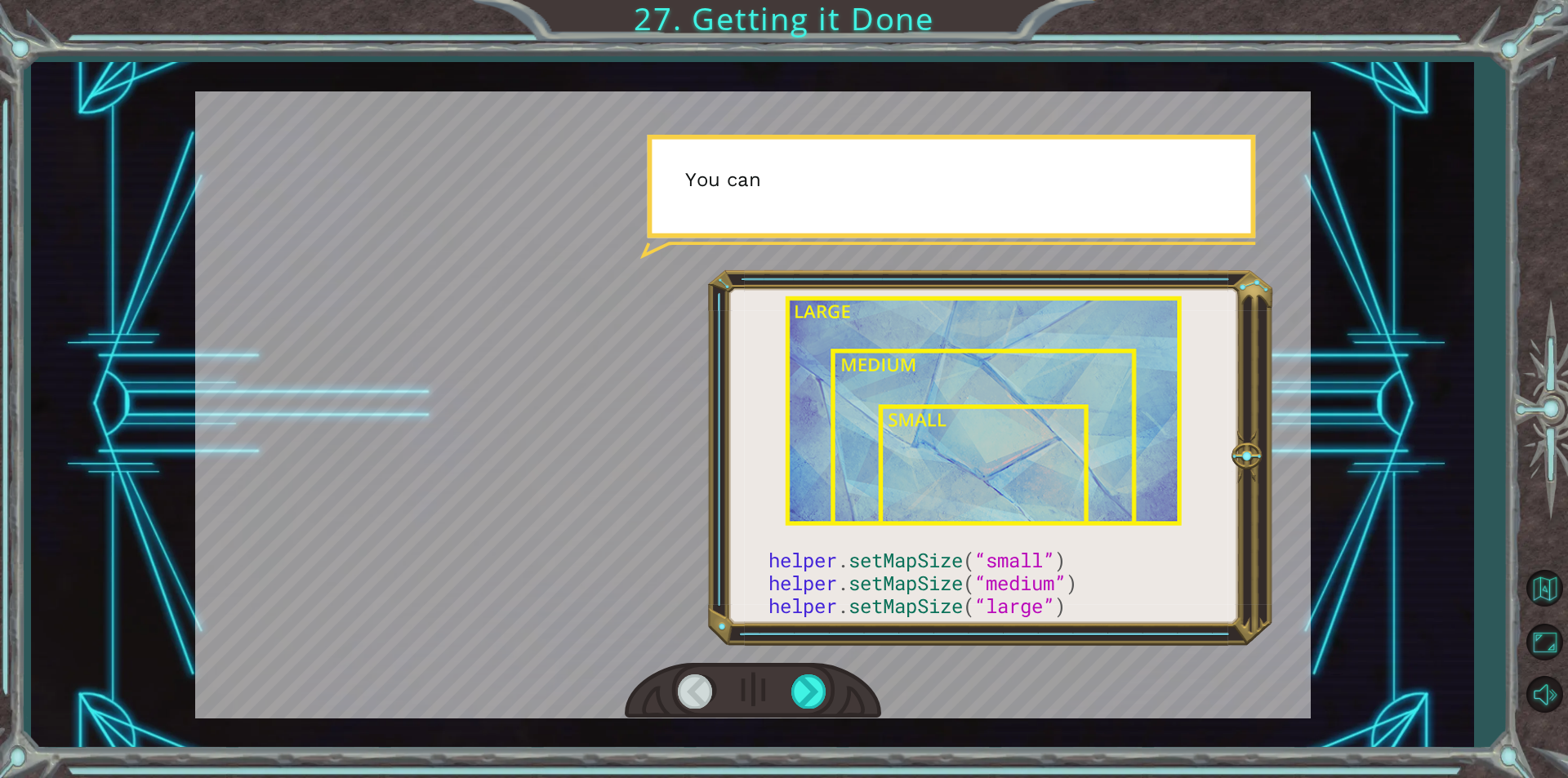
click at [812, 669] on div at bounding box center [753, 690] width 256 height 56
click at [846, 660] on div at bounding box center [753, 404] width 1115 height 626
click at [816, 674] on div at bounding box center [810, 690] width 37 height 33
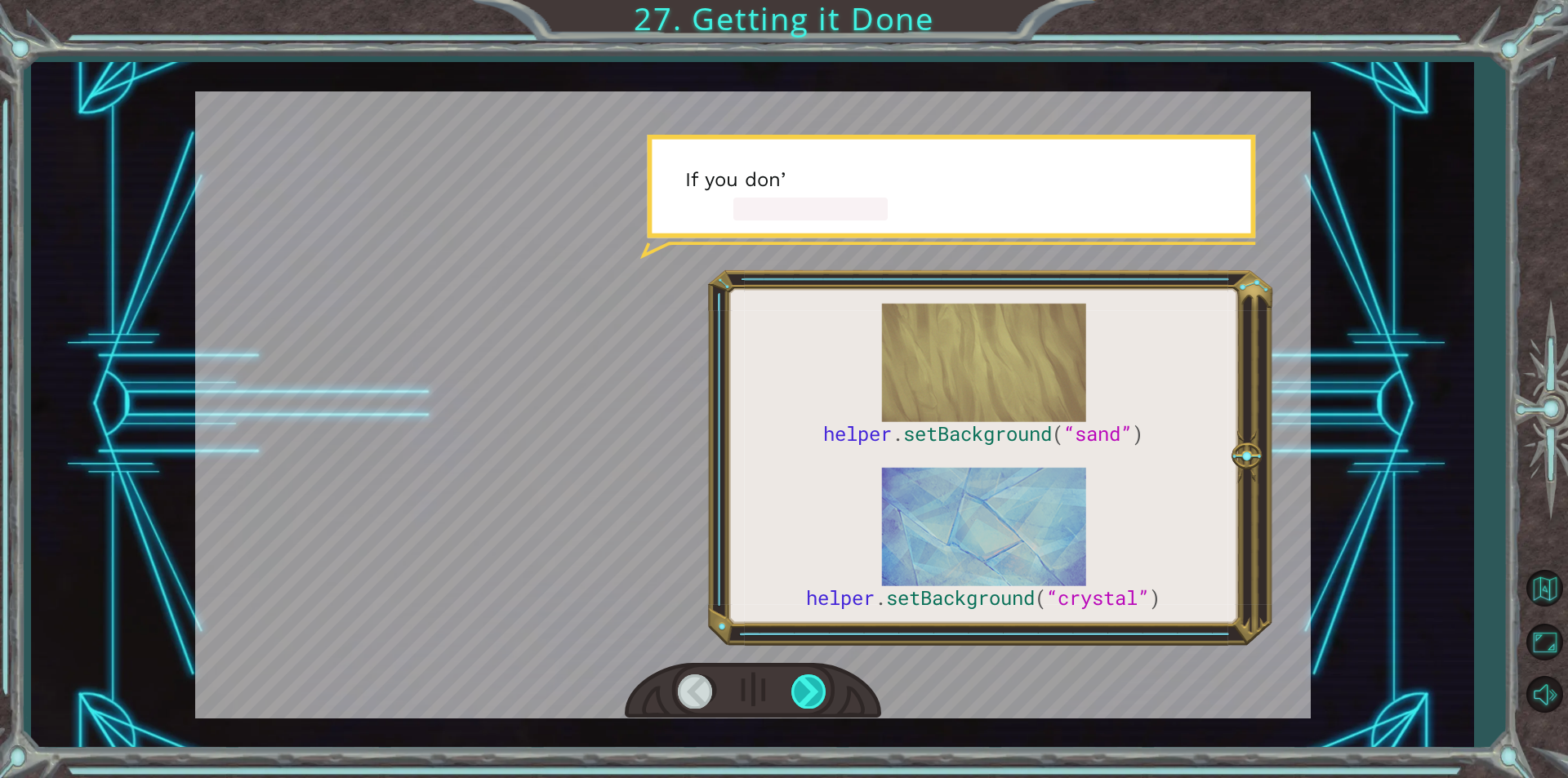
click at [821, 679] on div at bounding box center [810, 690] width 37 height 33
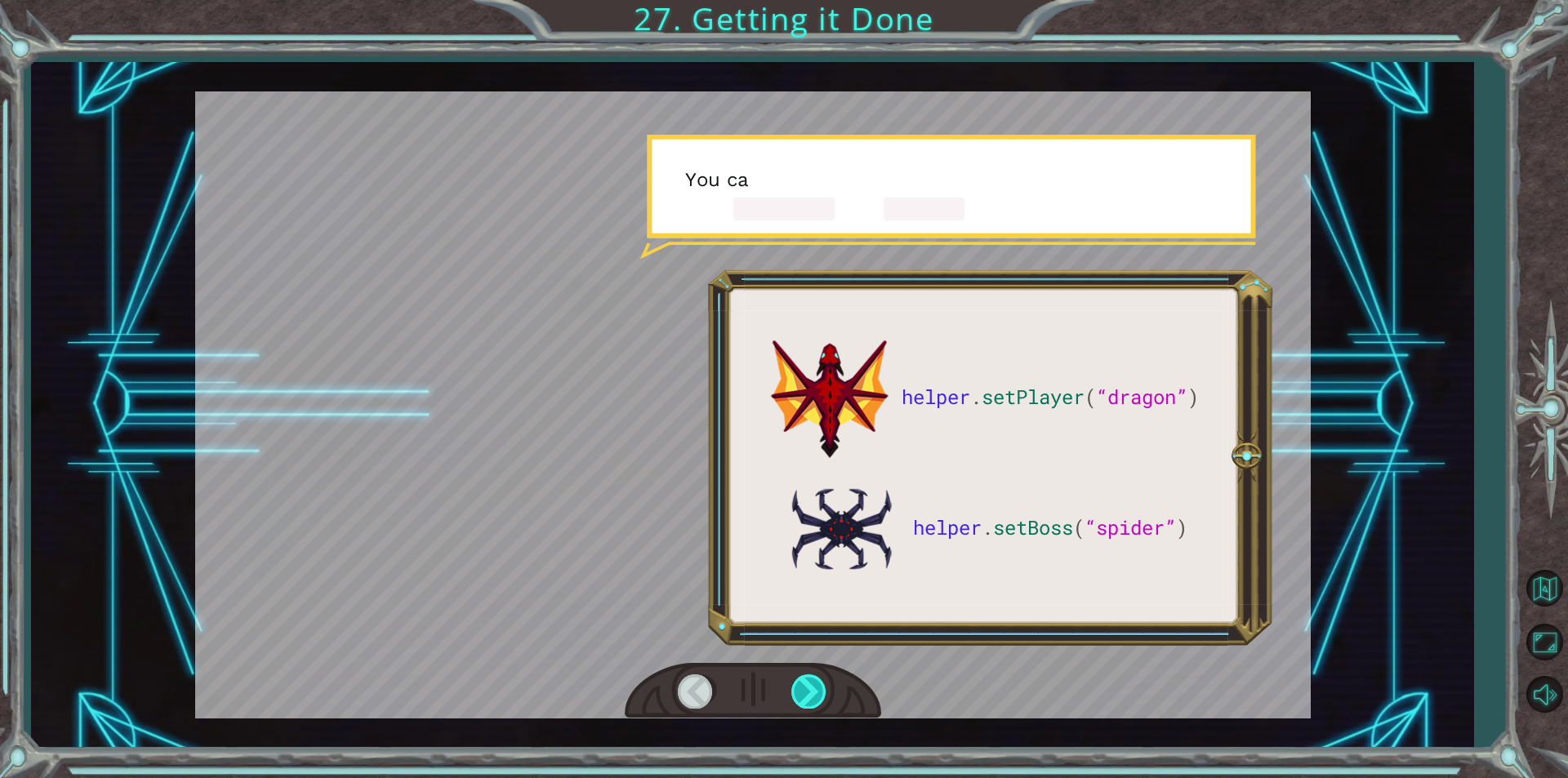
click at [821, 679] on div at bounding box center [810, 690] width 37 height 33
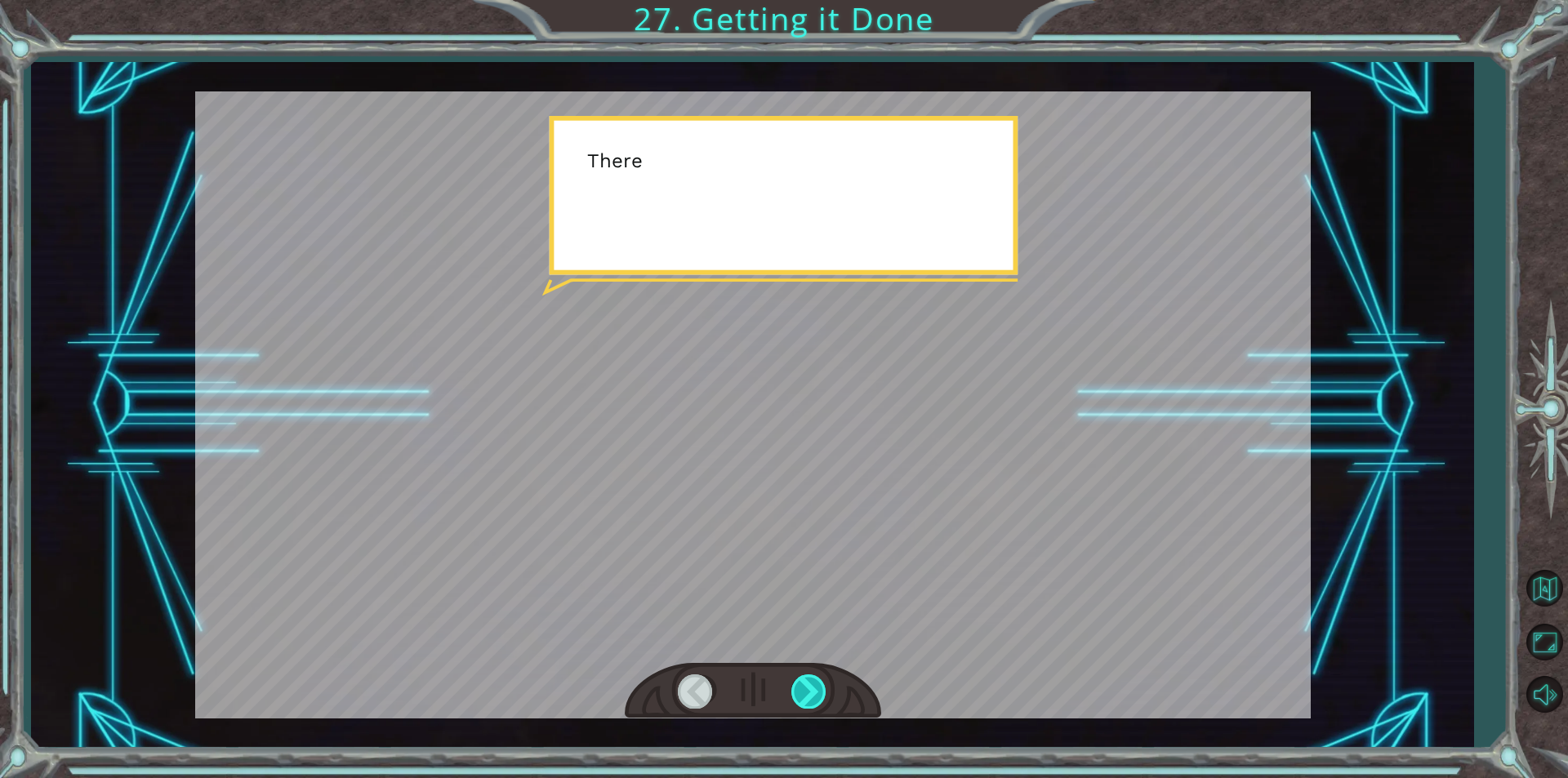
drag, startPoint x: 821, startPoint y: 679, endPoint x: 812, endPoint y: 680, distance: 9.1
click at [815, 679] on div at bounding box center [810, 690] width 37 height 33
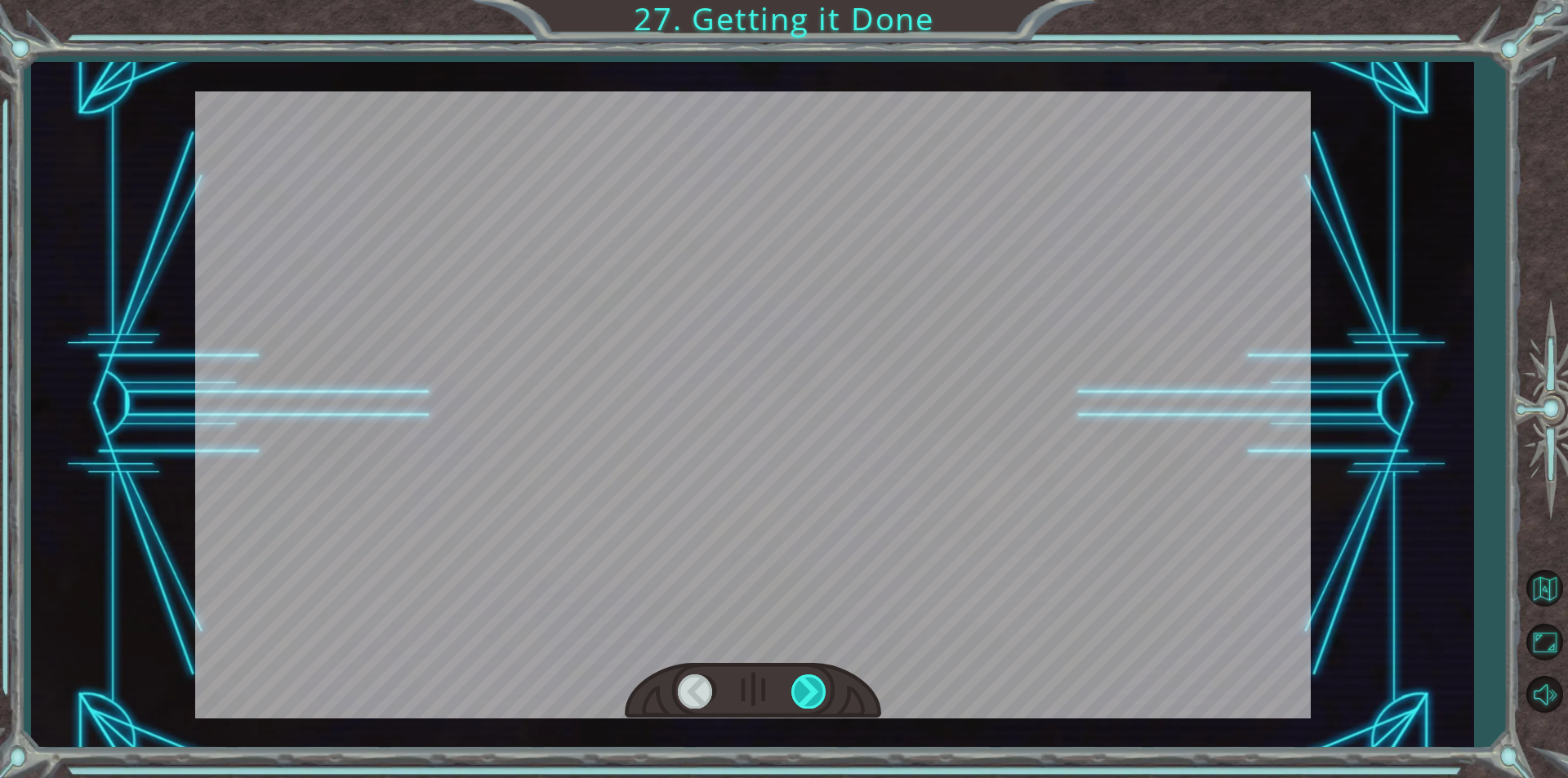
click at [812, 680] on div at bounding box center [810, 690] width 37 height 33
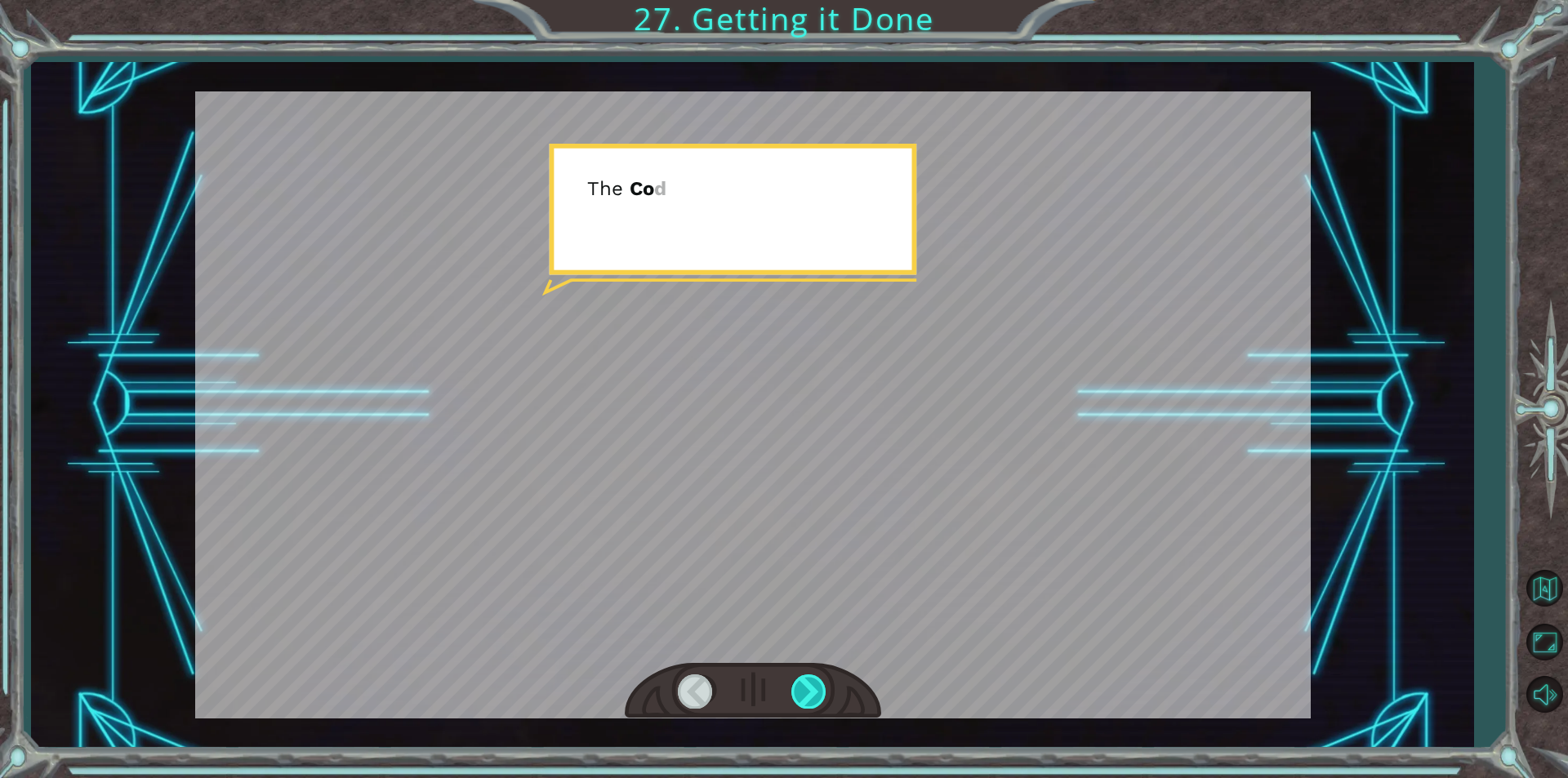
click at [812, 680] on div at bounding box center [810, 690] width 37 height 33
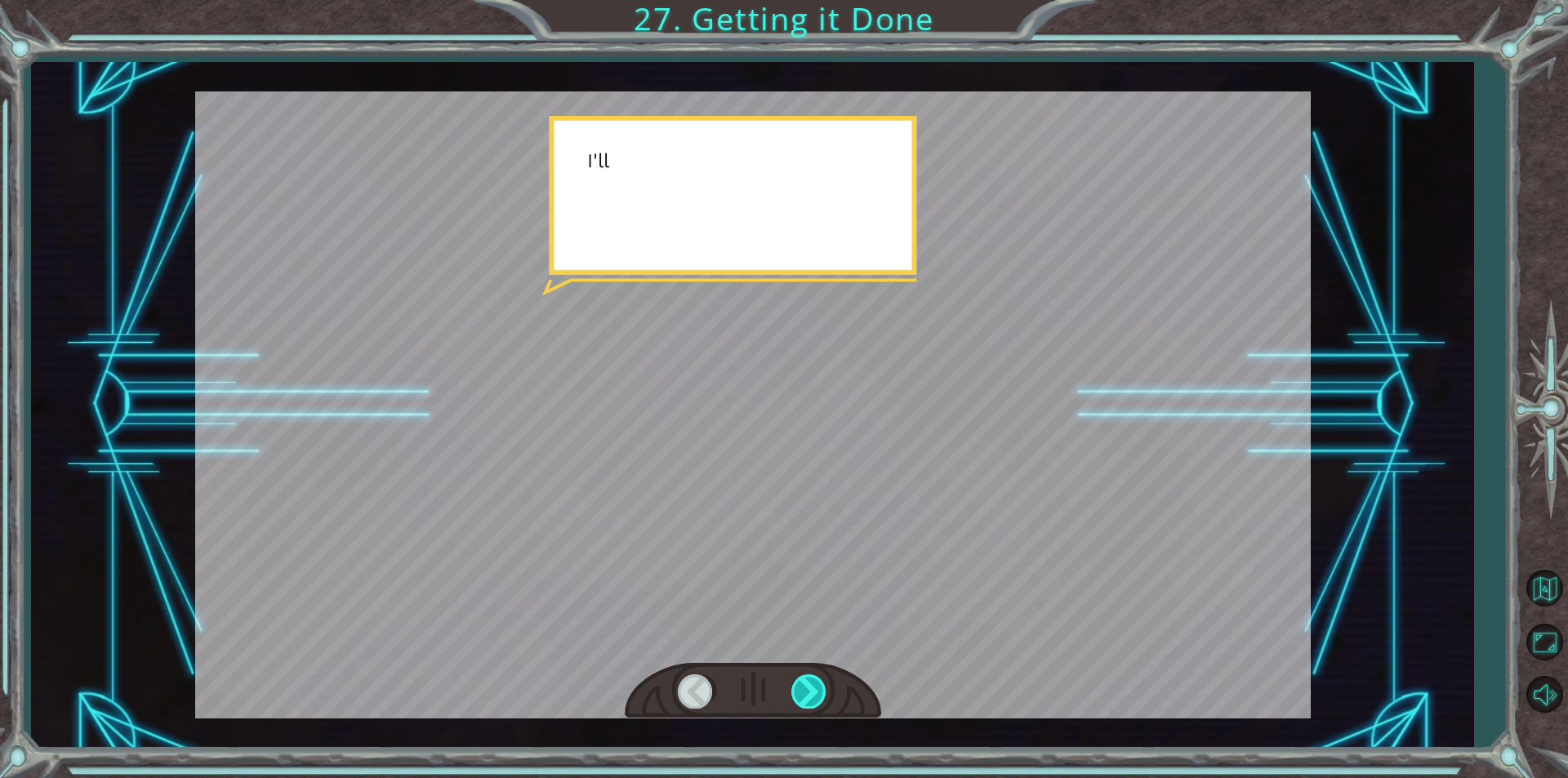
click at [812, 680] on div at bounding box center [810, 690] width 37 height 33
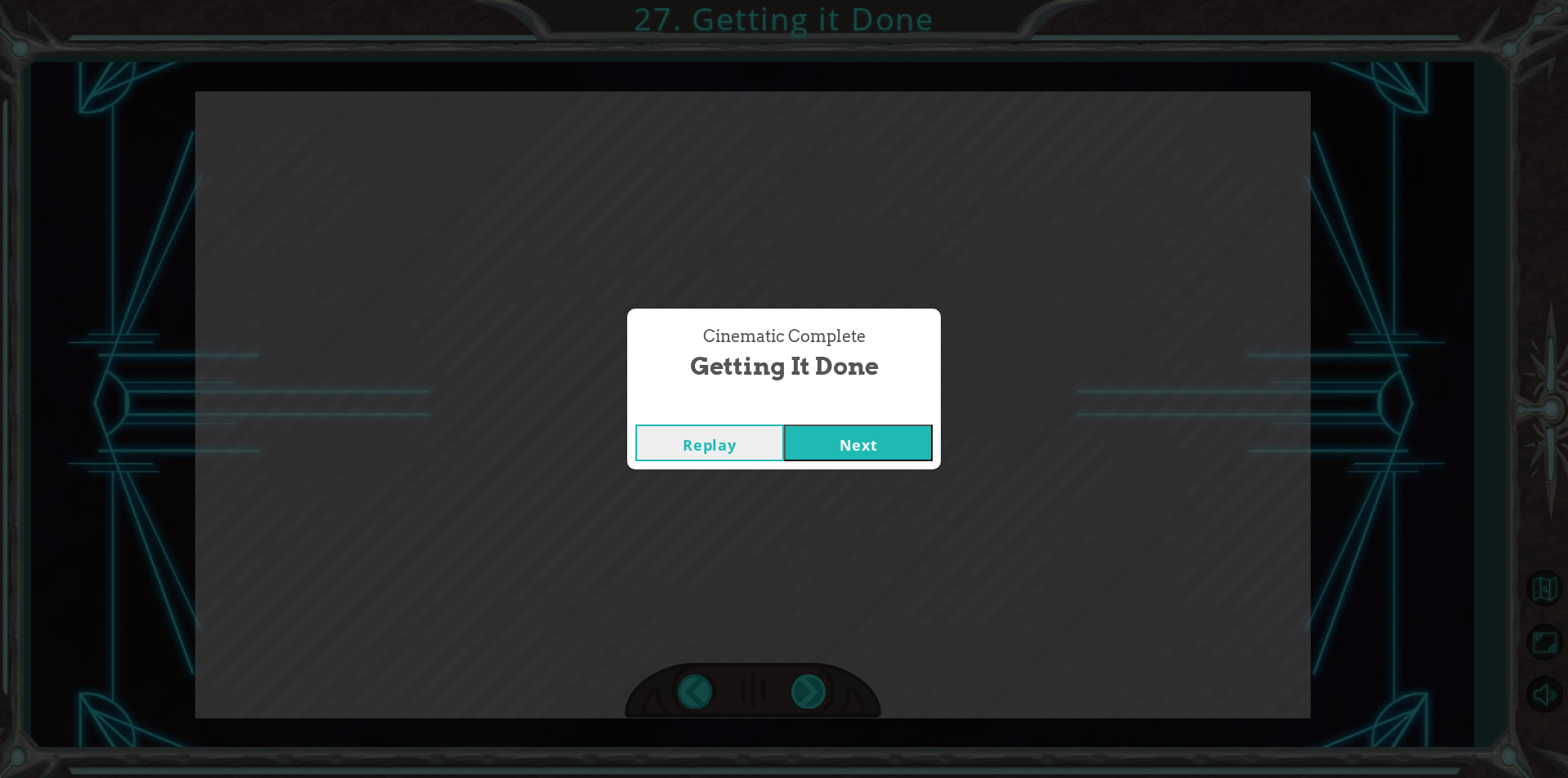
click at [812, 680] on div "Cinematic Complete Getting it Done Replay Next" at bounding box center [784, 389] width 1568 height 778
click at [821, 429] on button "Next" at bounding box center [858, 443] width 149 height 37
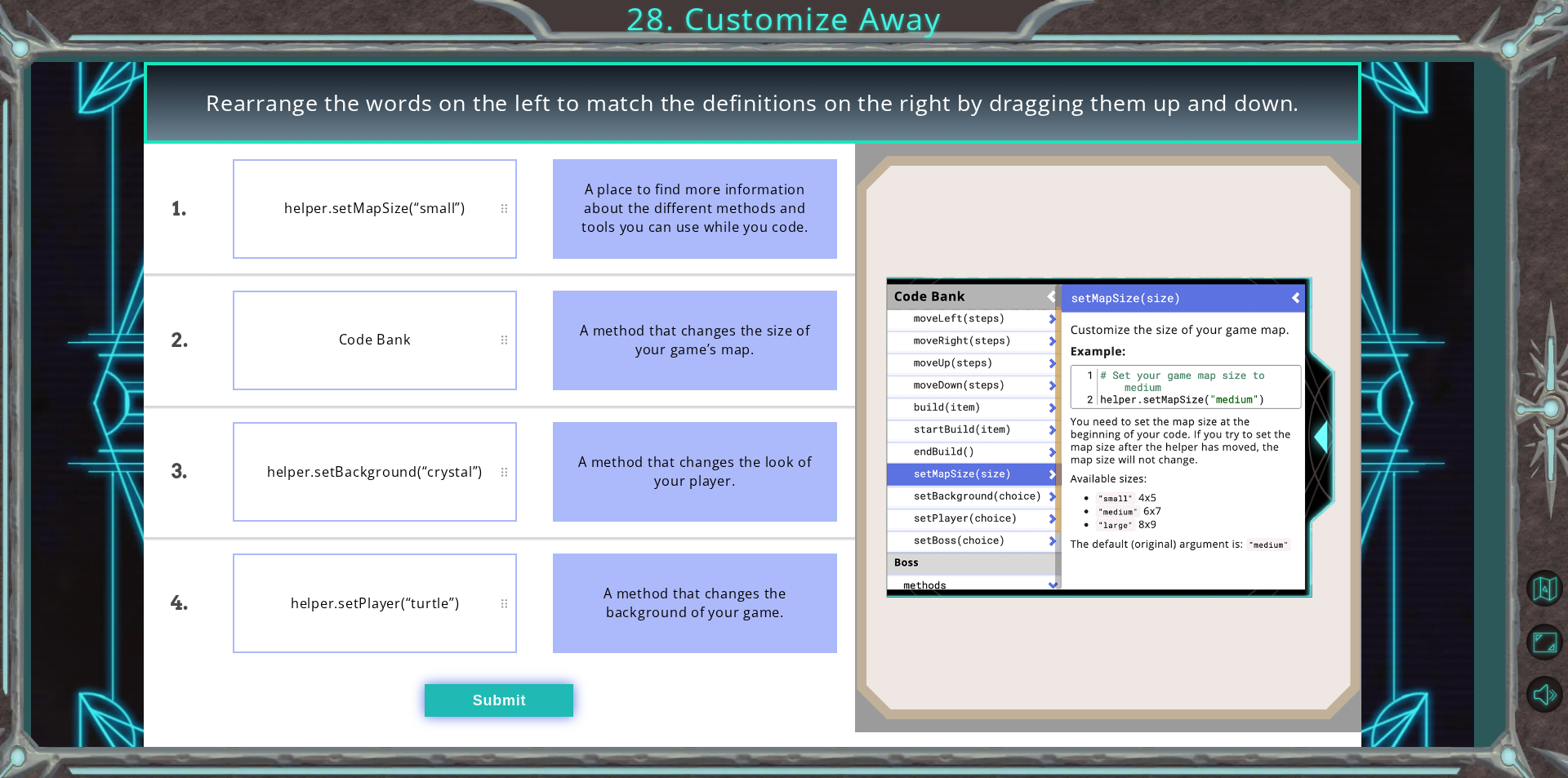
click at [468, 697] on button "Submit" at bounding box center [499, 700] width 149 height 32
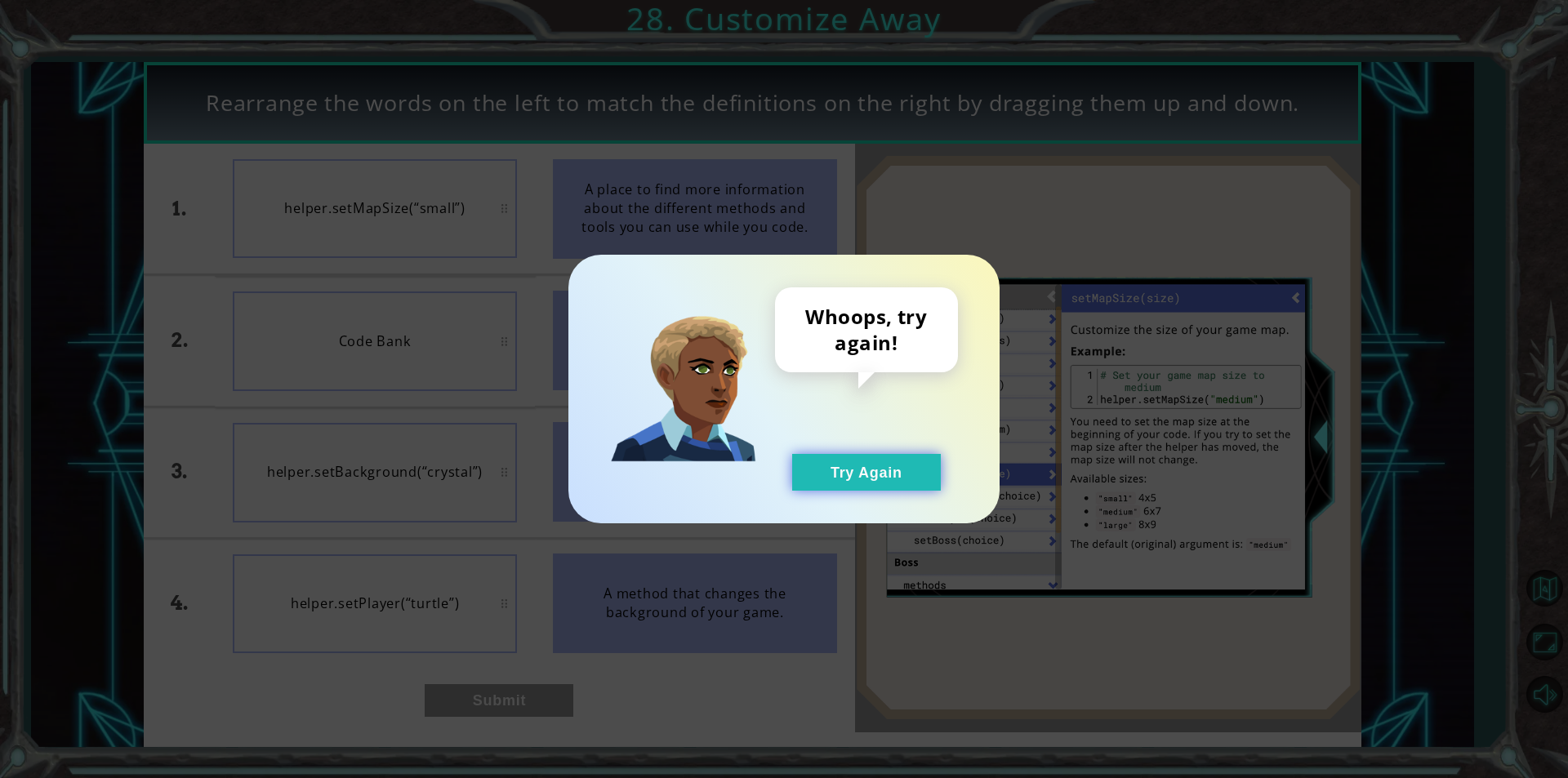
click at [929, 464] on button "Try Again" at bounding box center [866, 472] width 149 height 37
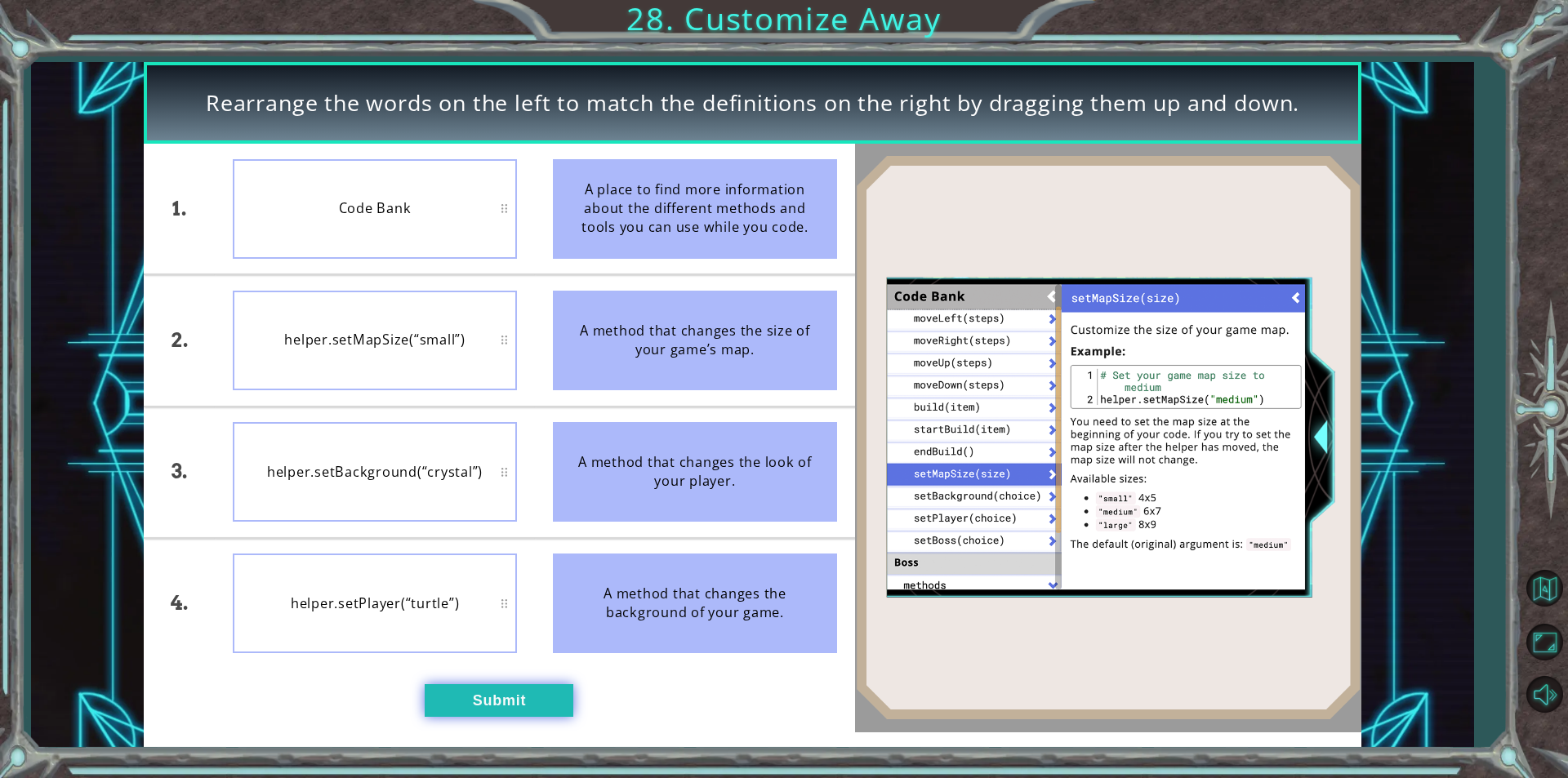
click at [510, 699] on button "Submit" at bounding box center [499, 700] width 149 height 32
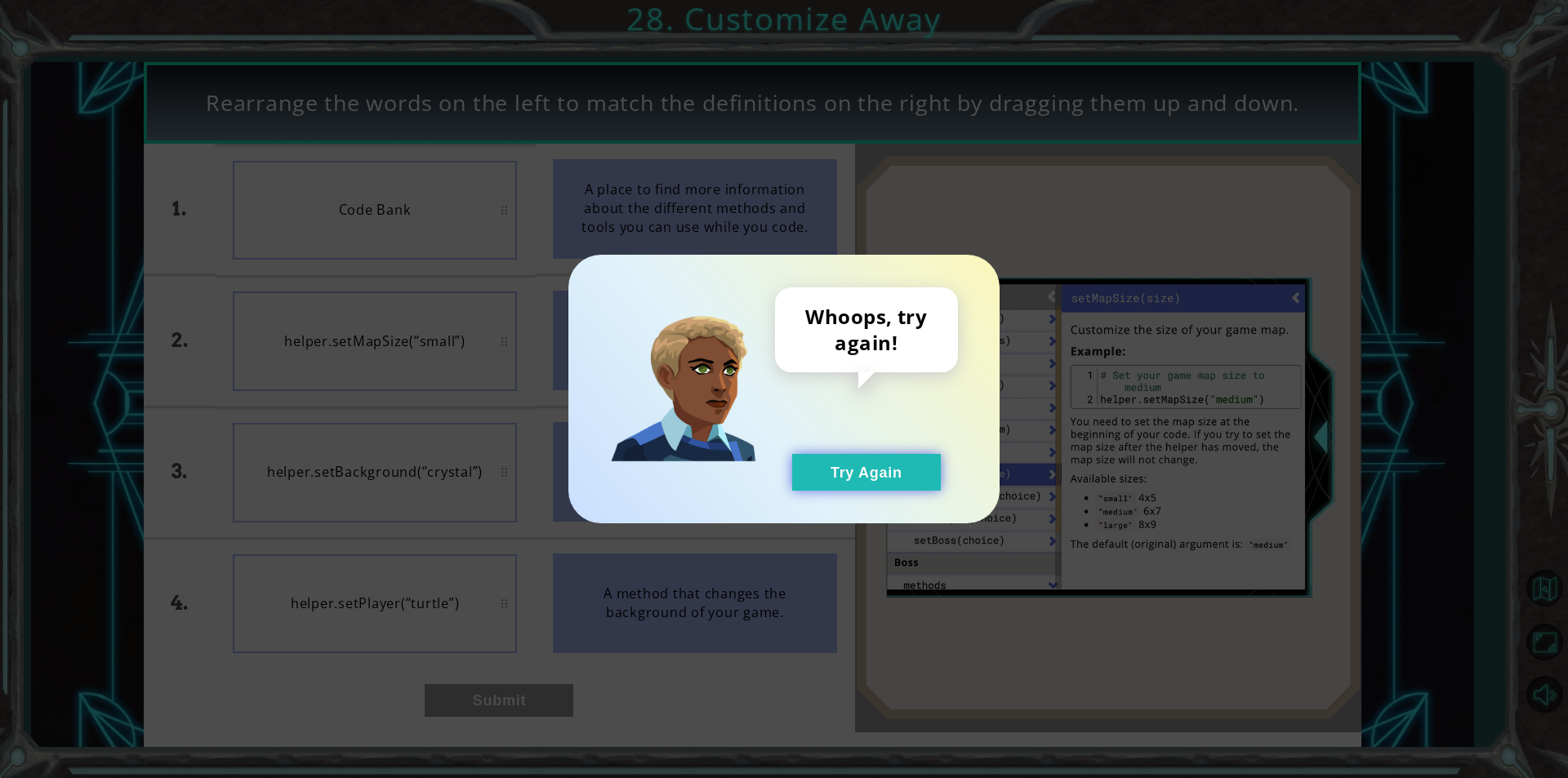
click at [815, 474] on button "Try Again" at bounding box center [866, 472] width 149 height 37
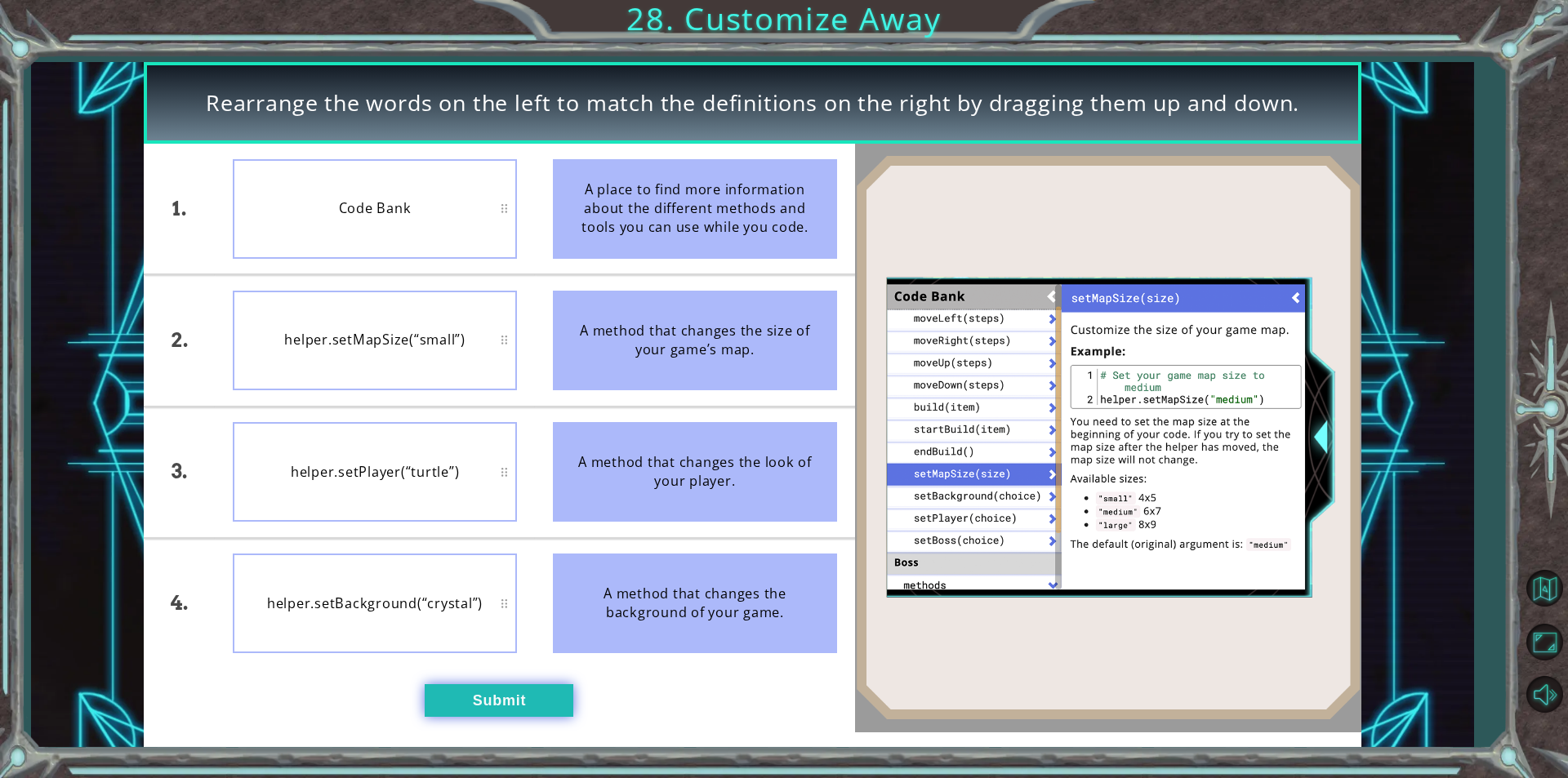
click at [444, 691] on button "Submit" at bounding box center [499, 700] width 149 height 32
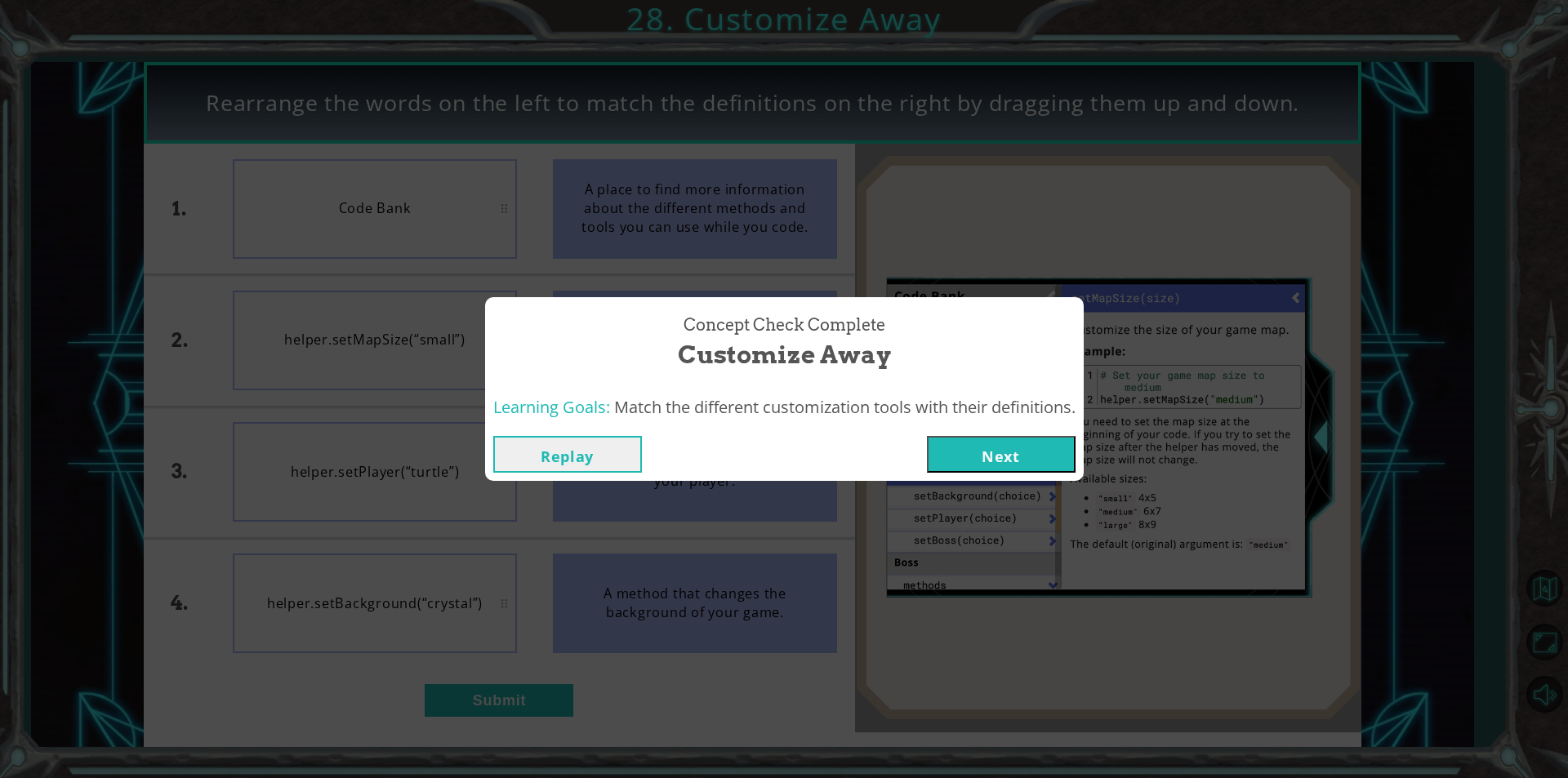
click at [980, 458] on button "Next" at bounding box center [1001, 454] width 149 height 37
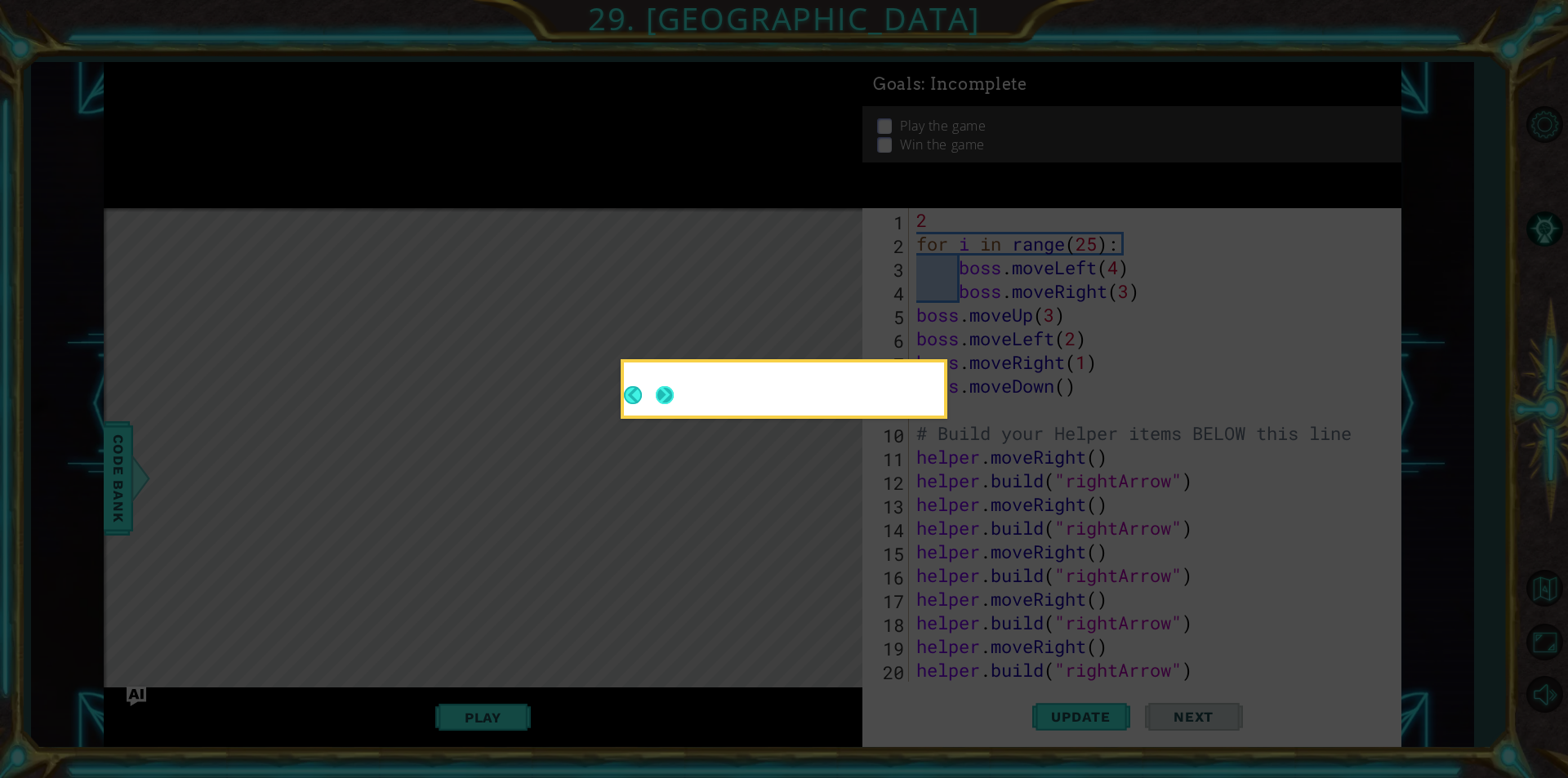
click at [672, 400] on button "Next" at bounding box center [665, 394] width 18 height 18
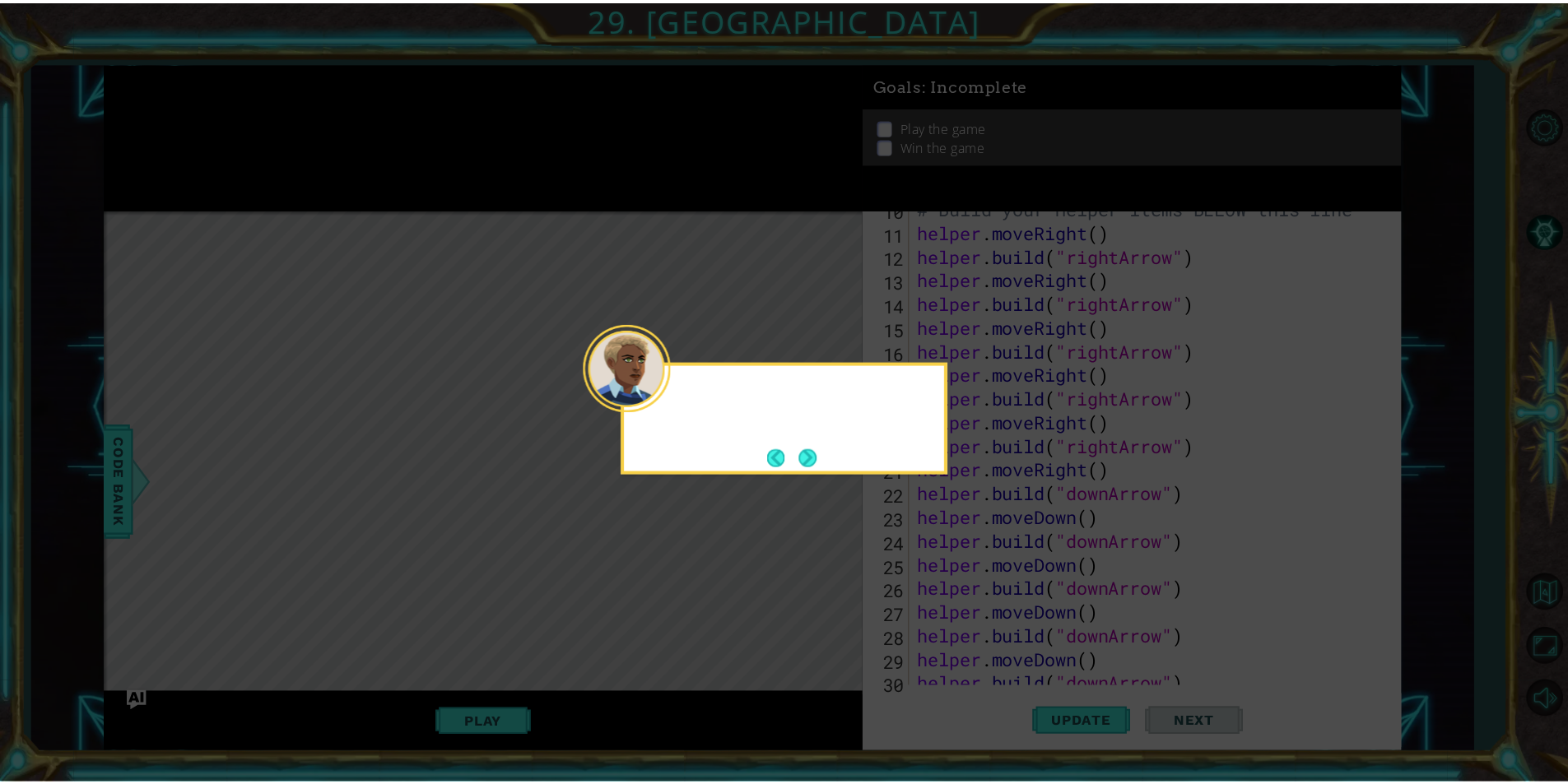
scroll to position [477, 0]
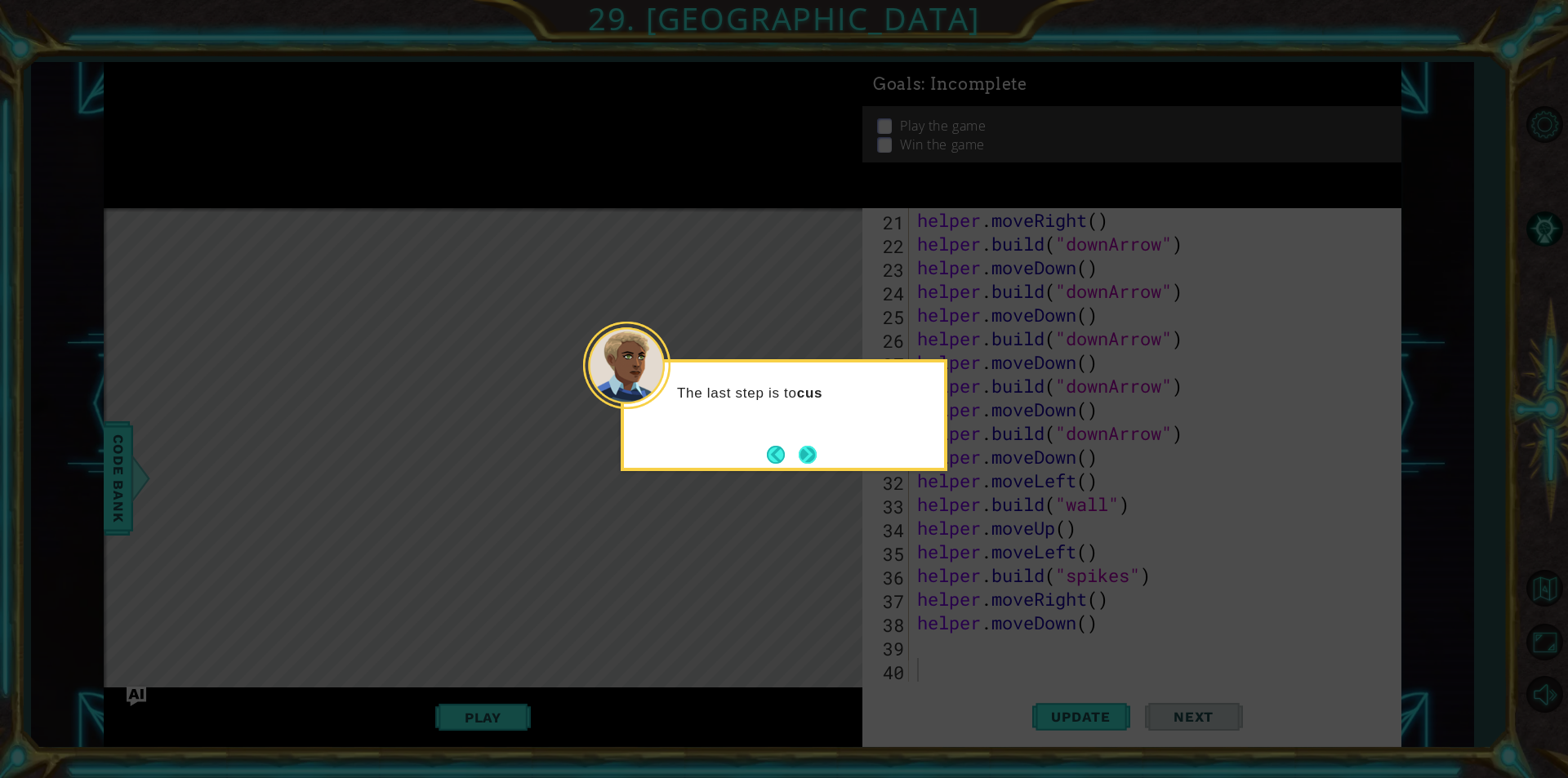
click at [810, 455] on button "Next" at bounding box center [807, 454] width 18 height 18
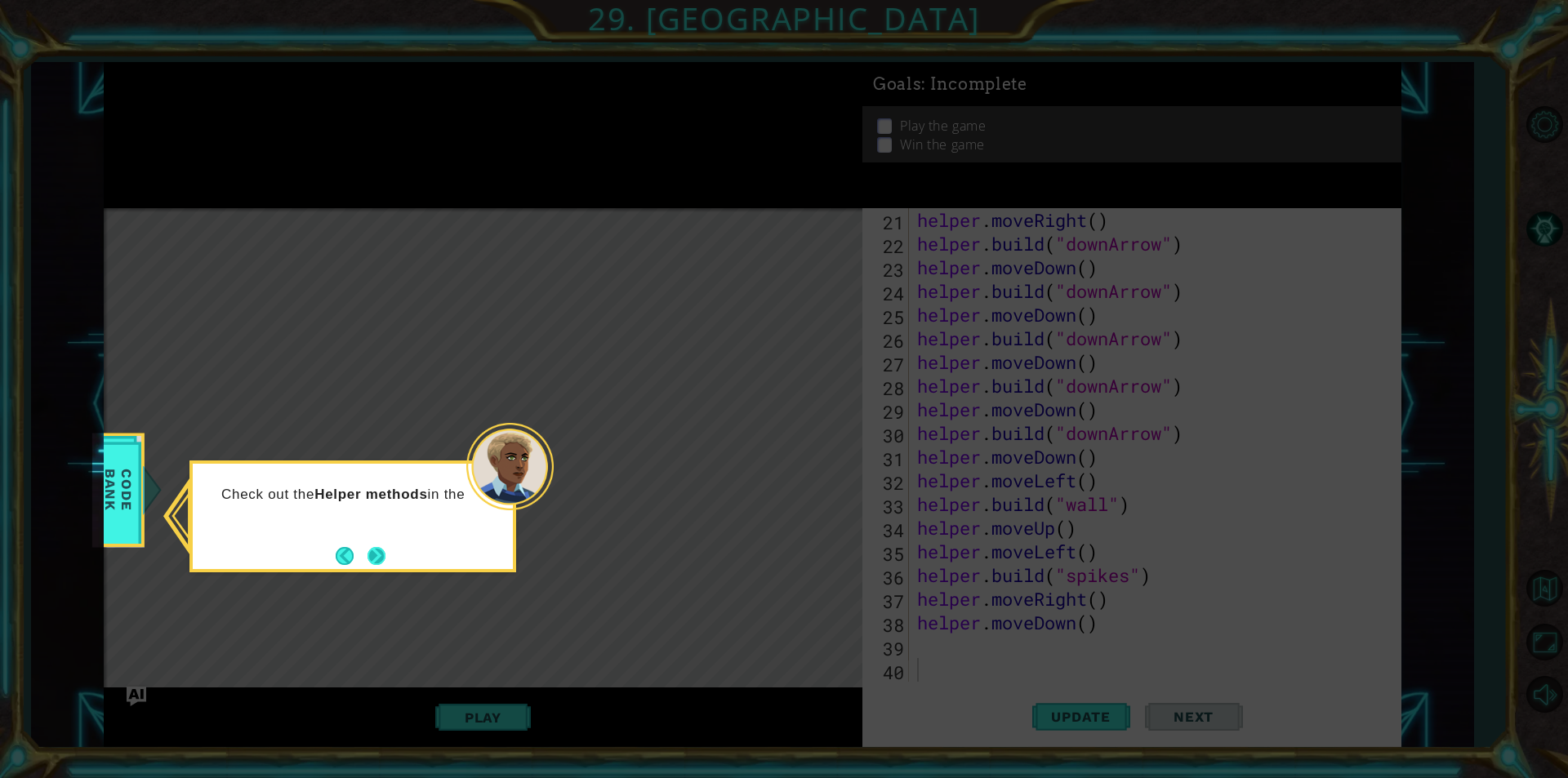
click at [374, 547] on button "Next" at bounding box center [376, 555] width 18 height 18
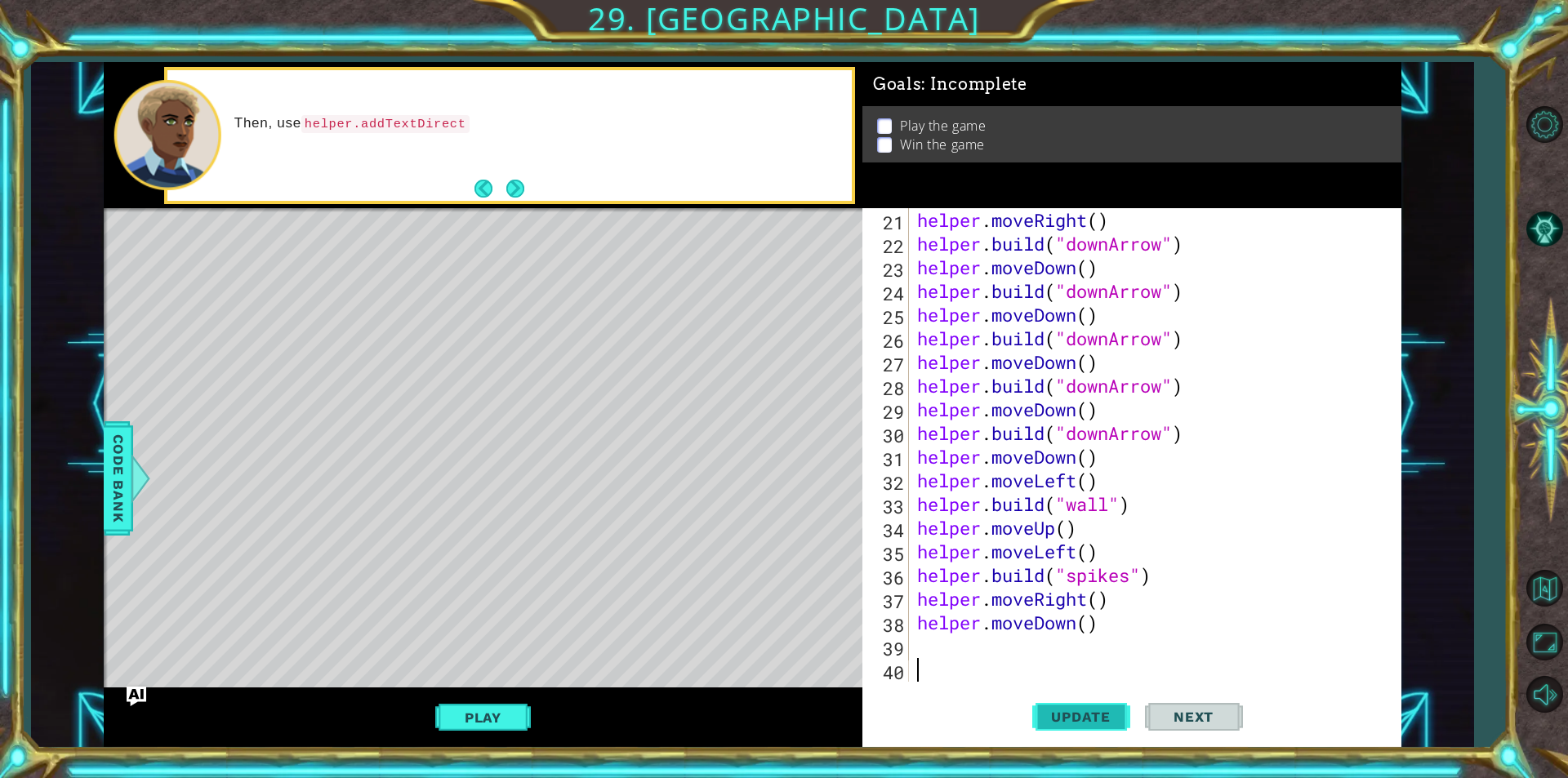
click at [1032, 717] on button "Update" at bounding box center [1081, 716] width 98 height 54
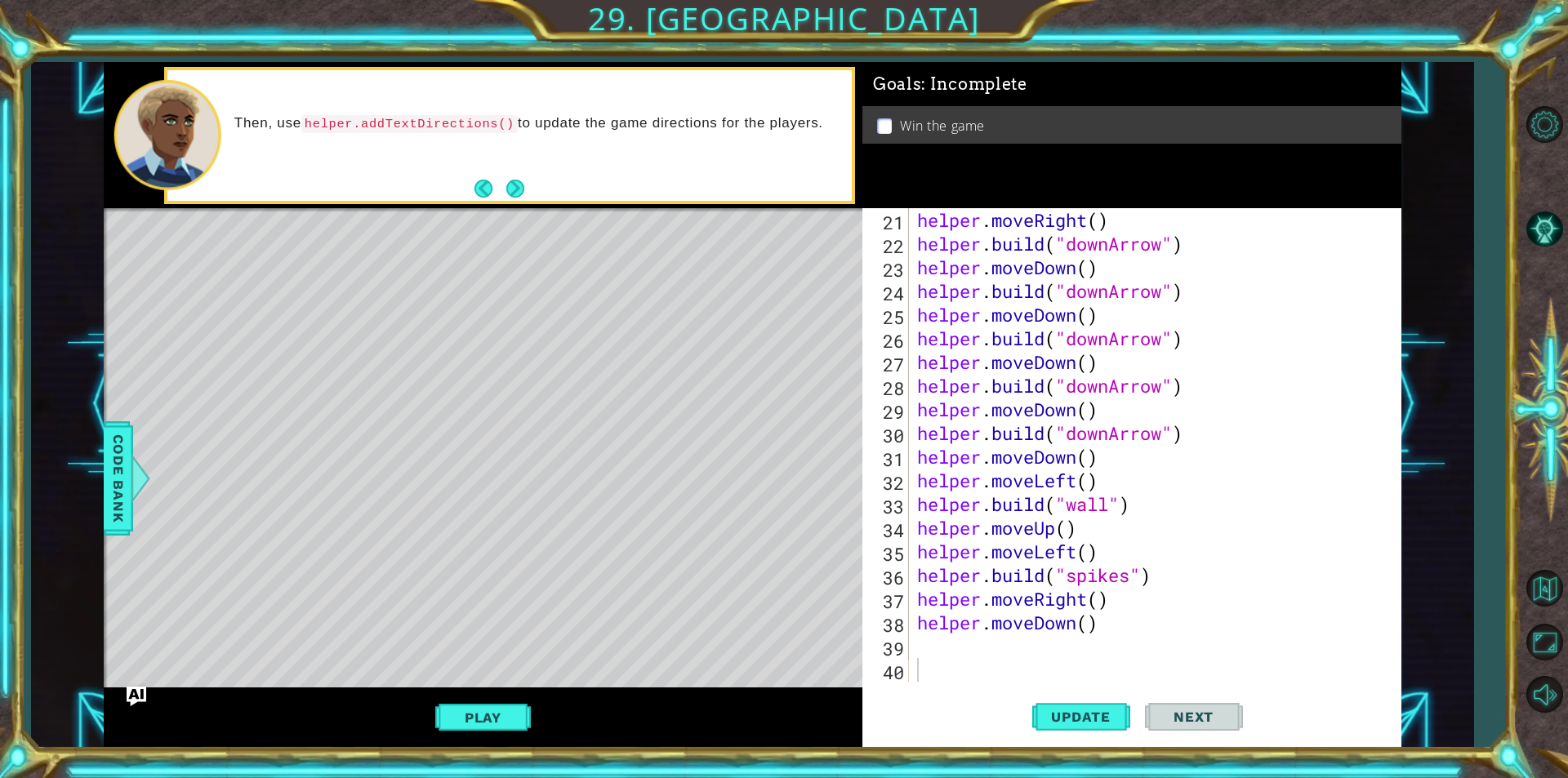
click at [509, 708] on button "Play" at bounding box center [483, 717] width 96 height 31
click at [1186, 691] on button "Next" at bounding box center [1193, 717] width 98 height 54
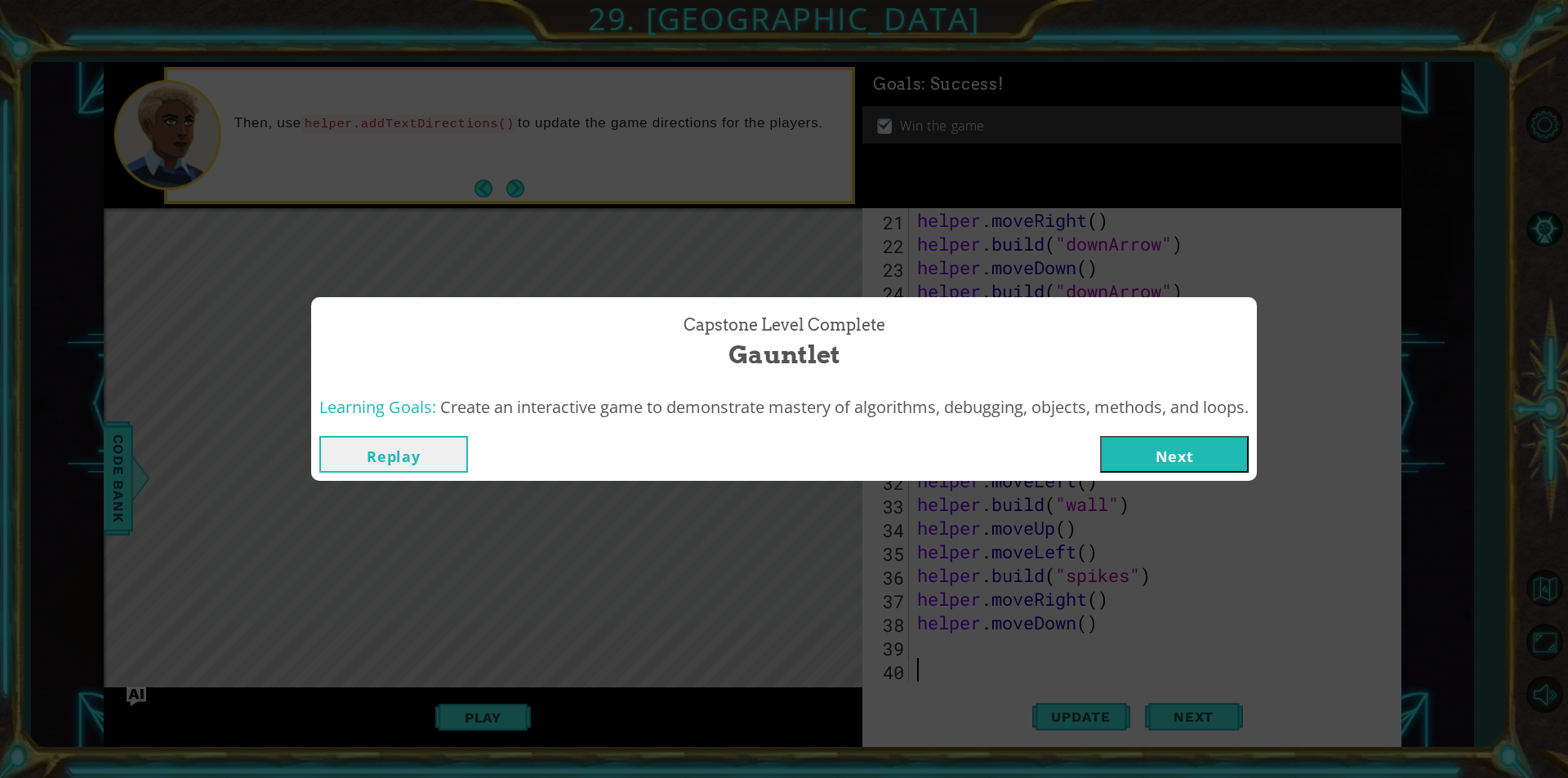
drag, startPoint x: 1163, startPoint y: 423, endPoint x: 1157, endPoint y: 433, distance: 11.7
click at [1162, 423] on div "Learning Goals: Create an interactive game to demonstrate mastery of algorithms…" at bounding box center [783, 407] width 945 height 40
click at [1149, 454] on button "Next" at bounding box center [1174, 454] width 149 height 37
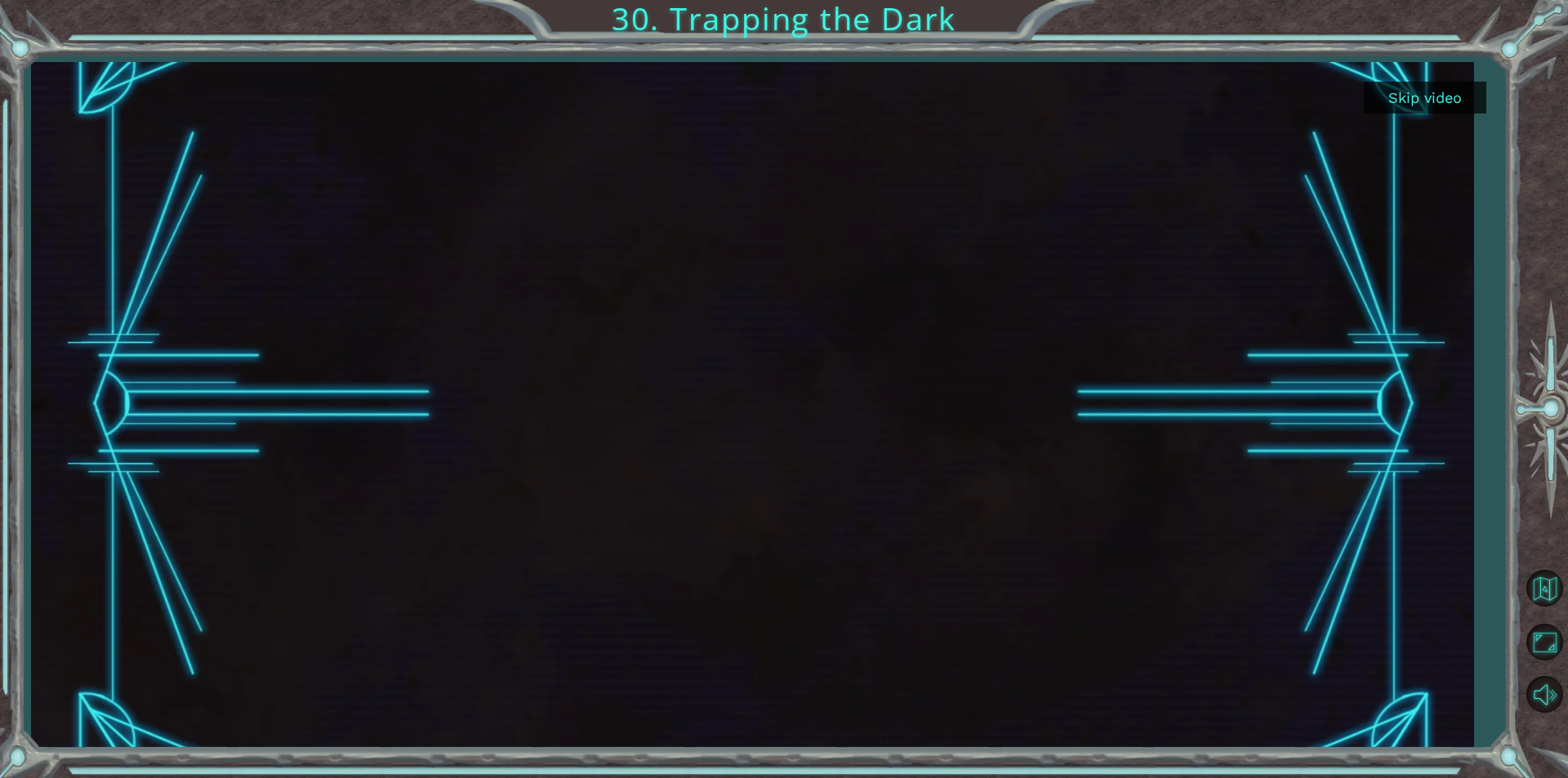
click at [1456, 87] on button "Skip video" at bounding box center [1424, 98] width 122 height 32
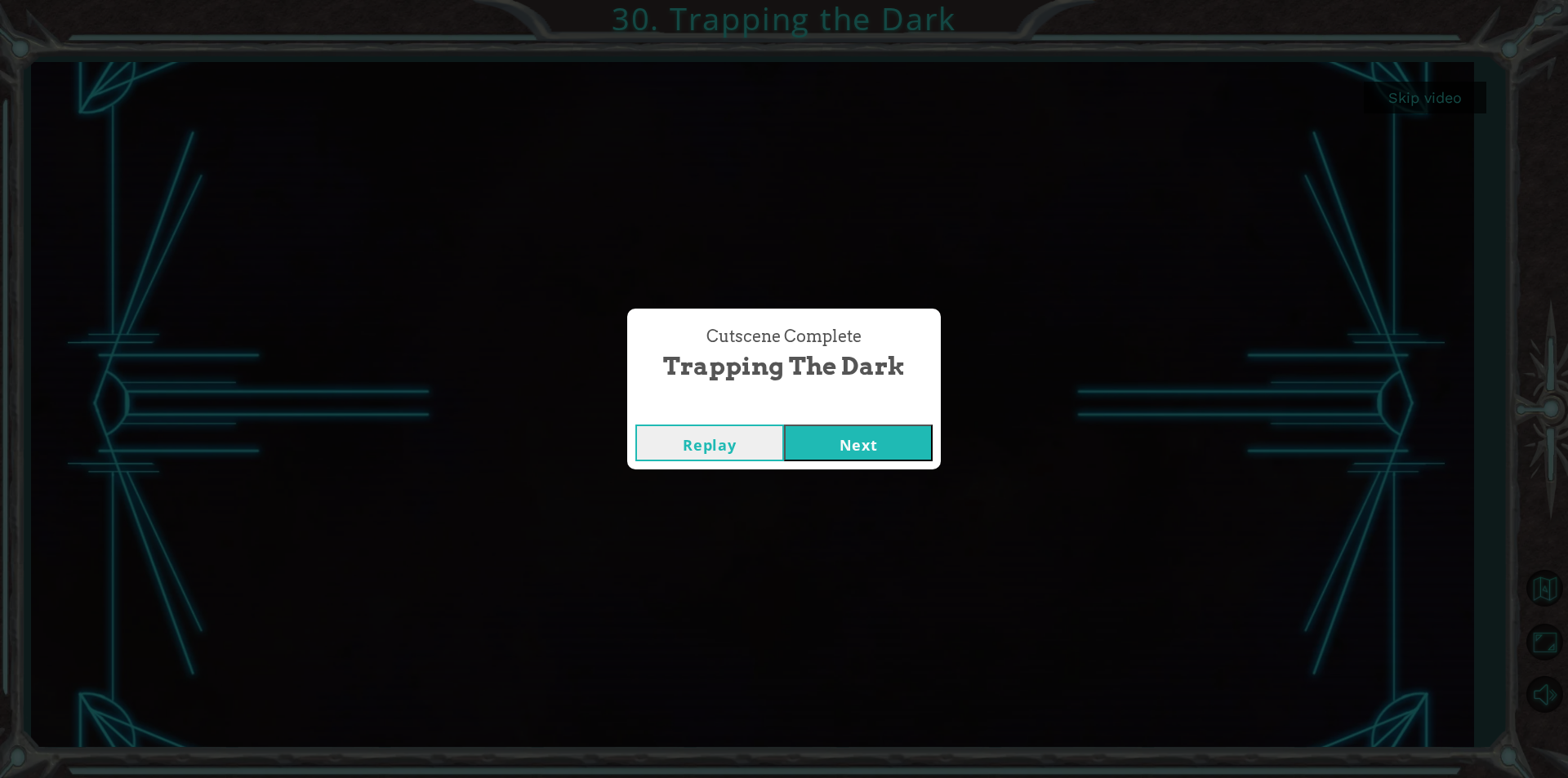
click at [919, 432] on button "Next" at bounding box center [858, 443] width 149 height 37
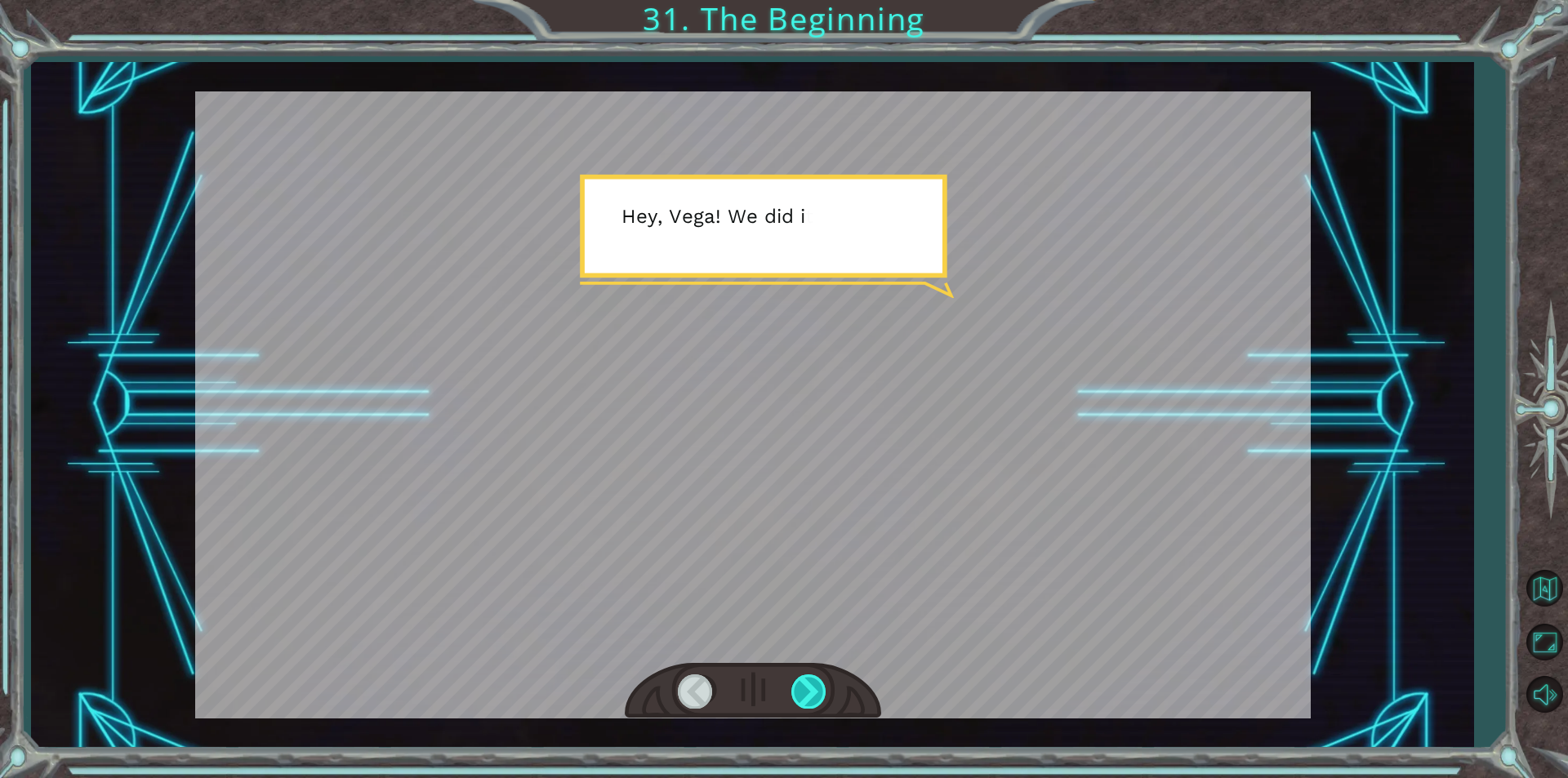
click at [816, 678] on div at bounding box center [810, 690] width 37 height 33
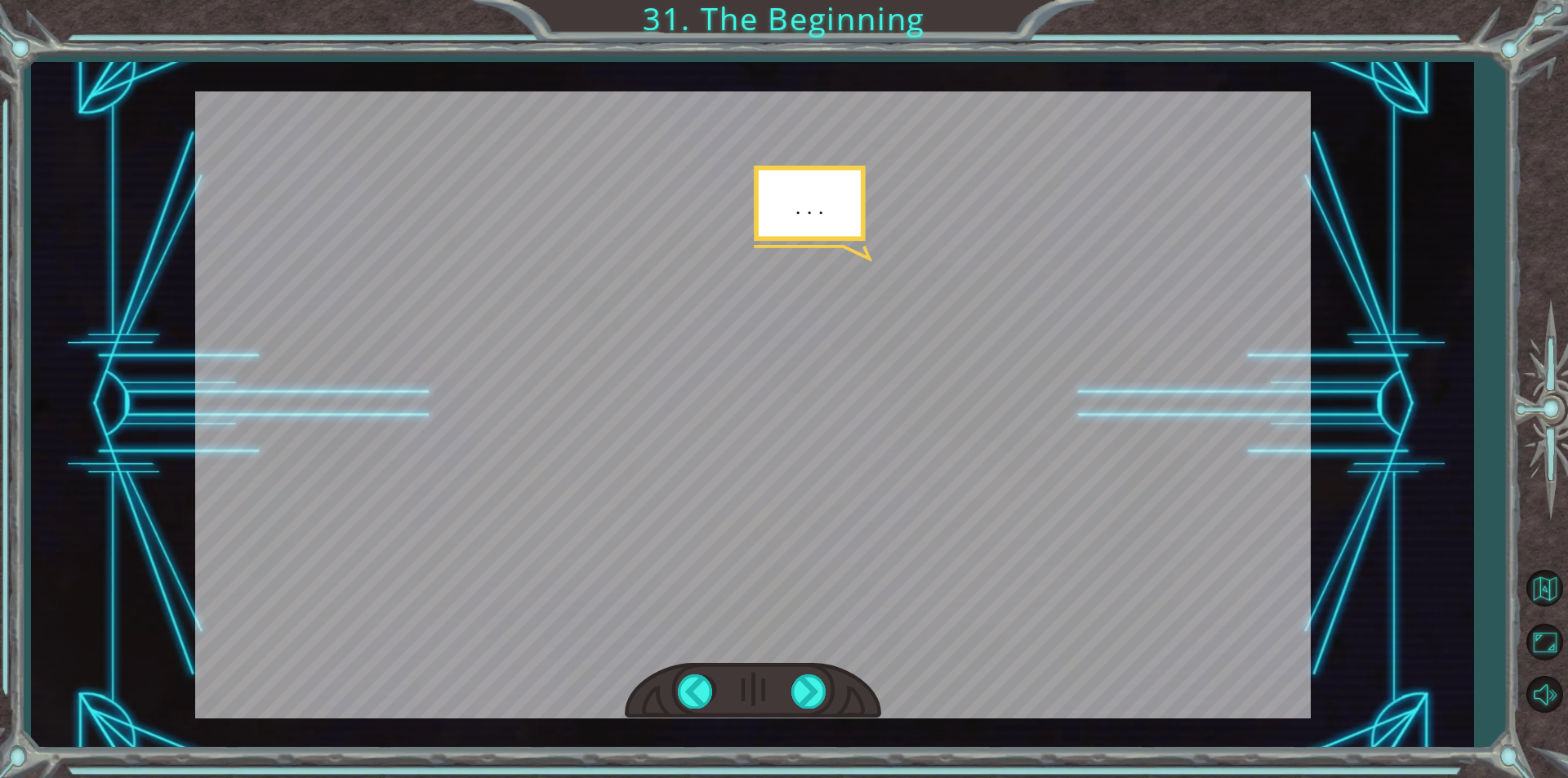
click at [830, 711] on div at bounding box center [753, 690] width 256 height 56
click at [802, 710] on div at bounding box center [753, 690] width 256 height 56
click at [799, 715] on div at bounding box center [753, 690] width 256 height 56
click at [796, 708] on div at bounding box center [810, 690] width 37 height 33
click at [804, 684] on div at bounding box center [810, 690] width 37 height 33
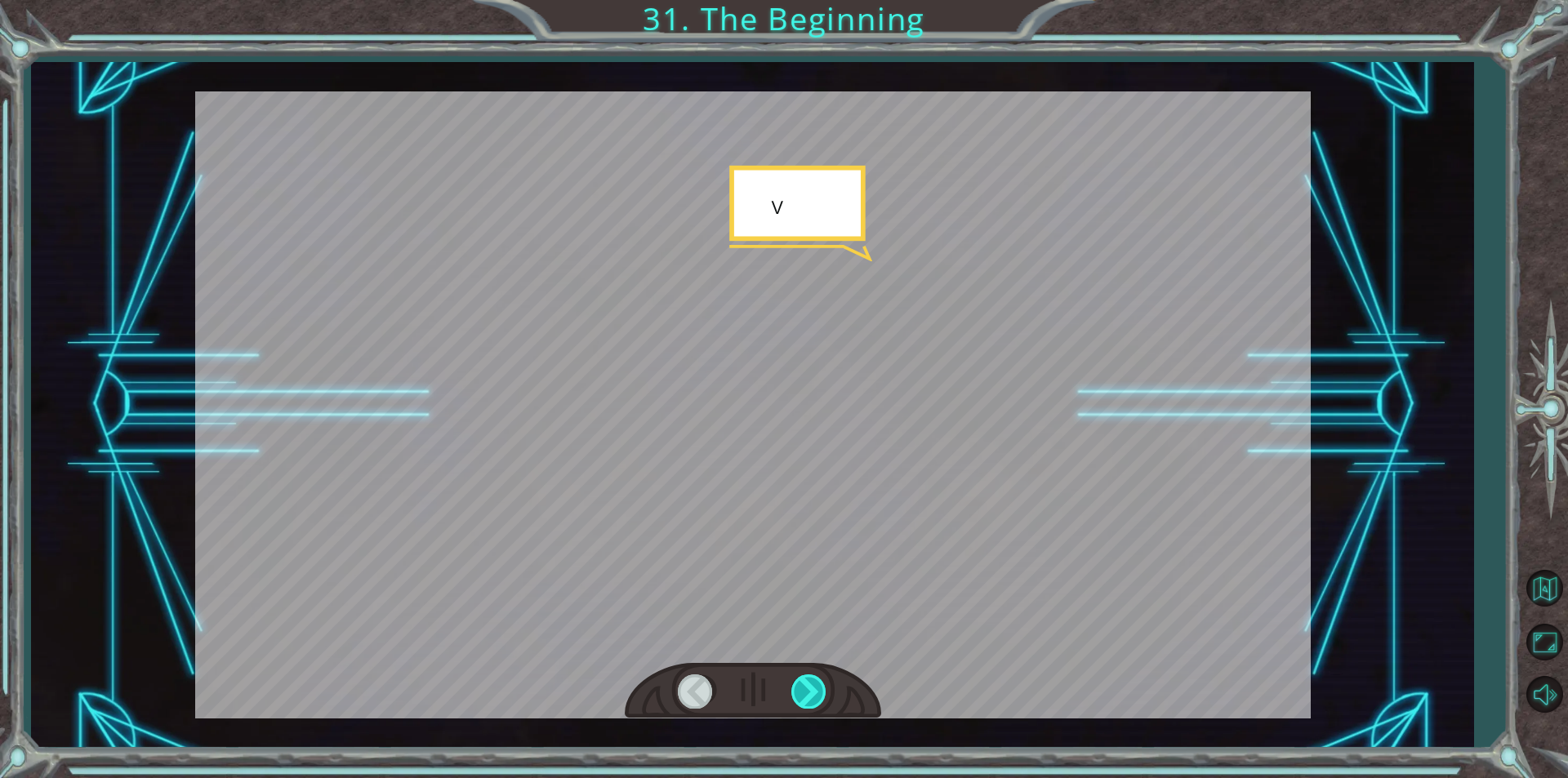
click at [808, 685] on div at bounding box center [810, 690] width 37 height 33
click at [807, 684] on div at bounding box center [810, 690] width 37 height 33
click at [807, 685] on div at bounding box center [810, 690] width 37 height 33
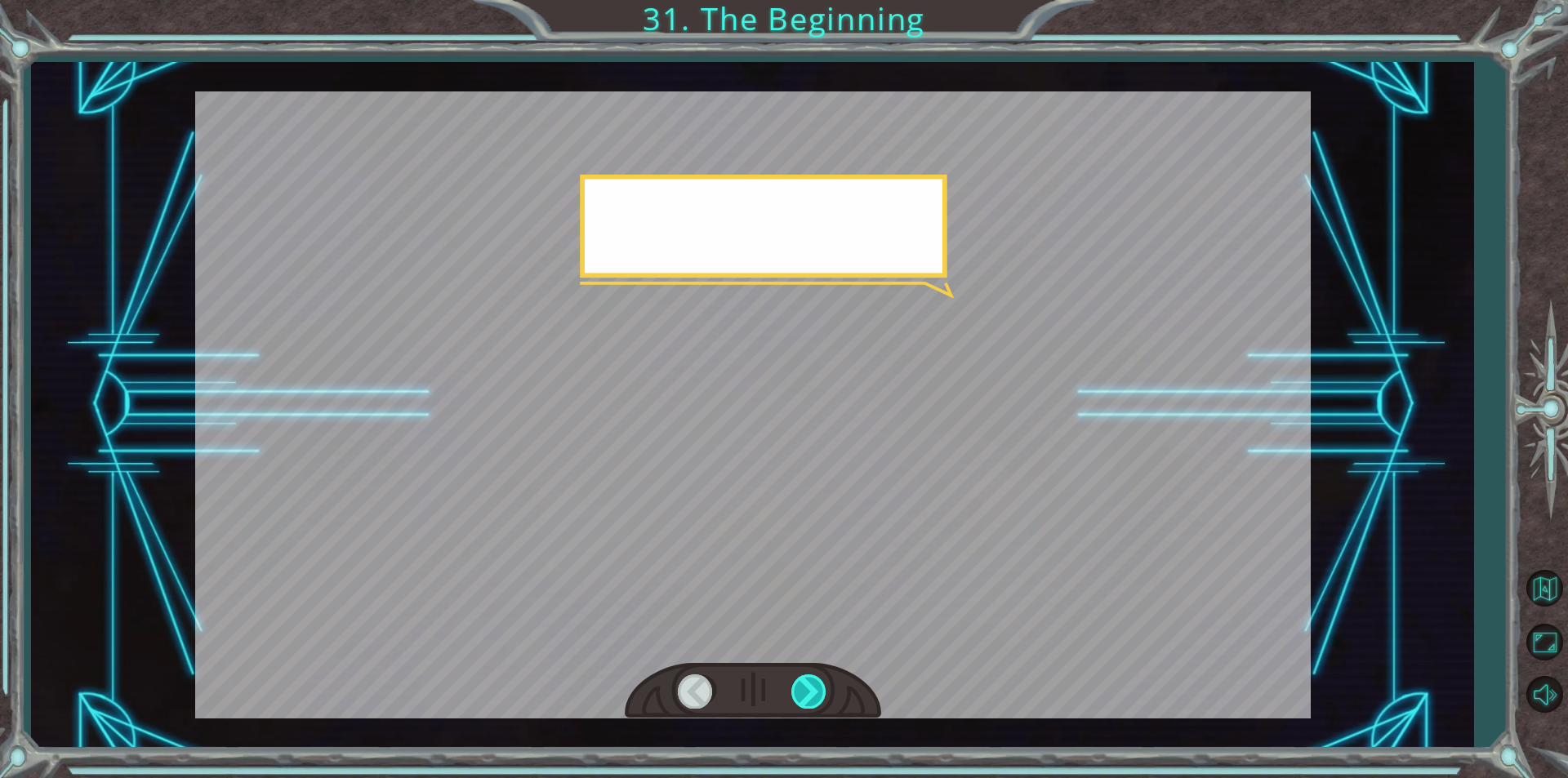
click at [809, 689] on div at bounding box center [810, 690] width 37 height 33
click at [814, 689] on div at bounding box center [810, 690] width 37 height 33
click at [812, 691] on div at bounding box center [810, 690] width 37 height 33
click at [811, 693] on div at bounding box center [810, 690] width 37 height 33
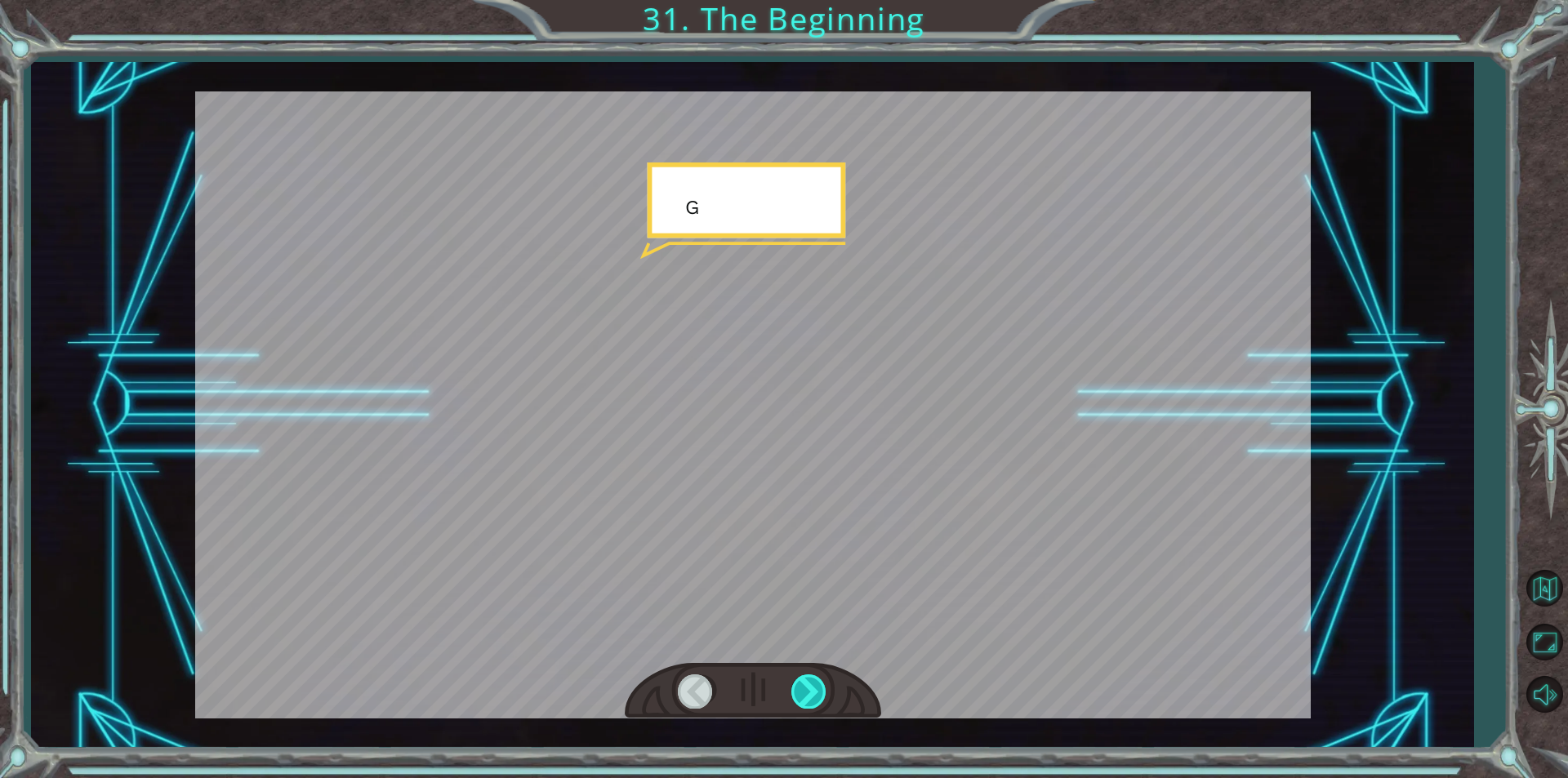
click at [811, 685] on div at bounding box center [810, 690] width 37 height 33
click at [809, 691] on div at bounding box center [810, 690] width 37 height 33
click at [811, 689] on div at bounding box center [810, 690] width 37 height 33
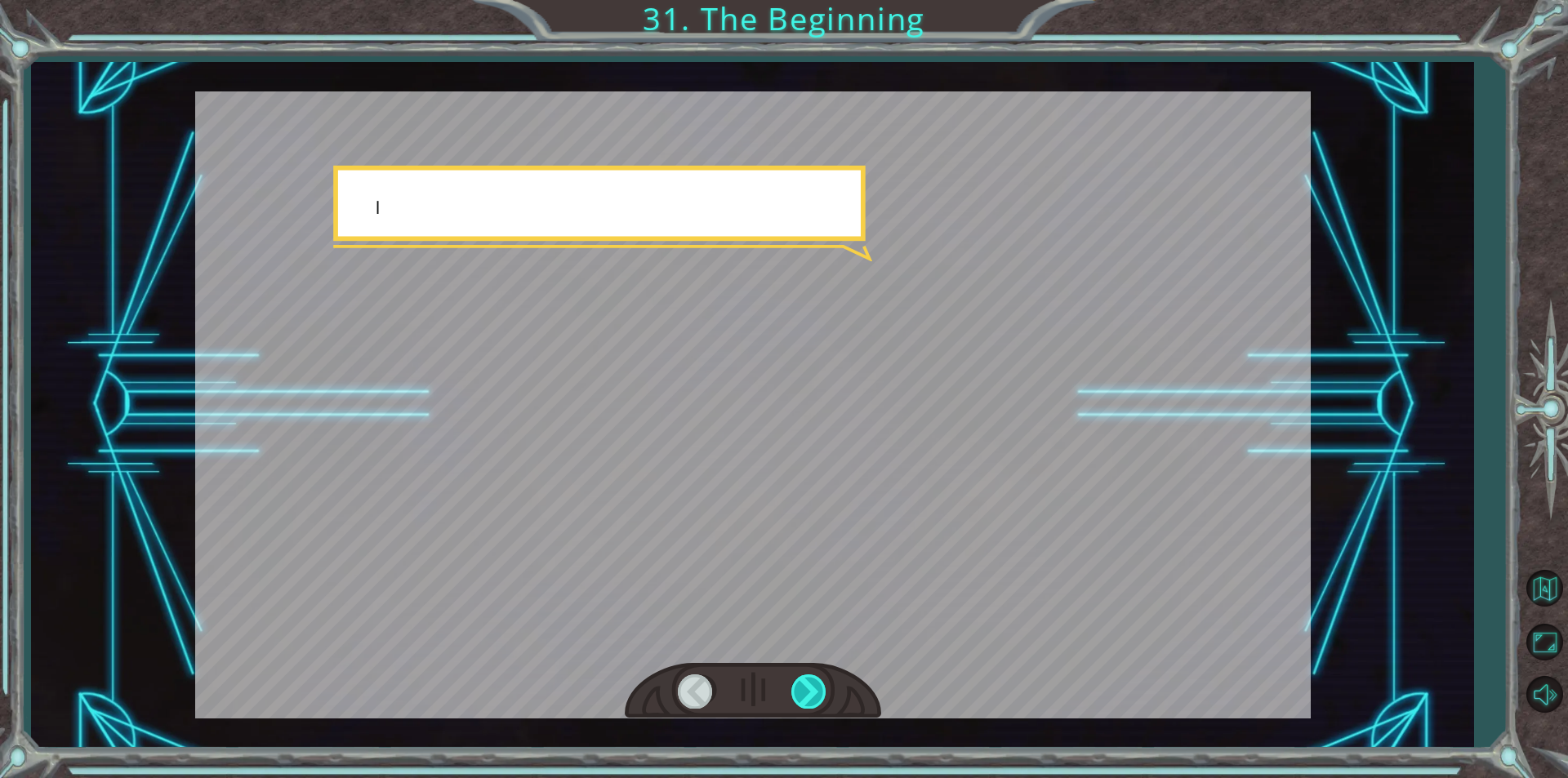
click at [808, 694] on div at bounding box center [810, 690] width 37 height 33
click at [810, 696] on div at bounding box center [810, 690] width 37 height 33
click at [808, 691] on div at bounding box center [810, 690] width 37 height 33
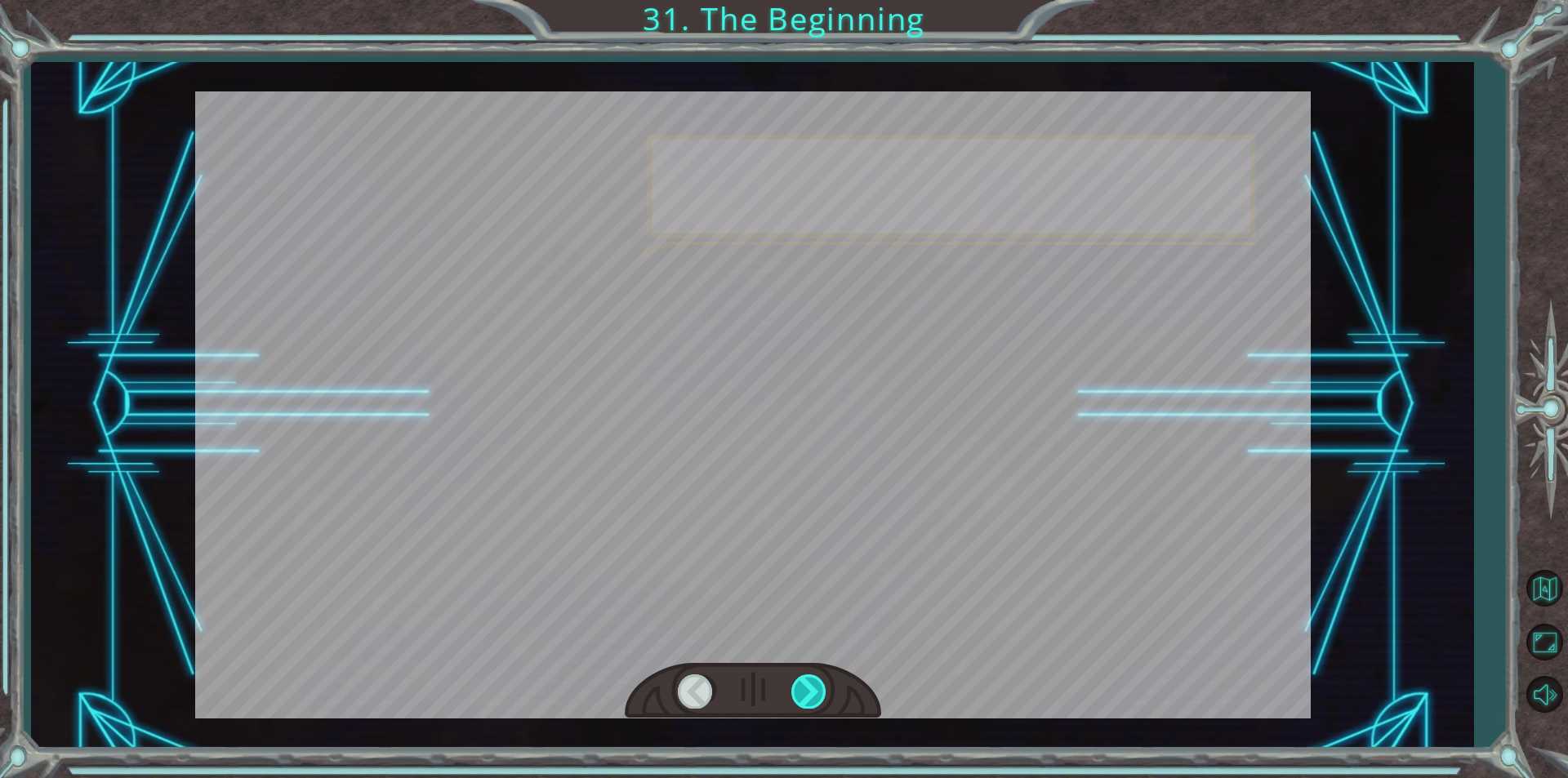
click at [812, 696] on div at bounding box center [810, 690] width 37 height 33
click at [811, 696] on div at bounding box center [810, 690] width 37 height 33
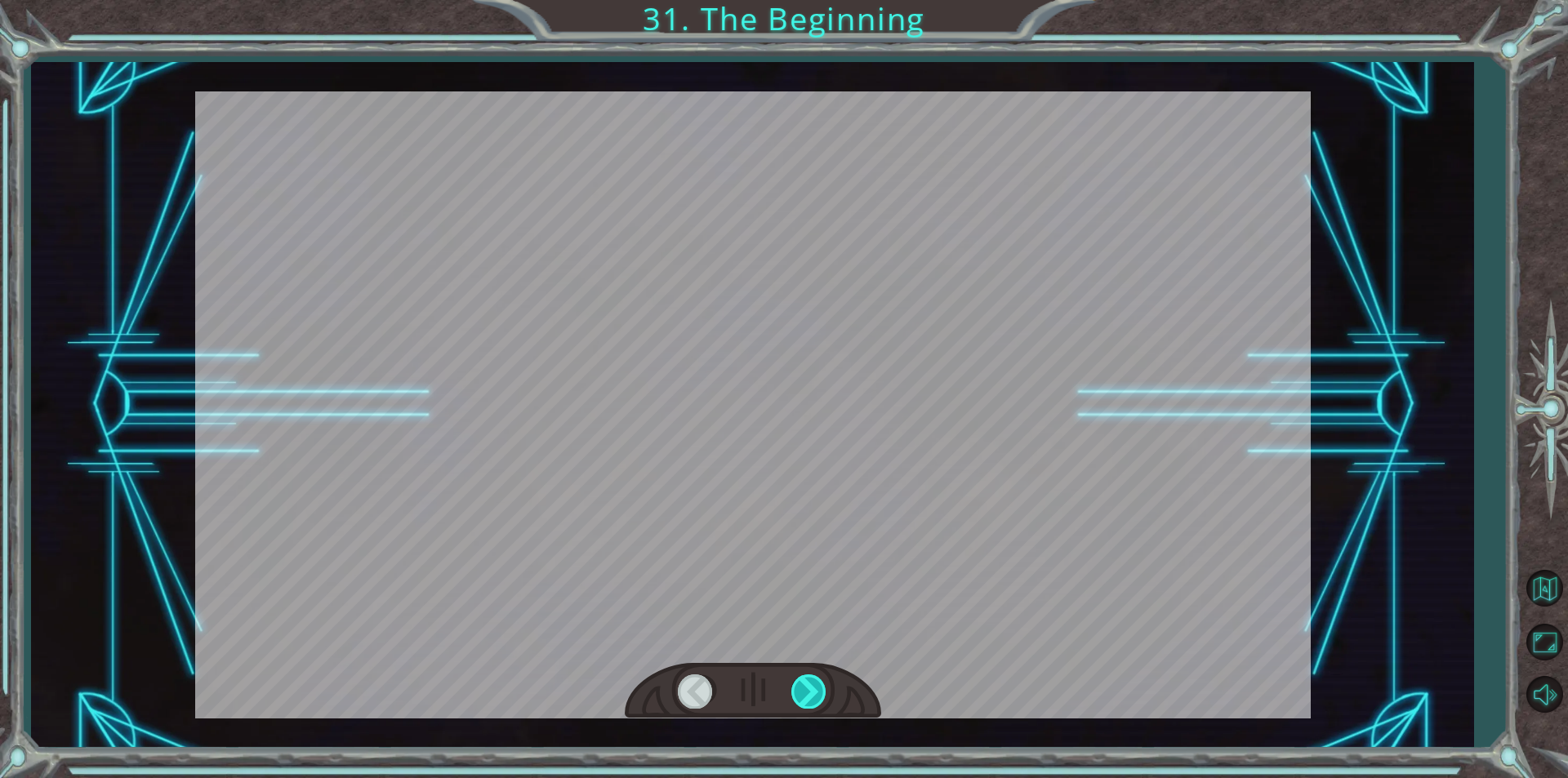
click at [808, 702] on div at bounding box center [810, 690] width 37 height 33
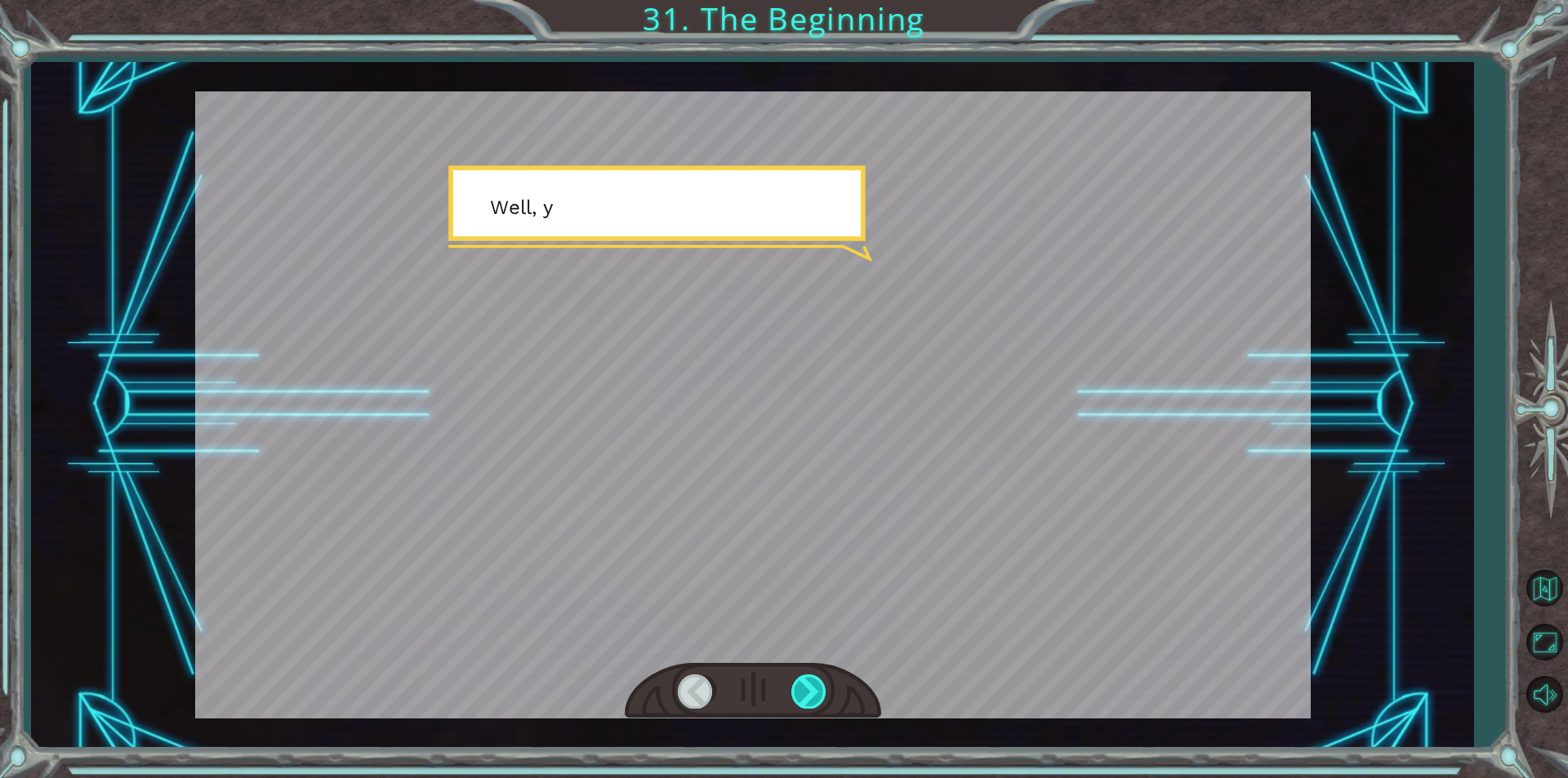
click at [811, 696] on div at bounding box center [810, 690] width 37 height 33
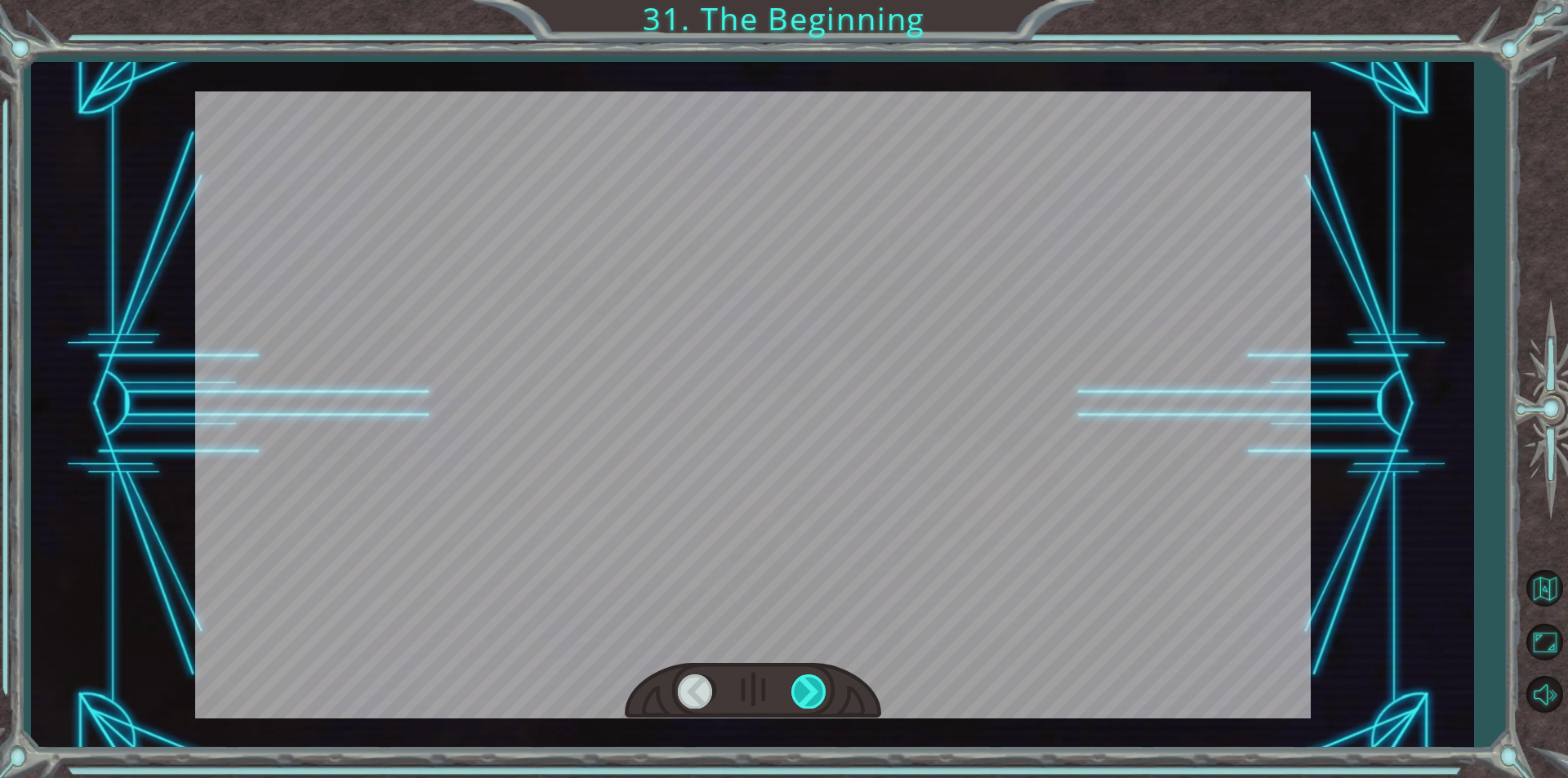
click at [820, 679] on div at bounding box center [810, 690] width 37 height 33
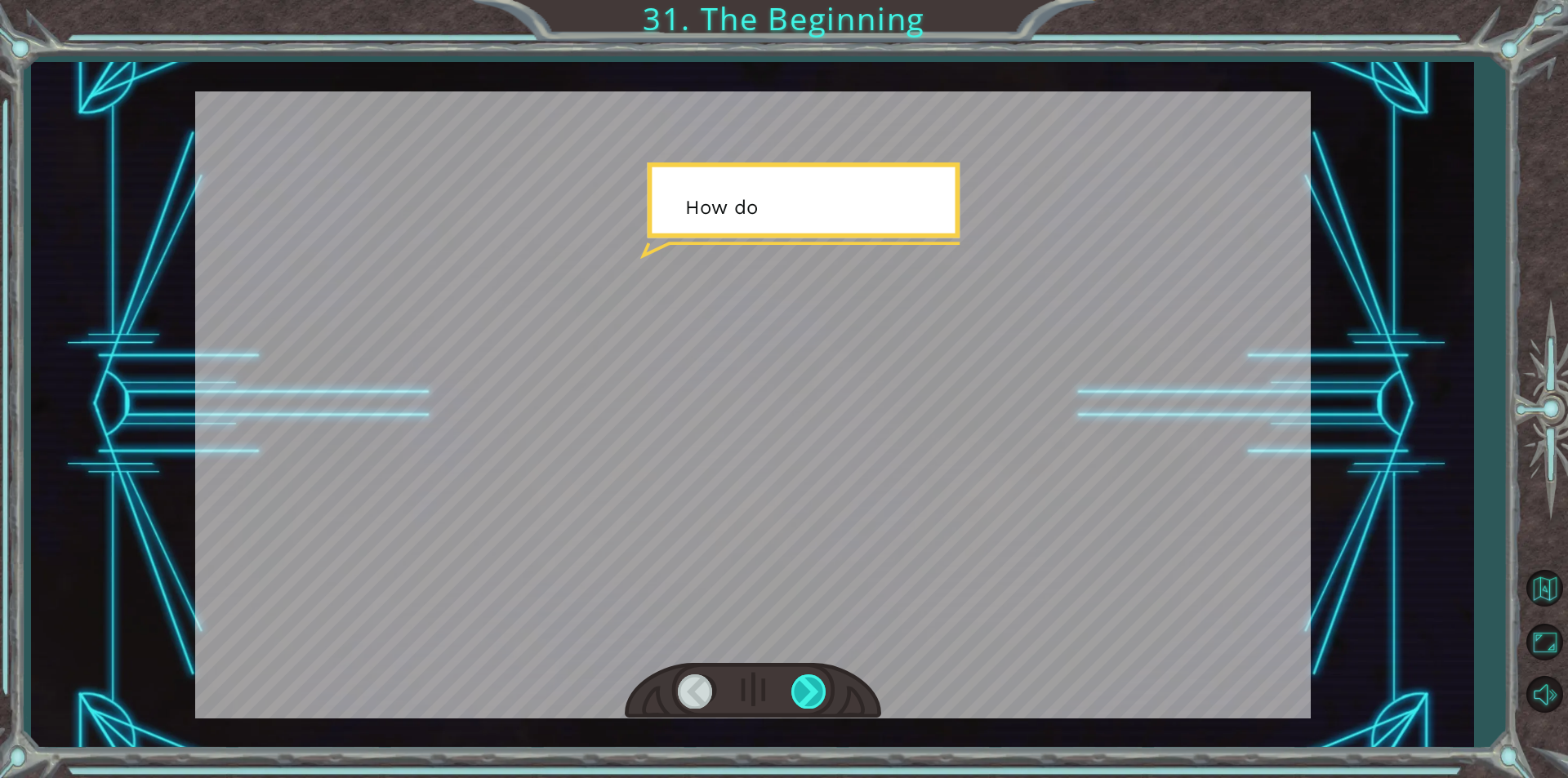
click at [810, 697] on div at bounding box center [810, 690] width 37 height 33
click at [811, 689] on div at bounding box center [810, 690] width 37 height 33
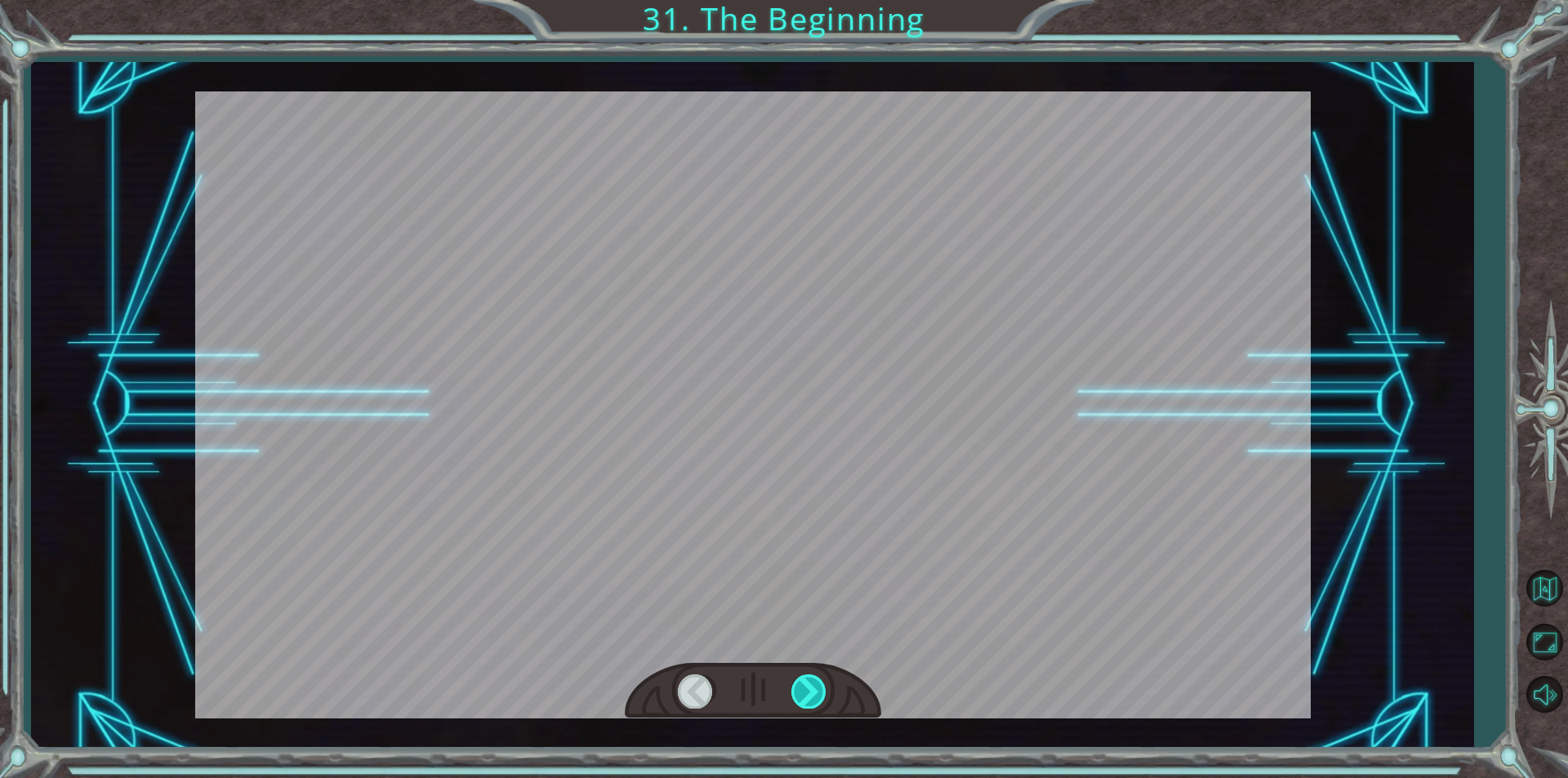
click at [809, 691] on div at bounding box center [810, 690] width 37 height 33
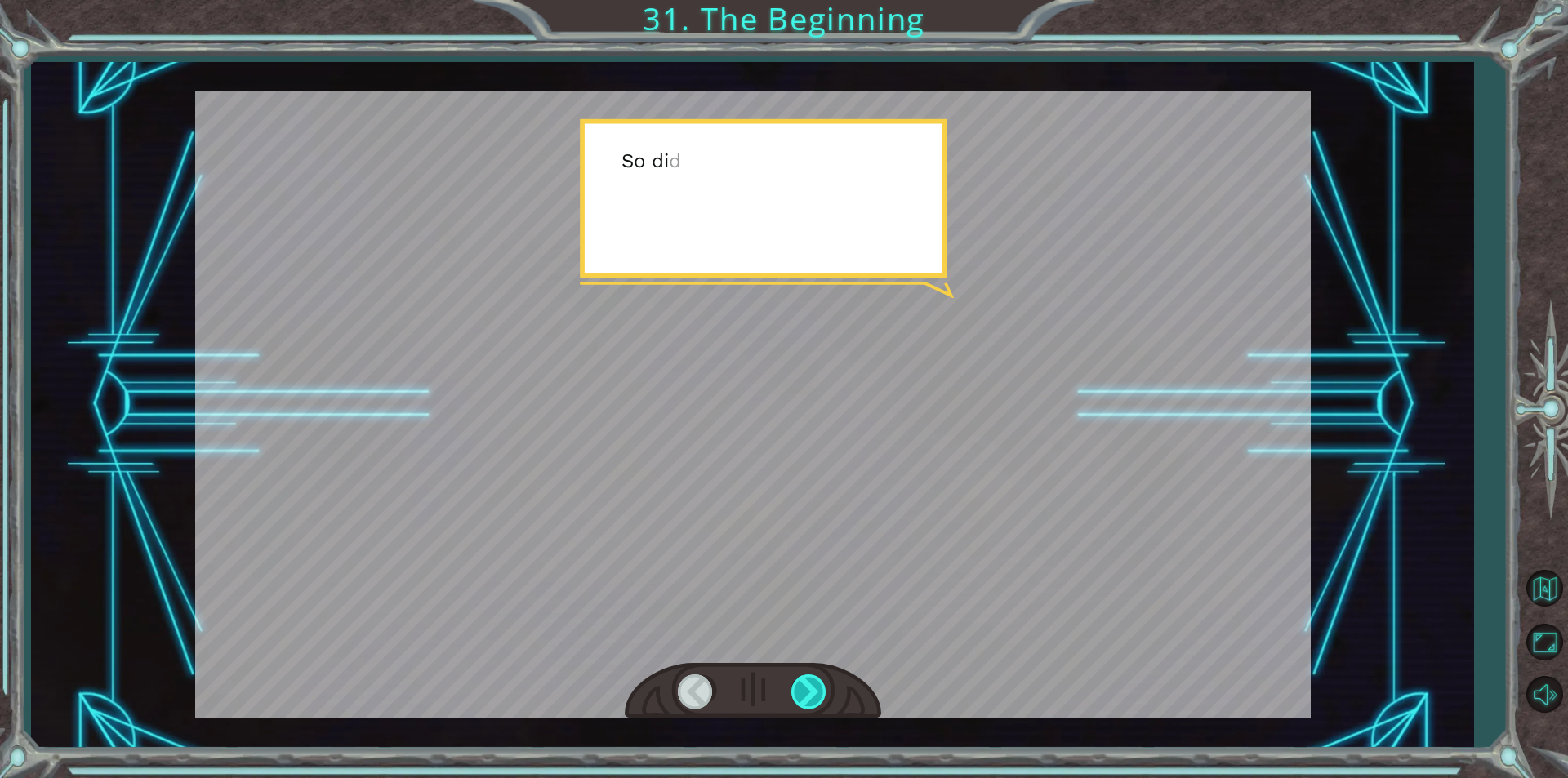
click at [809, 697] on div at bounding box center [810, 690] width 37 height 33
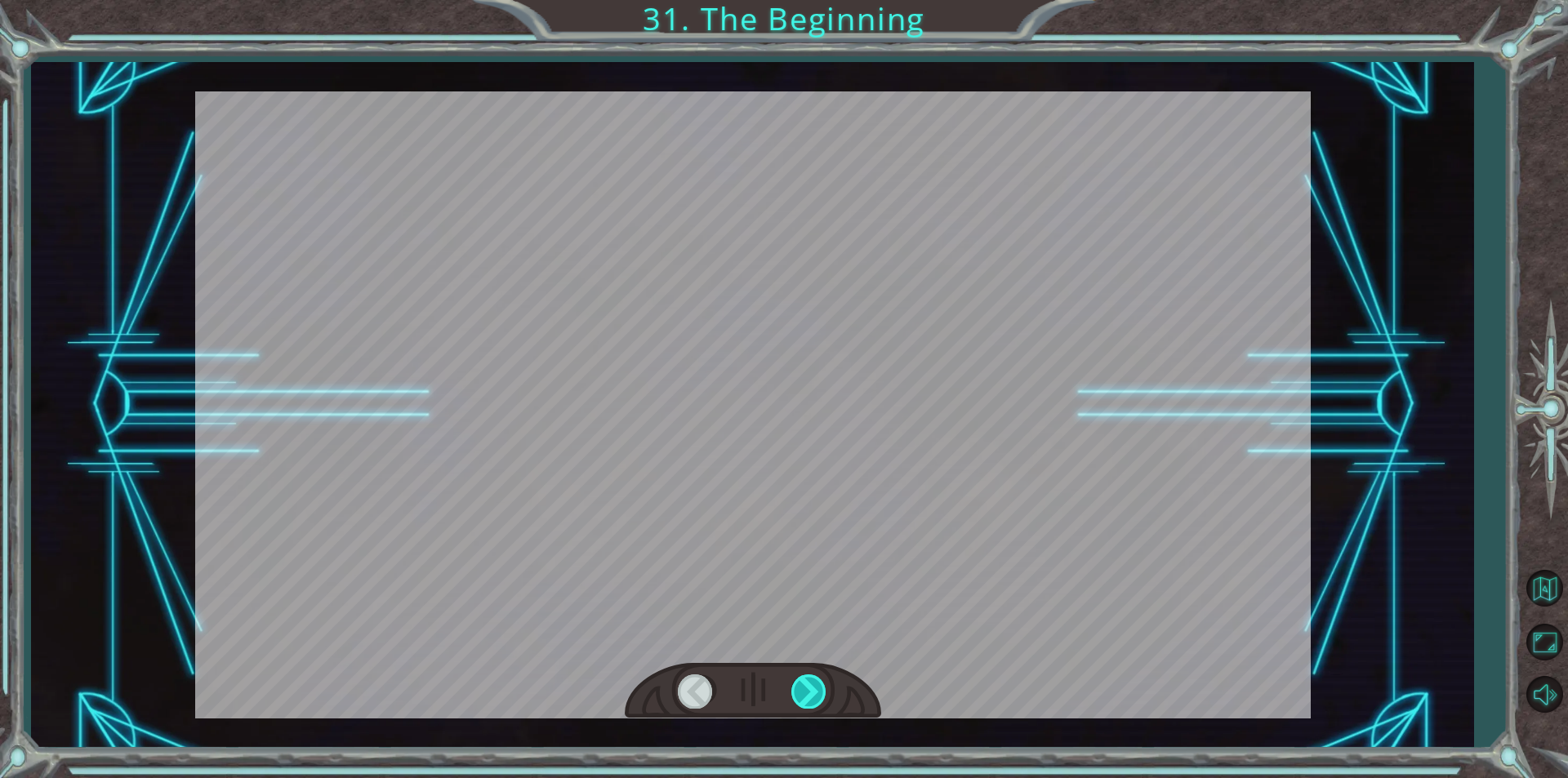
click at [807, 699] on div at bounding box center [810, 690] width 37 height 33
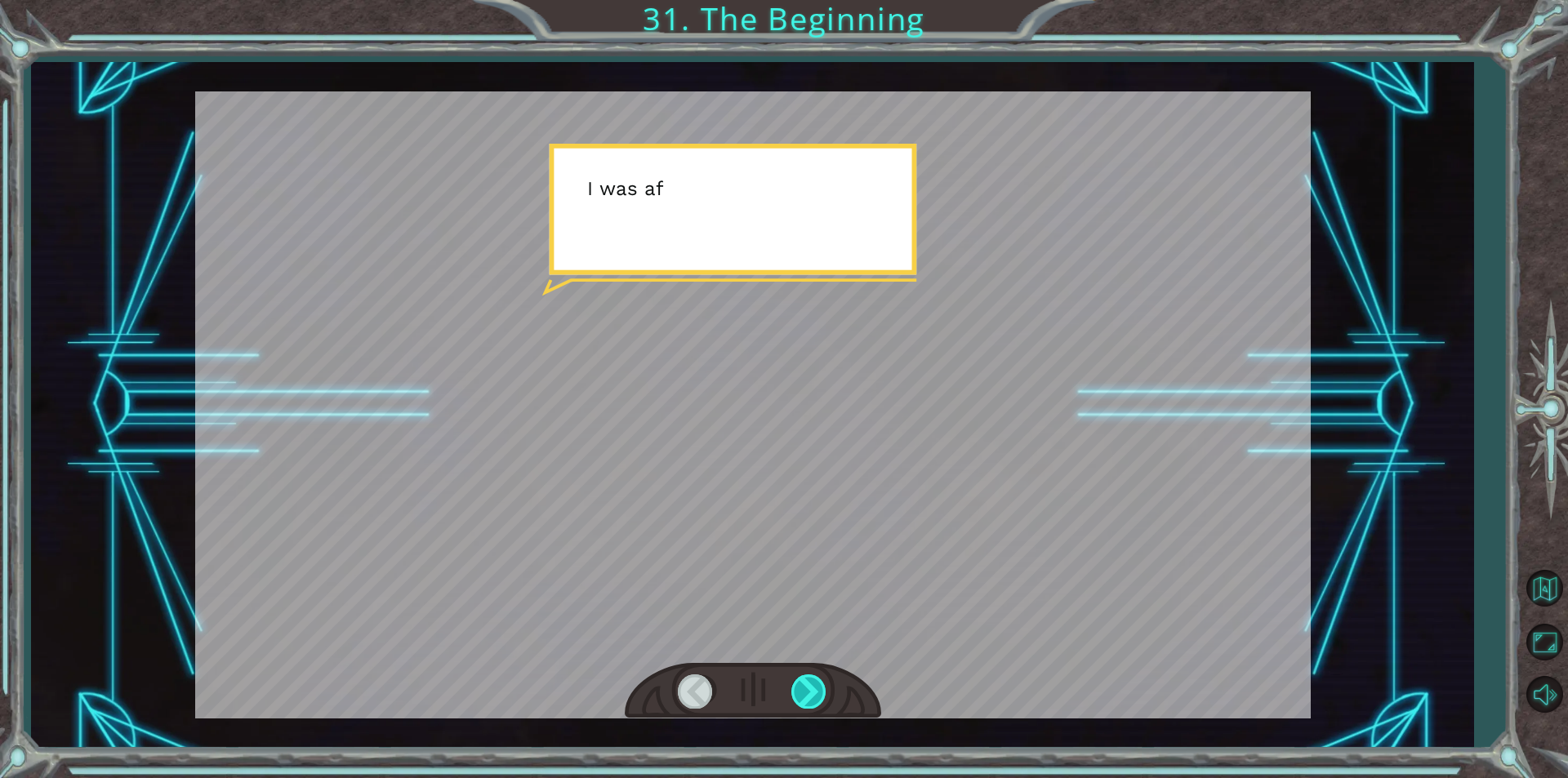
click at [802, 697] on div at bounding box center [810, 690] width 37 height 33
click at [807, 691] on div at bounding box center [810, 690] width 37 height 33
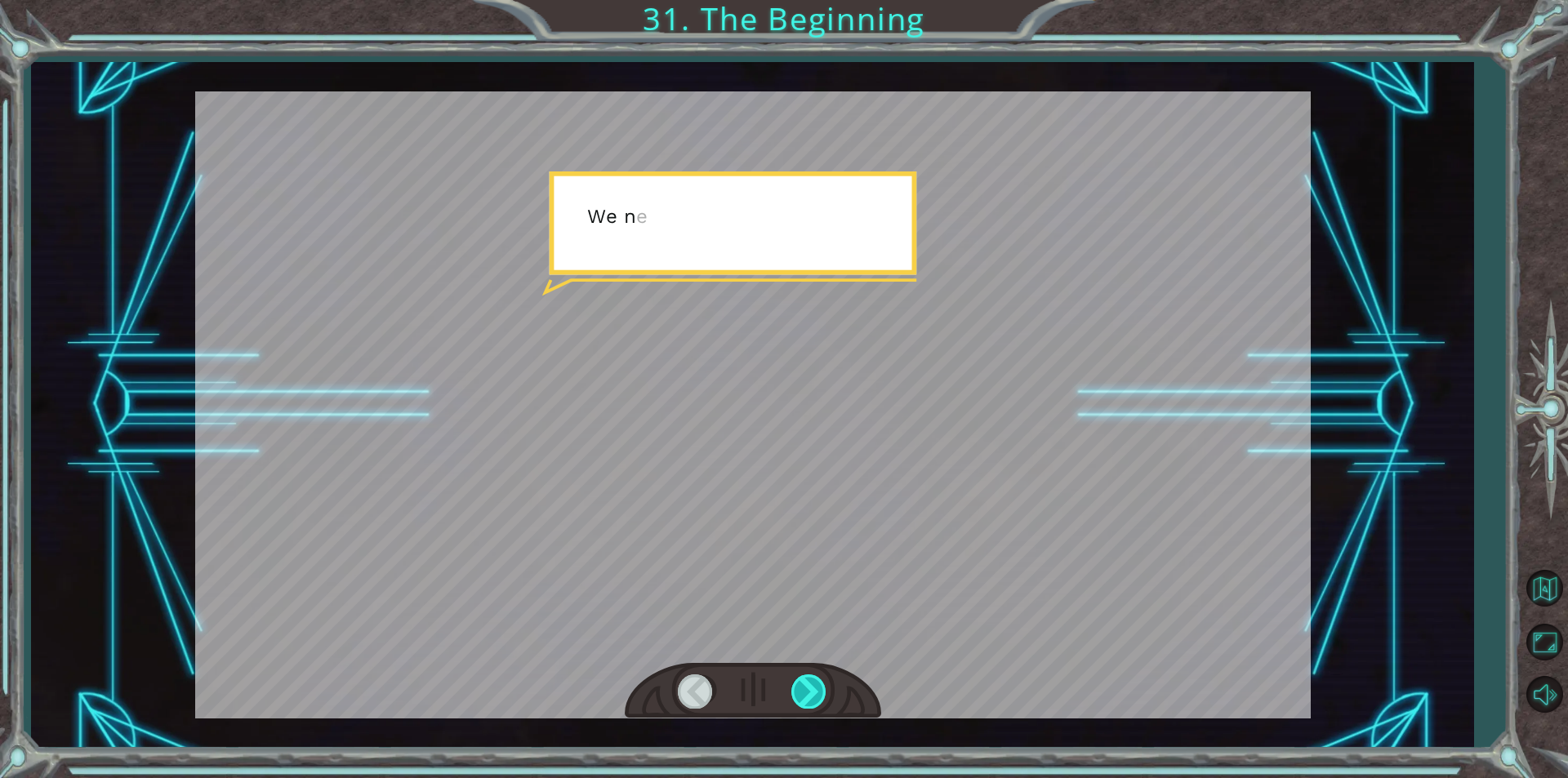
click at [804, 692] on div at bounding box center [810, 690] width 37 height 33
click at [806, 691] on div at bounding box center [810, 690] width 37 height 33
click at [809, 691] on div at bounding box center [810, 690] width 37 height 33
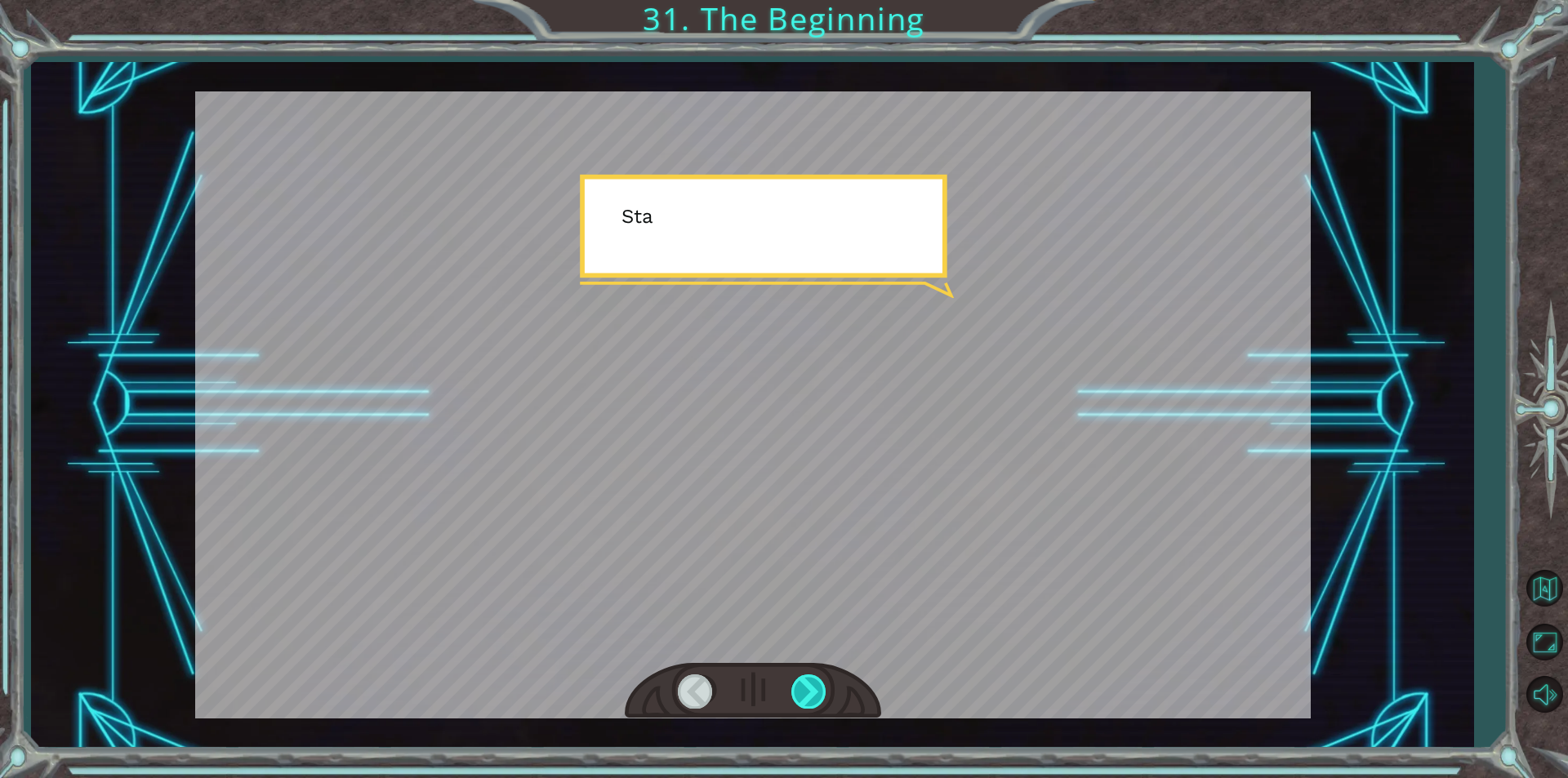
click at [815, 692] on div at bounding box center [810, 690] width 37 height 33
click at [817, 682] on div at bounding box center [810, 690] width 37 height 33
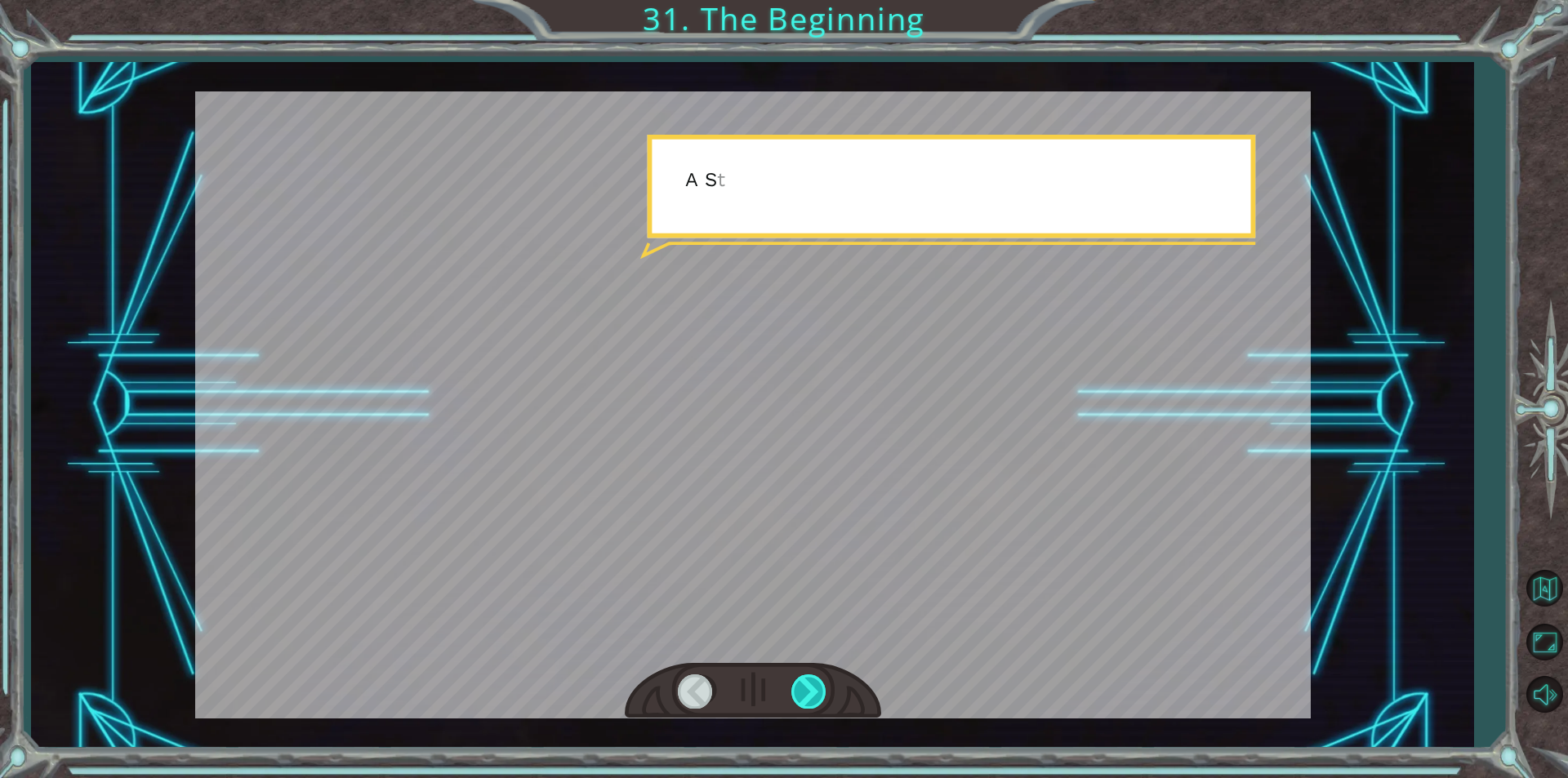
click at [812, 689] on div at bounding box center [810, 690] width 37 height 33
click at [808, 691] on div at bounding box center [810, 690] width 37 height 33
click at [817, 679] on div at bounding box center [810, 690] width 37 height 33
click at [813, 684] on div at bounding box center [810, 690] width 37 height 33
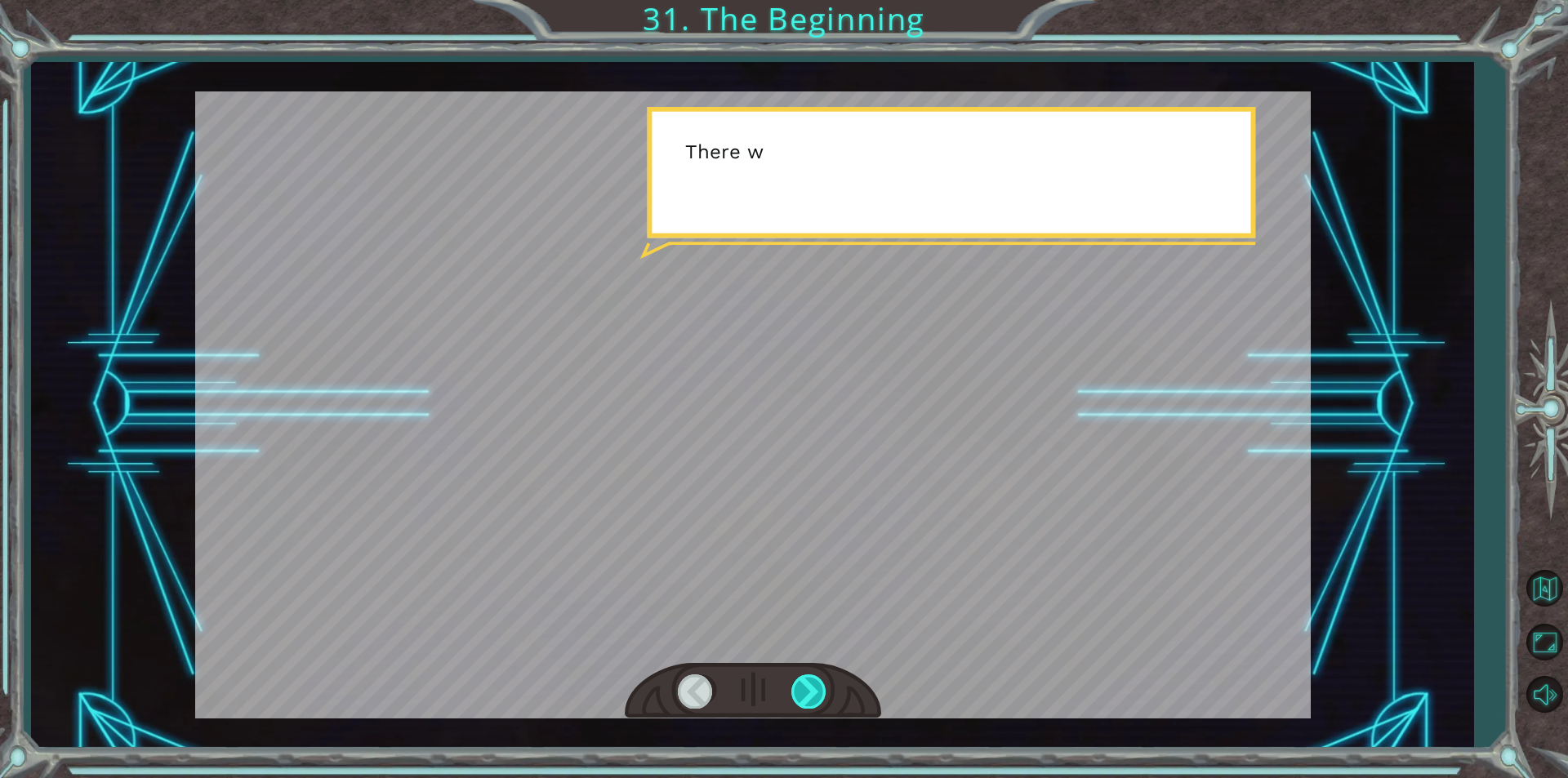
click at [819, 681] on div at bounding box center [810, 690] width 37 height 33
click at [824, 676] on div at bounding box center [810, 690] width 37 height 33
click at [817, 678] on div at bounding box center [810, 690] width 37 height 33
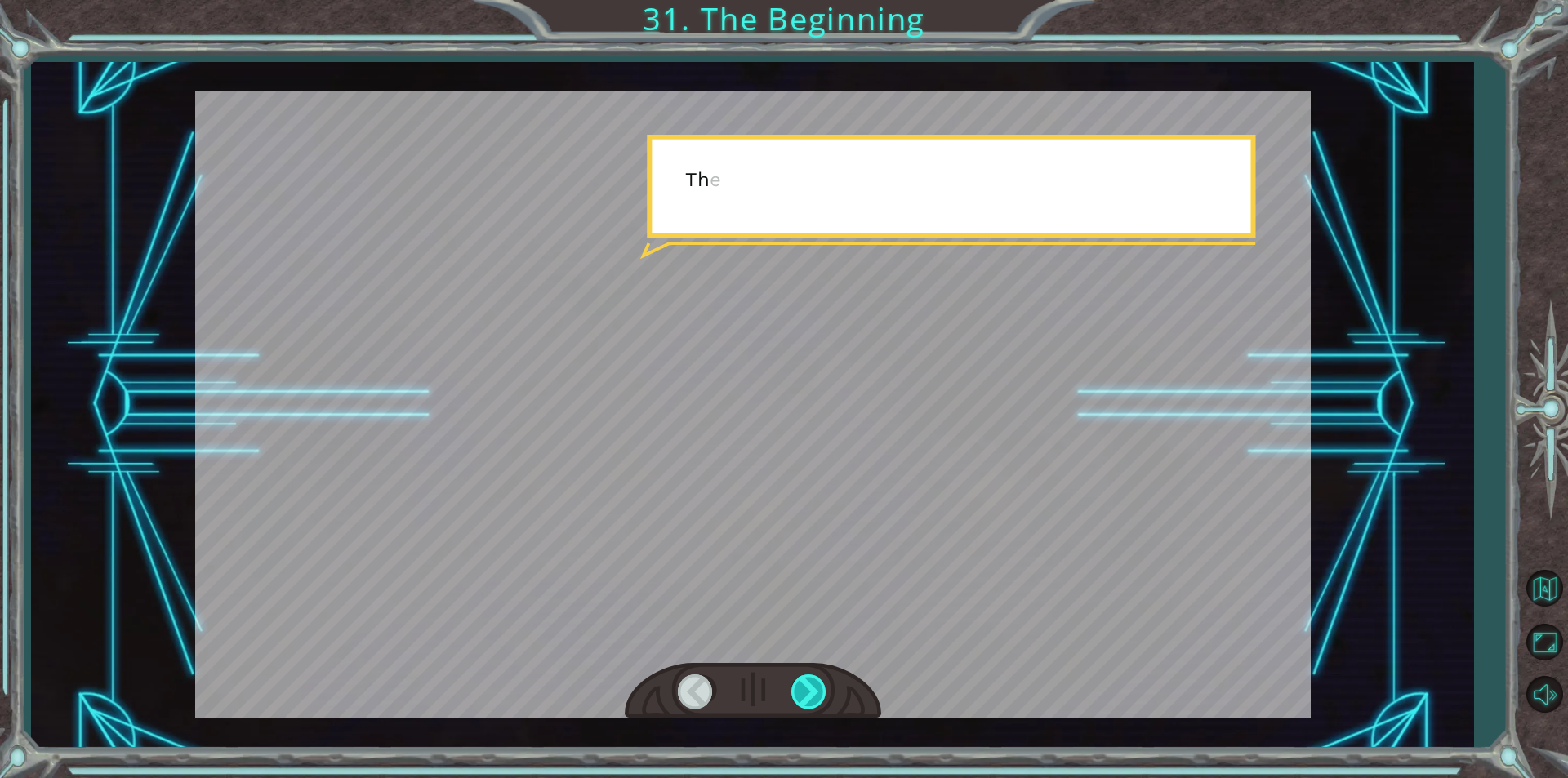
click at [810, 693] on div at bounding box center [810, 690] width 37 height 33
click at [809, 691] on div at bounding box center [810, 690] width 37 height 33
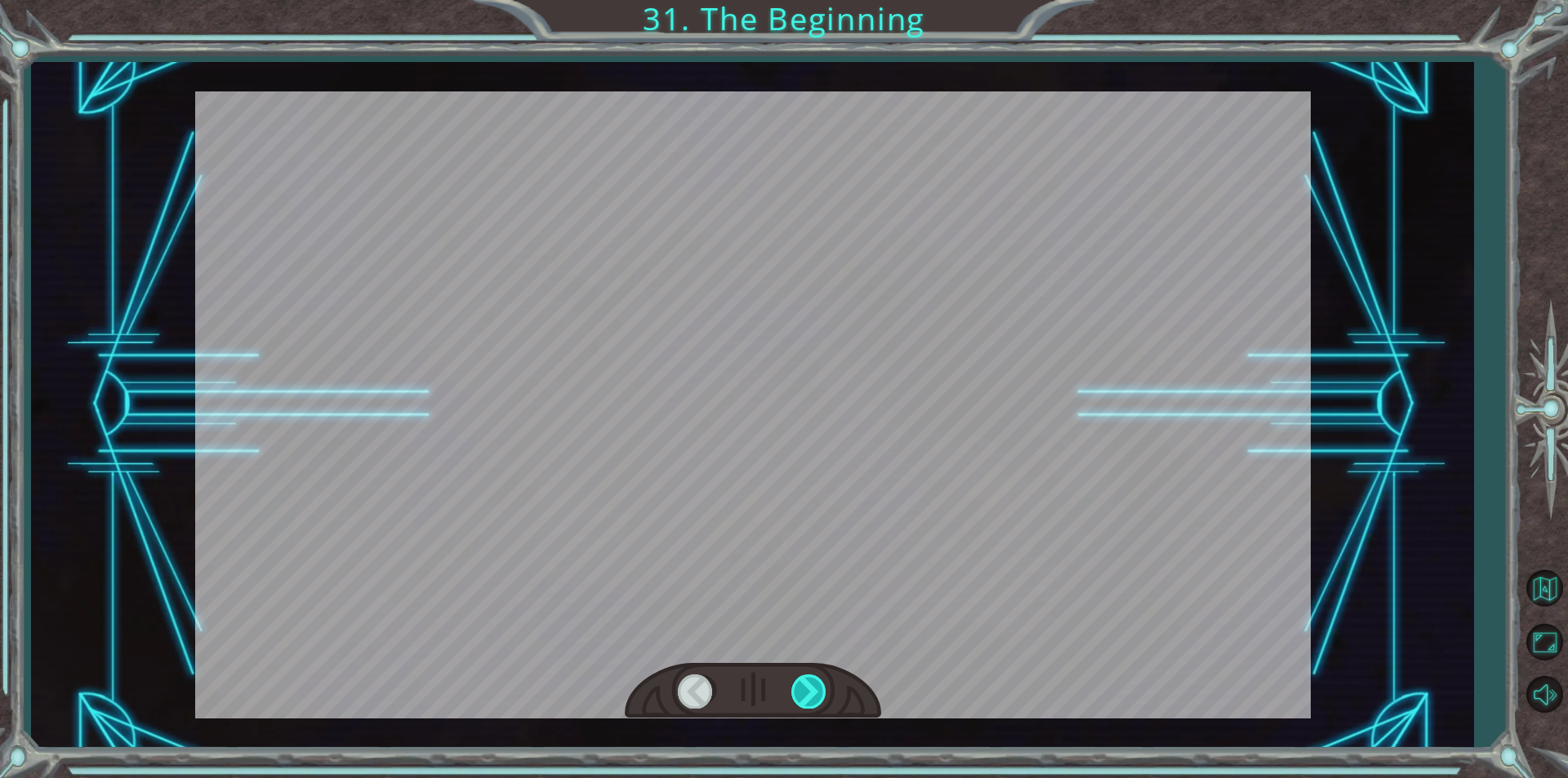
click at [805, 693] on div at bounding box center [810, 690] width 37 height 33
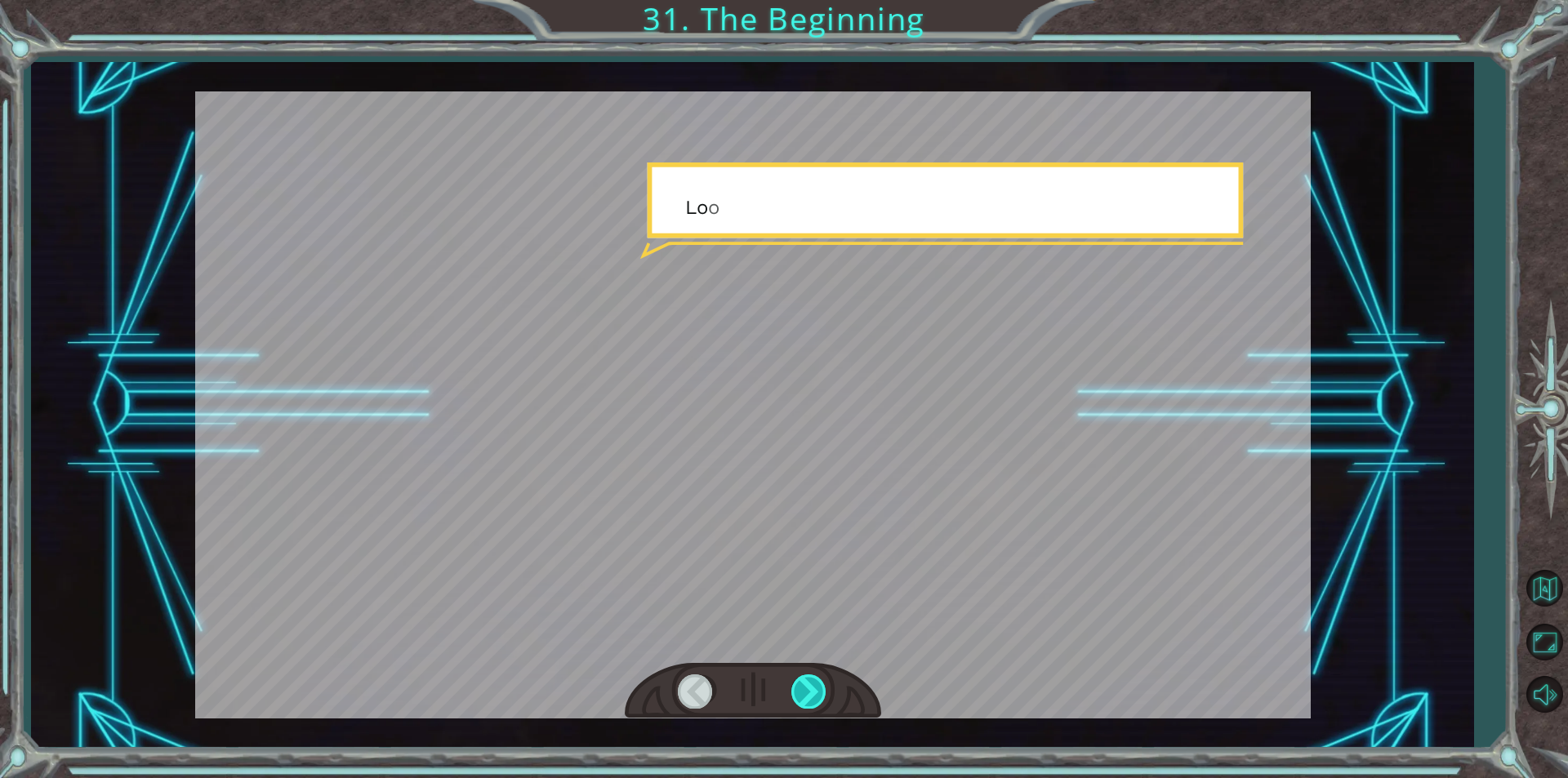
click at [802, 691] on div at bounding box center [810, 690] width 37 height 33
click at [802, 687] on div at bounding box center [810, 690] width 37 height 33
click at [809, 684] on div at bounding box center [810, 690] width 37 height 33
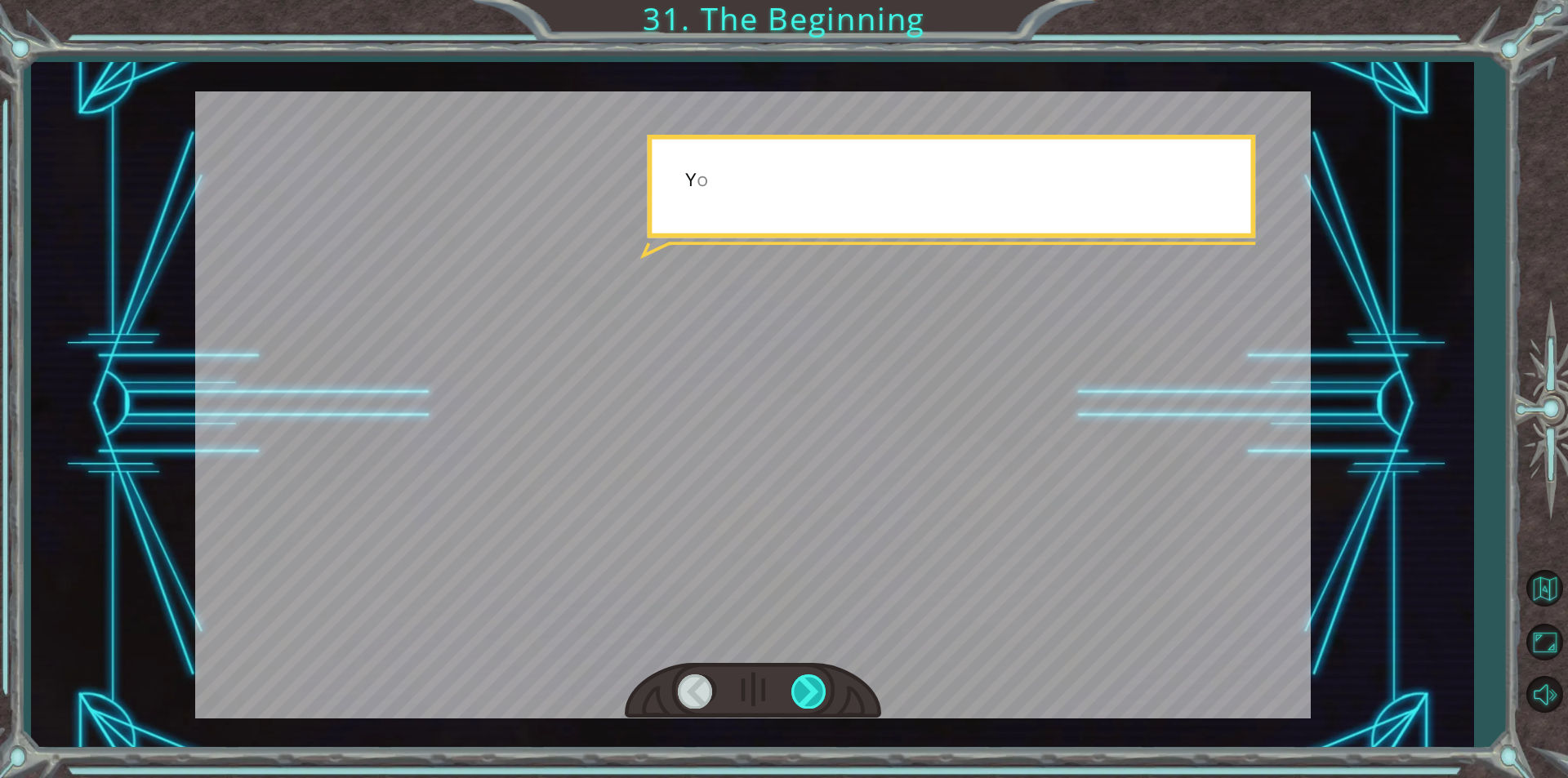
click at [811, 685] on div at bounding box center [810, 690] width 37 height 33
click at [802, 696] on div at bounding box center [810, 690] width 37 height 33
click at [806, 691] on div at bounding box center [810, 690] width 37 height 33
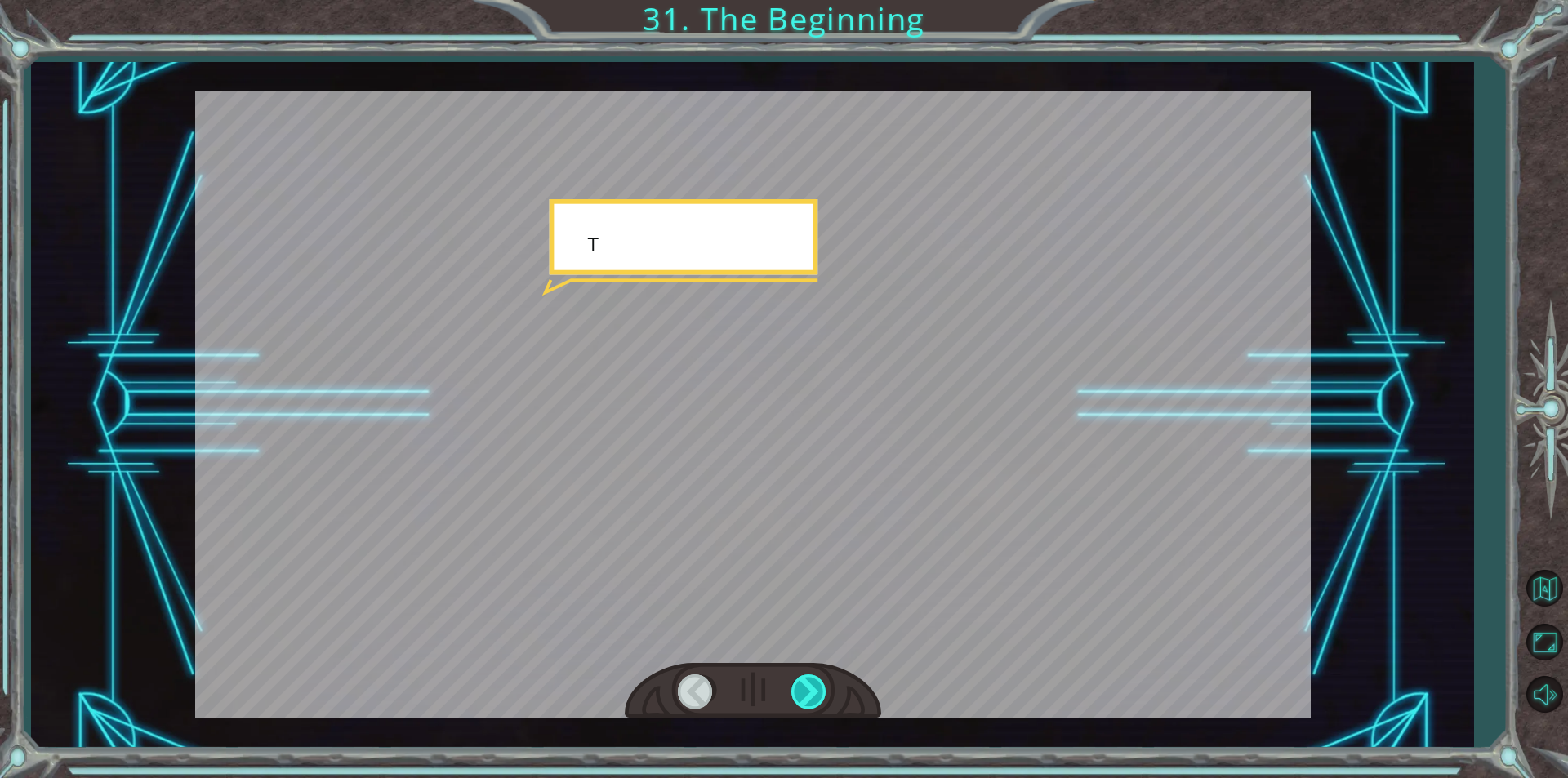
click at [807, 690] on div at bounding box center [810, 690] width 37 height 33
click at [810, 691] on div at bounding box center [810, 690] width 37 height 33
click at [811, 694] on div at bounding box center [810, 690] width 37 height 33
click at [814, 692] on div at bounding box center [810, 690] width 37 height 33
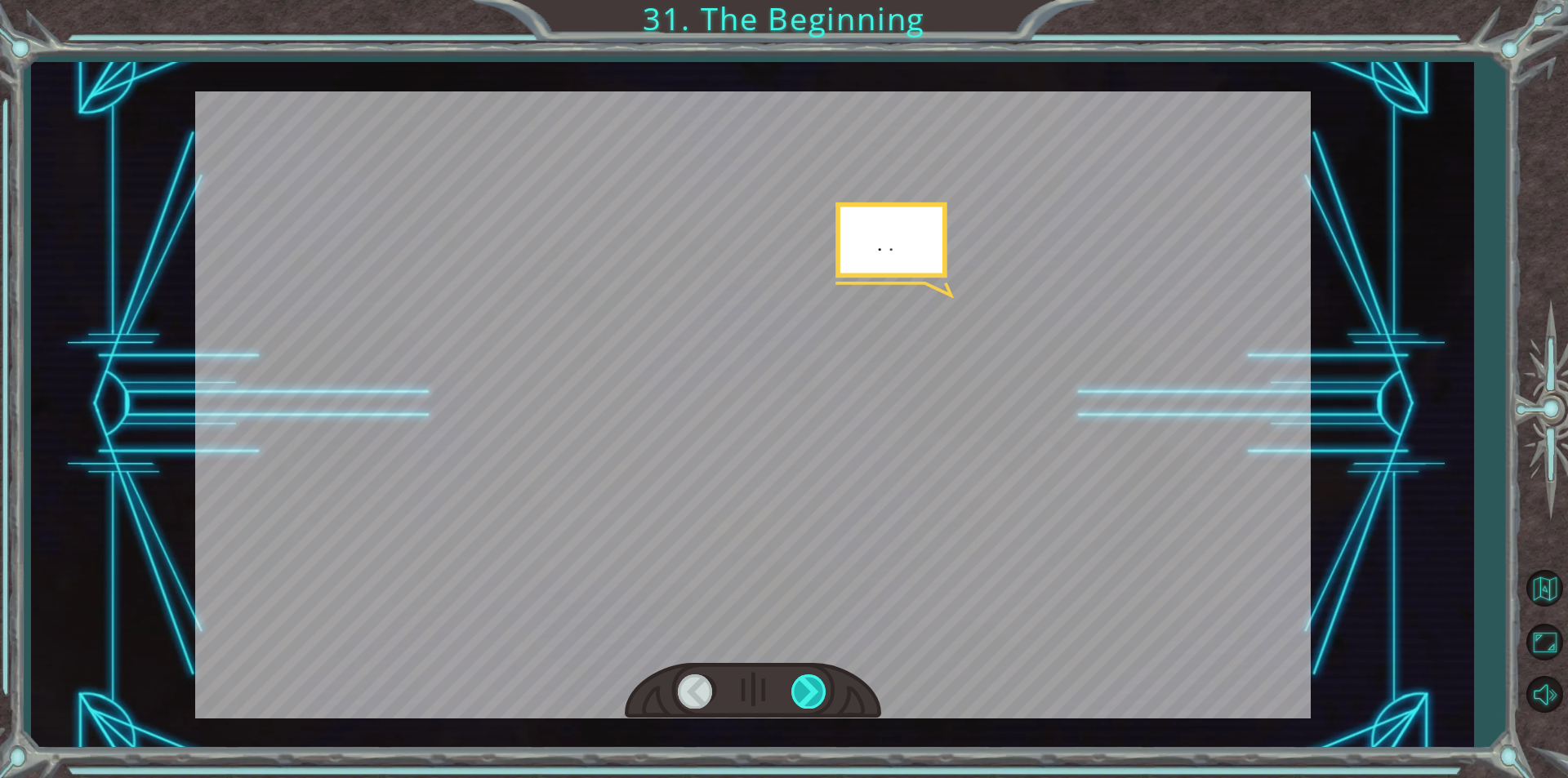
click at [815, 690] on div at bounding box center [810, 690] width 37 height 33
click at [803, 695] on div at bounding box center [810, 690] width 37 height 33
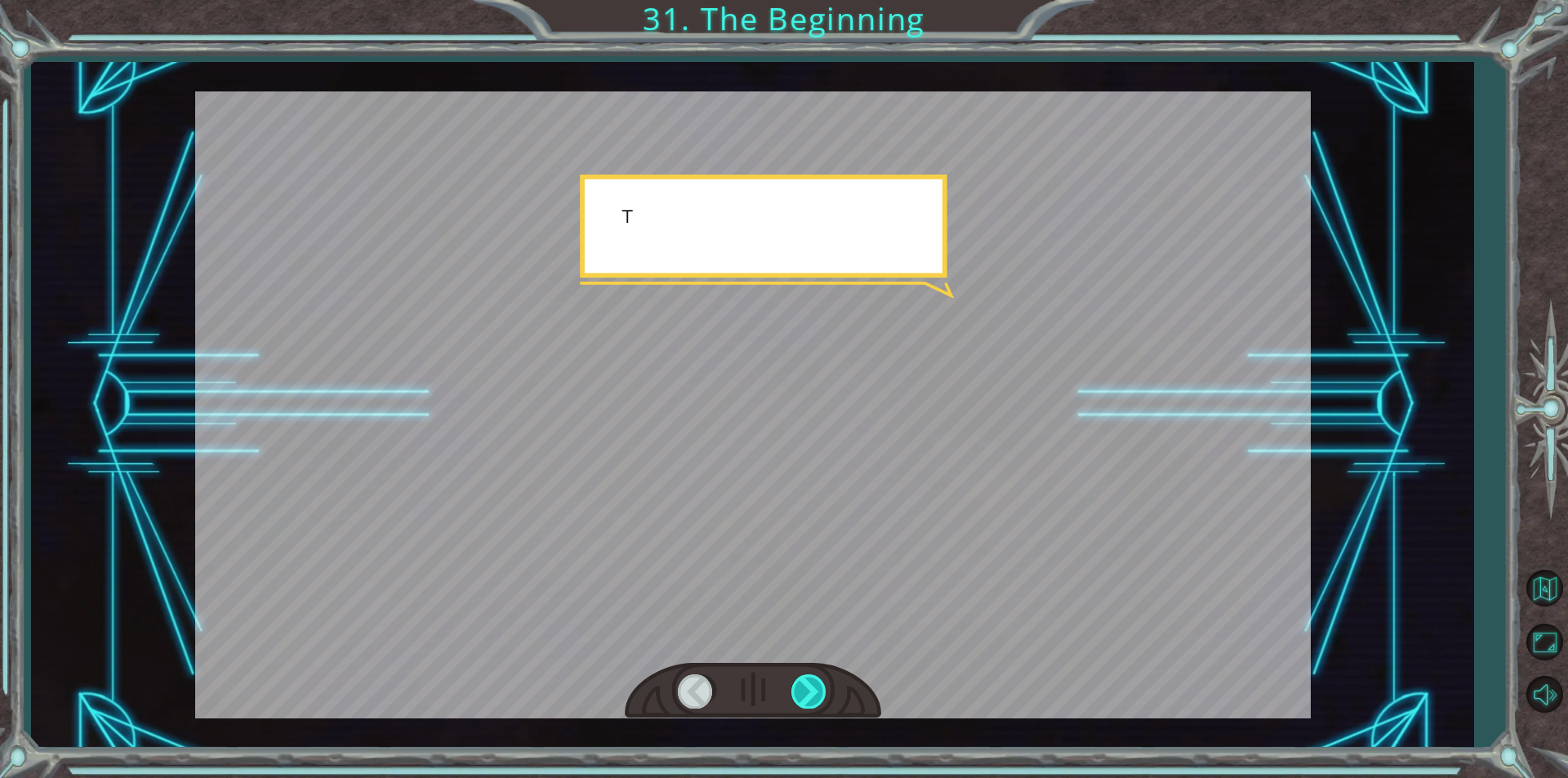
click at [807, 692] on div at bounding box center [810, 690] width 37 height 33
click at [808, 691] on div at bounding box center [810, 690] width 37 height 33
click at [806, 692] on div at bounding box center [810, 690] width 37 height 33
click at [802, 695] on div at bounding box center [810, 690] width 37 height 33
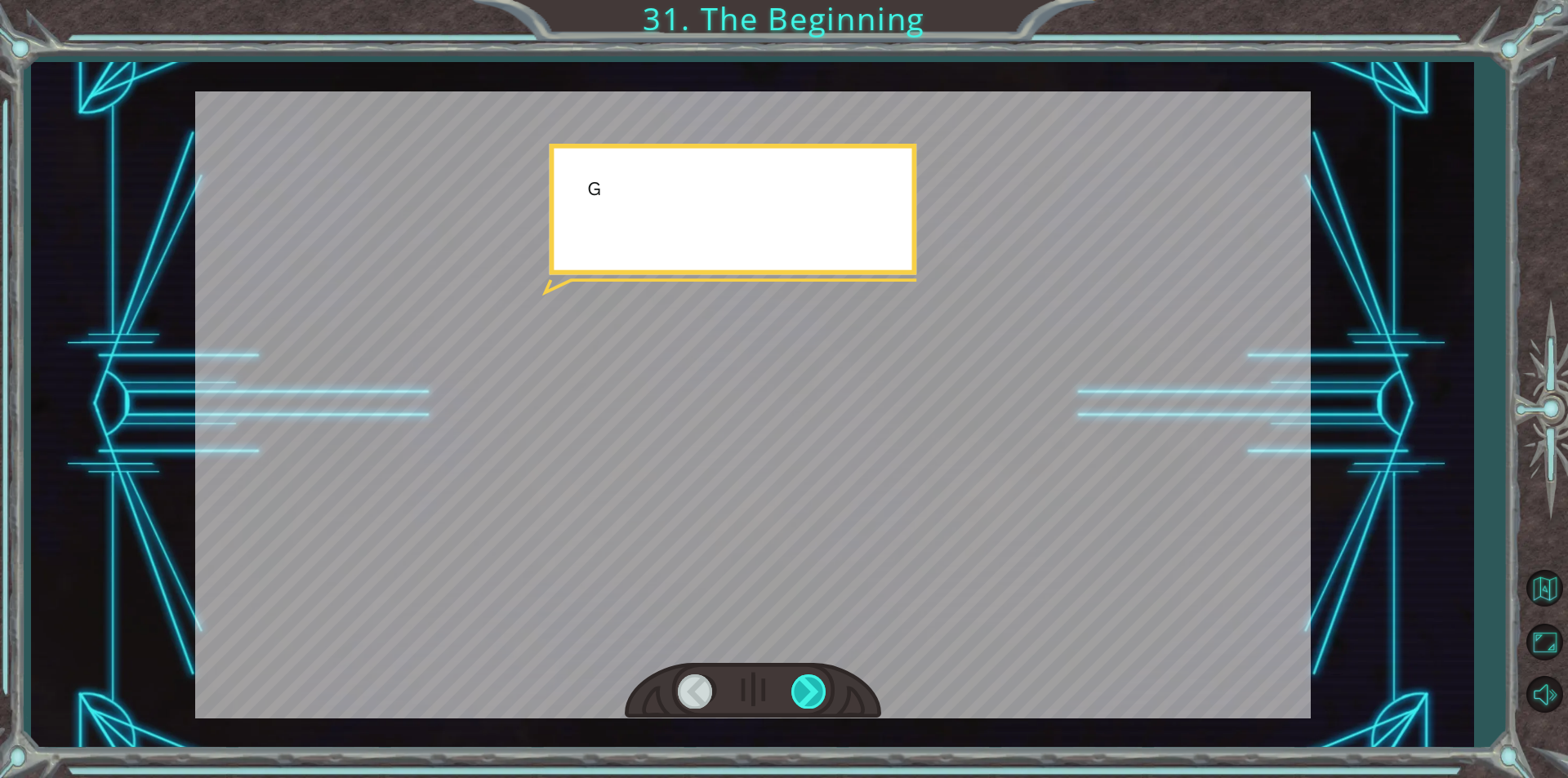
click at [802, 694] on div at bounding box center [810, 690] width 37 height 33
click at [804, 695] on div at bounding box center [810, 690] width 37 height 33
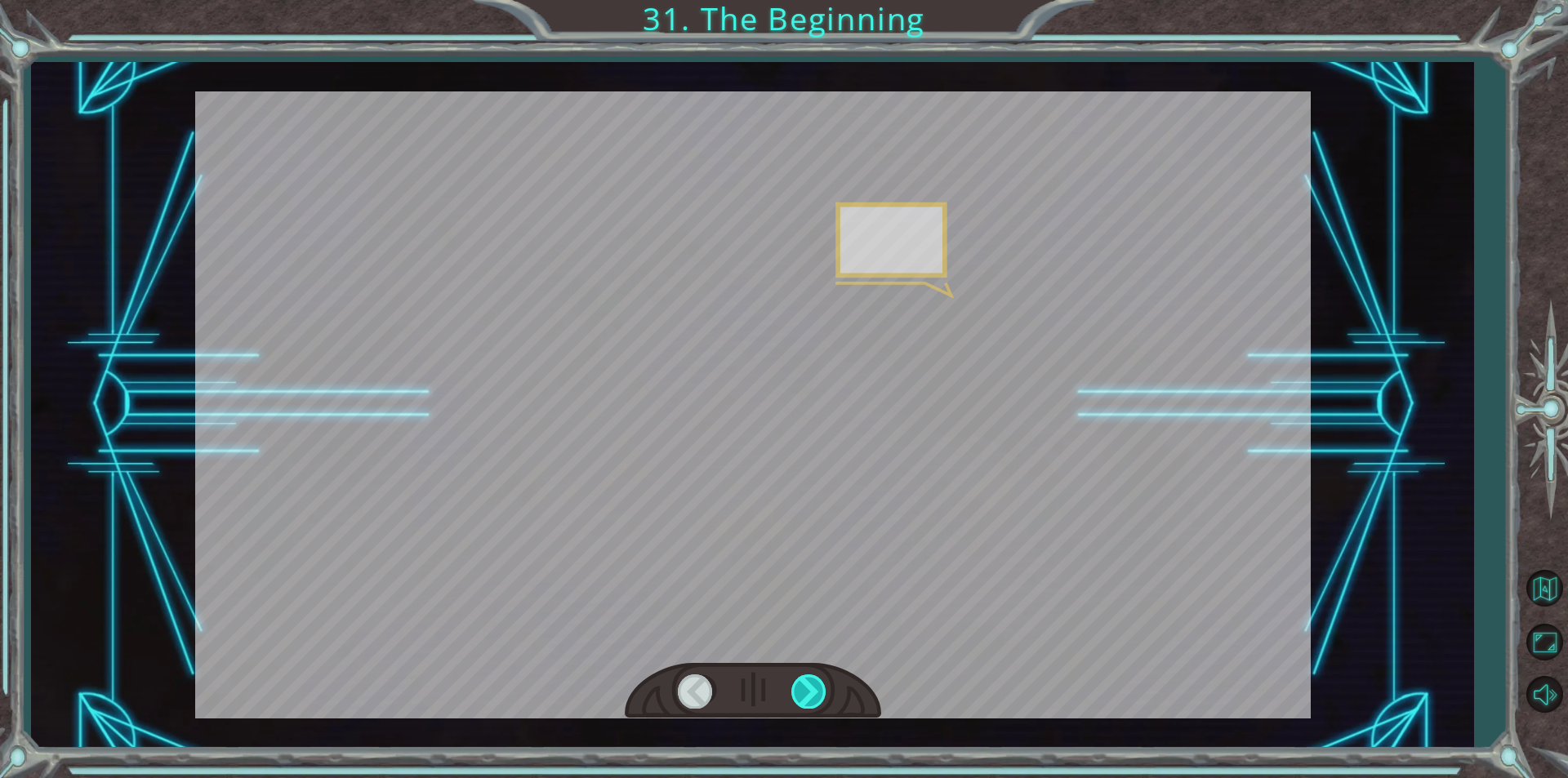
click at [812, 692] on div at bounding box center [810, 690] width 37 height 33
click at [818, 688] on div at bounding box center [810, 690] width 37 height 33
click at [813, 693] on div at bounding box center [810, 690] width 37 height 33
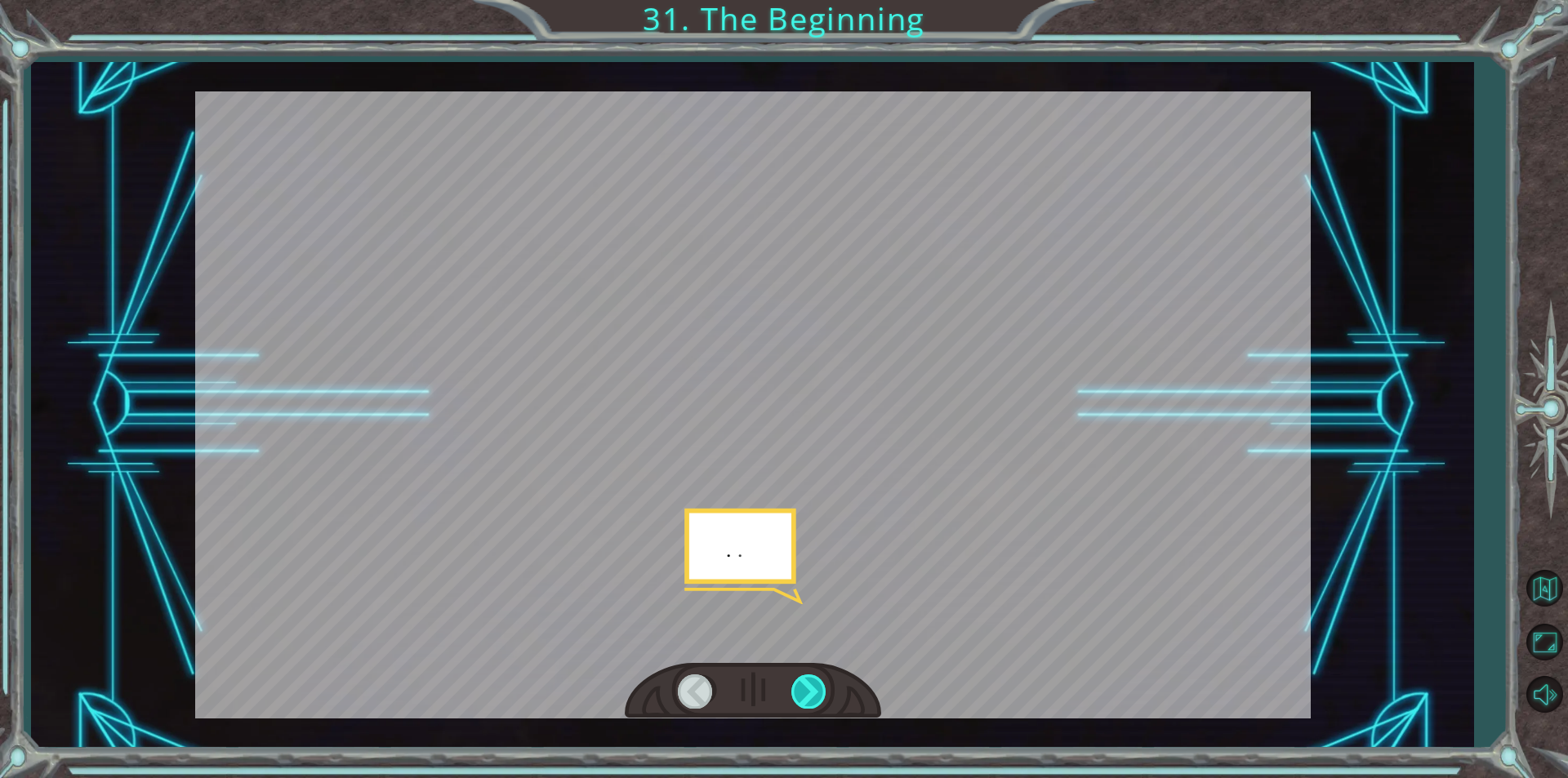
click at [818, 689] on div at bounding box center [810, 690] width 37 height 33
click at [815, 691] on div at bounding box center [810, 690] width 37 height 33
click at [827, 678] on div at bounding box center [810, 690] width 37 height 33
click at [821, 685] on div at bounding box center [810, 690] width 37 height 33
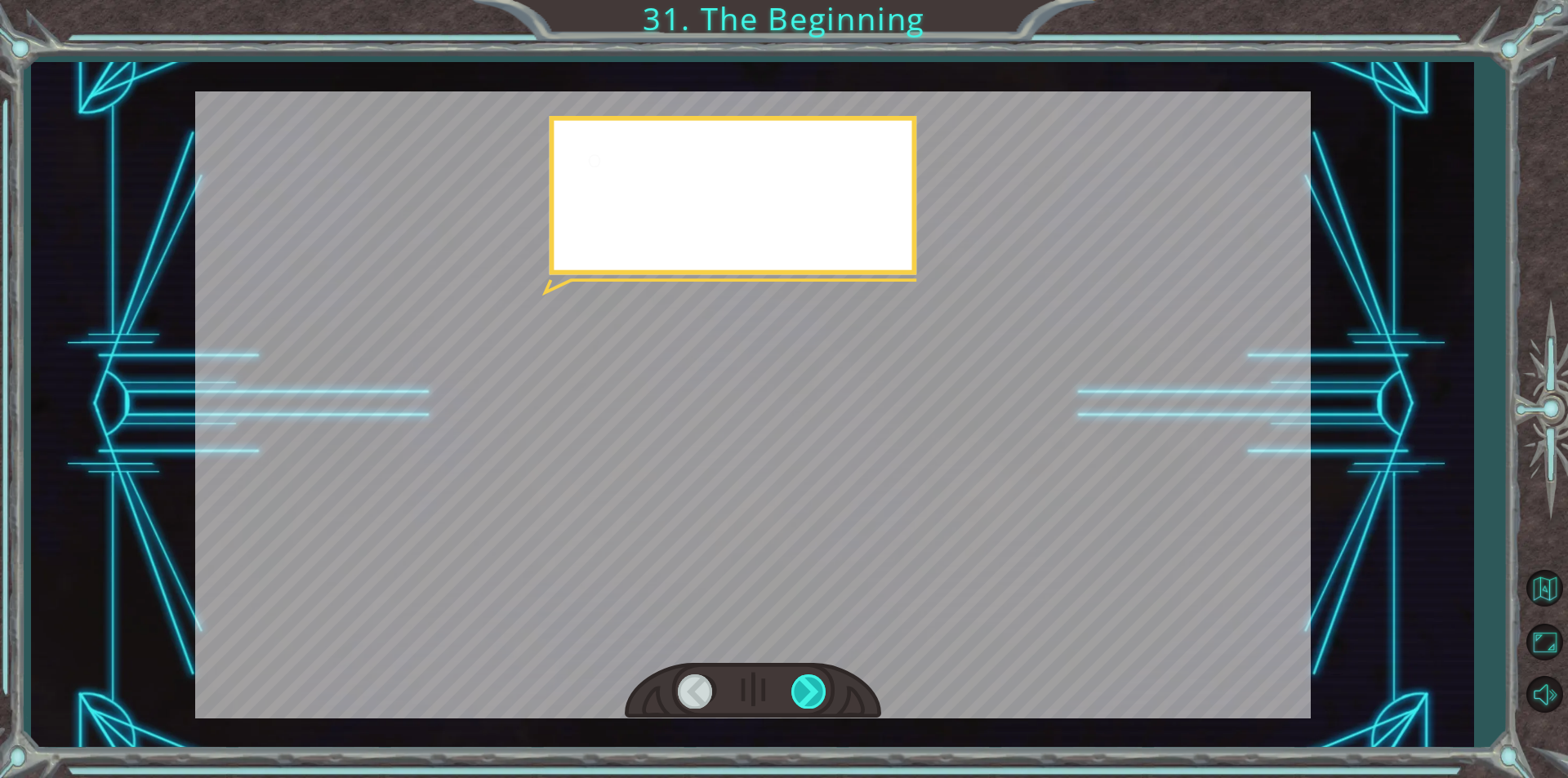
click at [821, 692] on div at bounding box center [810, 690] width 37 height 33
click at [819, 694] on div at bounding box center [810, 690] width 37 height 33
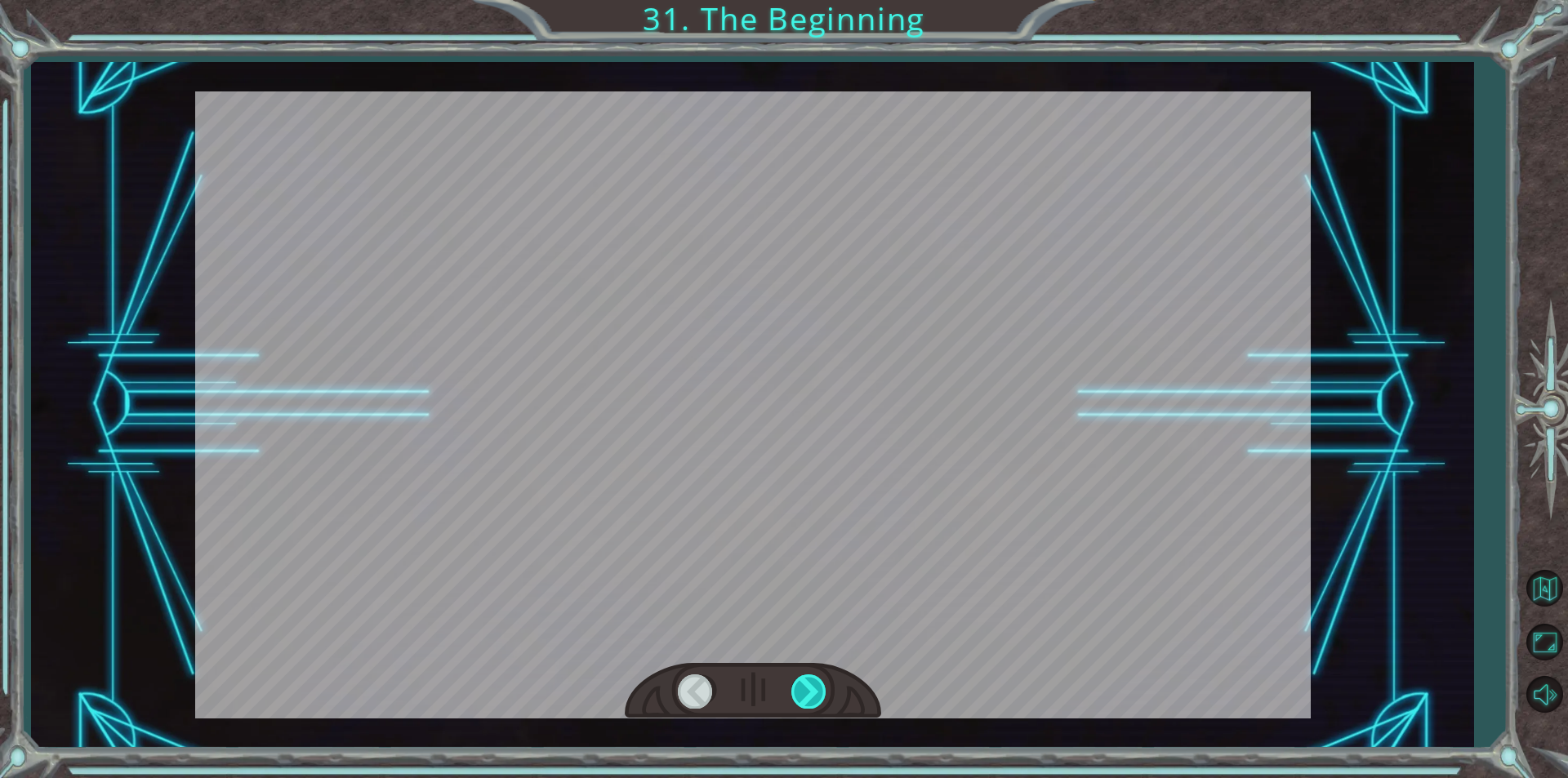
click at [811, 697] on div at bounding box center [810, 690] width 37 height 33
click at [814, 693] on div at bounding box center [810, 690] width 37 height 33
click at [811, 695] on div at bounding box center [810, 690] width 37 height 33
click at [813, 697] on div at bounding box center [810, 690] width 37 height 33
click at [811, 692] on div at bounding box center [810, 690] width 37 height 33
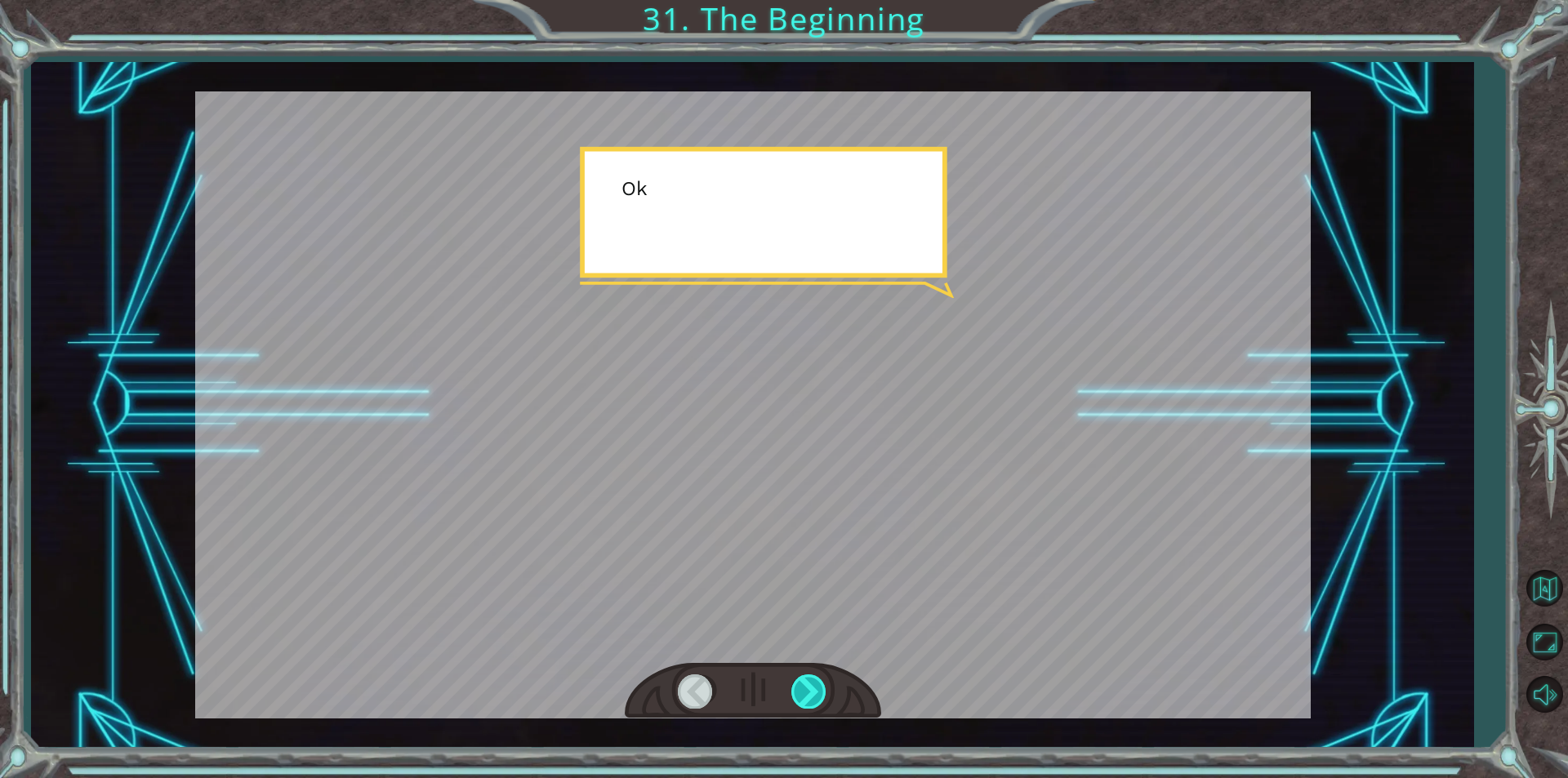
click at [811, 694] on div at bounding box center [810, 690] width 37 height 33
click at [809, 697] on div at bounding box center [810, 690] width 37 height 33
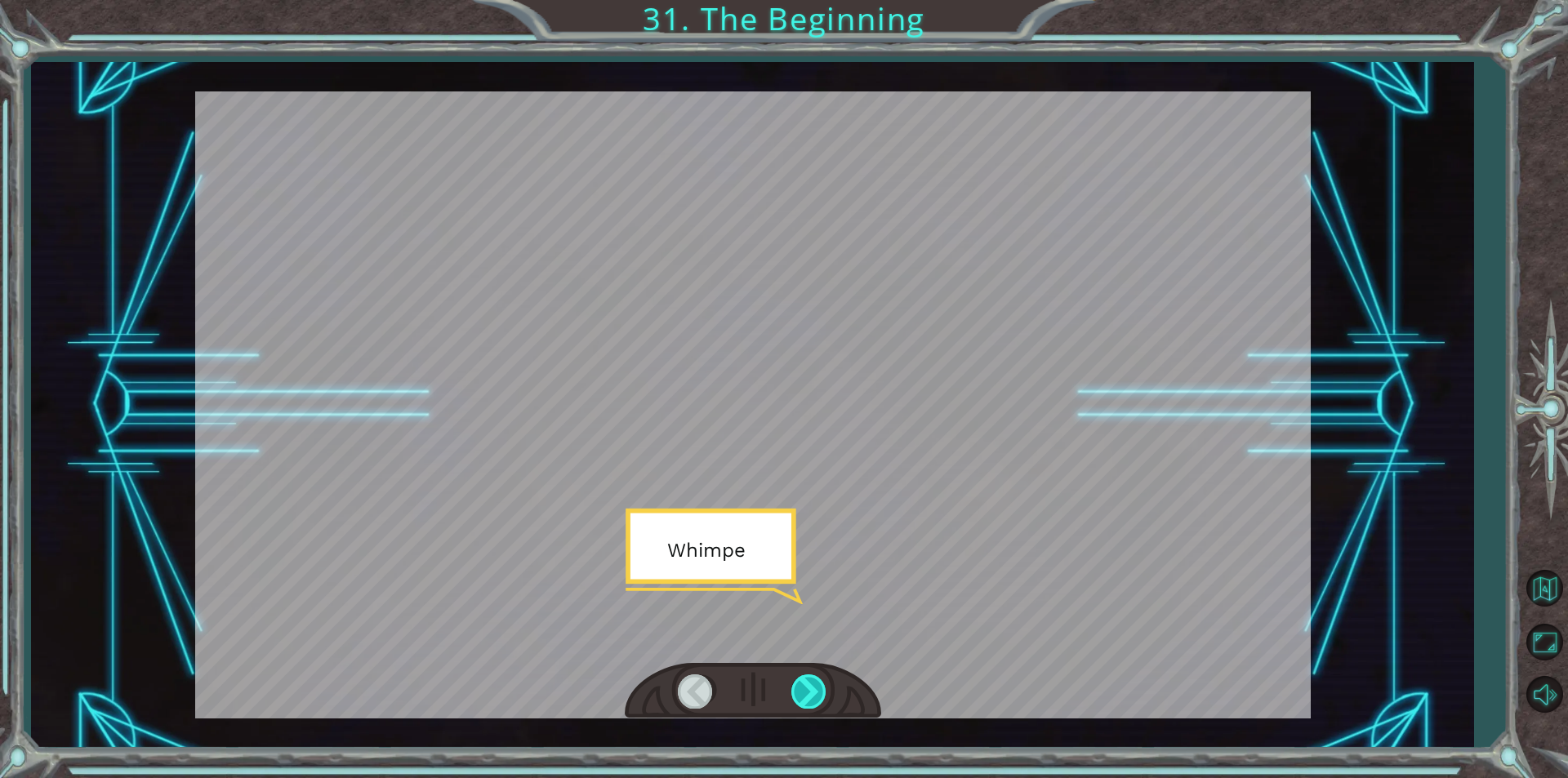
click at [813, 697] on div at bounding box center [810, 690] width 37 height 33
click at [818, 689] on div at bounding box center [810, 690] width 37 height 33
click at [822, 681] on div at bounding box center [810, 690] width 37 height 33
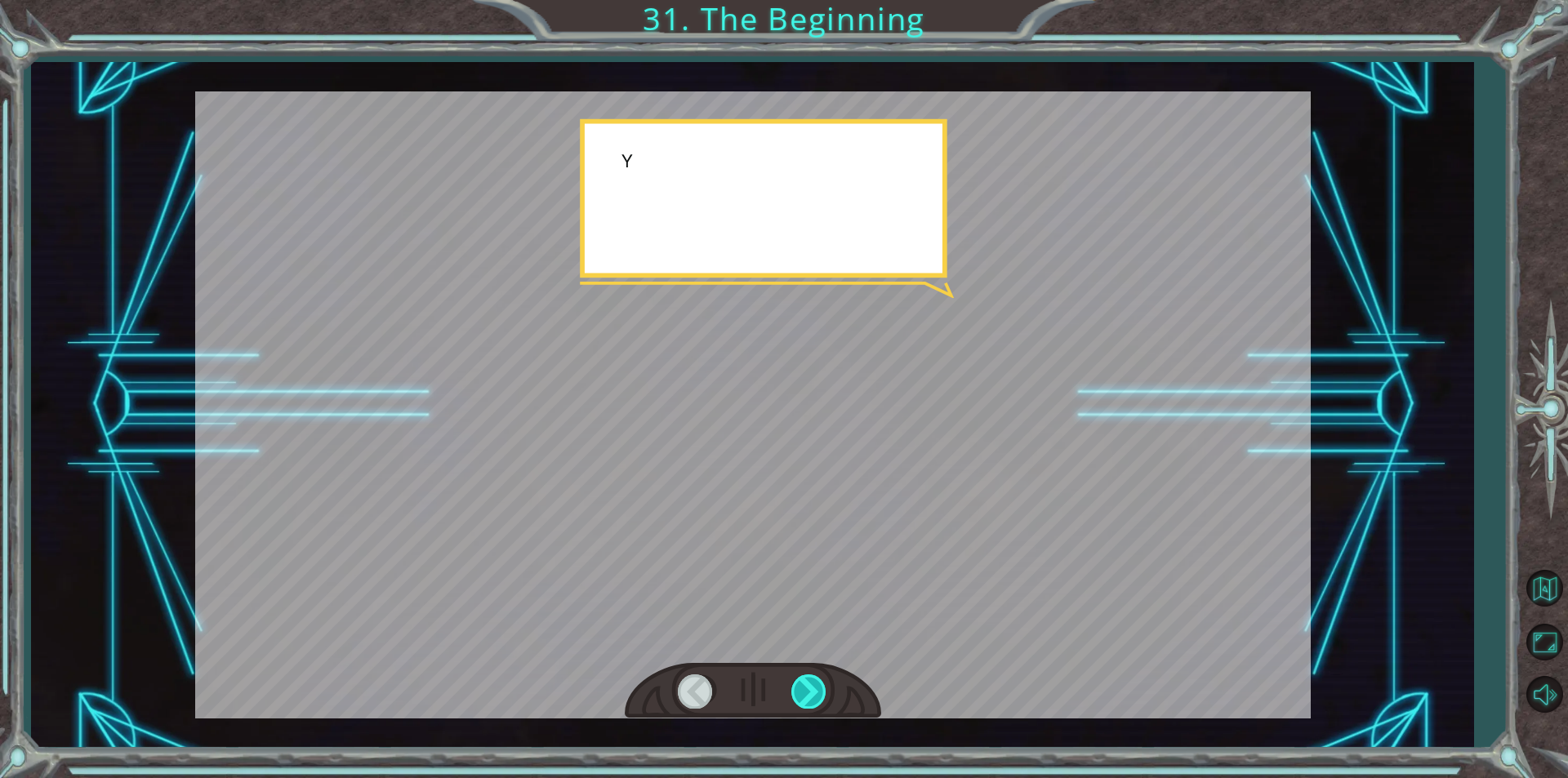
click at [826, 686] on div at bounding box center [810, 690] width 37 height 33
click at [821, 679] on div at bounding box center [810, 690] width 37 height 33
click at [815, 685] on div at bounding box center [810, 690] width 37 height 33
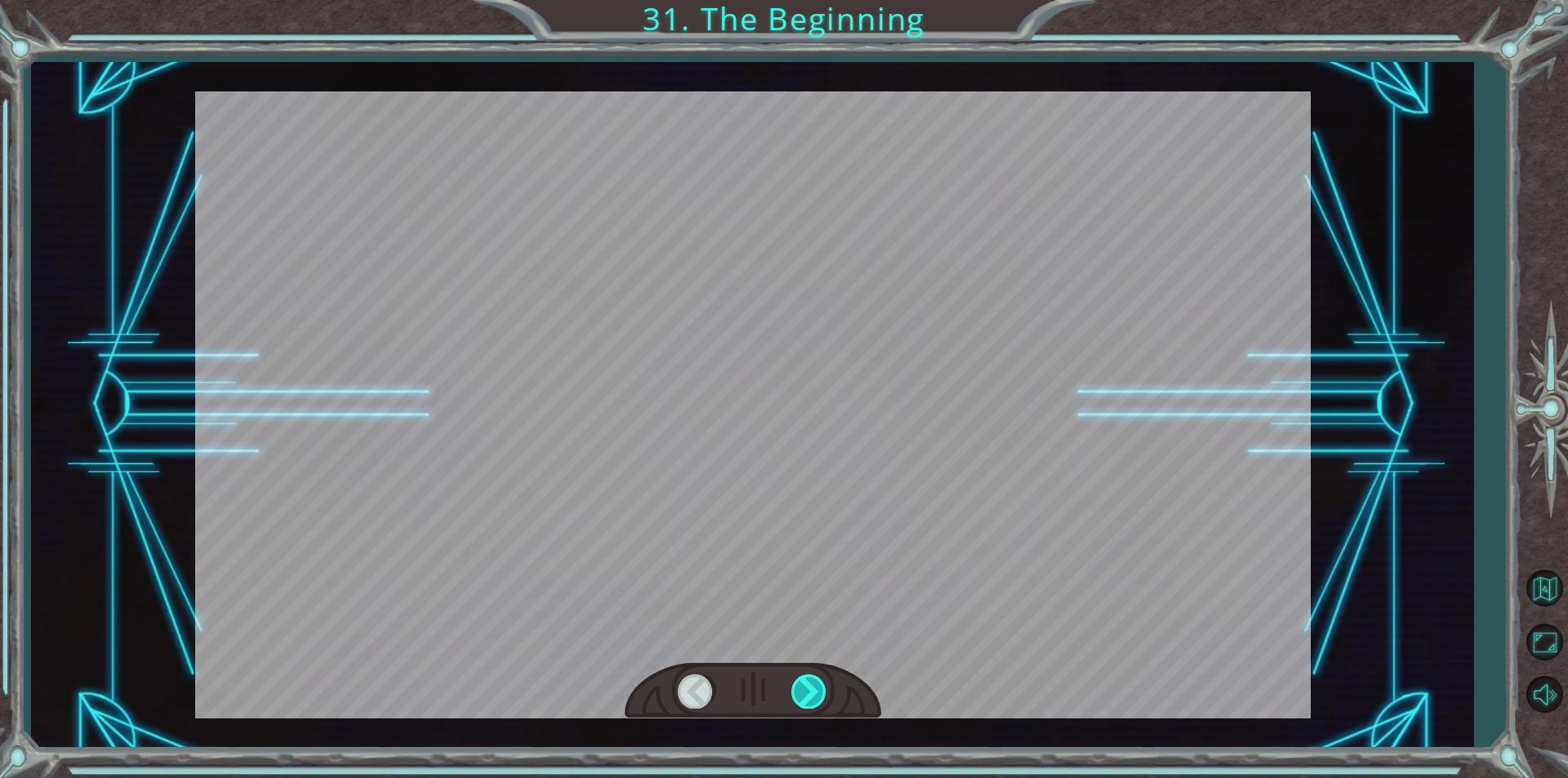
click at [811, 691] on div at bounding box center [810, 690] width 37 height 33
click at [810, 691] on div at bounding box center [810, 690] width 37 height 33
click at [813, 685] on div at bounding box center [810, 690] width 37 height 33
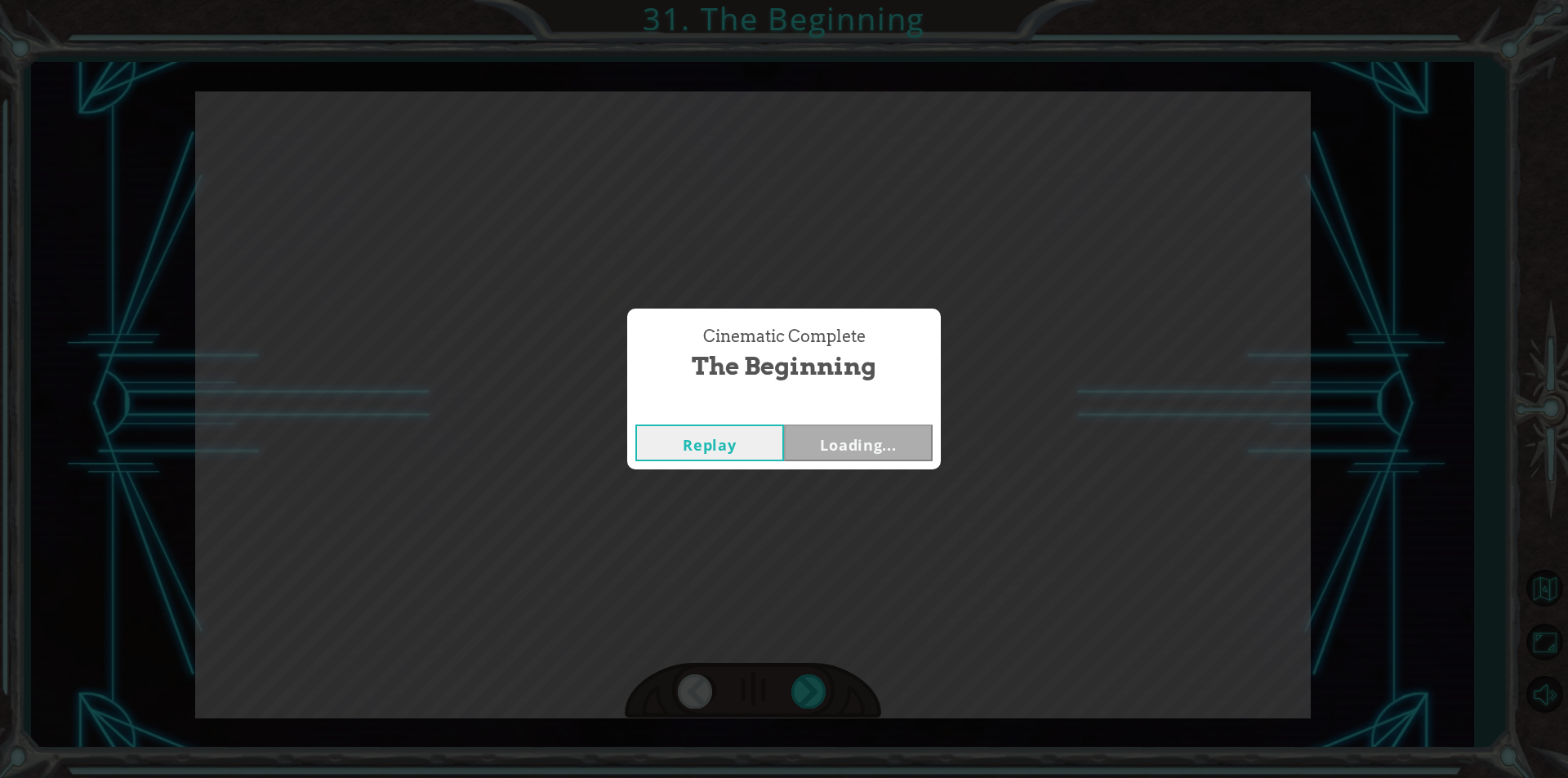
click at [816, 688] on div "Cinematic Complete The Beginning Replay Loading..." at bounding box center [784, 389] width 1568 height 778
click at [810, 693] on div "Cinematic Complete The Beginning Replay Loading..." at bounding box center [784, 389] width 1568 height 778
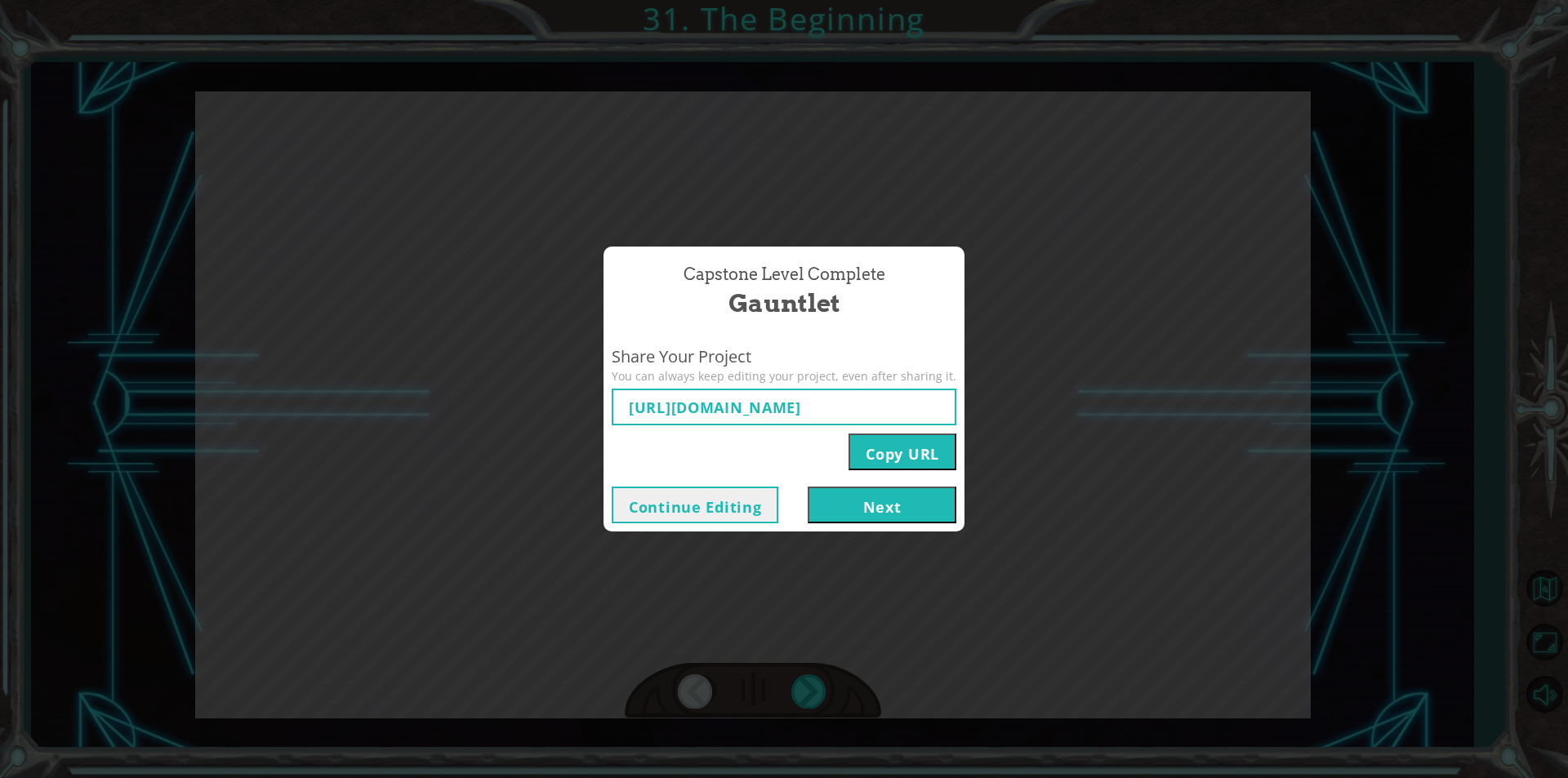
click at [815, 678] on div "Capstone Level Complete Gauntlet Share Your Project You can always keep editing…" at bounding box center [784, 389] width 1568 height 778
type input "[URL][DOMAIN_NAME]"
click at [941, 523] on button "Next" at bounding box center [882, 504] width 149 height 37
